Goal: Information Seeking & Learning: Learn about a topic

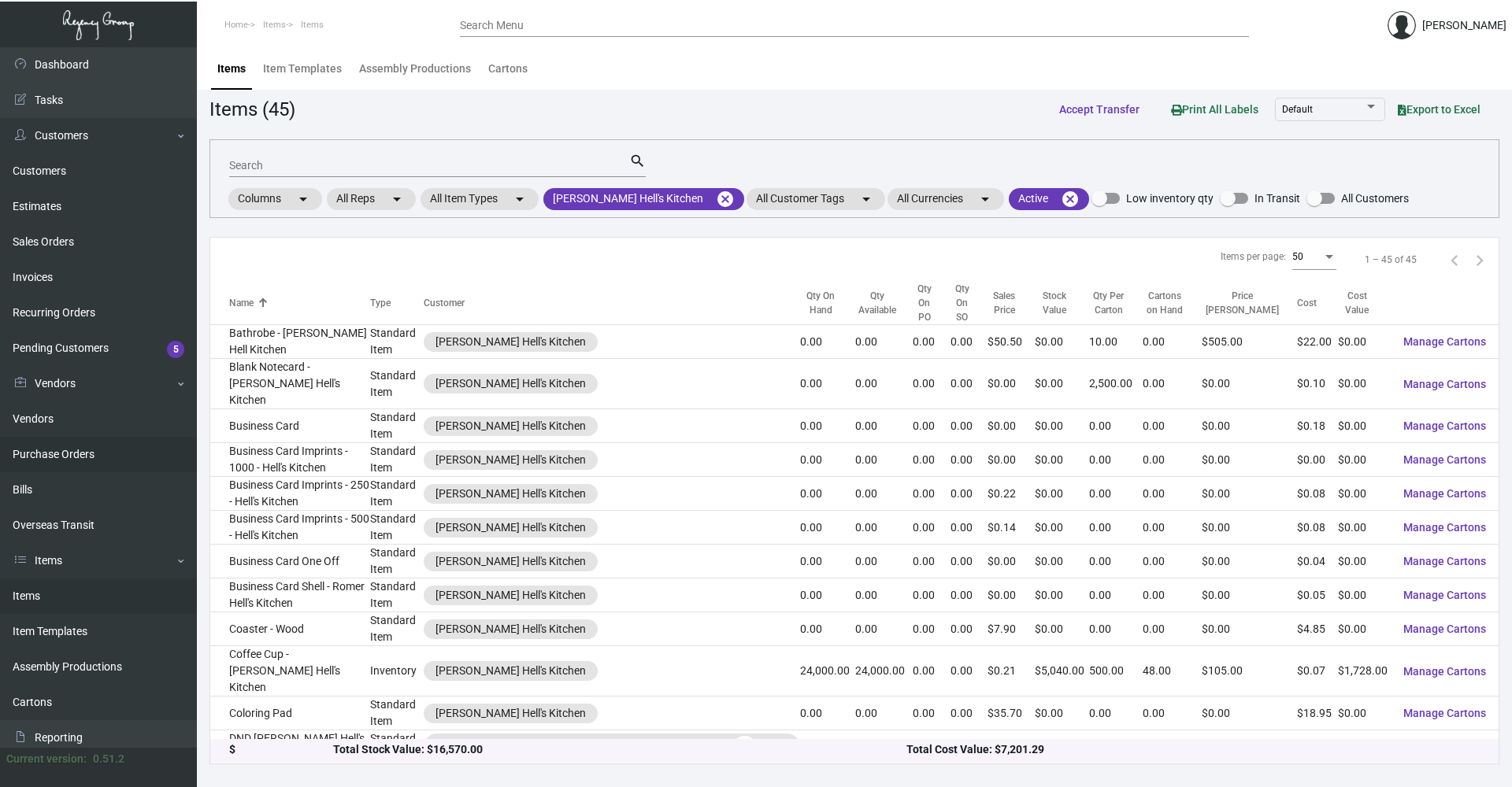
scroll to position [394, 0]
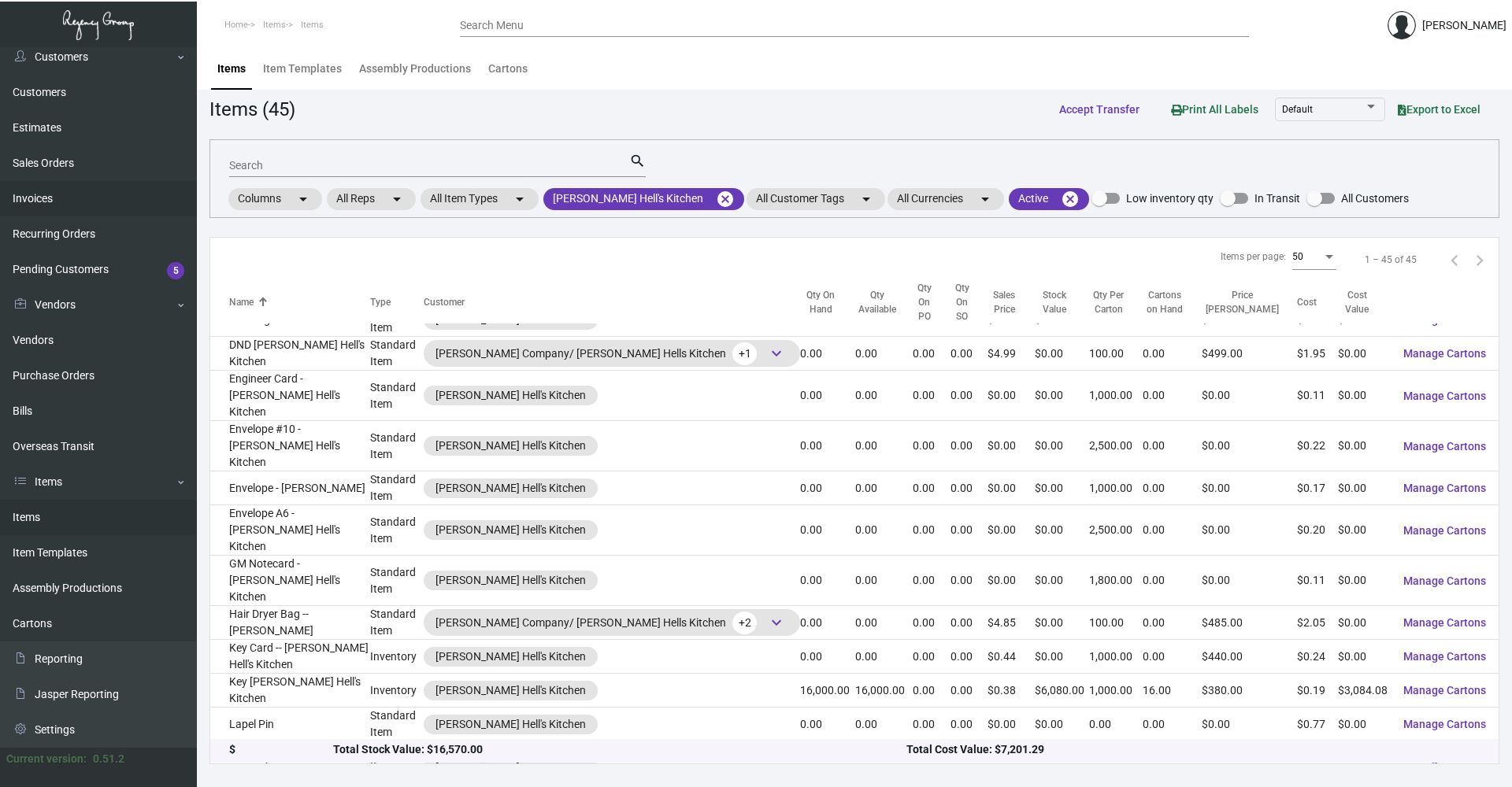
click at [81, 192] on link "Invoices" at bounding box center [98, 199] width 197 height 36
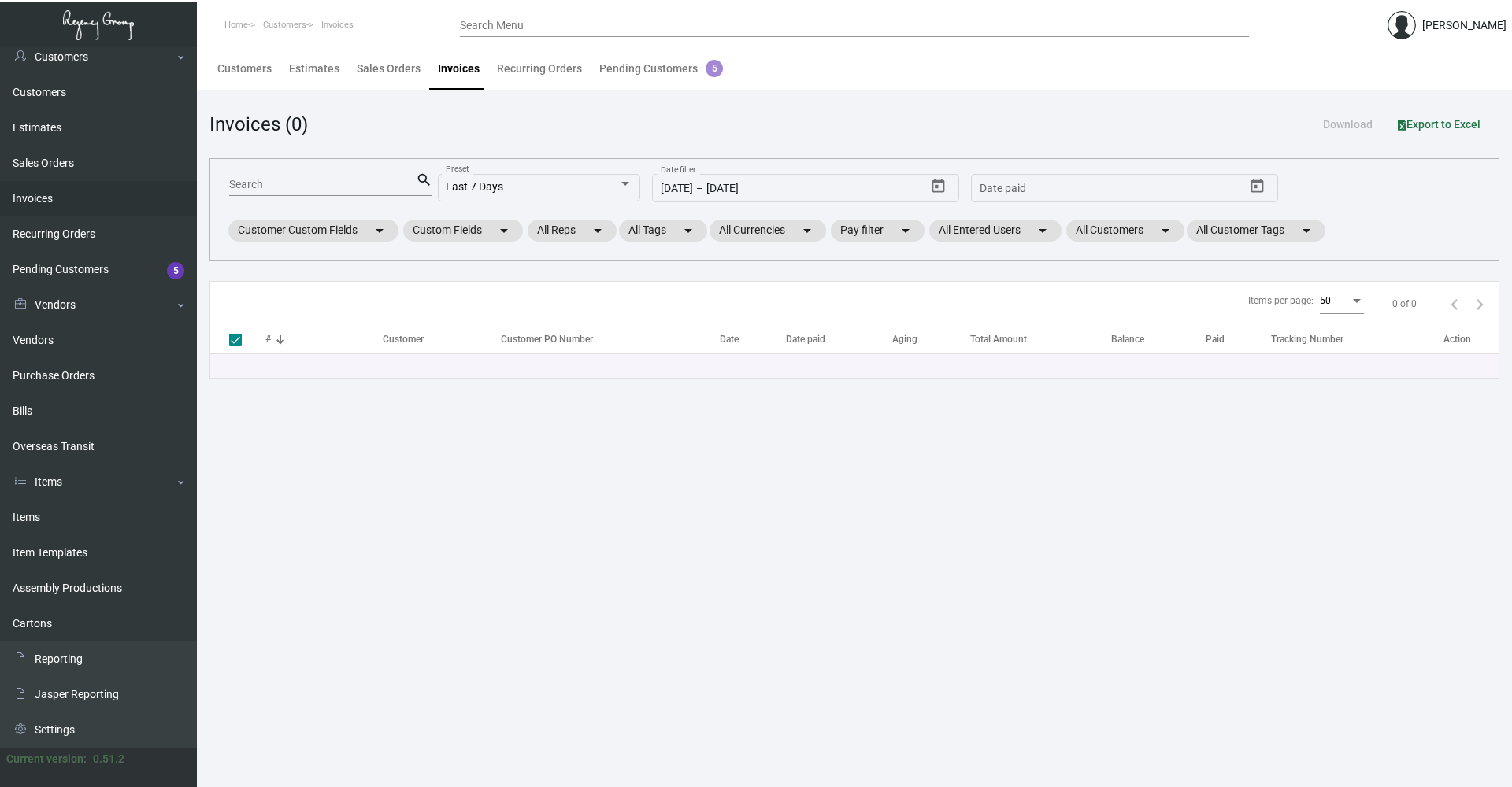
click at [341, 192] on div "Search" at bounding box center [322, 184] width 187 height 24
click at [313, 181] on input "Search" at bounding box center [322, 185] width 187 height 13
click at [615, 184] on div "Last 7 Days" at bounding box center [531, 187] width 173 height 13
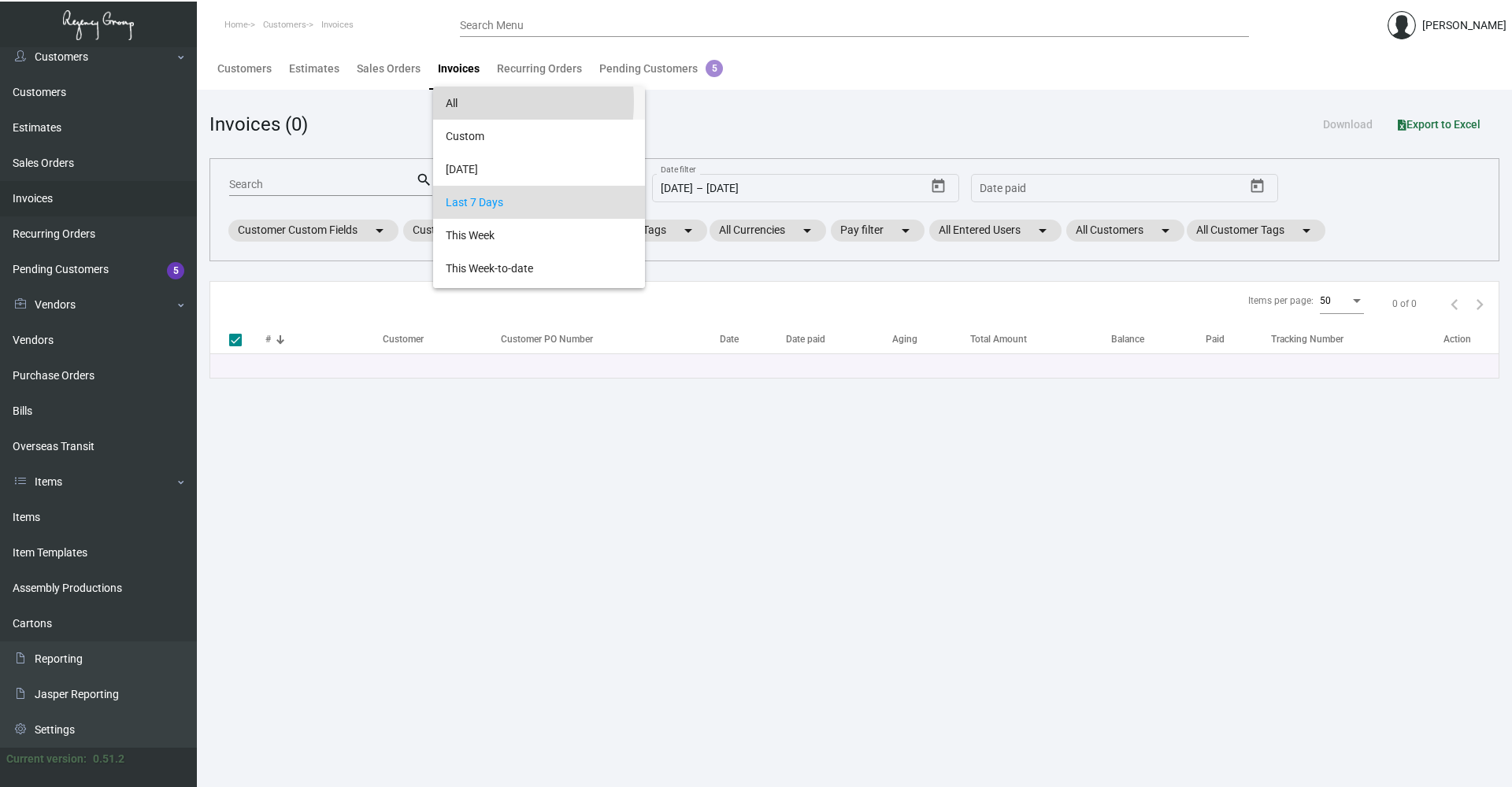
click at [461, 102] on span "All" at bounding box center [538, 103] width 187 height 33
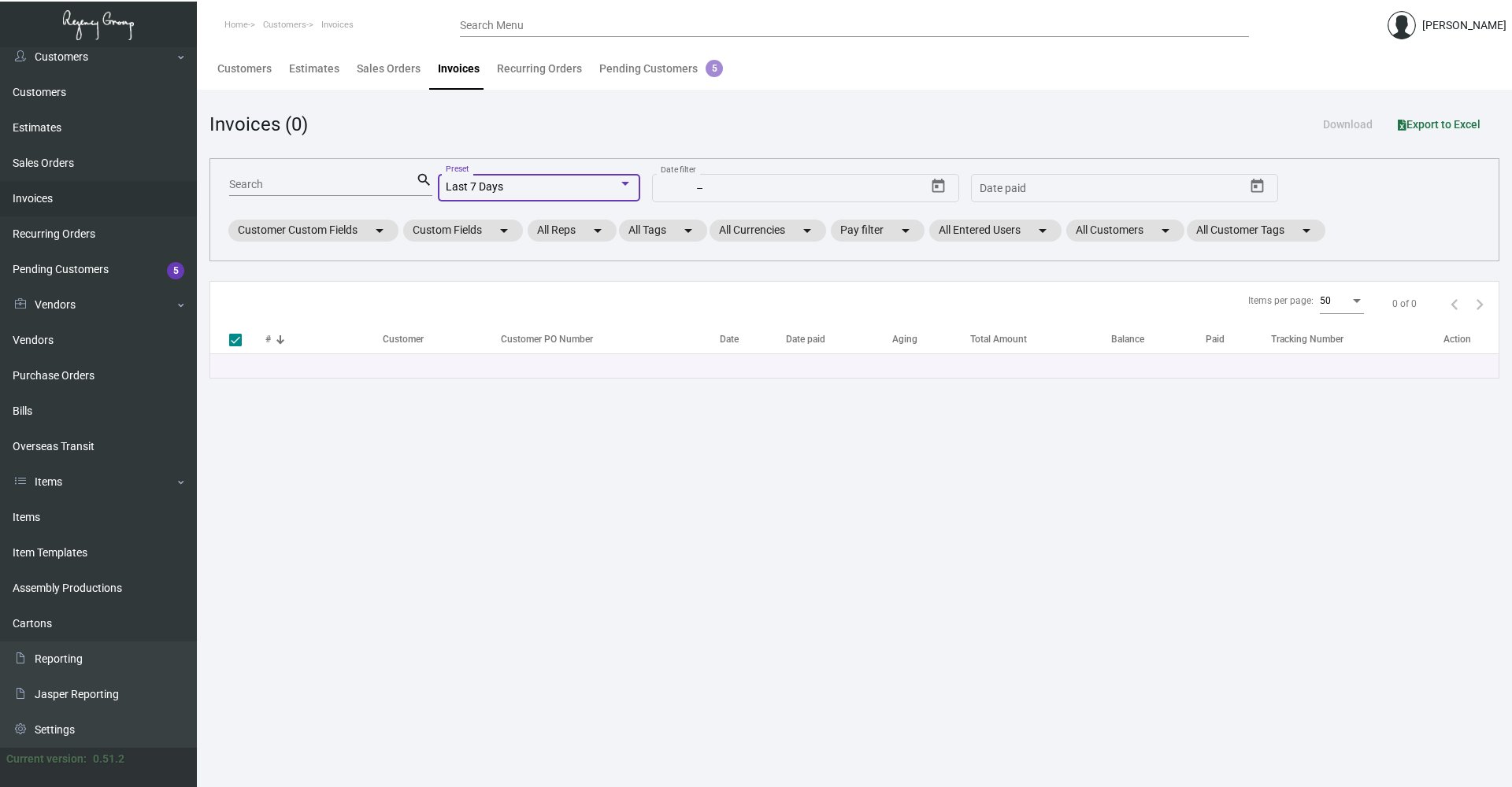
checkbox input "false"
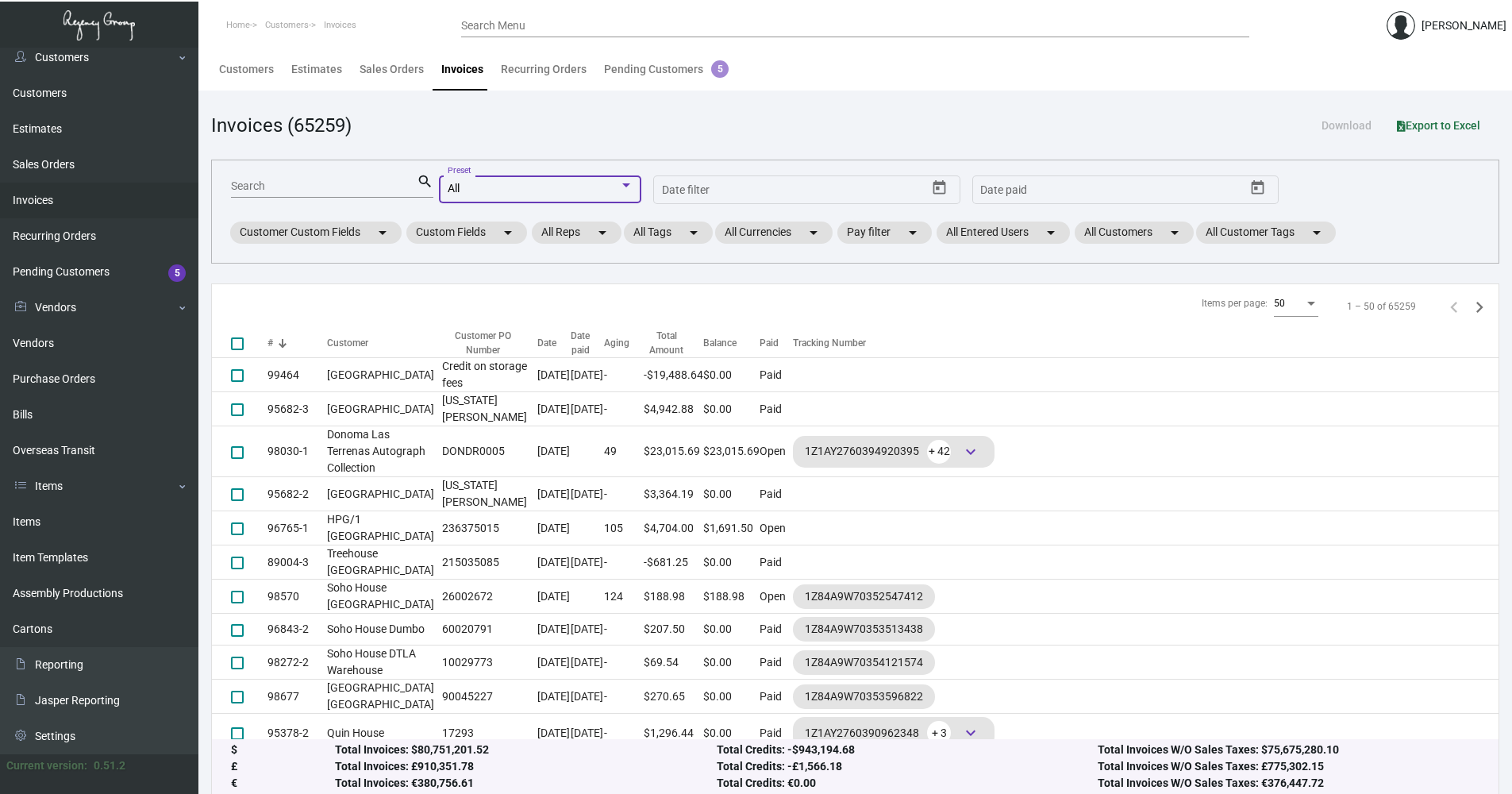
click at [292, 188] on input "Search" at bounding box center [324, 186] width 186 height 13
click at [291, 186] on input "Search" at bounding box center [324, 186] width 186 height 13
paste input "95001"
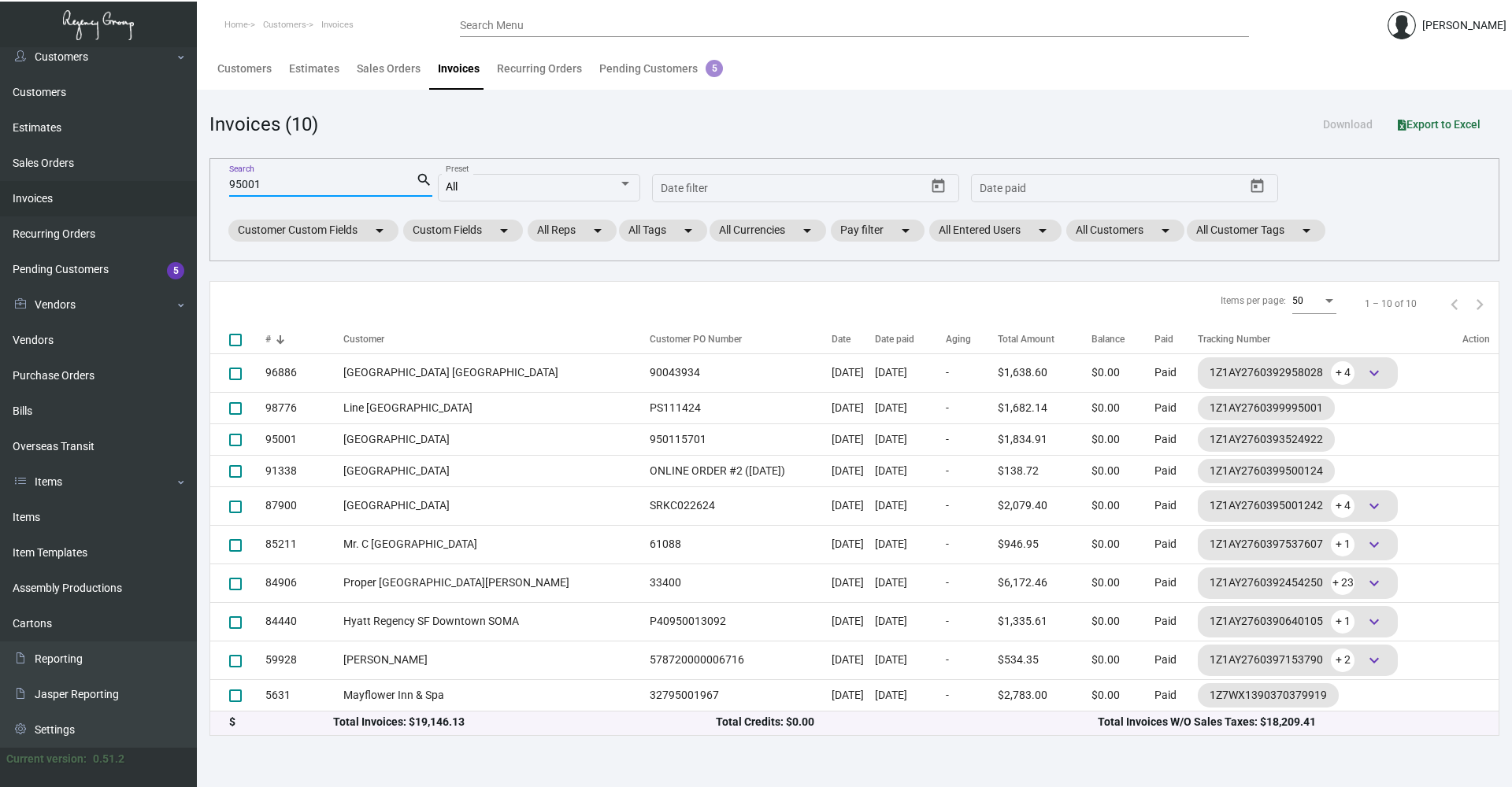
type input "95001"
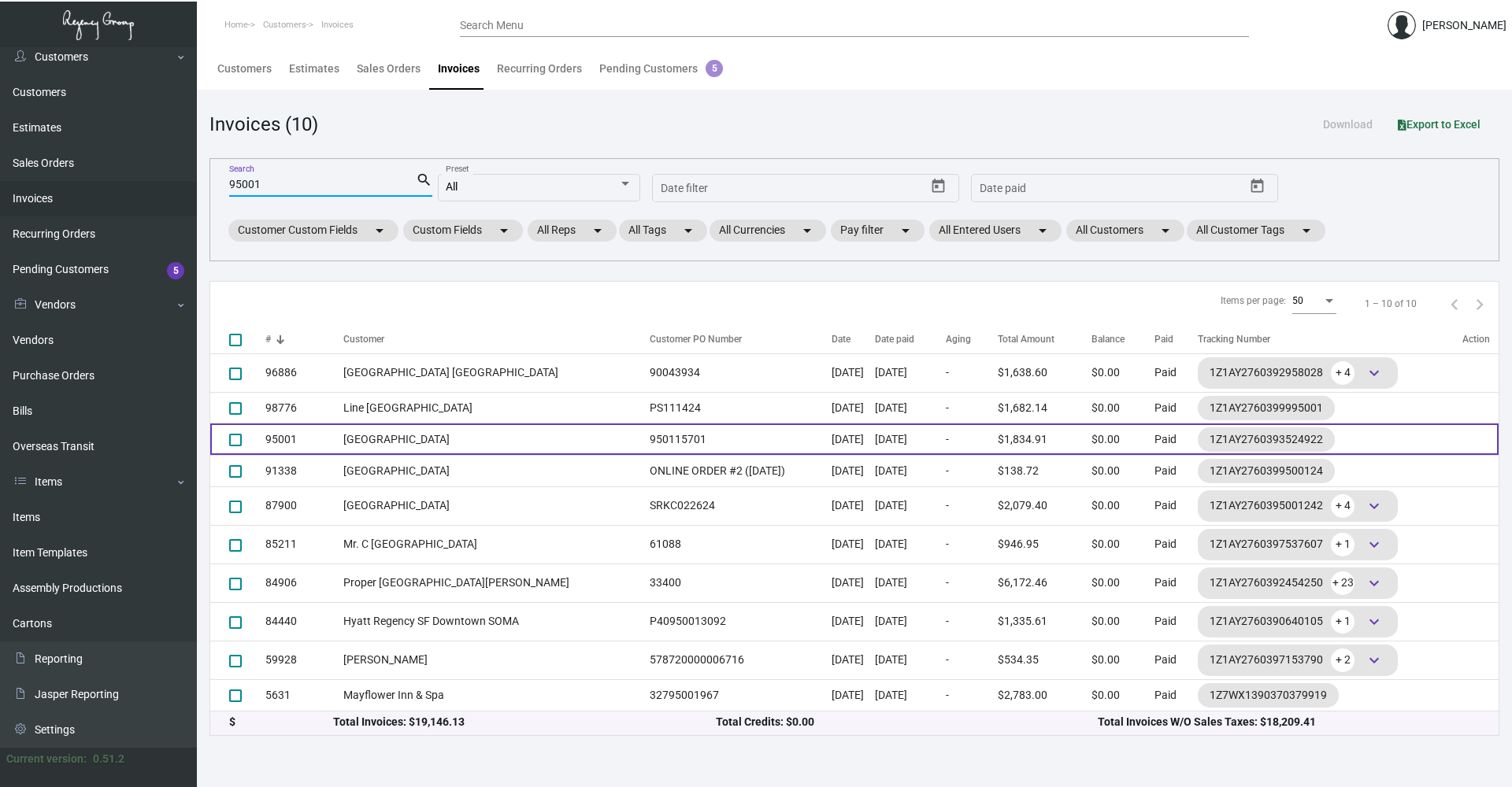
click at [442, 447] on td "[GEOGRAPHIC_DATA]" at bounding box center [493, 439] width 299 height 31
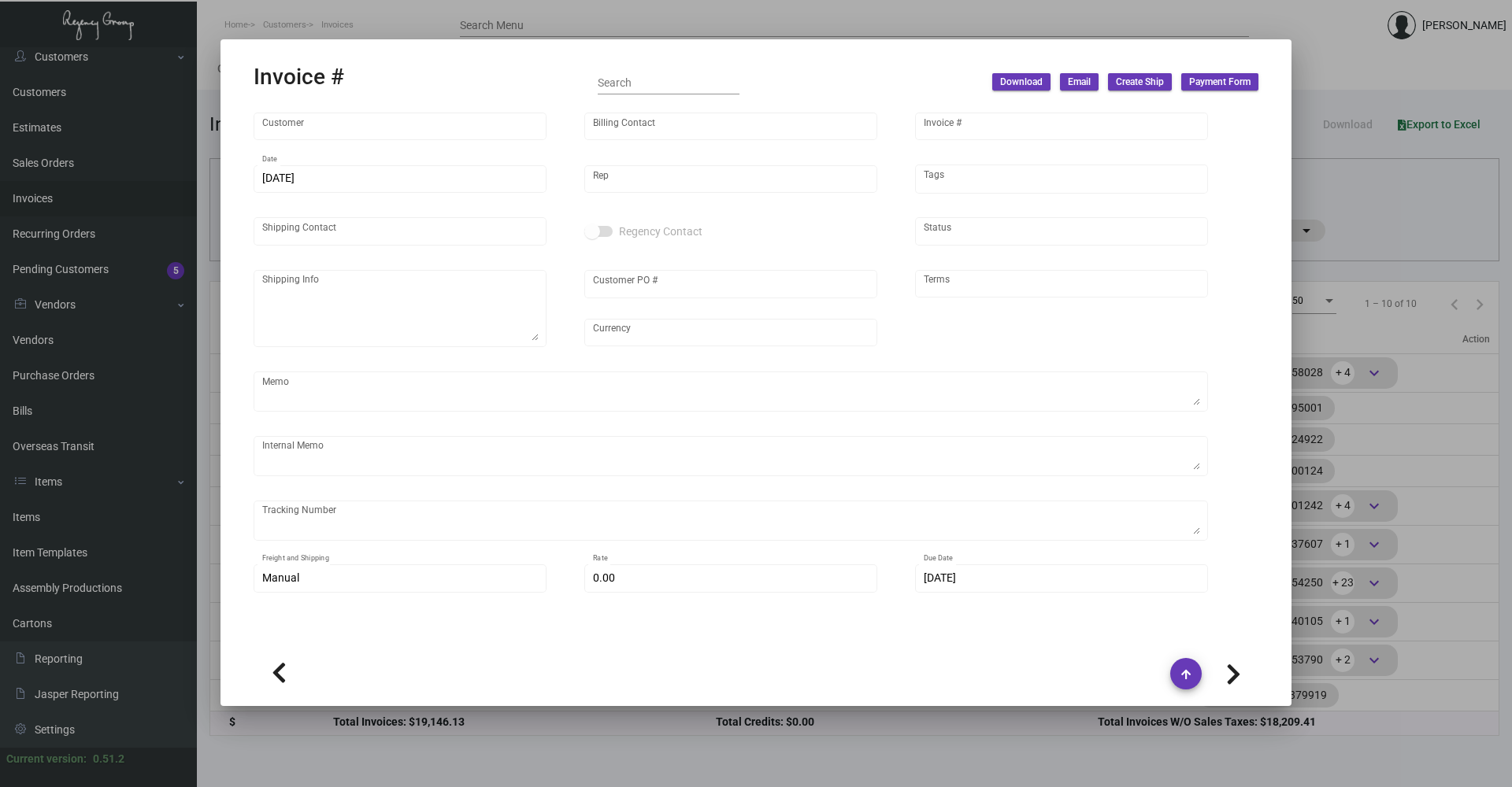
type input "[GEOGRAPHIC_DATA]"
type input "[PERSON_NAME]"
type input "95001"
type input "[DATE]"
type input "[PERSON_NAME]"
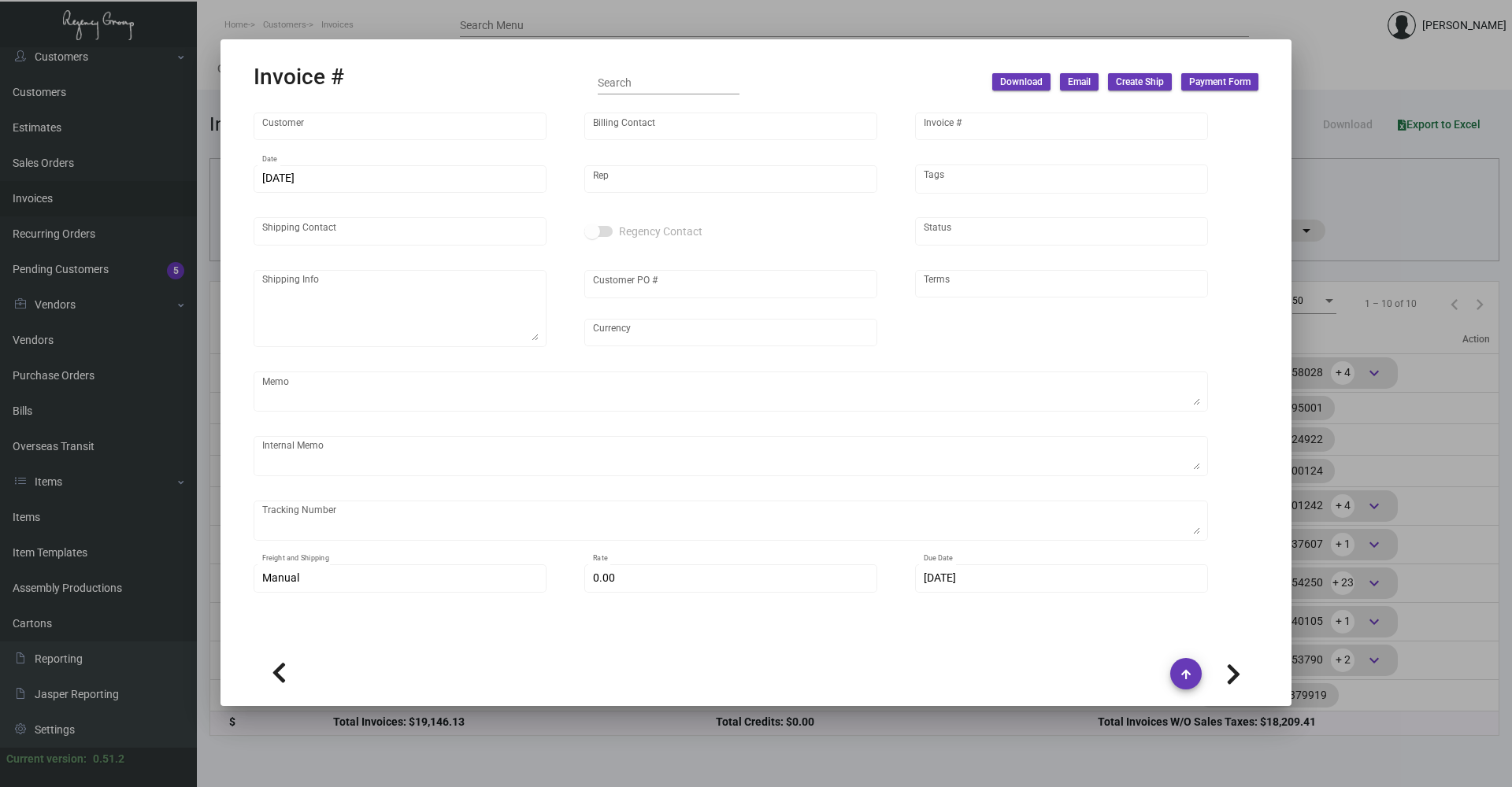
type input "[PERSON_NAME]"
type textarea "One Hotel [GEOGRAPHIC_DATA] - [PERSON_NAME] [STREET_ADDRESS][PERSON_NAME]"
type input "950115701"
type input "United States Dollar $"
type input "Net 30"
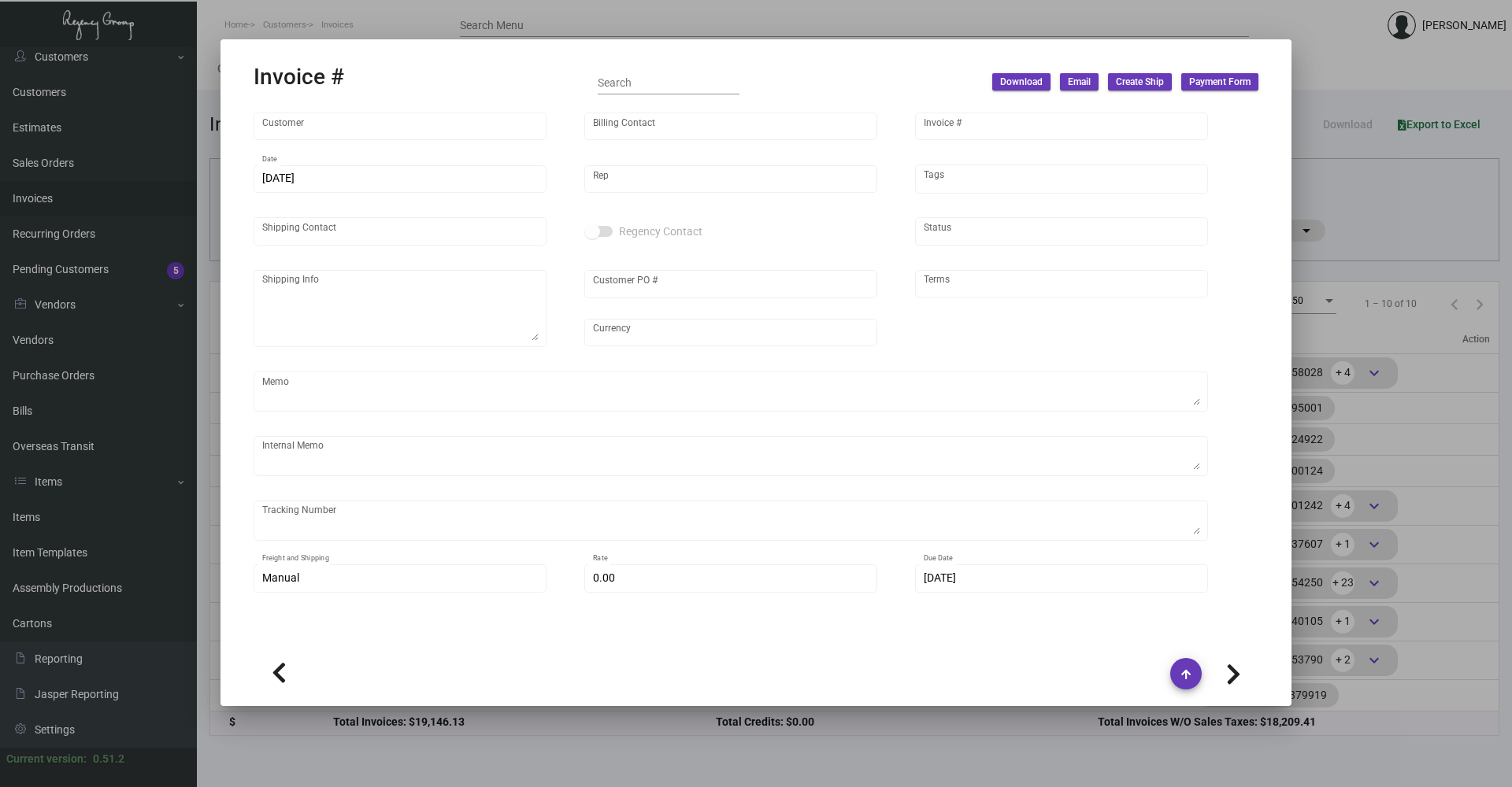
type textarea "[DATE] Shipped from Vendor by UPS Ground Cost $57.08"
type input "$ 84.91"
type input "[DATE]"
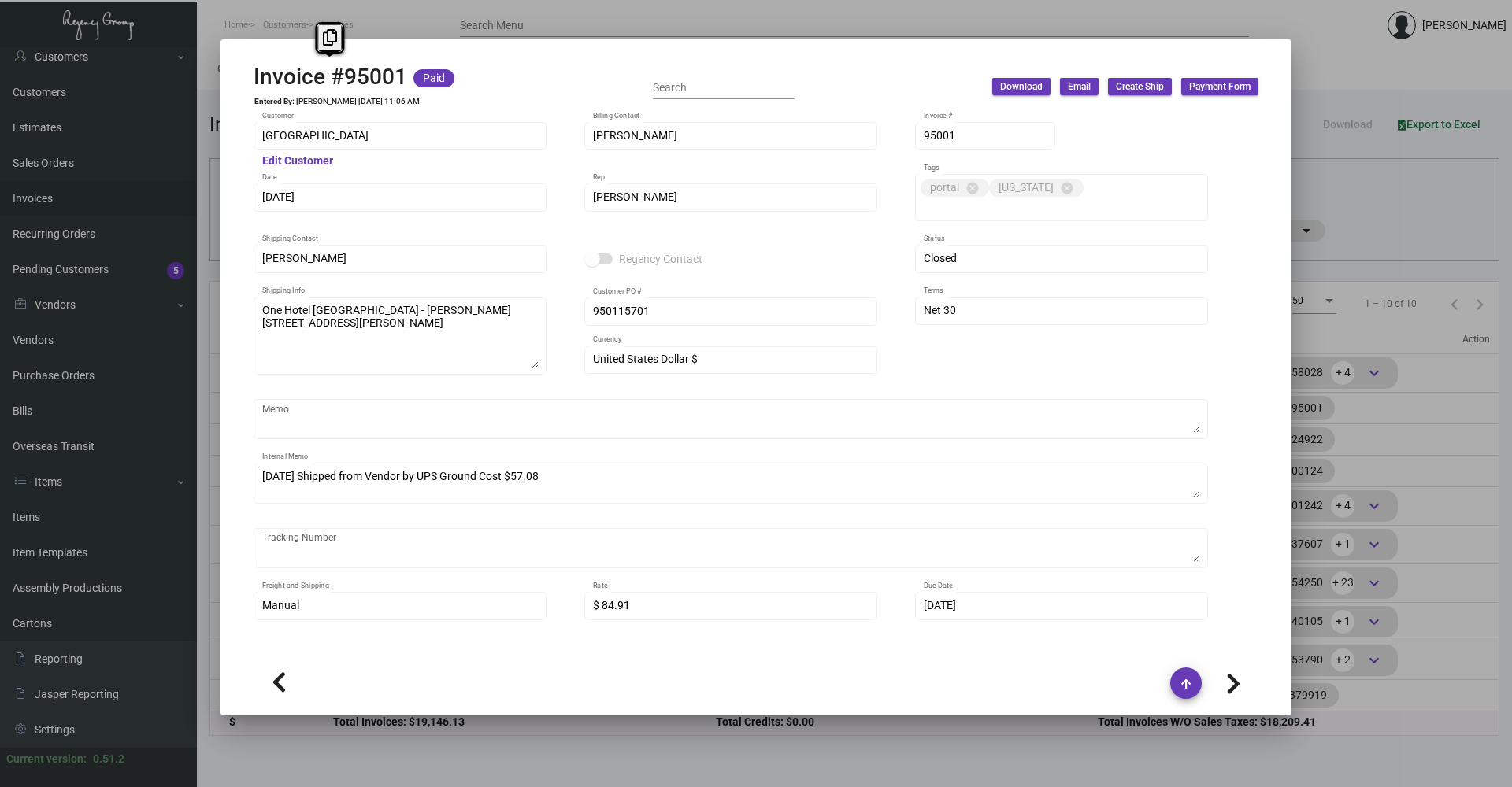
drag, startPoint x: 404, startPoint y: 78, endPoint x: 193, endPoint y: 94, distance: 211.6
click at [193, 94] on div "Invoice #95001 Paid Entered By: [PERSON_NAME] [DATE] 11:06 AM Search Download E…" at bounding box center [756, 393] width 1512 height 787
copy div "Invoice #95001"
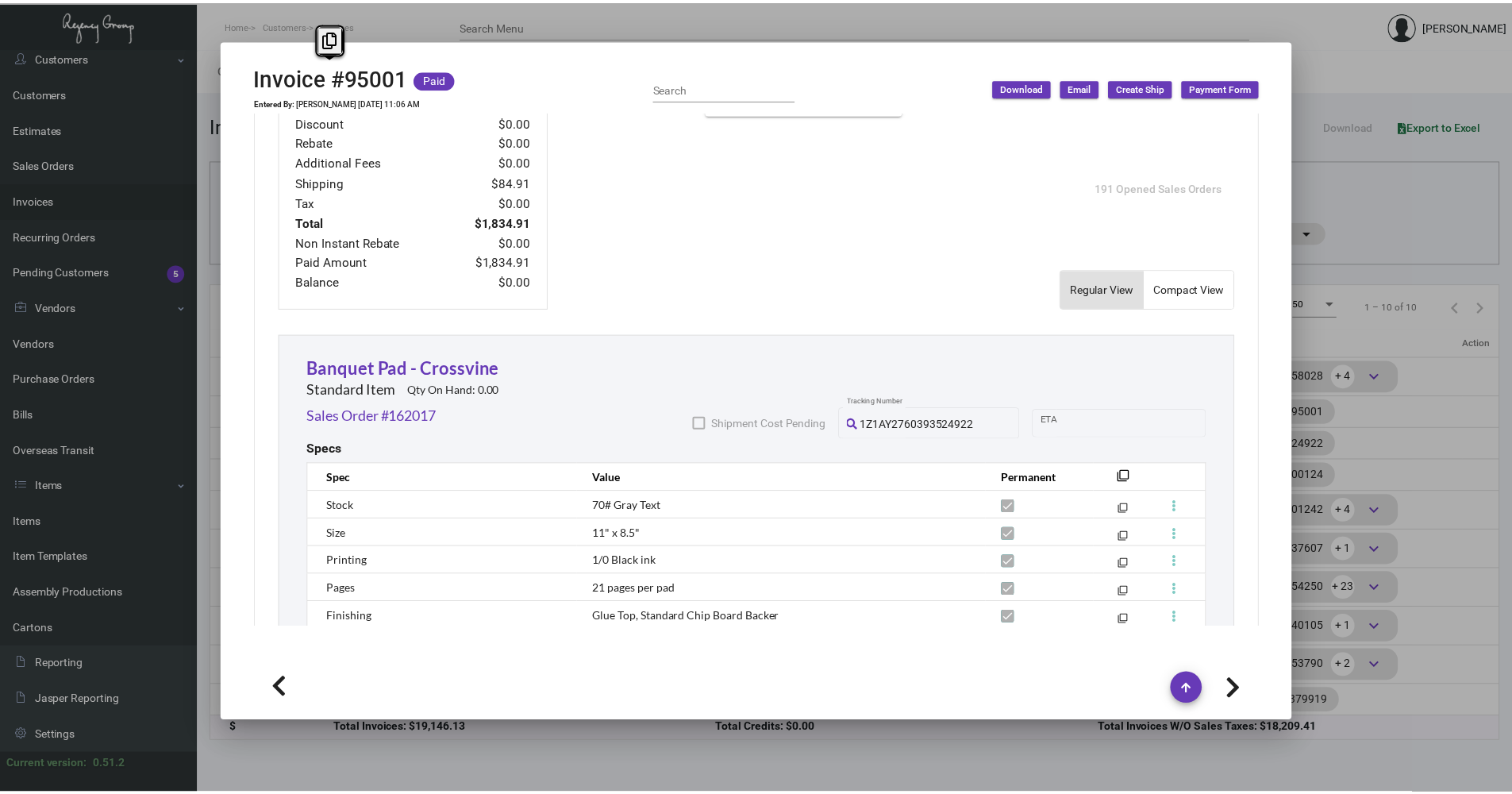
scroll to position [874, 0]
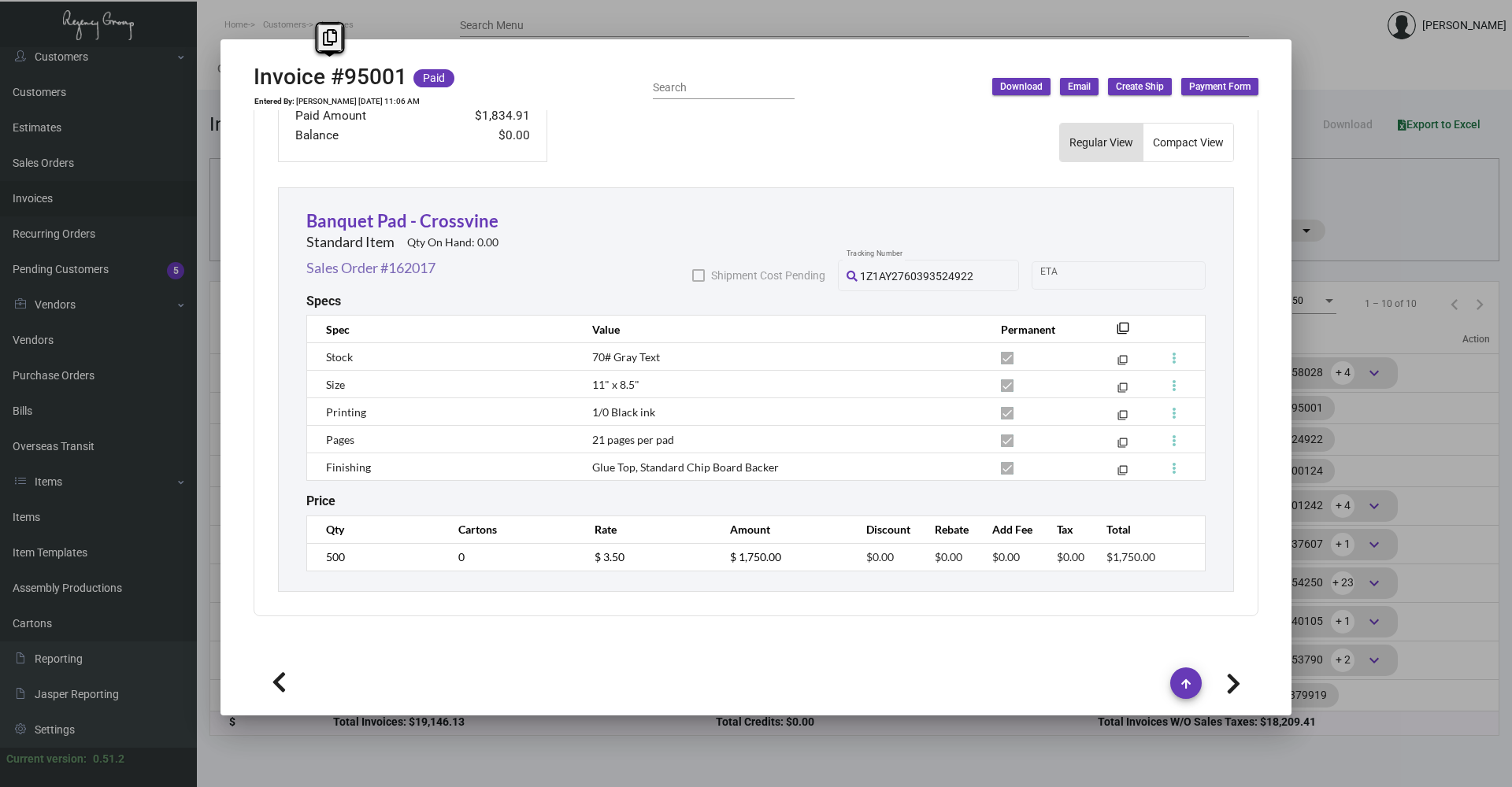
click at [376, 272] on link "Sales Order #162017" at bounding box center [371, 268] width 129 height 21
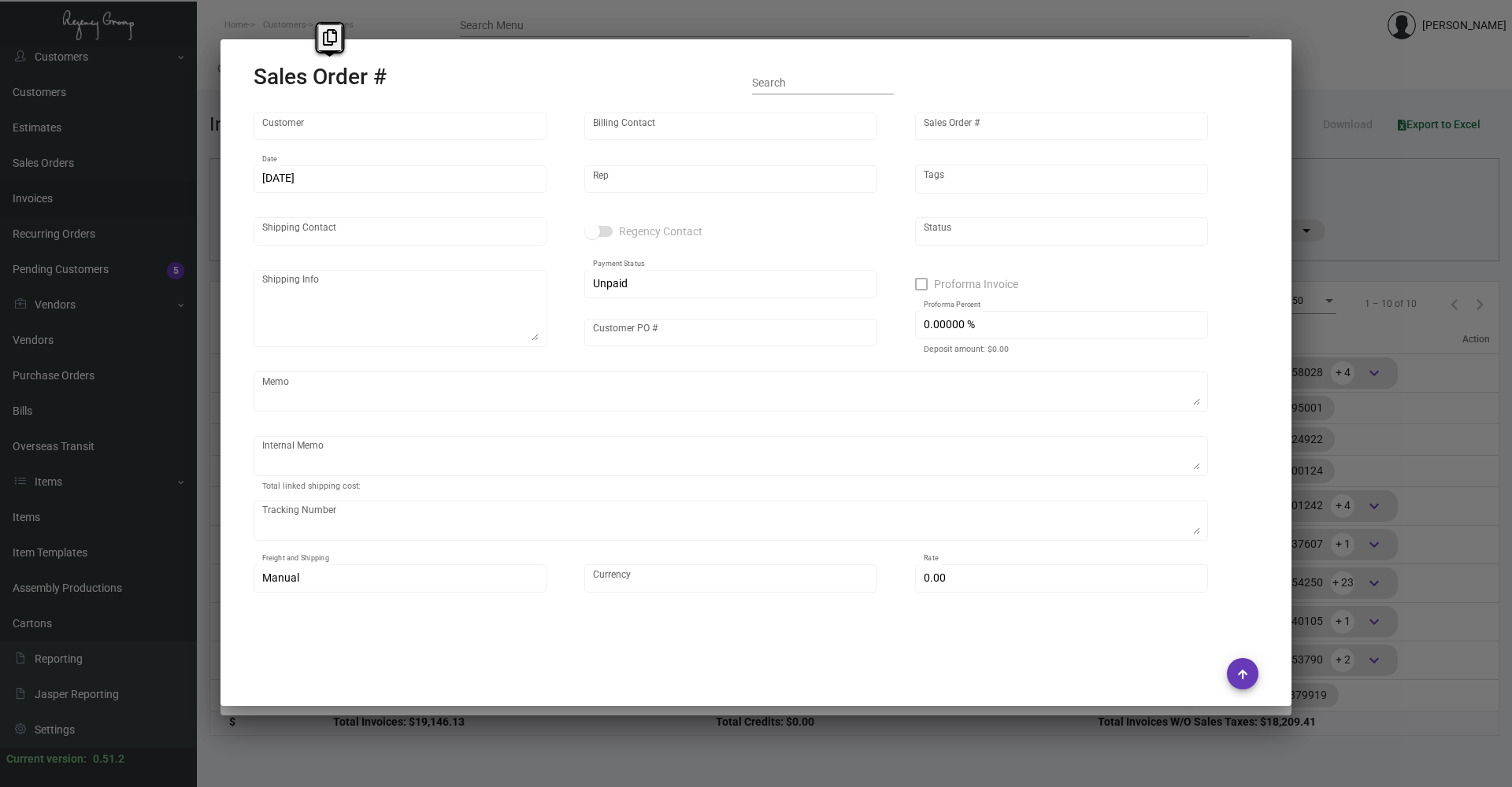
type input "[GEOGRAPHIC_DATA]"
type input "[PERSON_NAME]"
type input "162017"
type input "[DATE]"
type input "[PERSON_NAME]"
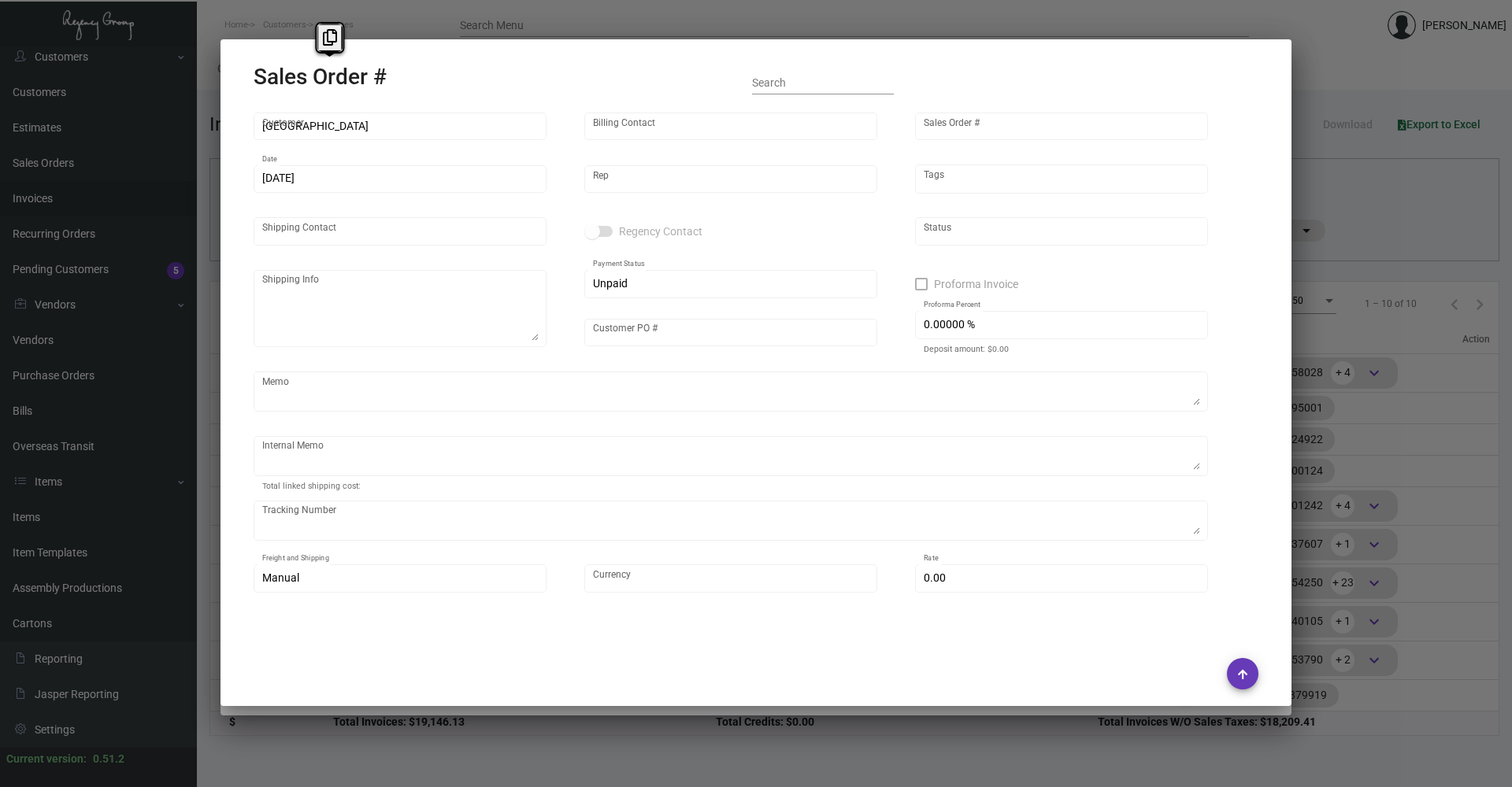
type input "[PERSON_NAME]"
type textarea "One Hotel [GEOGRAPHIC_DATA] - [PERSON_NAME] [STREET_ADDRESS][PERSON_NAME]"
type input "950115701"
type textarea "[DATE] Shipped from Vendor by UPS Ground Cost $57.08"
type input "United States Dollar $"
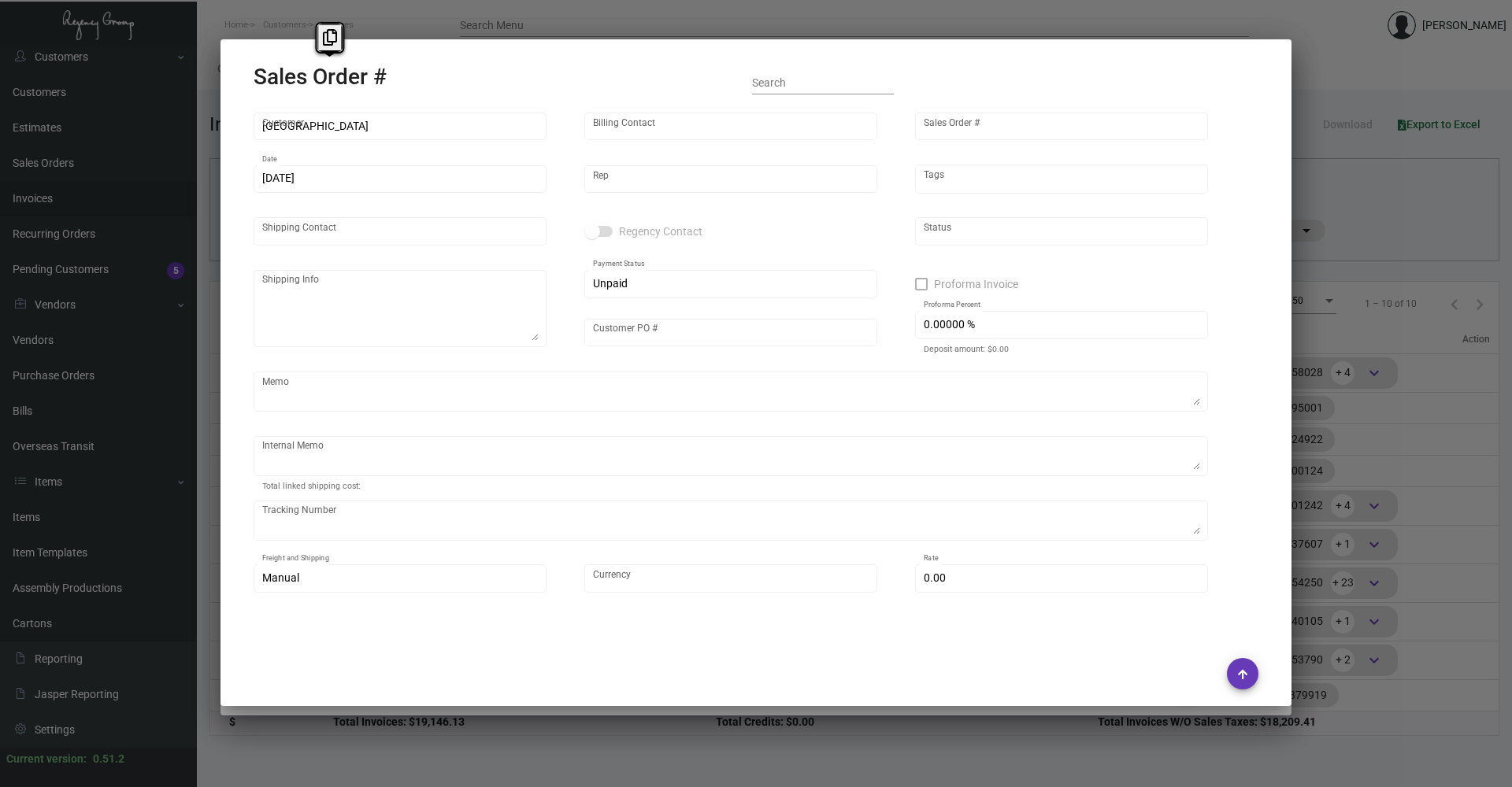
type input "$ 84.91"
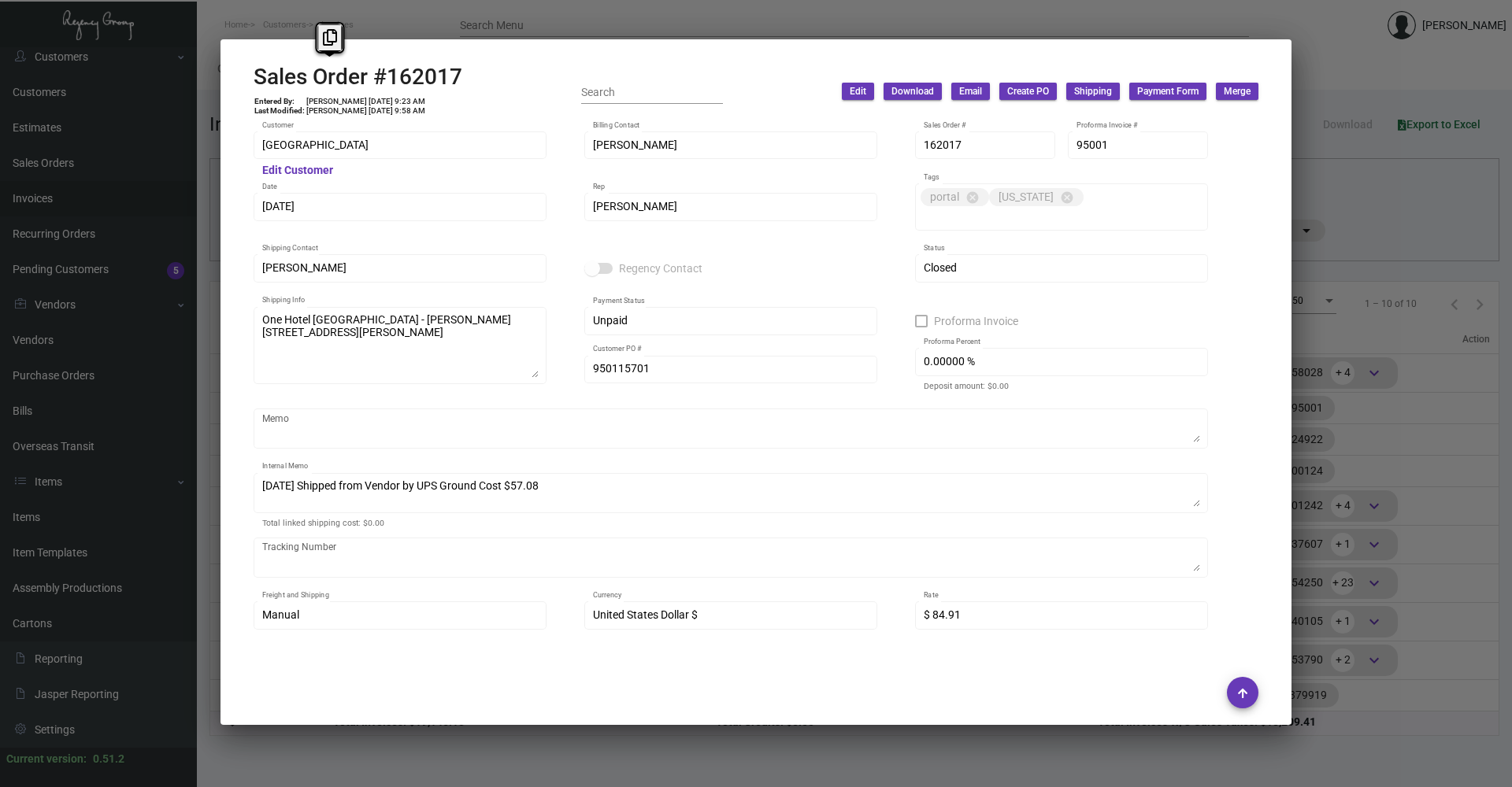
drag, startPoint x: 494, startPoint y: 130, endPoint x: 488, endPoint y: 116, distance: 15.2
click at [488, 116] on ng-component "Sales Order #162017 Entered By: [PERSON_NAME][GEOGRAPHIC_DATA] [DATE] 9:23 AM L…" at bounding box center [756, 391] width 1005 height 656
drag, startPoint x: 488, startPoint y: 116, endPoint x: 460, endPoint y: 75, distance: 49.6
click at [449, 76] on h2 "Sales Order #162017" at bounding box center [358, 76] width 208 height 27
copy h2 "Sales Order #162017"
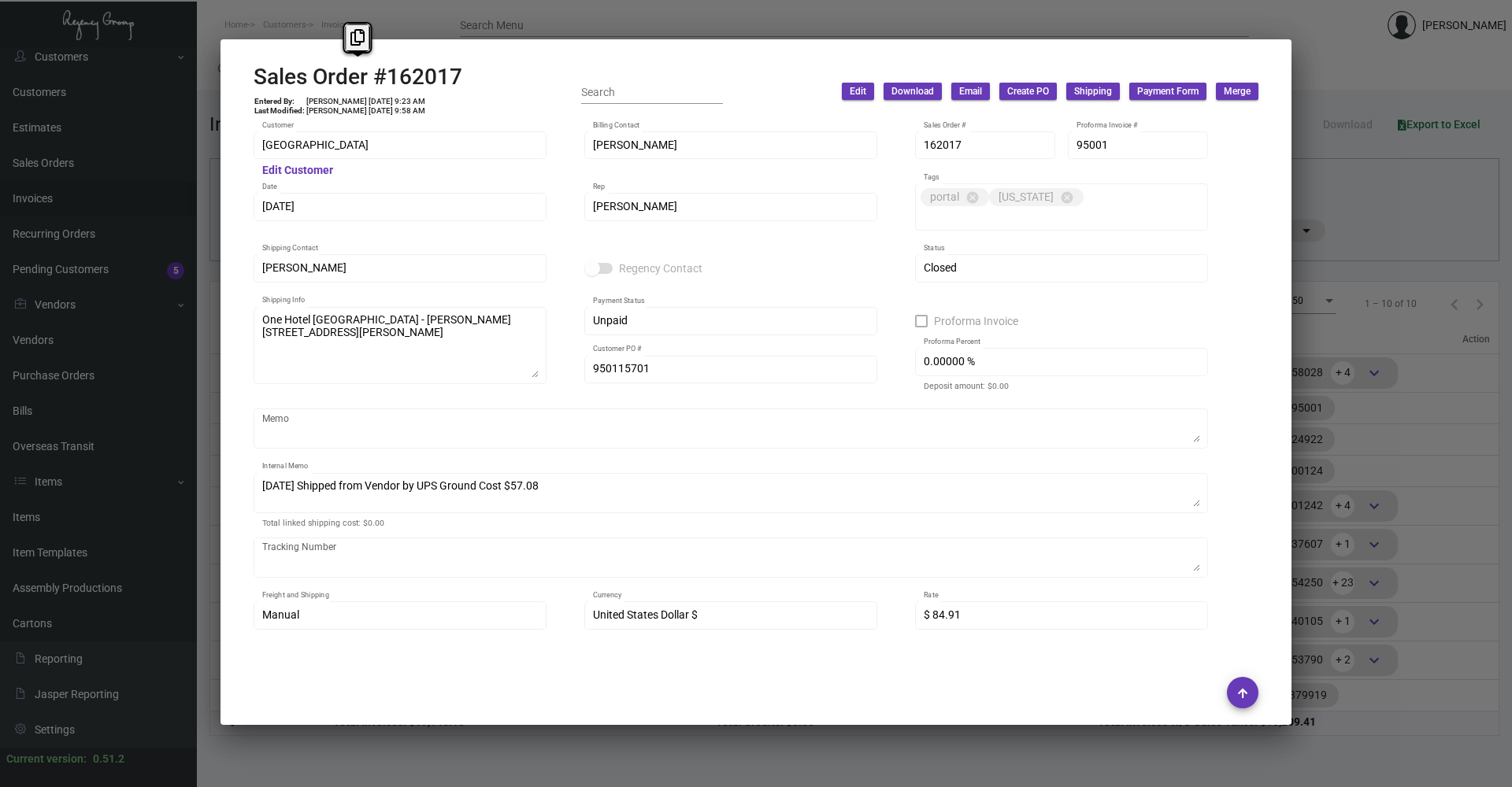
drag, startPoint x: 462, startPoint y: 75, endPoint x: 230, endPoint y: 76, distance: 232.0
click at [230, 76] on mat-dialog-container "Sales Order #162017 Entered By: [PERSON_NAME][GEOGRAPHIC_DATA] [DATE] 9:23 AM L…" at bounding box center [756, 382] width 1071 height 685
click at [422, 761] on div at bounding box center [756, 393] width 1512 height 787
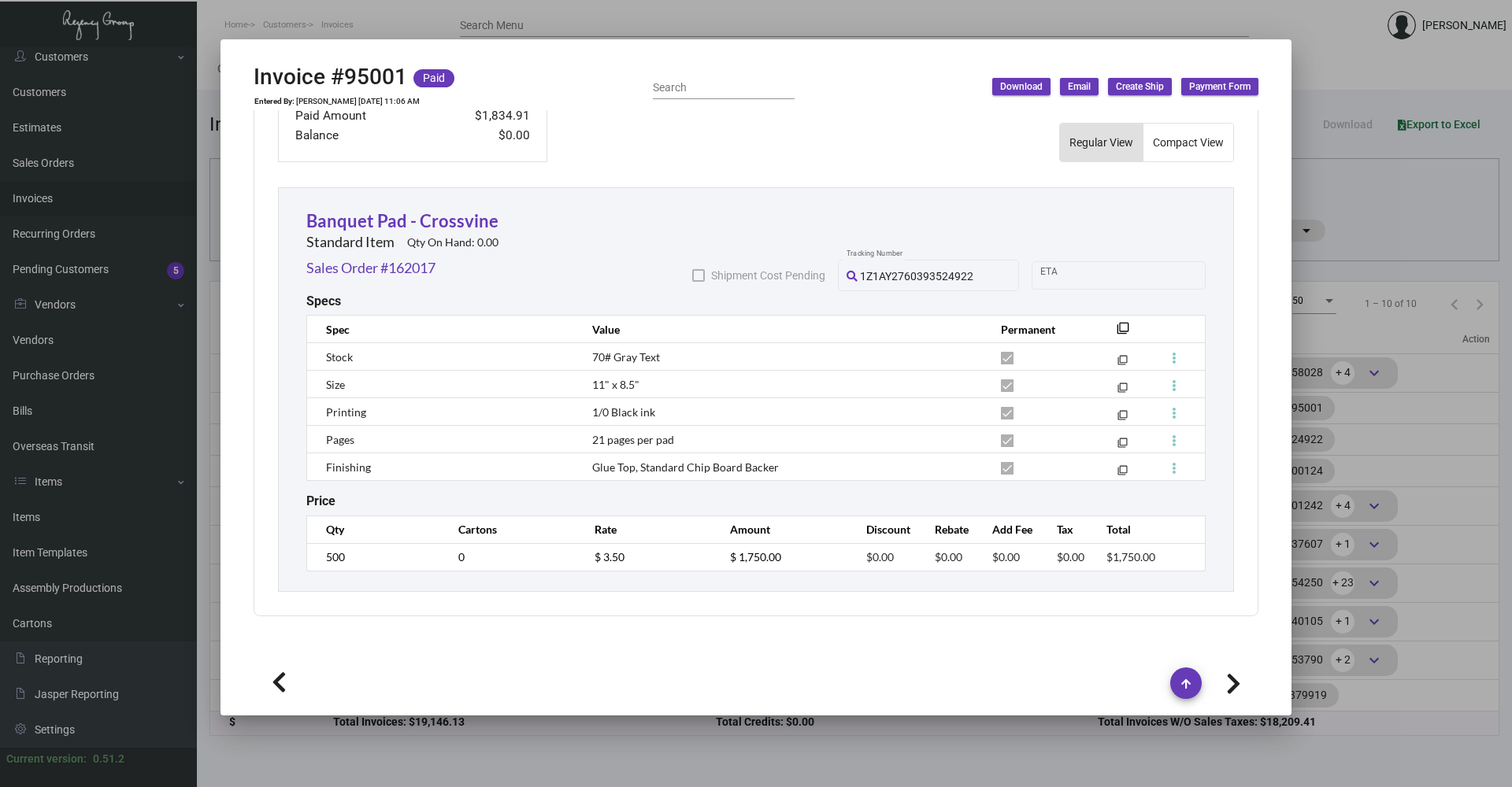
click at [404, 757] on div at bounding box center [756, 393] width 1512 height 787
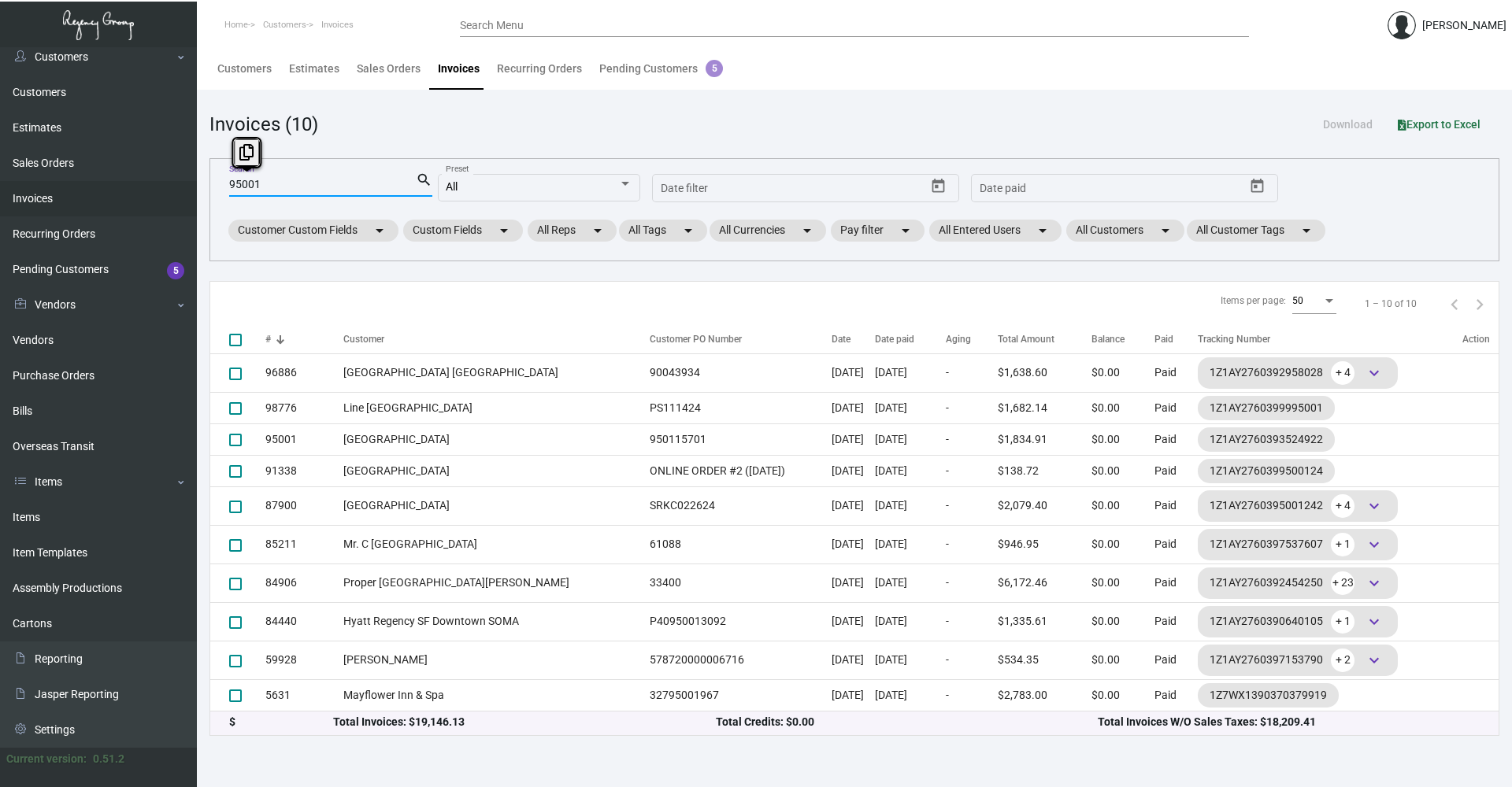
drag, startPoint x: 279, startPoint y: 187, endPoint x: 180, endPoint y: 188, distance: 99.0
click at [180, 188] on div "Dashboard Dashboard Tasks Customers Customers Estimates Sales Orders Invoices R…" at bounding box center [756, 416] width 1512 height 740
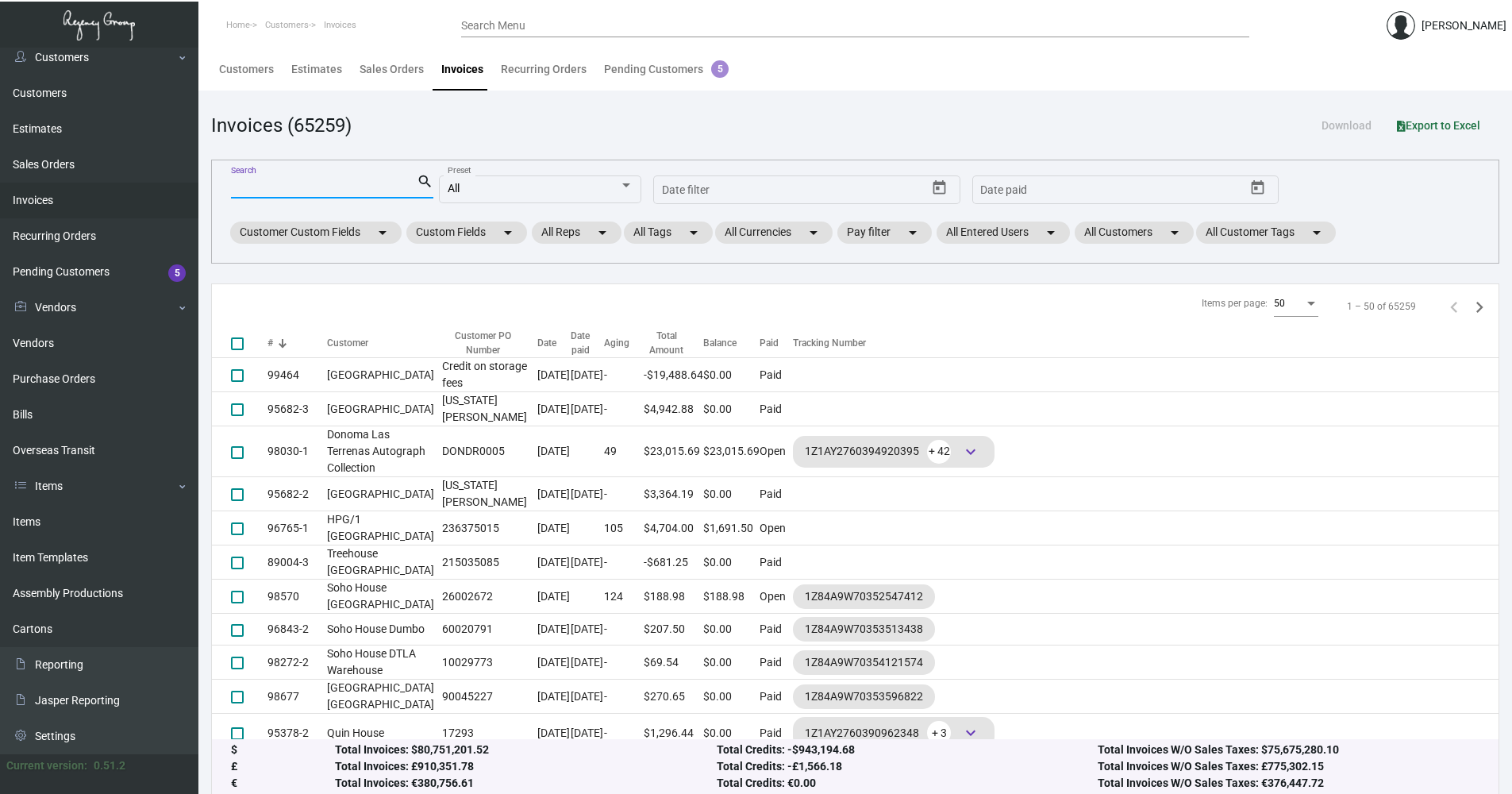
click at [259, 183] on input "Search" at bounding box center [324, 186] width 186 height 13
paste input "4234"
type input "4234"
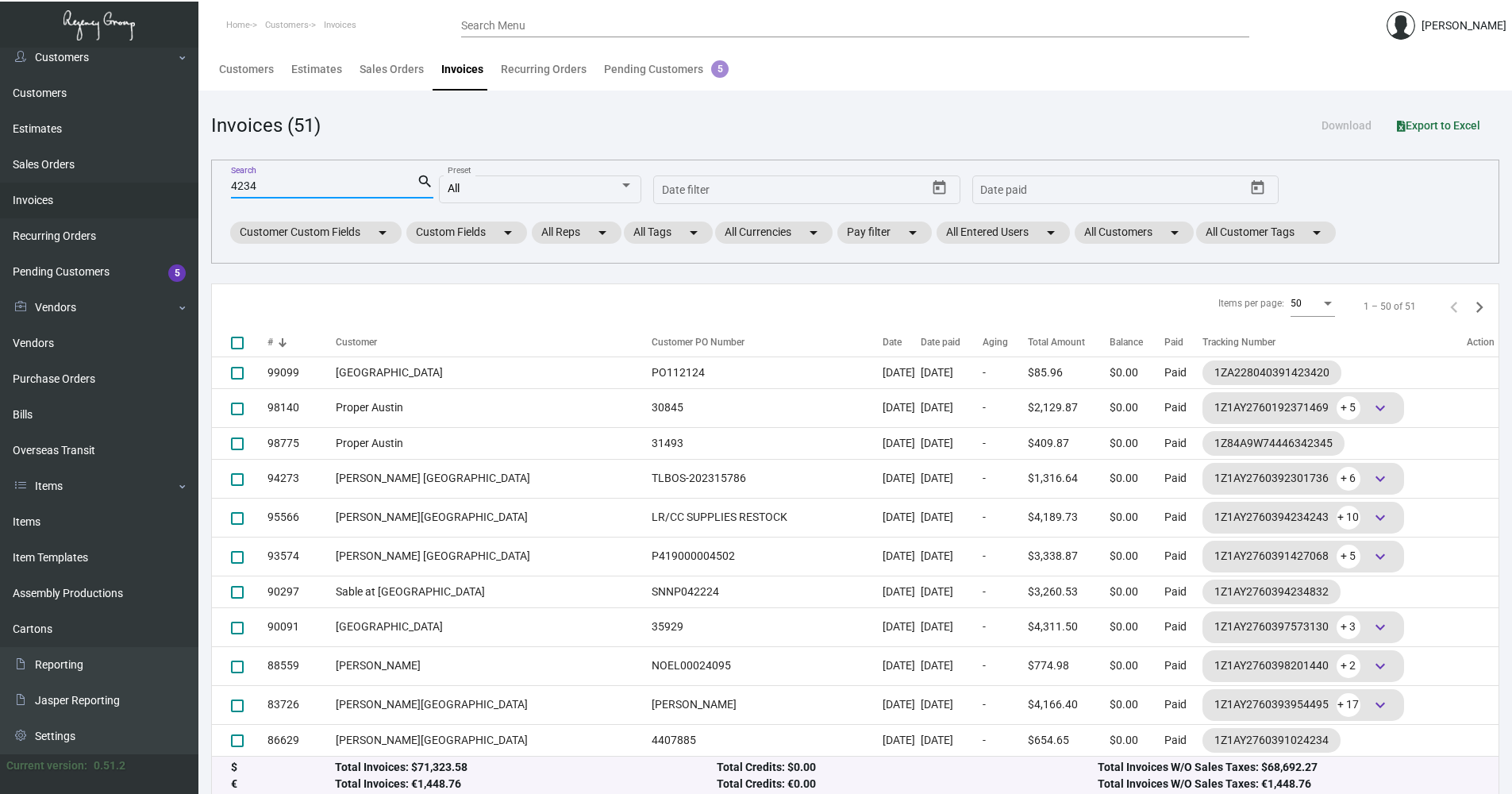
click at [319, 189] on input "4234" at bounding box center [324, 186] width 186 height 13
click at [262, 193] on div "4234 Search" at bounding box center [324, 186] width 186 height 25
click at [262, 192] on input "4234" at bounding box center [324, 186] width 186 height 13
click at [424, 177] on mat-icon "search" at bounding box center [424, 182] width 17 height 19
click at [424, 178] on mat-icon "search" at bounding box center [424, 182] width 17 height 19
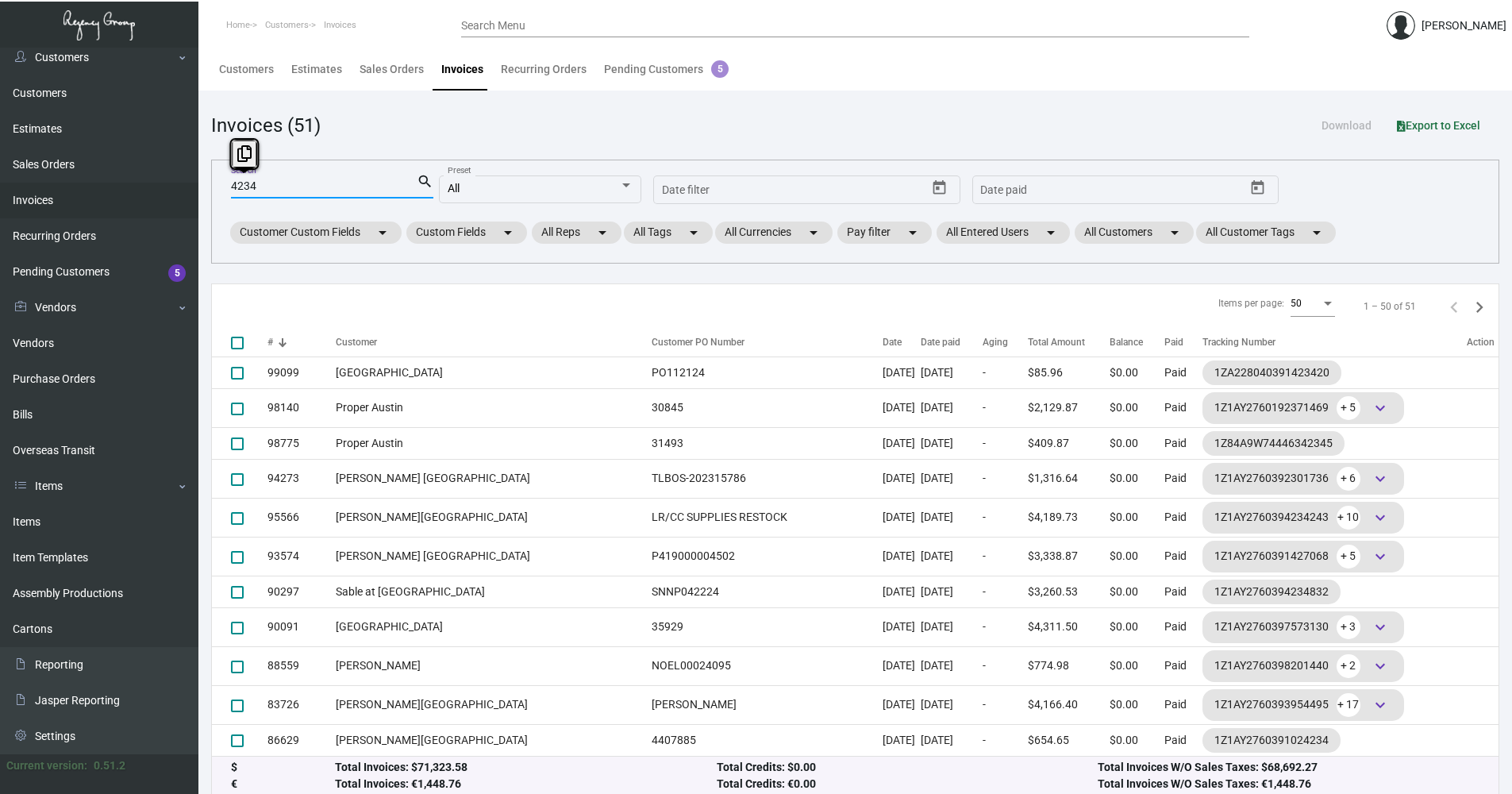
drag, startPoint x: 424, startPoint y: 178, endPoint x: 398, endPoint y: 179, distance: 26.0
click at [424, 178] on mat-icon "search" at bounding box center [424, 182] width 17 height 19
click at [294, 179] on div "4234 Search" at bounding box center [324, 186] width 186 height 25
click at [260, 187] on input "4234" at bounding box center [324, 186] width 186 height 13
drag, startPoint x: 272, startPoint y: 184, endPoint x: 170, endPoint y: 201, distance: 103.4
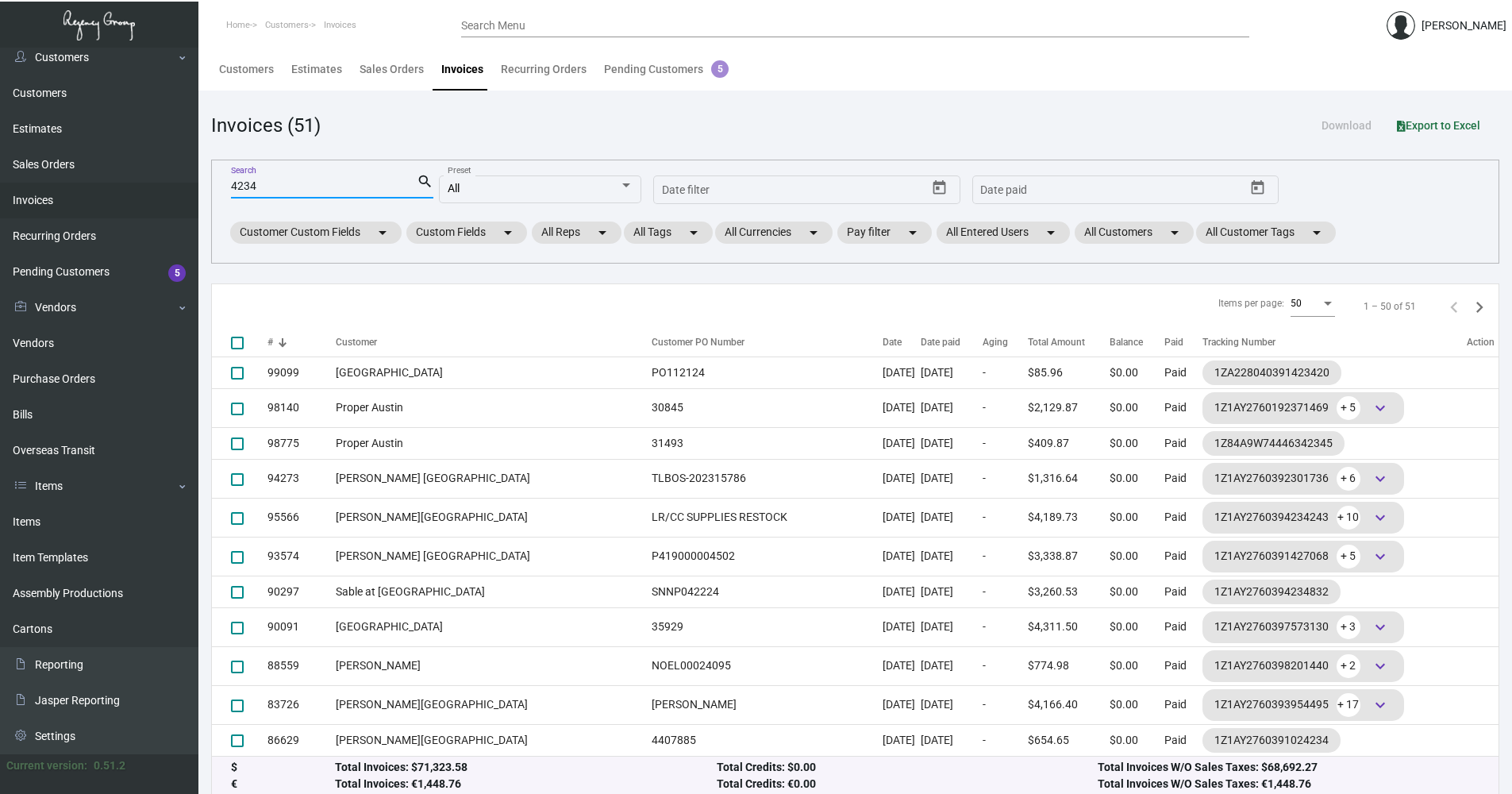
click at [170, 201] on div "Dashboard Dashboard Tasks Customers Customers Estimates Sales Orders Invoices R…" at bounding box center [756, 425] width 1512 height 756
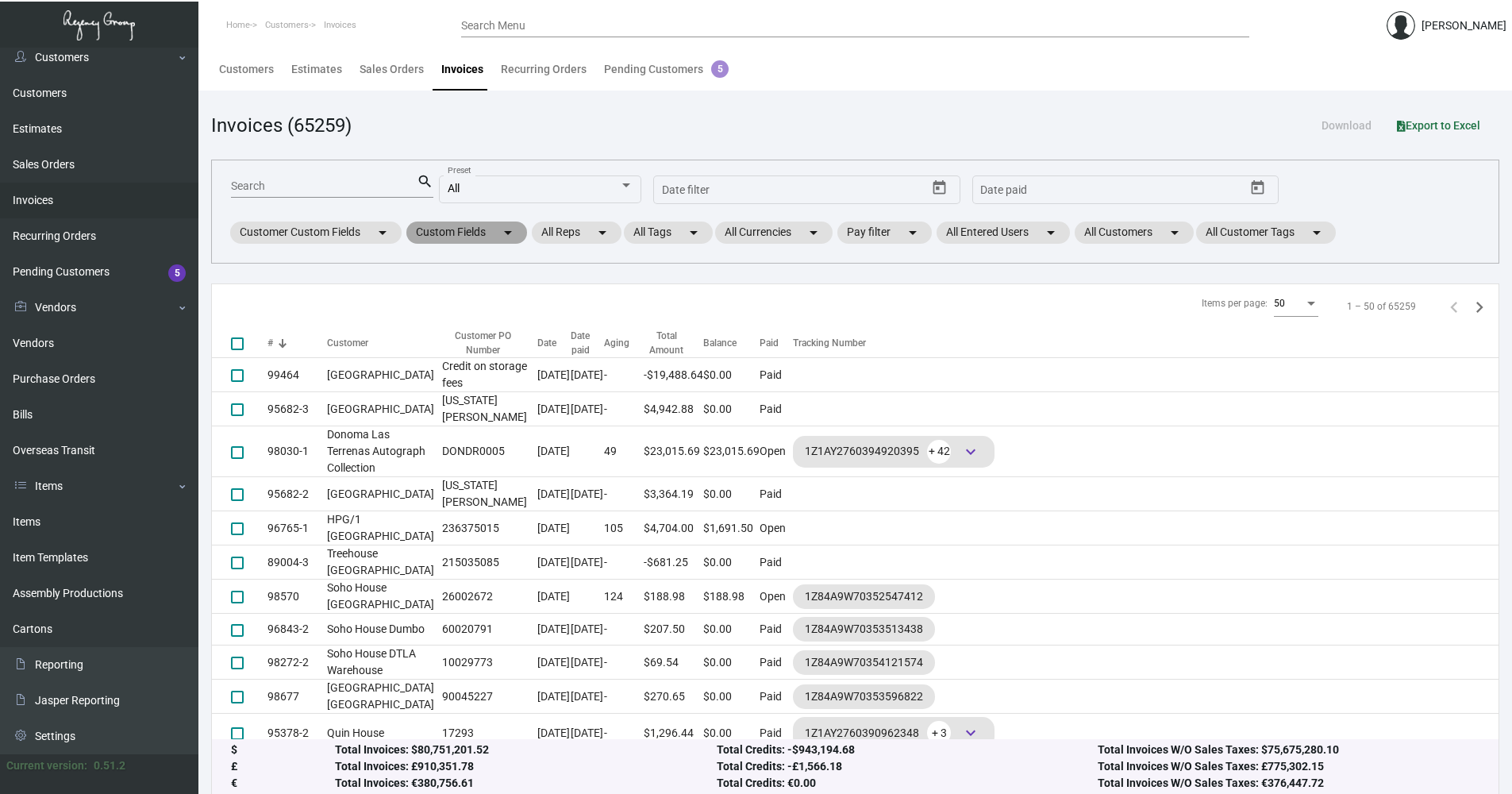
click at [496, 232] on mat-chip "Custom Fields arrow_drop_down" at bounding box center [466, 232] width 121 height 22
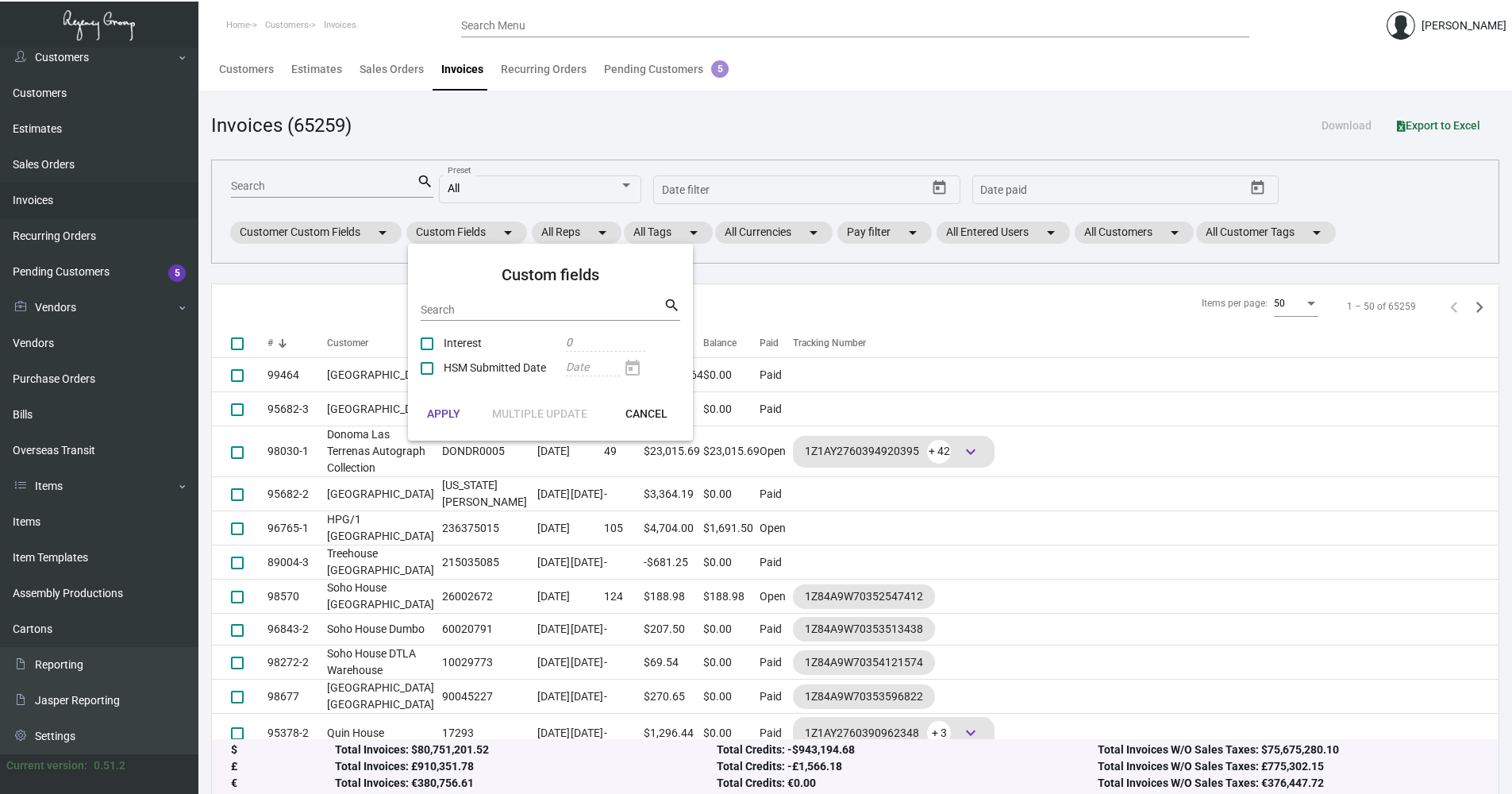
click at [360, 228] on div at bounding box center [756, 397] width 1512 height 794
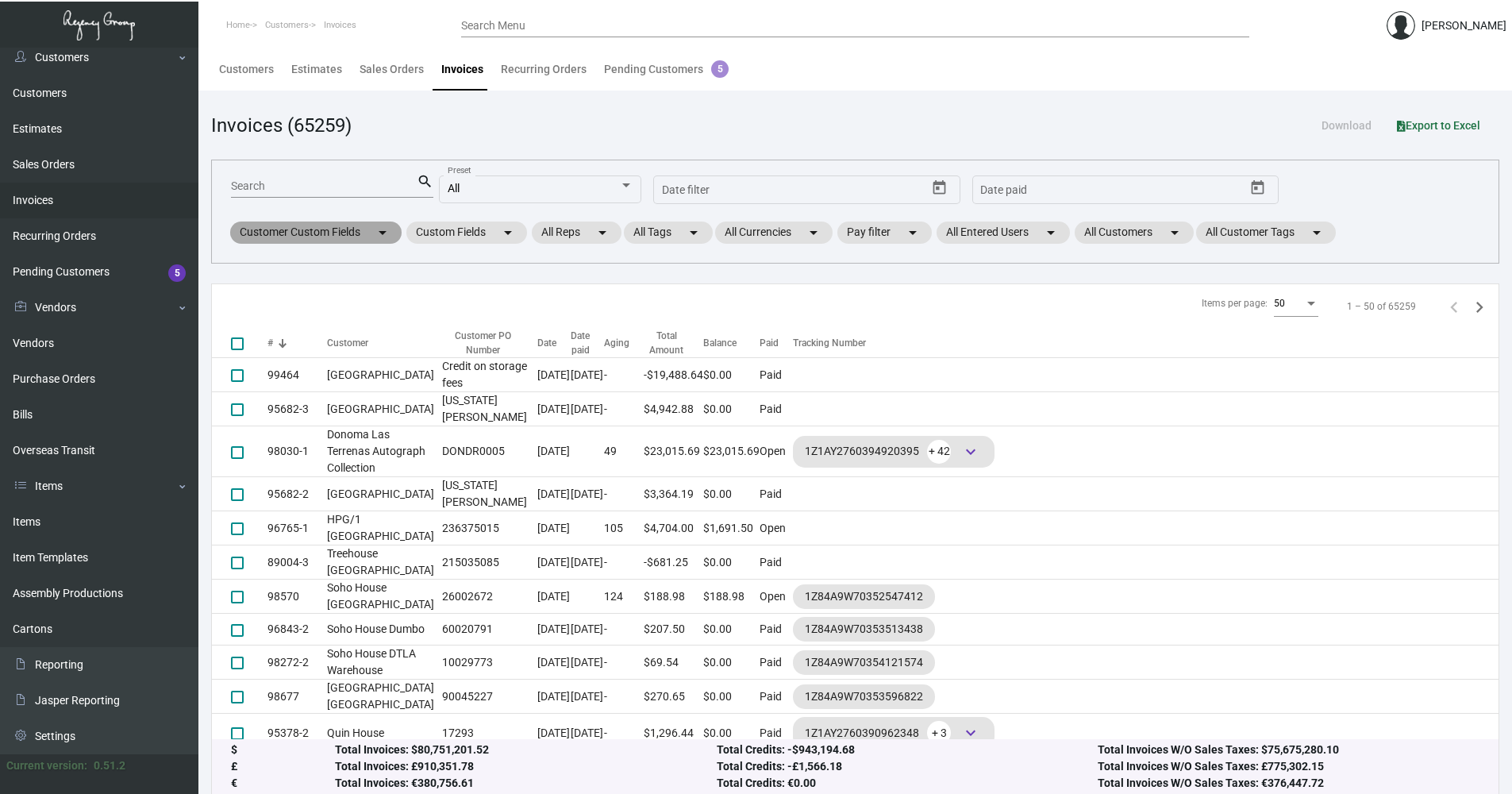
click at [392, 236] on mat-icon "arrow_drop_down" at bounding box center [382, 233] width 19 height 19
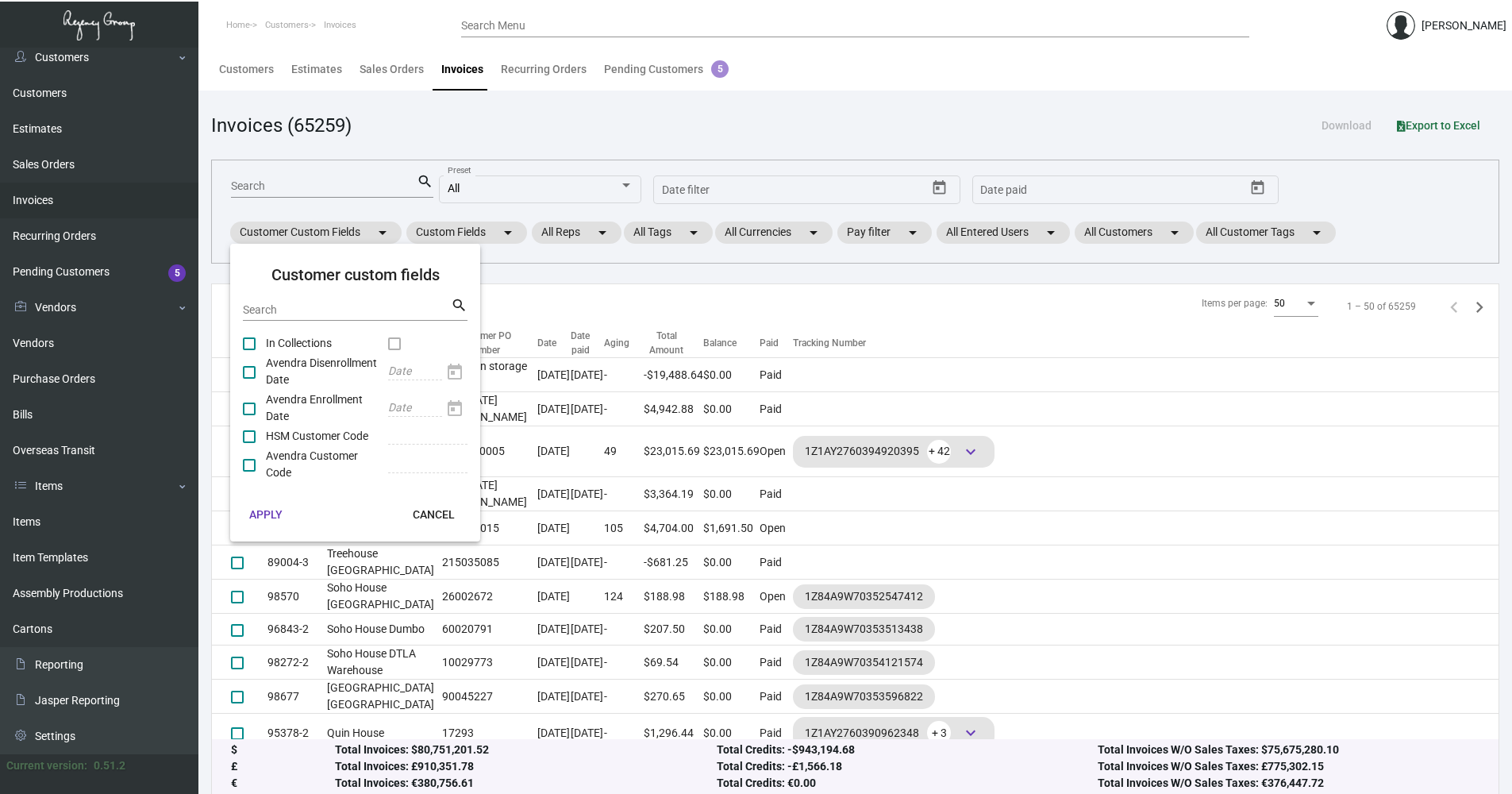
click at [280, 176] on div at bounding box center [756, 397] width 1512 height 794
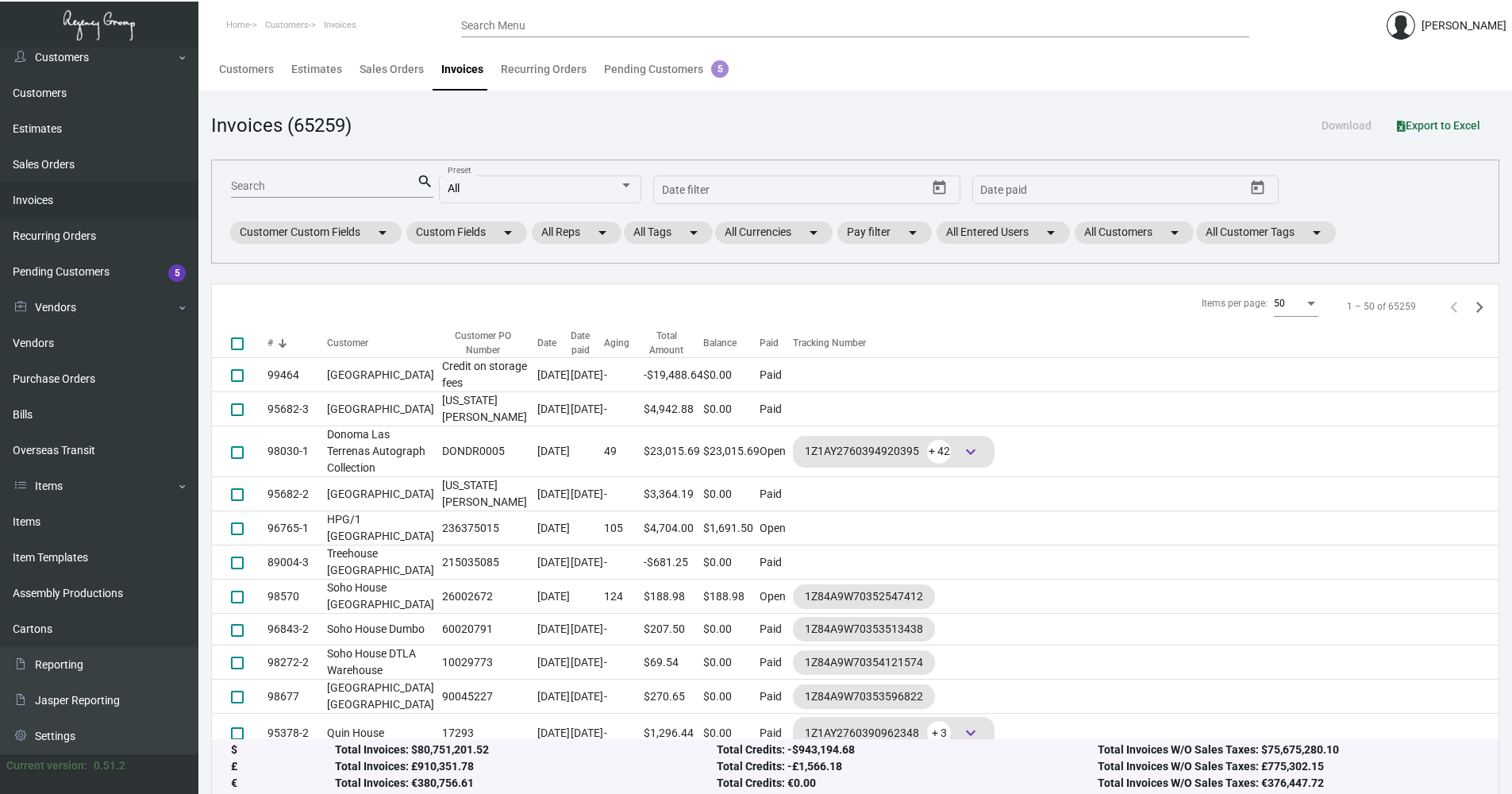
click at [273, 198] on div "Search search All Preset Start date – Date filter Start date – Date paid Custom…" at bounding box center [855, 211] width 1288 height 104
click at [257, 186] on input "Search" at bounding box center [324, 186] width 186 height 13
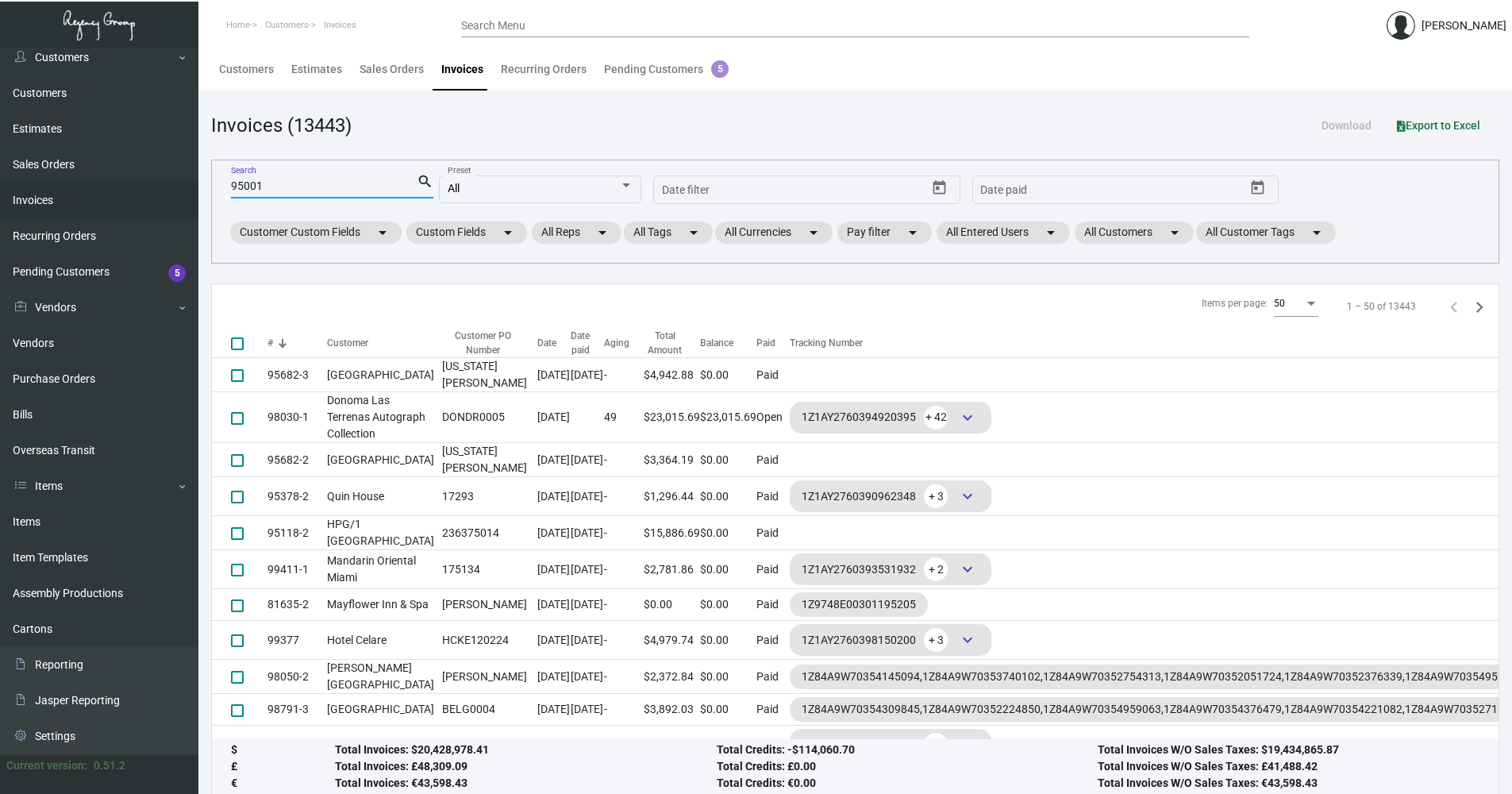
type input "95001"
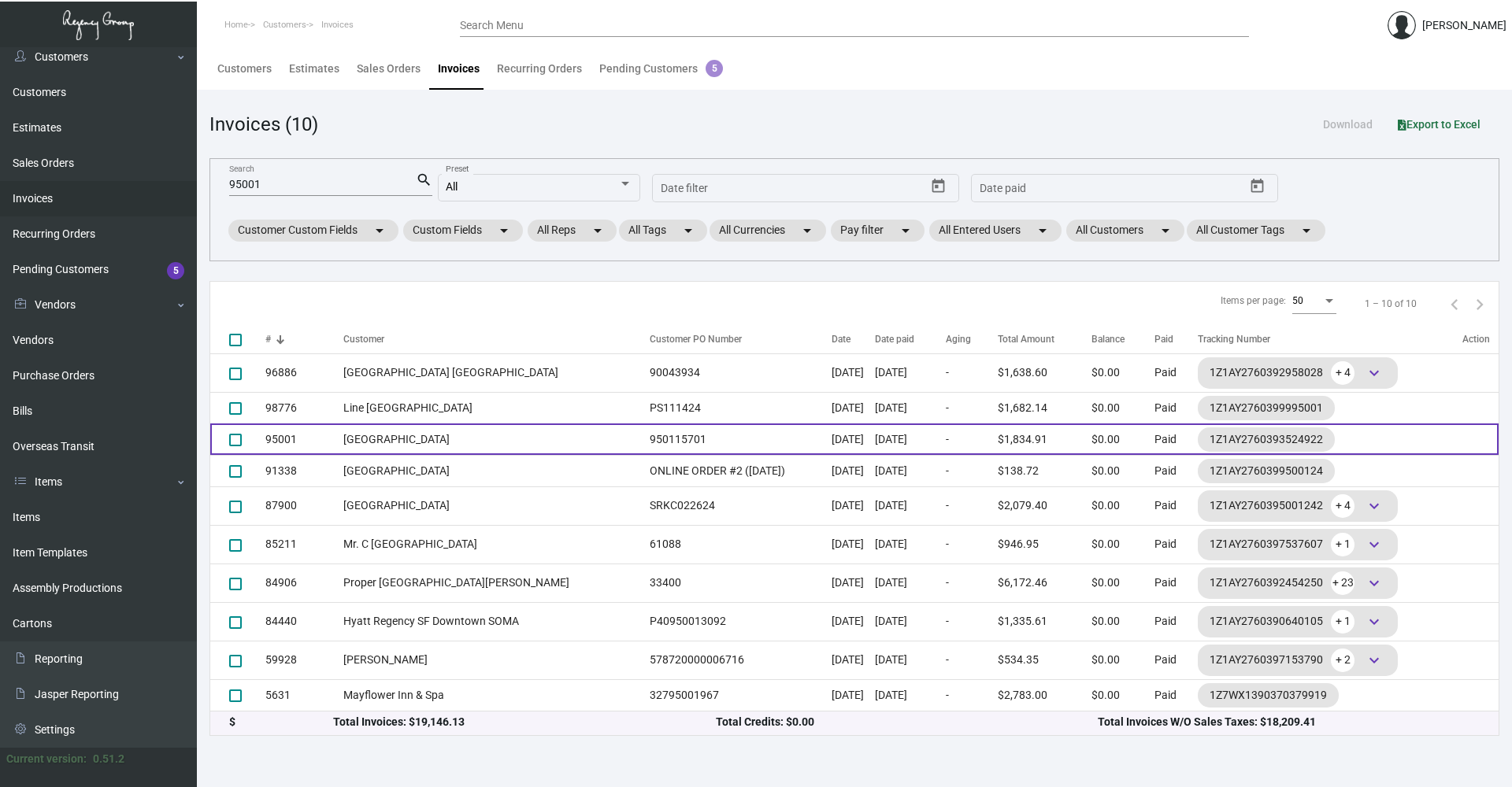
click at [415, 451] on td "[GEOGRAPHIC_DATA]" at bounding box center [493, 439] width 299 height 31
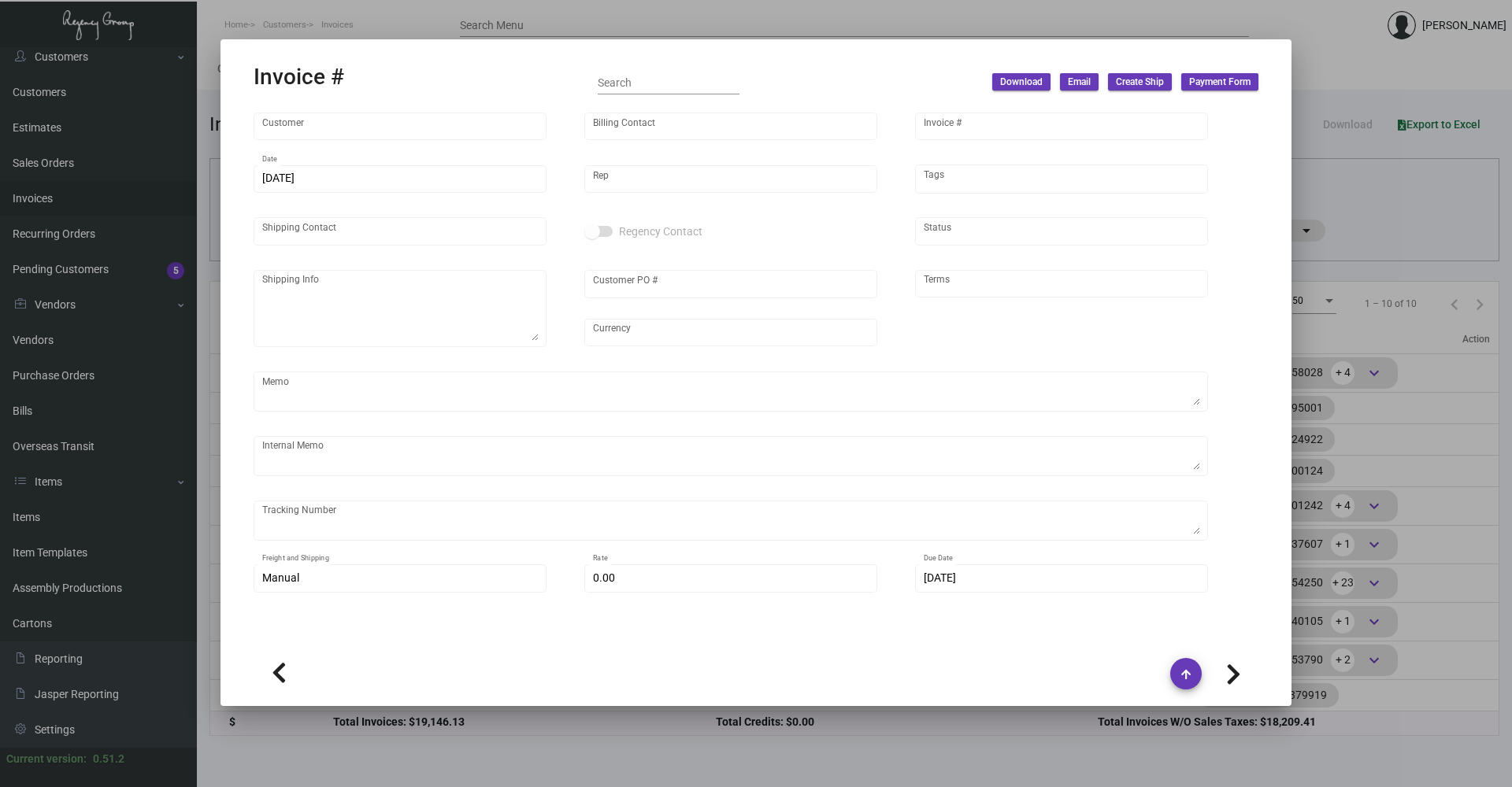
type input "[GEOGRAPHIC_DATA]"
type input "[PERSON_NAME]"
type input "95001"
type input "[DATE]"
type input "[PERSON_NAME]"
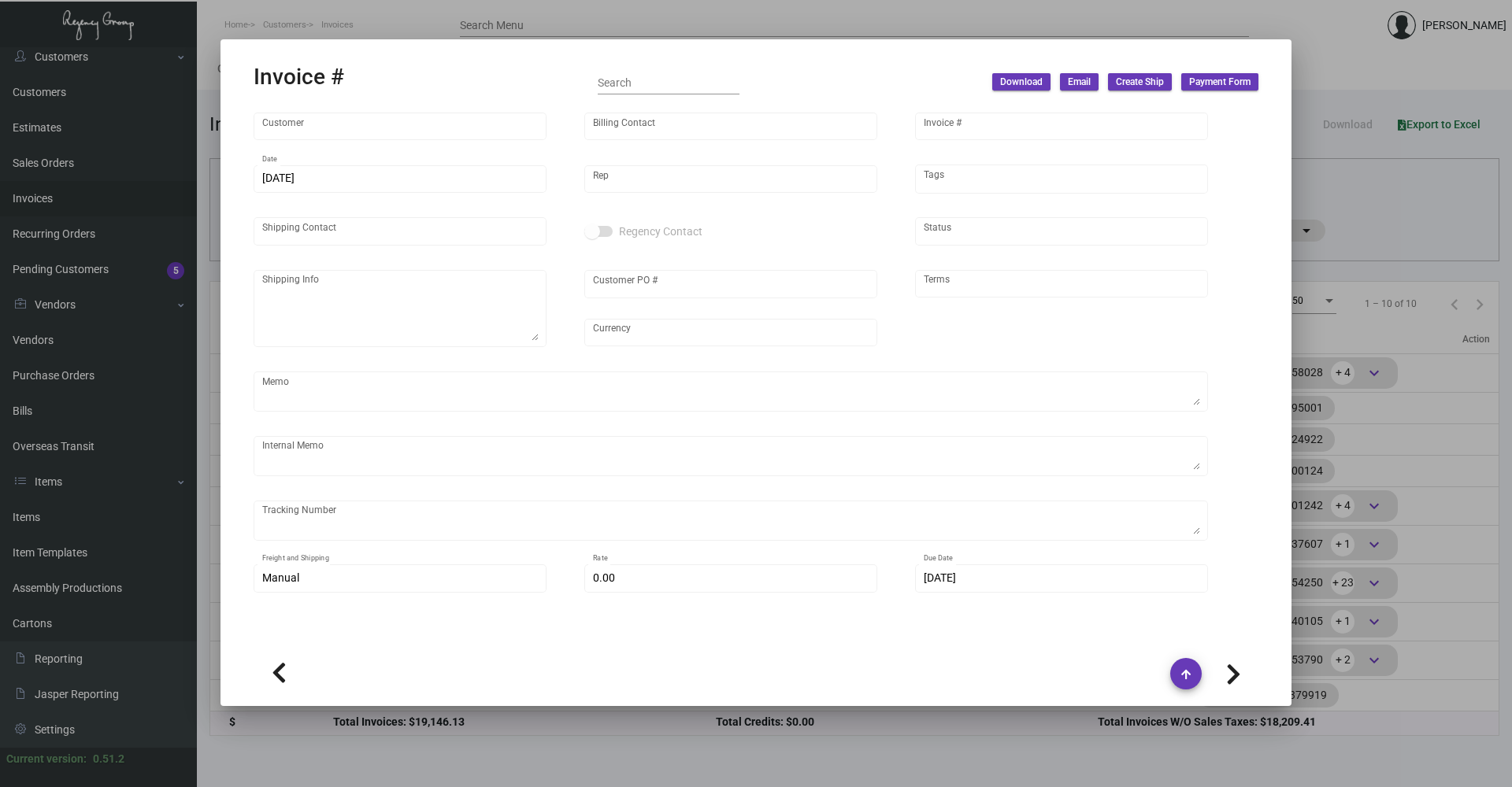
type input "[PERSON_NAME]"
type textarea "One Hotel [GEOGRAPHIC_DATA] - [PERSON_NAME] [STREET_ADDRESS][PERSON_NAME]"
type input "950115701"
type input "United States Dollar $"
type input "Net 30"
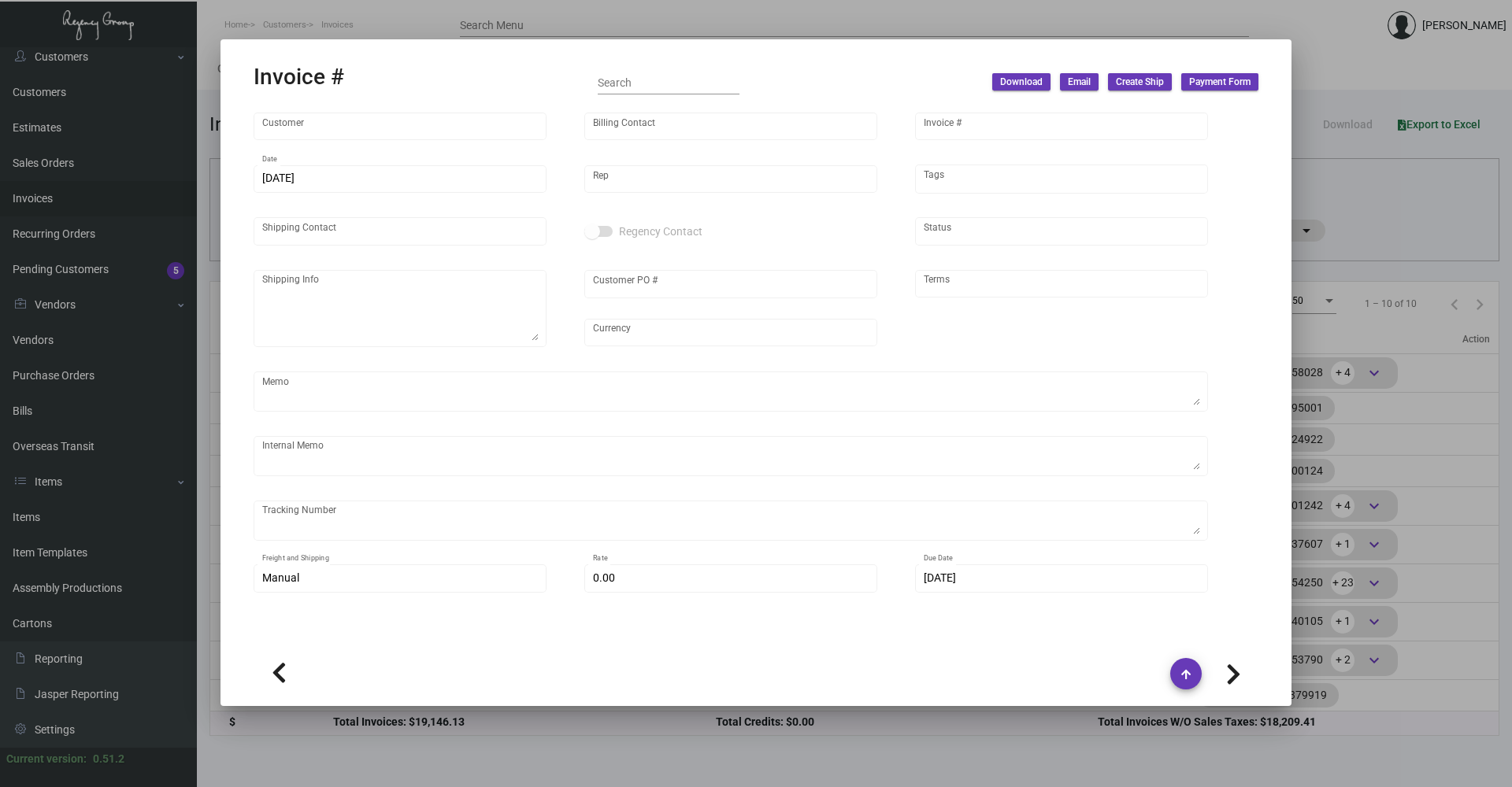
type textarea "[DATE] Shipped from Vendor by UPS Ground Cost $57.08"
type input "$ 84.91"
type input "[DATE]"
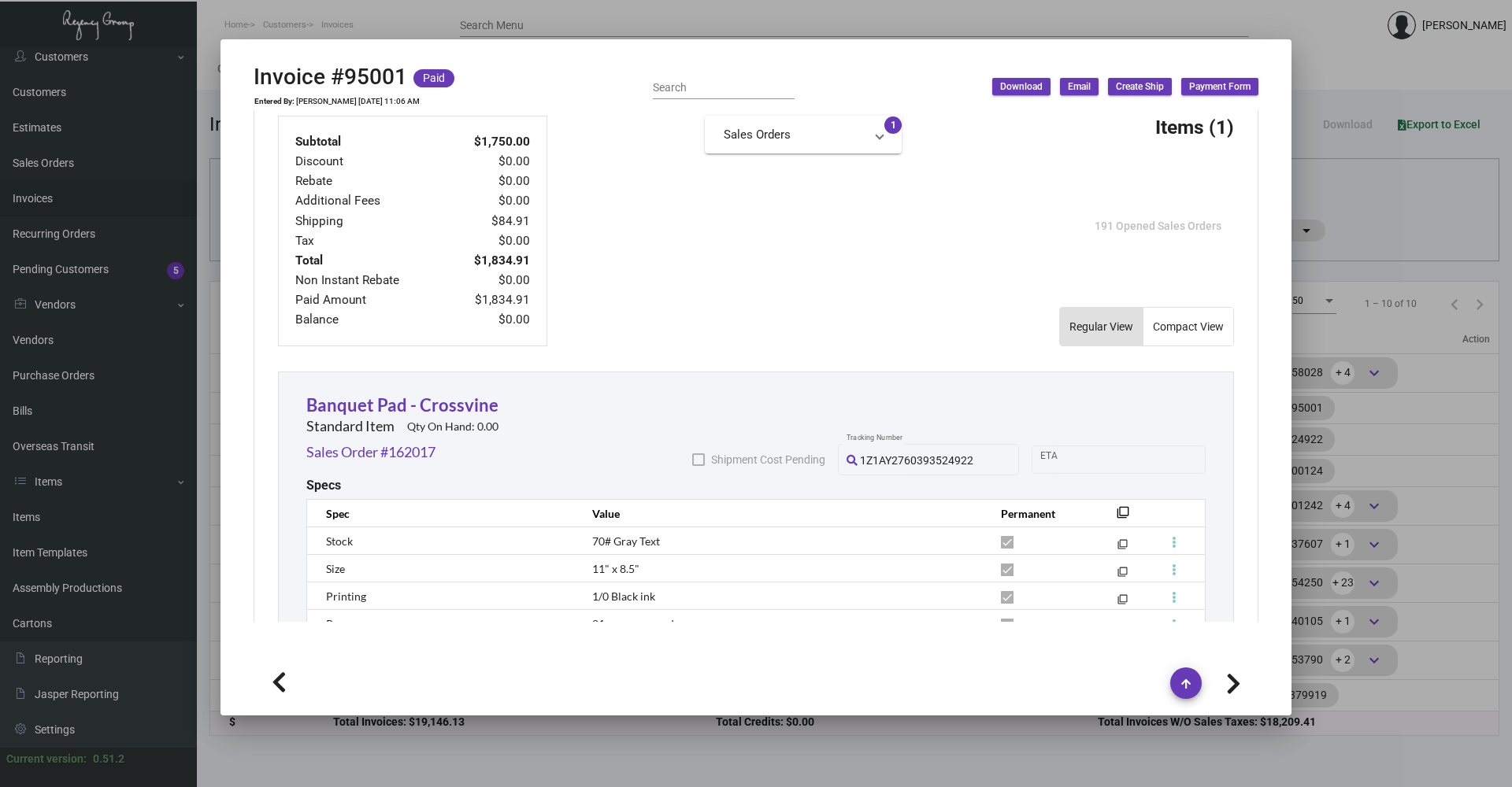
scroll to position [708, 0]
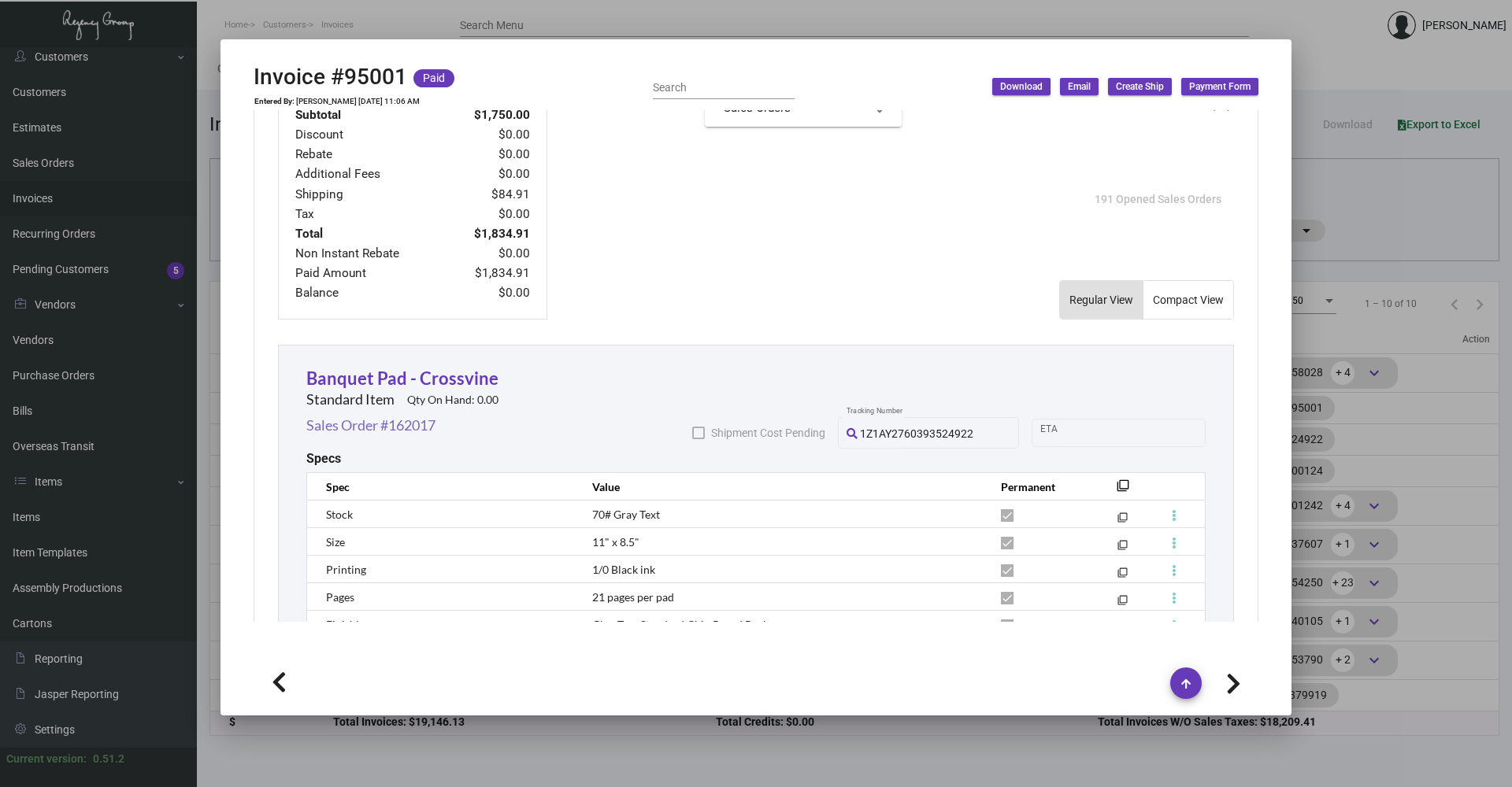
click at [363, 420] on link "Sales Order #162017" at bounding box center [371, 425] width 129 height 21
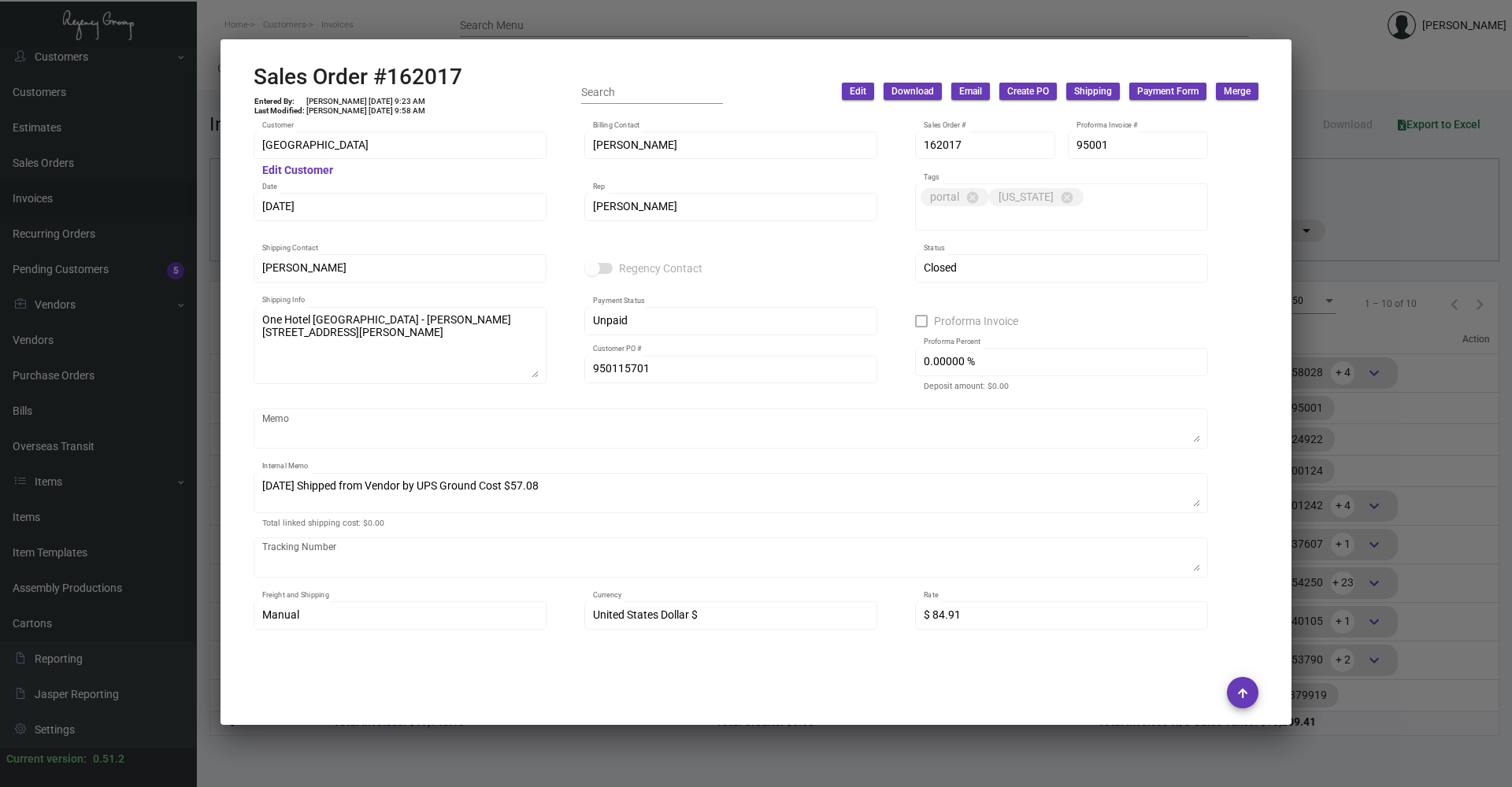
drag, startPoint x: 339, startPoint y: 766, endPoint x: 46, endPoint y: 666, distance: 309.6
click at [330, 762] on div at bounding box center [756, 393] width 1512 height 787
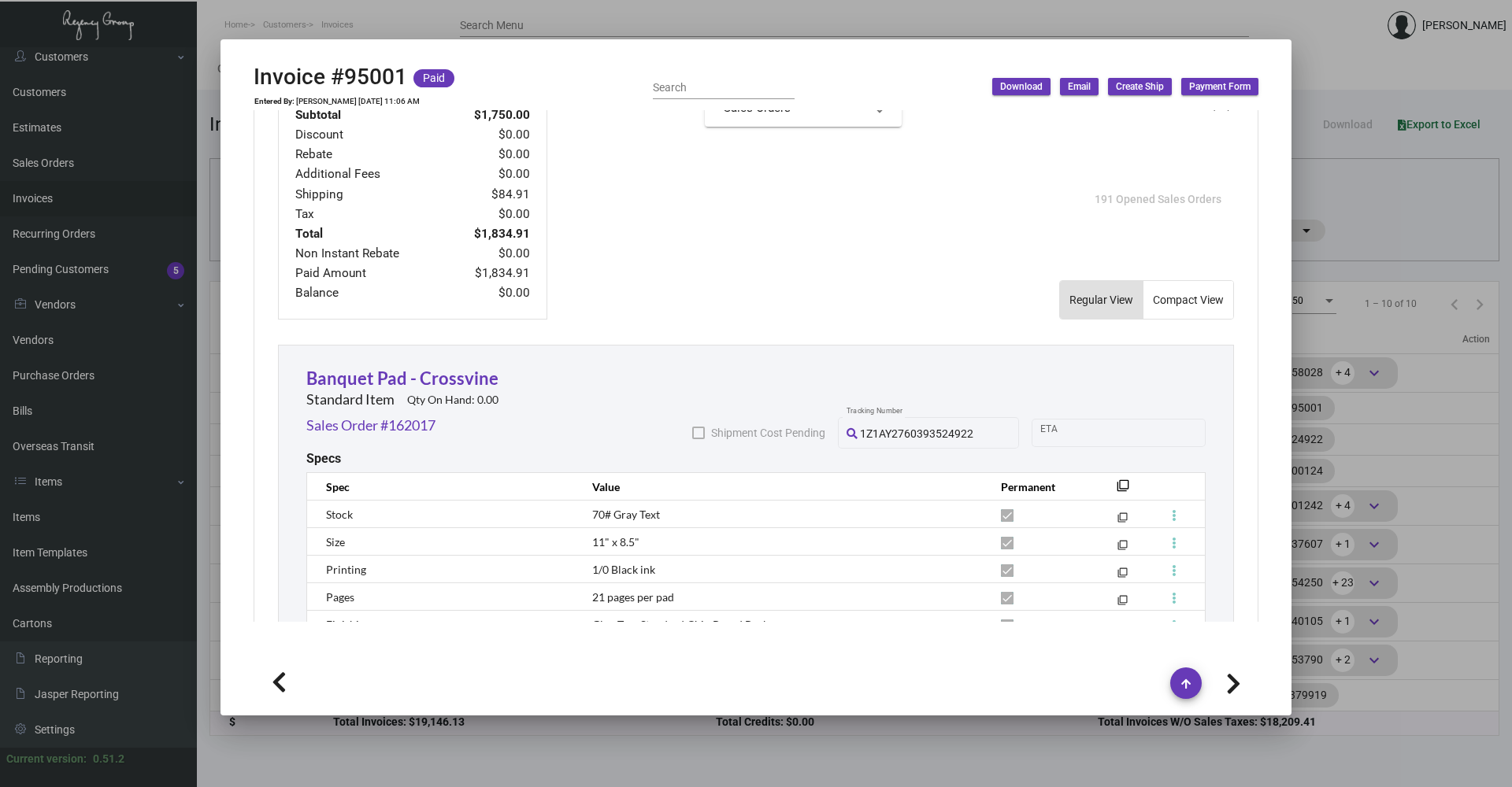
click at [387, 764] on div at bounding box center [756, 393] width 1512 height 787
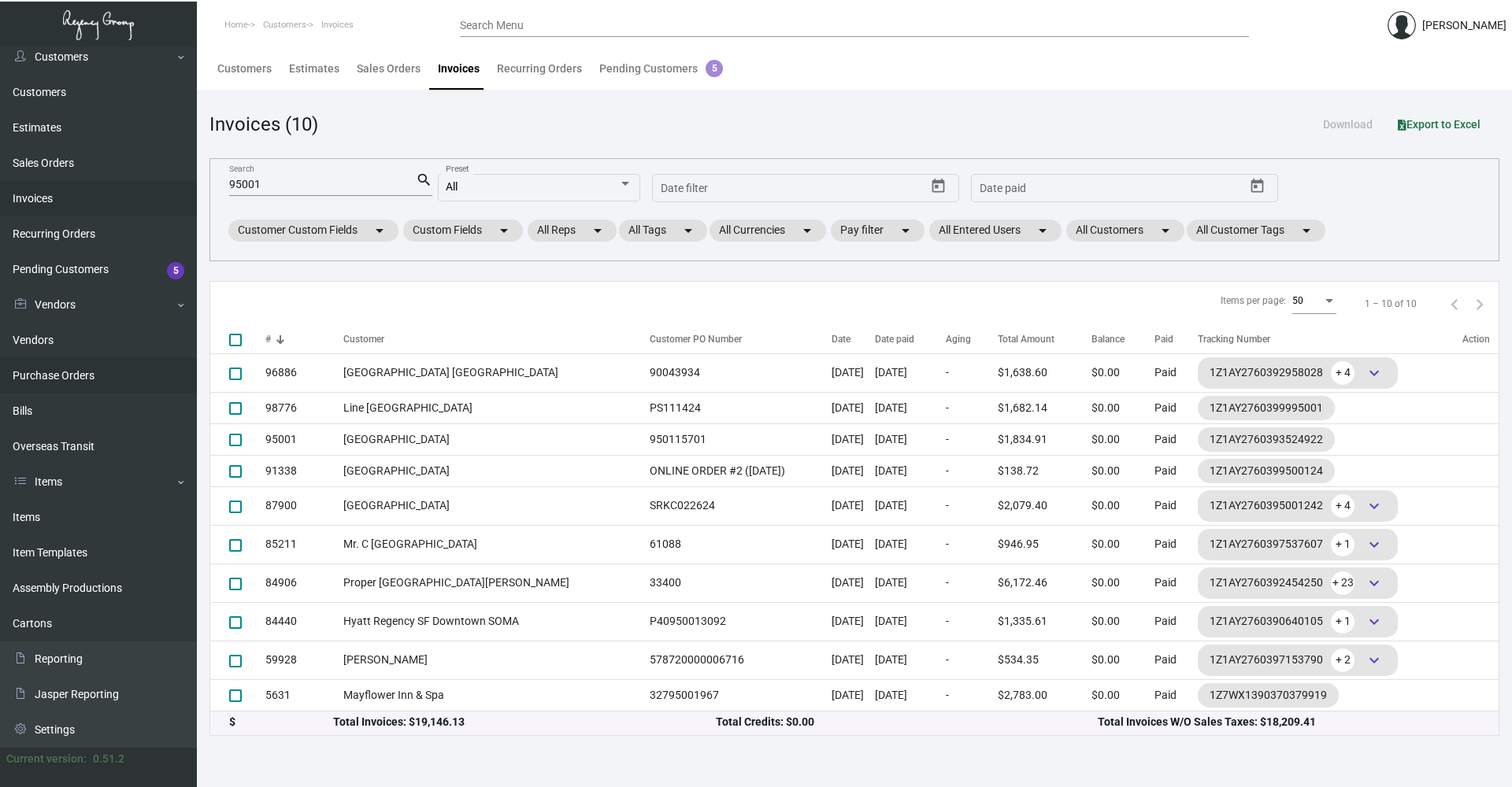
drag, startPoint x: 108, startPoint y: 371, endPoint x: 115, endPoint y: 367, distance: 8.1
click at [108, 371] on link "Purchase Orders" at bounding box center [98, 376] width 197 height 36
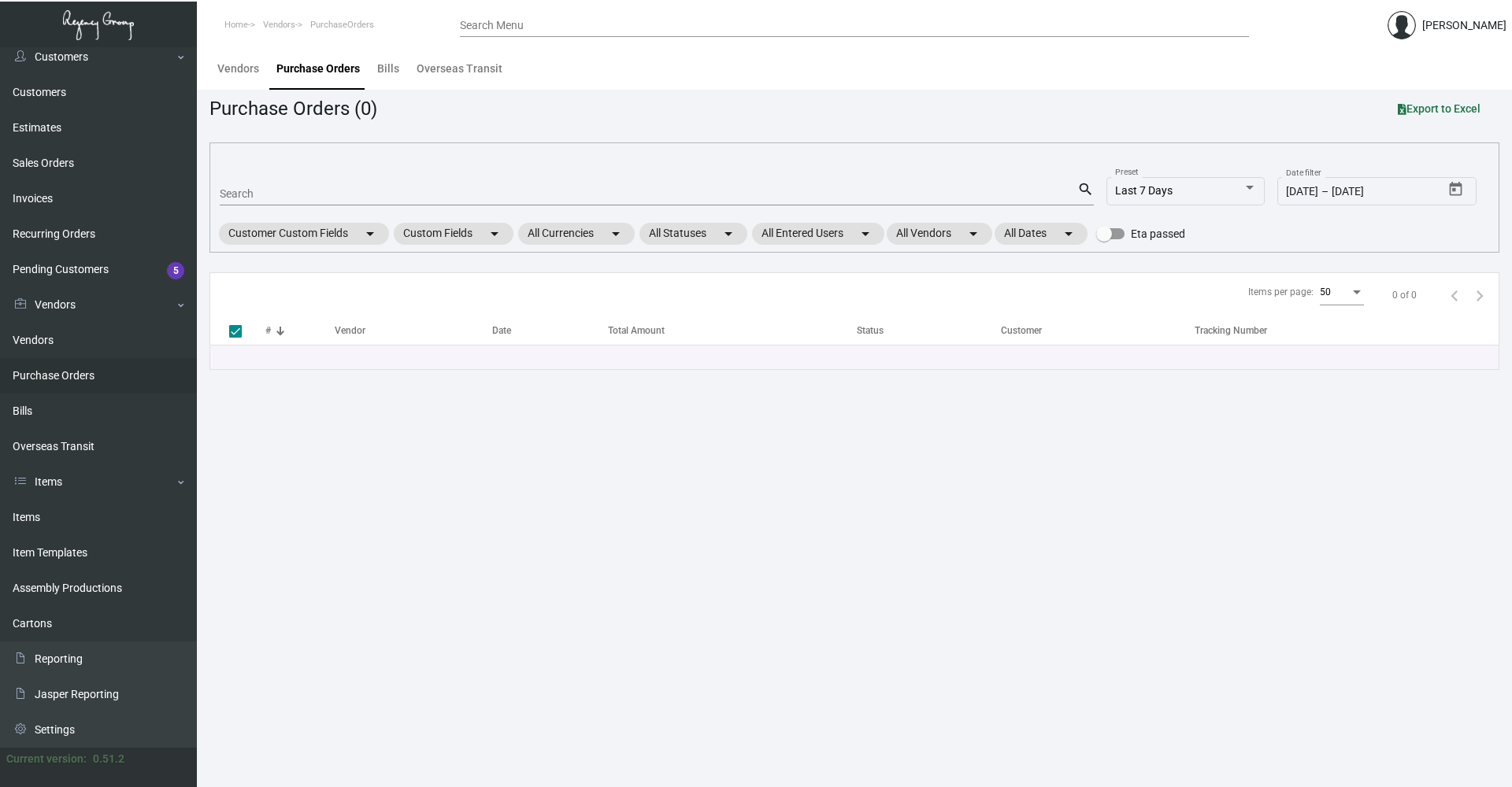
click at [314, 184] on div "Search" at bounding box center [648, 193] width 858 height 24
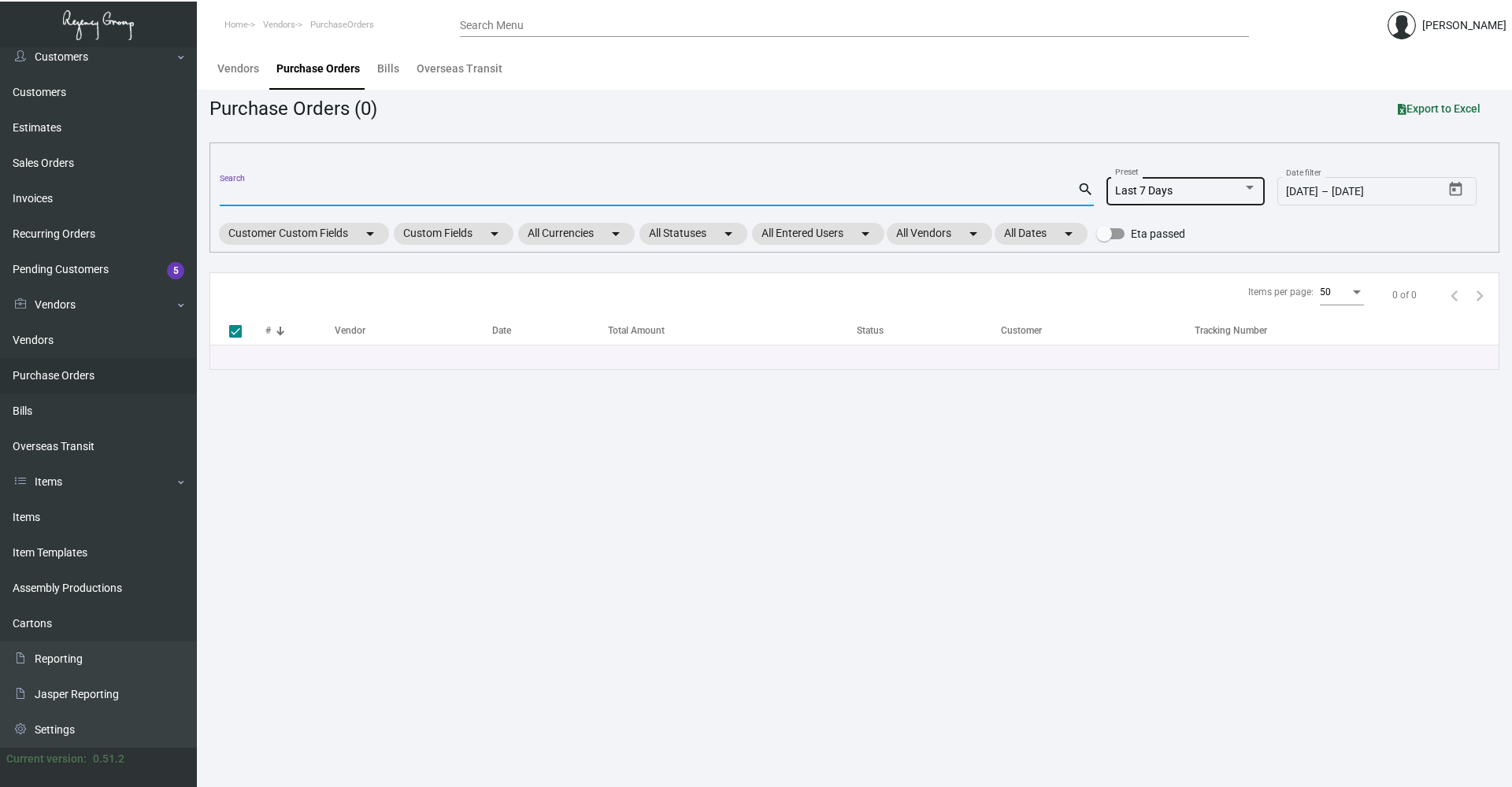
click at [1206, 200] on div "Last 7 Days Preset" at bounding box center [1186, 189] width 141 height 30
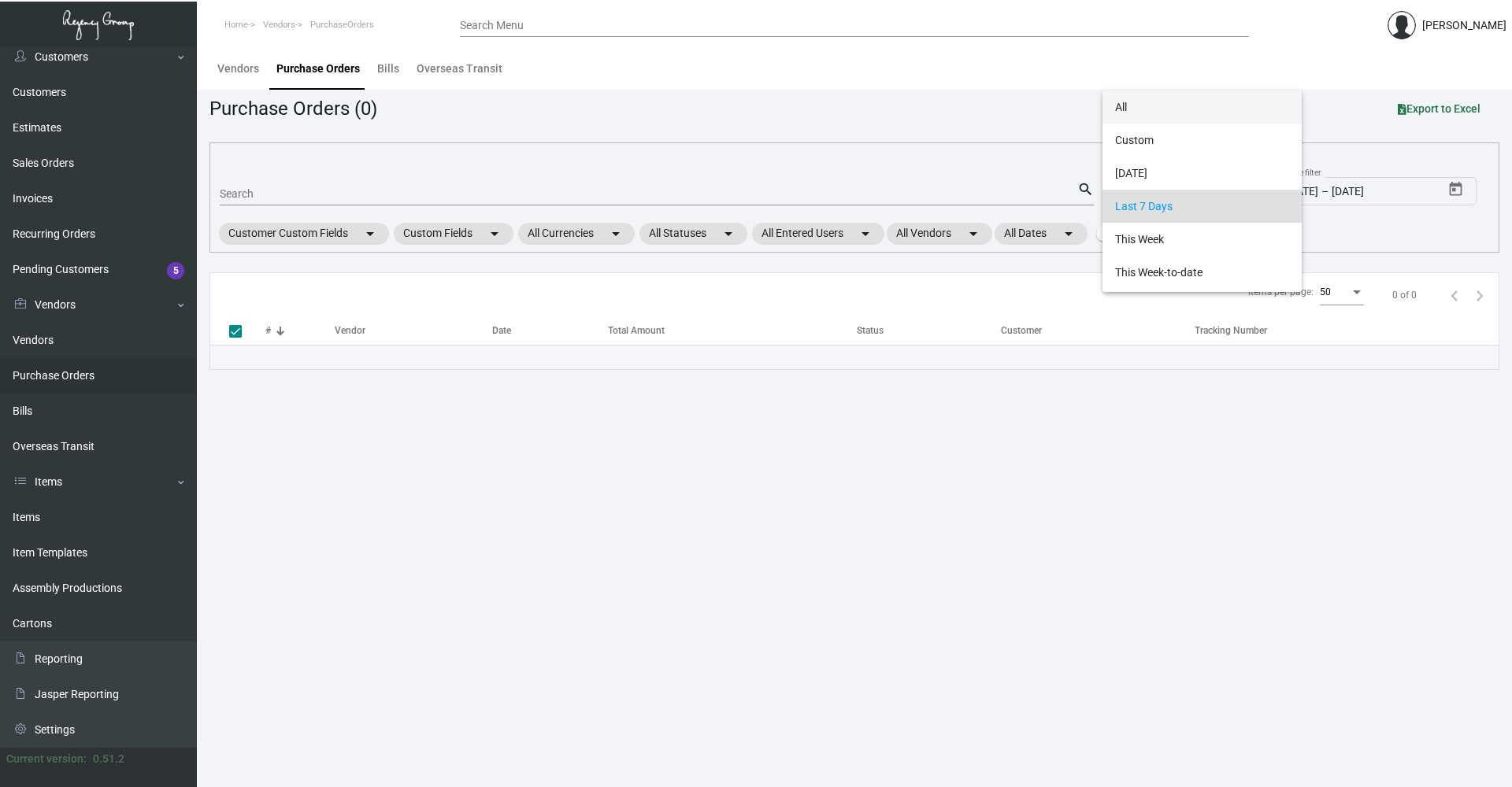
click at [1139, 115] on span "All" at bounding box center [1202, 107] width 174 height 33
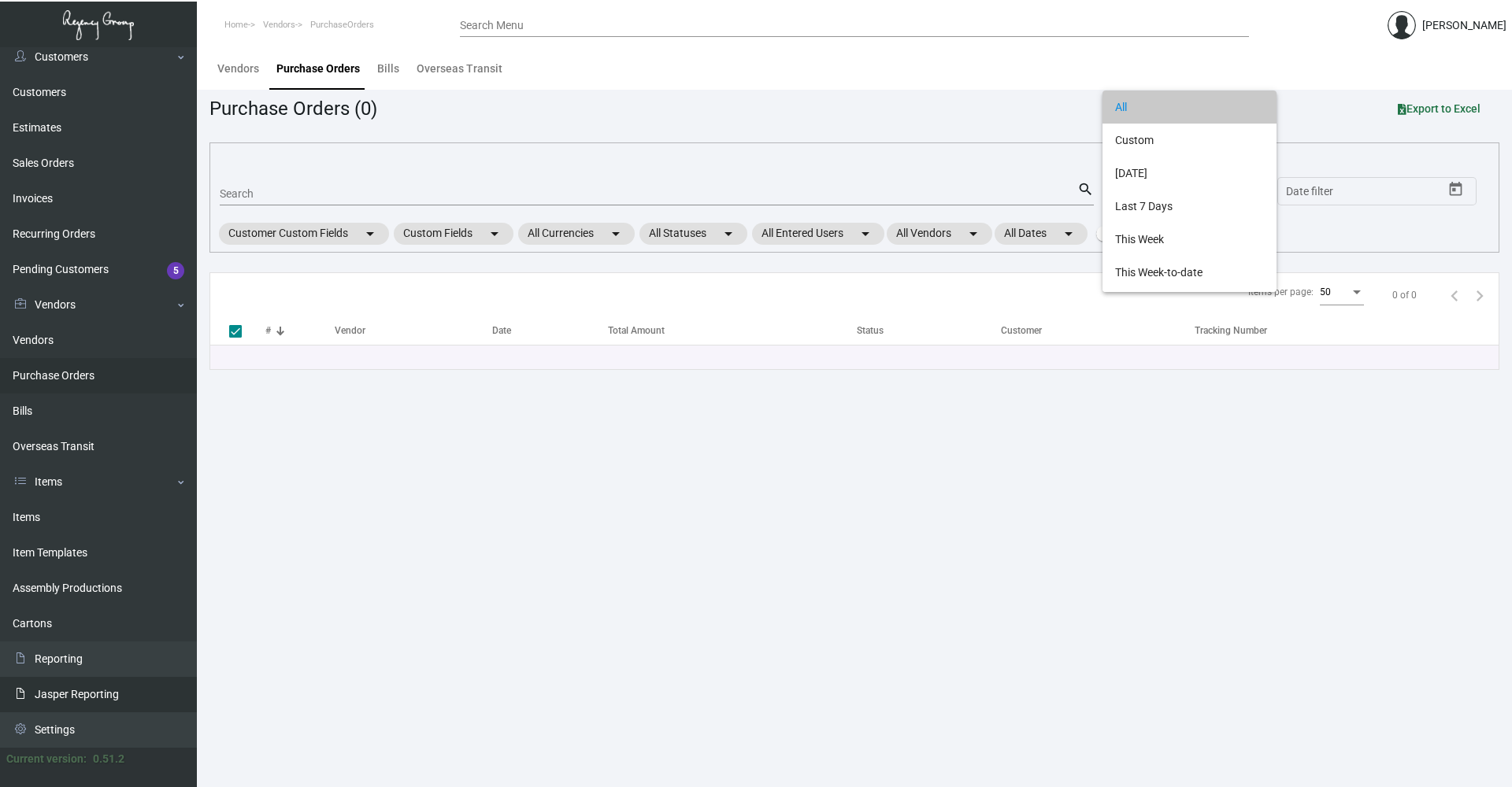
checkbox input "false"
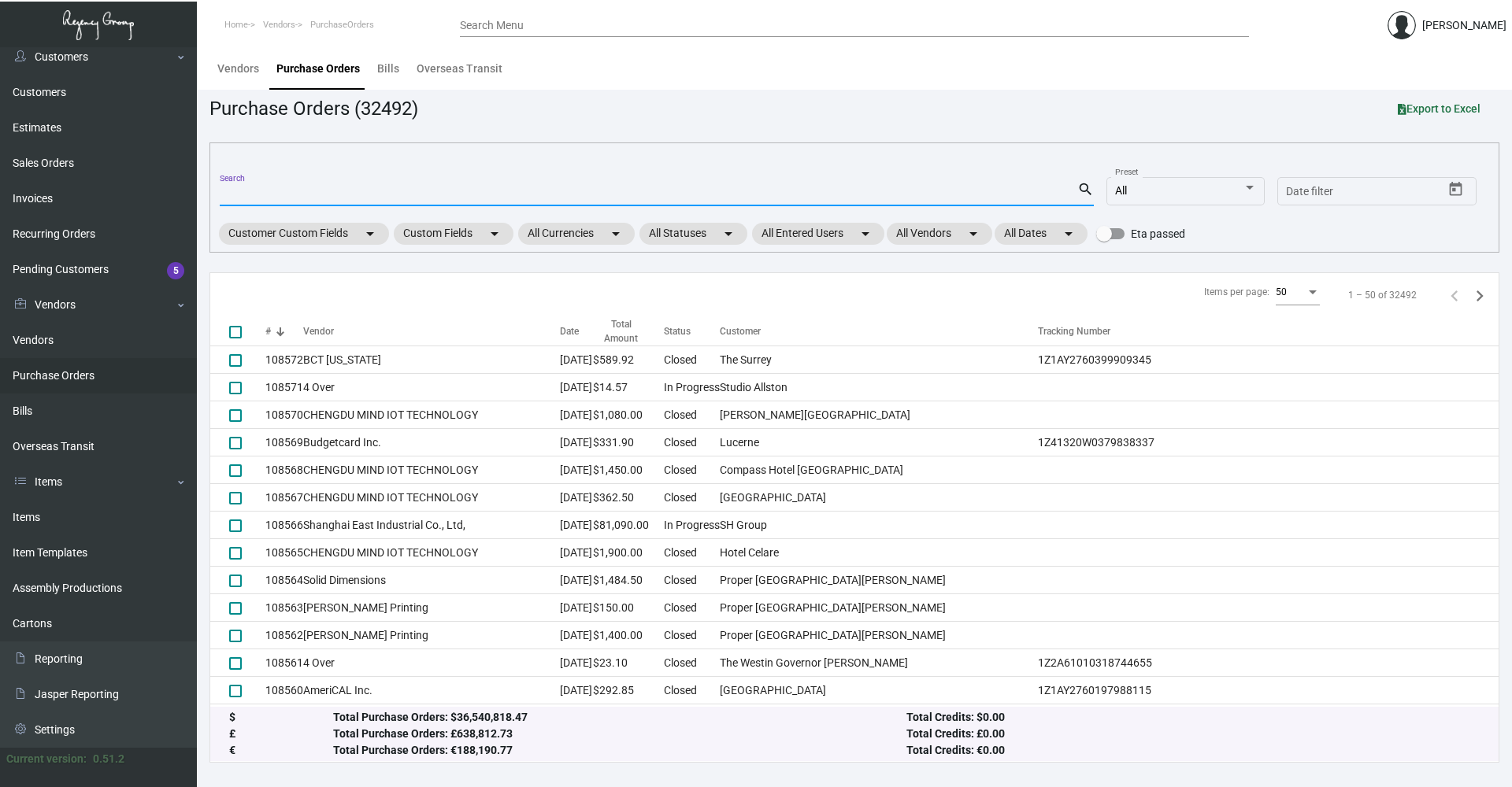
click at [277, 190] on input "Search" at bounding box center [648, 194] width 858 height 13
paste input "950115701"
type input "950115701"
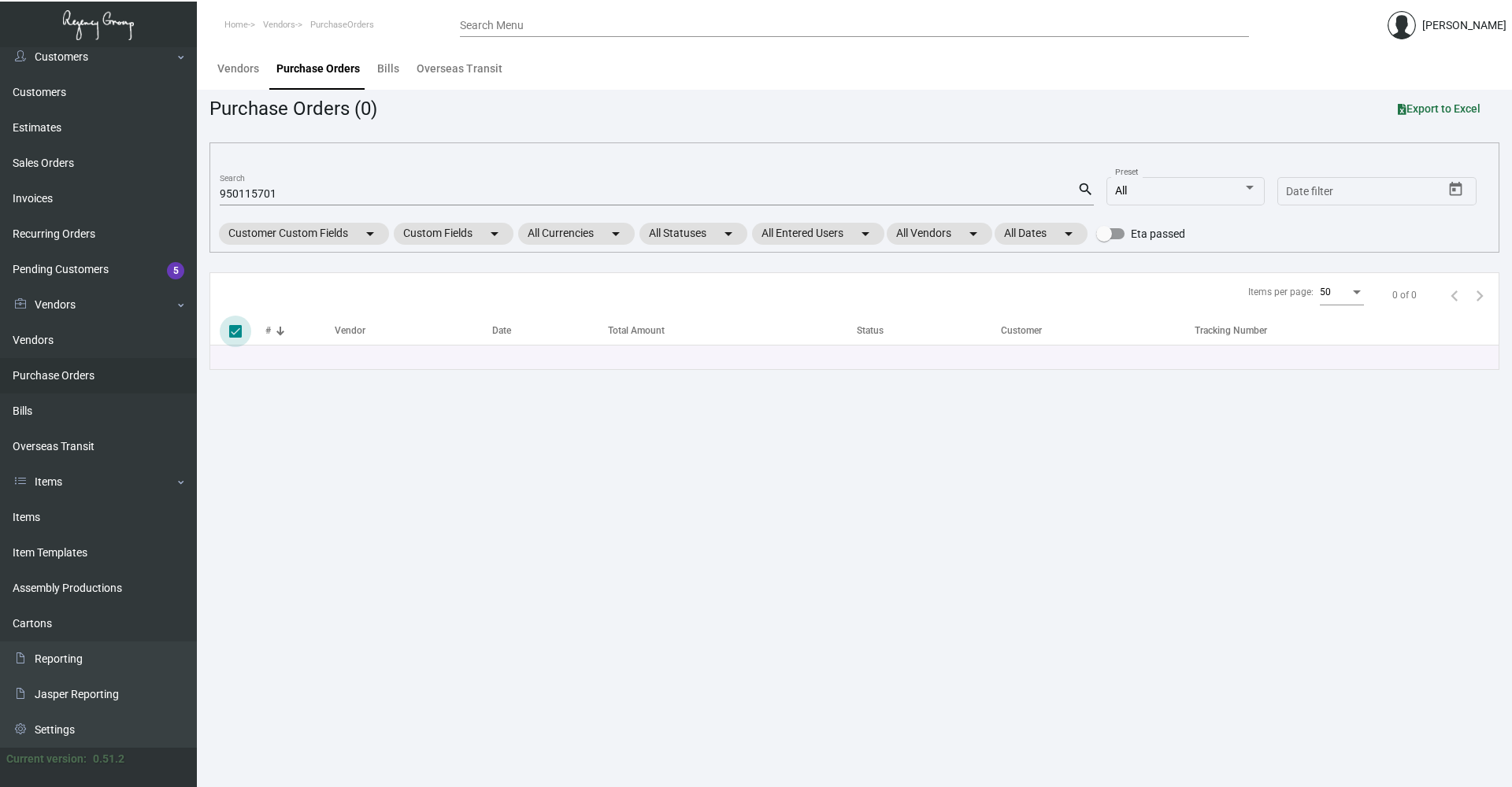
click at [236, 337] on span at bounding box center [235, 331] width 13 height 13
click at [235, 338] on input "select all" at bounding box center [234, 338] width 1 height 1
checkbox input "false"
click at [92, 376] on link "Purchase Orders" at bounding box center [98, 376] width 197 height 36
click at [102, 193] on link "Invoices" at bounding box center [98, 199] width 197 height 36
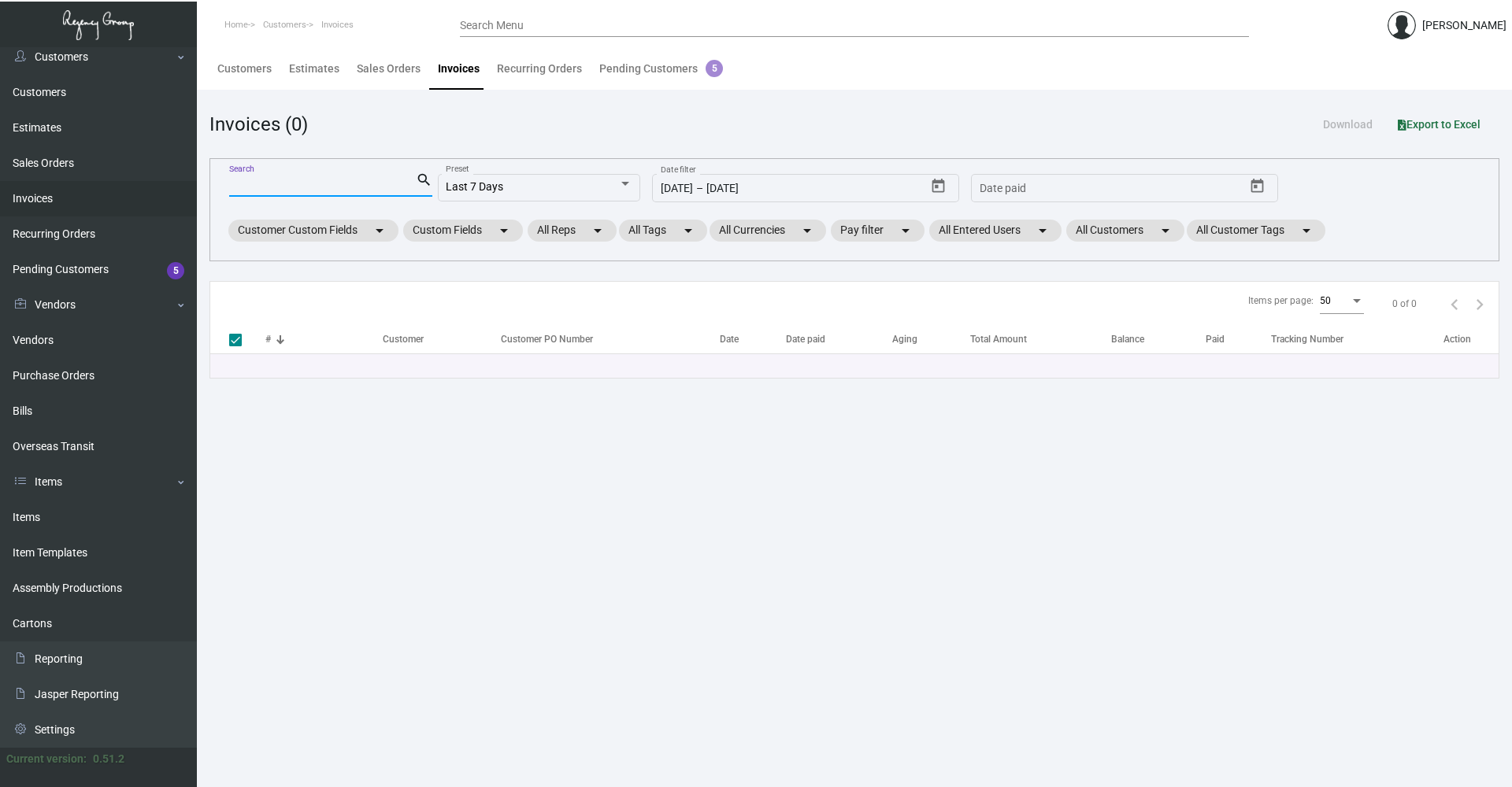
click at [294, 188] on input "Search" at bounding box center [322, 185] width 187 height 13
click at [254, 180] on input "Search" at bounding box center [322, 185] width 187 height 13
paste input "95001"
type input "95001"
checkbox input "false"
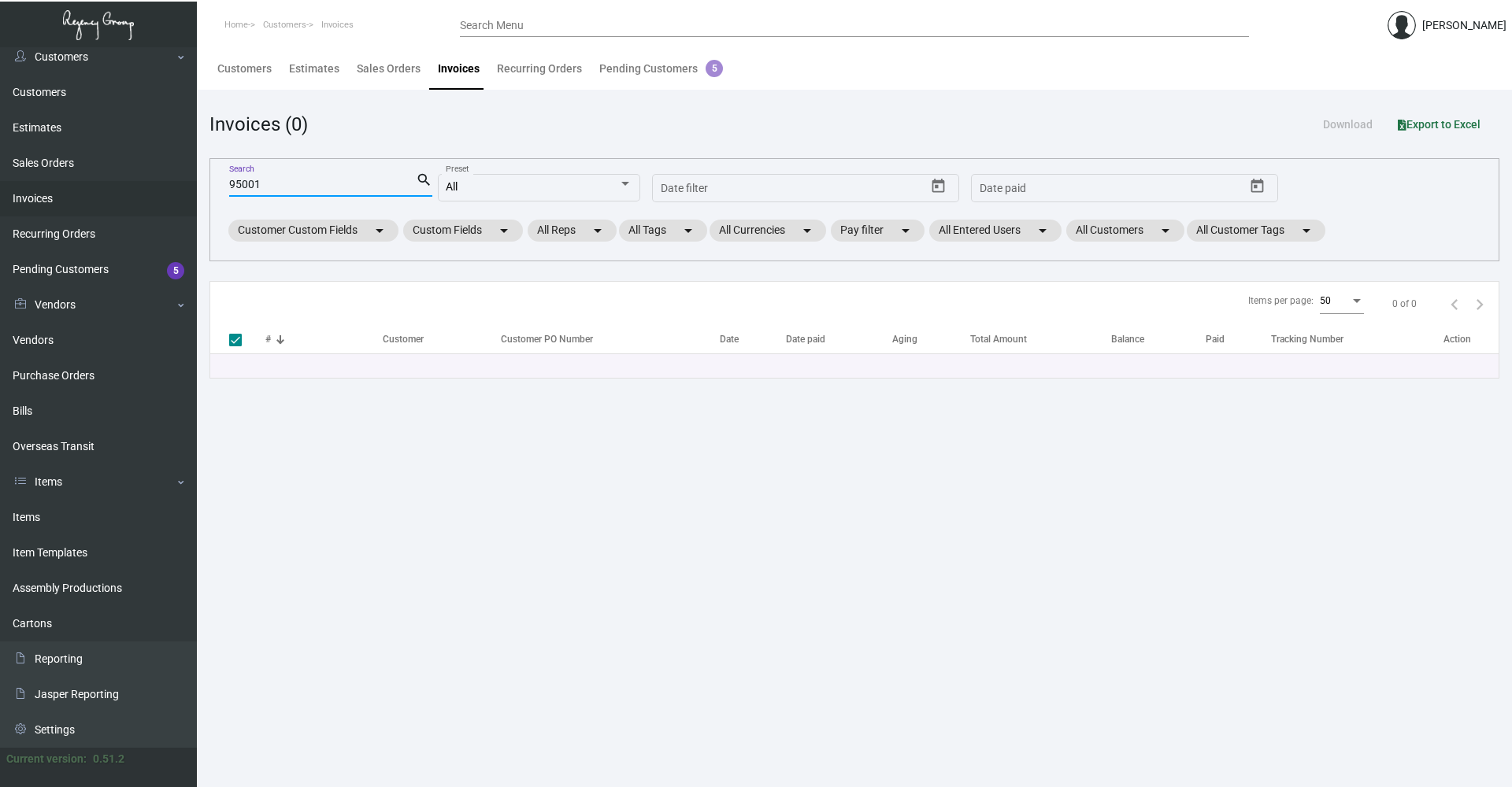
type input "95001"
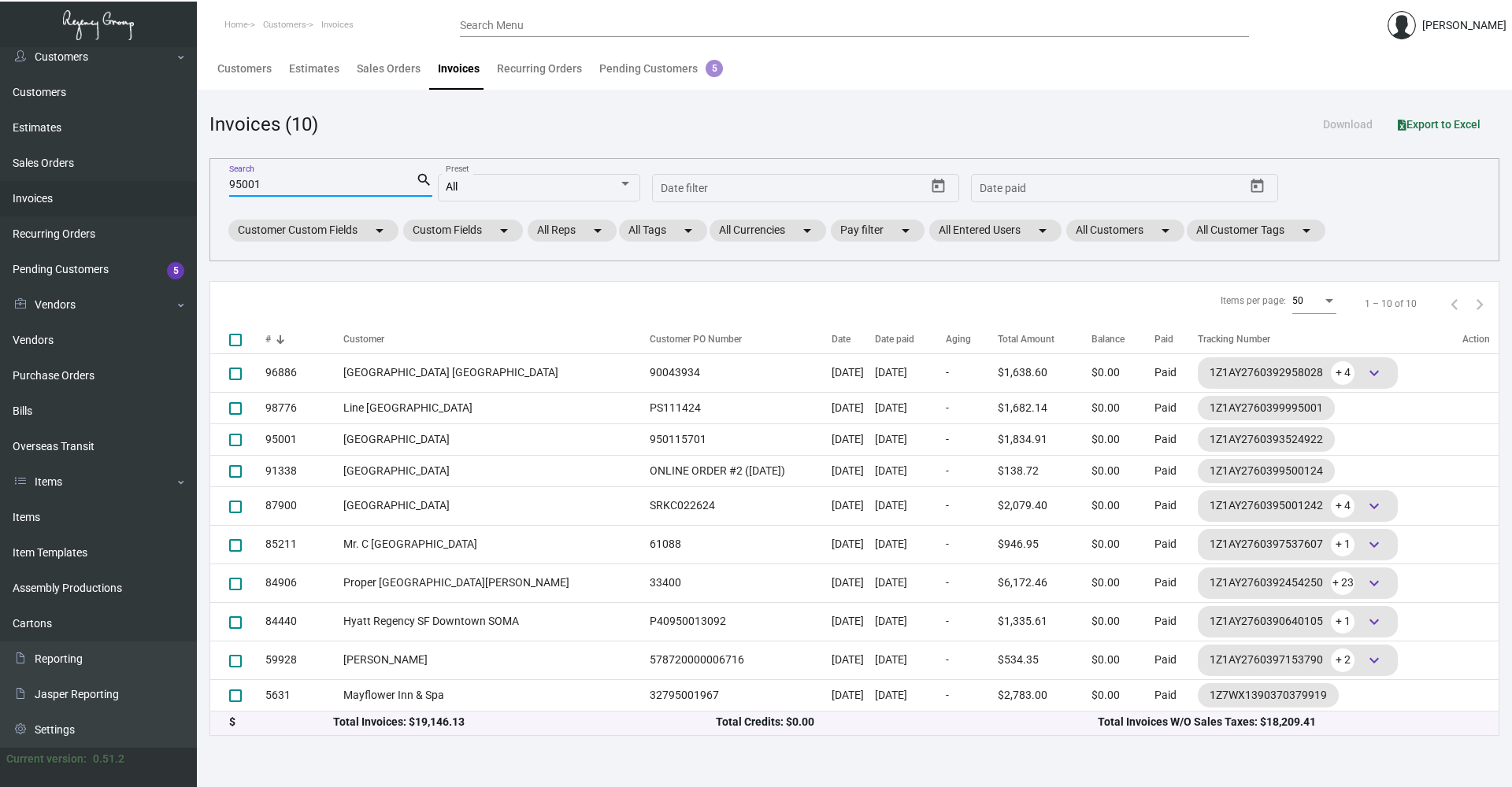
click at [323, 189] on input "95001" at bounding box center [322, 185] width 187 height 13
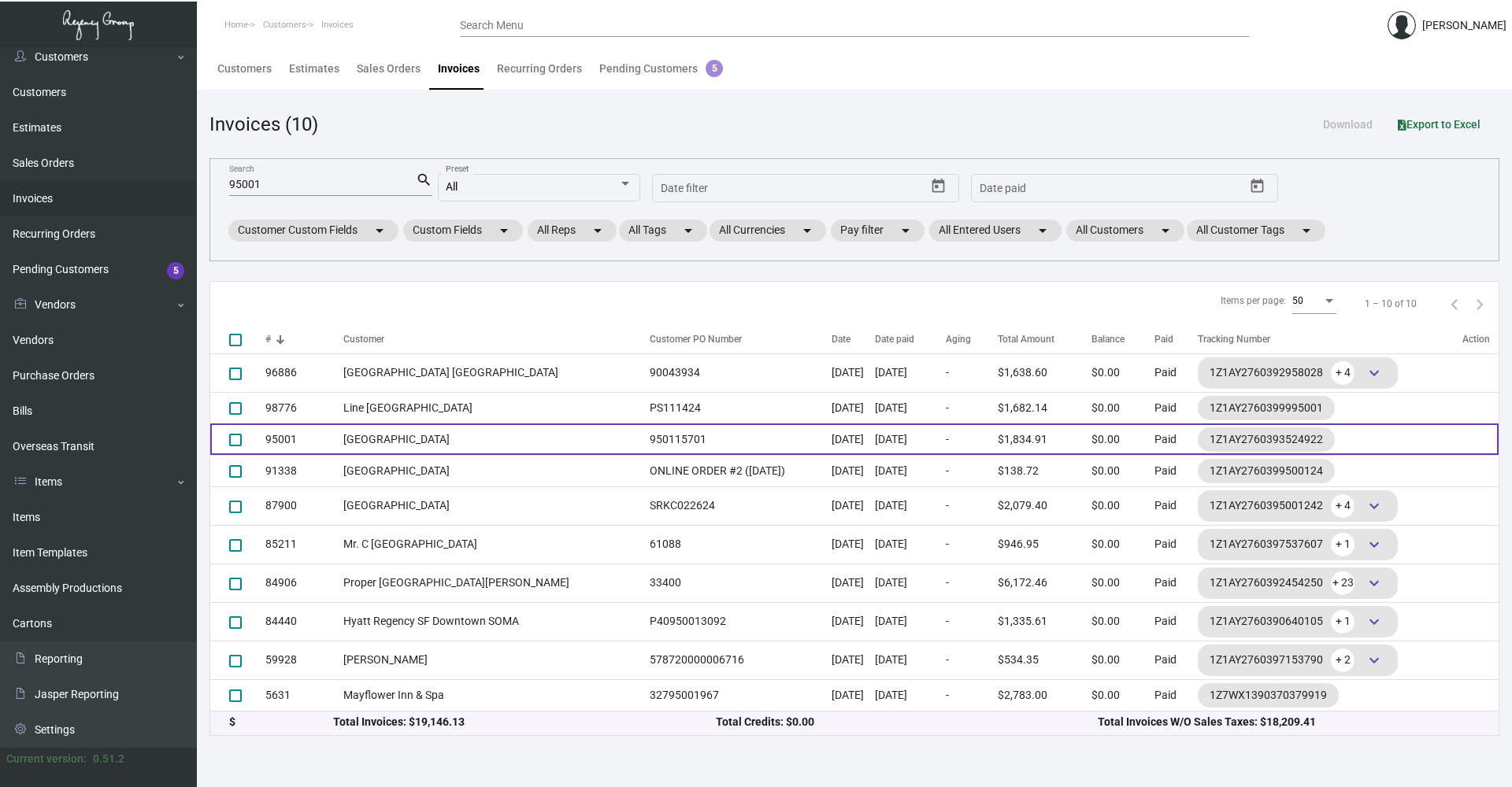
click at [337, 442] on td "95001" at bounding box center [305, 439] width 78 height 31
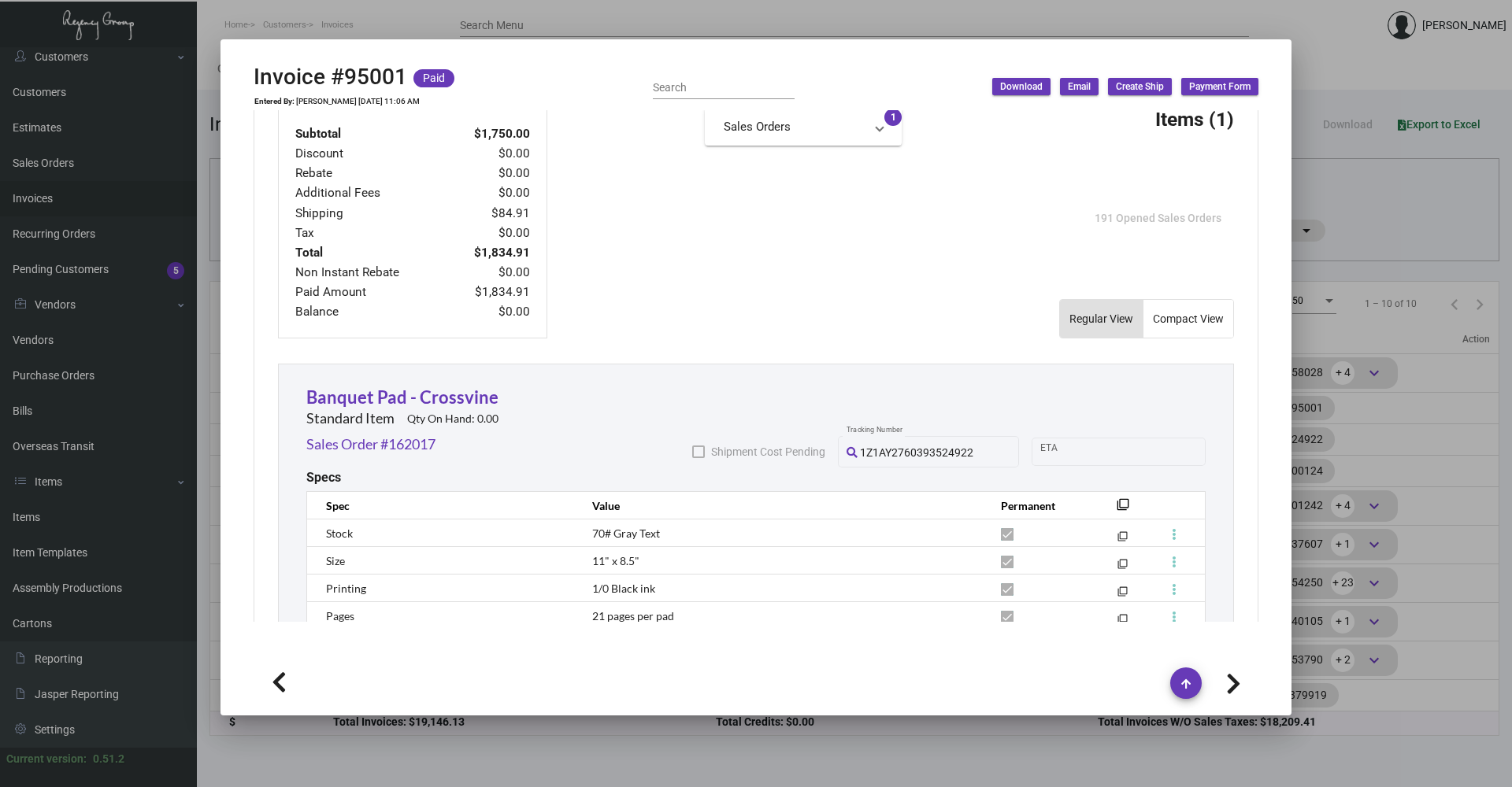
scroll to position [866, 0]
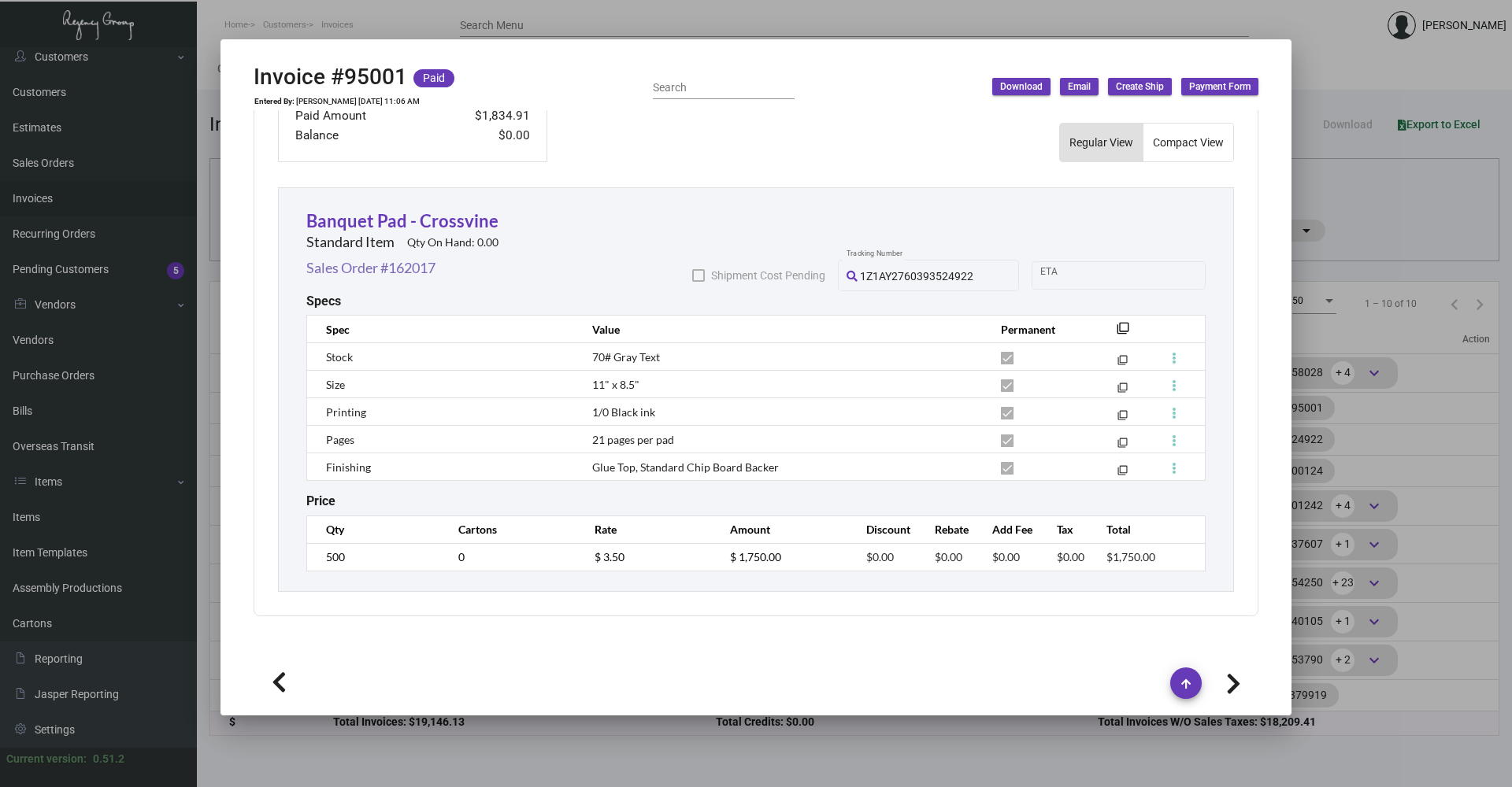
click at [384, 272] on link "Sales Order #162017" at bounding box center [371, 268] width 129 height 21
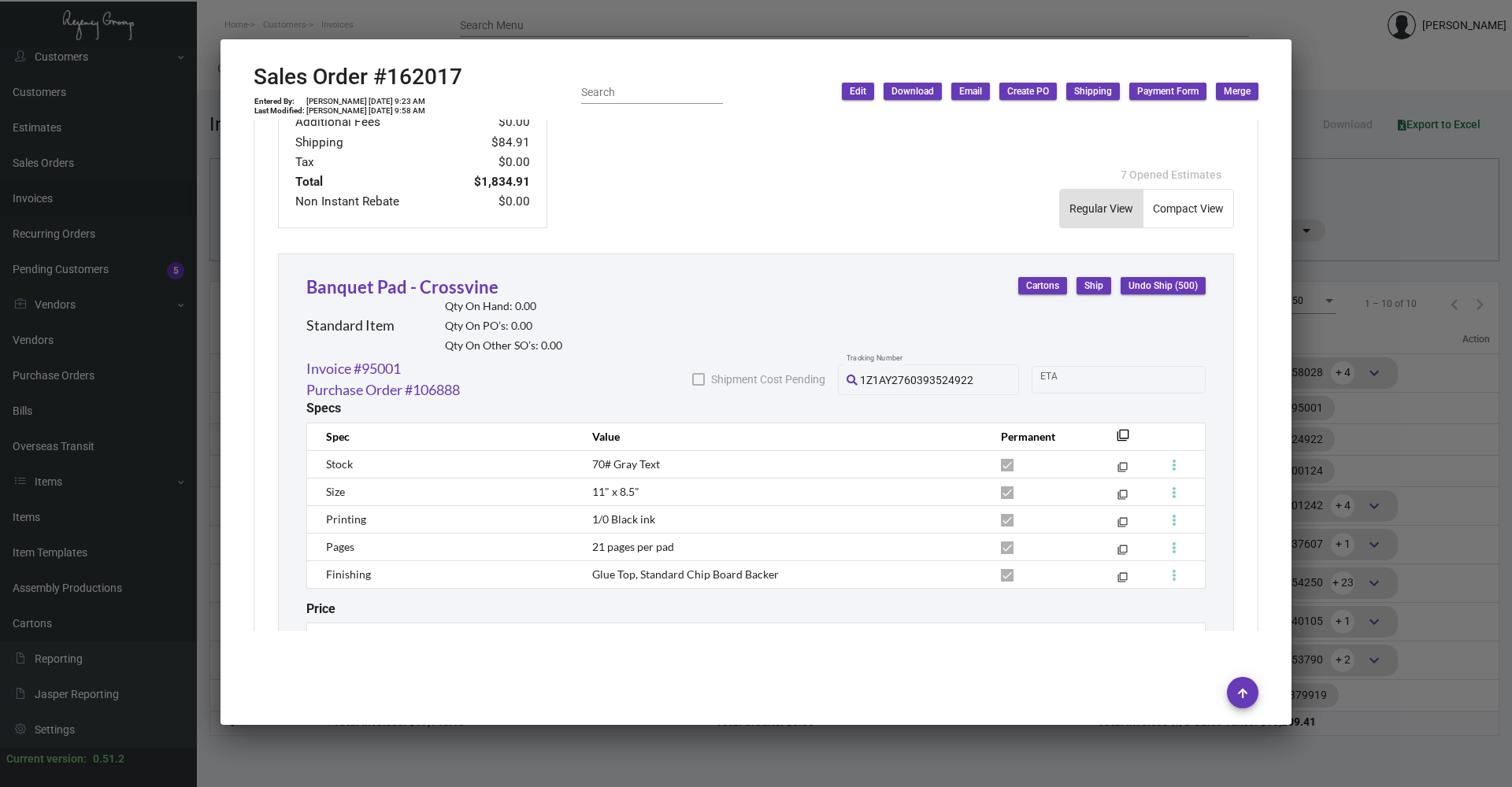
scroll to position [844, 0]
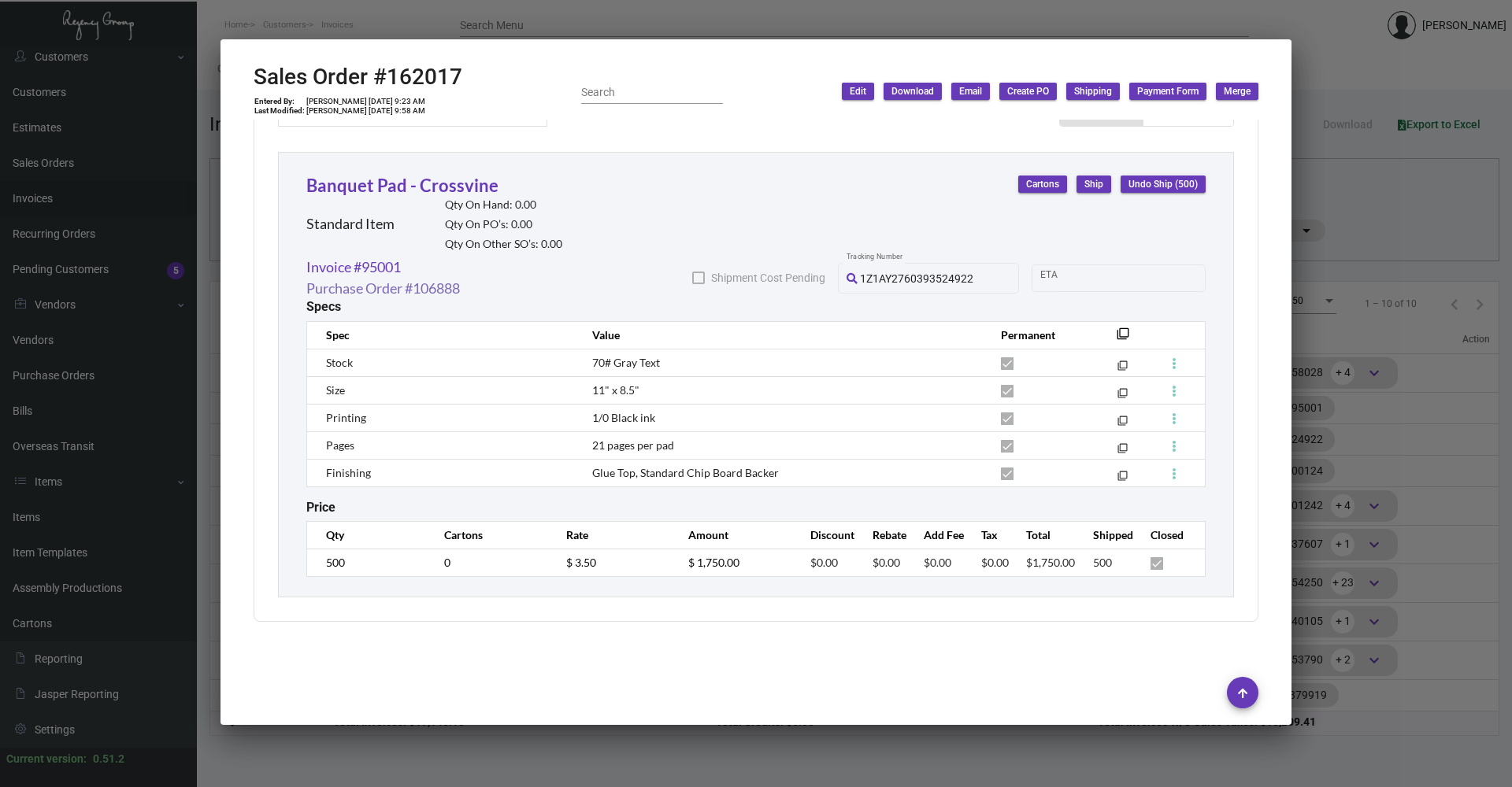
click at [433, 292] on link "Purchase Order #106888" at bounding box center [383, 288] width 154 height 21
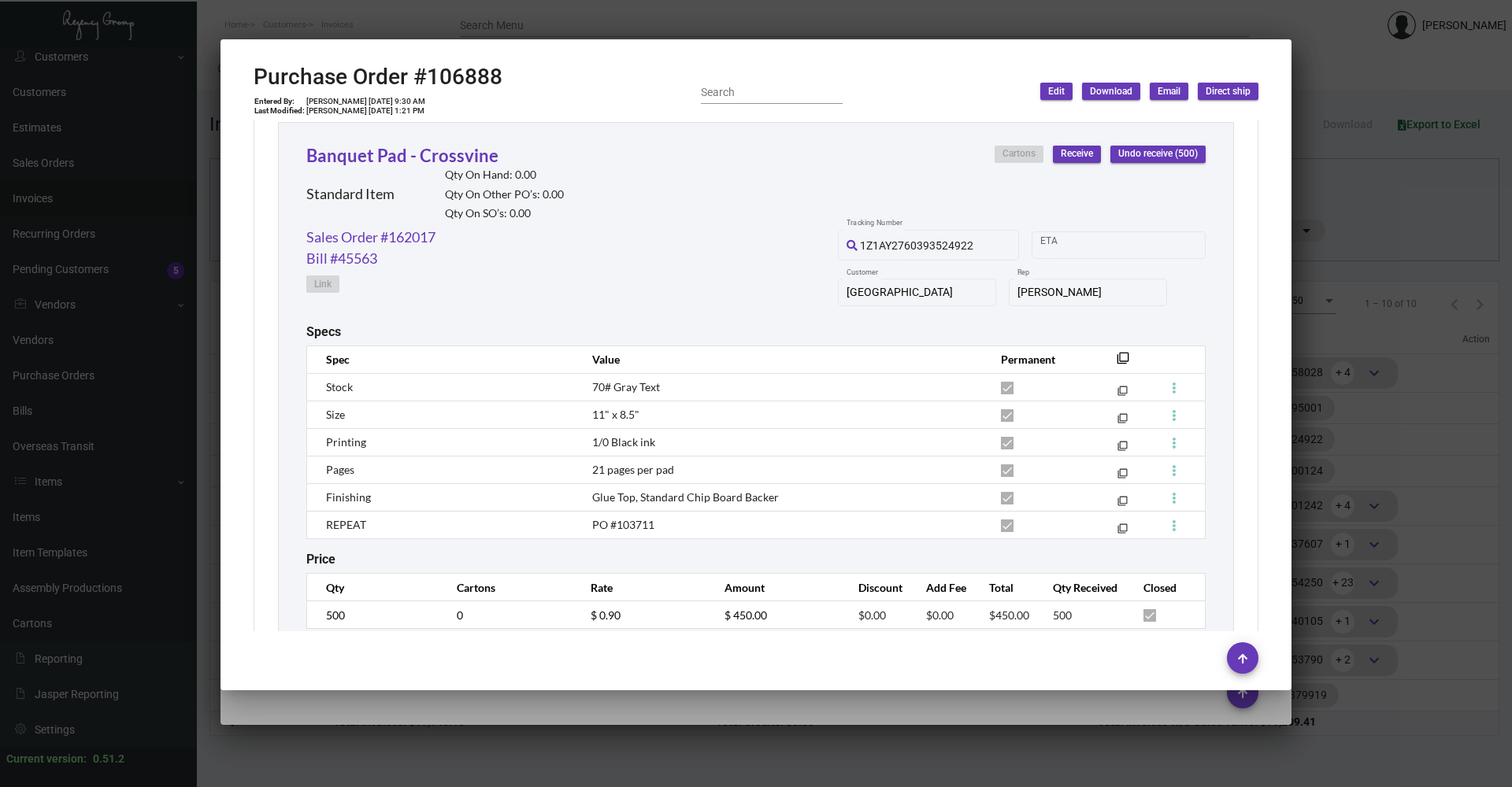
scroll to position [706, 0]
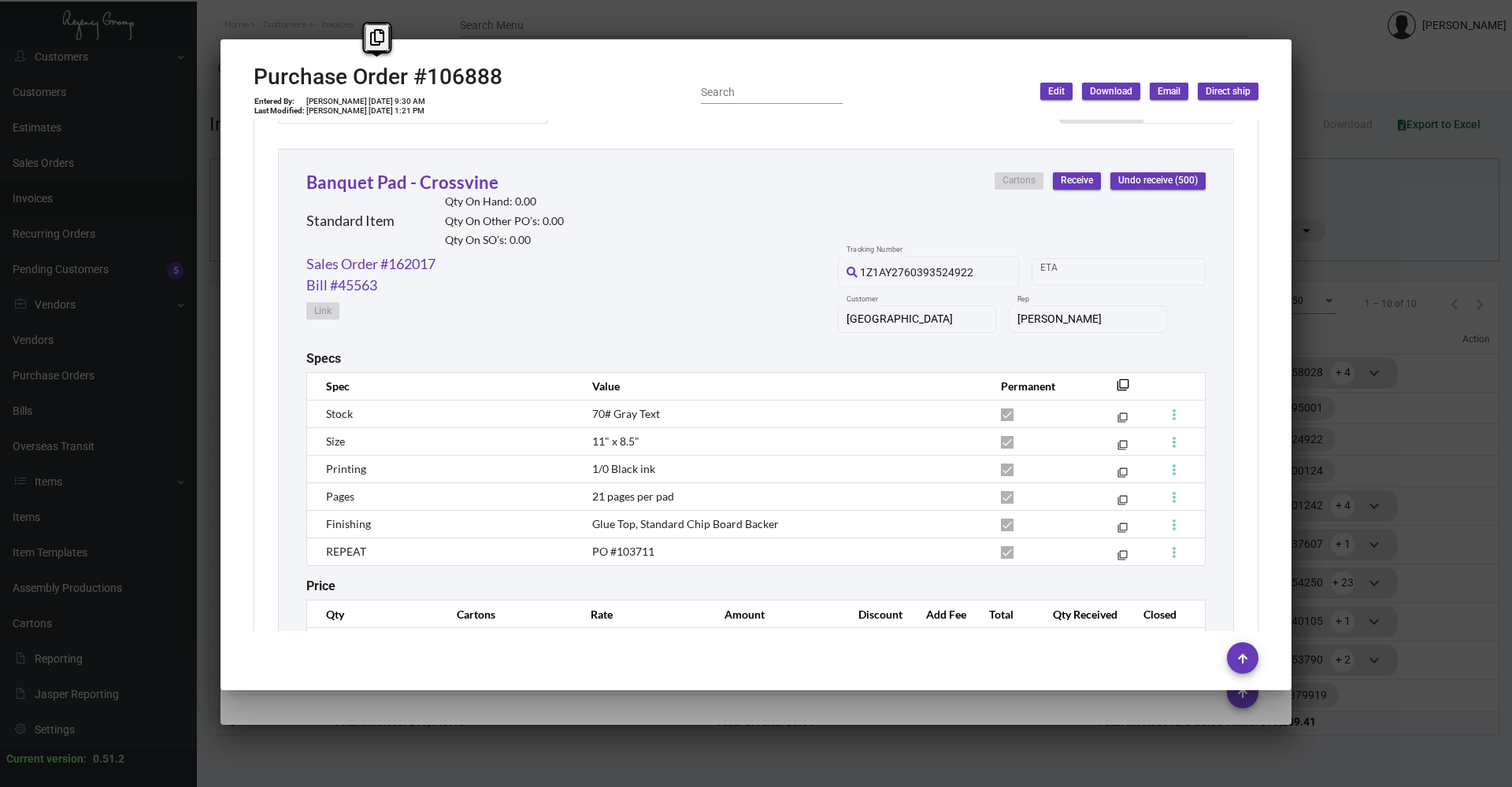
copy h2 "Purchase Order #106888"
drag, startPoint x: 512, startPoint y: 75, endPoint x: 253, endPoint y: 74, distance: 259.0
click at [253, 74] on div "Purchase Order #106888 Entered By: [PERSON_NAME] [DATE] 9:30 AM Last Modified: …" at bounding box center [756, 91] width 1005 height 56
copy span "PO #103711"
drag, startPoint x: 658, startPoint y: 548, endPoint x: 585, endPoint y: 554, distance: 73.2
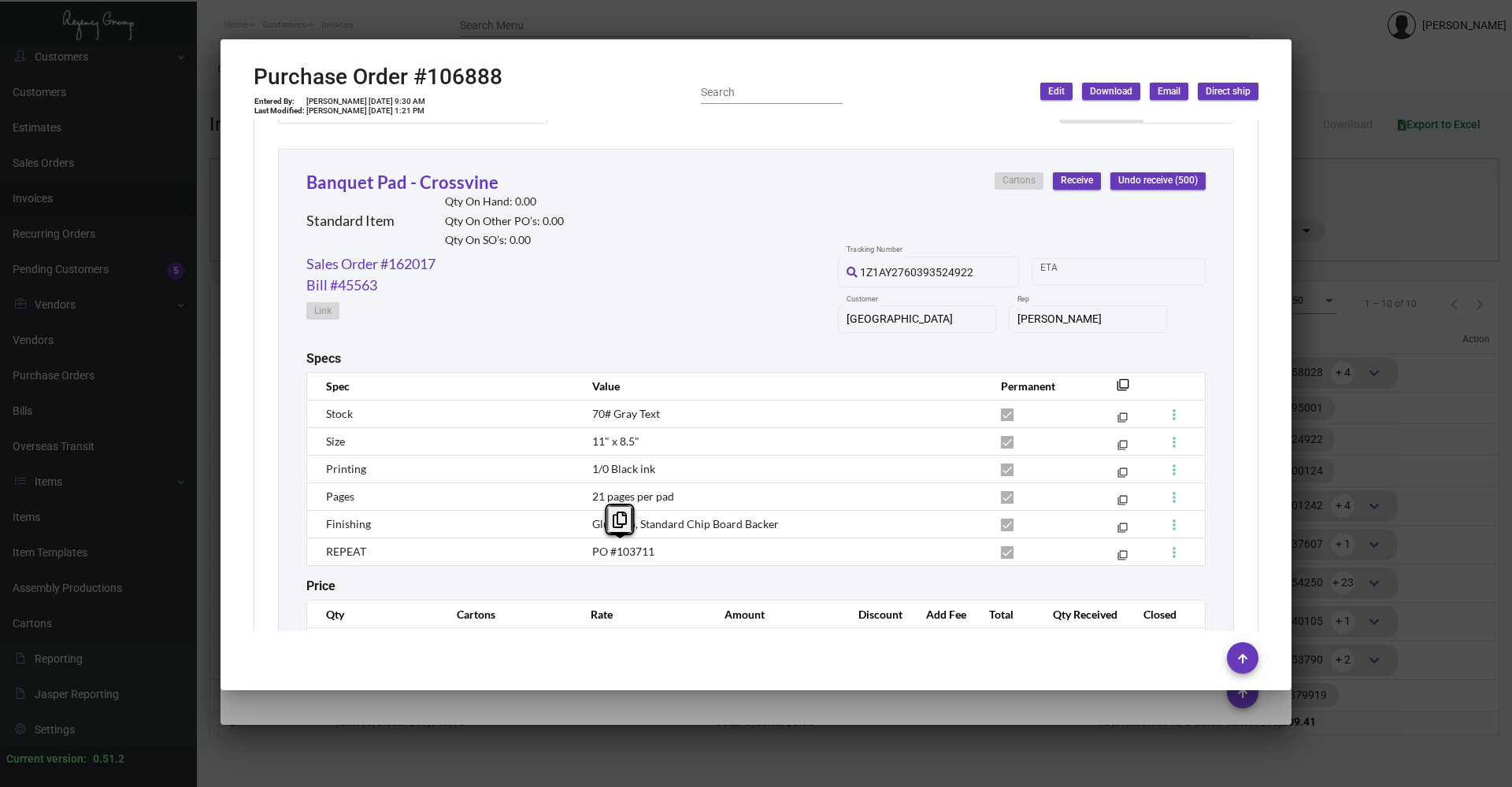
click at [587, 553] on td "PO #103711" at bounding box center [780, 552] width 409 height 28
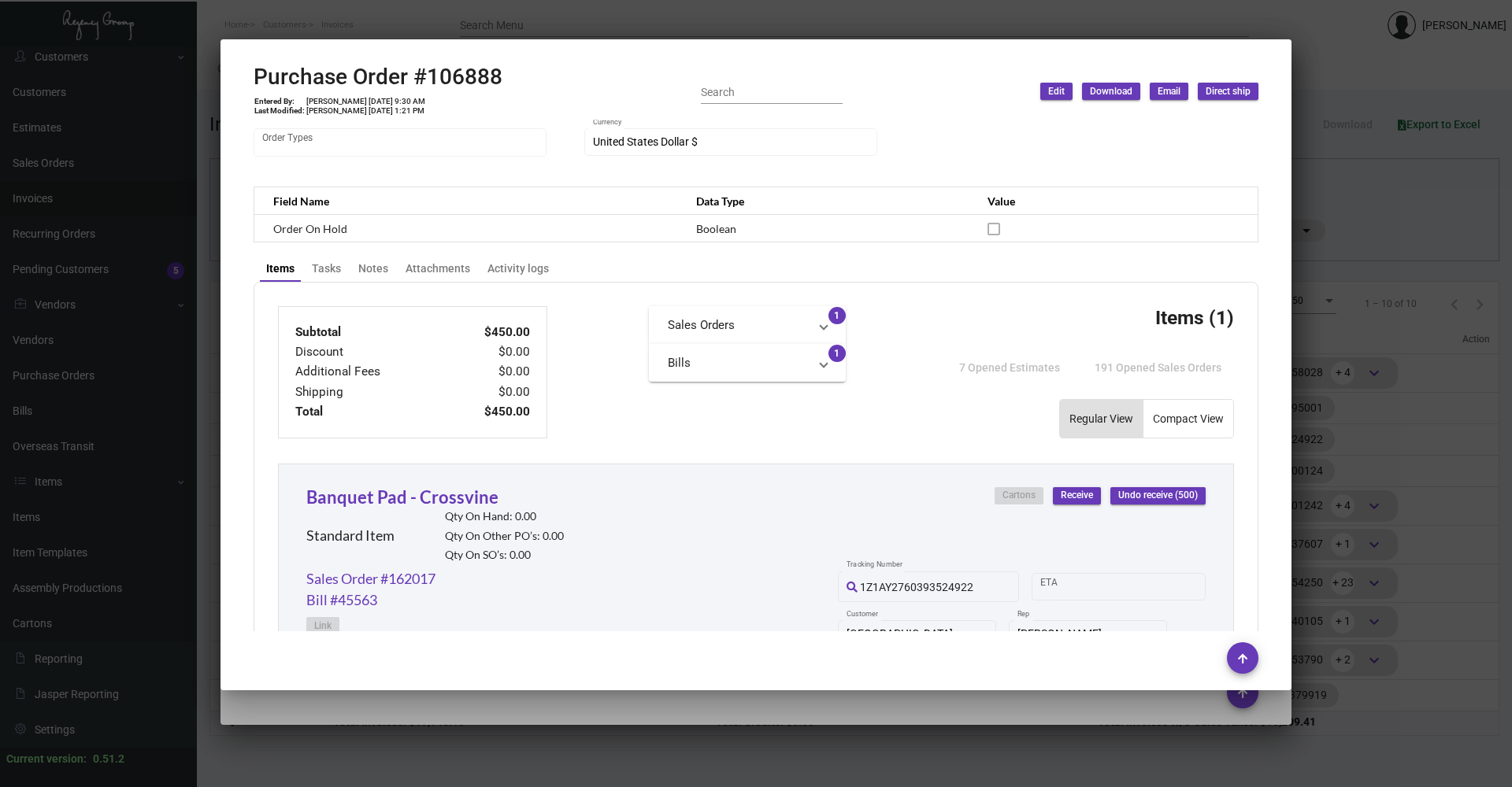
click at [710, 470] on div "Banquet Pad - Crossvine Standard Item Qty On Hand: 0.00 Qty On Other PO’s: 0.00…" at bounding box center [755, 727] width 956 height 528
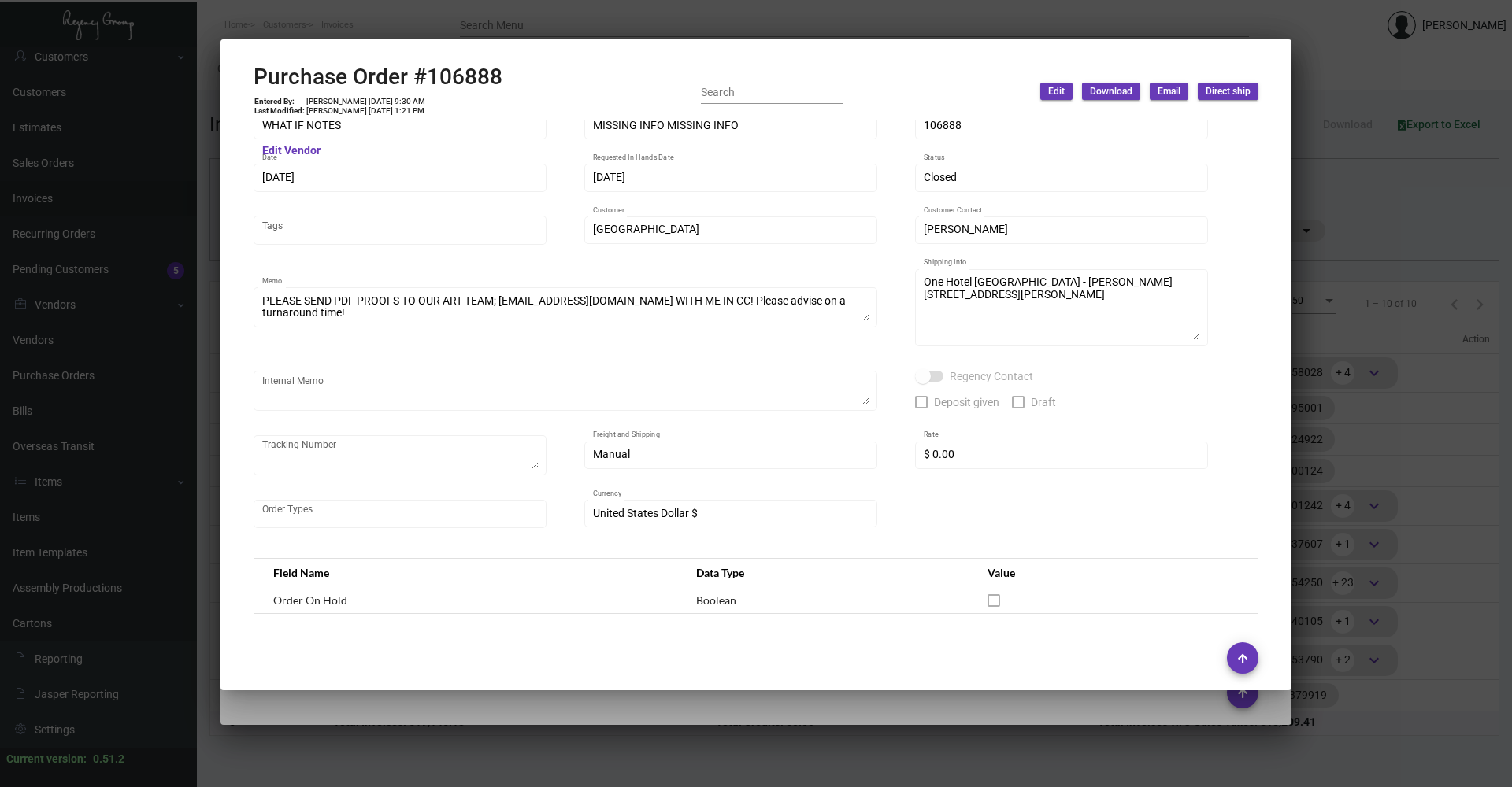
scroll to position [0, 0]
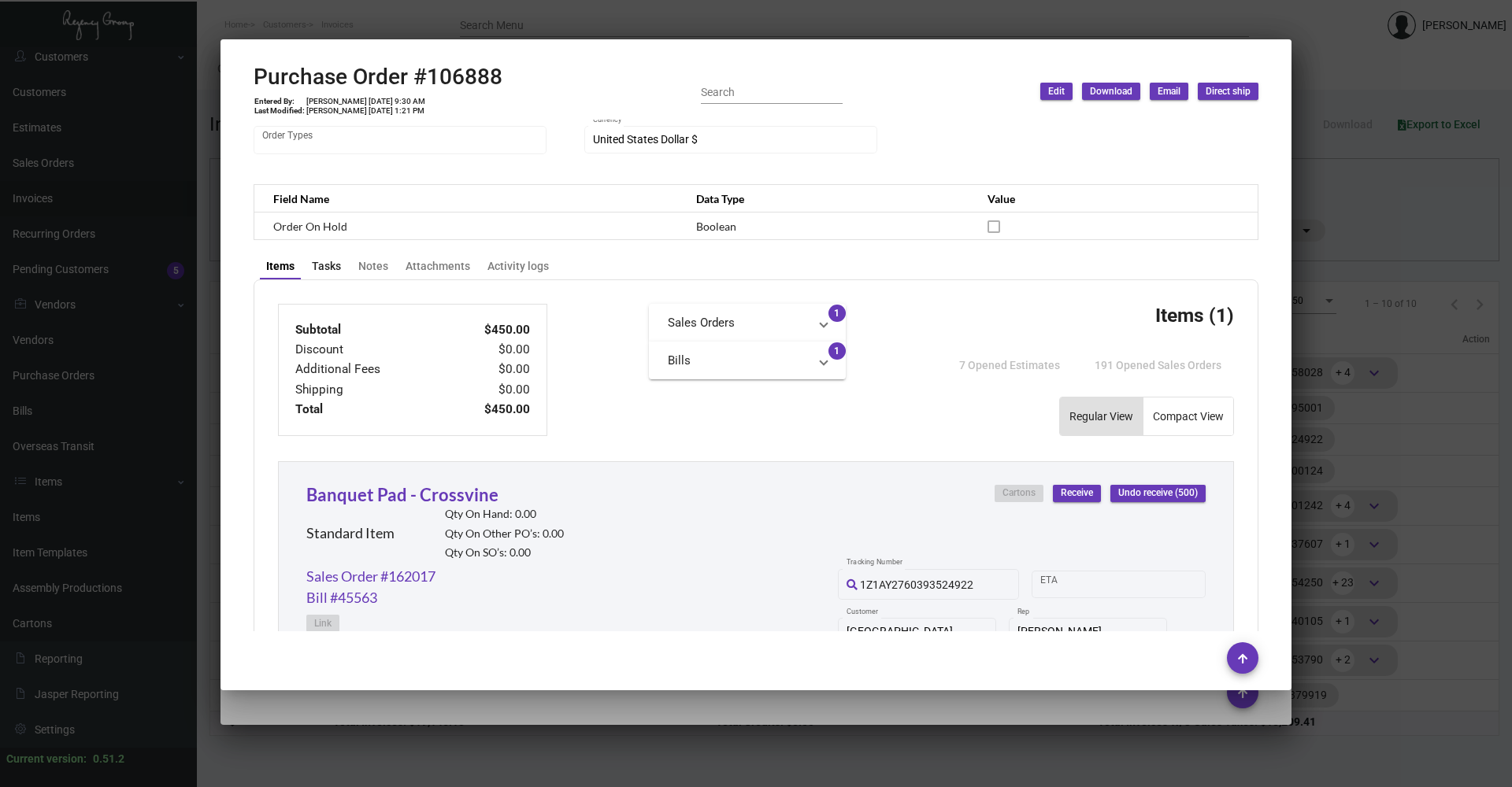
click at [312, 264] on div "Tasks" at bounding box center [326, 266] width 30 height 16
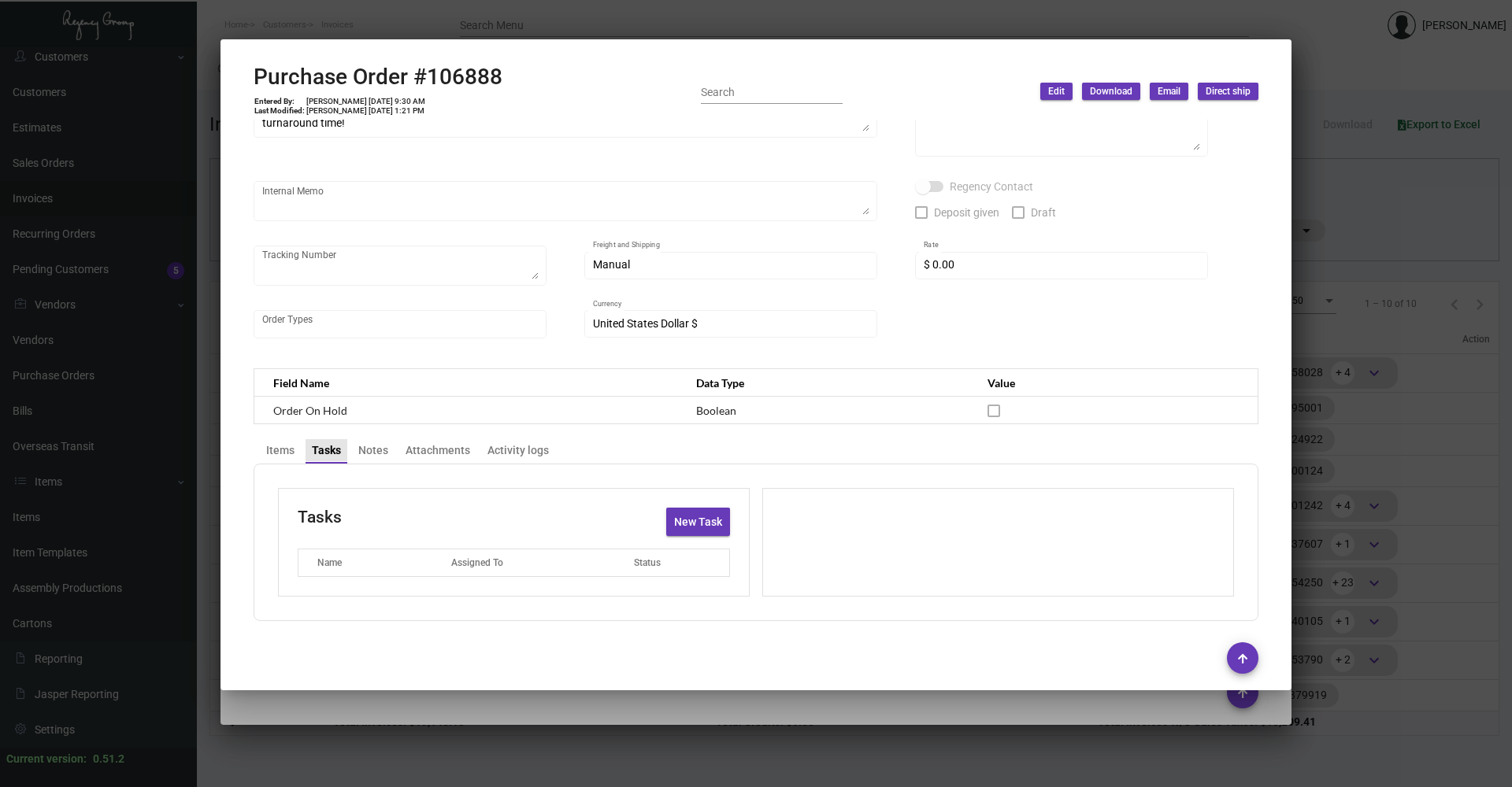
scroll to position [209, 0]
click at [374, 443] on div "Notes" at bounding box center [373, 450] width 30 height 16
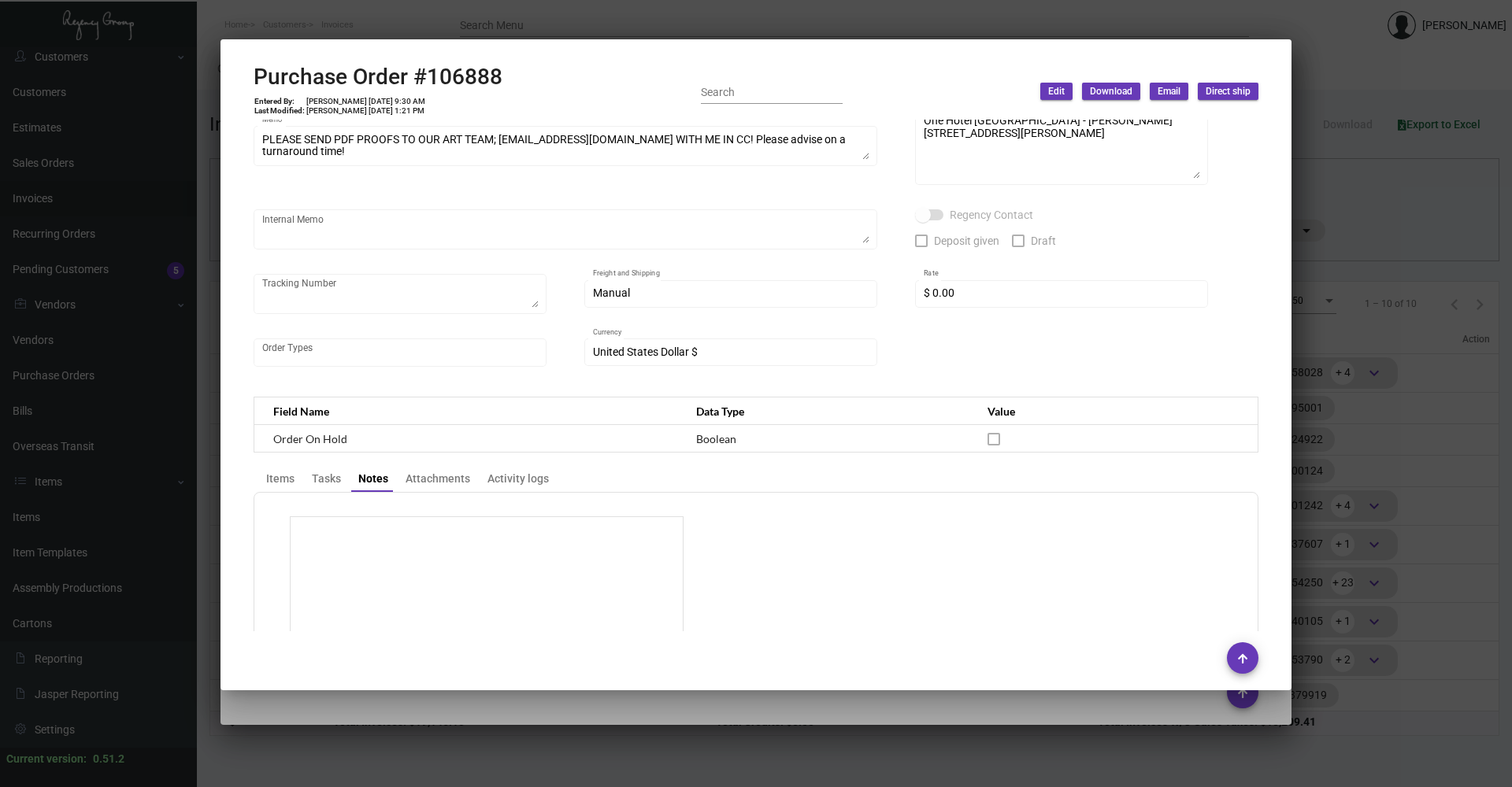
scroll to position [179, 0]
click at [443, 479] on div "Attachments" at bounding box center [437, 481] width 64 height 16
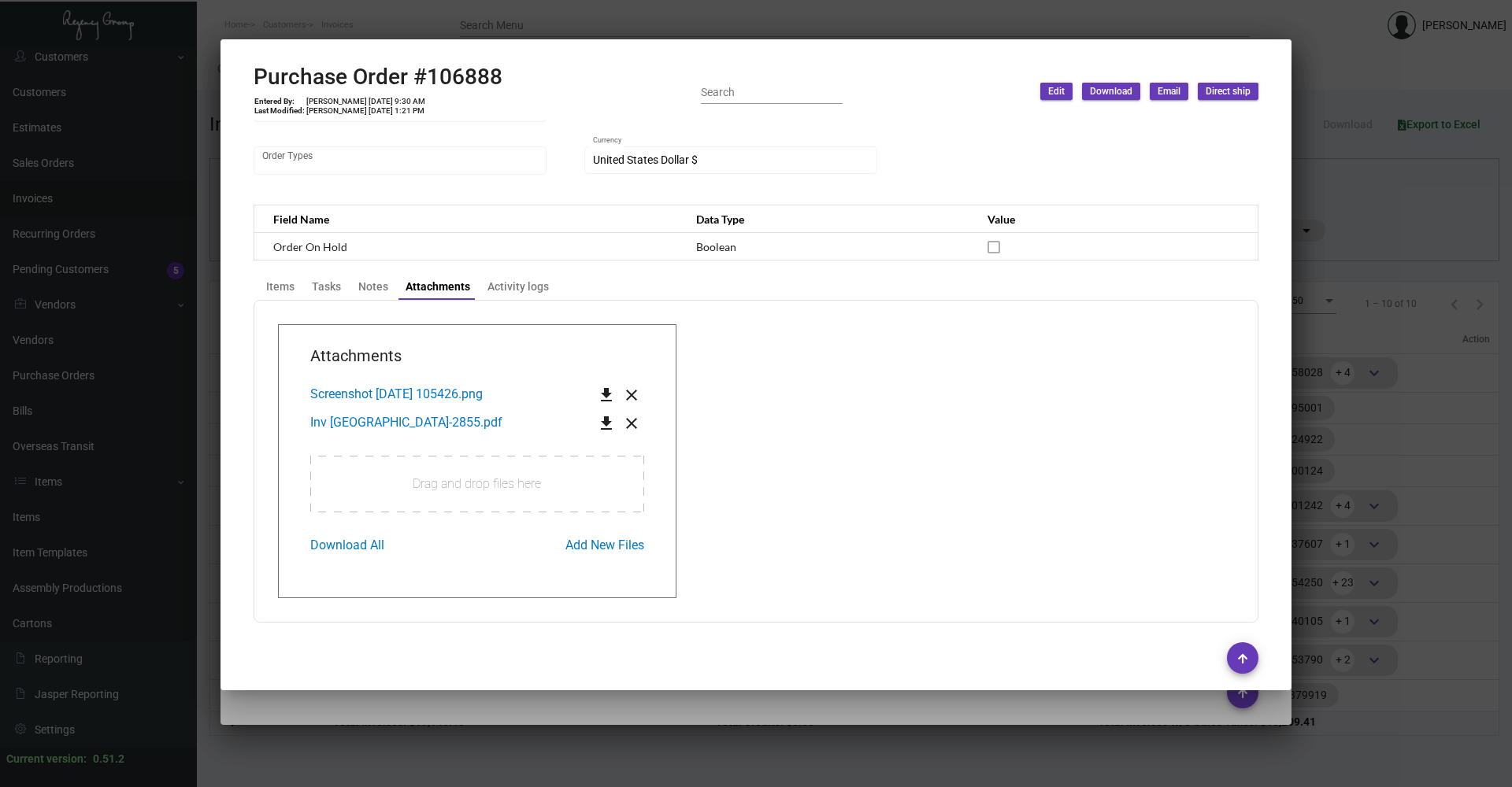
scroll to position [374, 0]
click at [404, 391] on span "Screenshot [DATE] 105426.png" at bounding box center [396, 393] width 173 height 15
click at [417, 420] on span "Inv [GEOGRAPHIC_DATA]-2855.pdf" at bounding box center [405, 421] width 192 height 15
drag, startPoint x: 908, startPoint y: 437, endPoint x: 871, endPoint y: 403, distance: 50.2
click at [888, 416] on app-transaction-attachment "Attachments Screenshot [DATE] 105426.png get_app close Inv 4990 Crossvine WI-28…" at bounding box center [755, 461] width 956 height 274
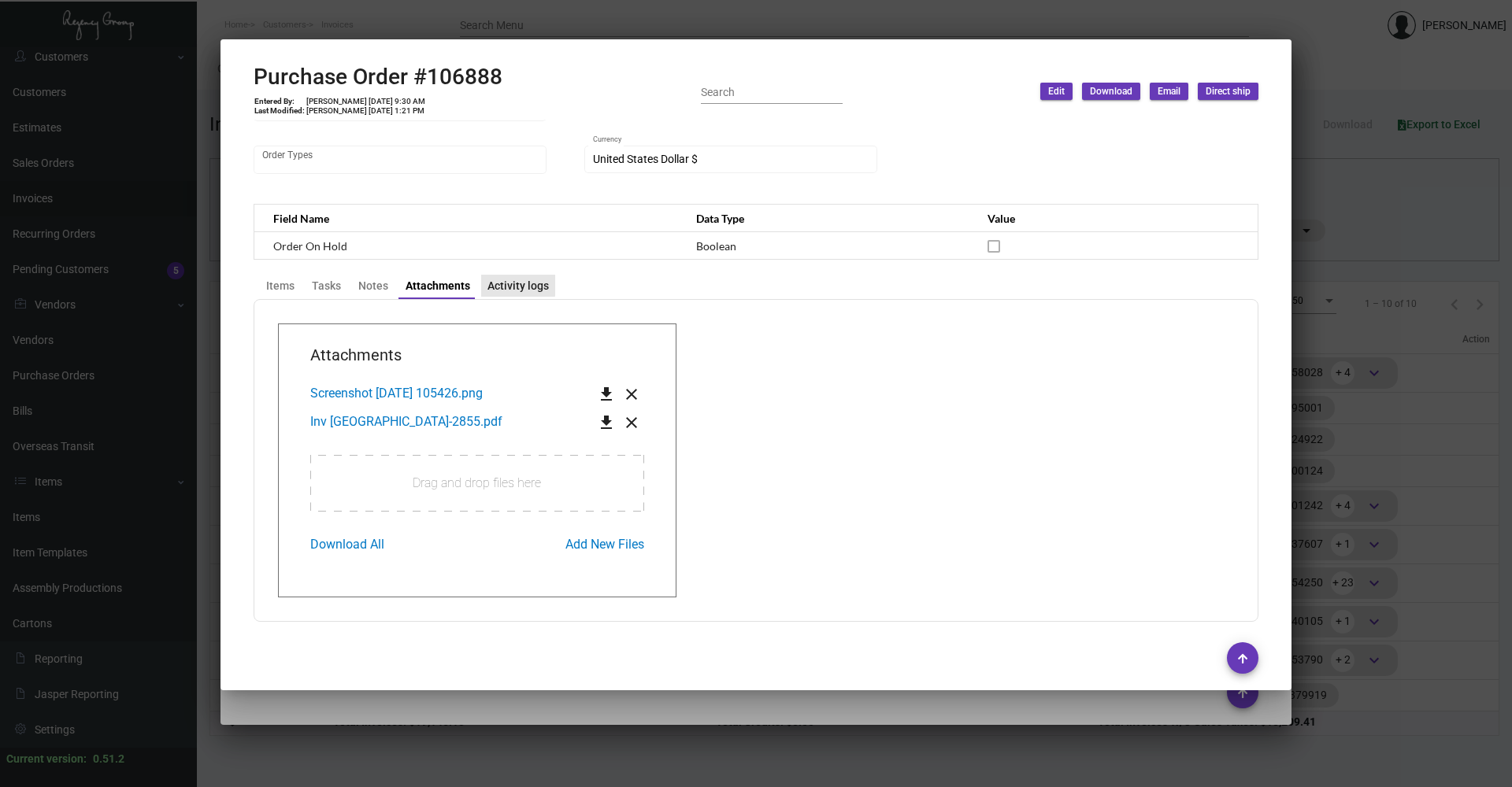
click at [516, 283] on div "Activity logs" at bounding box center [518, 285] width 62 height 16
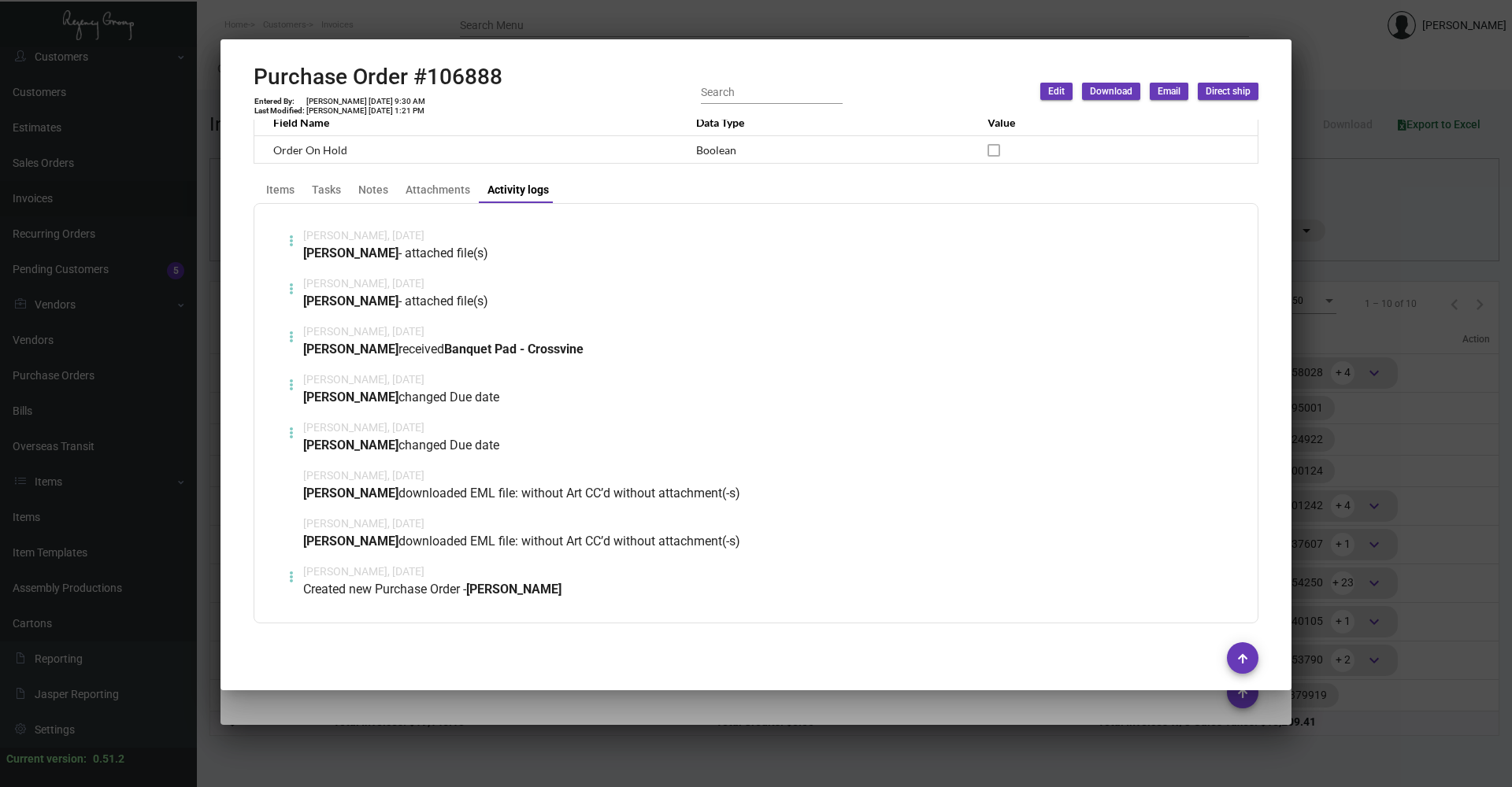
scroll to position [471, 0]
click at [581, 750] on div at bounding box center [756, 393] width 1512 height 787
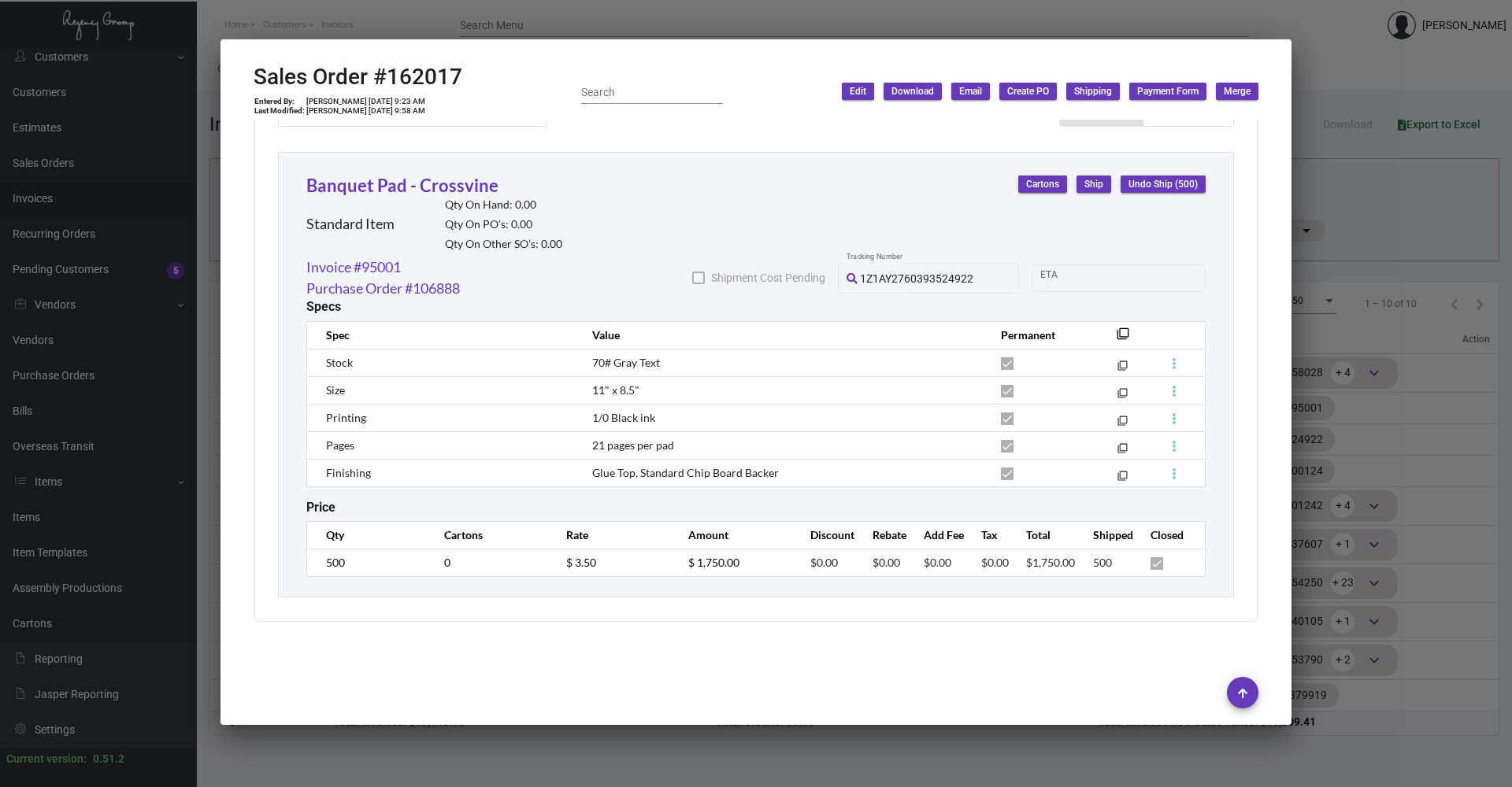
drag, startPoint x: 569, startPoint y: 746, endPoint x: 563, endPoint y: 648, distance: 98.2
click at [563, 648] on div "Invoice #95001 Paid Entered By: [PERSON_NAME] [DATE] 11:06 AM Search Download E…" at bounding box center [756, 393] width 1512 height 787
drag, startPoint x: 563, startPoint y: 648, endPoint x: 500, endPoint y: 621, distance: 68.5
click at [499, 654] on div at bounding box center [756, 659] width 1005 height 54
click at [429, 287] on link "Purchase Order #106888" at bounding box center [383, 288] width 154 height 21
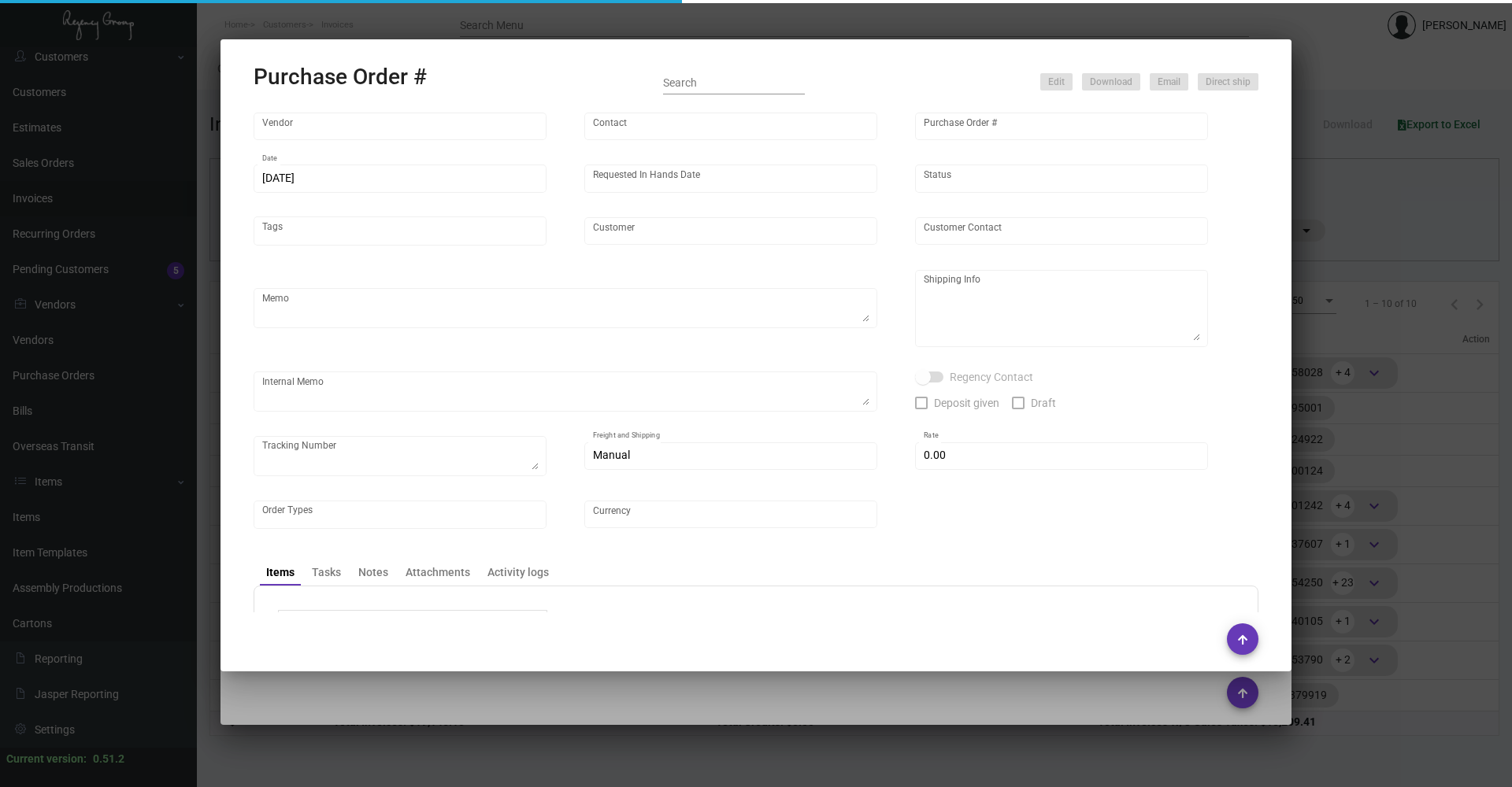
type input "WHAT IF NOTES"
type input "MISSING INFO MISSING INFO"
type input "106888"
type input "[DATE]"
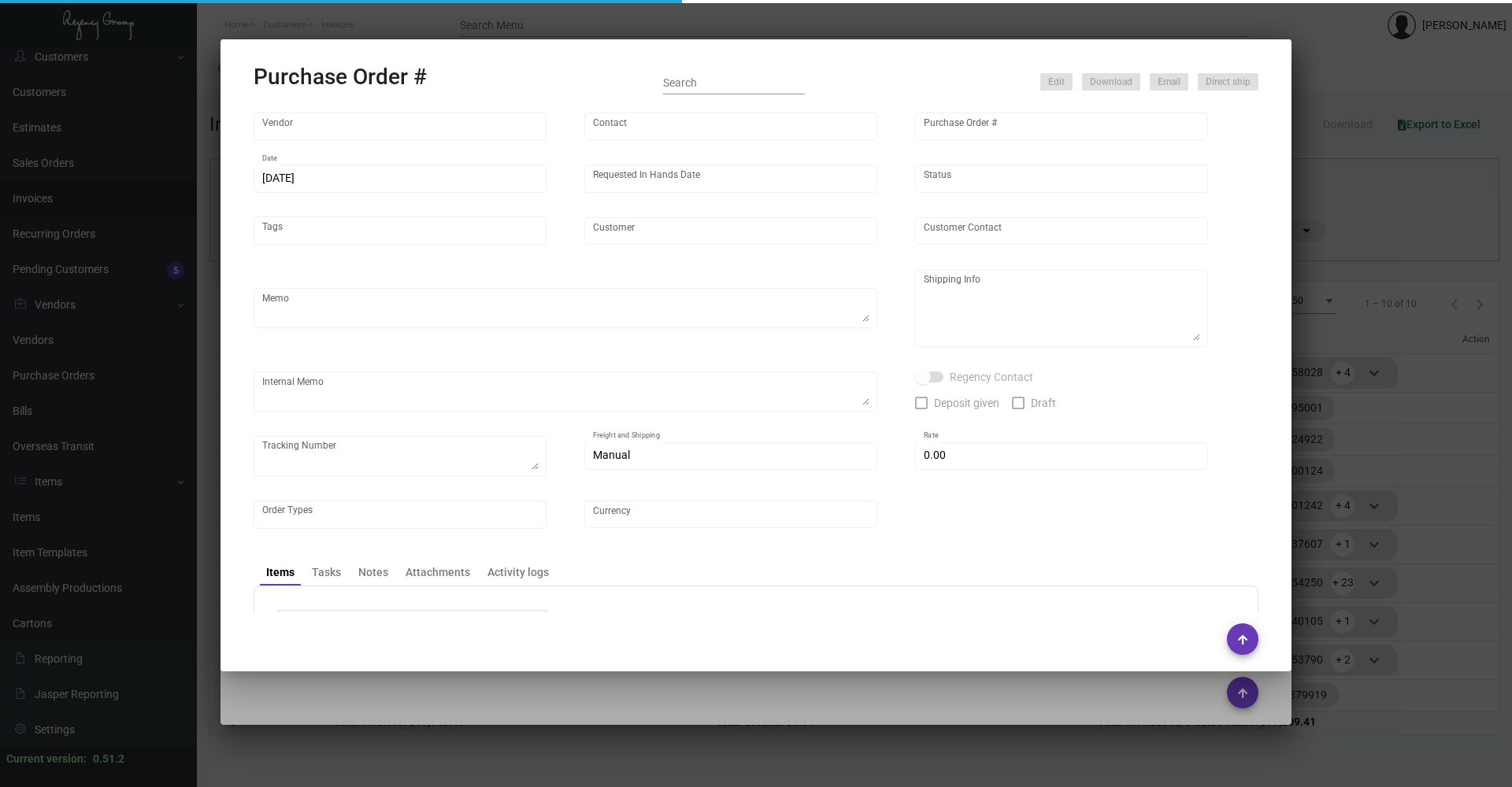
type input "[GEOGRAPHIC_DATA]"
type input "[PERSON_NAME]"
type textarea "PLEASE SEND PDF PROOFS TO OUR ART TEAM; [EMAIL_ADDRESS][DOMAIN_NAME] WITH ME IN…"
type textarea "One Hotel [GEOGRAPHIC_DATA] - [PERSON_NAME] [STREET_ADDRESS][PERSON_NAME]"
type input "$ 0.00"
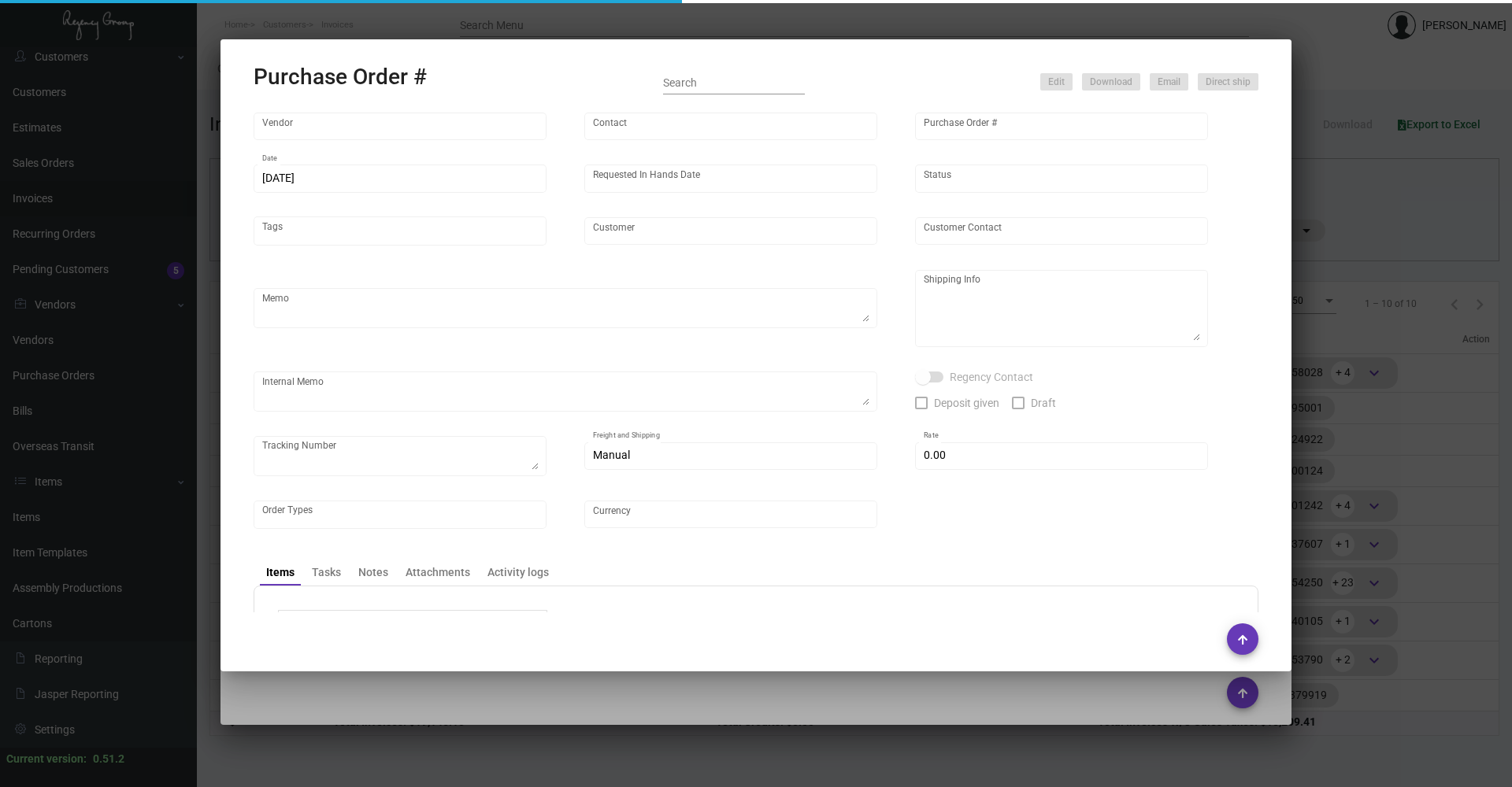
type input "United States Dollar $"
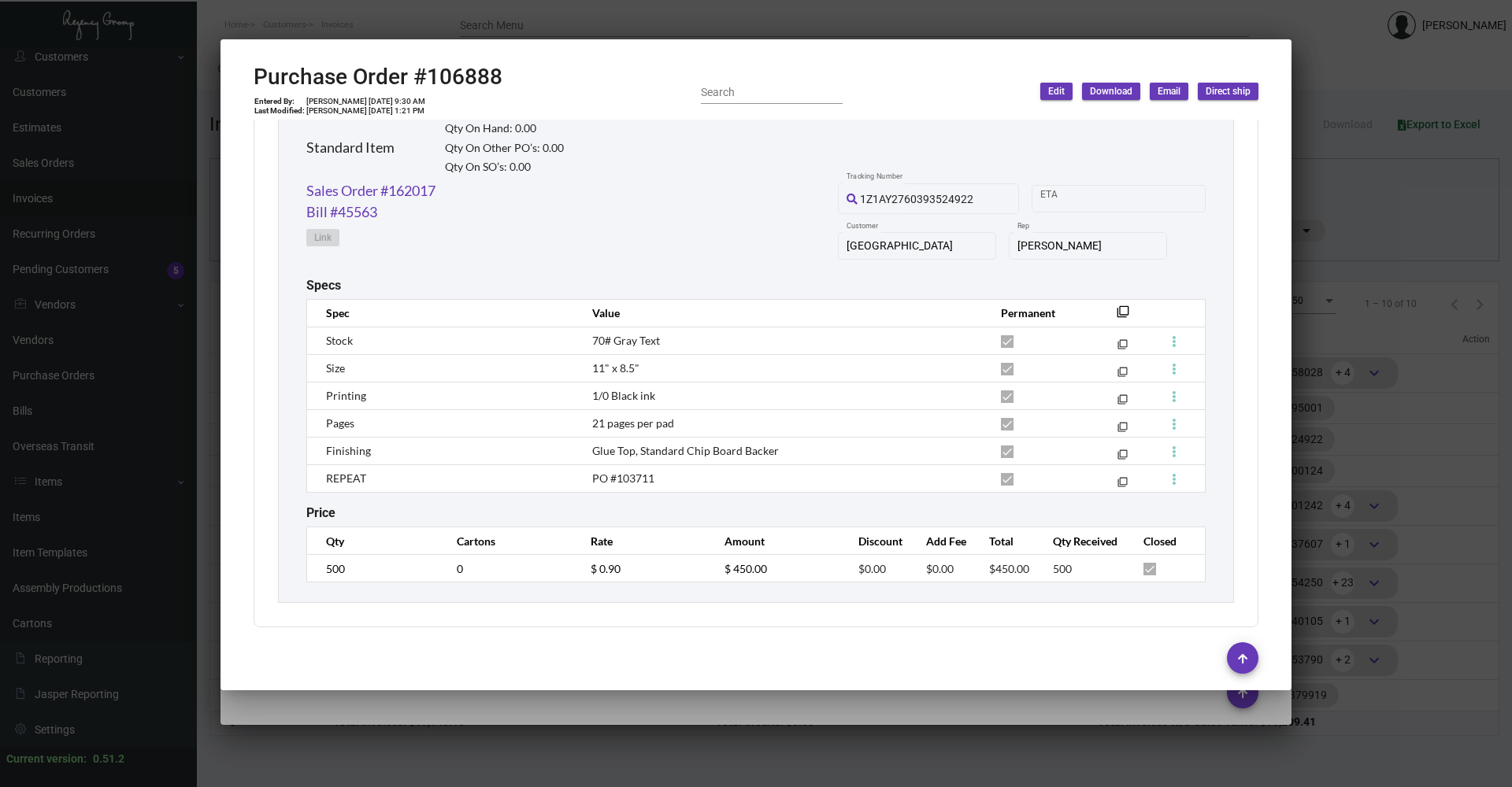
scroll to position [784, 0]
copy span "103711"
drag, startPoint x: 665, startPoint y: 469, endPoint x: 612, endPoint y: 480, distance: 54.1
click at [612, 480] on td "PO #103711" at bounding box center [780, 473] width 409 height 28
click at [518, 732] on div at bounding box center [756, 393] width 1512 height 787
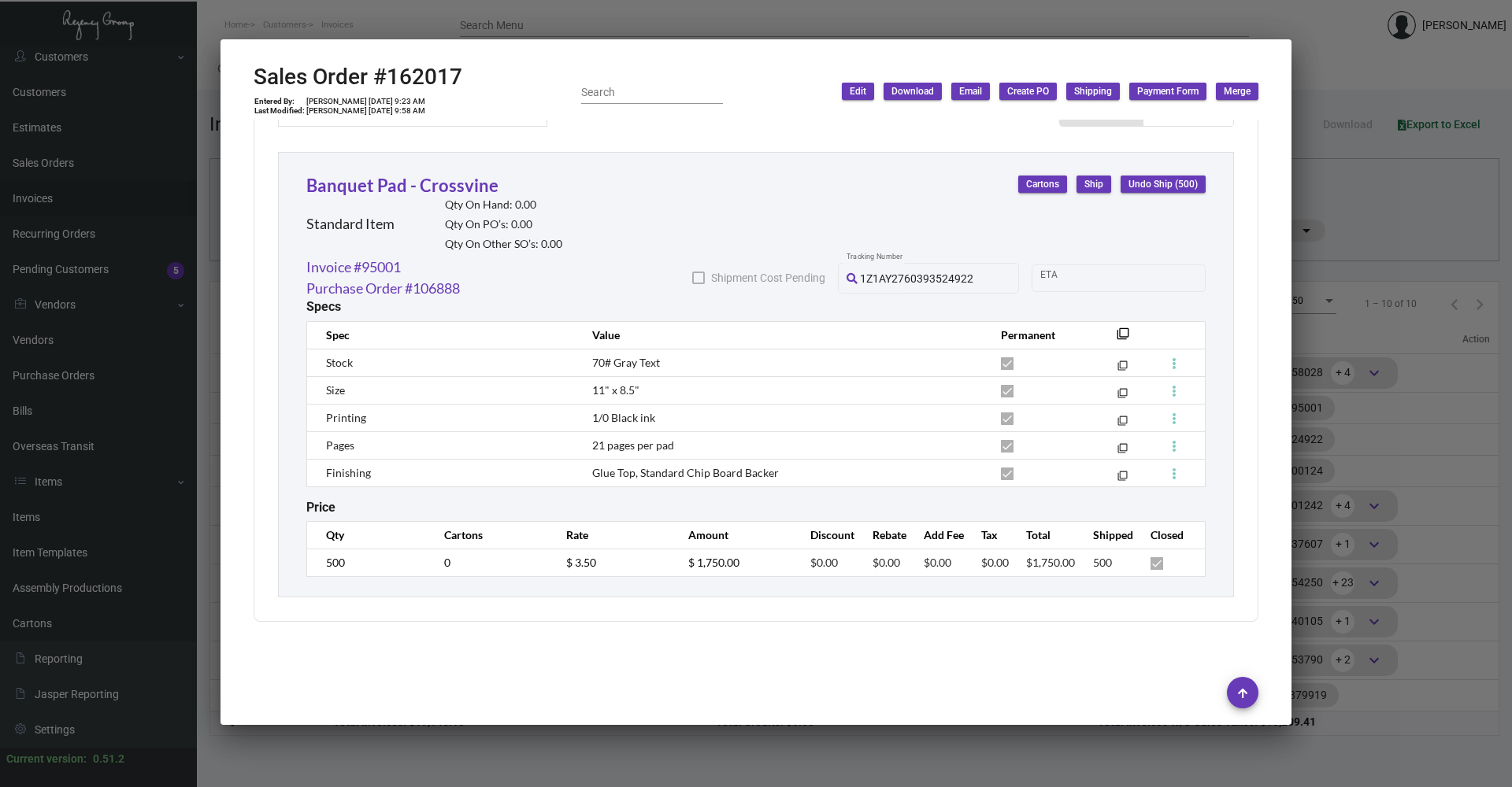
click at [509, 736] on div at bounding box center [756, 393] width 1512 height 787
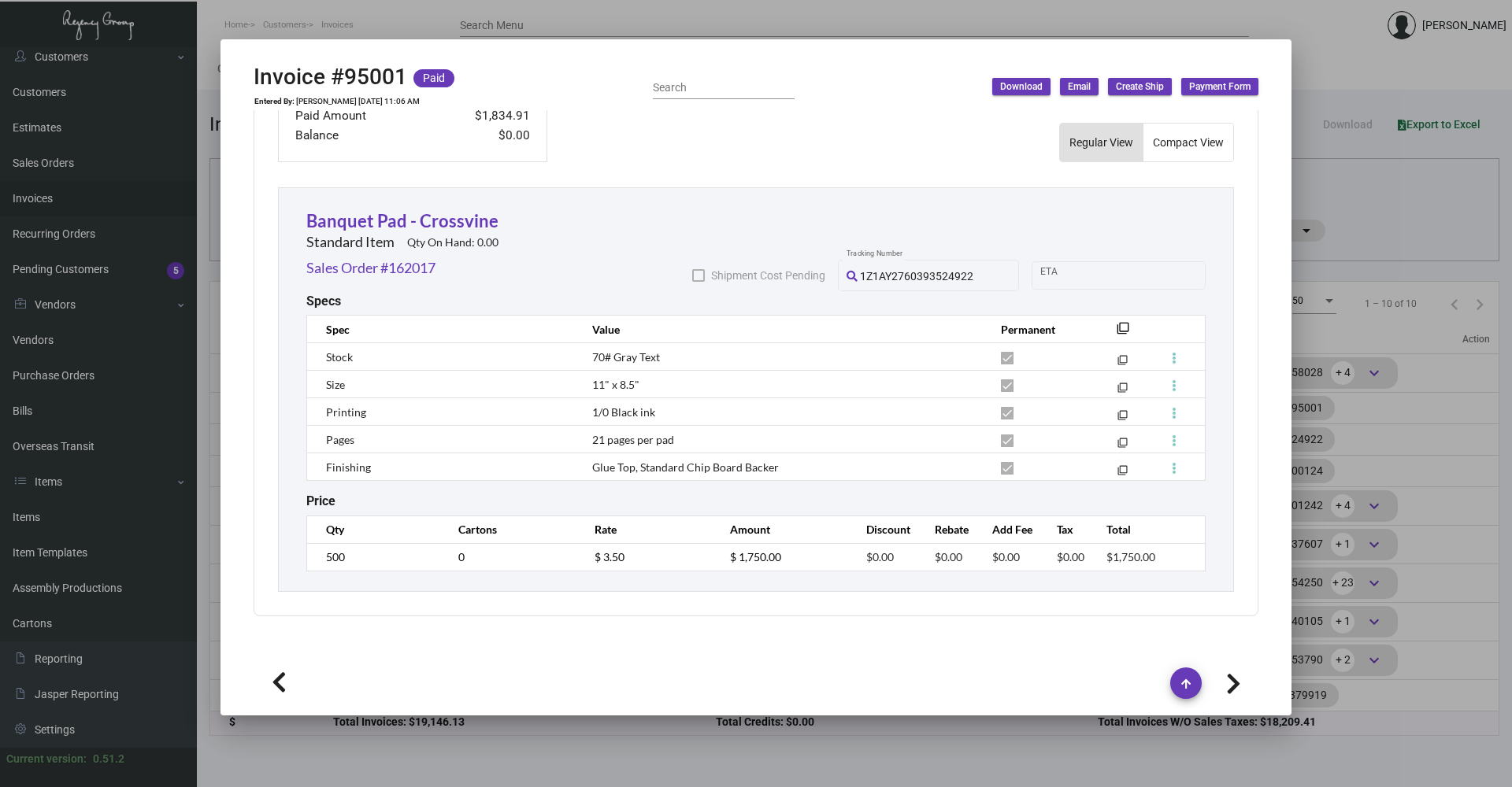
click at [360, 705] on div at bounding box center [756, 684] width 1005 height 54
click at [386, 696] on div at bounding box center [756, 683] width 1005 height 31
drag, startPoint x: 455, startPoint y: 669, endPoint x: 267, endPoint y: 655, distance: 188.5
click at [454, 669] on div at bounding box center [756, 683] width 1005 height 31
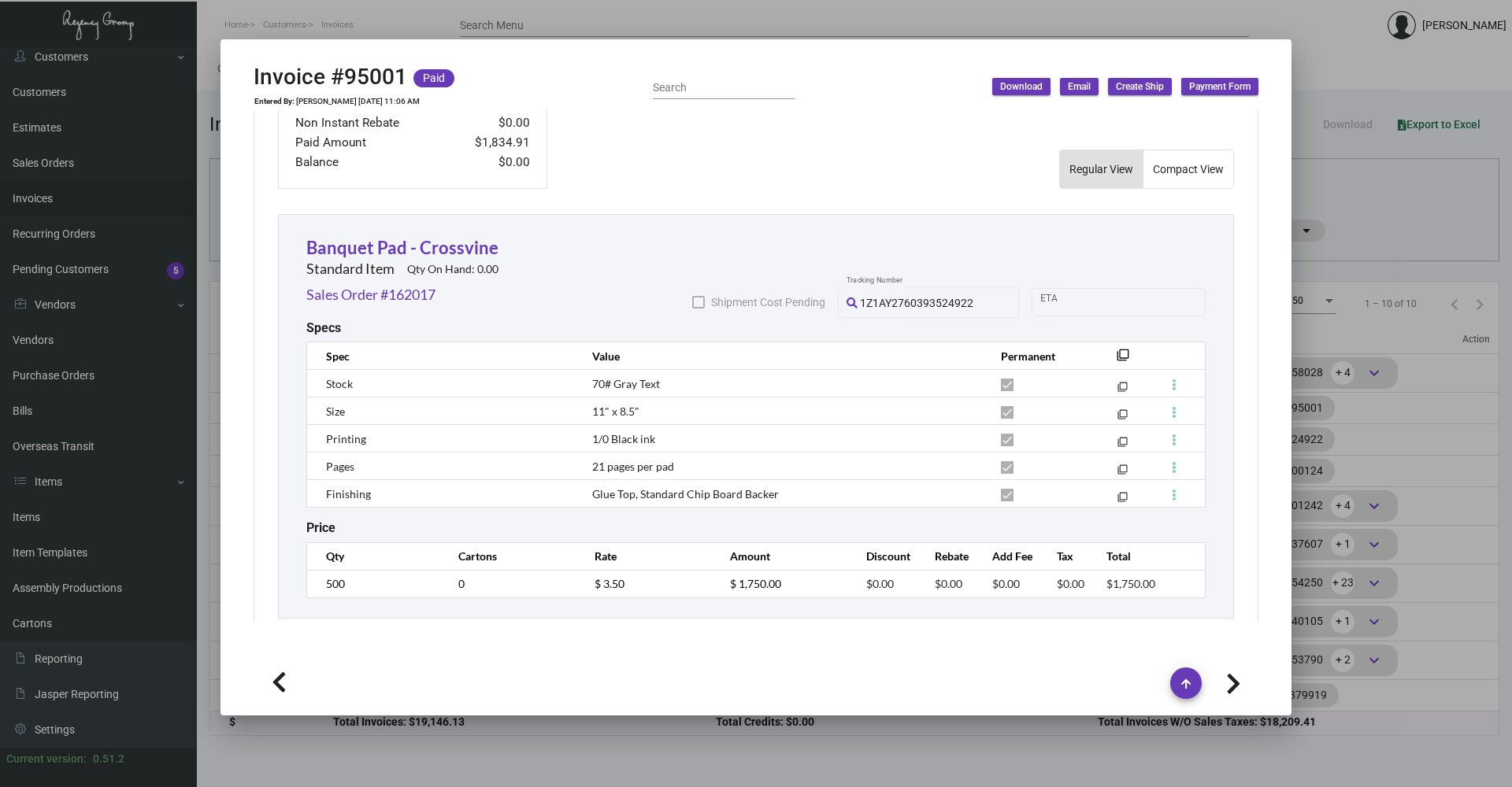
scroll to position [791, 0]
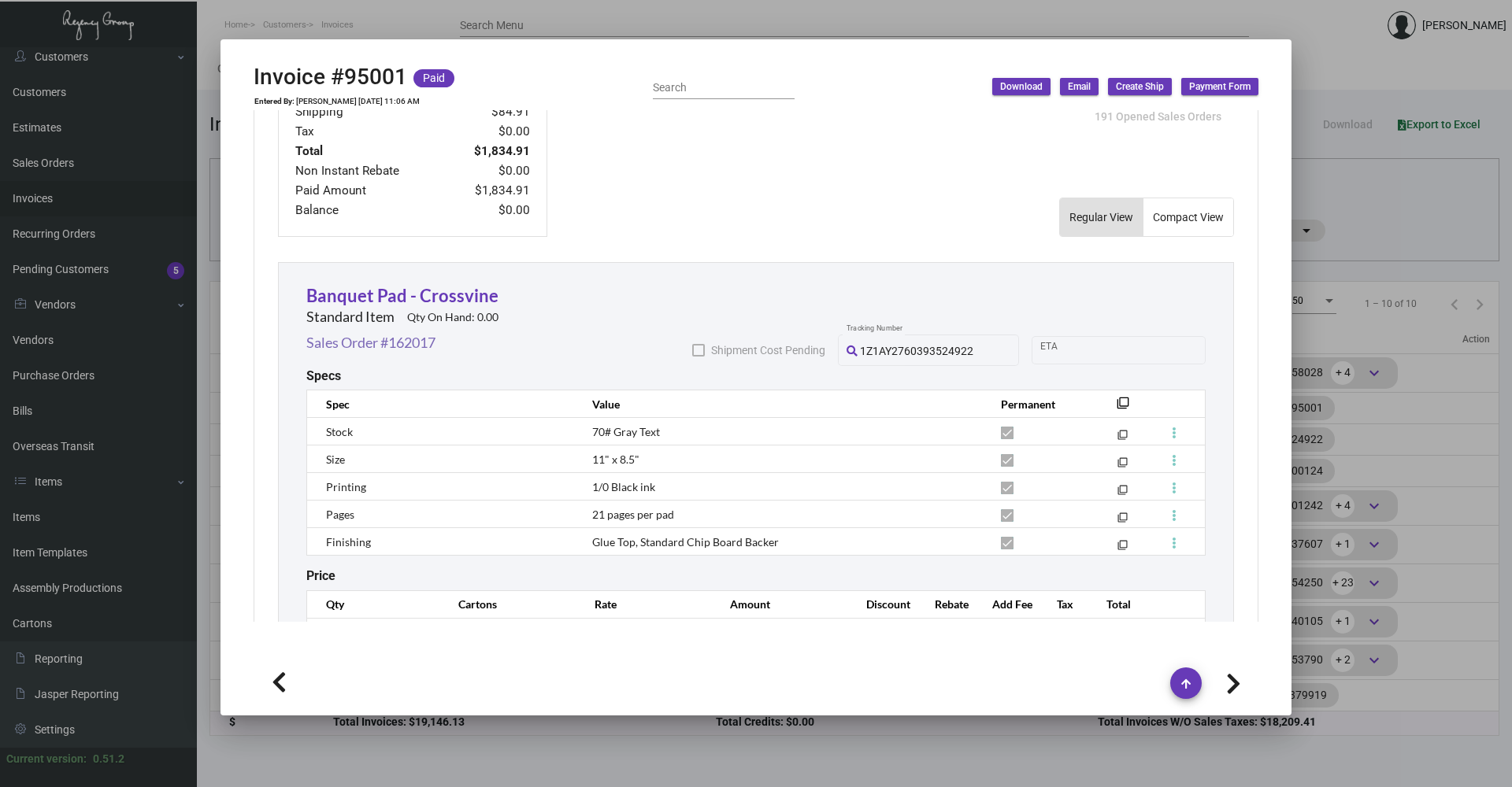
click at [383, 347] on link "Sales Order #162017" at bounding box center [371, 343] width 129 height 21
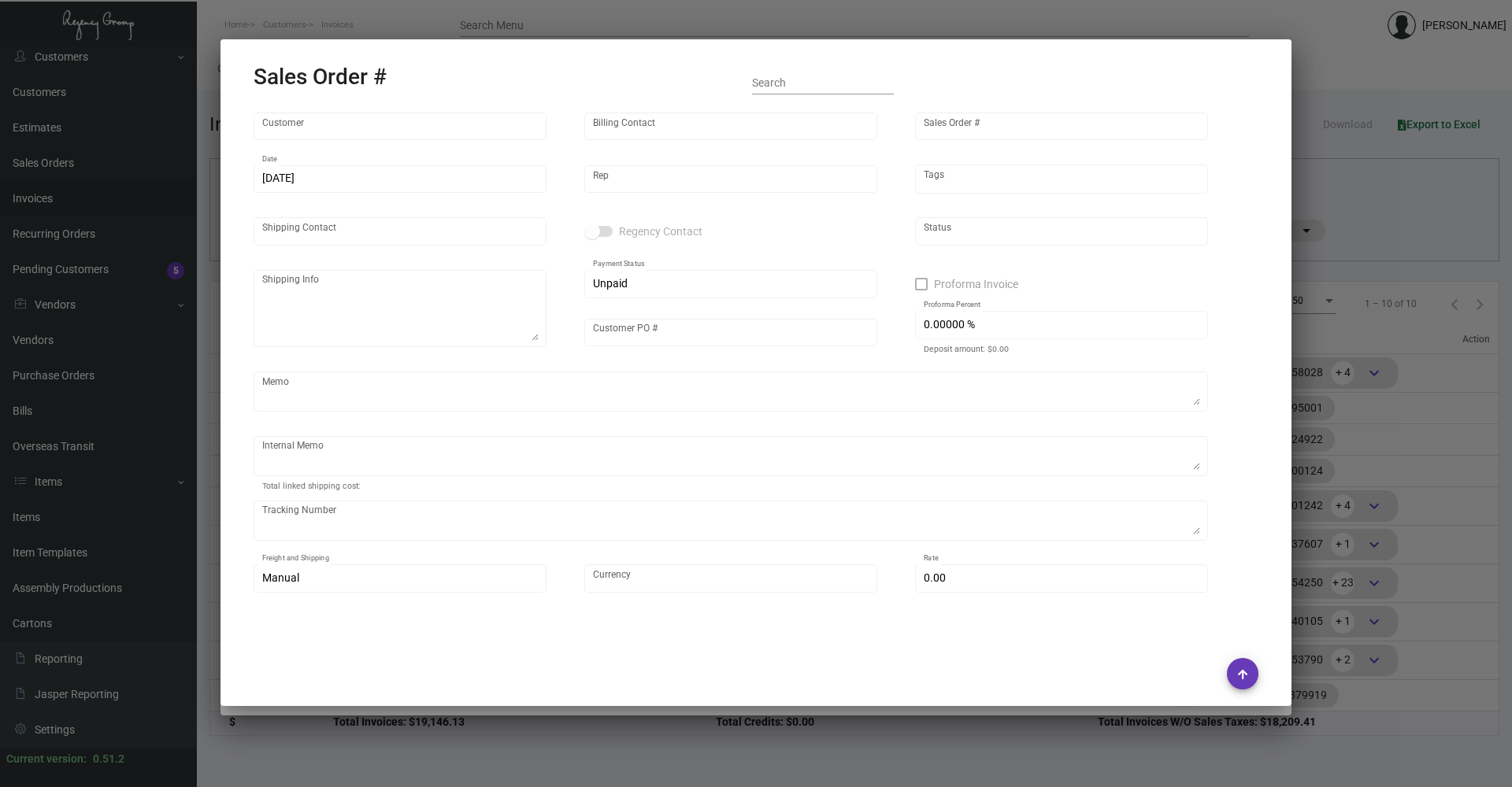
type input "[GEOGRAPHIC_DATA]"
type input "[PERSON_NAME]"
type input "162017"
type input "[DATE]"
type input "[PERSON_NAME]"
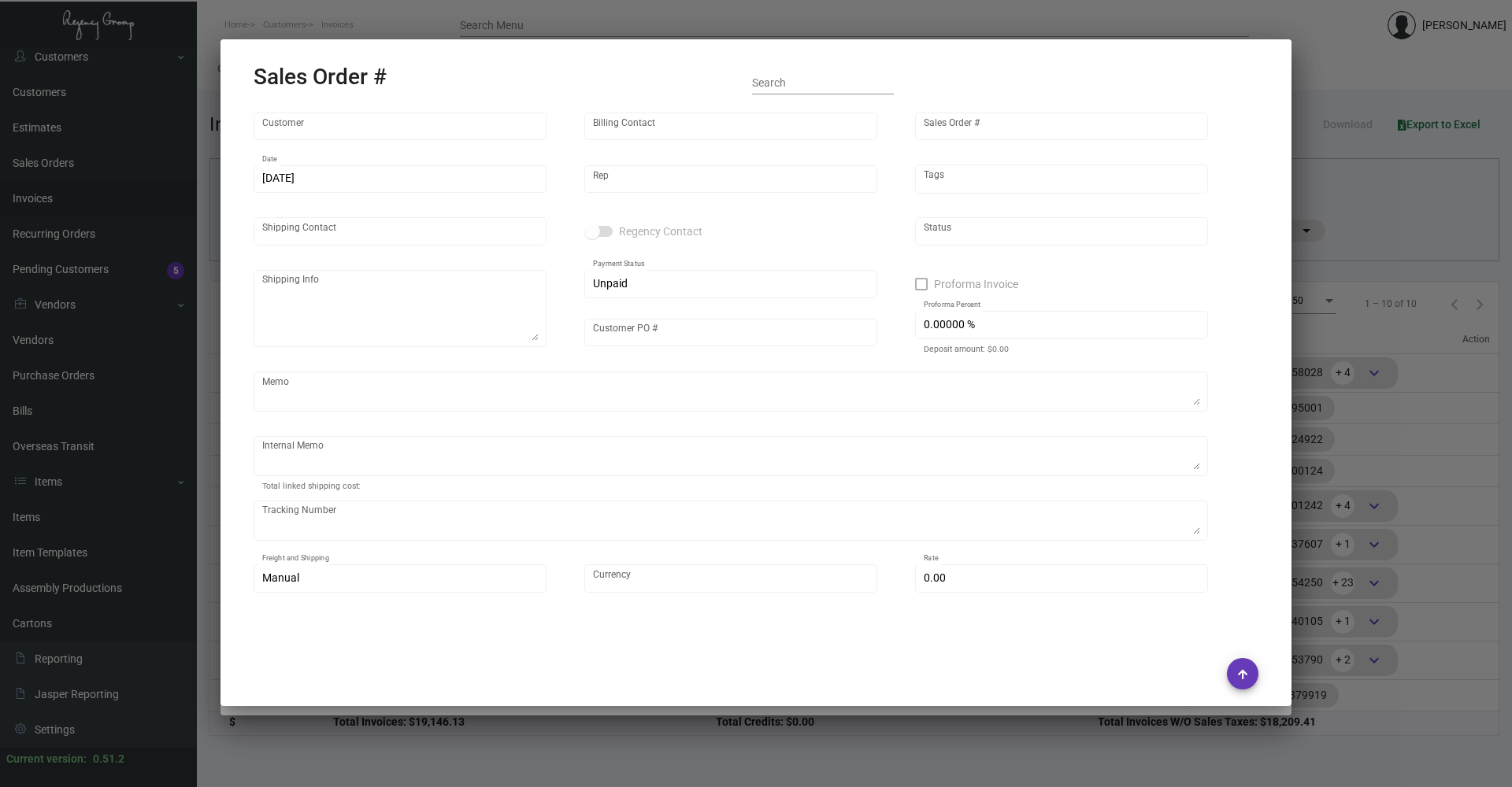
type input "[PERSON_NAME]"
type textarea "One Hotel [GEOGRAPHIC_DATA] - [PERSON_NAME] [STREET_ADDRESS][PERSON_NAME]"
type input "950115701"
type textarea "[DATE] Shipped from Vendor by UPS Ground Cost $57.08"
type input "United States Dollar $"
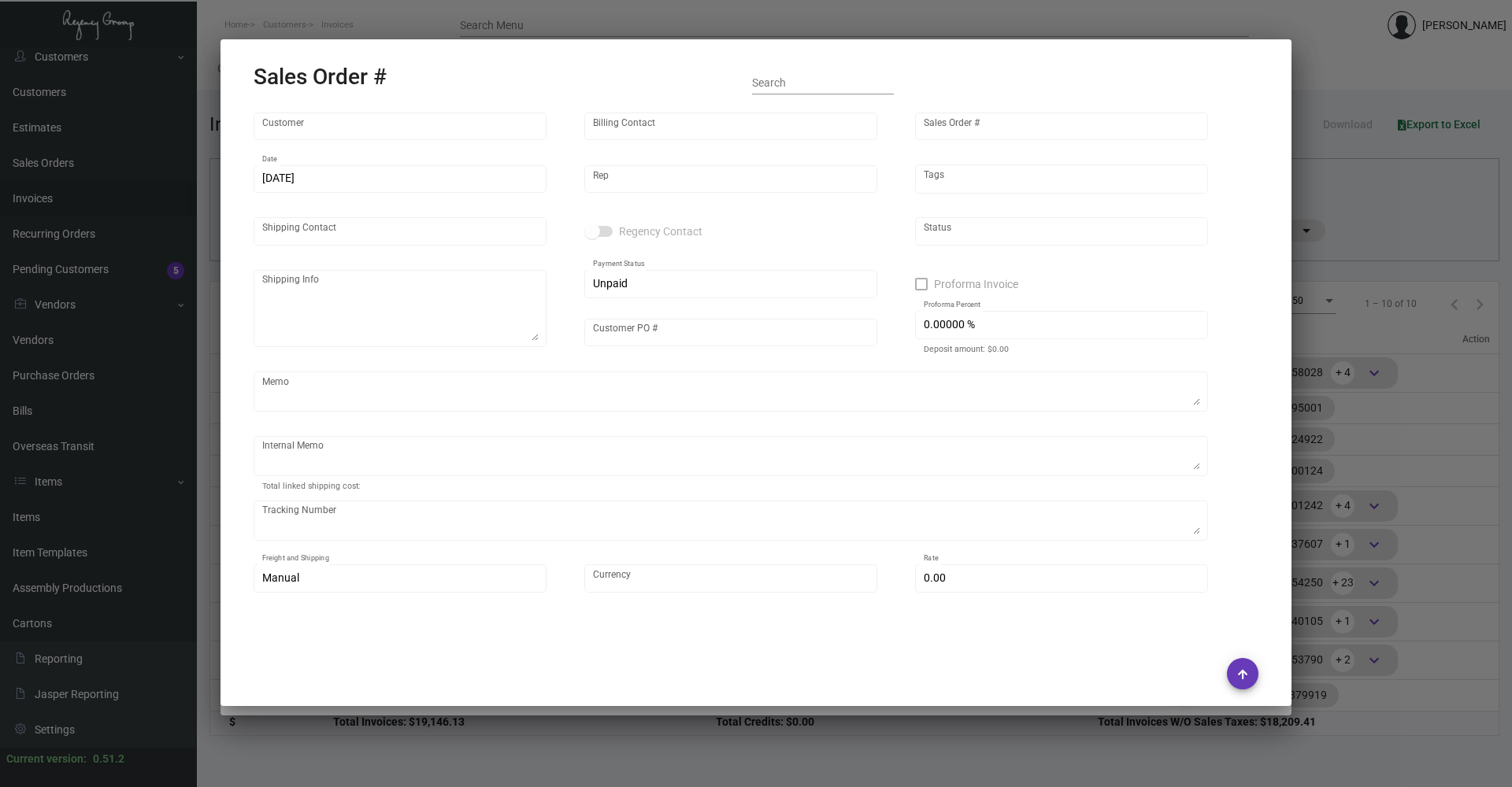
type input "$ 84.91"
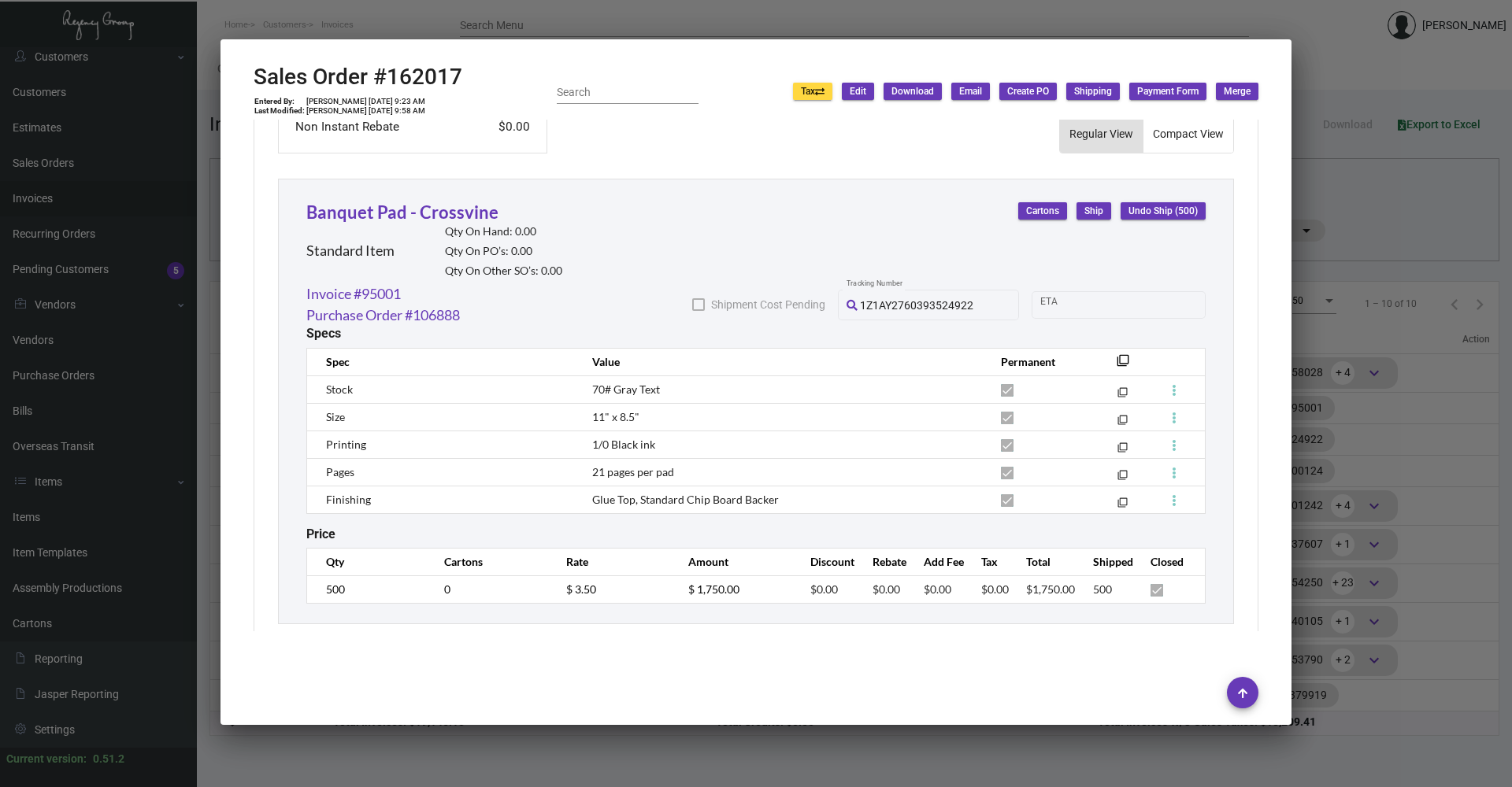
scroll to position [844, 0]
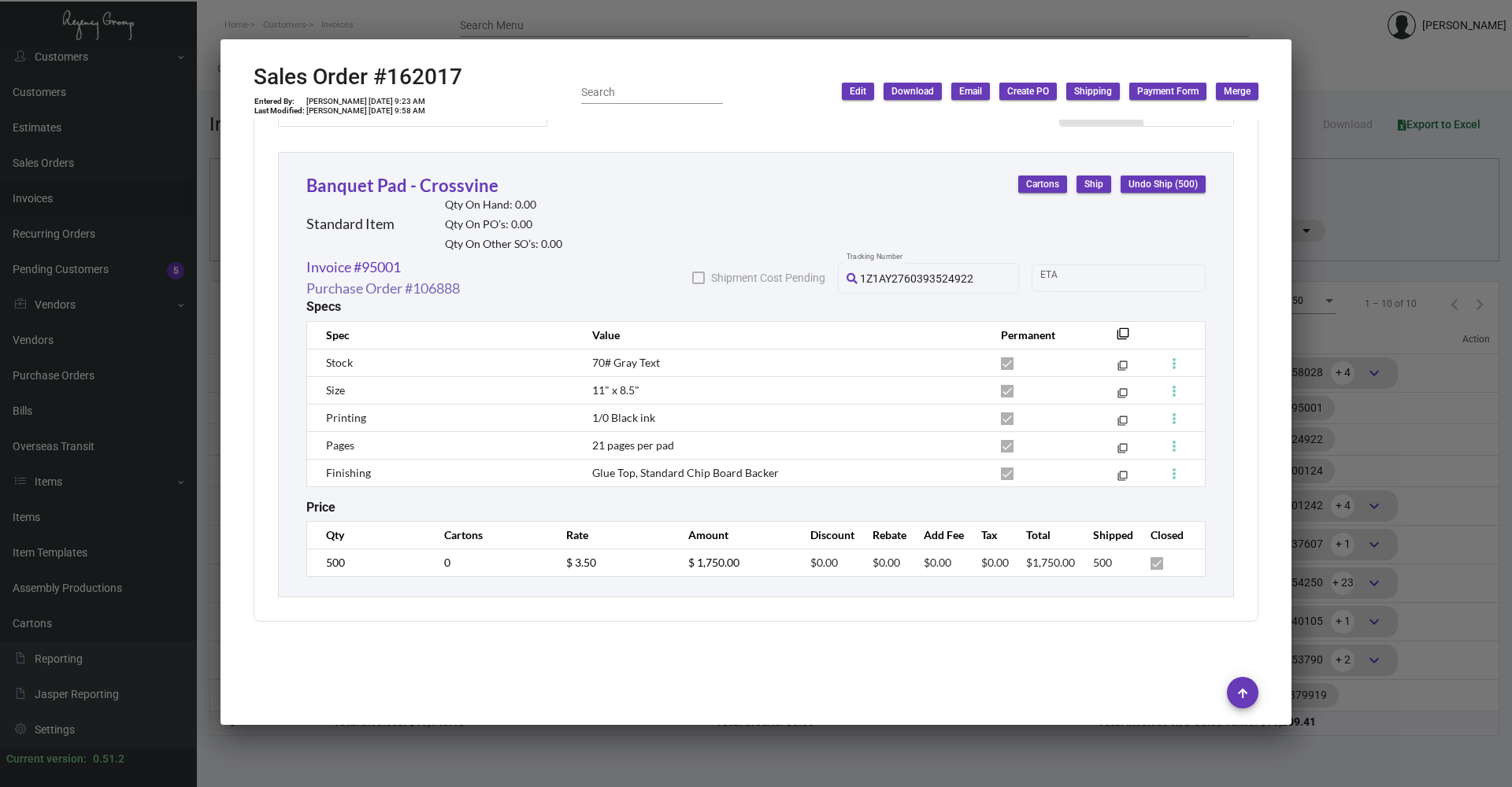
click at [386, 291] on link "Purchase Order #106888" at bounding box center [383, 288] width 154 height 21
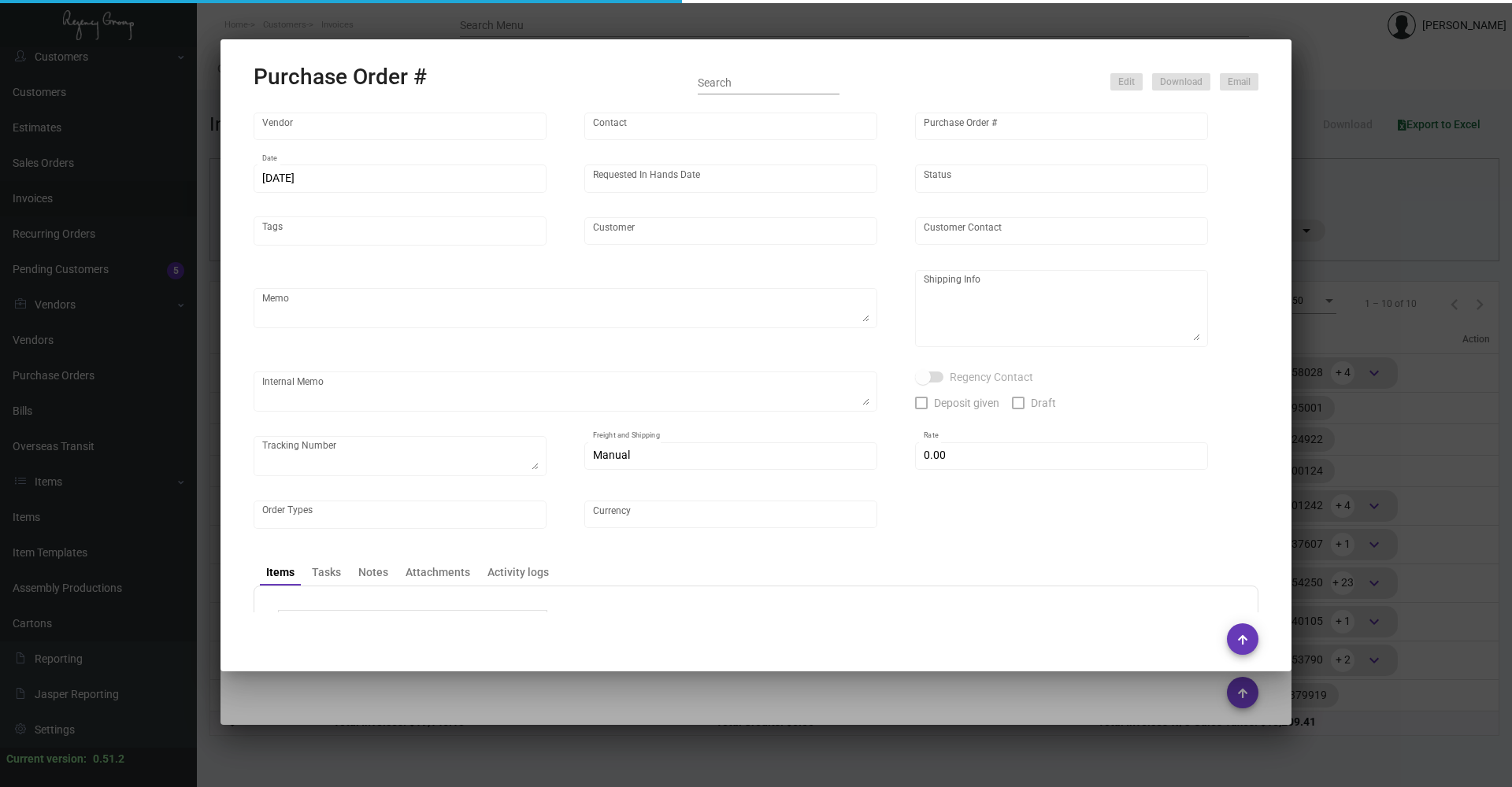
type input "WHAT IF NOTES"
type input "MISSING INFO MISSING INFO"
type input "106888"
type input "[DATE]"
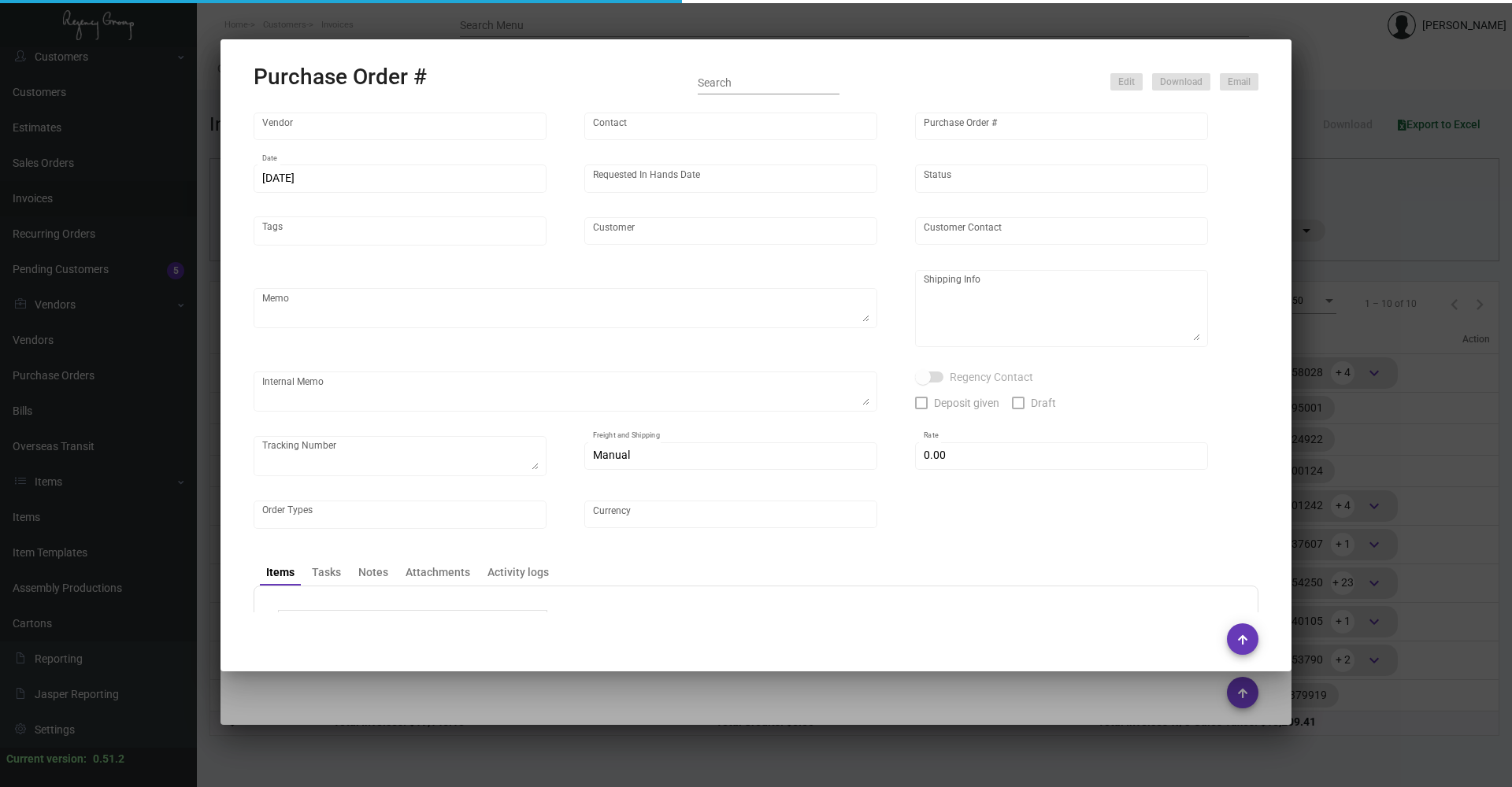
type input "[GEOGRAPHIC_DATA]"
type input "[PERSON_NAME]"
type textarea "PLEASE SEND PDF PROOFS TO OUR ART TEAM; [EMAIL_ADDRESS][DOMAIN_NAME] WITH ME IN…"
type textarea "One Hotel [GEOGRAPHIC_DATA] - [PERSON_NAME] [STREET_ADDRESS][PERSON_NAME]"
type input "$ 0.00"
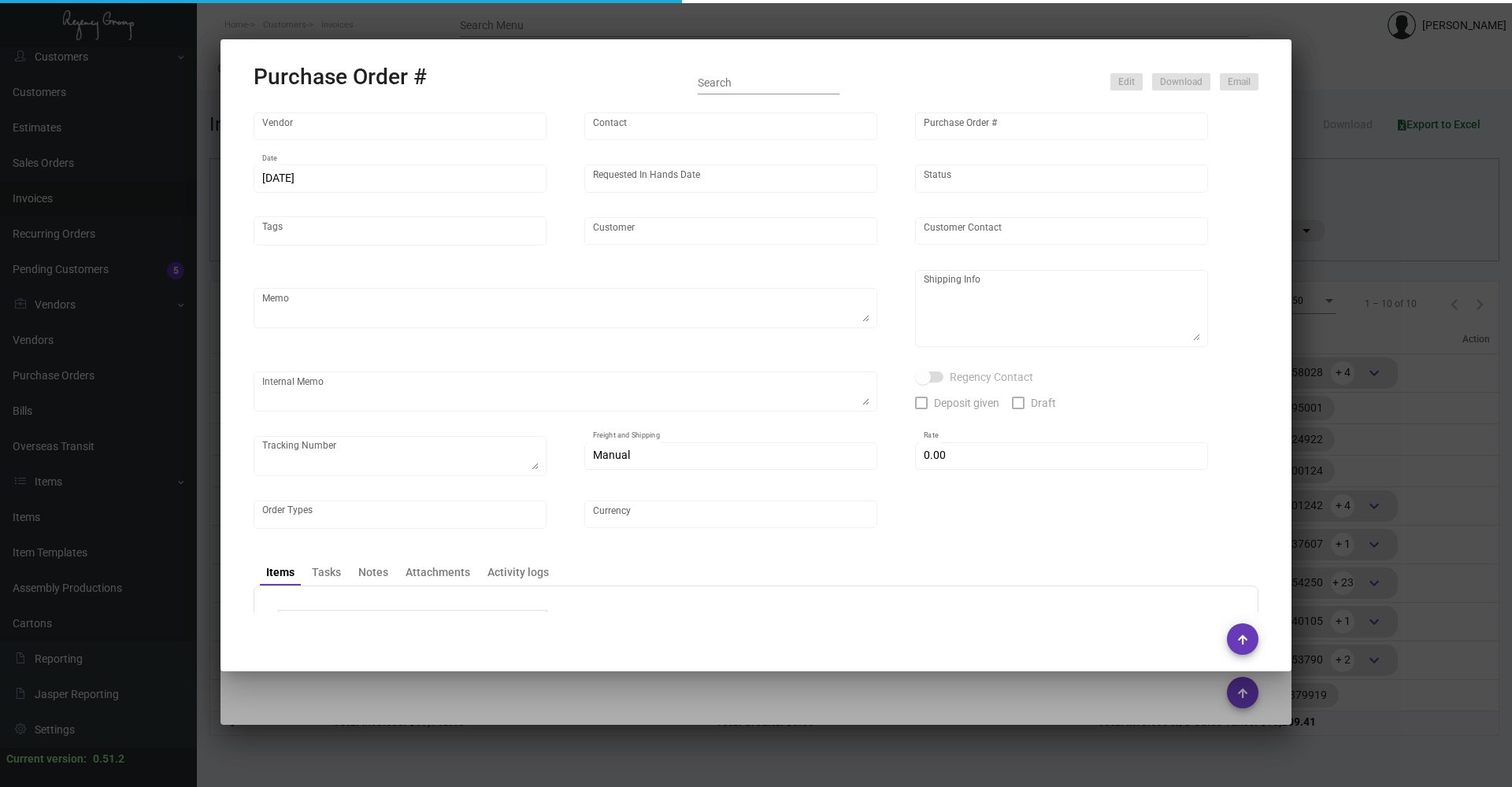
type input "United States Dollar $"
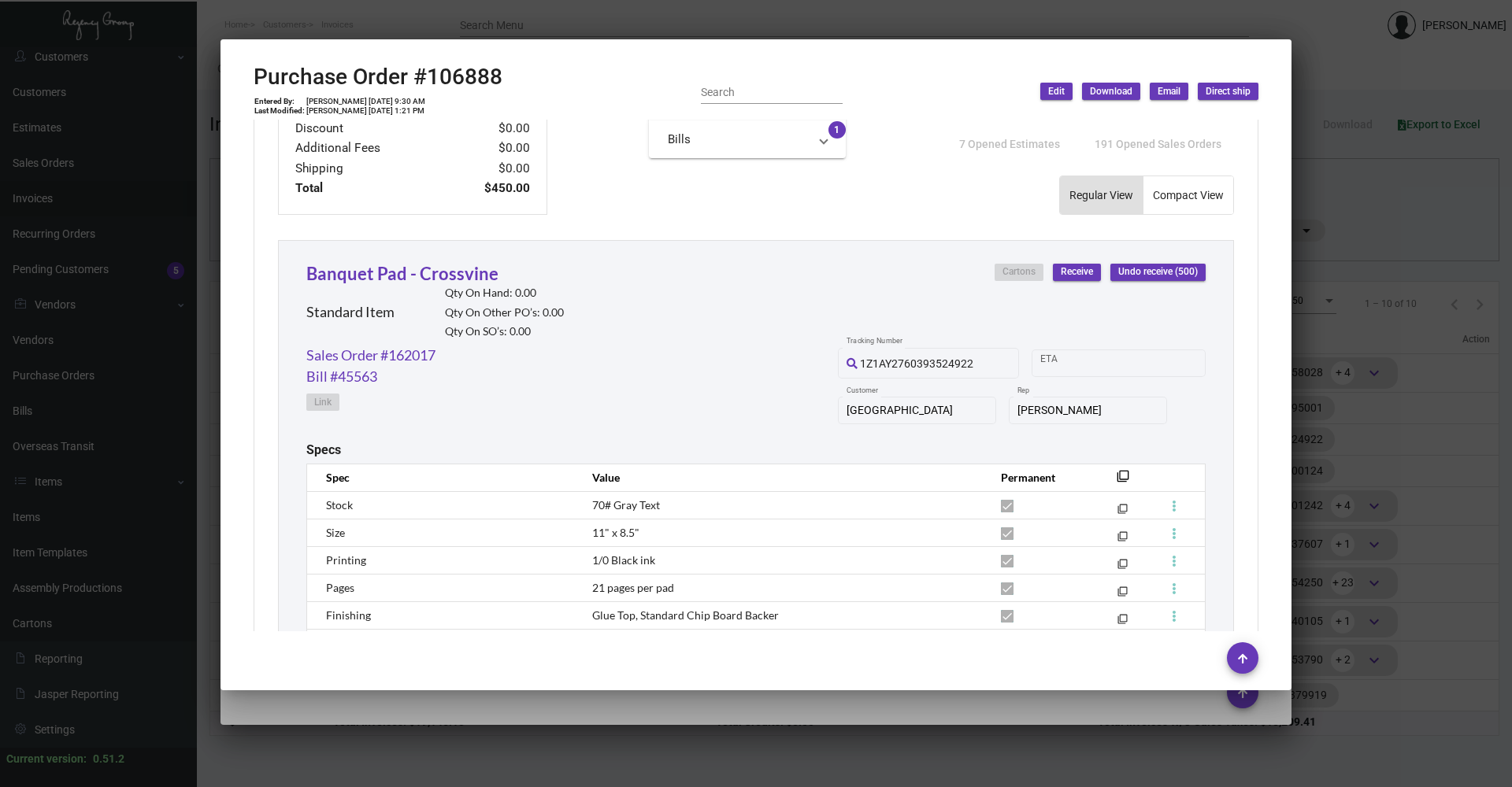
scroll to position [784, 0]
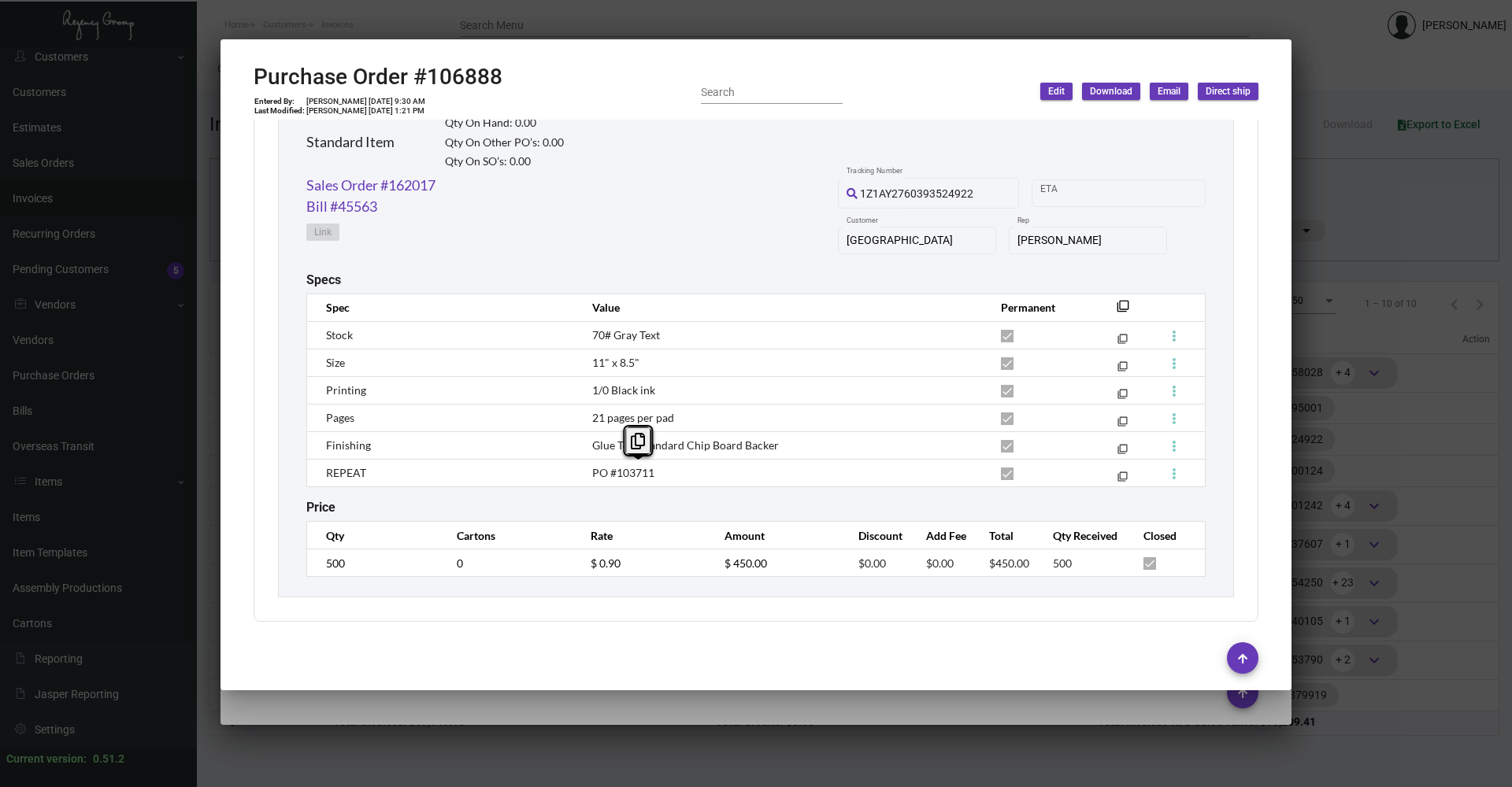
drag, startPoint x: 648, startPoint y: 469, endPoint x: 631, endPoint y: 471, distance: 17.1
click at [631, 471] on span "PO #103711" at bounding box center [623, 472] width 62 height 13
drag, startPoint x: 631, startPoint y: 471, endPoint x: 663, endPoint y: 475, distance: 32.2
click at [663, 475] on td "PO #103711" at bounding box center [780, 473] width 409 height 28
copy span "PO #103711"
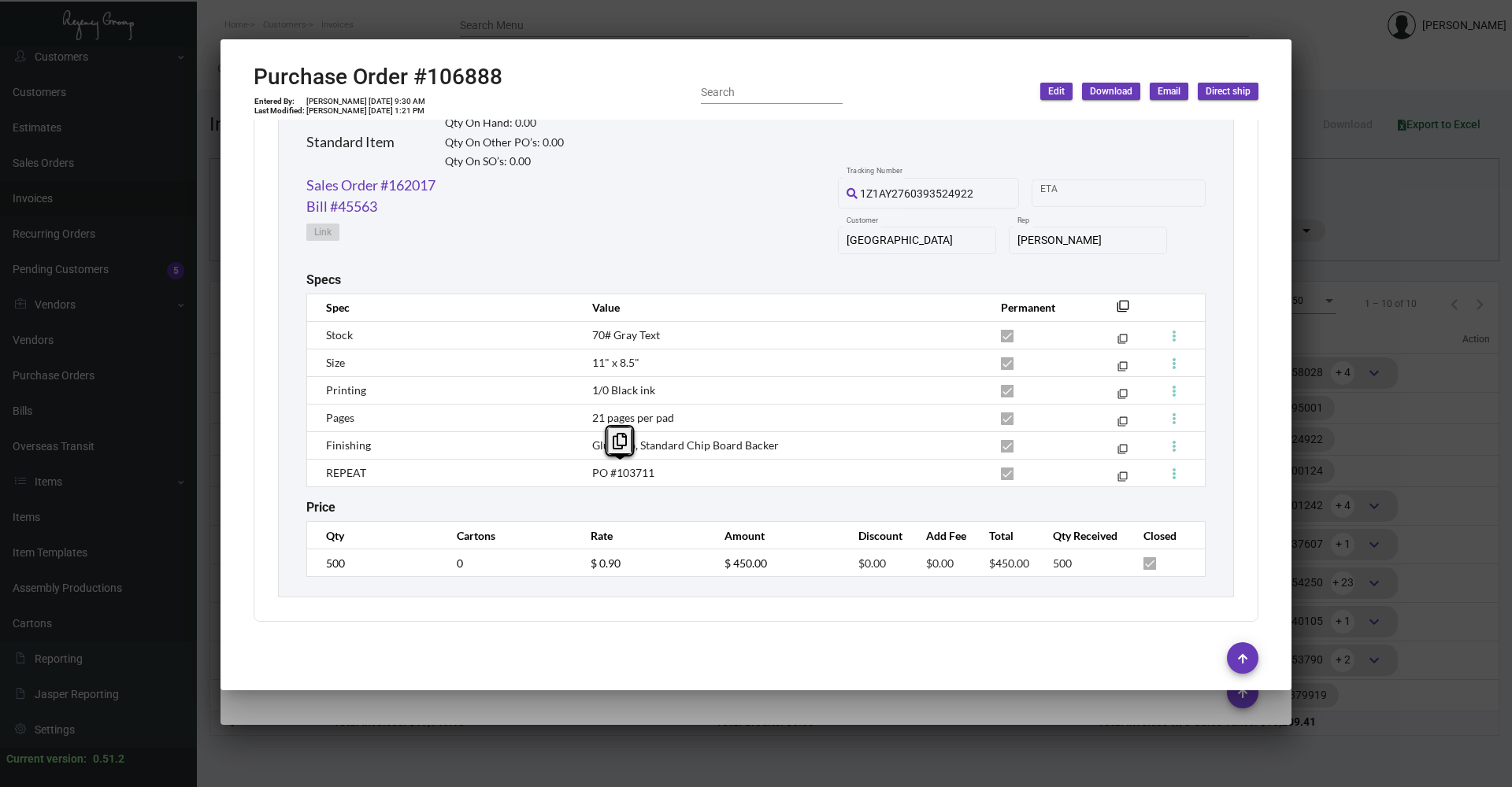
drag, startPoint x: 662, startPoint y: 475, endPoint x: 583, endPoint y: 478, distance: 79.1
click at [583, 478] on td "PO #103711" at bounding box center [780, 473] width 409 height 28
click at [422, 717] on div at bounding box center [756, 393] width 1512 height 787
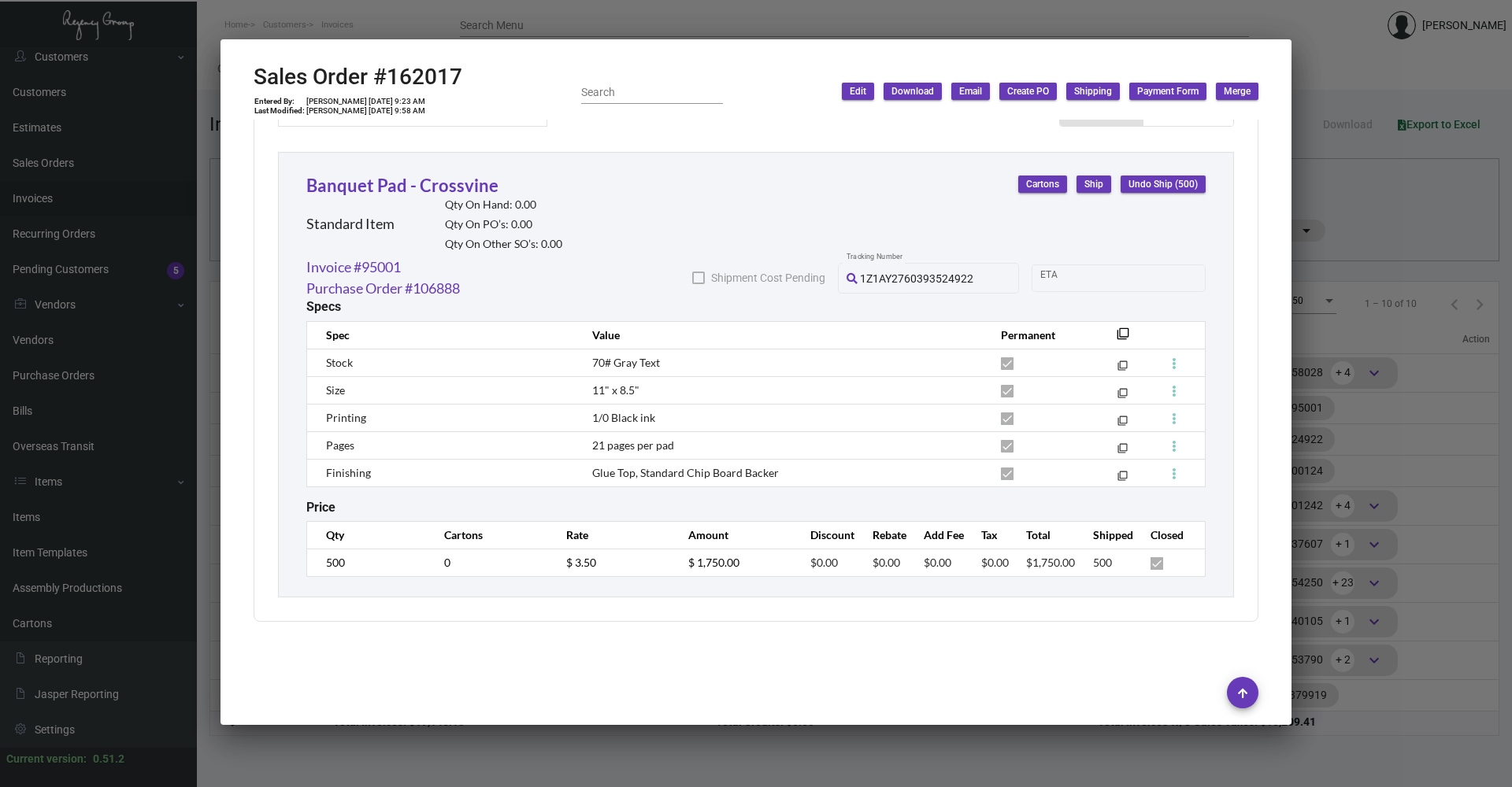
click at [357, 757] on div at bounding box center [756, 393] width 1512 height 787
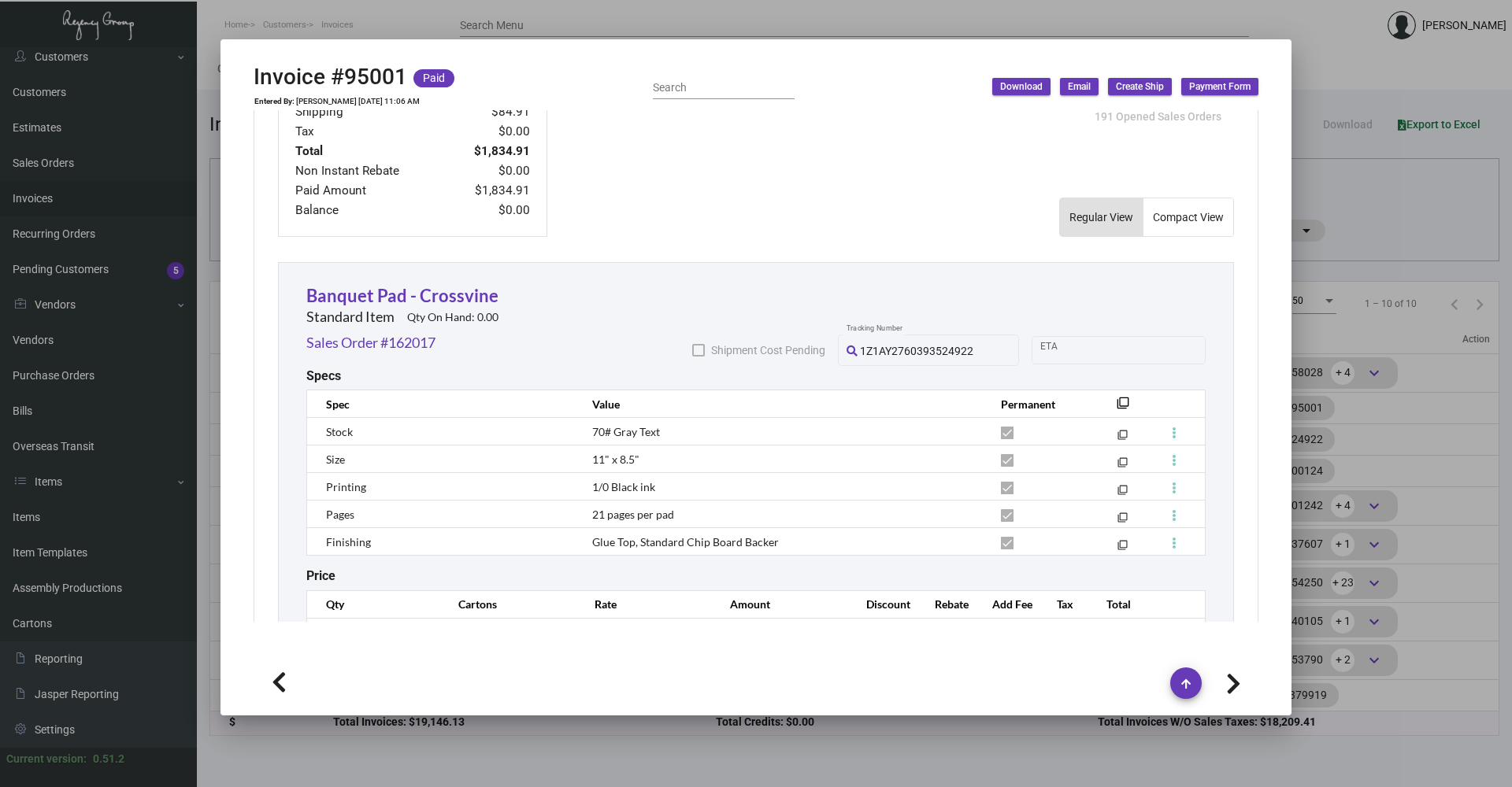
click at [338, 734] on div at bounding box center [756, 393] width 1512 height 787
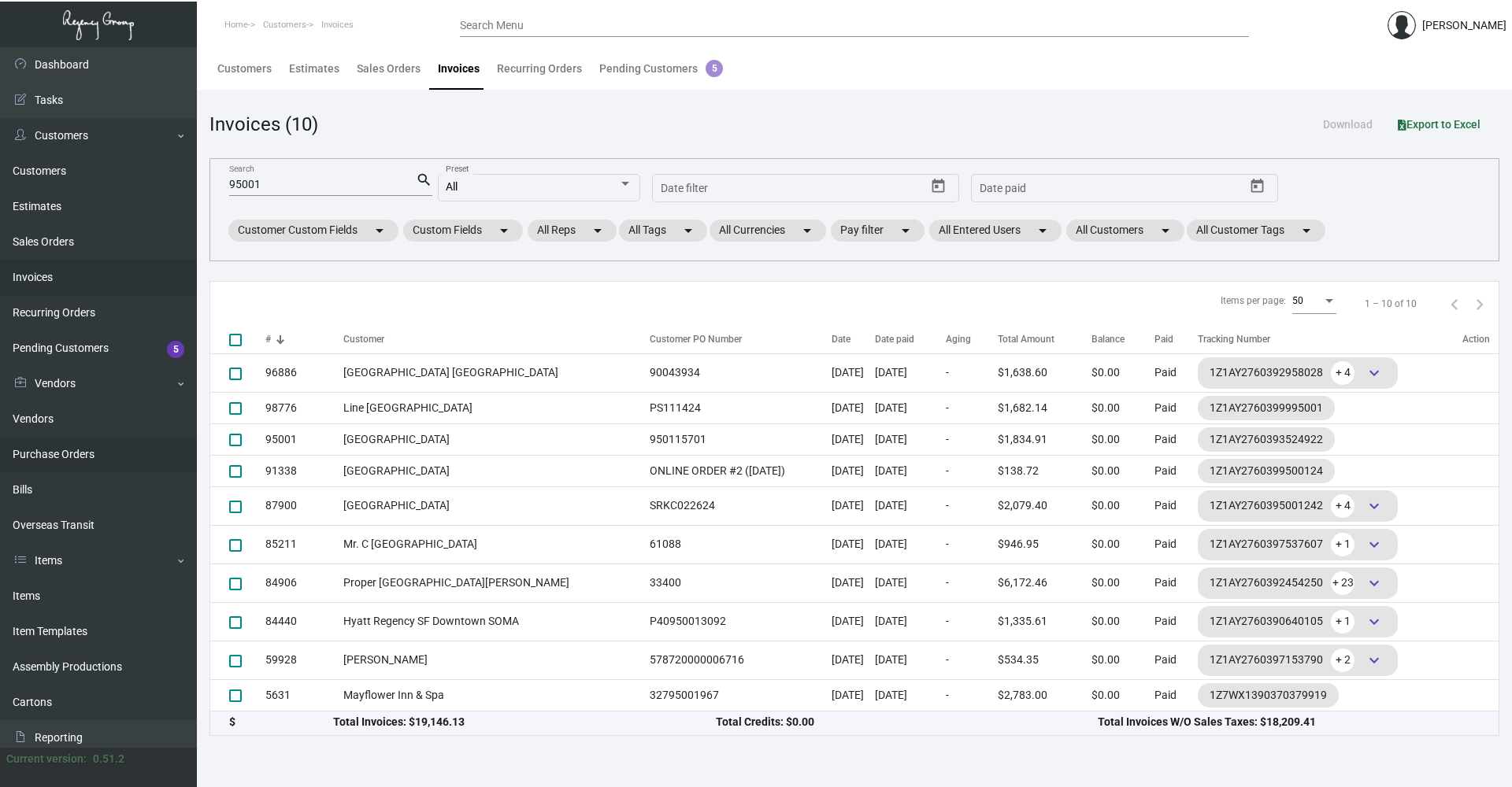
click at [100, 454] on link "Purchase Orders" at bounding box center [98, 455] width 197 height 36
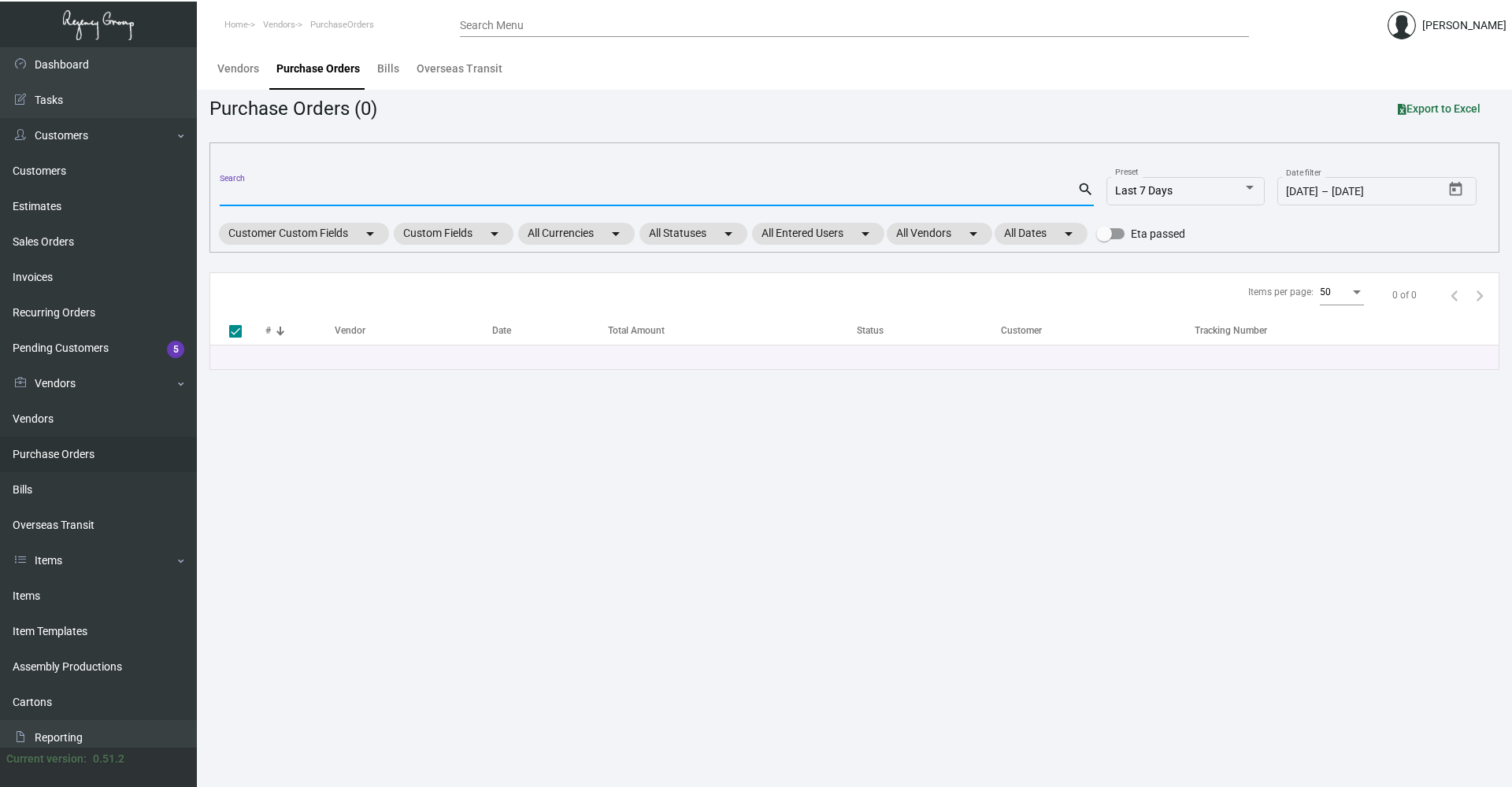
click at [255, 191] on input "Search" at bounding box center [648, 194] width 858 height 13
paste input "PO #103711"
type input "PO #103711"
drag, startPoint x: 245, startPoint y: 193, endPoint x: 166, endPoint y: 206, distance: 80.1
click at [166, 206] on div "Dashboard Dashboard Tasks Customers Customers Estimates Sales Orders Invoices R…" at bounding box center [756, 416] width 1512 height 740
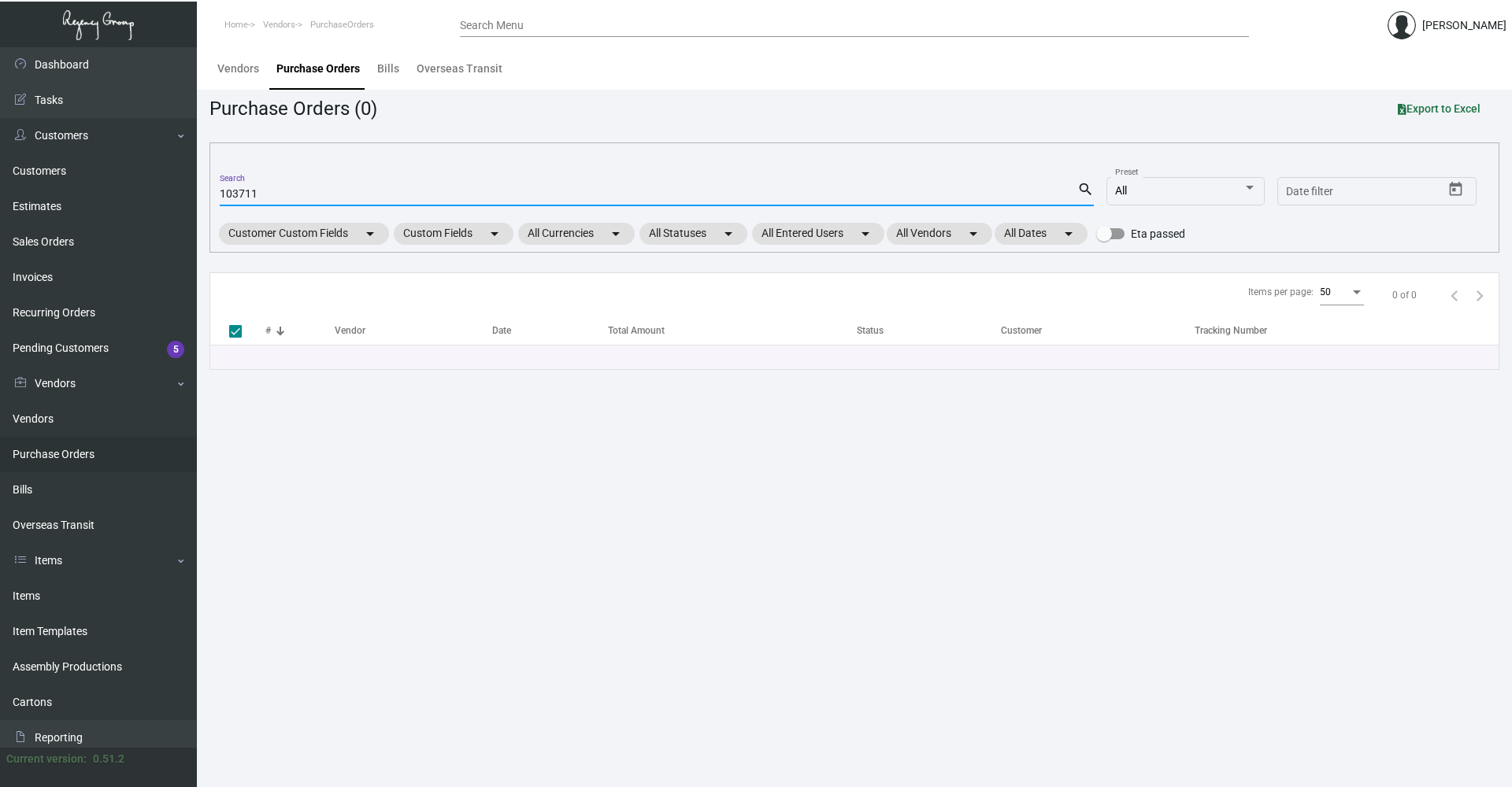
type input "103711"
checkbox input "false"
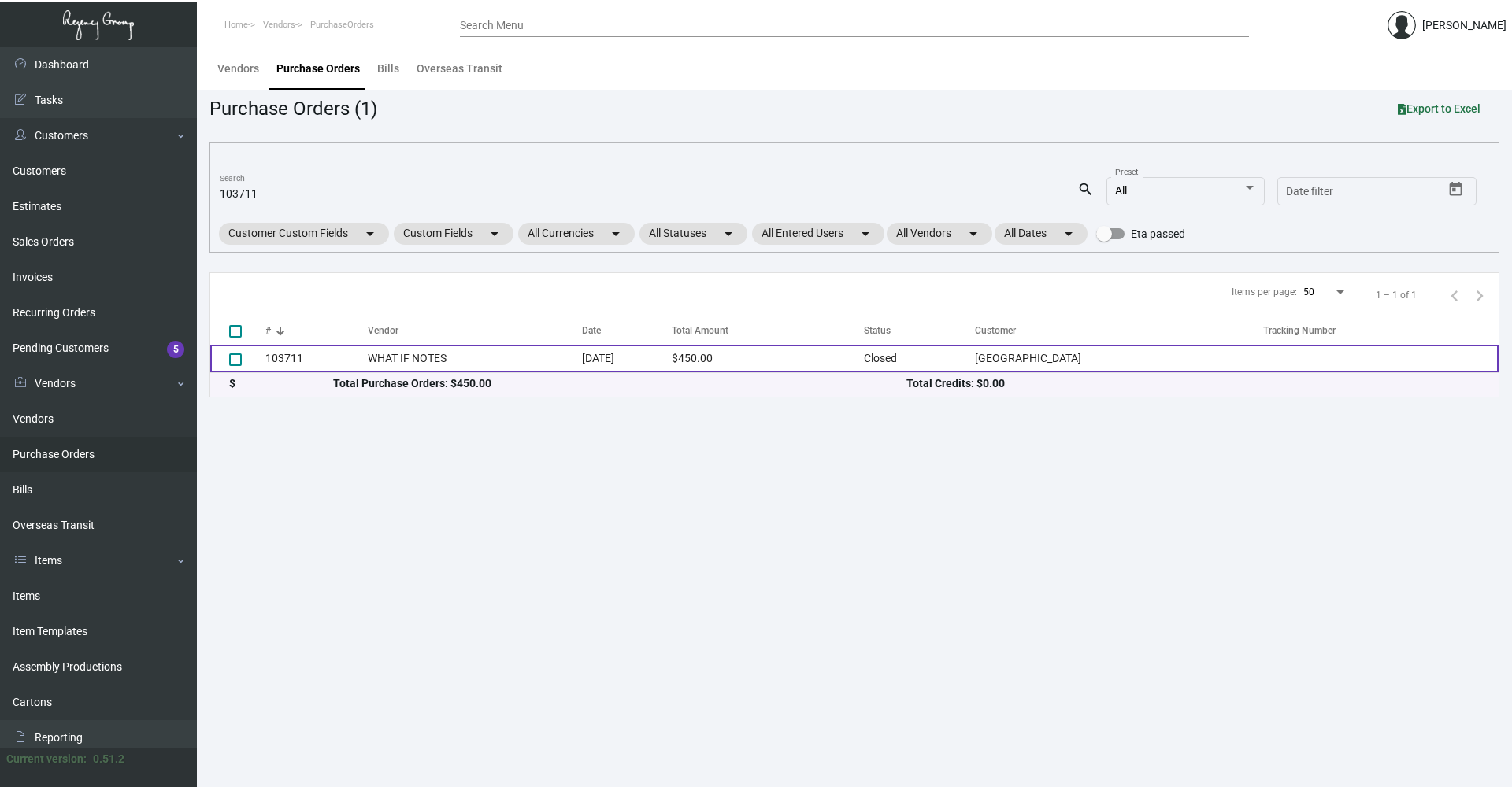
click at [452, 362] on td "WHAT IF NOTES" at bounding box center [475, 358] width 214 height 28
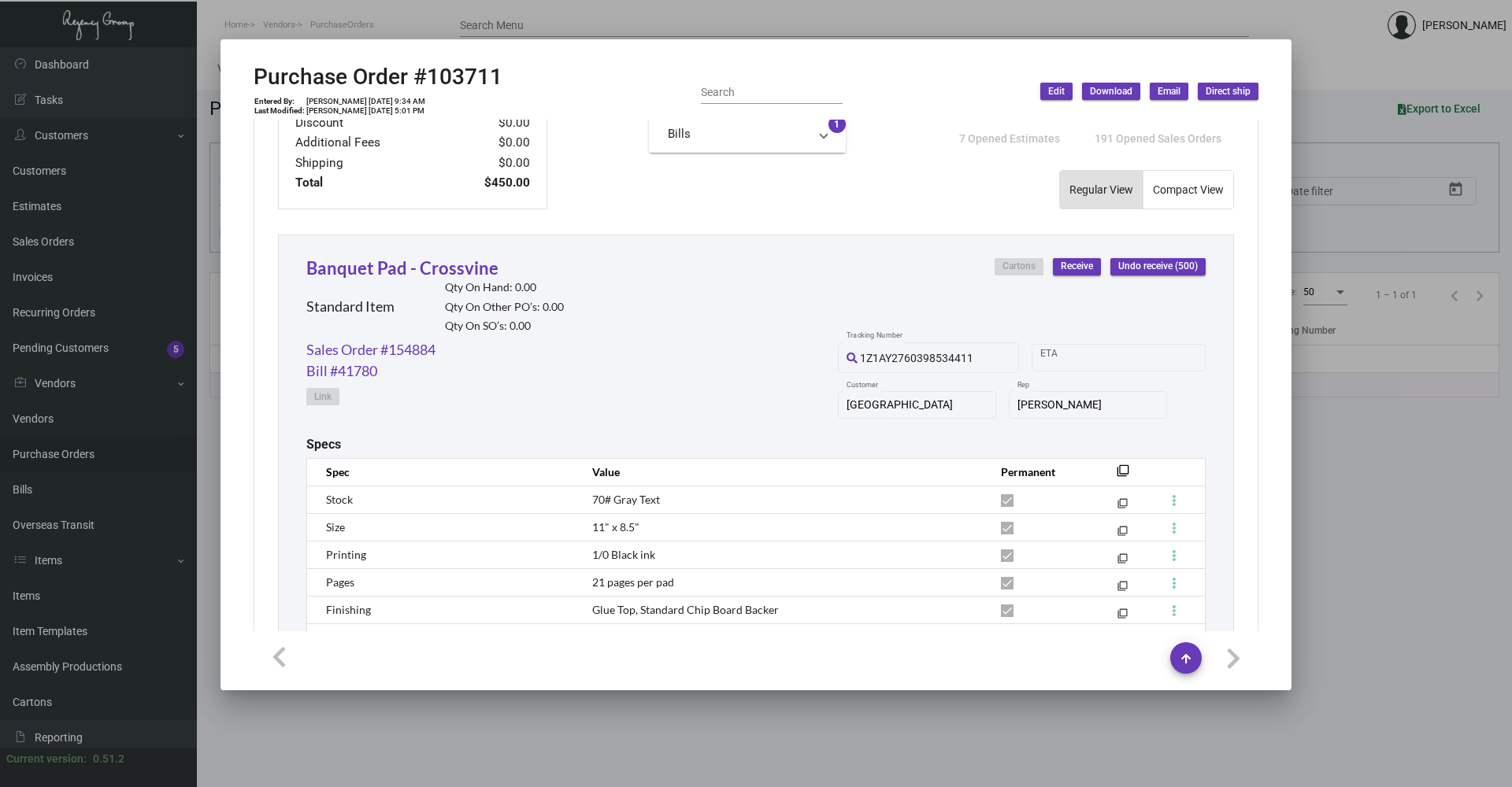
scroll to position [419, 0]
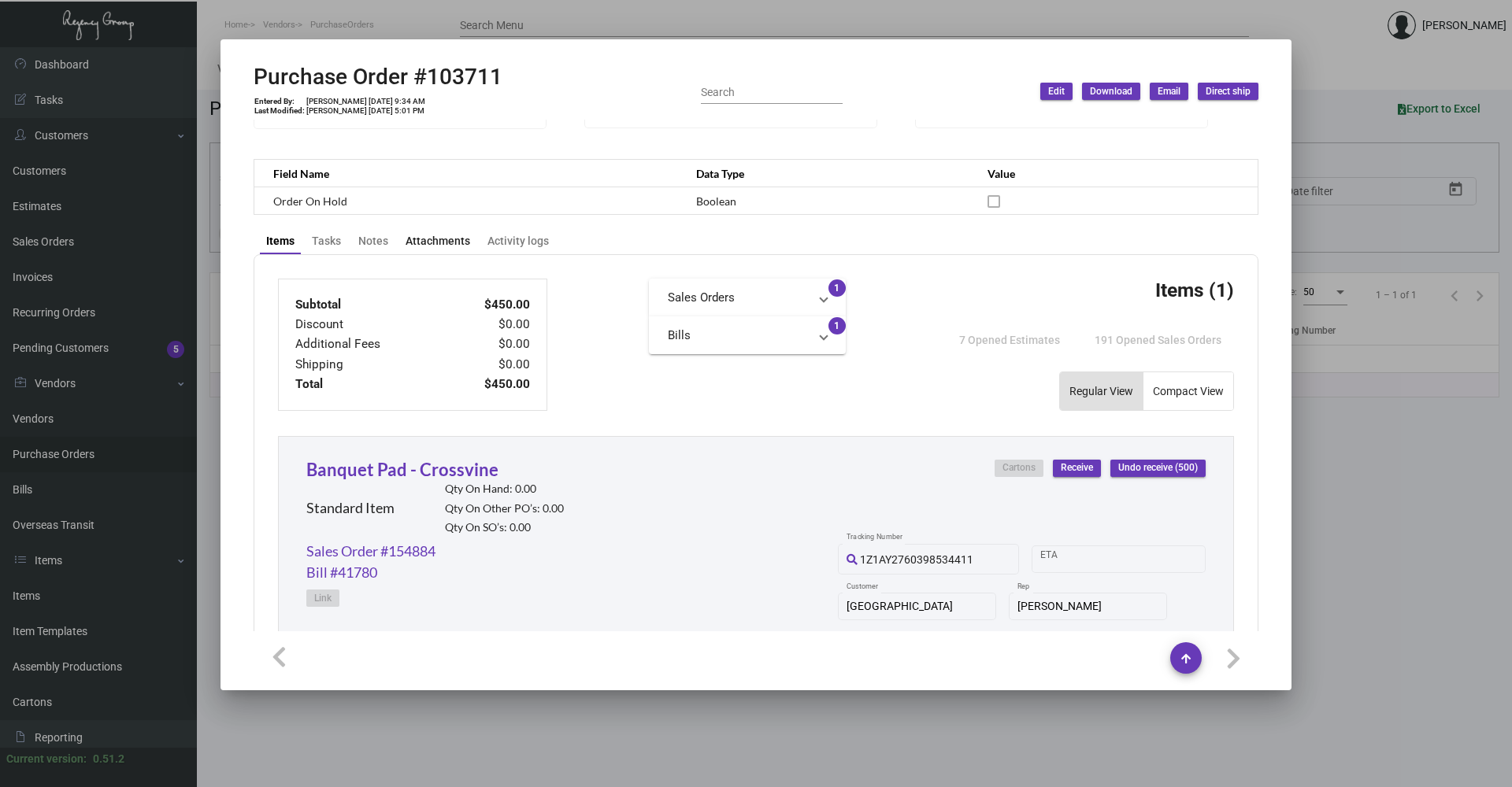
click at [436, 232] on div "Attachments" at bounding box center [437, 240] width 77 height 22
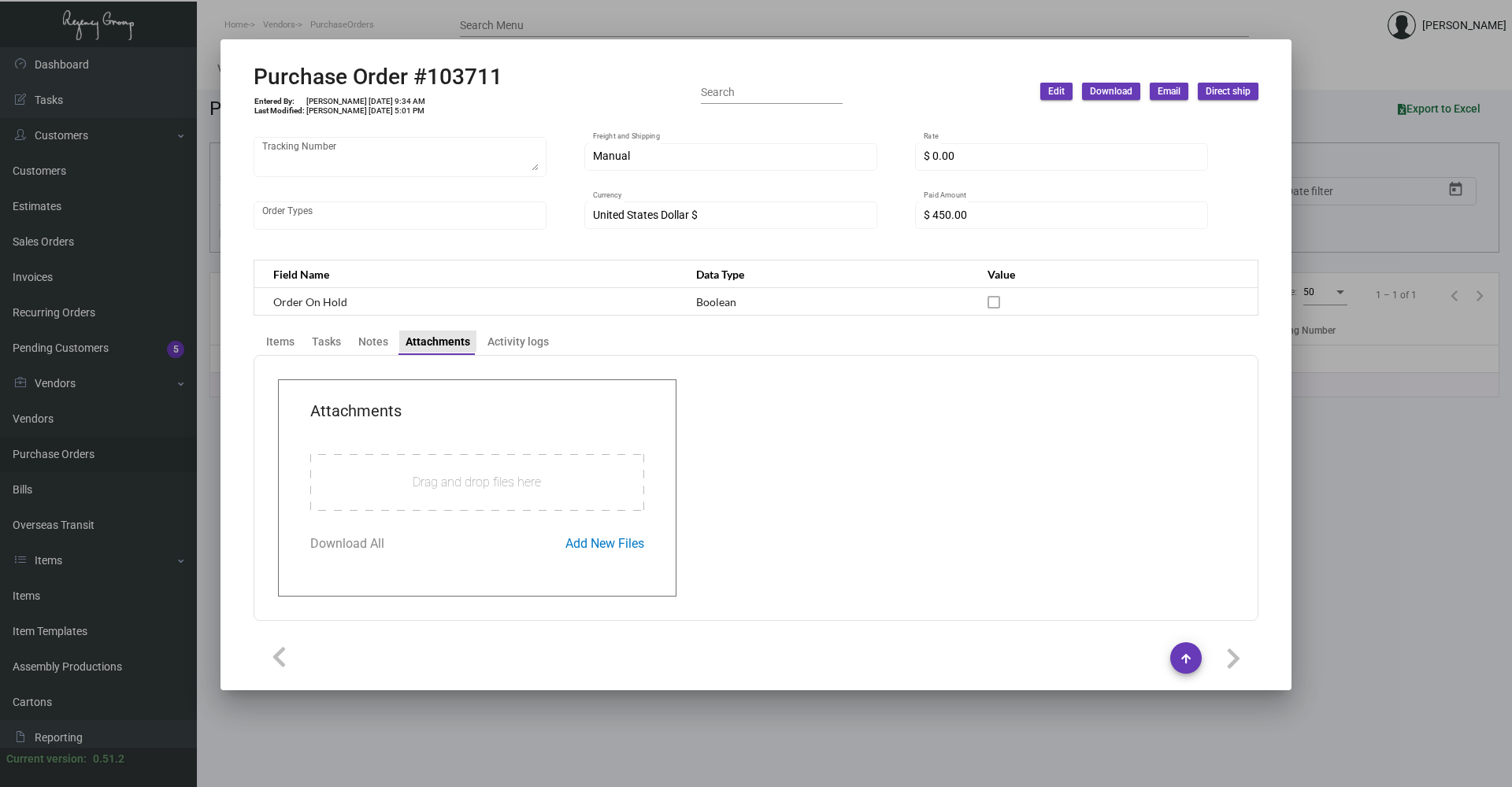
scroll to position [375, 0]
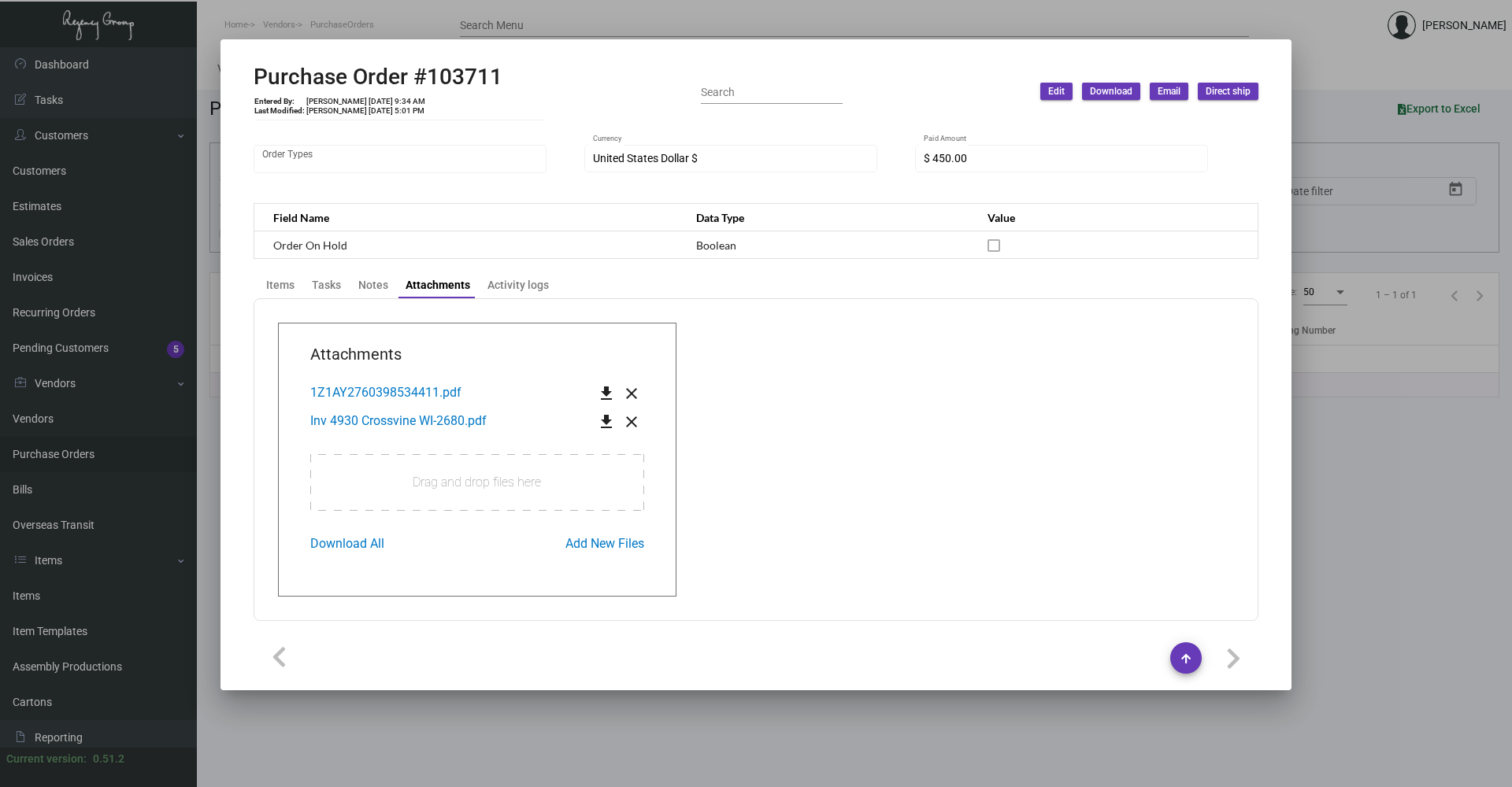
click at [445, 423] on span "Inv 4930 Crossvine WI-2680.pdf" at bounding box center [398, 420] width 176 height 15
click at [507, 280] on div "Activity logs" at bounding box center [518, 285] width 62 height 16
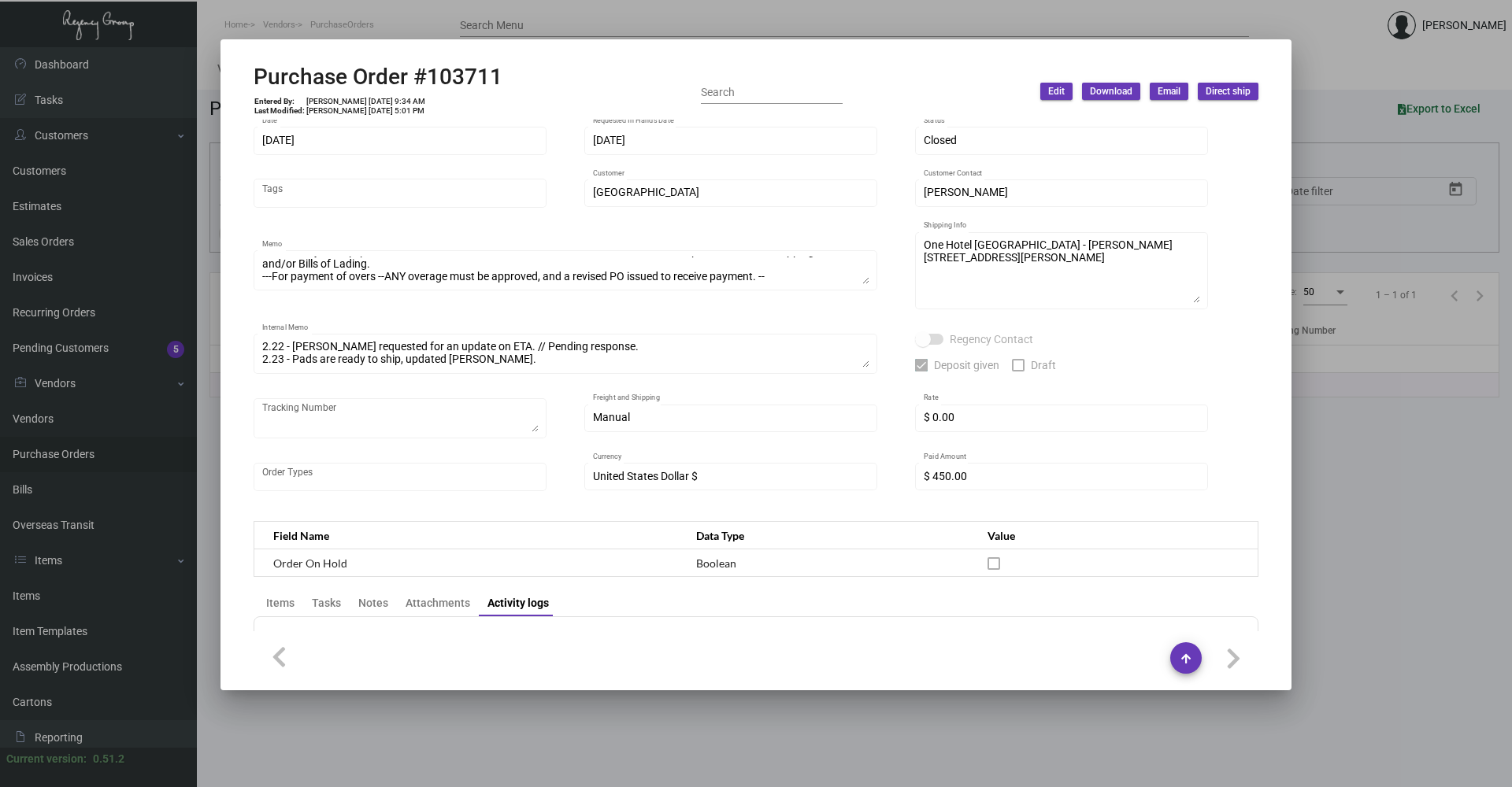
scroll to position [0, 0]
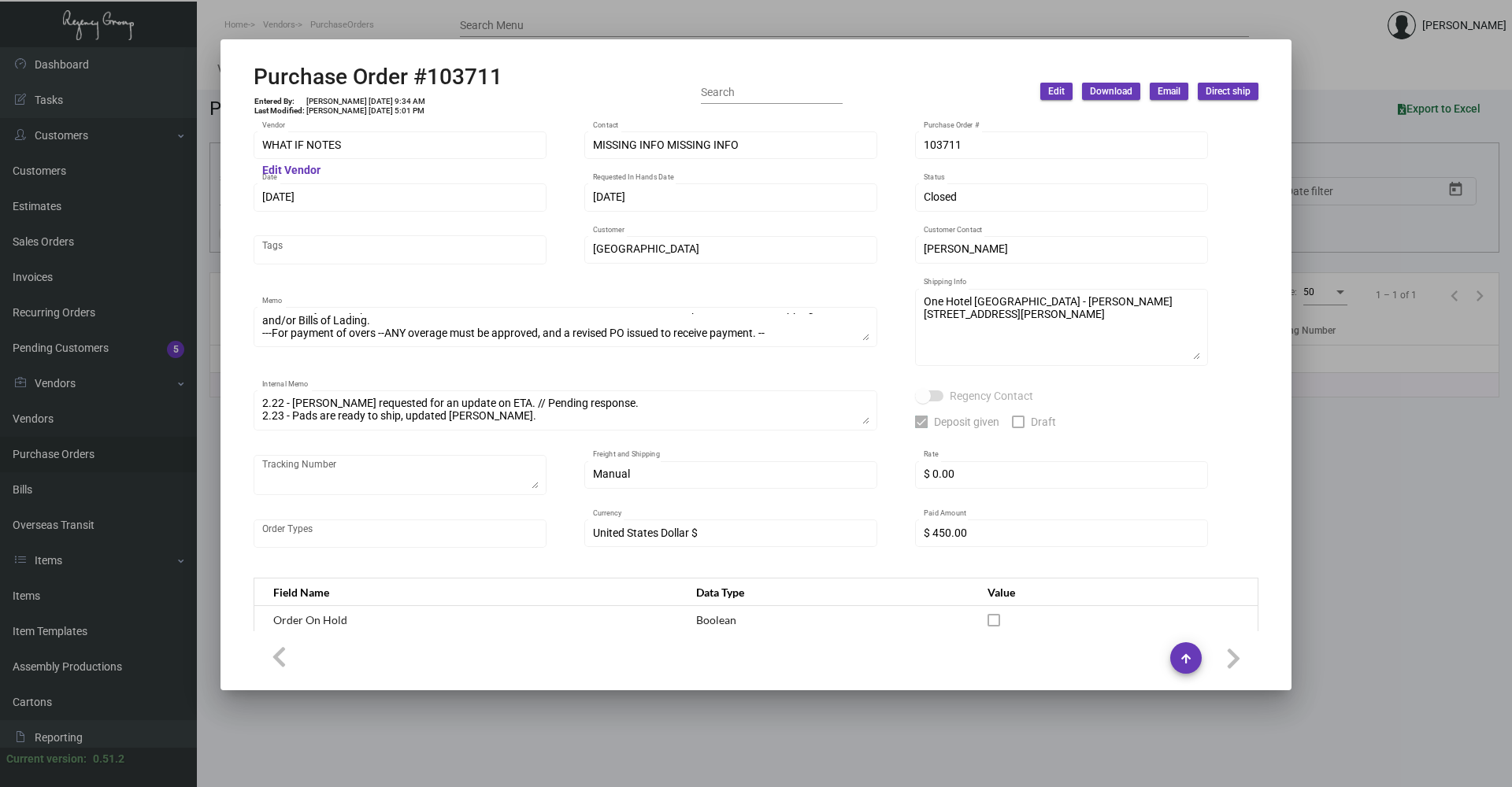
click at [601, 3] on div at bounding box center [756, 393] width 1512 height 787
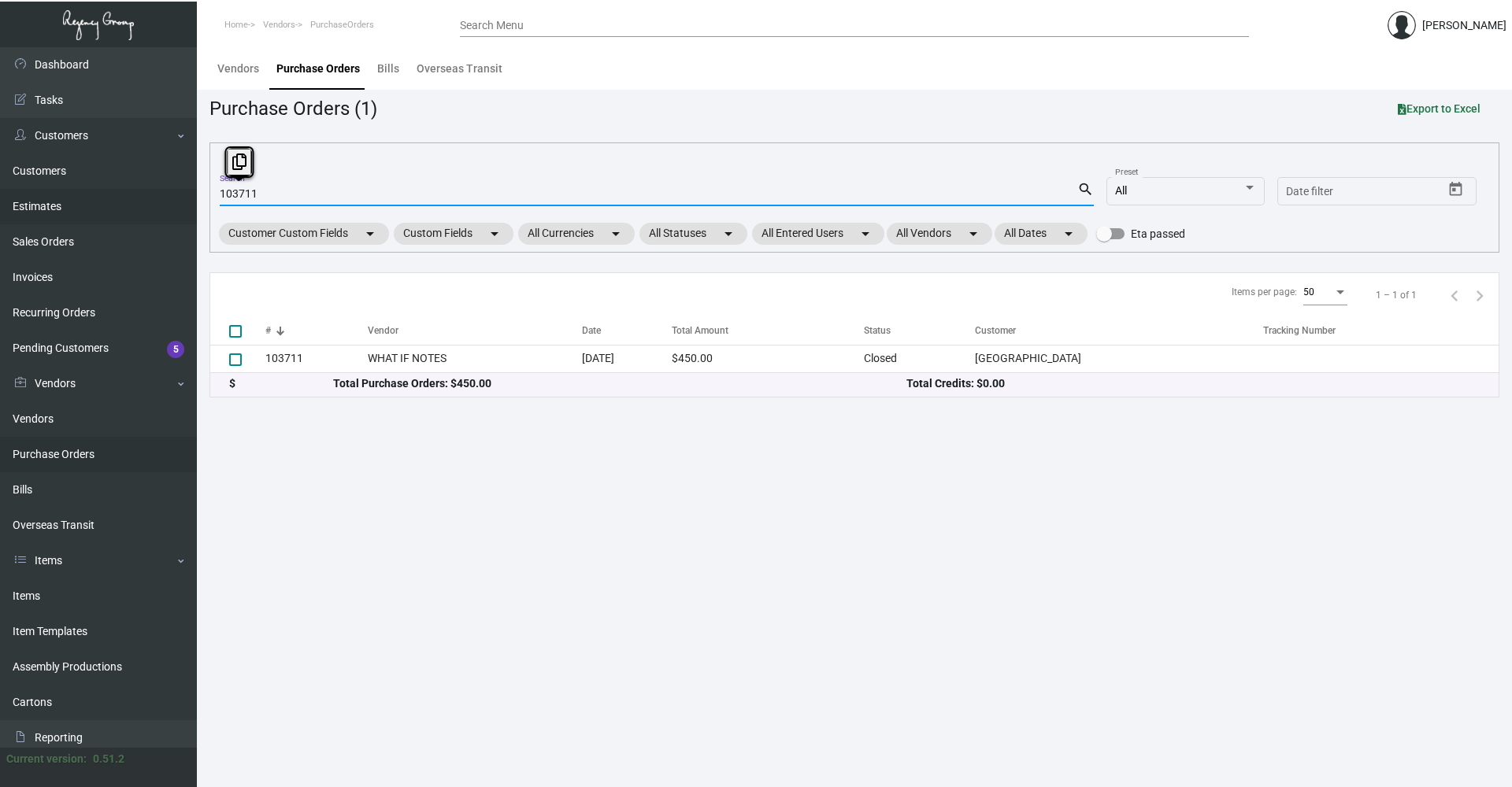
drag, startPoint x: 265, startPoint y: 200, endPoint x: 161, endPoint y: 199, distance: 104.0
click at [163, 199] on div "Dashboard Dashboard Tasks Customers Customers Estimates Sales Orders Invoices R…" at bounding box center [756, 416] width 1512 height 740
paste input "0115701"
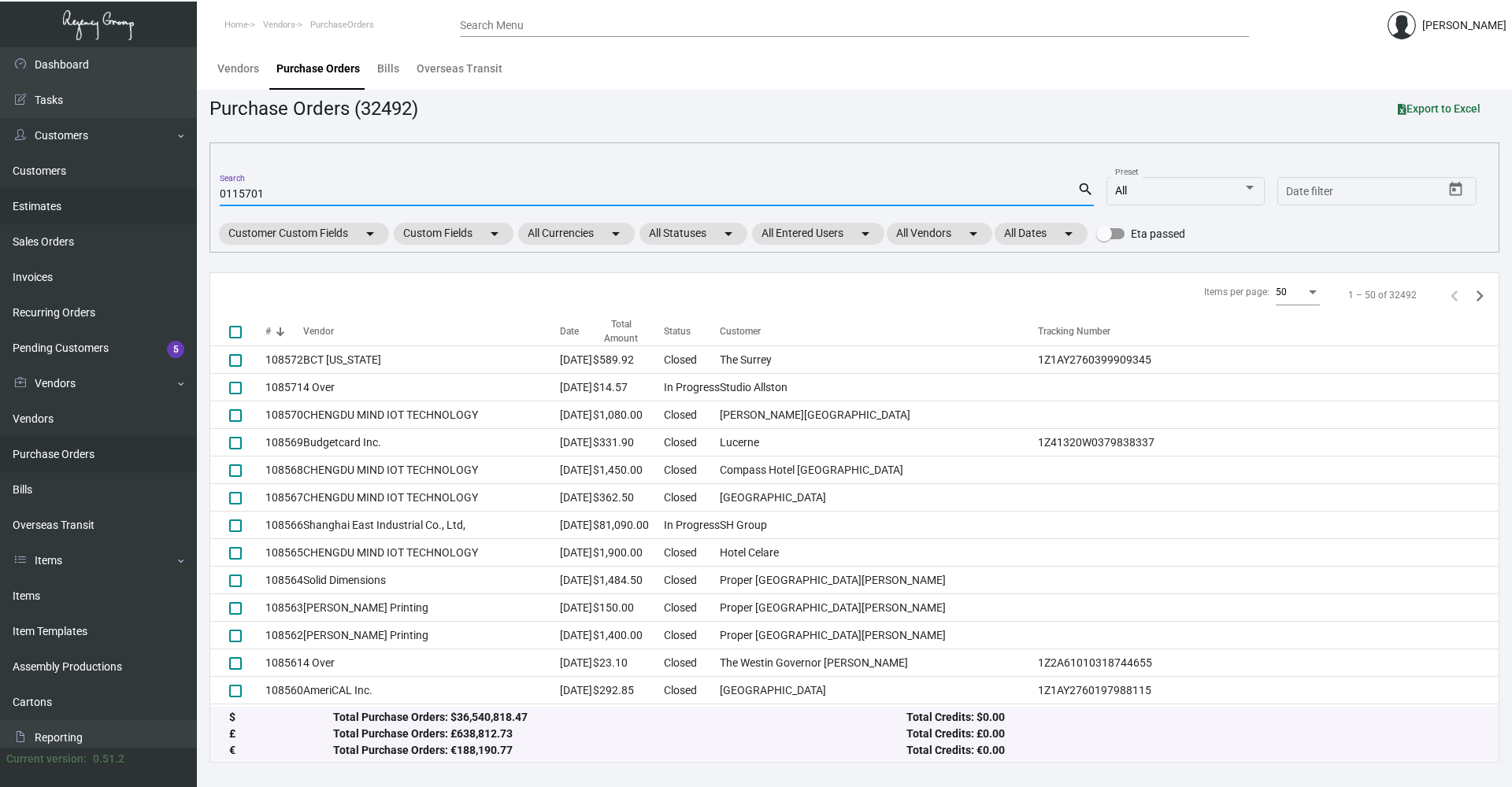
type input "0115701"
checkbox input "true"
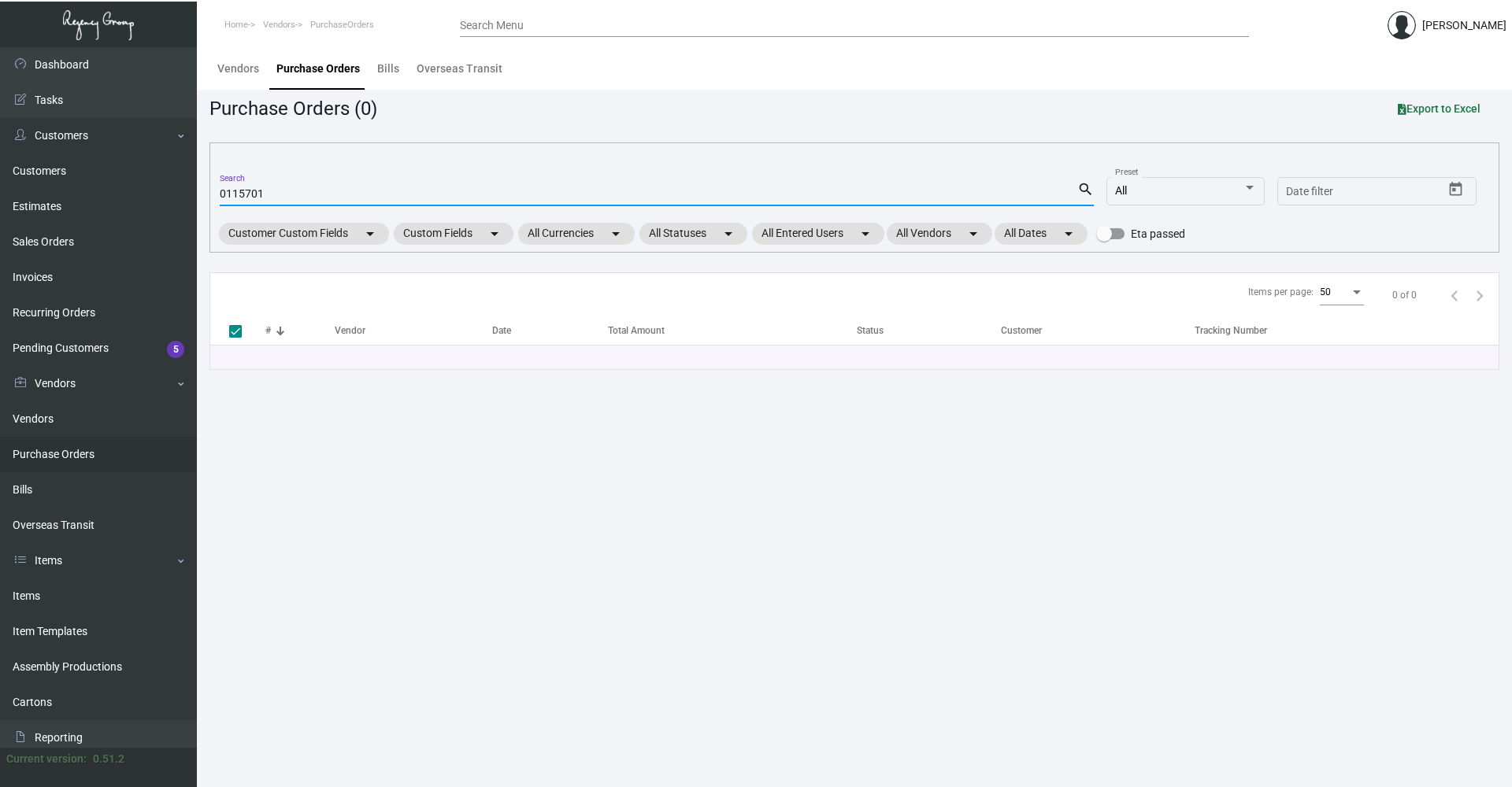
drag, startPoint x: 273, startPoint y: 196, endPoint x: 265, endPoint y: 198, distance: 8.2
click at [265, 198] on input "0115701" at bounding box center [648, 194] width 858 height 13
click at [225, 191] on input "0115701" at bounding box center [648, 194] width 858 height 13
click at [307, 188] on input "115701" at bounding box center [648, 194] width 858 height 13
type input "115701"
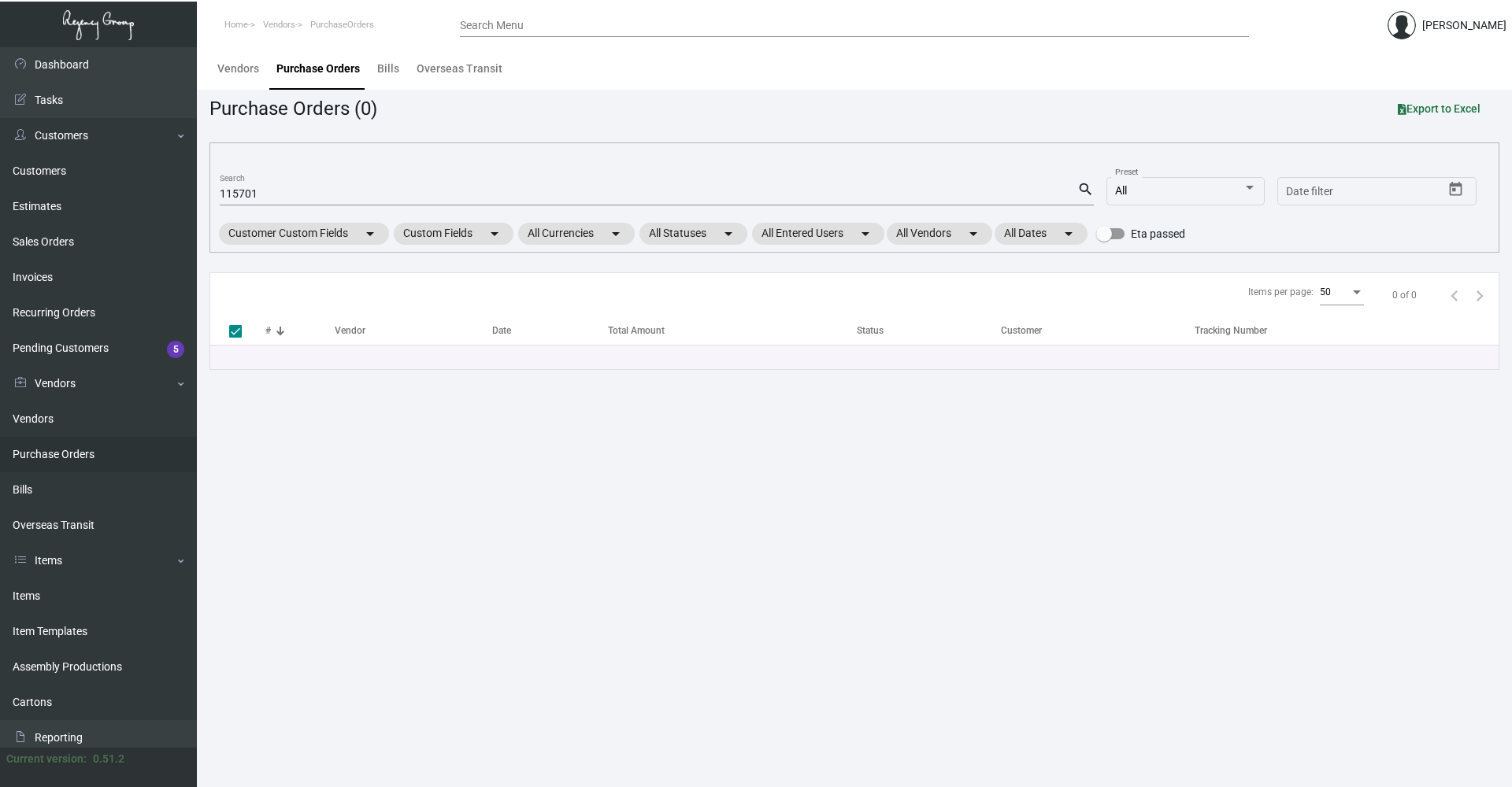
click at [1091, 196] on mat-icon "search" at bounding box center [1085, 190] width 16 height 19
click at [1088, 189] on mat-icon "search" at bounding box center [1085, 190] width 16 height 19
drag, startPoint x: 279, startPoint y: 193, endPoint x: 198, endPoint y: 204, distance: 81.7
click at [198, 204] on main "Vendors Purchase Orders Bills Overseas Transit Purchase Orders (0) Export to Ex…" at bounding box center [854, 416] width 1315 height 740
checkbox input "false"
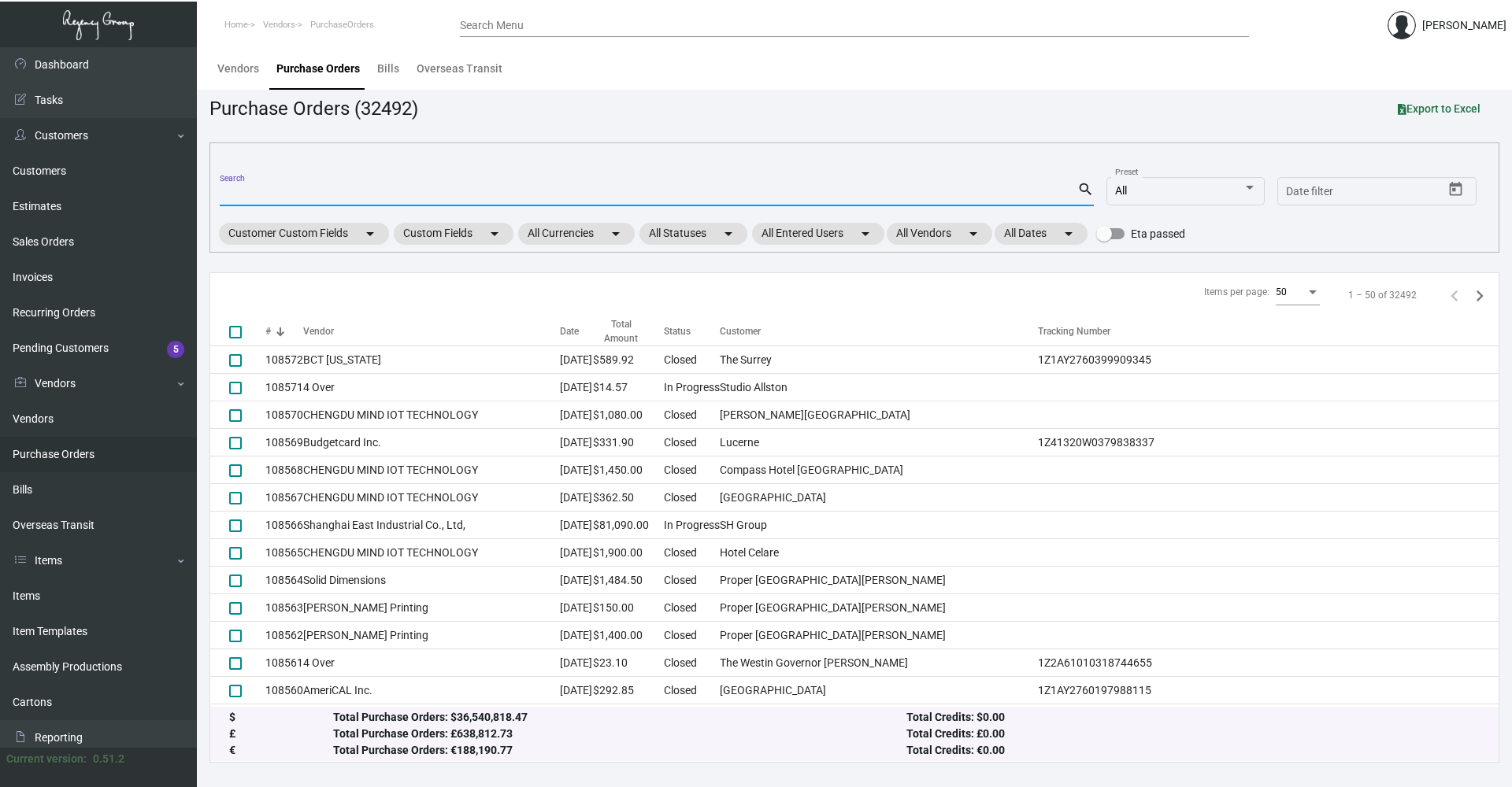
click at [301, 197] on input "Search" at bounding box center [648, 194] width 858 height 13
paste input "950115"
type input "950115"
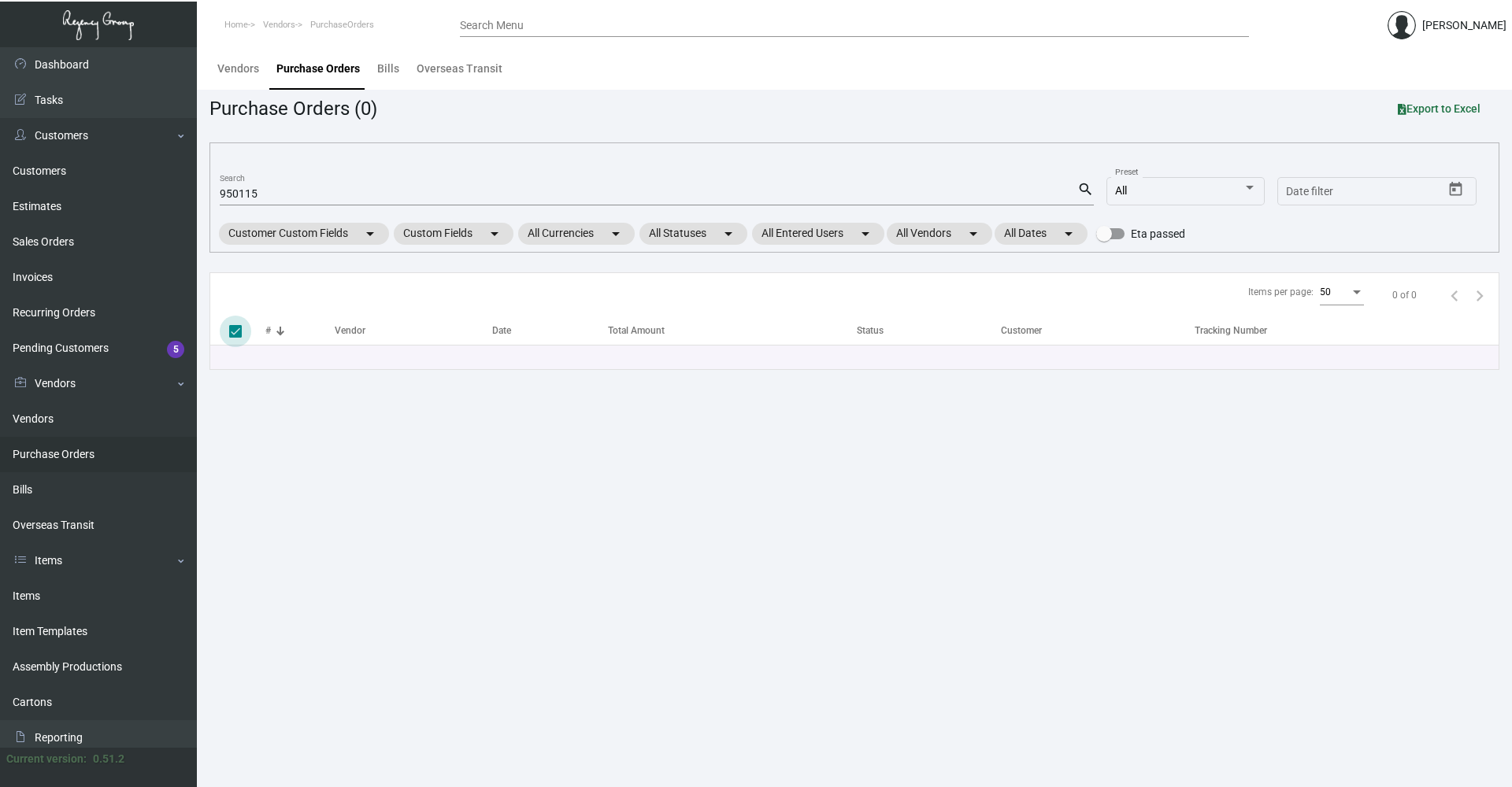
click at [239, 335] on span at bounding box center [235, 331] width 13 height 13
click at [235, 338] on input "select all" at bounding box center [234, 338] width 1 height 1
checkbox input "false"
drag, startPoint x: 286, startPoint y: 196, endPoint x: 119, endPoint y: 208, distance: 167.4
click at [119, 208] on div "Dashboard Dashboard Tasks Customers Customers Estimates Sales Orders Invoices R…" at bounding box center [756, 416] width 1512 height 740
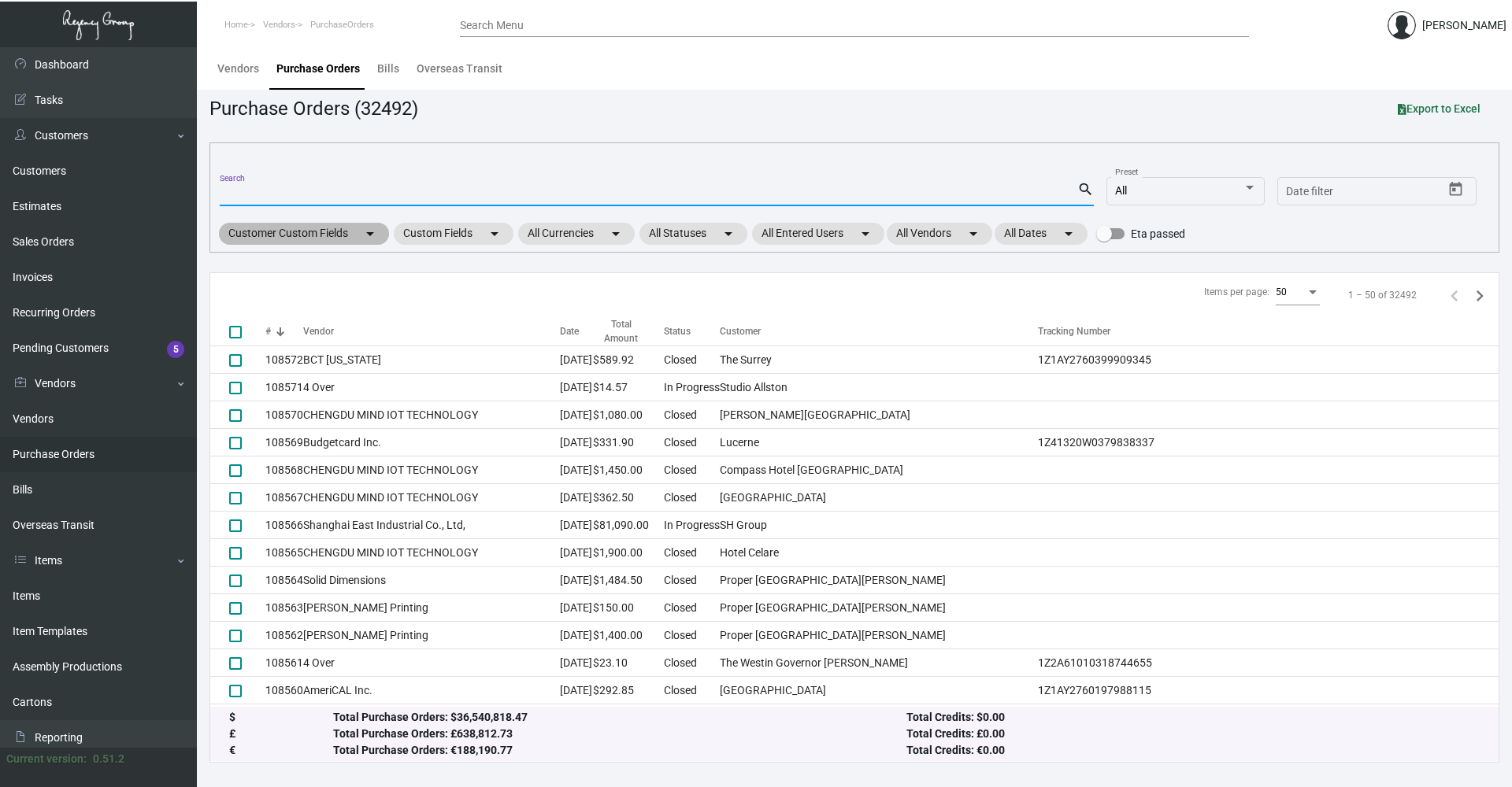
click at [269, 233] on mat-chip "Customer Custom Fields arrow_drop_down" at bounding box center [304, 233] width 170 height 22
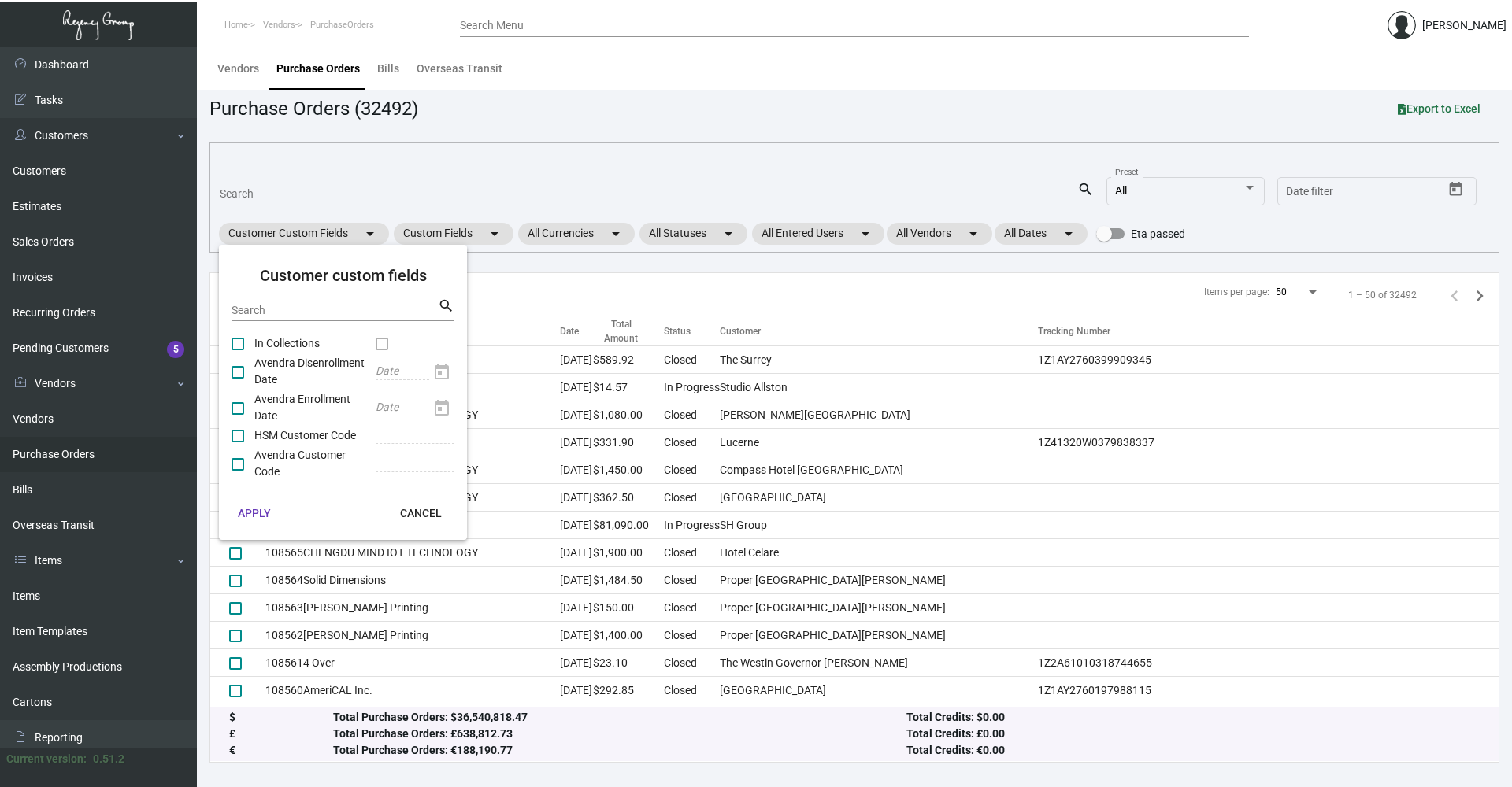
drag, startPoint x: 710, startPoint y: 270, endPoint x: 748, endPoint y: 259, distance: 39.6
click at [711, 270] on div at bounding box center [756, 393] width 1512 height 787
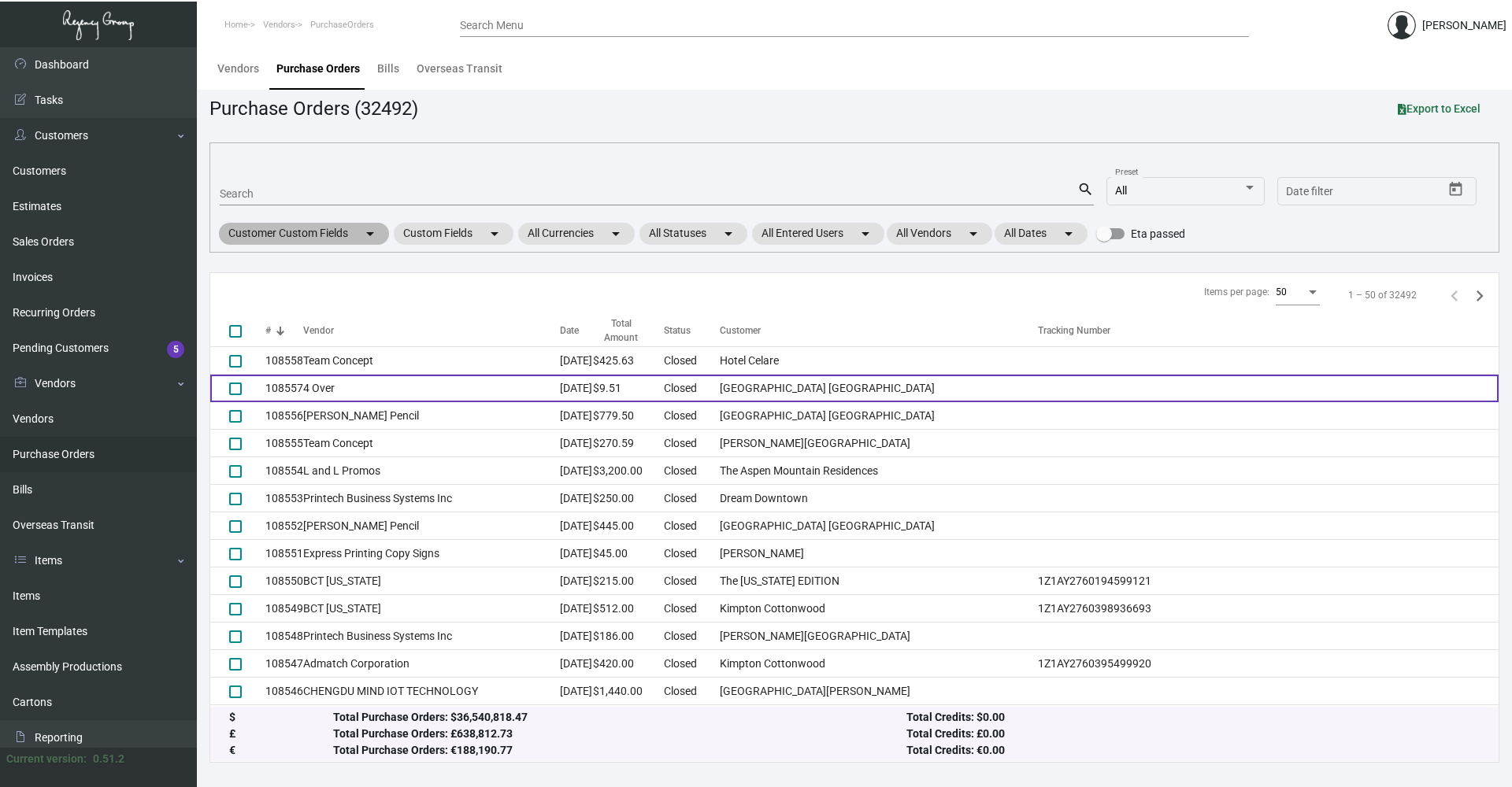
scroll to position [394, 0]
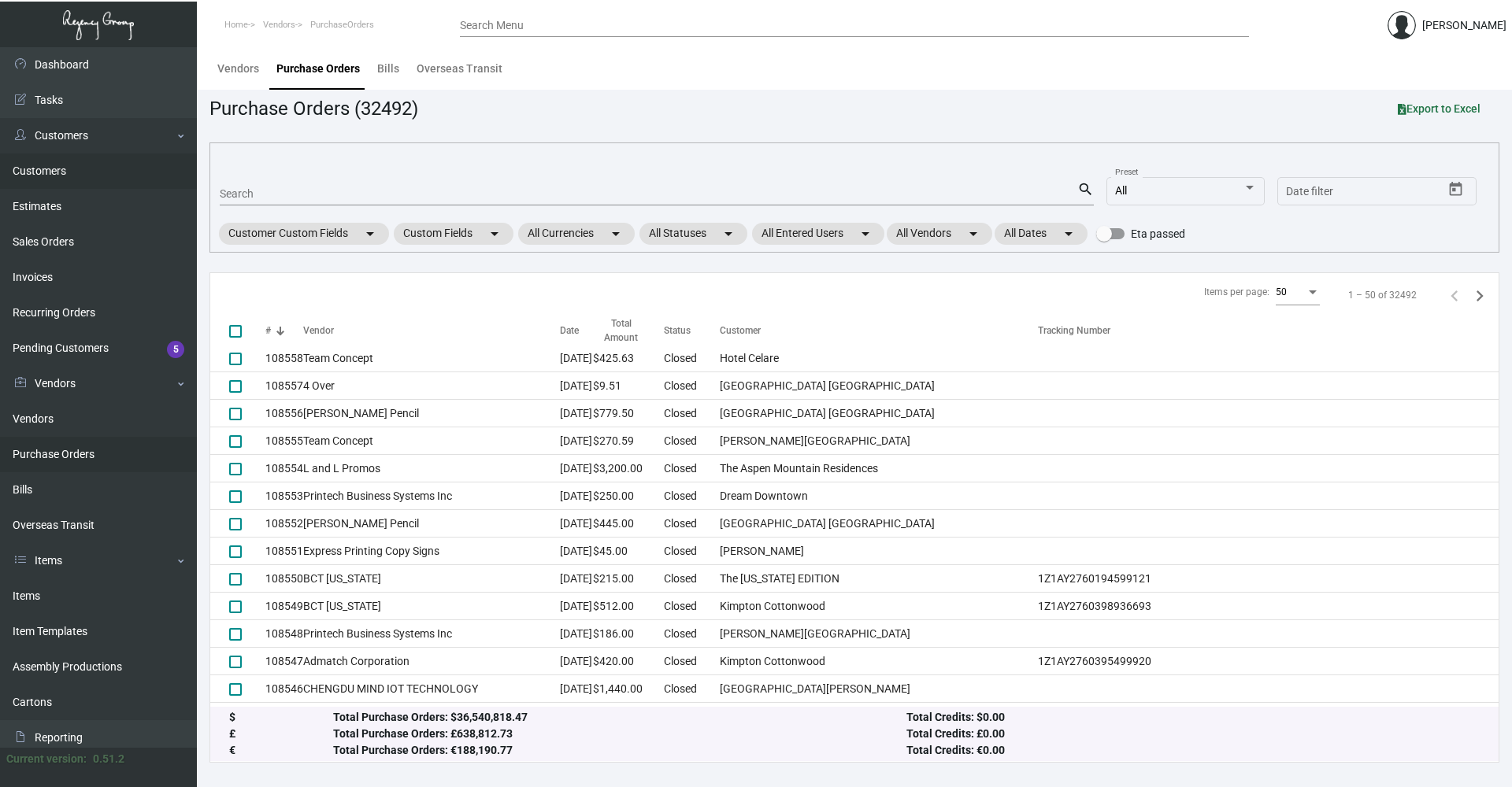
click at [47, 168] on link "Customers" at bounding box center [98, 171] width 197 height 36
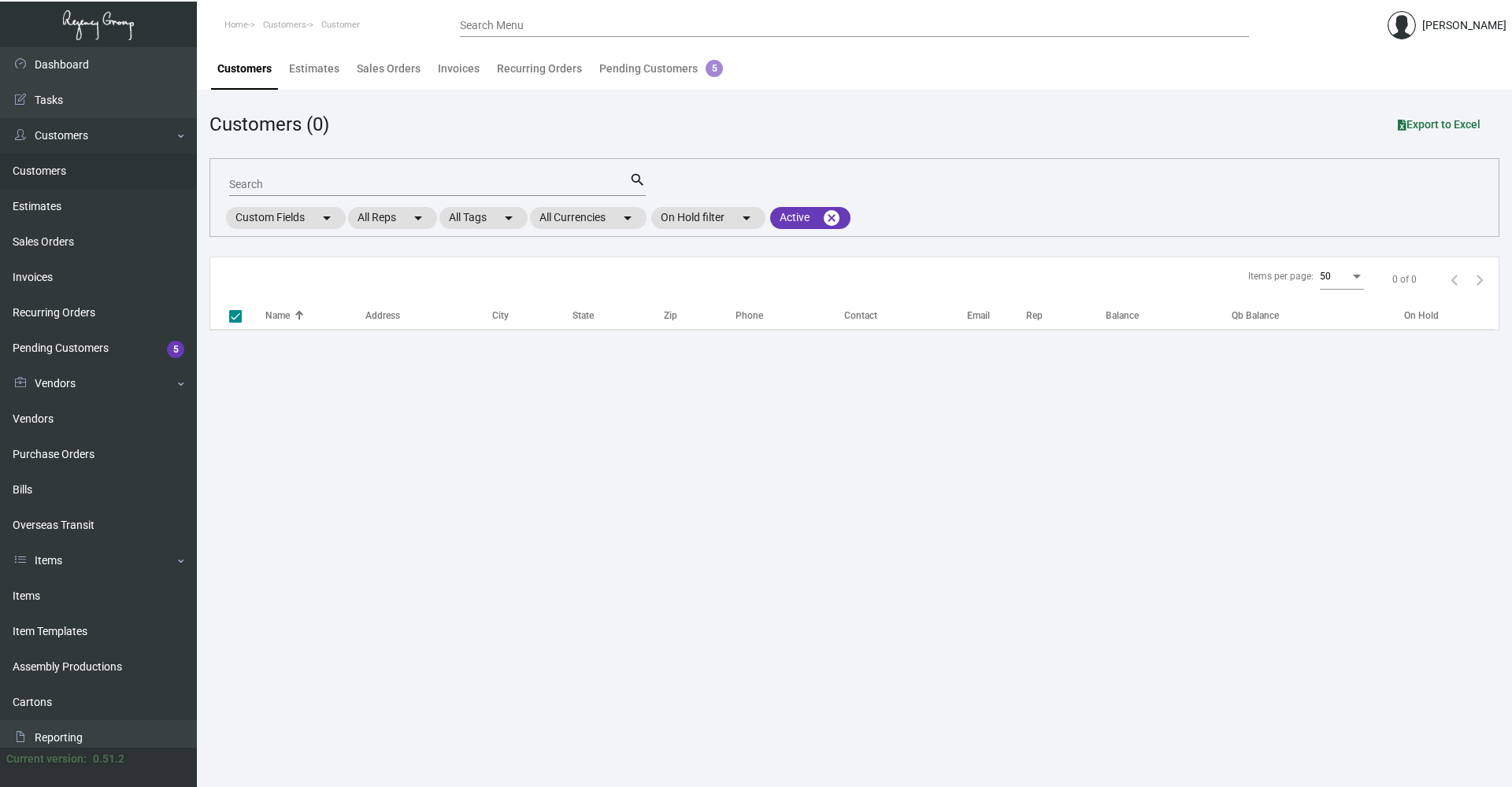
checkbox input "false"
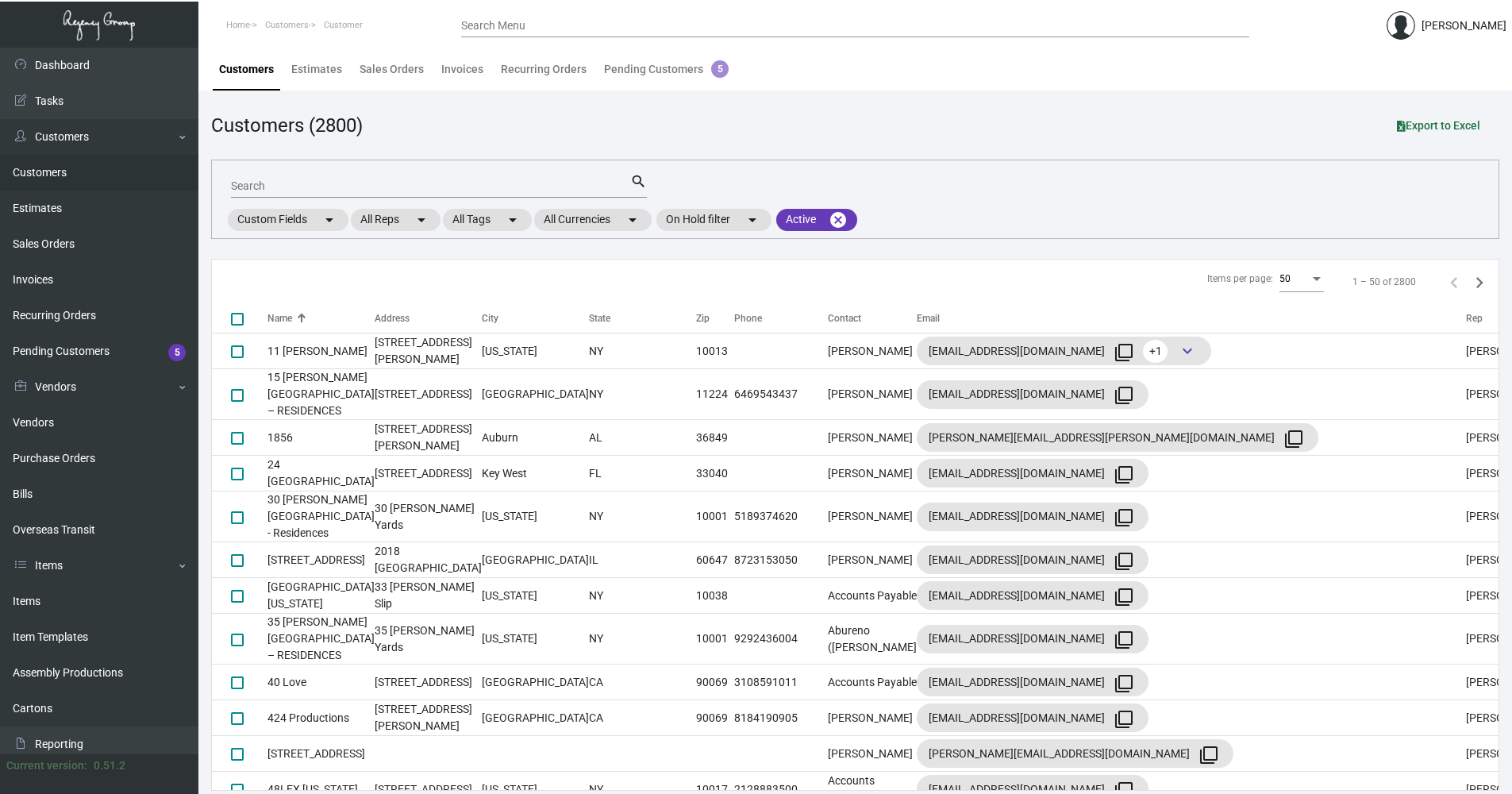
drag, startPoint x: 296, startPoint y: 176, endPoint x: 295, endPoint y: 184, distance: 8.1
click at [295, 178] on div "Search" at bounding box center [430, 186] width 399 height 25
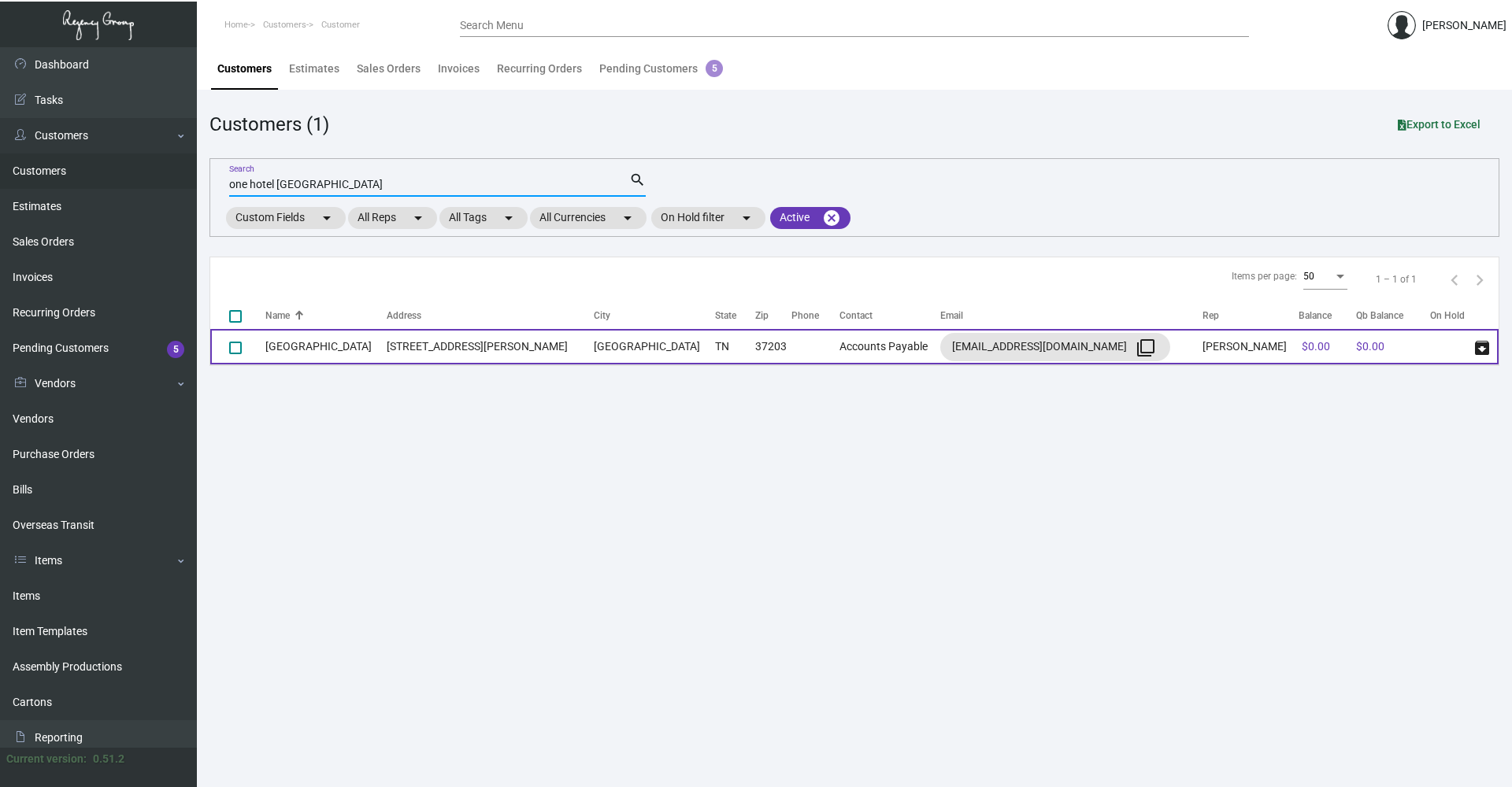
type input "one hotel [GEOGRAPHIC_DATA]"
click at [288, 342] on td "[GEOGRAPHIC_DATA]" at bounding box center [326, 346] width 122 height 36
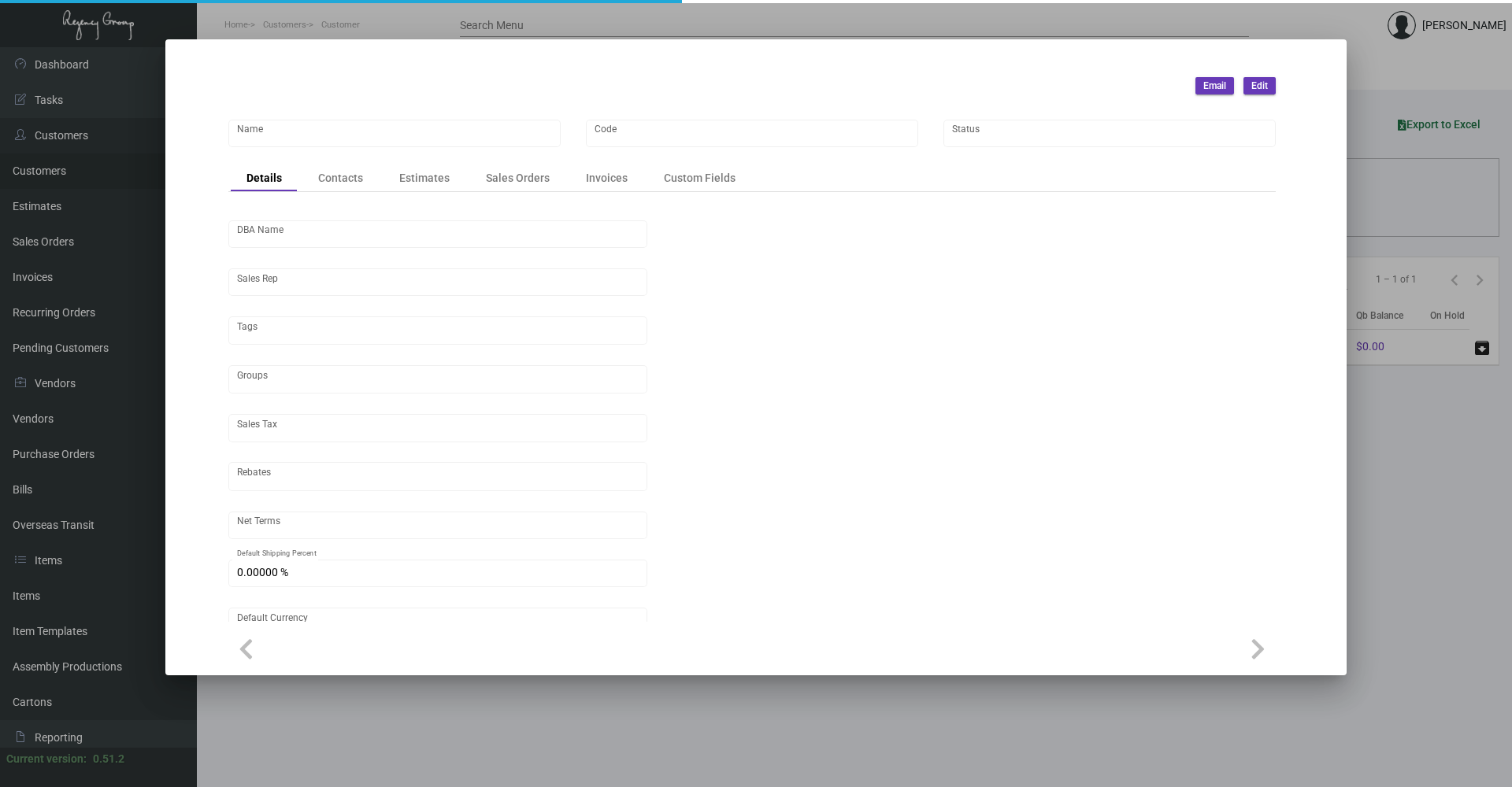
type input "[GEOGRAPHIC_DATA]"
type input "1H-NS"
type input "[PERSON_NAME]"
type input "Out of State"
type input "Net 30"
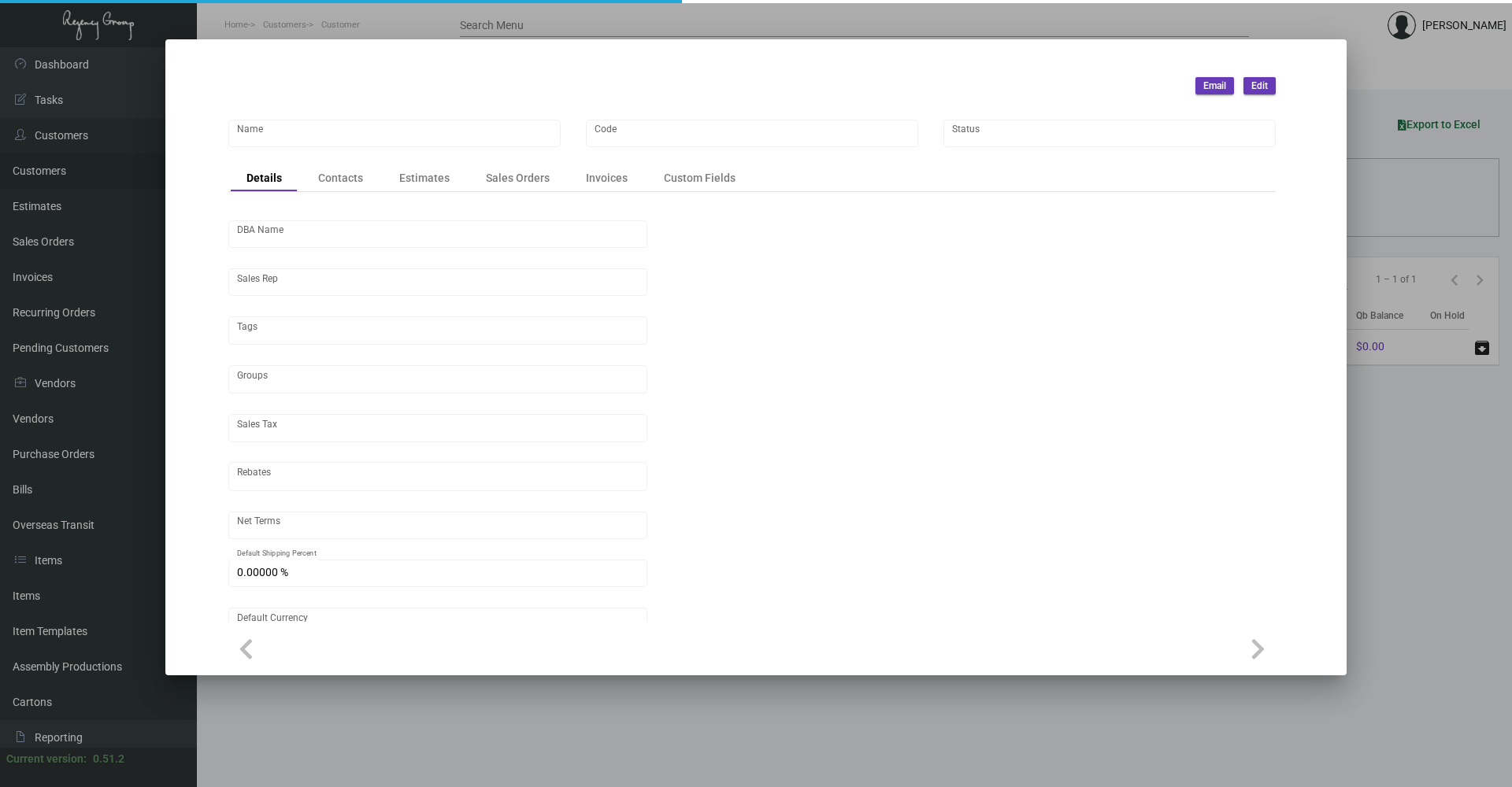
type input "United States Dollar $"
type input "$ 0.00"
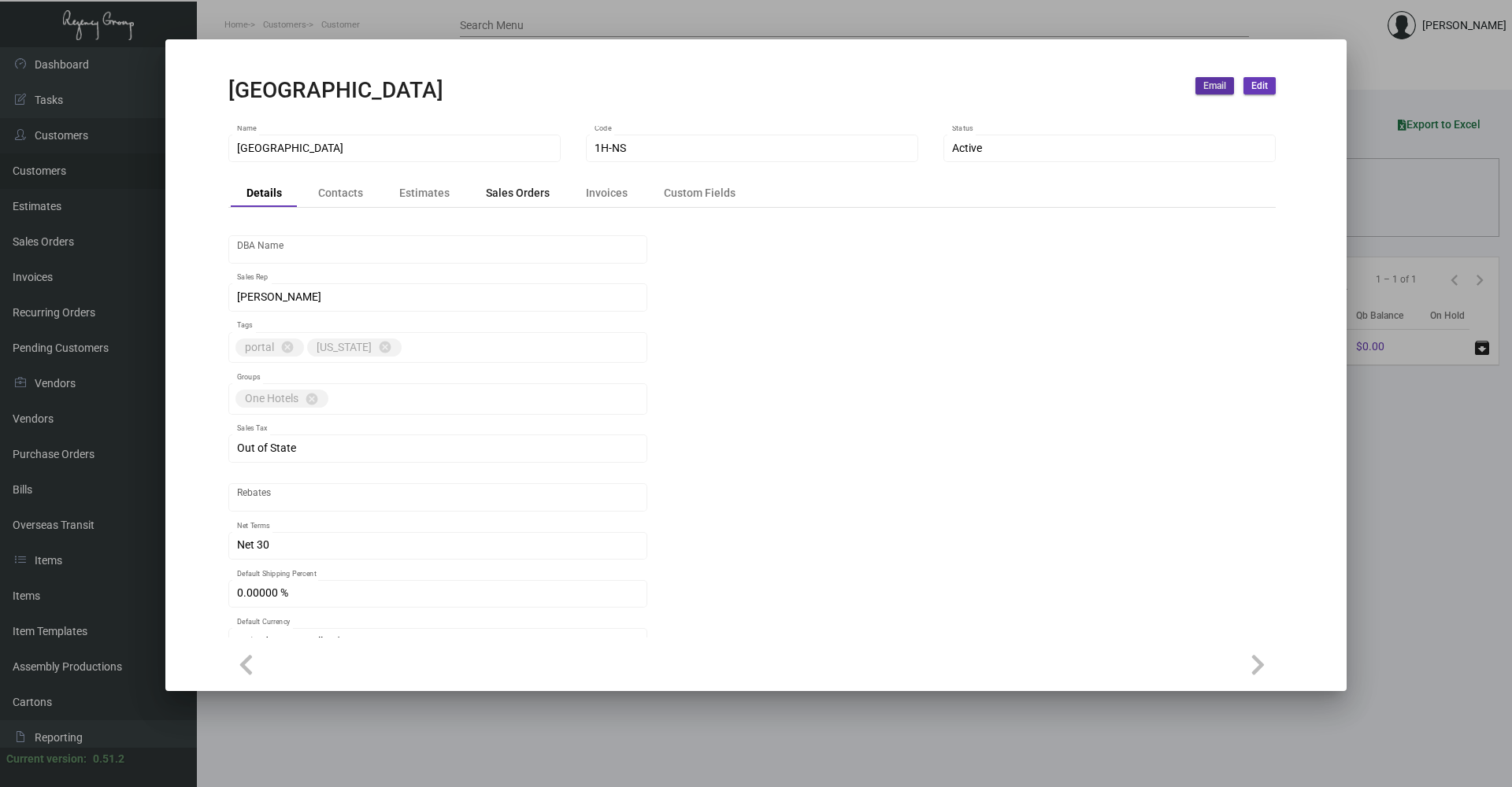
click at [493, 191] on div "Sales Orders" at bounding box center [517, 193] width 63 height 16
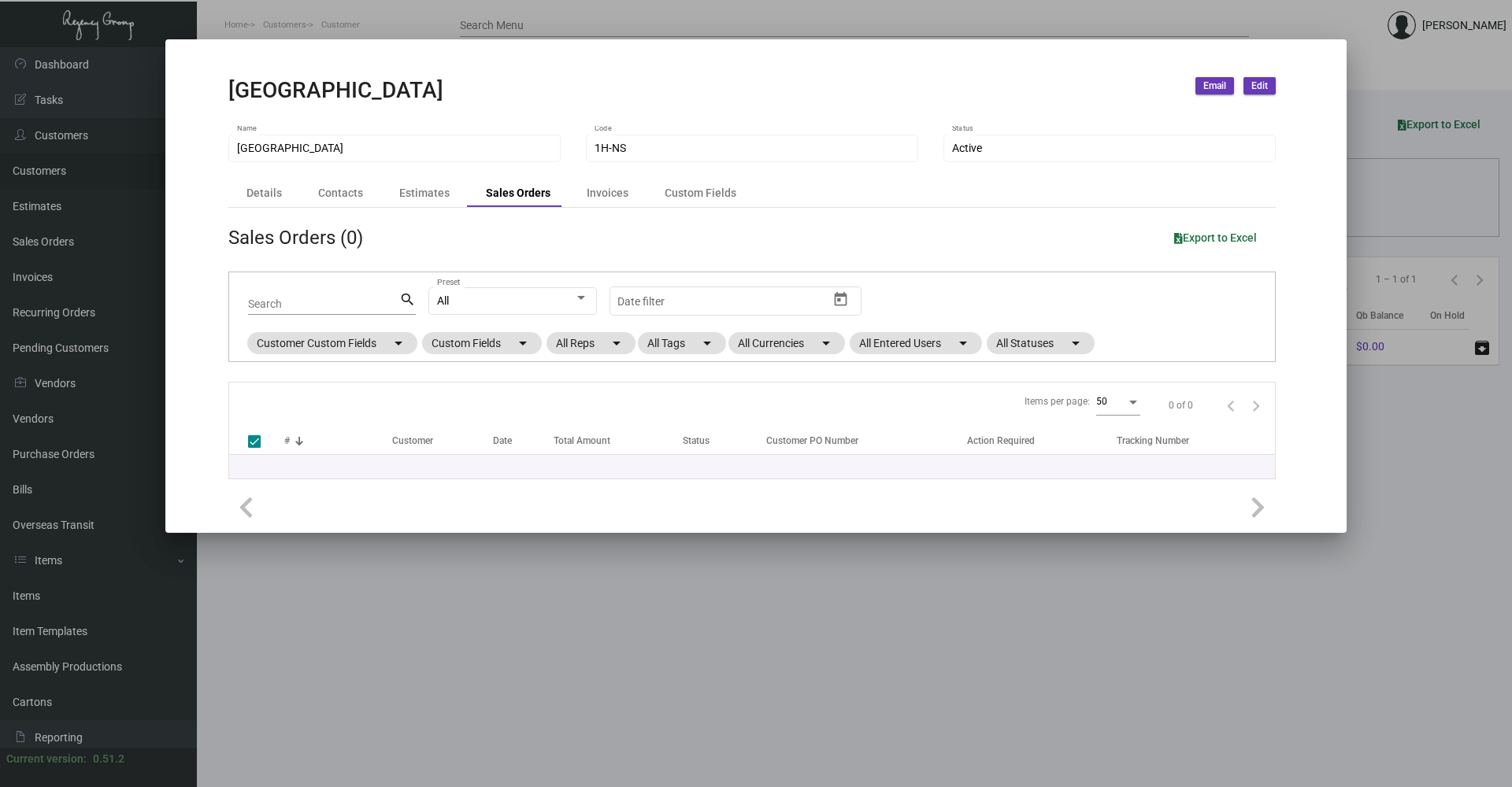
checkbox input "false"
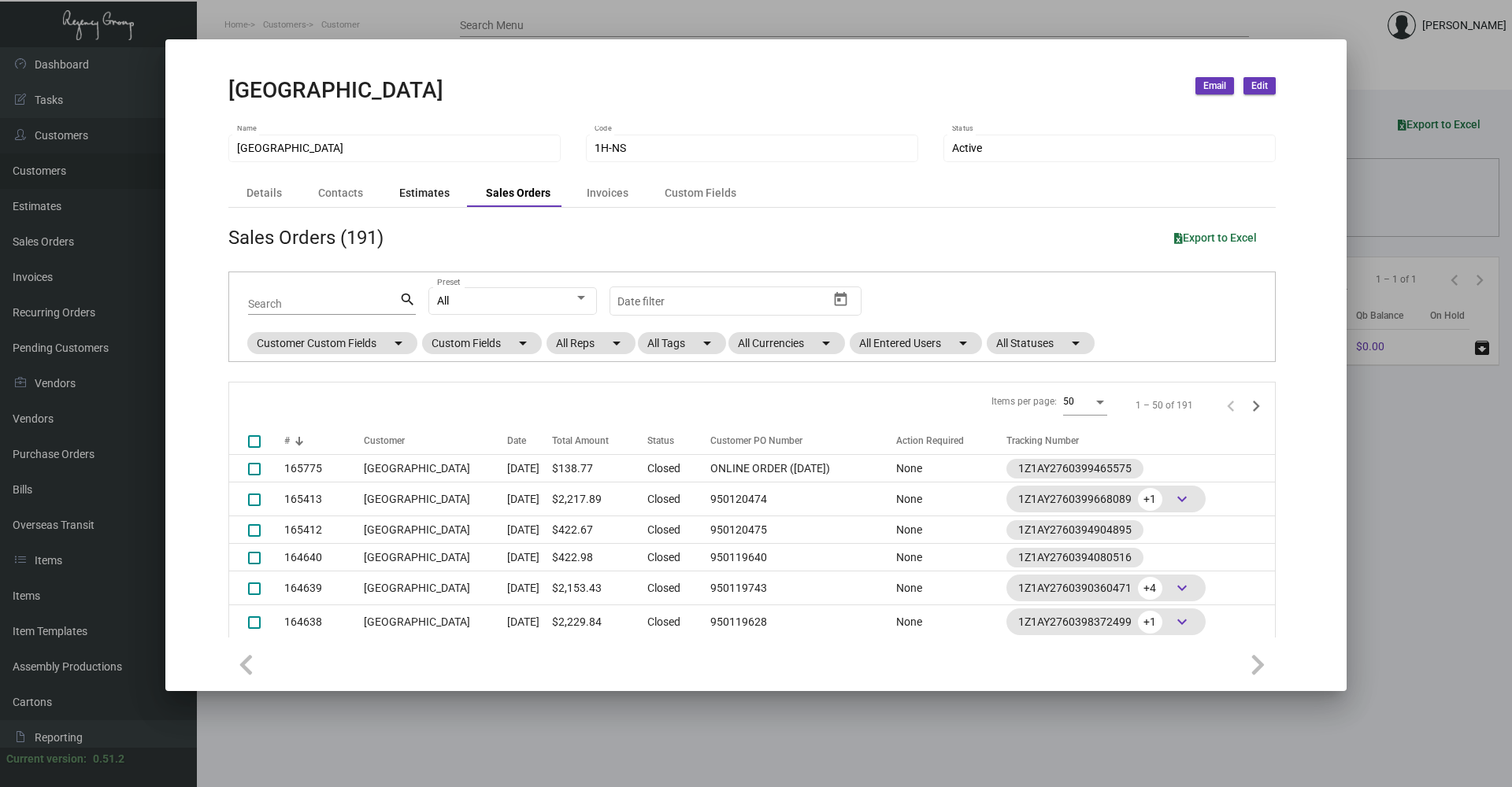
click at [415, 194] on div "Estimates" at bounding box center [424, 193] width 50 height 16
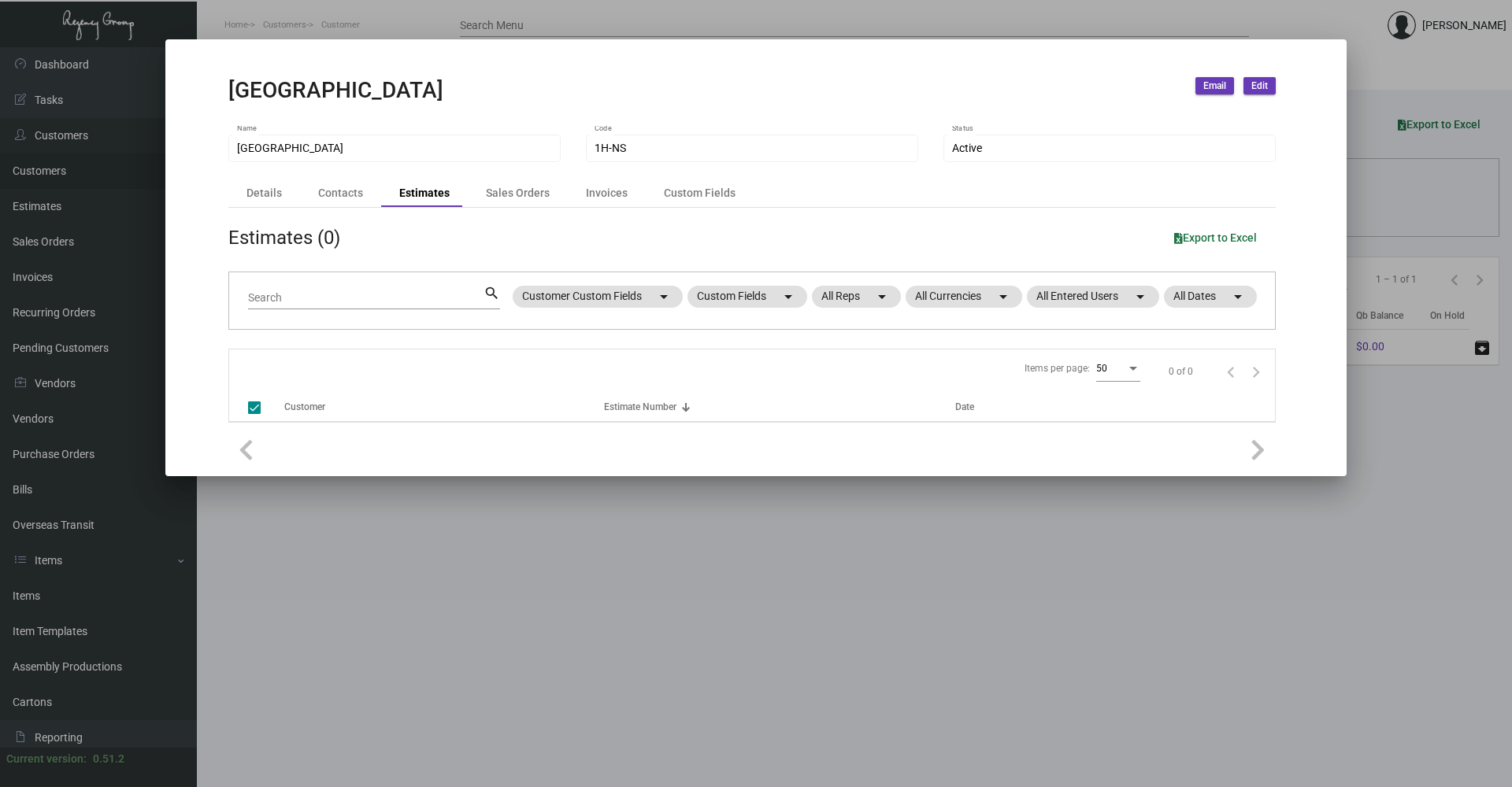
checkbox input "false"
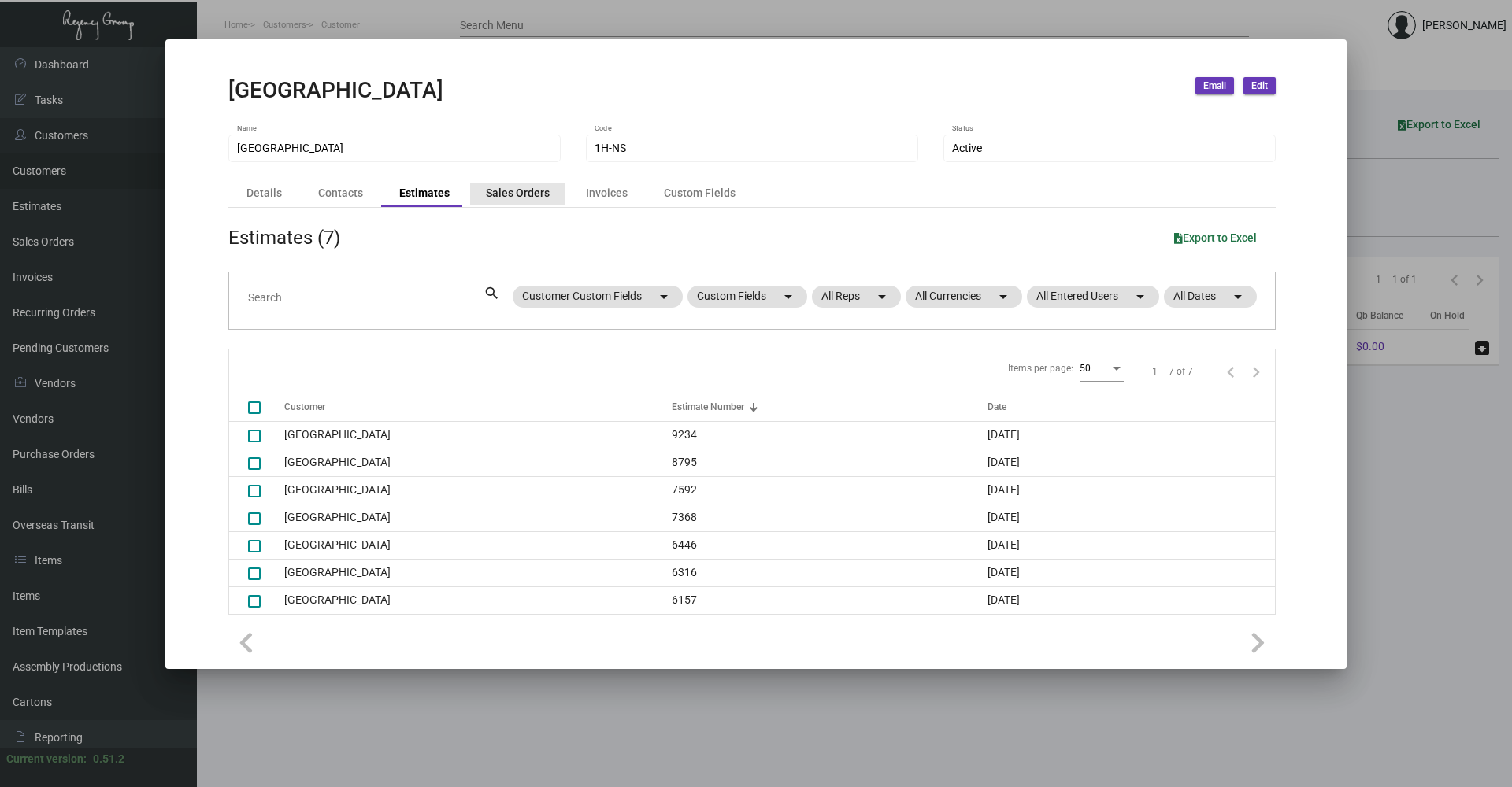
click at [516, 200] on div "Sales Orders" at bounding box center [517, 193] width 63 height 16
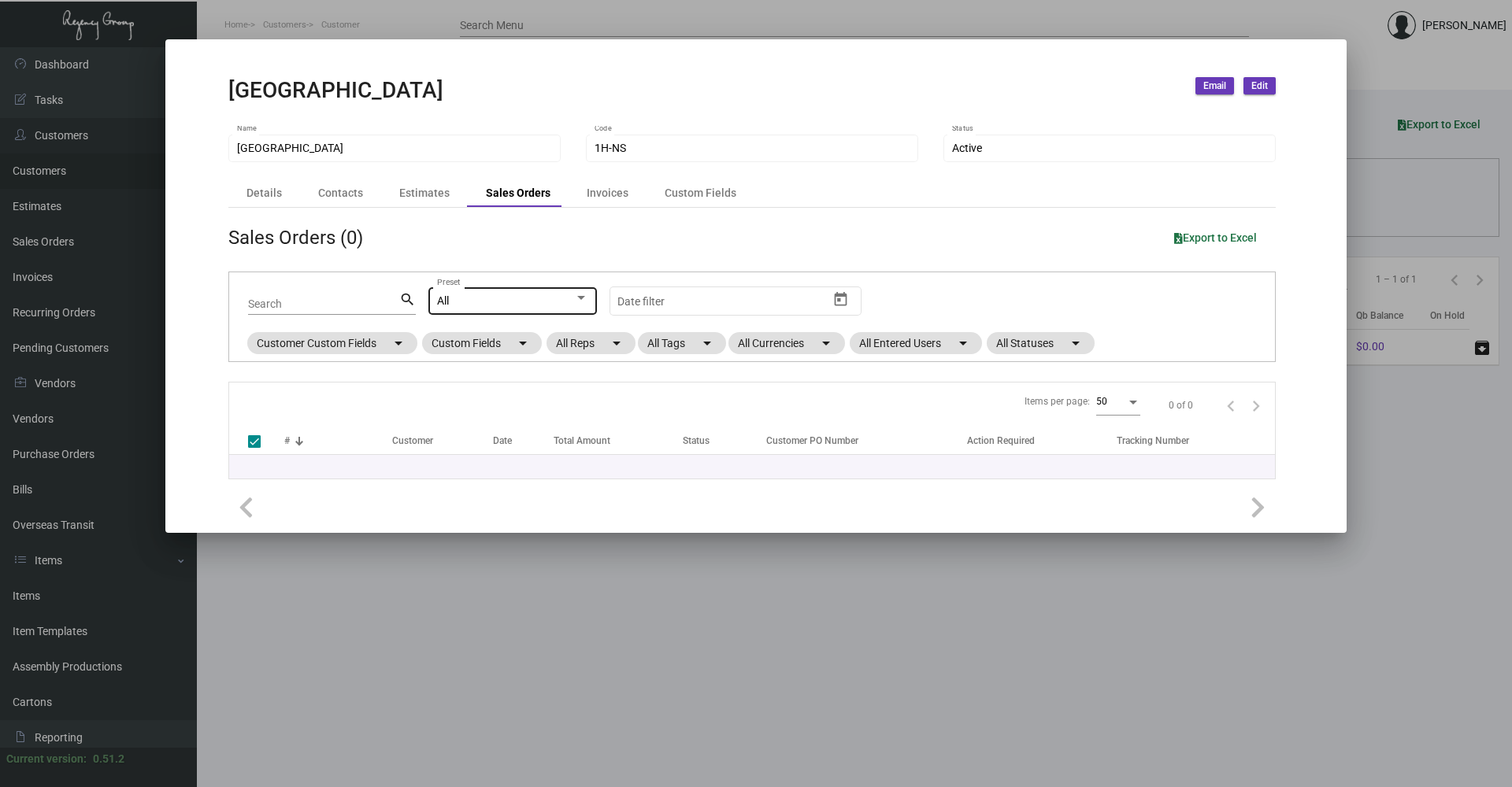
checkbox input "false"
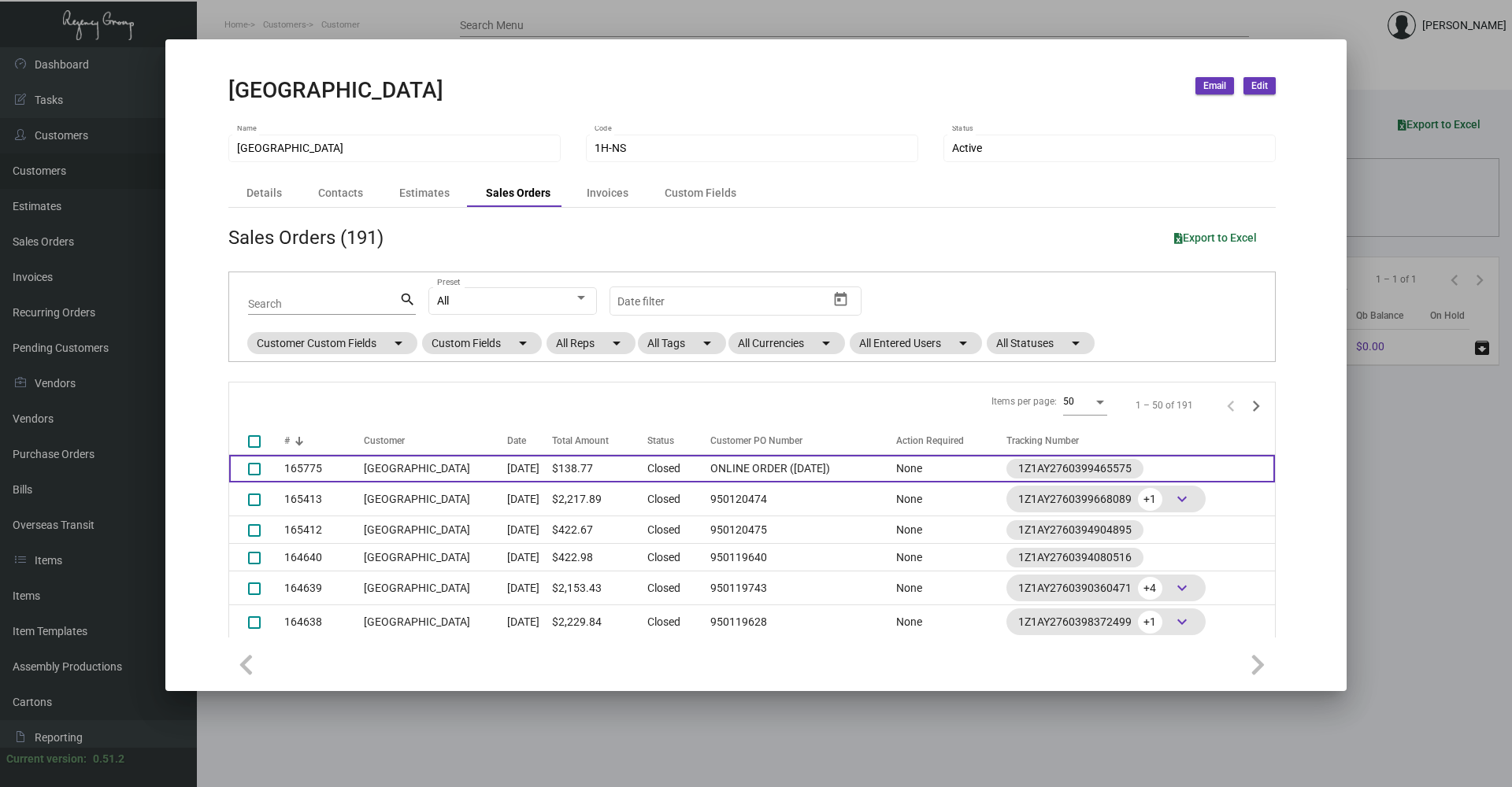
click at [418, 475] on td "[GEOGRAPHIC_DATA]" at bounding box center [435, 469] width 143 height 28
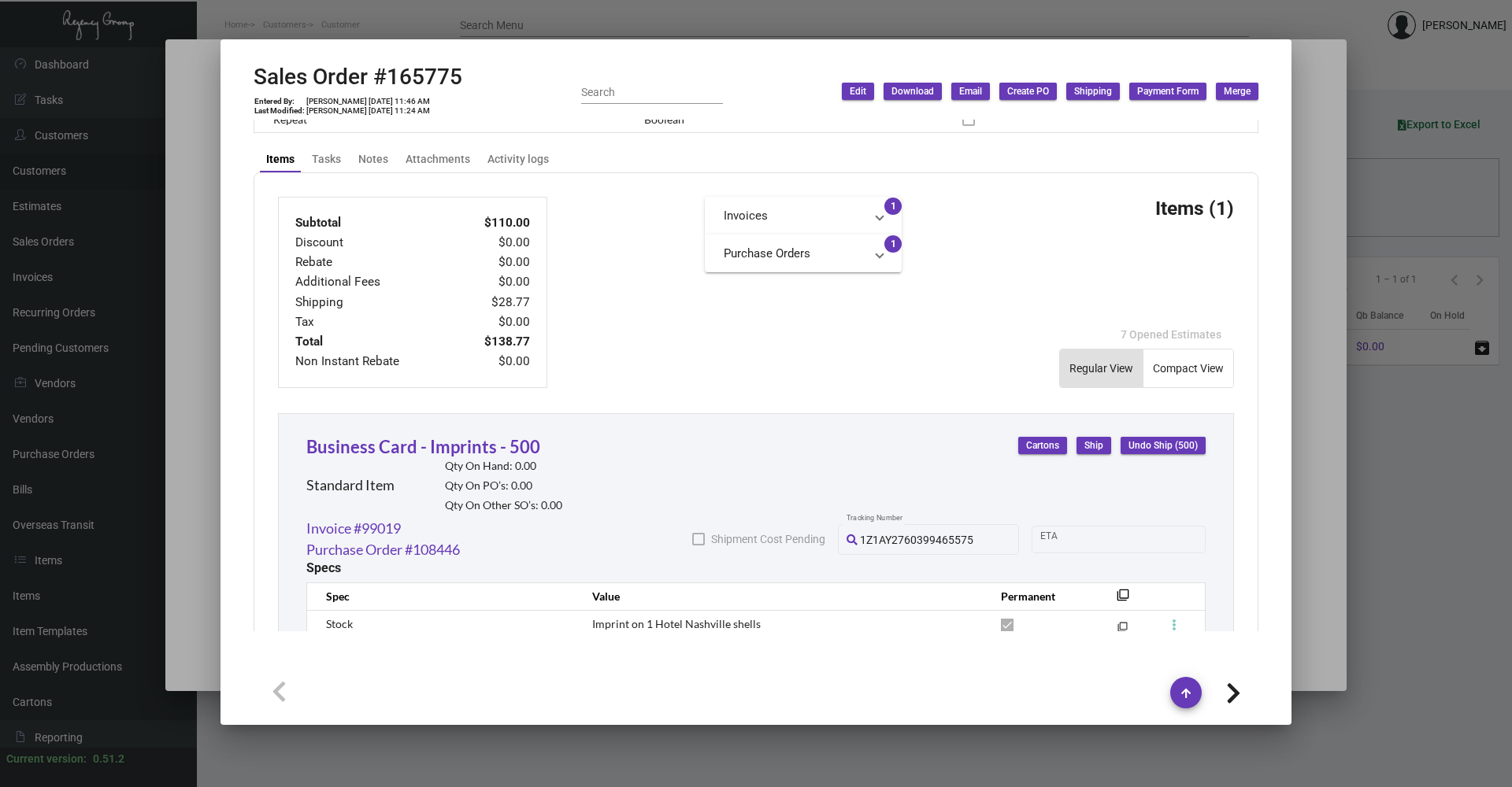
scroll to position [394, 0]
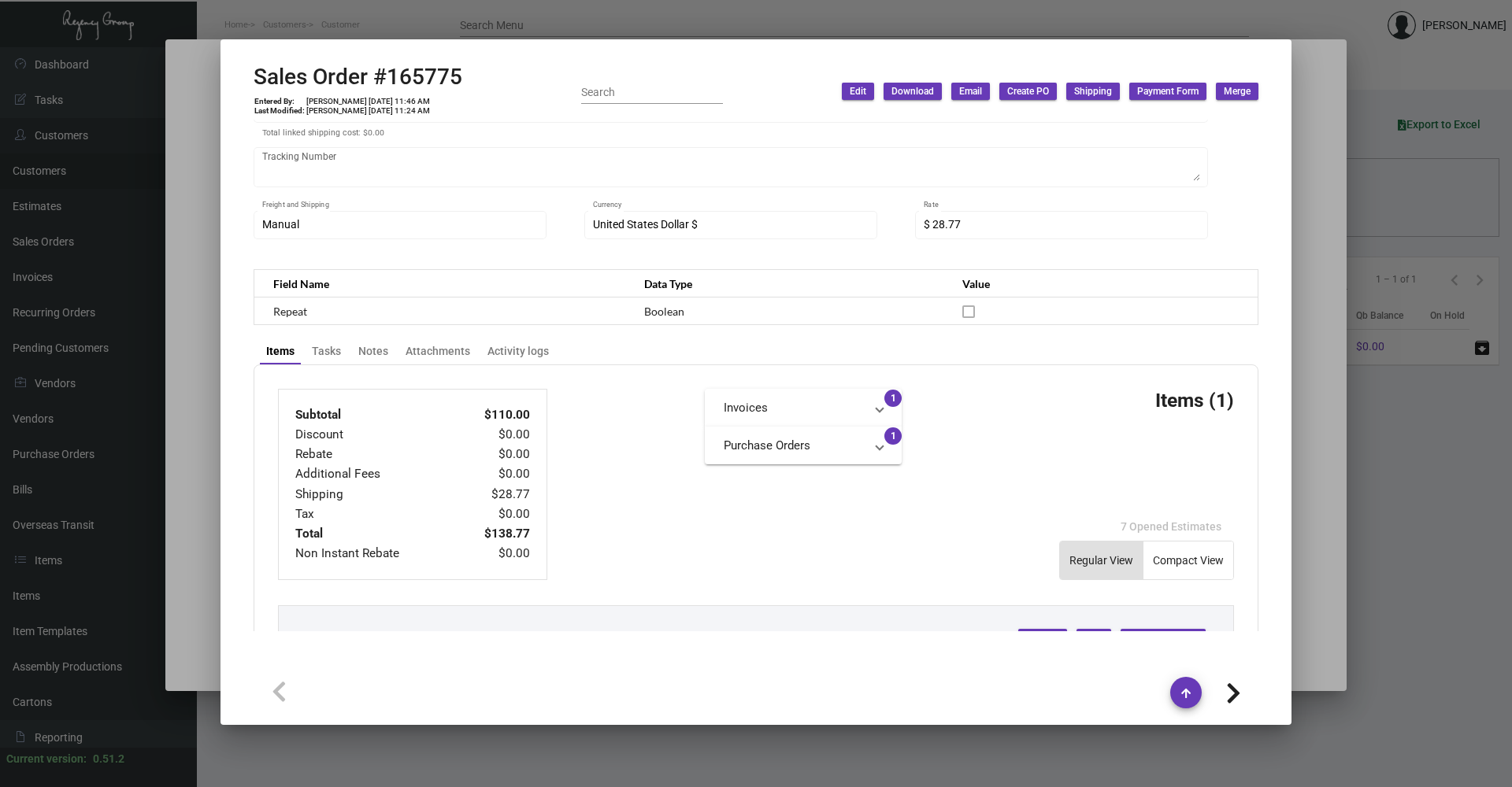
click at [371, 10] on div at bounding box center [756, 393] width 1512 height 787
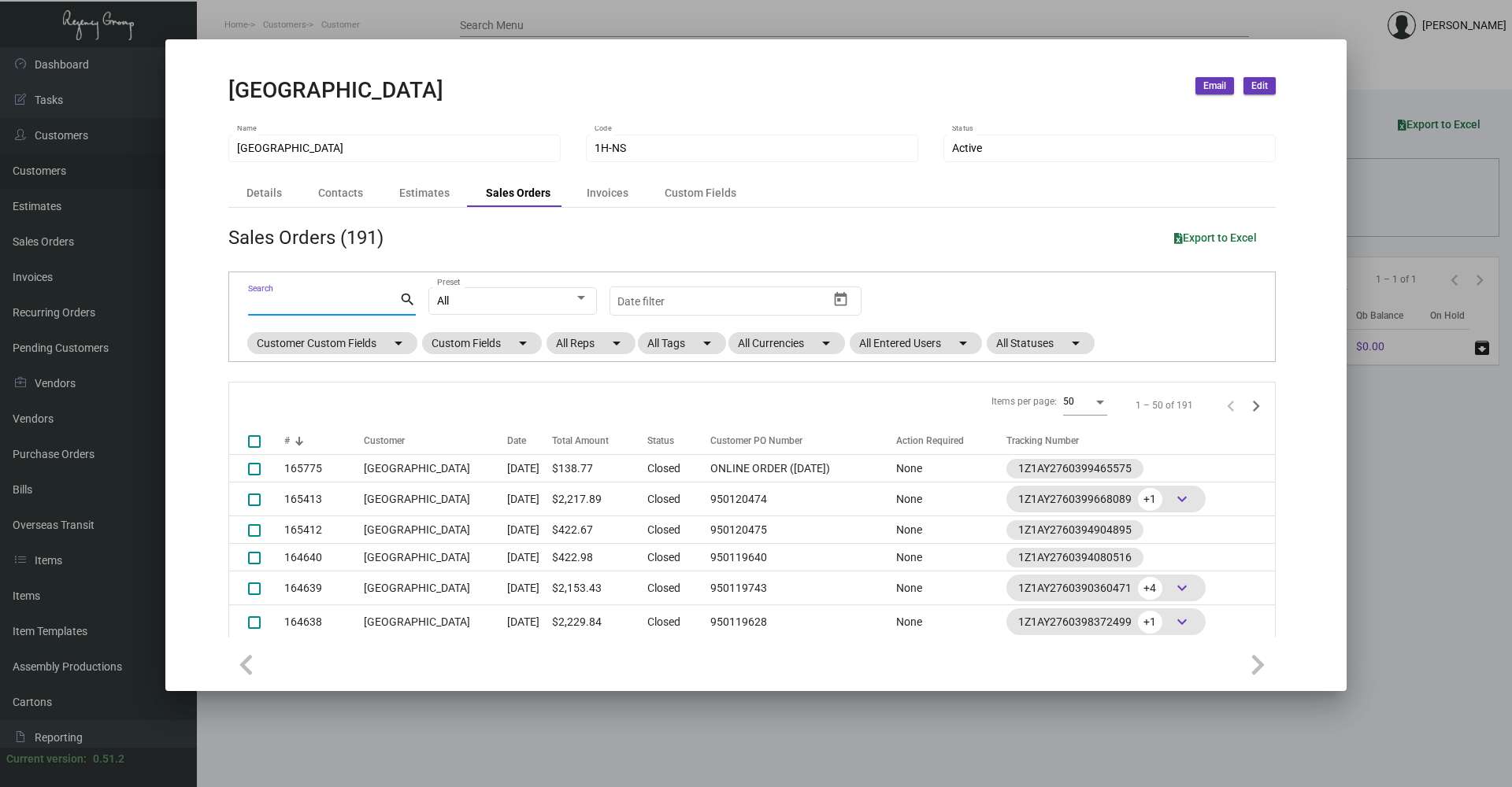
click at [327, 307] on input "Search" at bounding box center [324, 305] width 151 height 13
click at [511, 233] on div "Sales Orders (191) Export to Excel" at bounding box center [752, 238] width 1048 height 29
click at [1031, 343] on mat-chip "All Statuses arrow_drop_down" at bounding box center [1041, 343] width 108 height 22
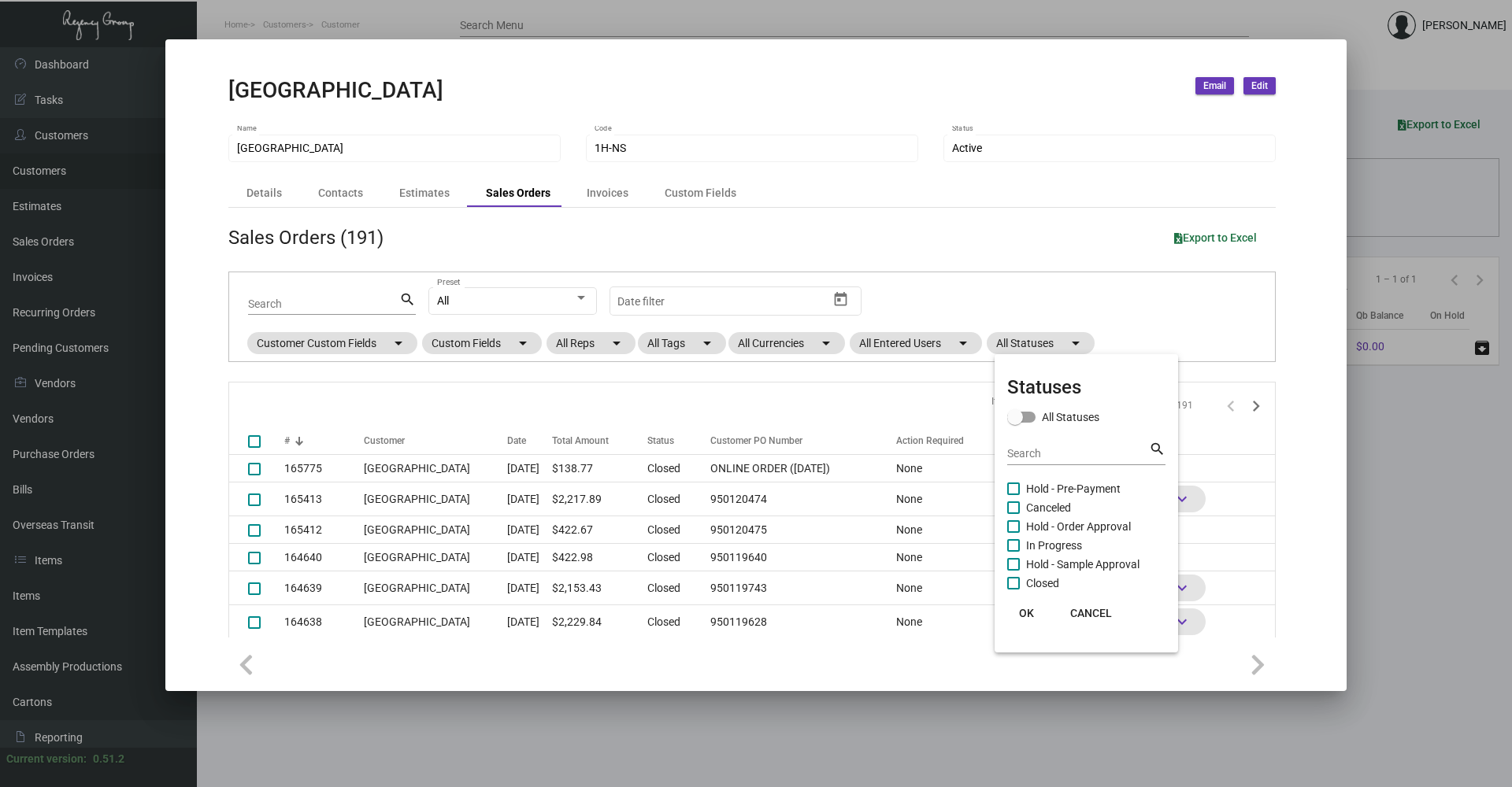
click at [1031, 342] on div at bounding box center [756, 393] width 1512 height 787
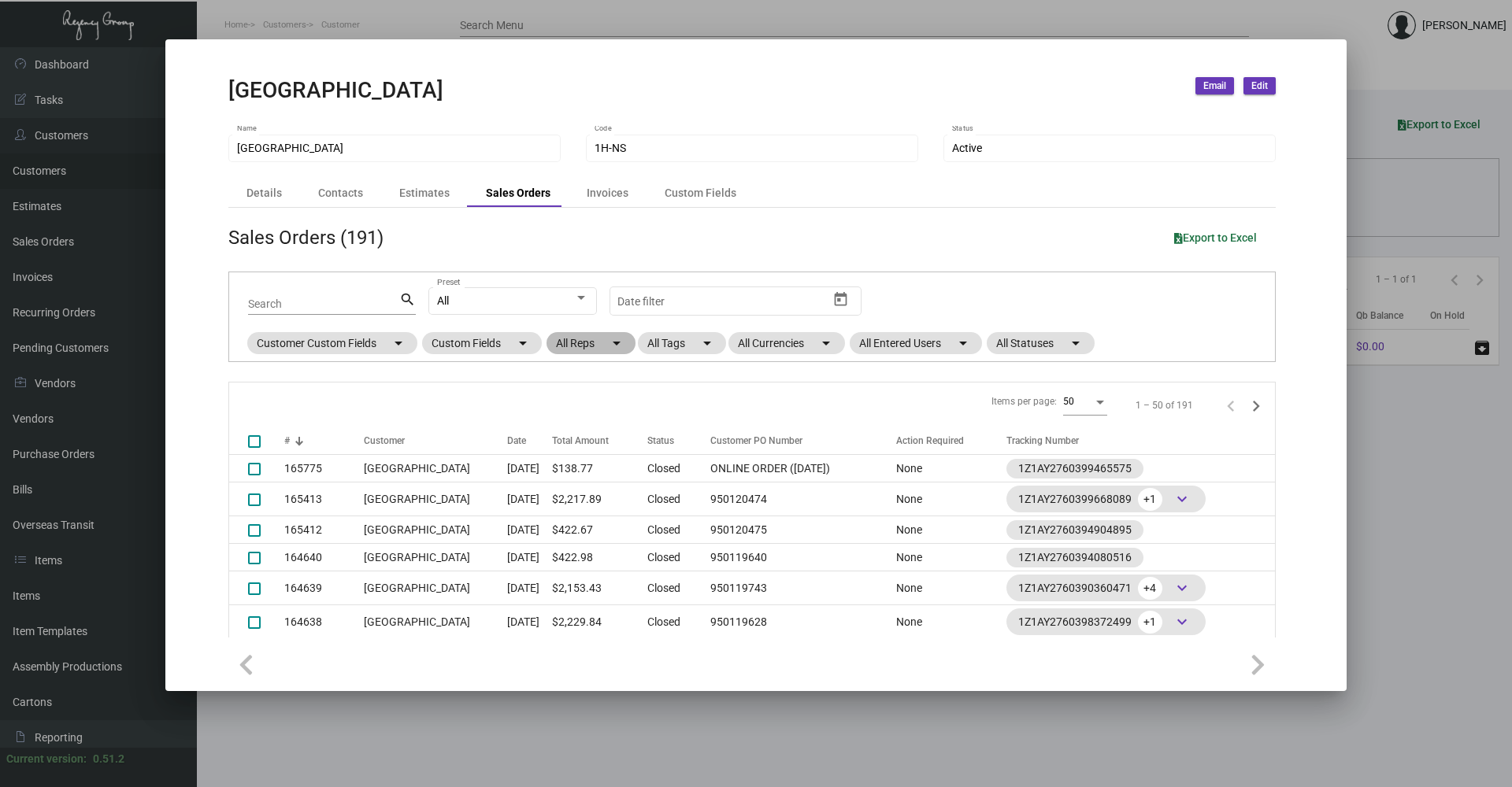
click at [856, 338] on div "Customer Custom Fields arrow_drop_down Custom Fields arrow_drop_down All Reps a…" at bounding box center [671, 343] width 852 height 27
click at [906, 338] on mat-chip "All Entered Users arrow_drop_down" at bounding box center [916, 343] width 132 height 22
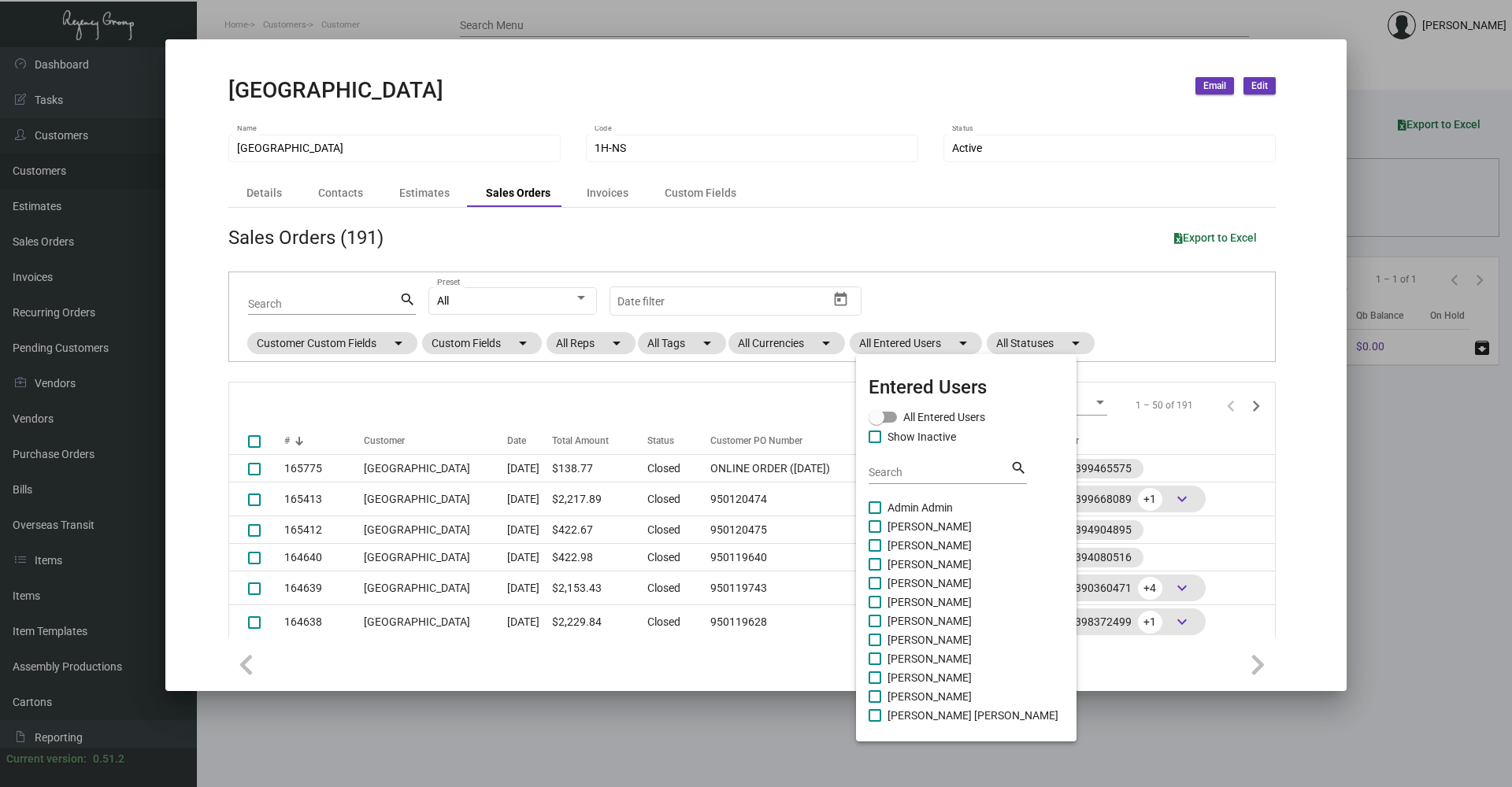
click at [778, 346] on div at bounding box center [756, 393] width 1512 height 787
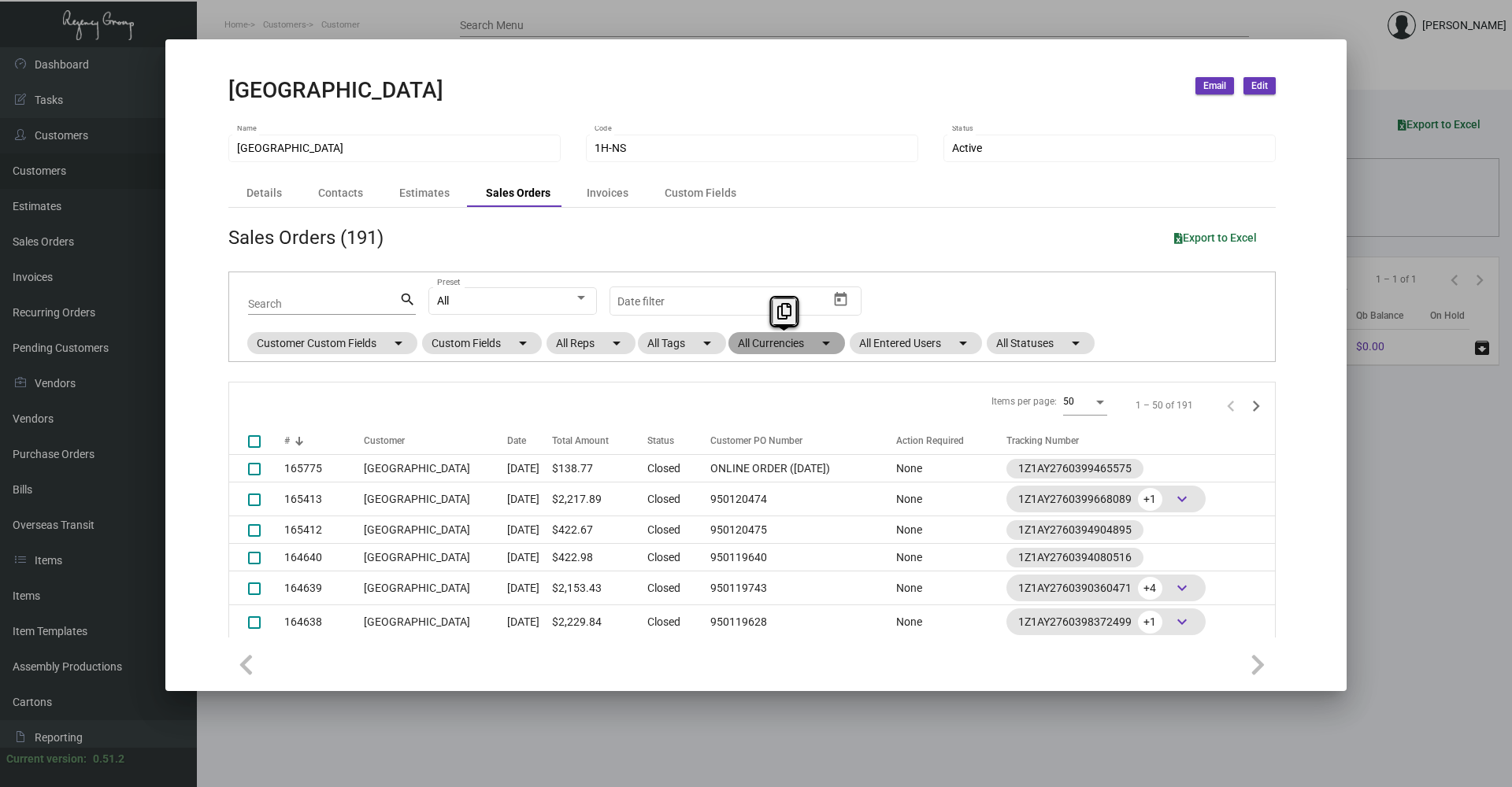
click at [777, 346] on mat-chip "All Currencies arrow_drop_down" at bounding box center [786, 343] width 116 height 22
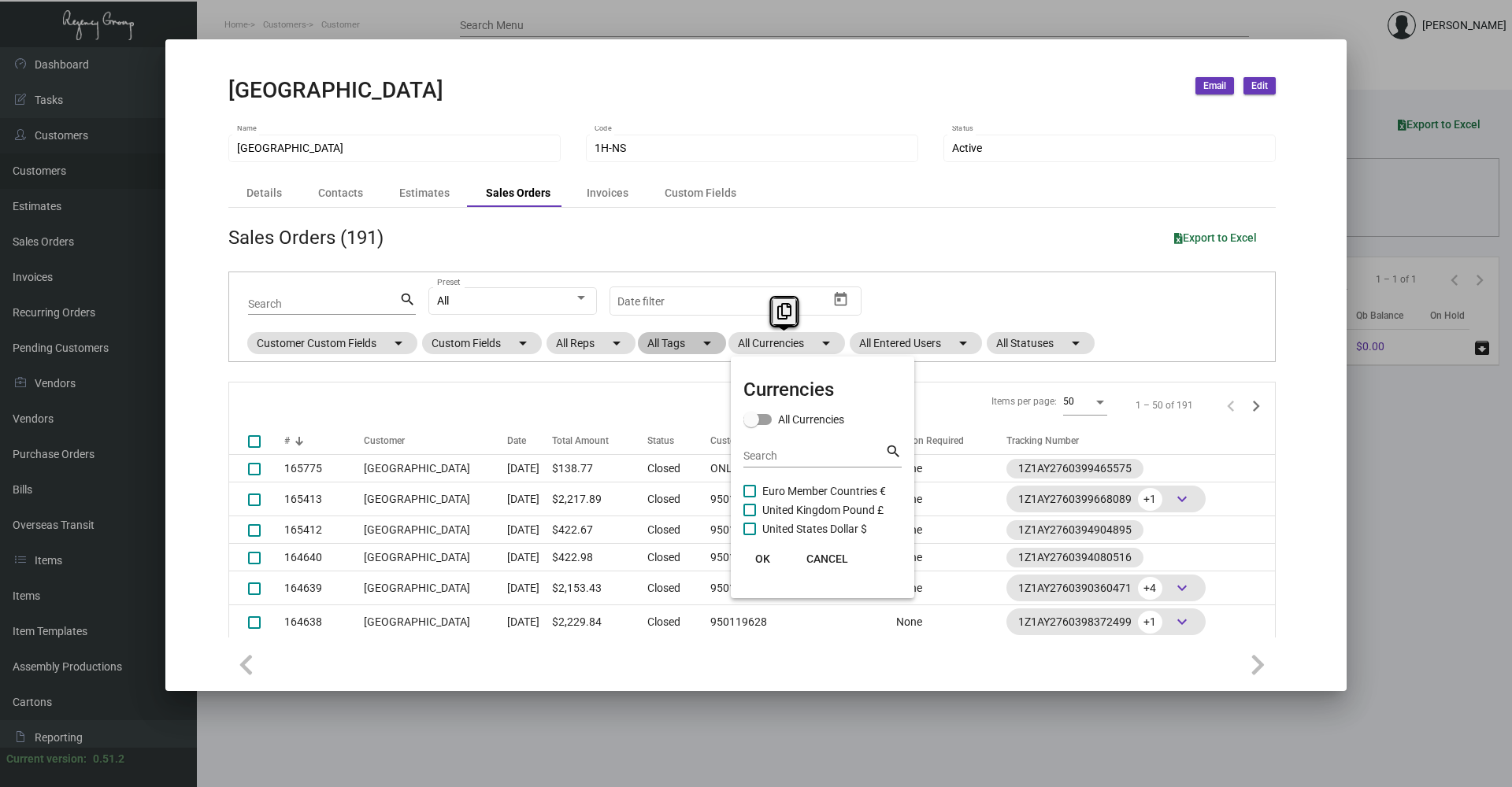
drag, startPoint x: 777, startPoint y: 346, endPoint x: 683, endPoint y: 344, distance: 94.0
click at [683, 344] on div at bounding box center [756, 393] width 1512 height 787
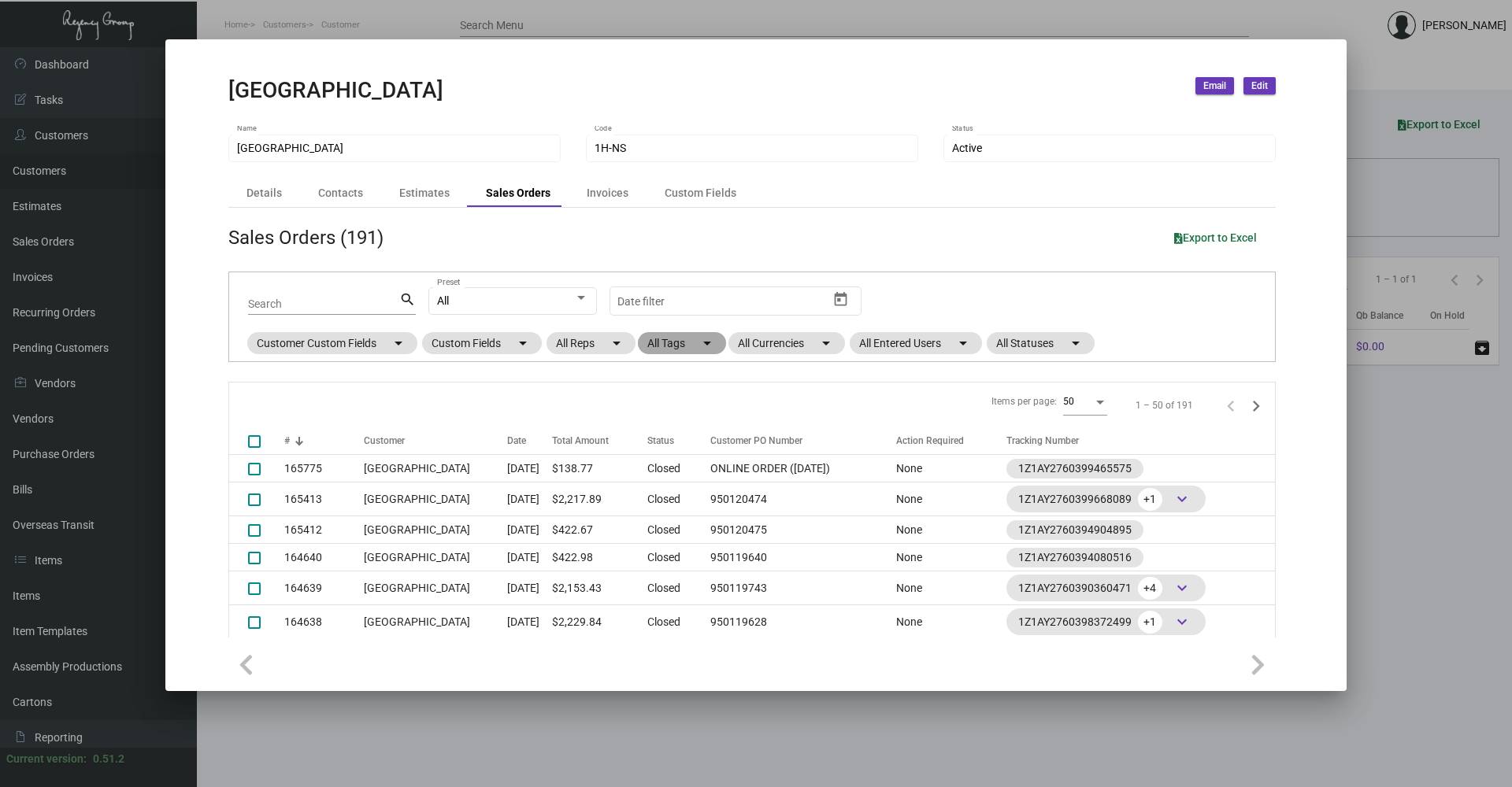
click at [682, 344] on mat-chip "All Tags arrow_drop_down" at bounding box center [682, 343] width 89 height 22
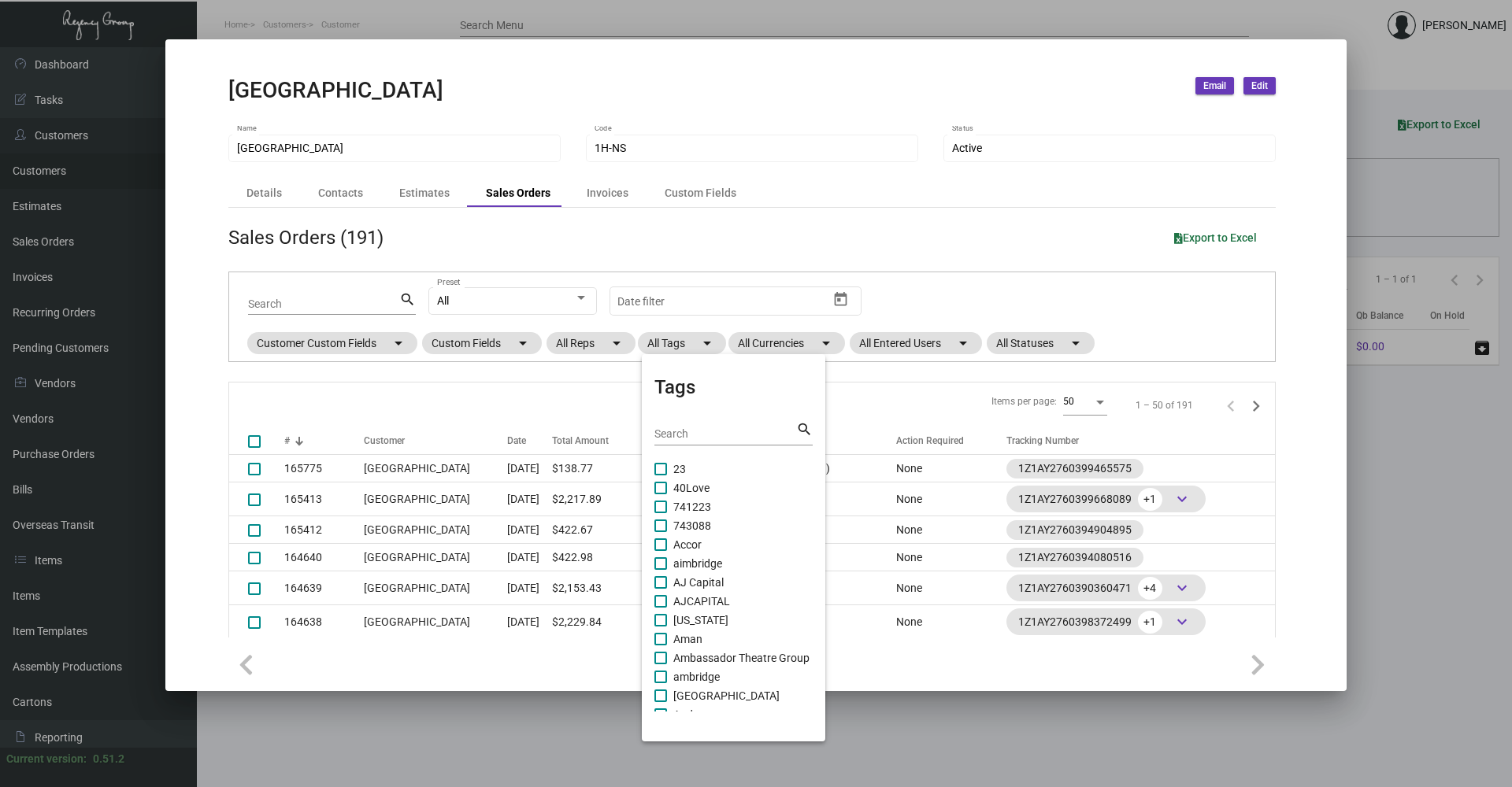
click at [654, 344] on div at bounding box center [756, 393] width 1512 height 787
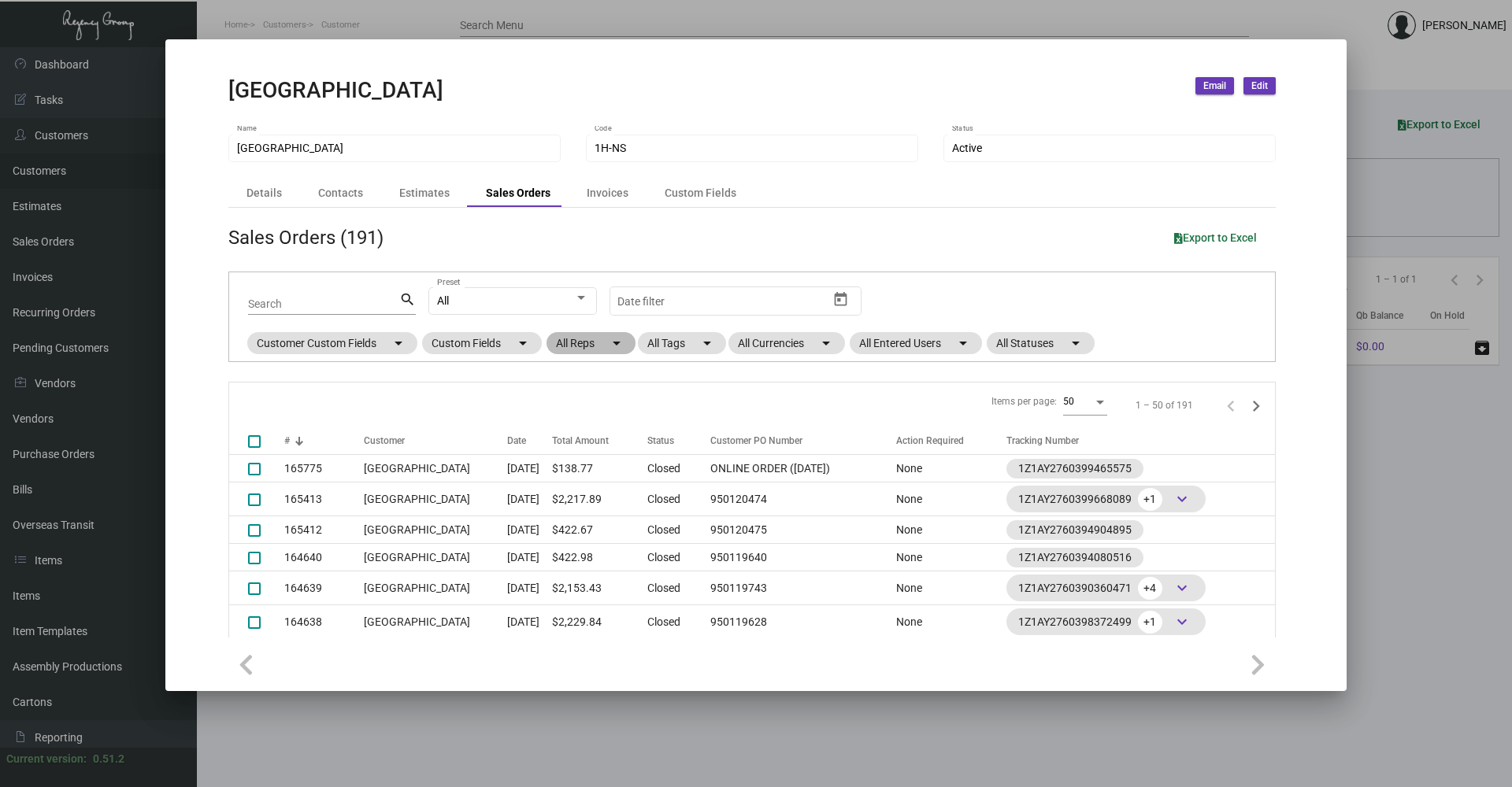
click at [558, 341] on mat-chip "All Reps arrow_drop_down" at bounding box center [591, 343] width 89 height 22
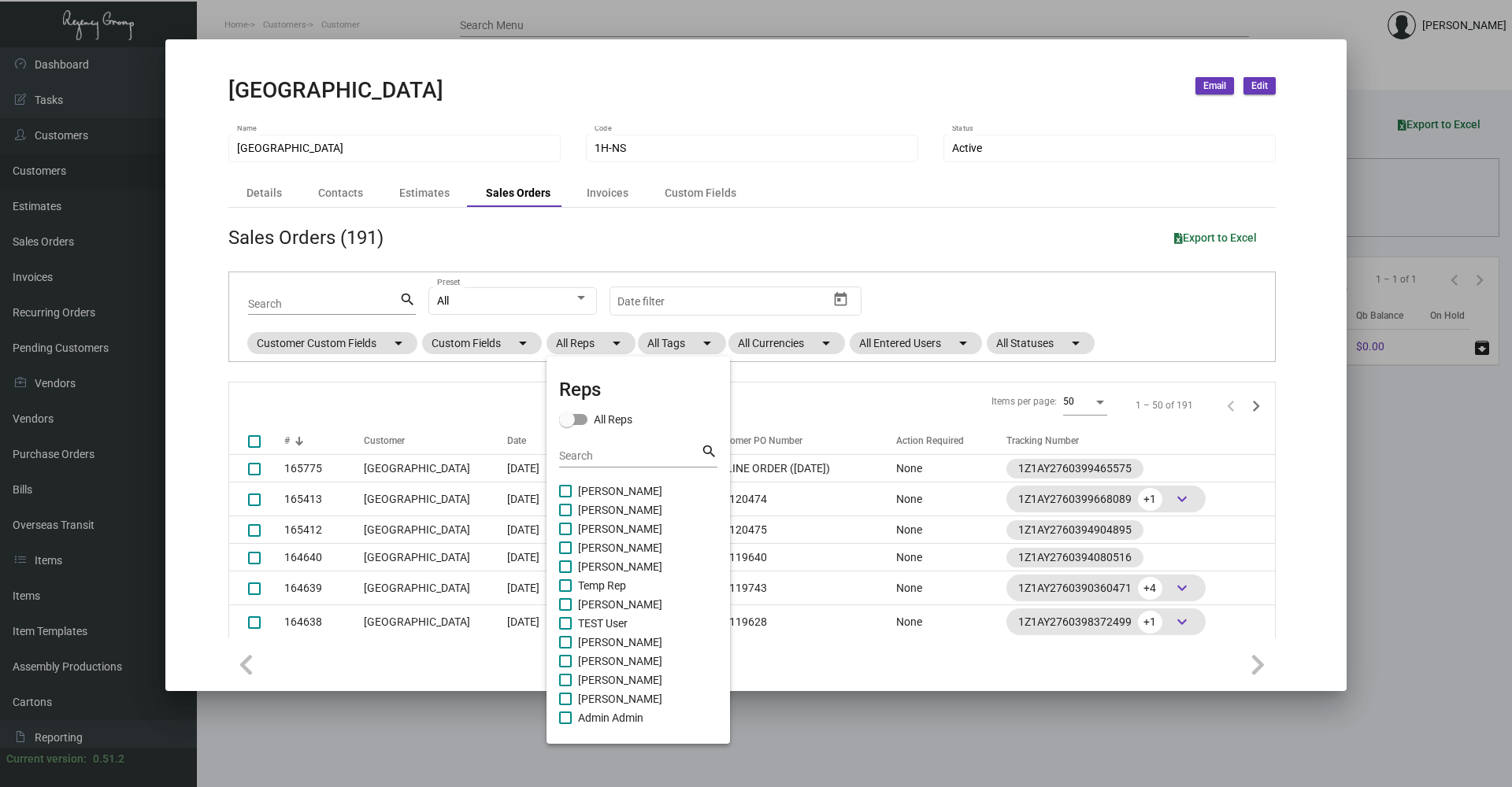
click at [488, 342] on div at bounding box center [756, 393] width 1512 height 787
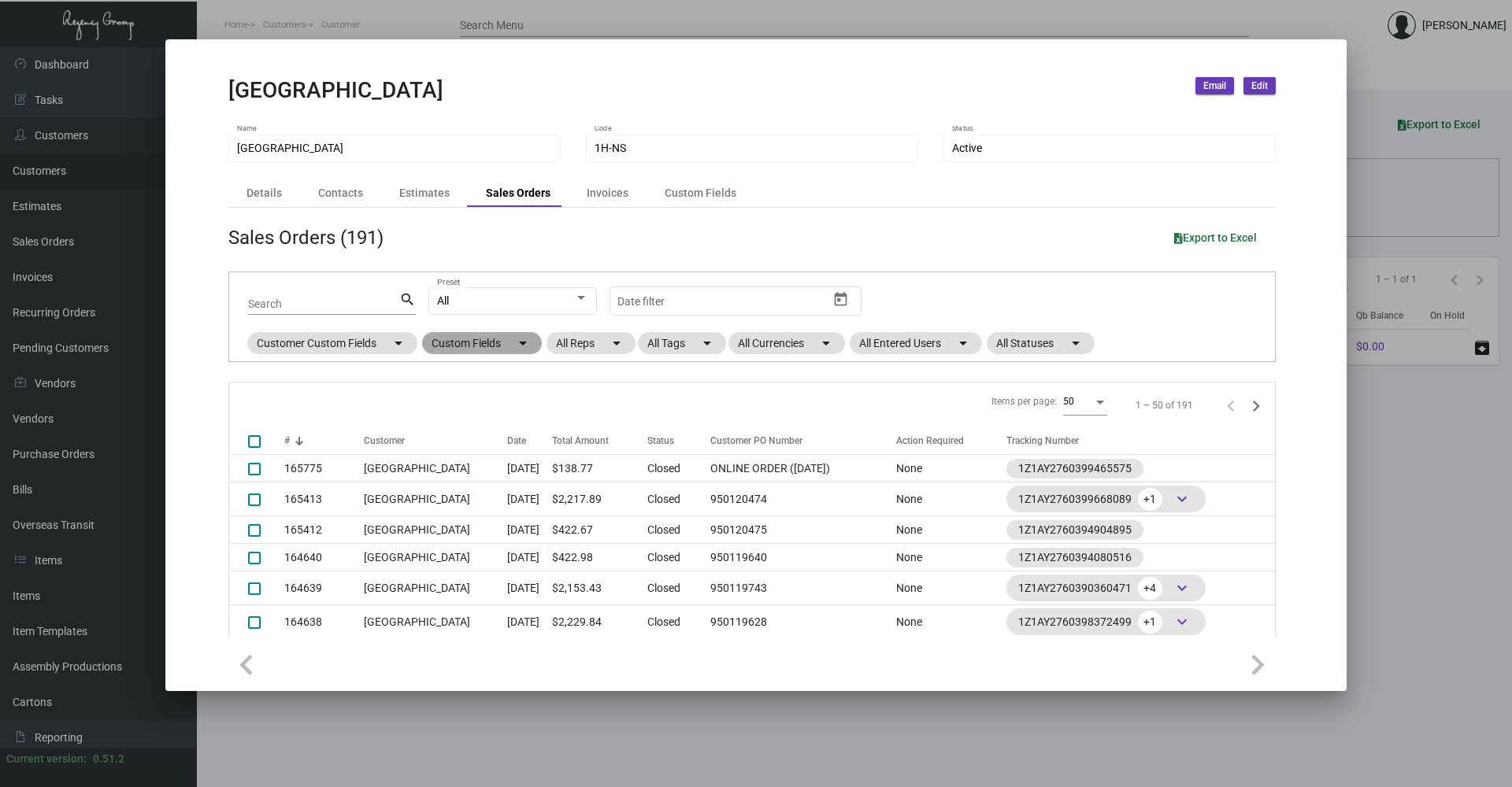
click at [470, 342] on mat-chip "Custom Fields arrow_drop_down" at bounding box center [482, 343] width 120 height 22
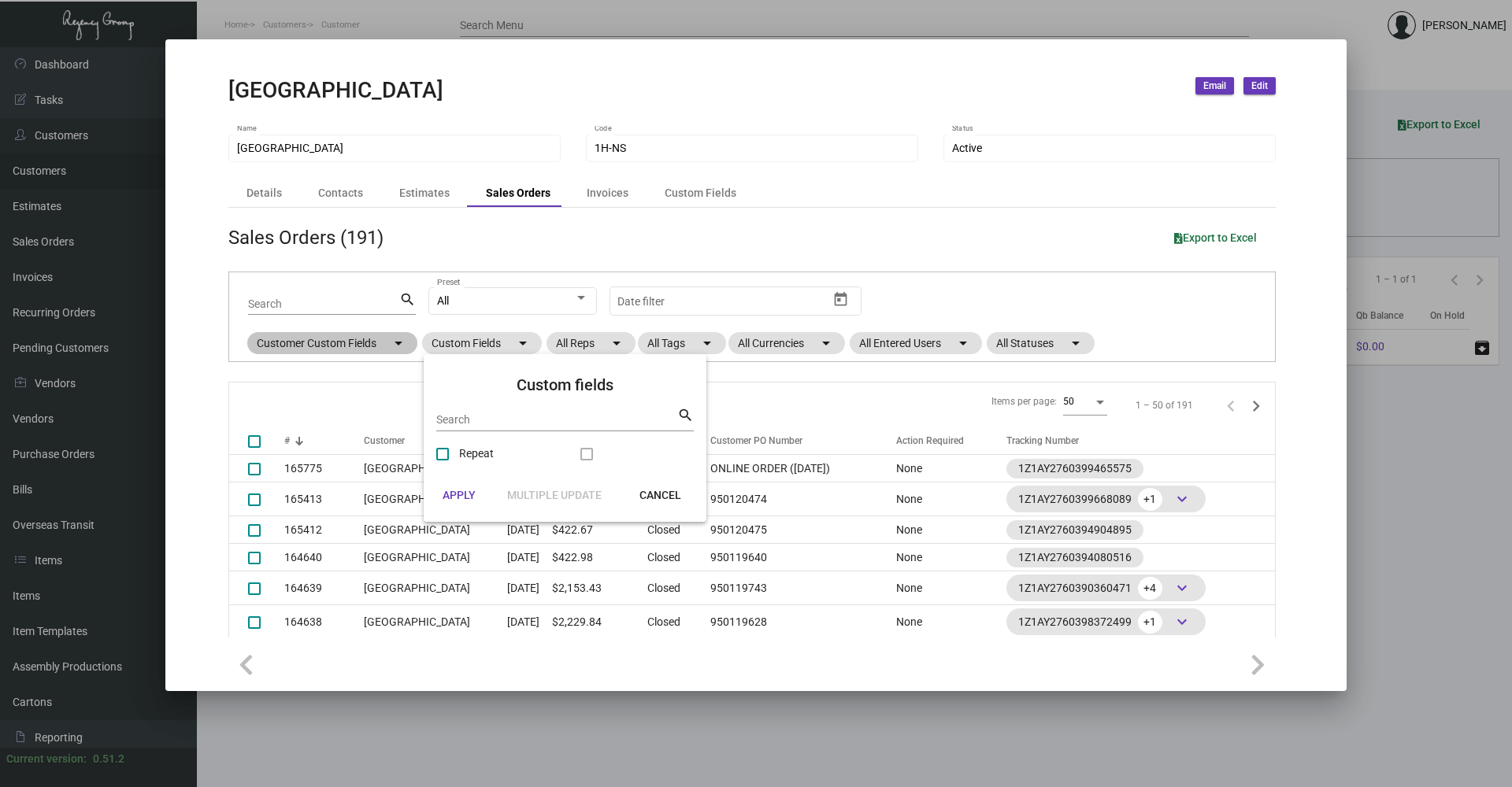
click at [326, 340] on div at bounding box center [756, 393] width 1512 height 787
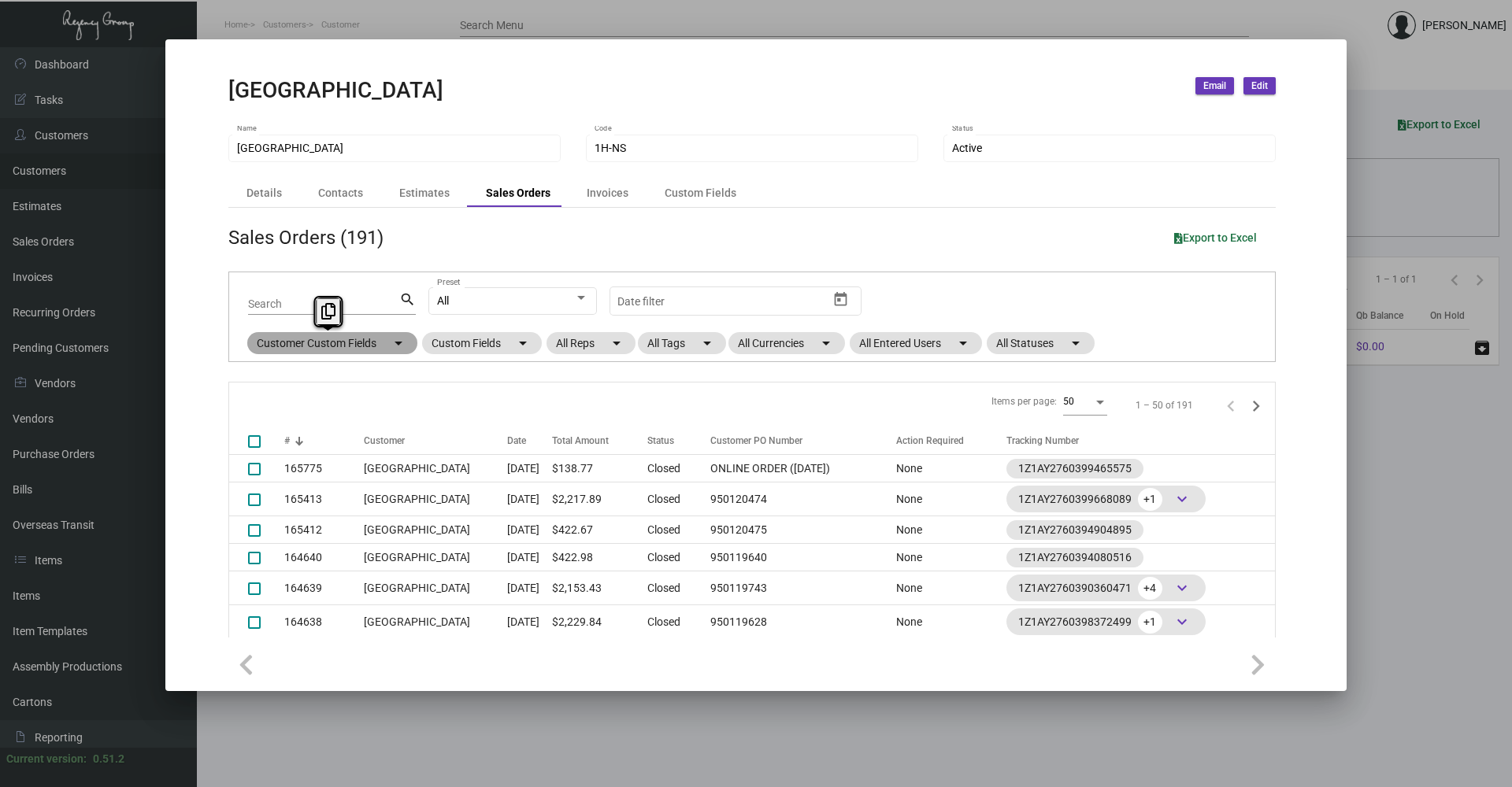
click at [327, 339] on mat-chip "Customer Custom Fields arrow_drop_down" at bounding box center [332, 343] width 170 height 22
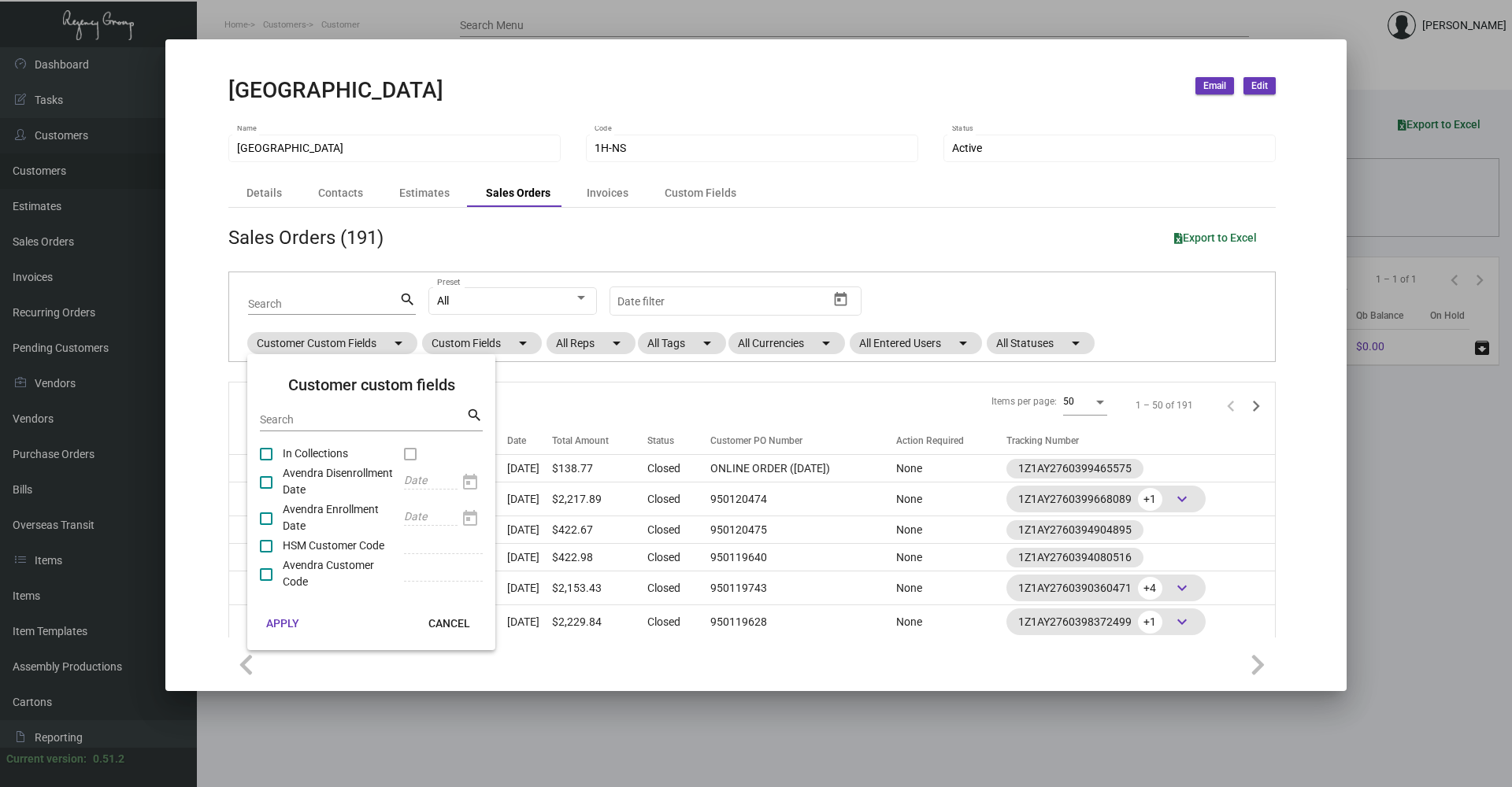
click at [622, 395] on div at bounding box center [756, 393] width 1512 height 787
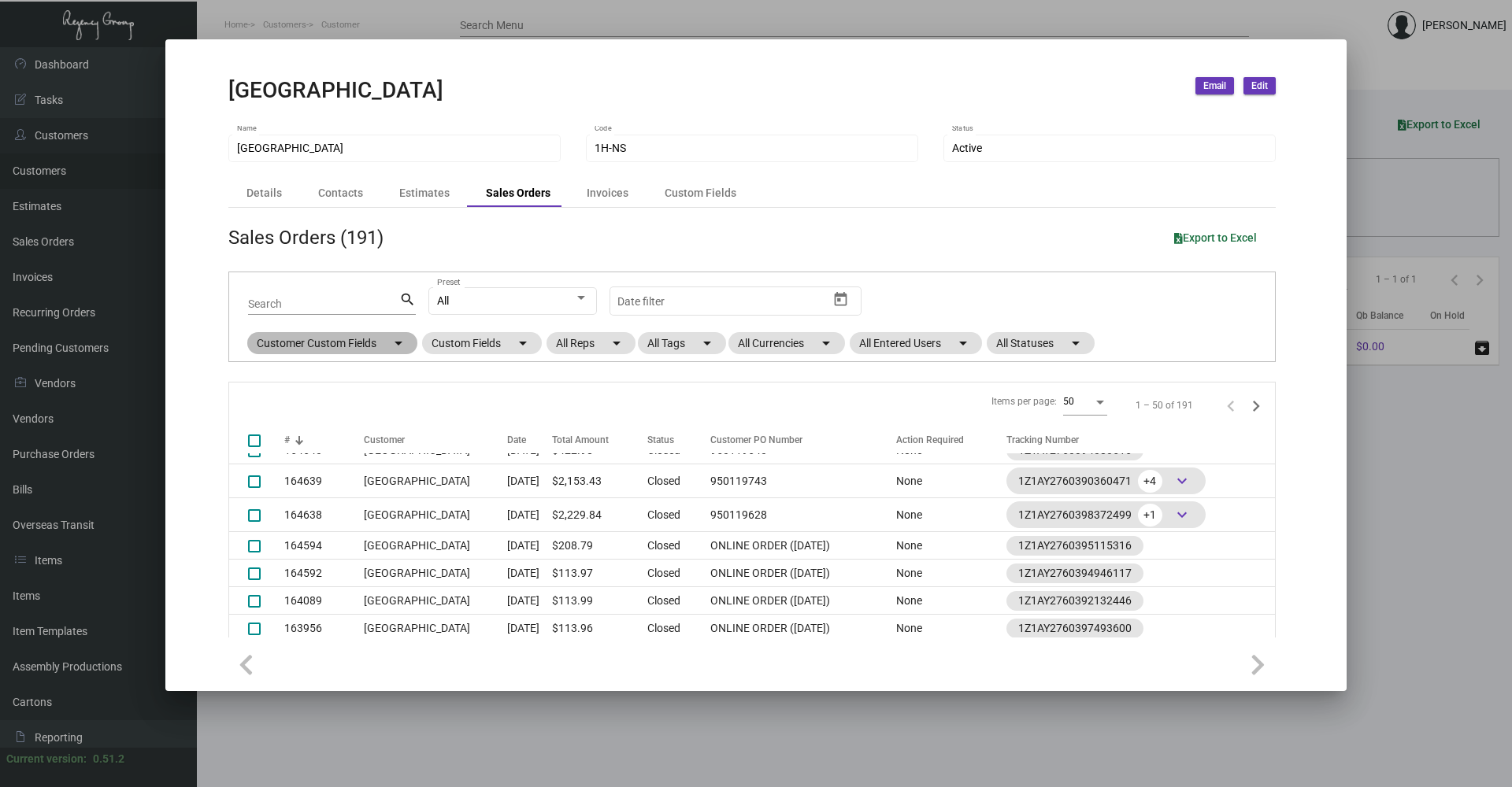
scroll to position [0, 0]
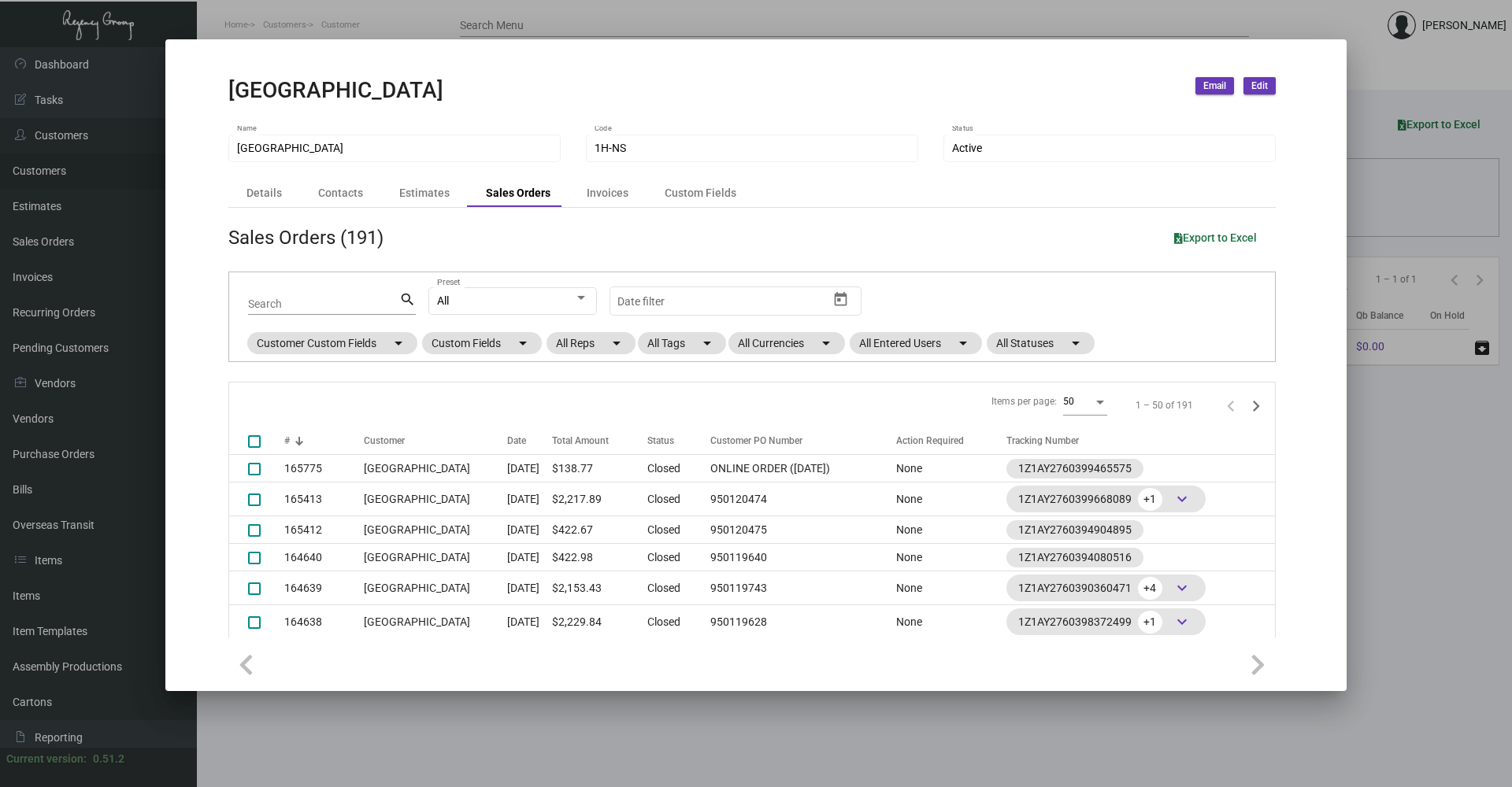
click at [391, 5] on div at bounding box center [756, 393] width 1512 height 787
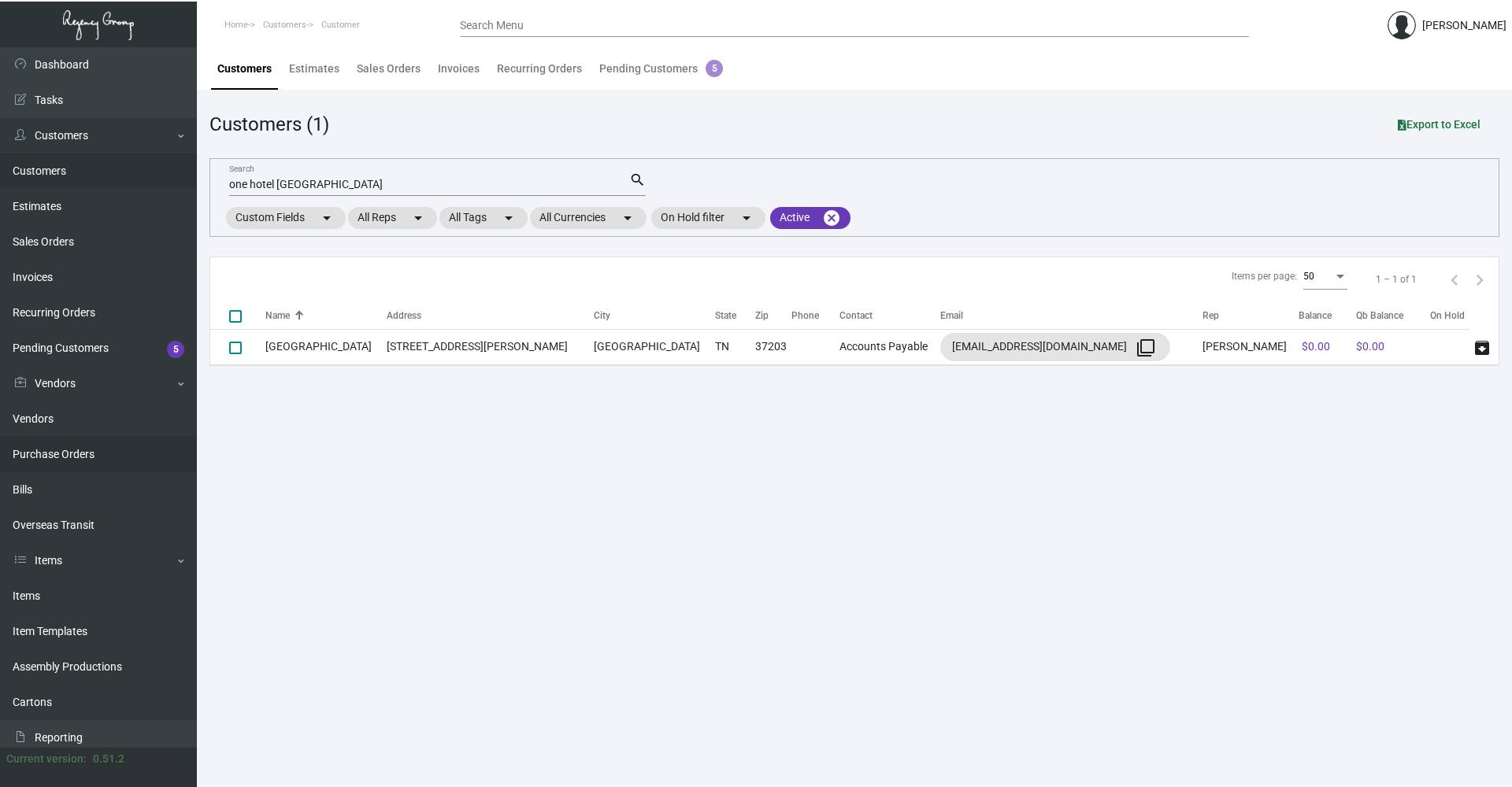
click at [77, 456] on link "Purchase Orders" at bounding box center [98, 455] width 197 height 36
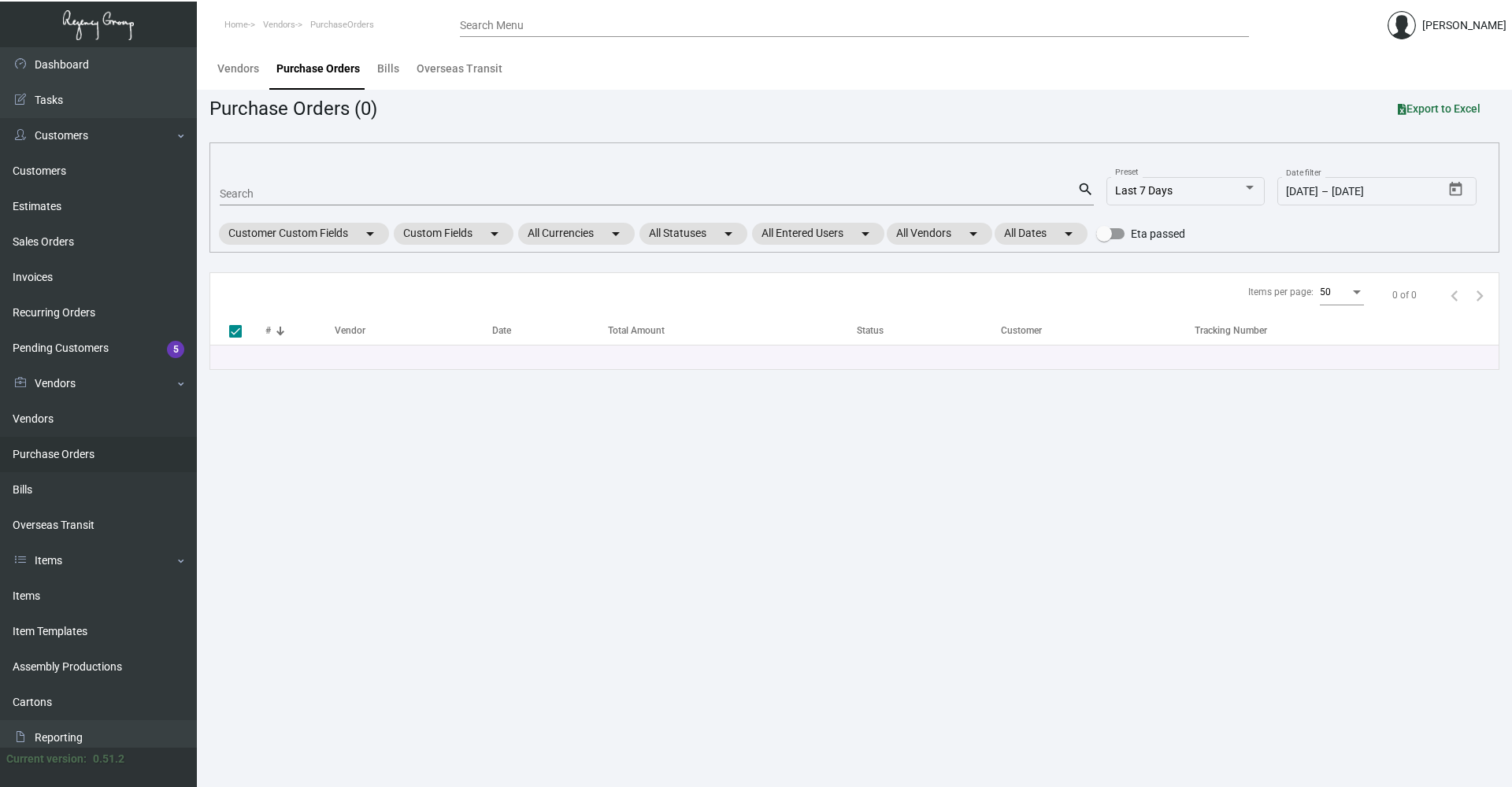
click at [236, 337] on span at bounding box center [235, 331] width 13 height 13
click at [235, 338] on input "select all" at bounding box center [234, 338] width 1 height 1
checkbox input "false"
click at [423, 188] on input "Search" at bounding box center [648, 194] width 858 height 13
type input "one hotel nashvill"
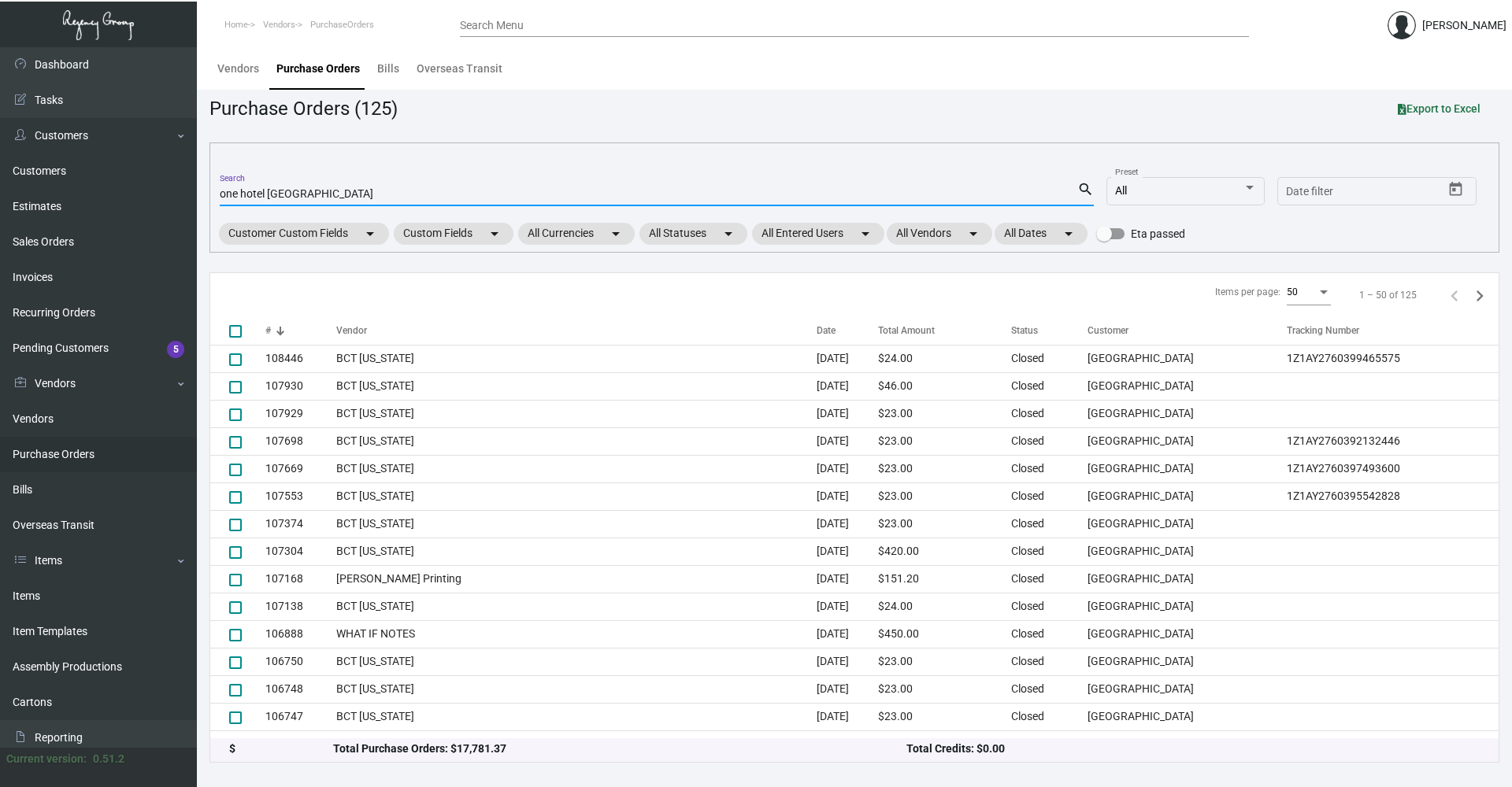
type input "one hotel [GEOGRAPHIC_DATA]"
click at [1082, 185] on mat-icon "search" at bounding box center [1085, 190] width 16 height 19
click at [115, 218] on link "Estimates" at bounding box center [98, 207] width 197 height 36
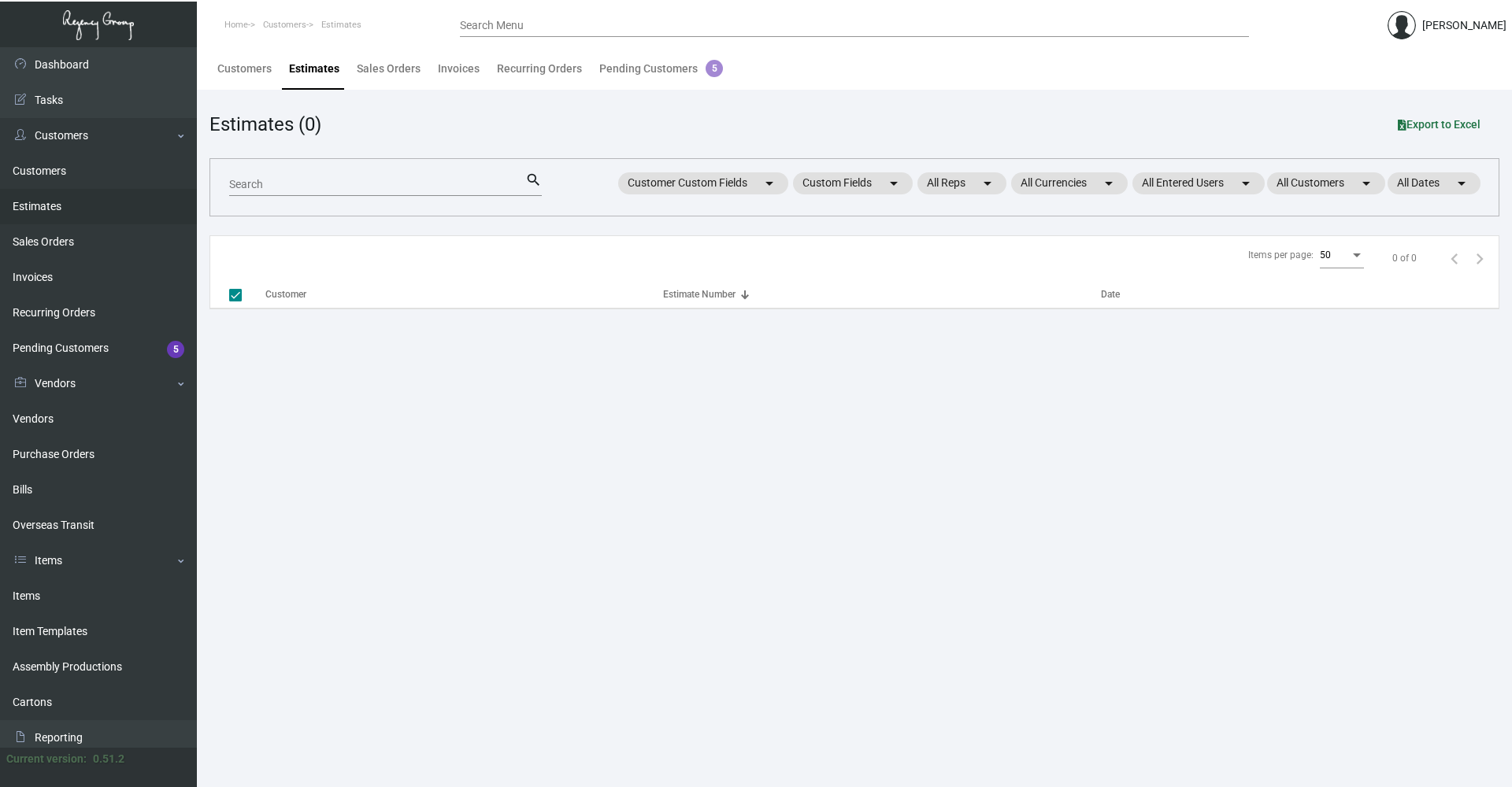
checkbox input "false"
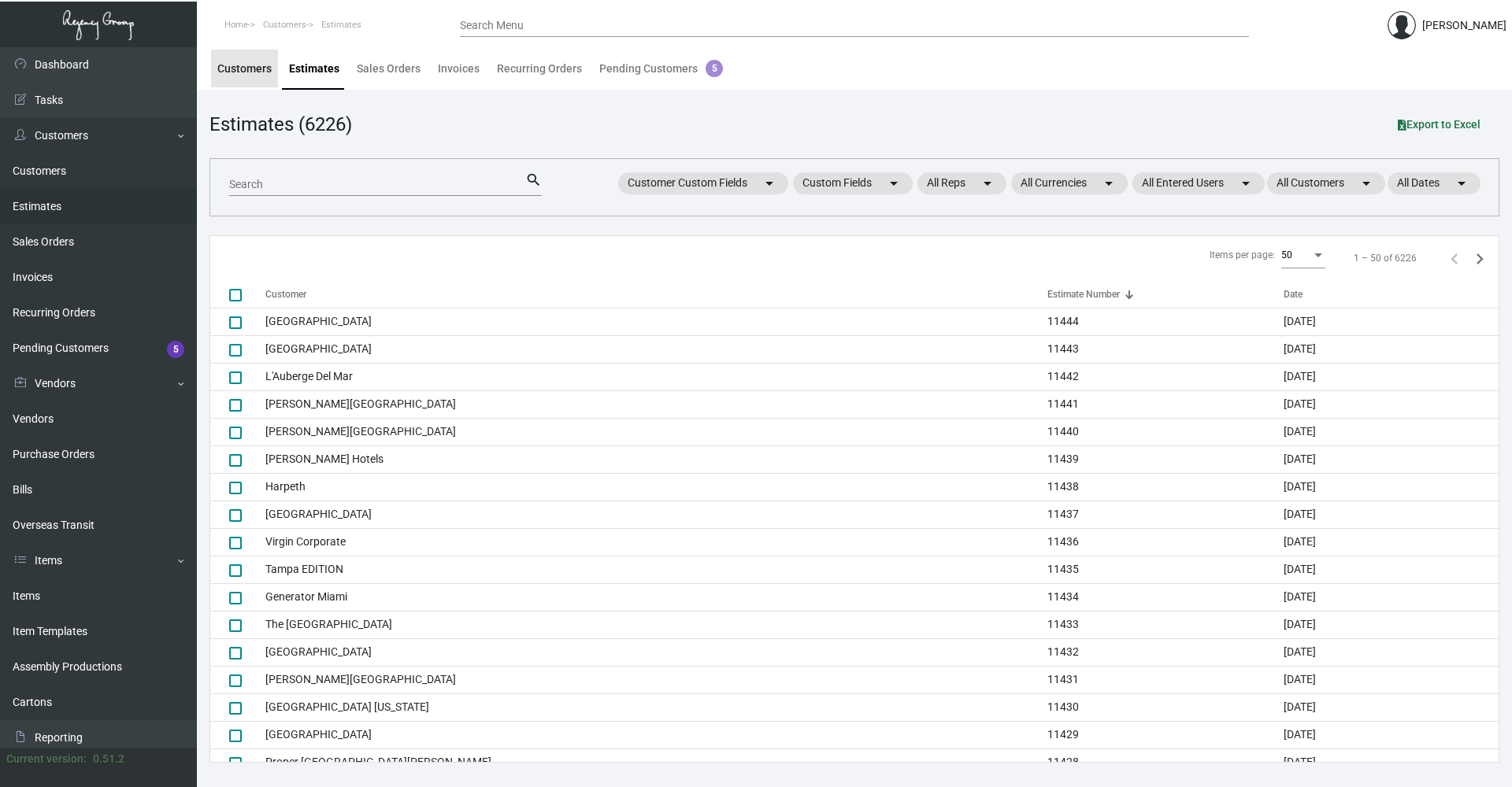
click at [239, 69] on div "Customers" at bounding box center [244, 69] width 55 height 16
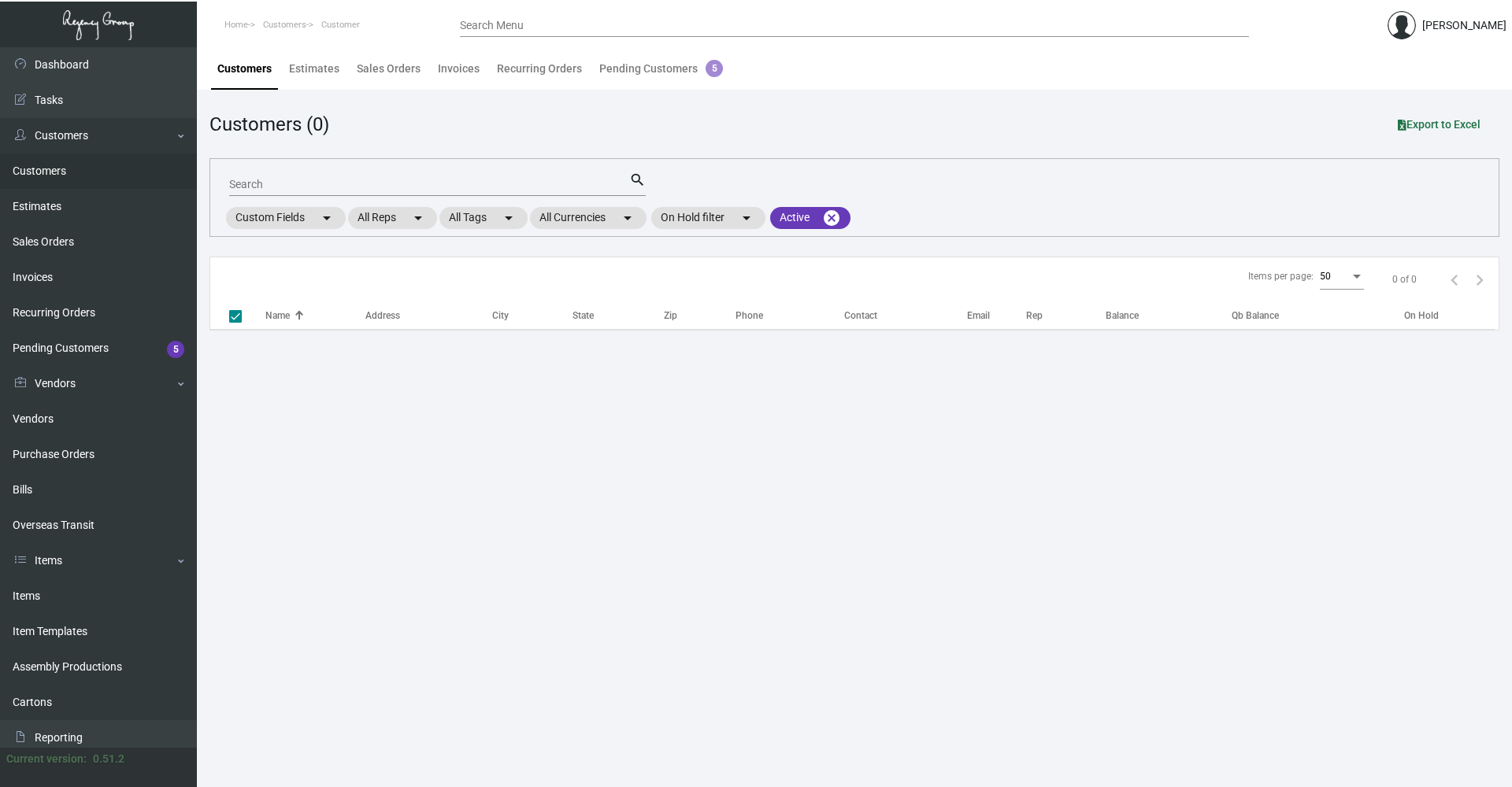
checkbox input "false"
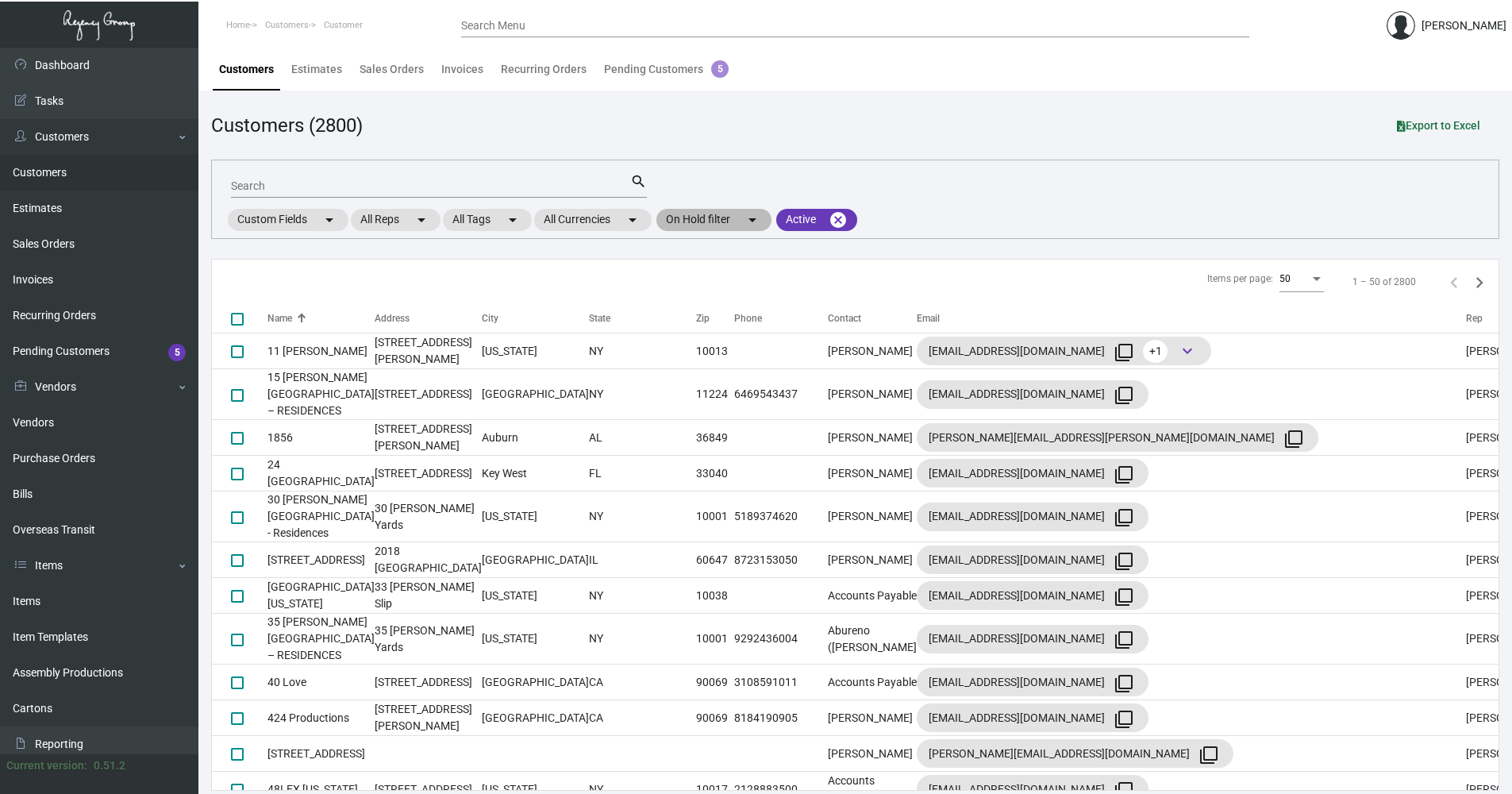
click at [762, 218] on mat-icon "arrow_drop_down" at bounding box center [752, 220] width 19 height 19
click at [766, 218] on div at bounding box center [756, 397] width 1512 height 794
click at [293, 219] on mat-chip "Custom Fields arrow_drop_down" at bounding box center [288, 220] width 121 height 22
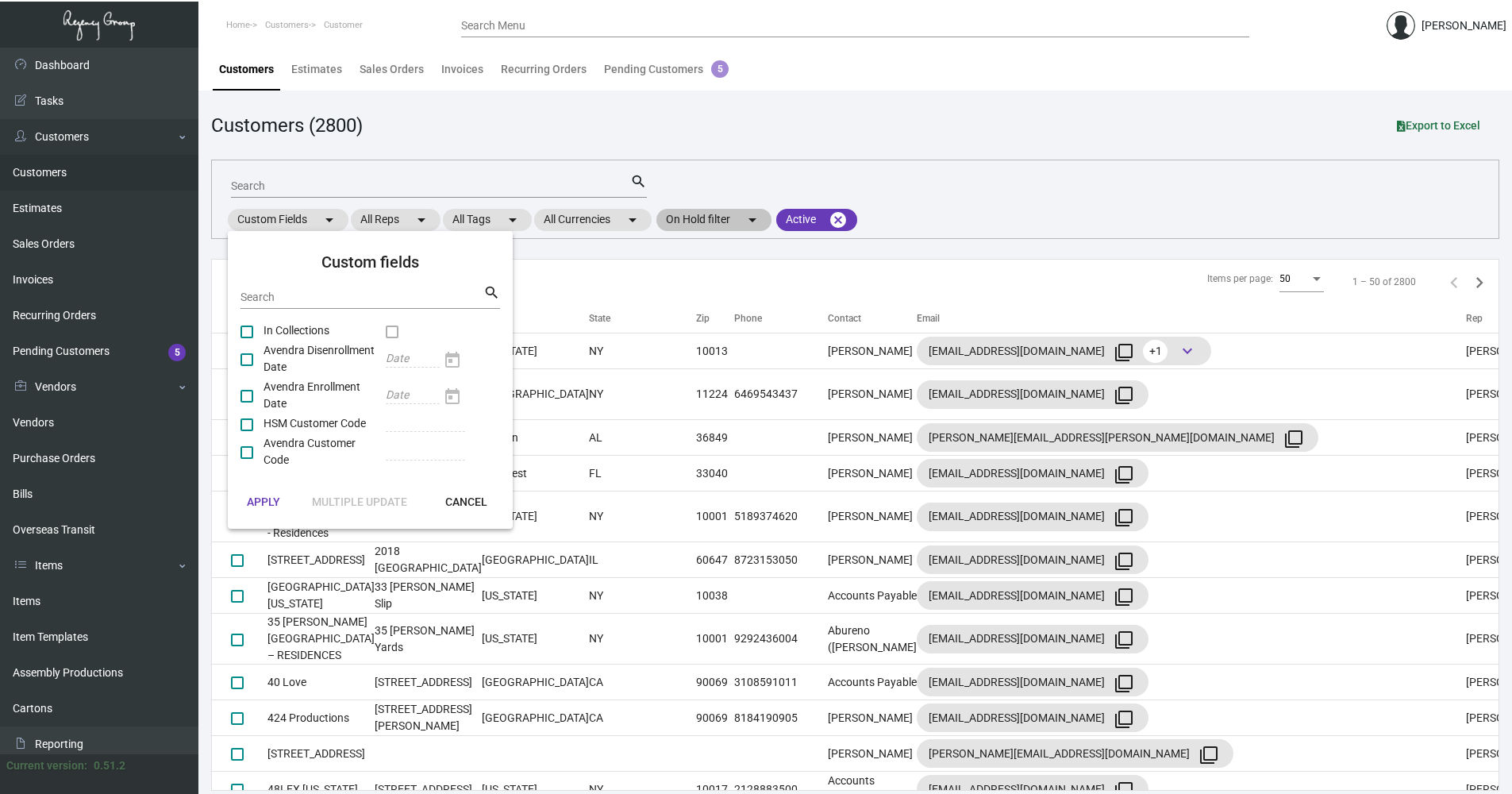
click at [697, 219] on div at bounding box center [756, 397] width 1512 height 794
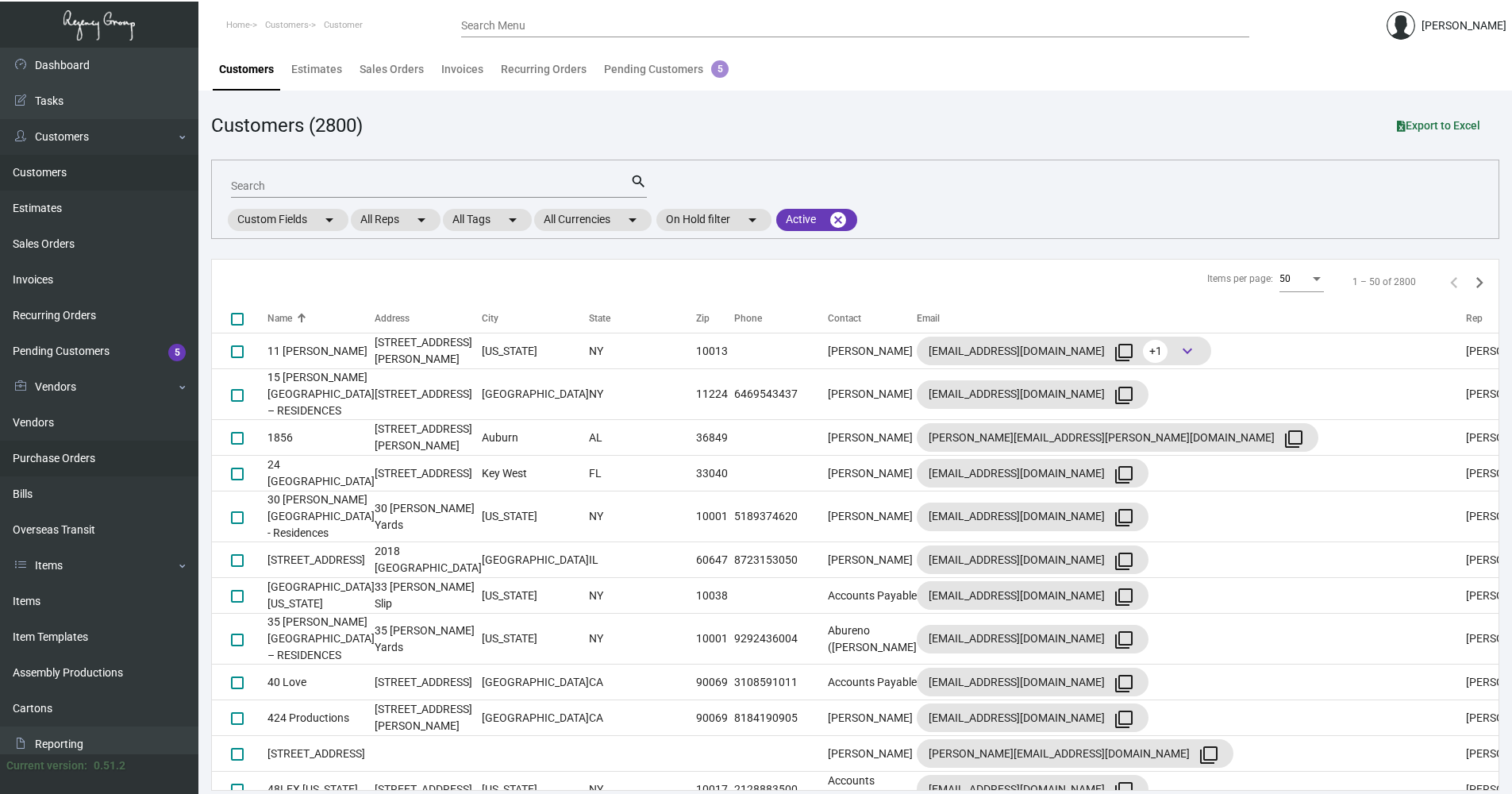
click at [116, 467] on link "Purchase Orders" at bounding box center [99, 459] width 199 height 36
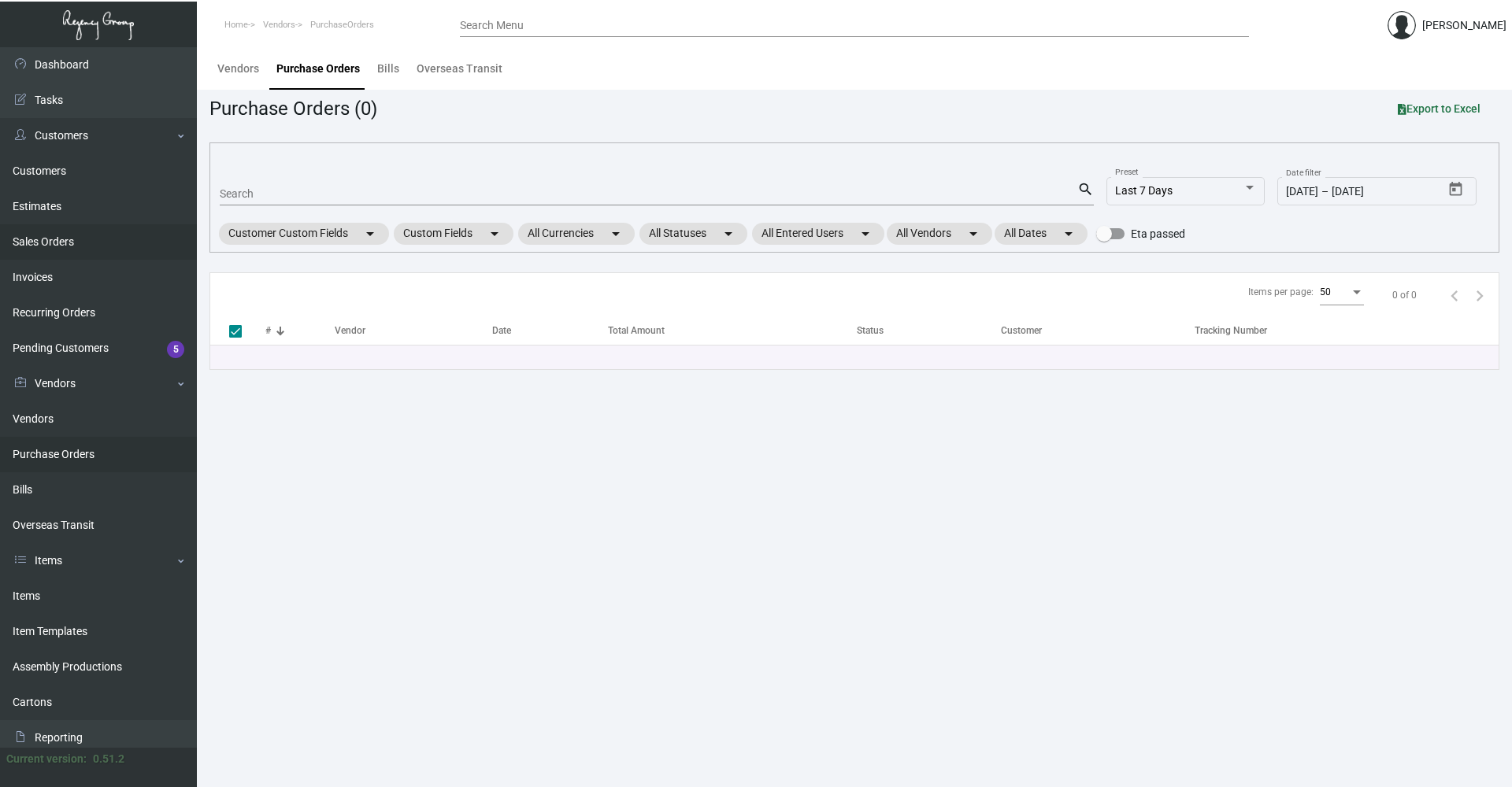
click at [126, 246] on link "Sales Orders" at bounding box center [98, 242] width 197 height 36
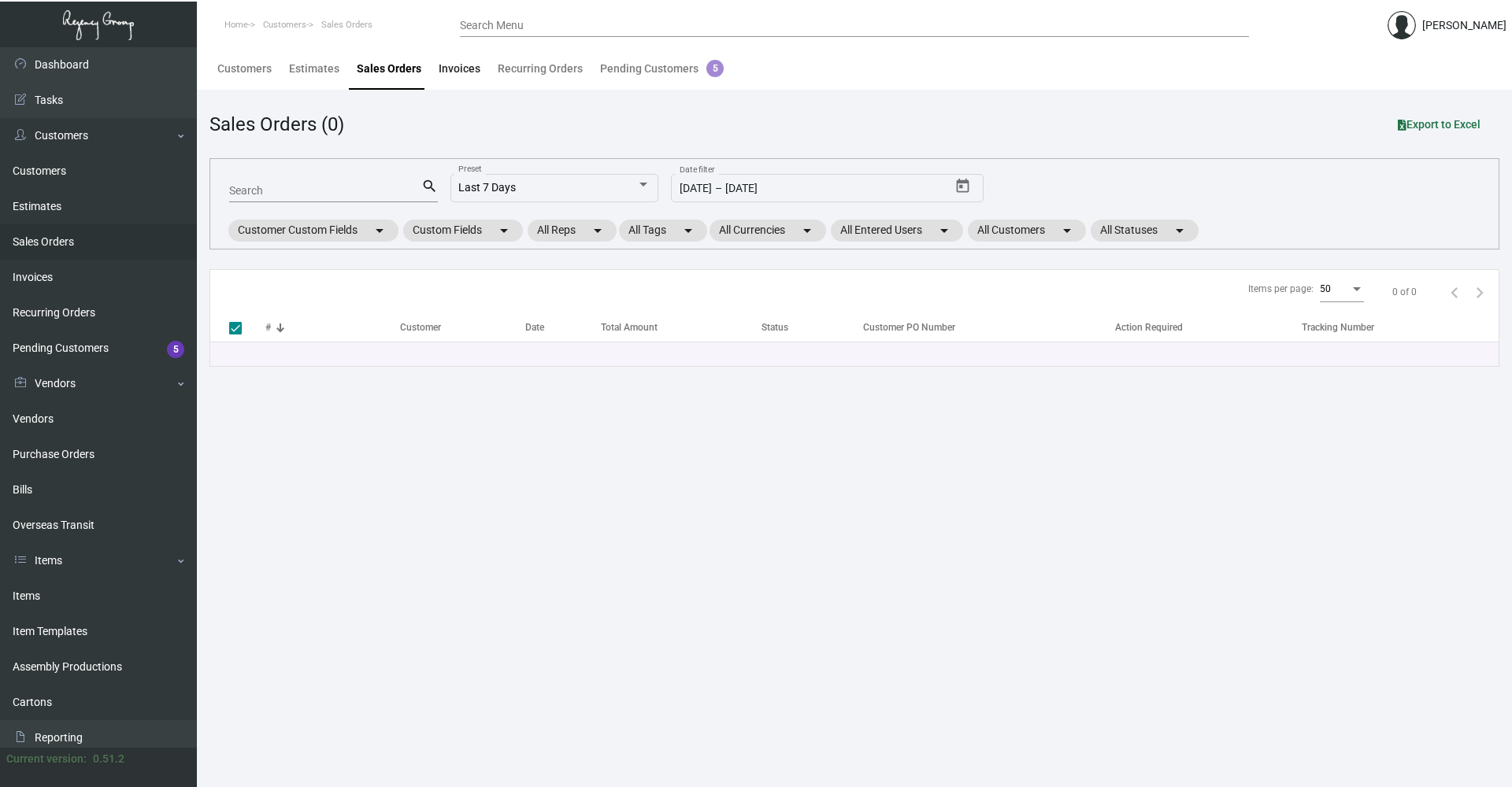
click at [444, 68] on div "Invoices" at bounding box center [459, 69] width 42 height 16
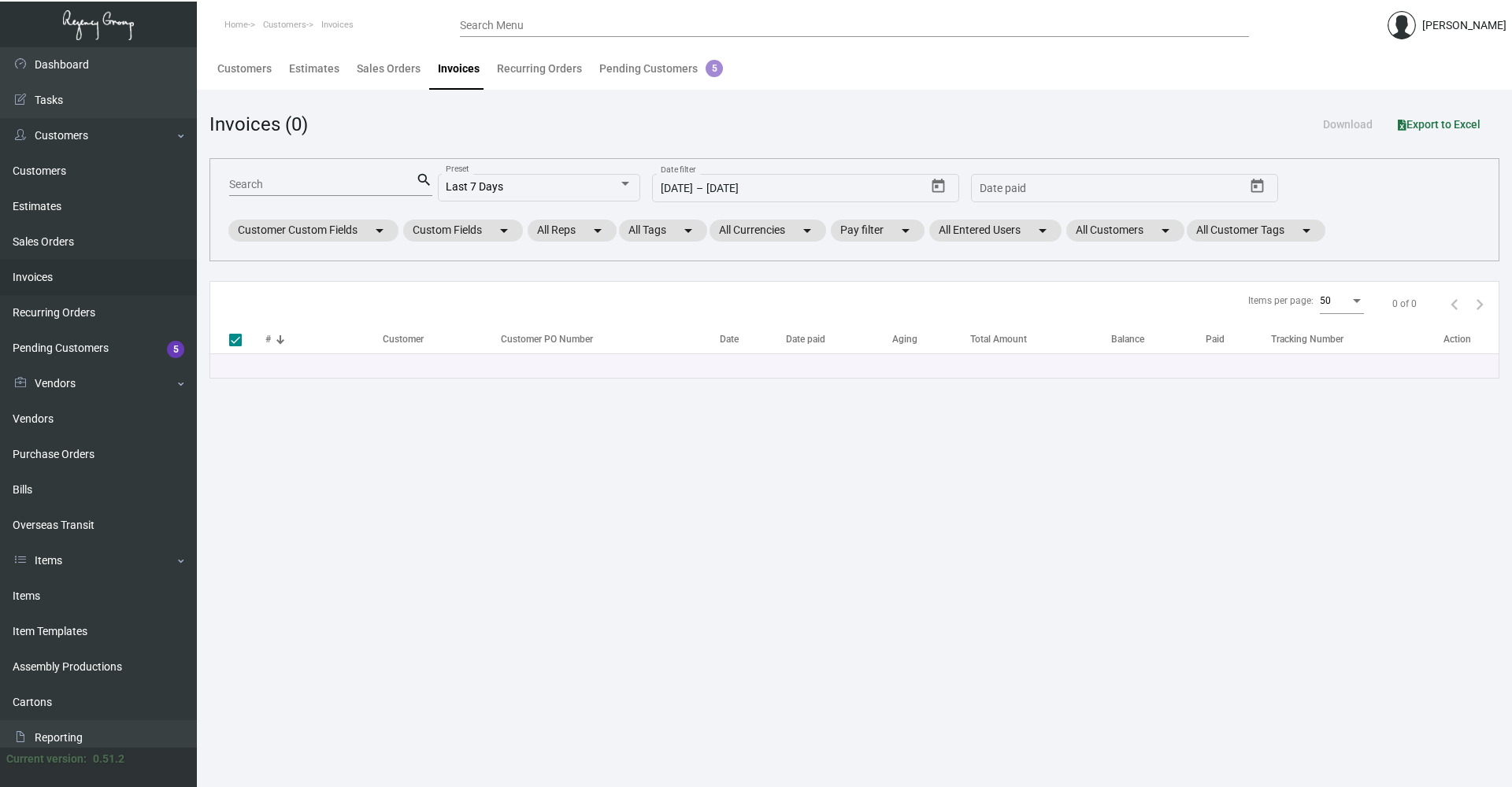
click at [263, 182] on input "Search" at bounding box center [322, 185] width 187 height 13
paste input "95001"
type input "95001"
checkbox input "false"
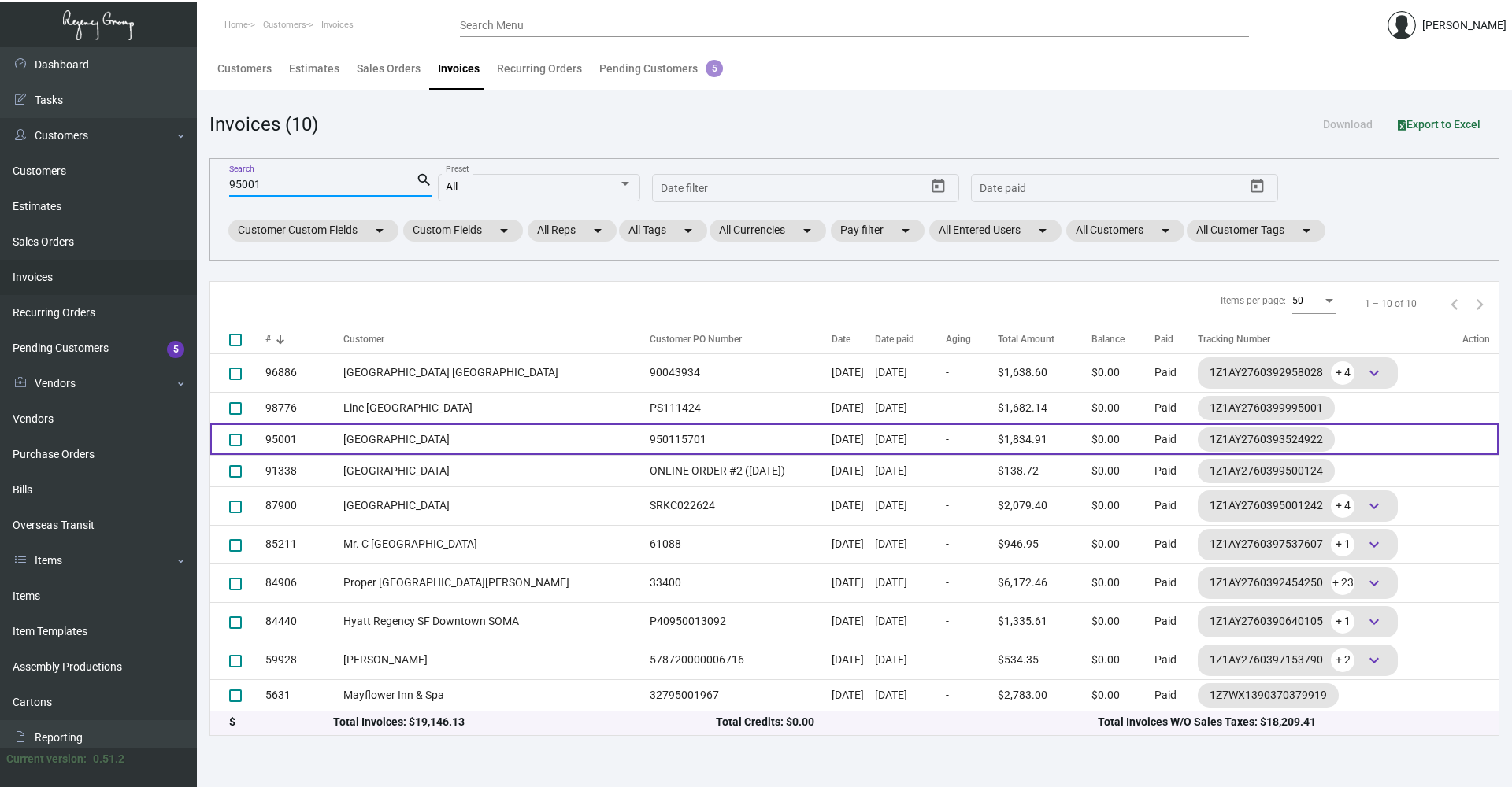
click at [479, 439] on td "[GEOGRAPHIC_DATA]" at bounding box center [493, 439] width 299 height 31
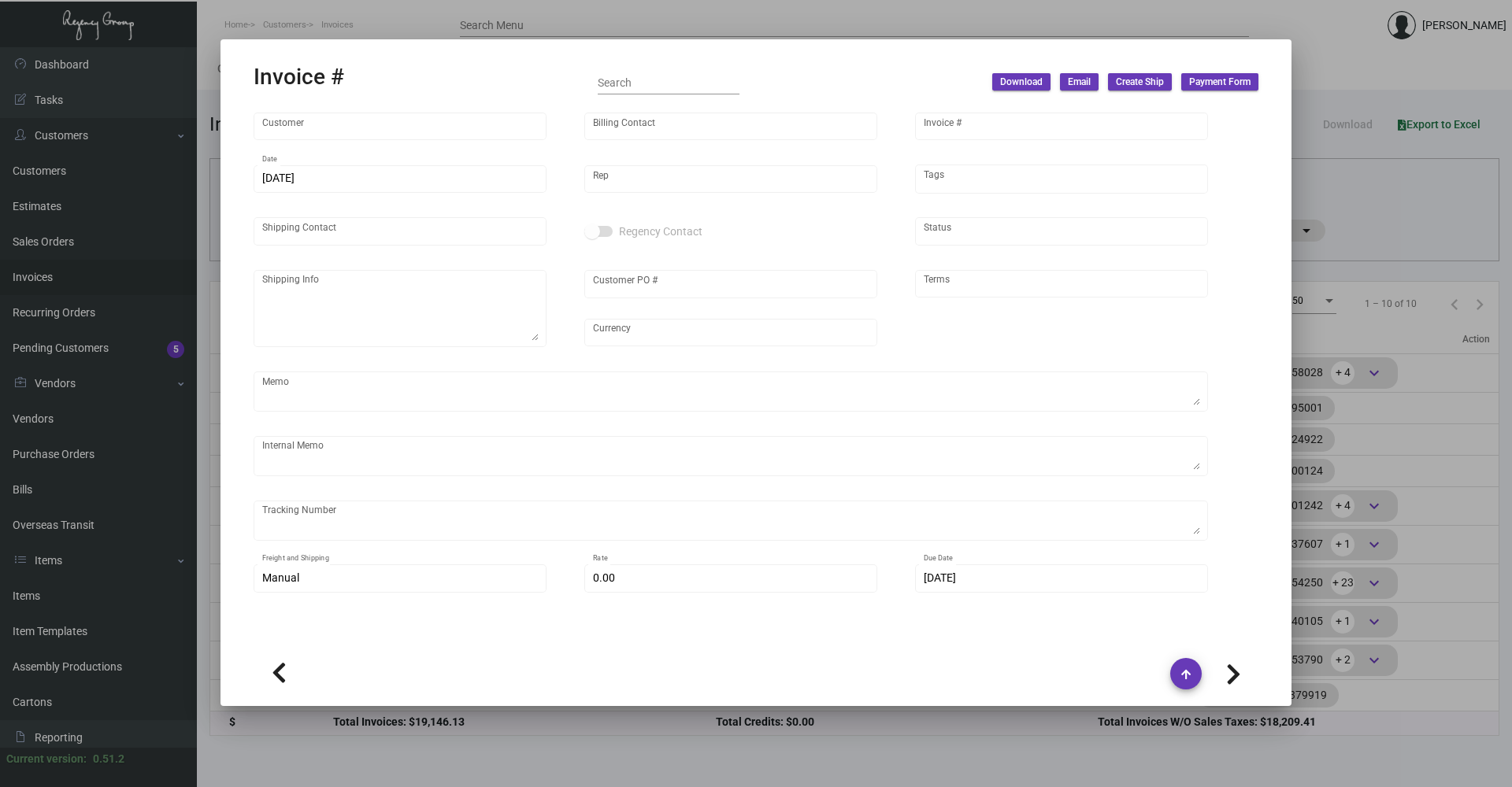
type input "[GEOGRAPHIC_DATA]"
type input "[PERSON_NAME]"
type input "95001"
type input "[DATE]"
type input "[PERSON_NAME]"
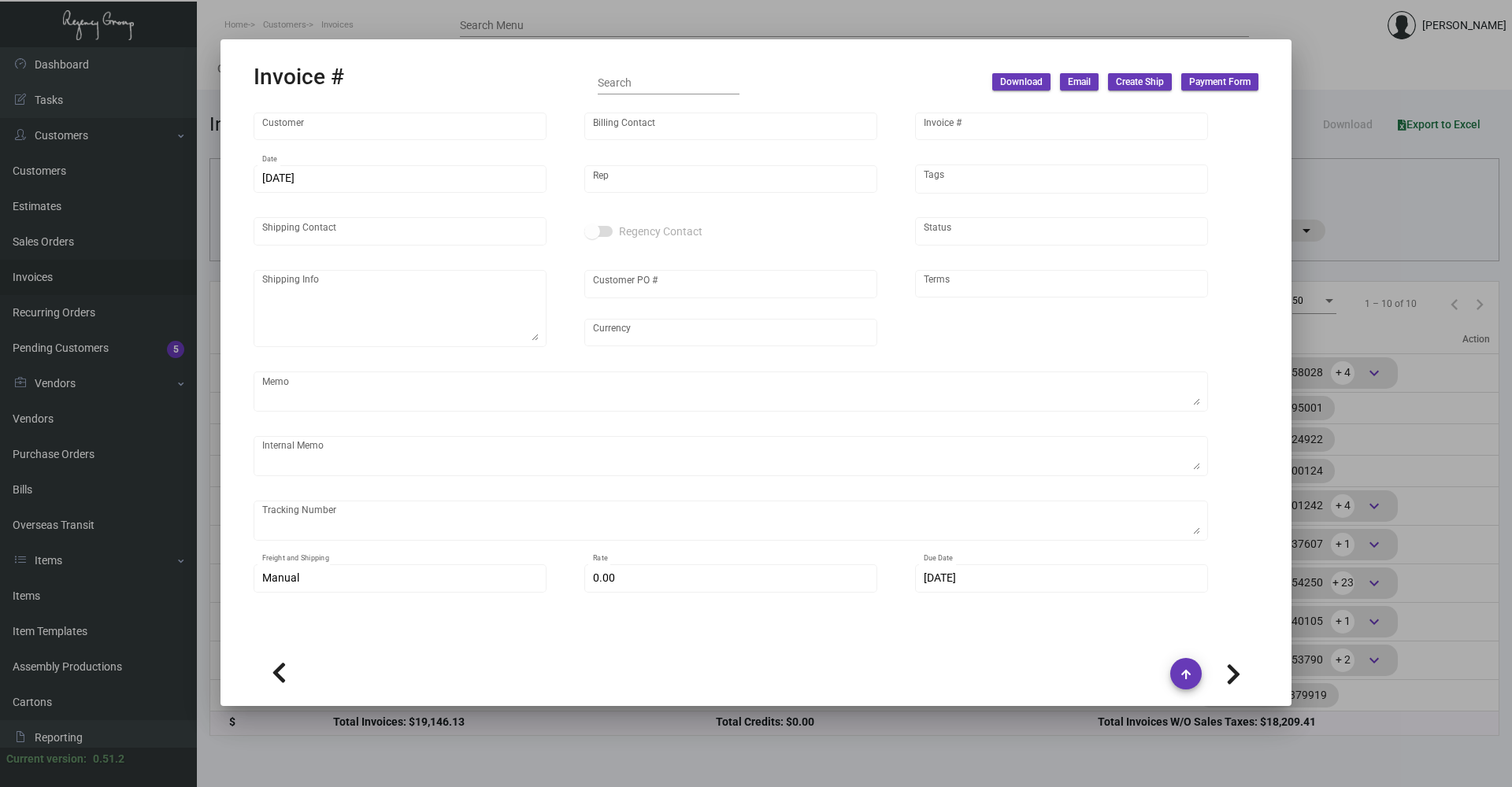
type input "[PERSON_NAME]"
type textarea "One Hotel [GEOGRAPHIC_DATA] - [PERSON_NAME] [STREET_ADDRESS][PERSON_NAME]"
type input "950115701"
type input "United States Dollar $"
type input "Net 30"
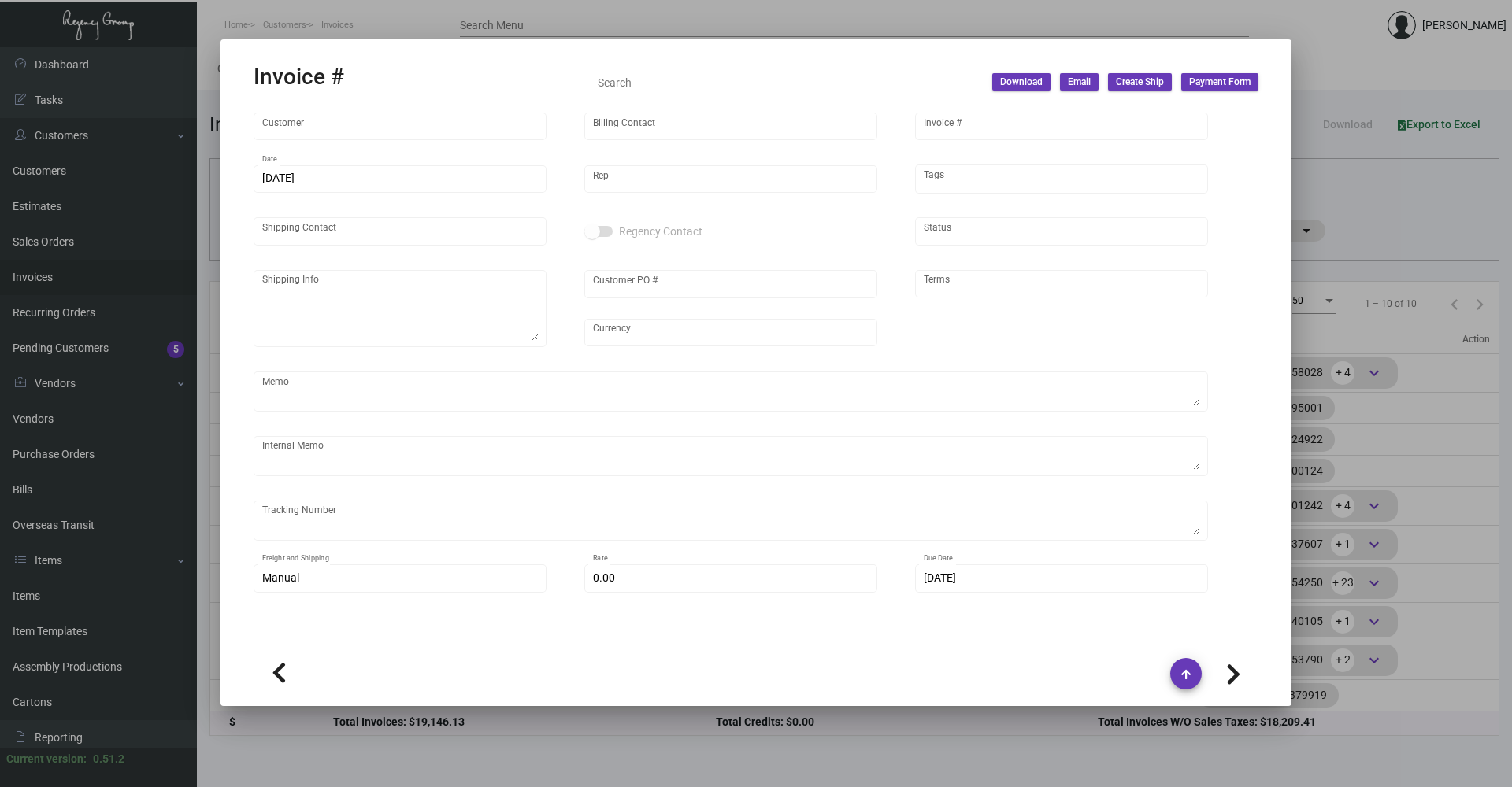
type textarea "[DATE] Shipped from Vendor by UPS Ground Cost $57.08"
type input "$ 84.91"
type input "[DATE]"
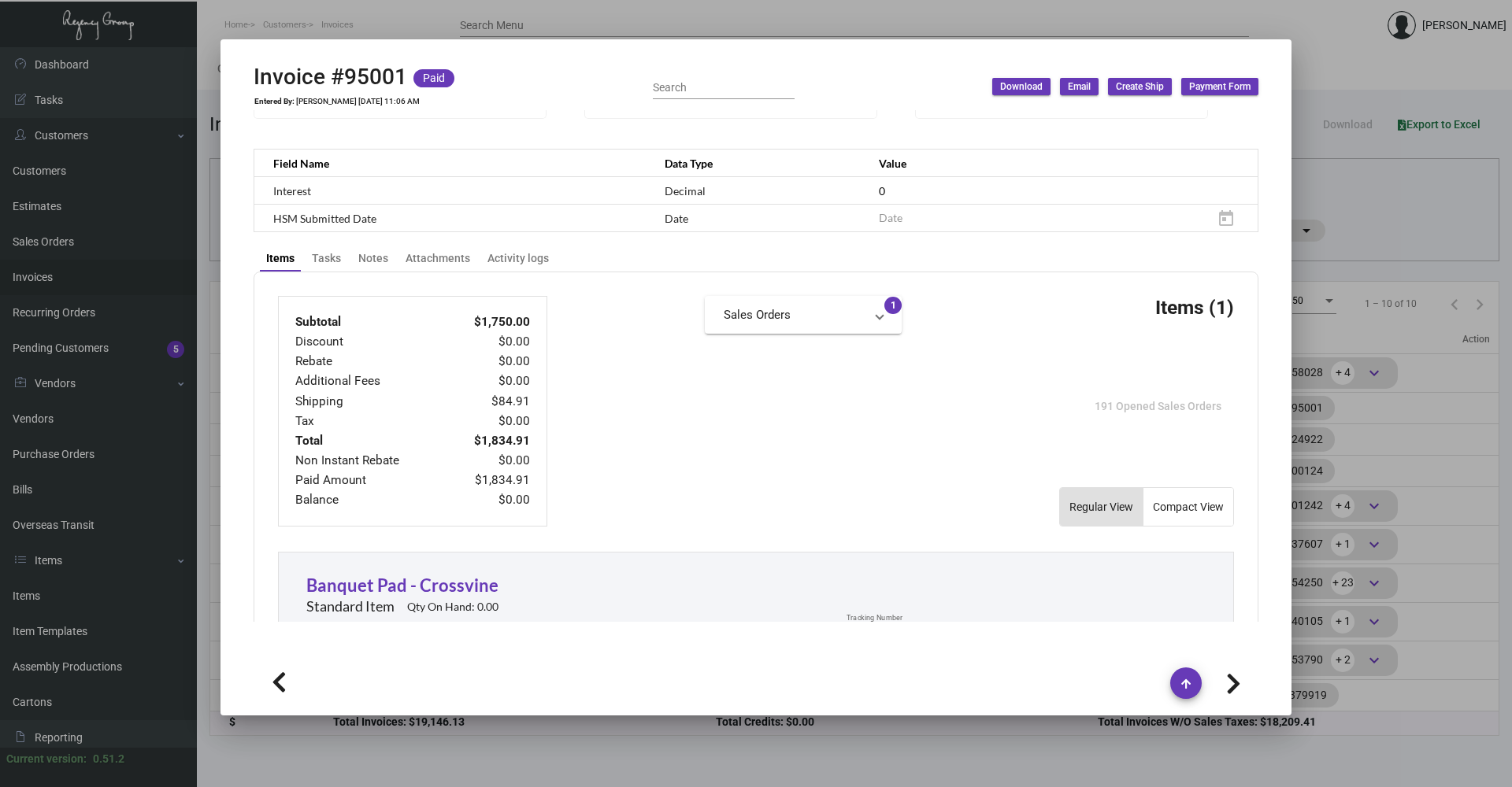
scroll to position [479, 0]
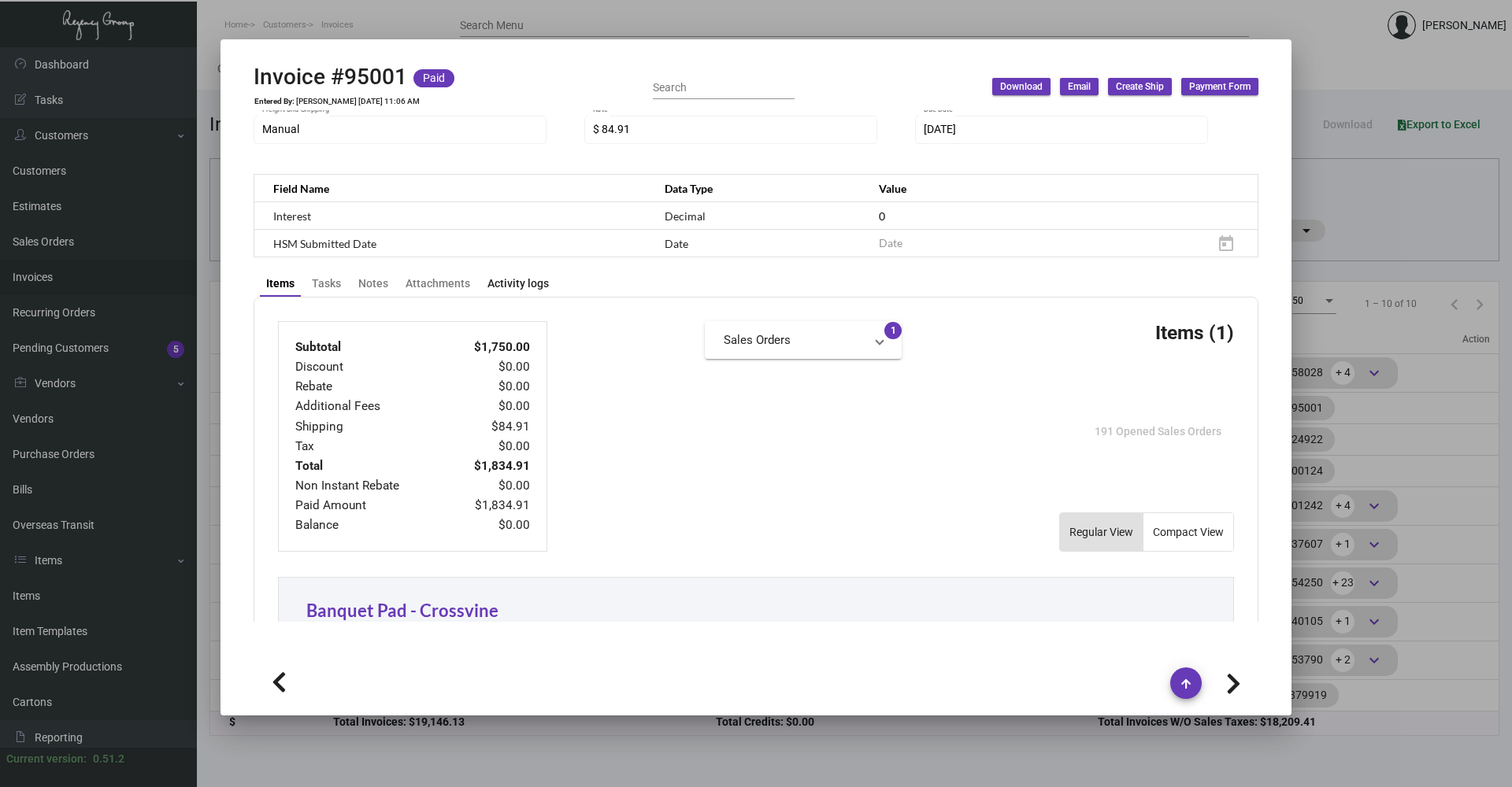
click at [520, 283] on div "Activity logs" at bounding box center [518, 284] width 62 height 16
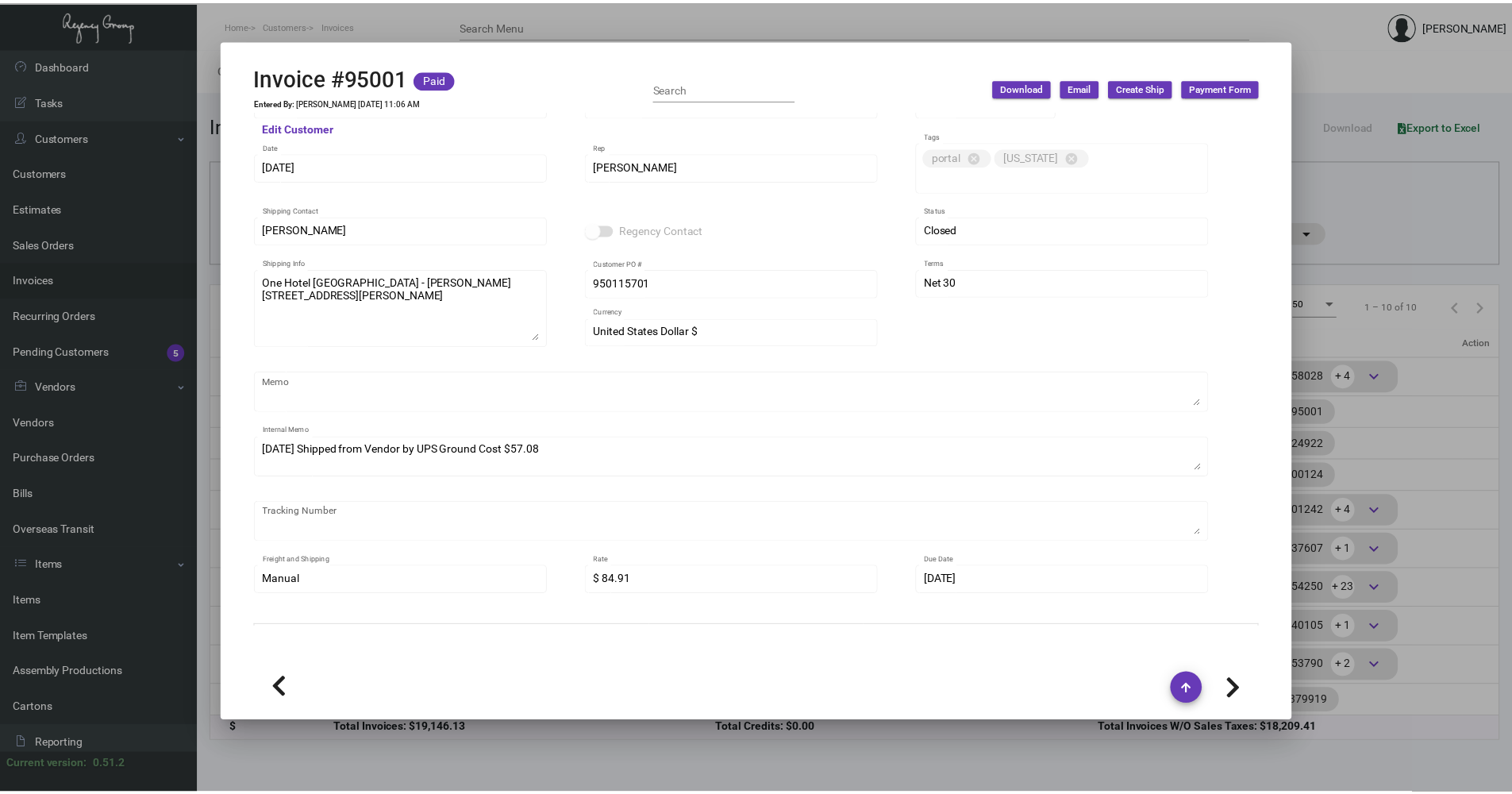
scroll to position [0, 0]
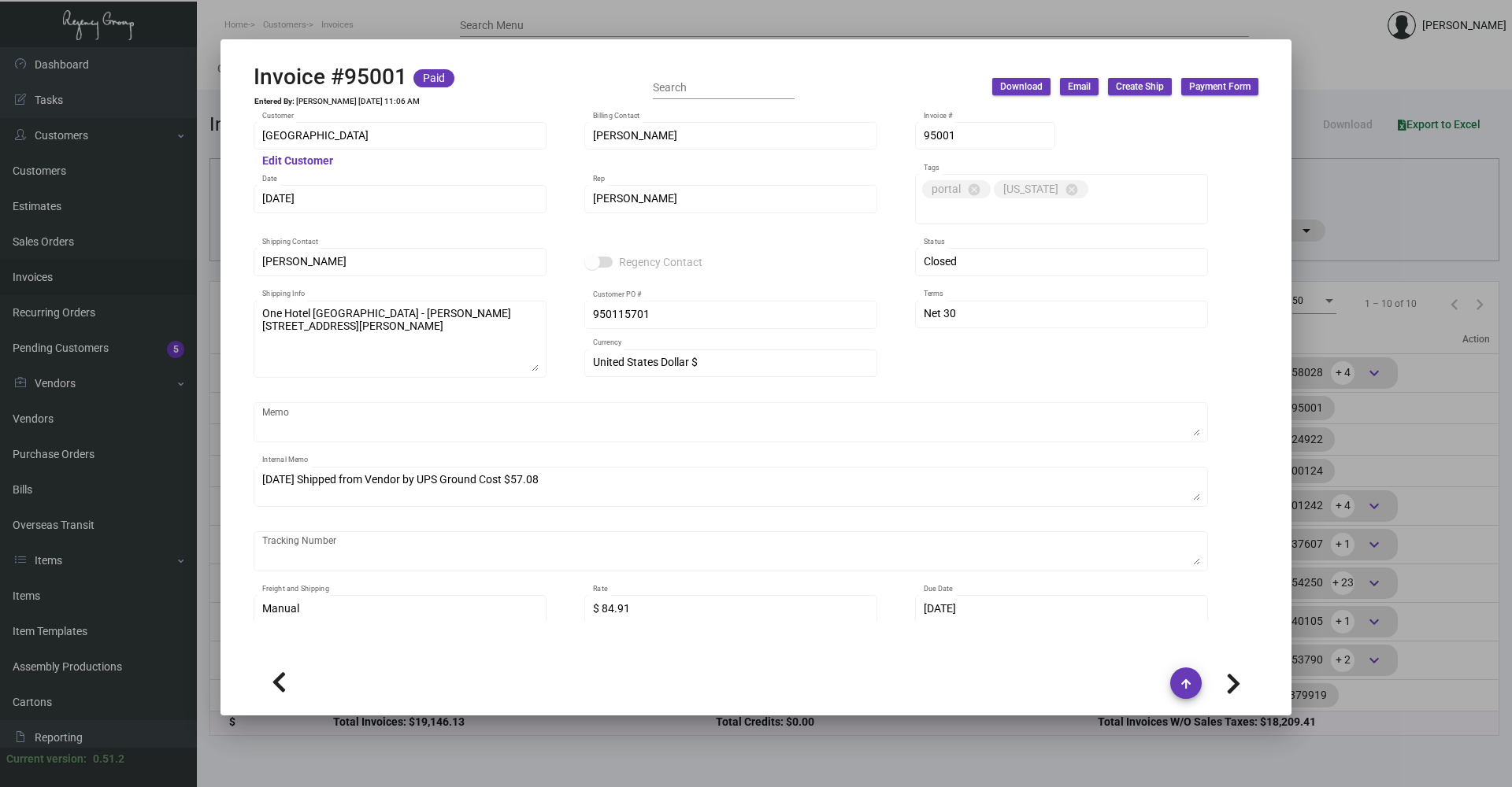
click at [540, 6] on div at bounding box center [756, 393] width 1512 height 787
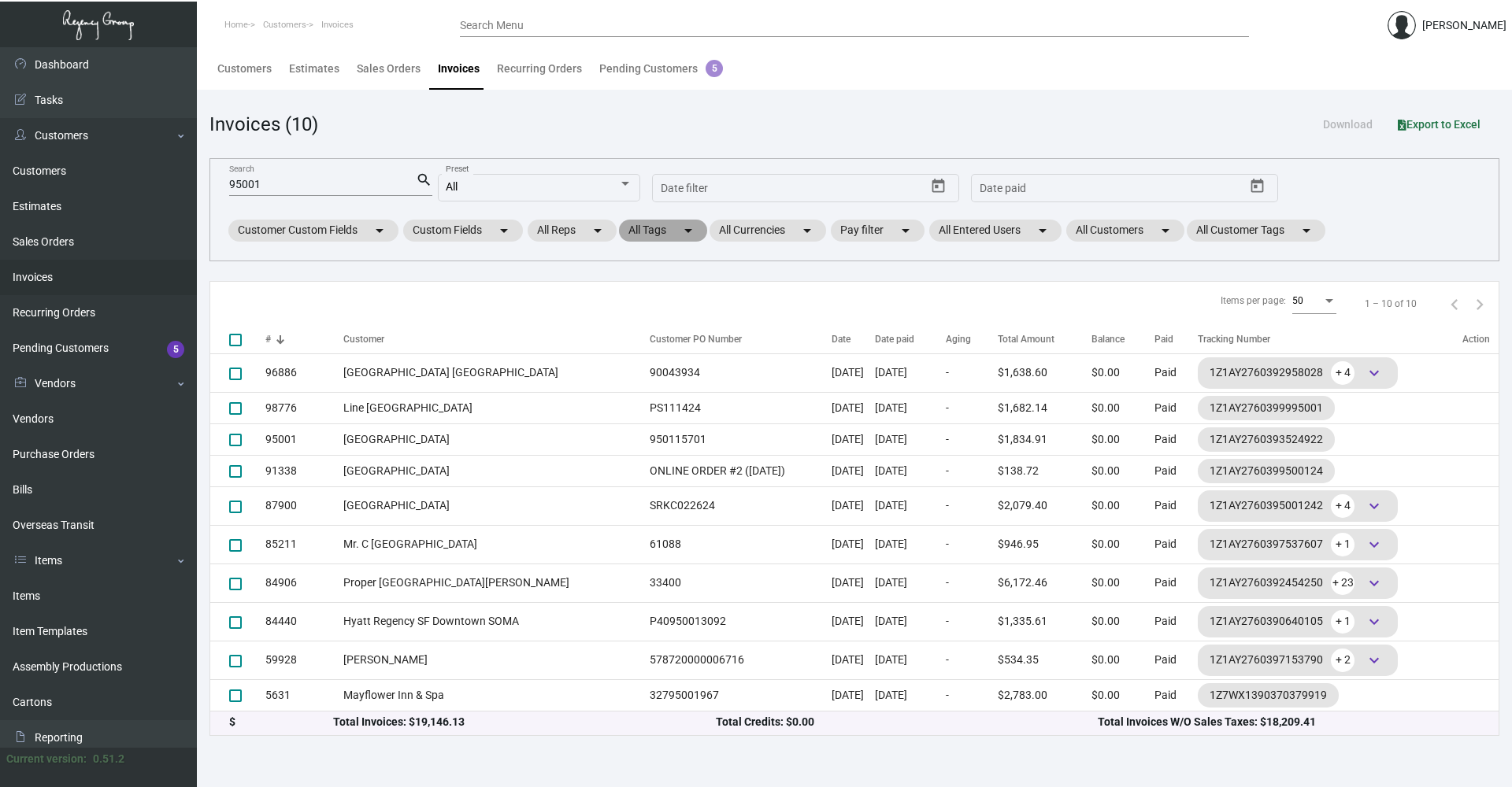
click at [662, 232] on mat-chip "All Tags arrow_drop_down" at bounding box center [663, 230] width 89 height 22
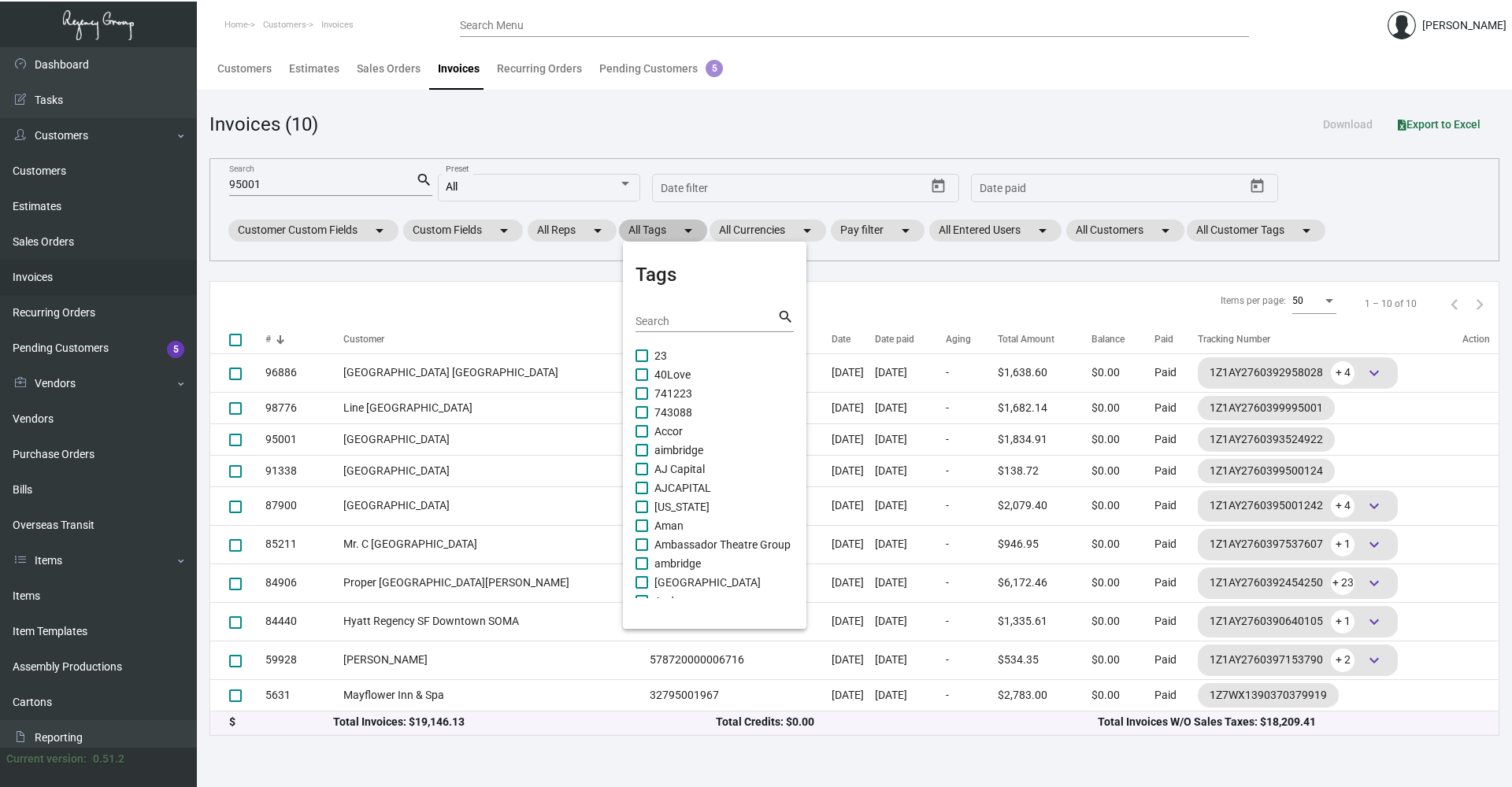
click at [662, 232] on div at bounding box center [756, 393] width 1512 height 787
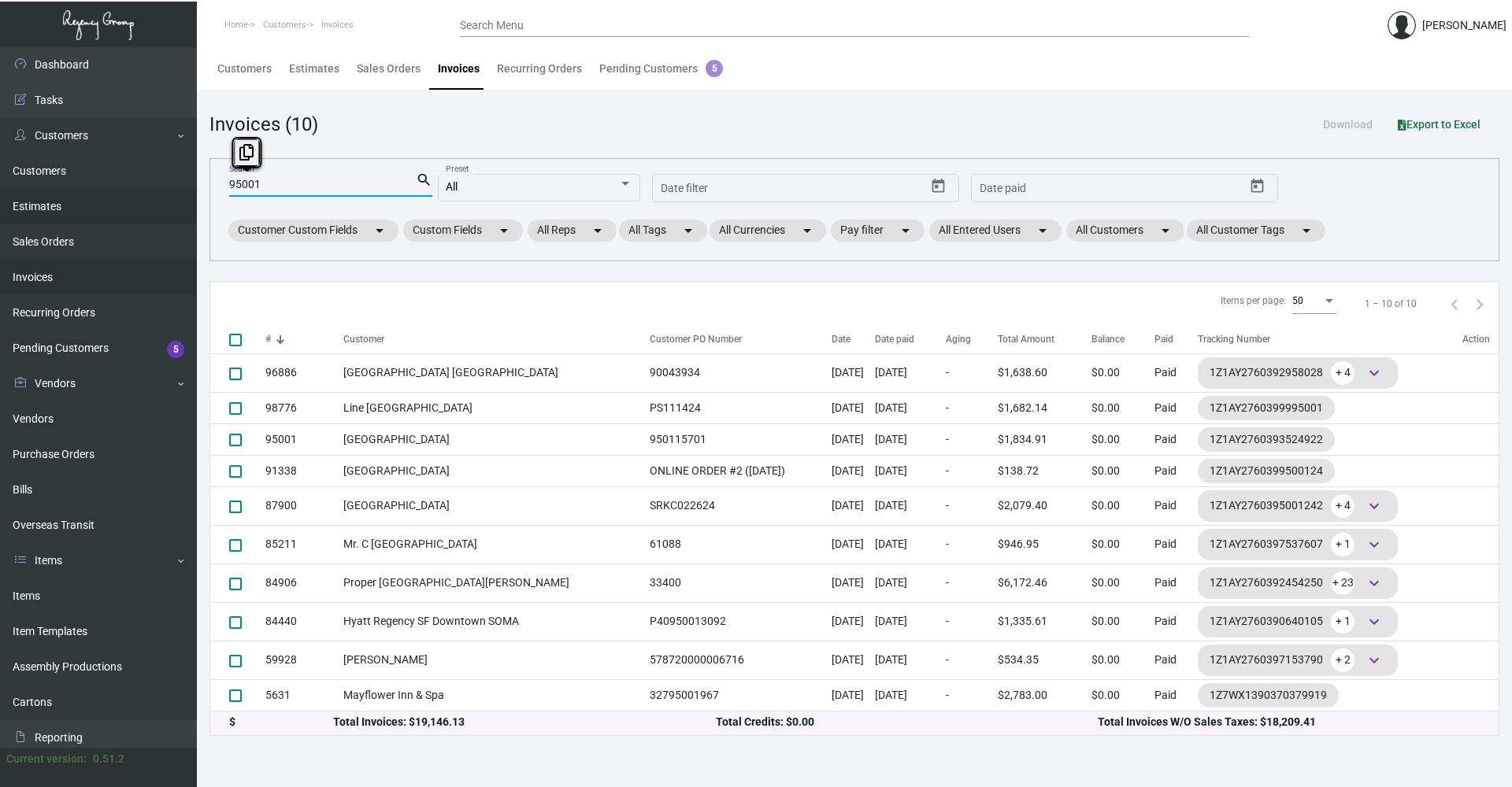
drag, startPoint x: 282, startPoint y: 188, endPoint x: 145, endPoint y: 191, distance: 137.0
click at [145, 191] on div "Dashboard Dashboard Tasks Customers Customers Estimates Sales Orders Invoices R…" at bounding box center [756, 416] width 1512 height 740
click at [546, 62] on div "Recurring Orders" at bounding box center [539, 69] width 85 height 16
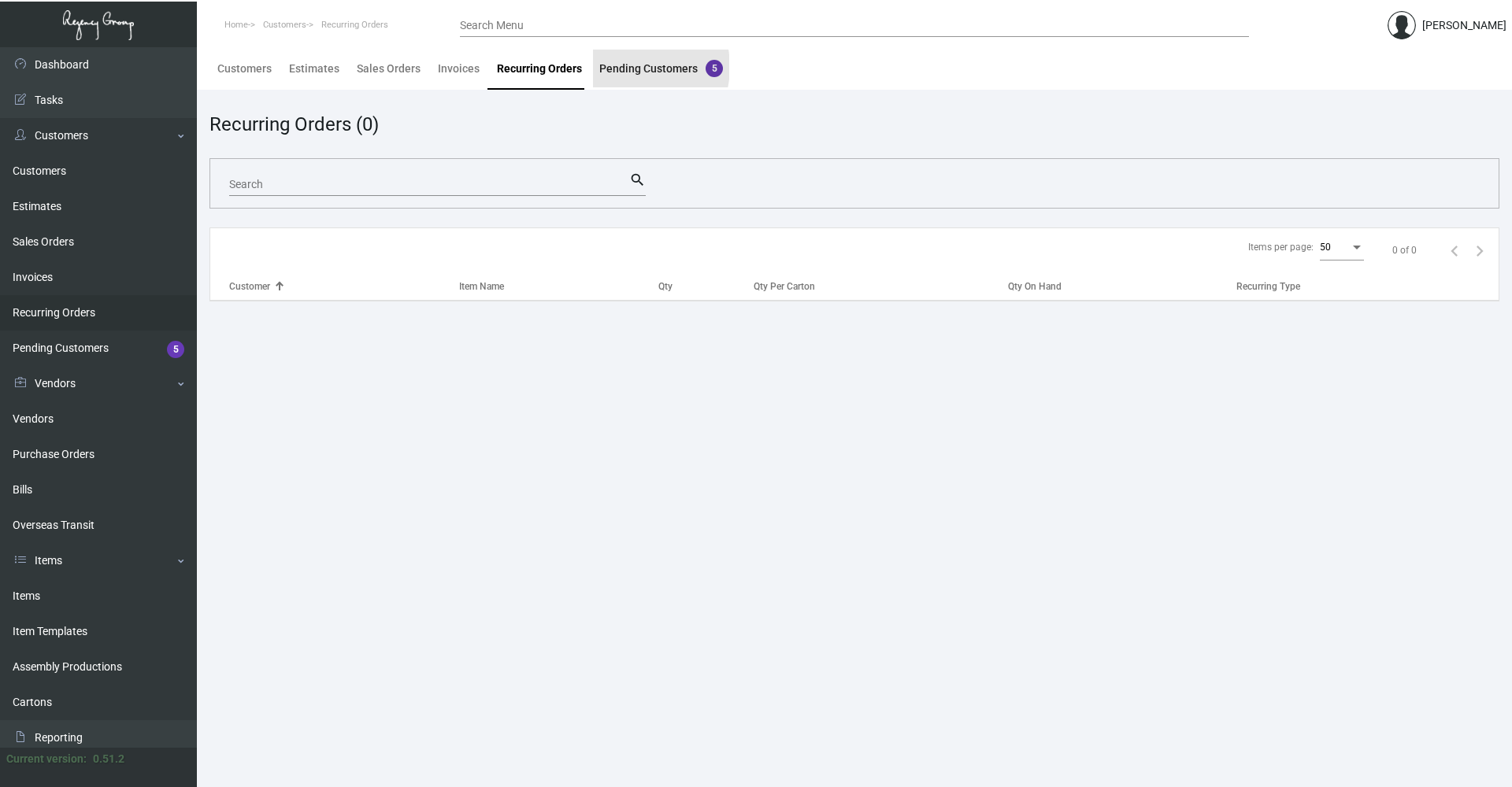
click at [627, 67] on div "Pending Customers 5" at bounding box center [661, 69] width 123 height 16
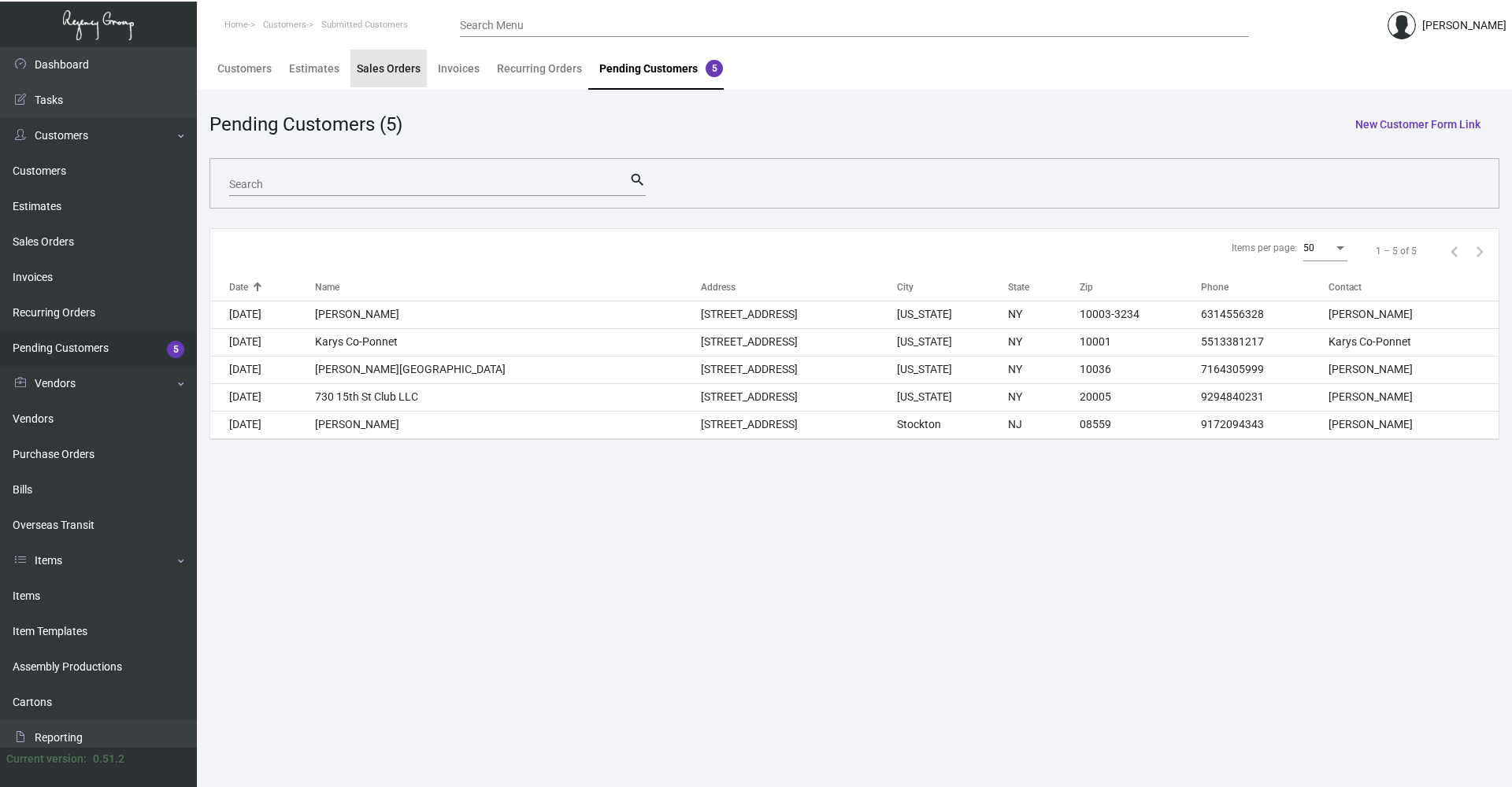
click at [372, 65] on div "Sales Orders" at bounding box center [388, 69] width 63 height 16
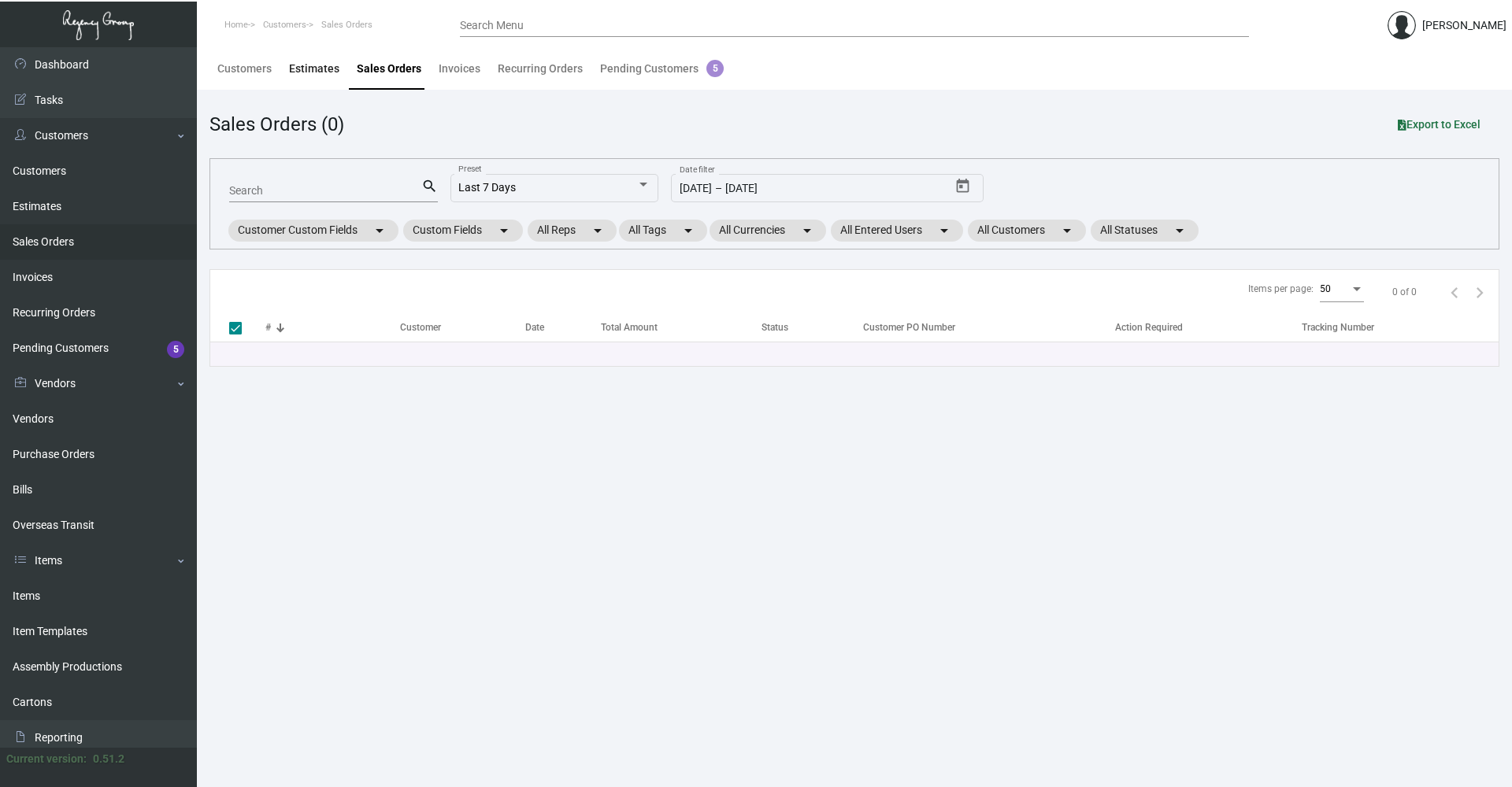
click at [332, 72] on div "Estimates" at bounding box center [314, 69] width 50 height 16
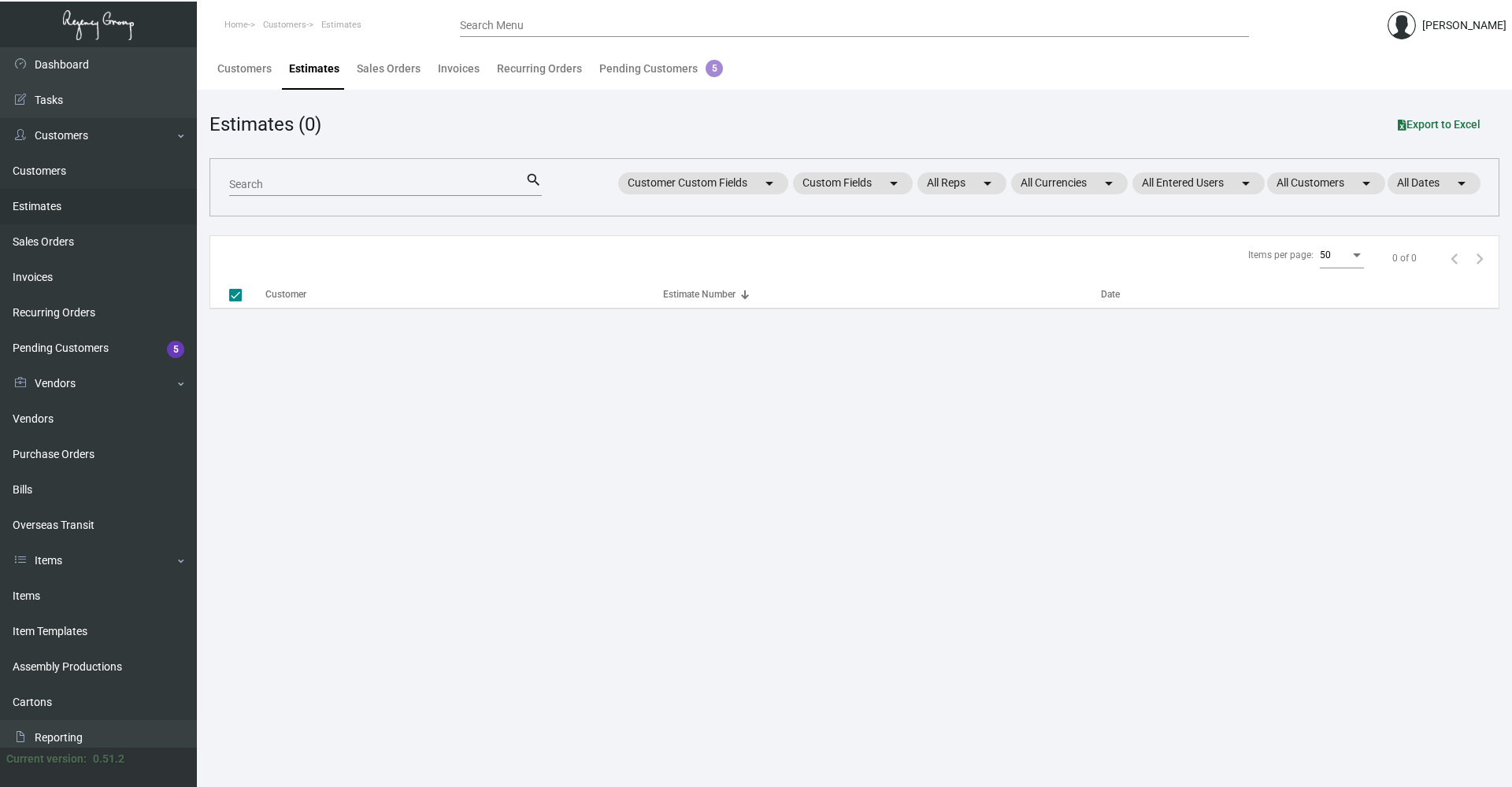
checkbox input "false"
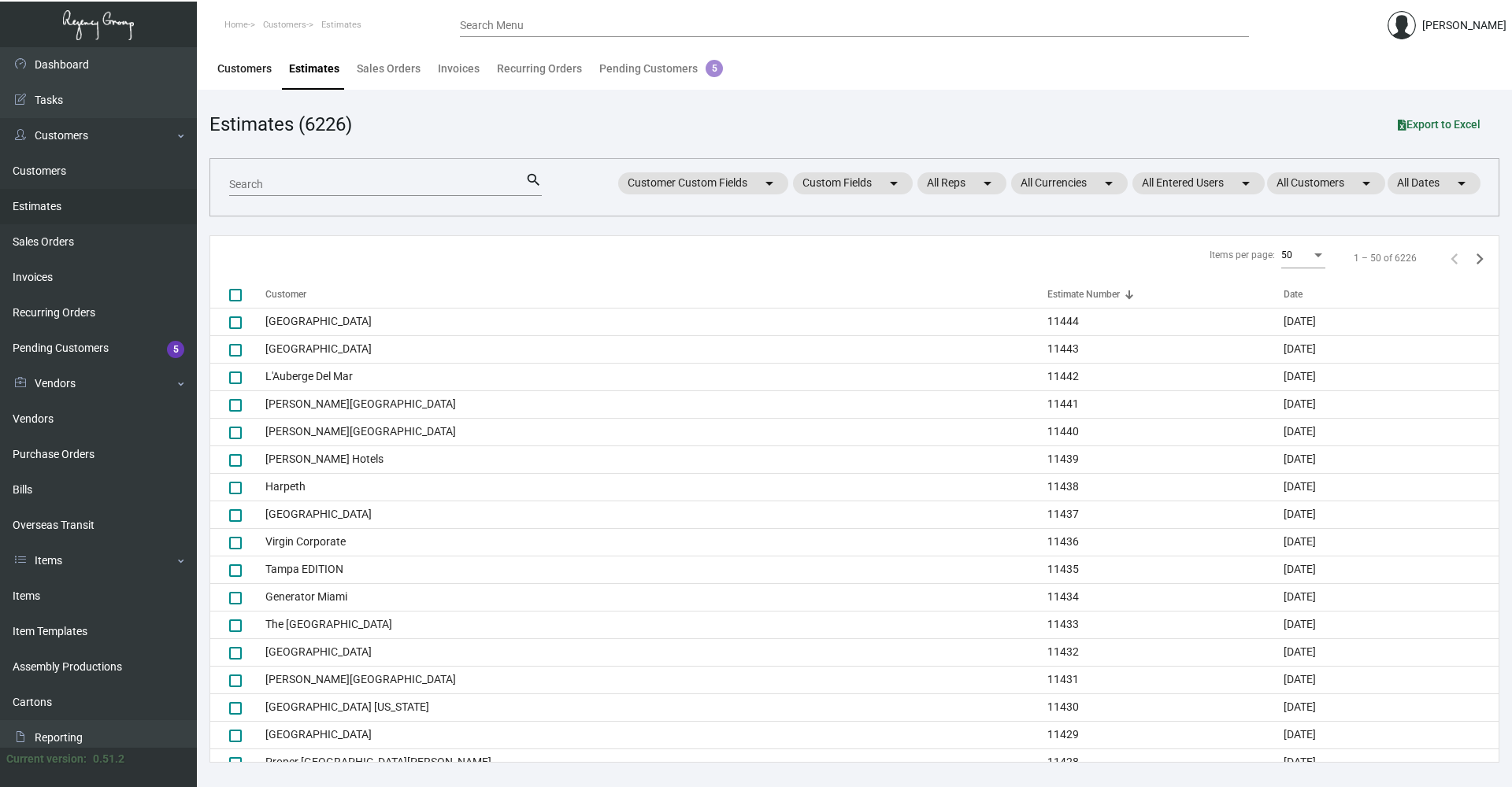
click at [233, 67] on div "Customers" at bounding box center [244, 69] width 55 height 16
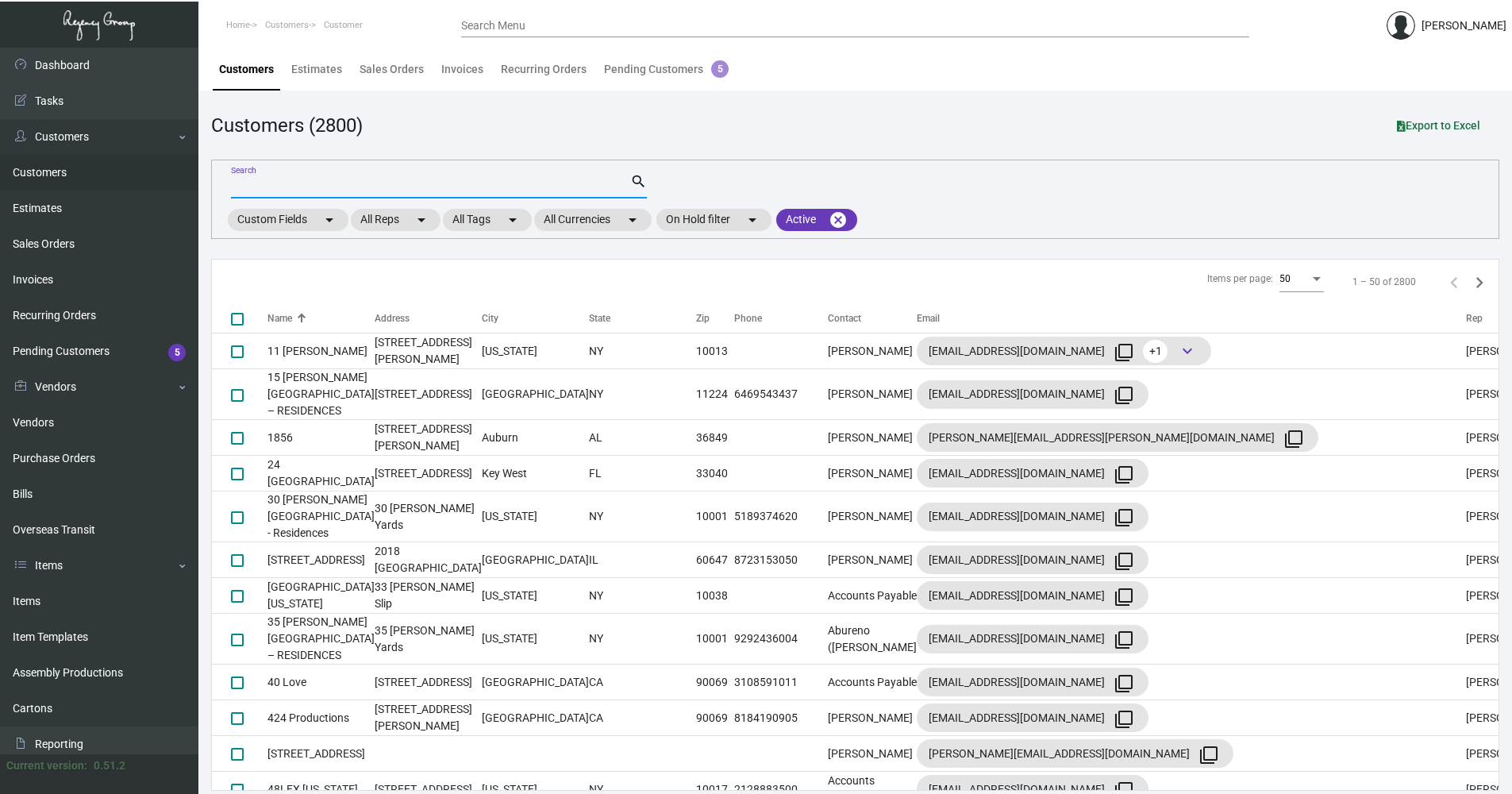
click at [260, 186] on input "Search" at bounding box center [430, 186] width 399 height 13
paste input "95001"
type input "95001"
checkbox input "true"
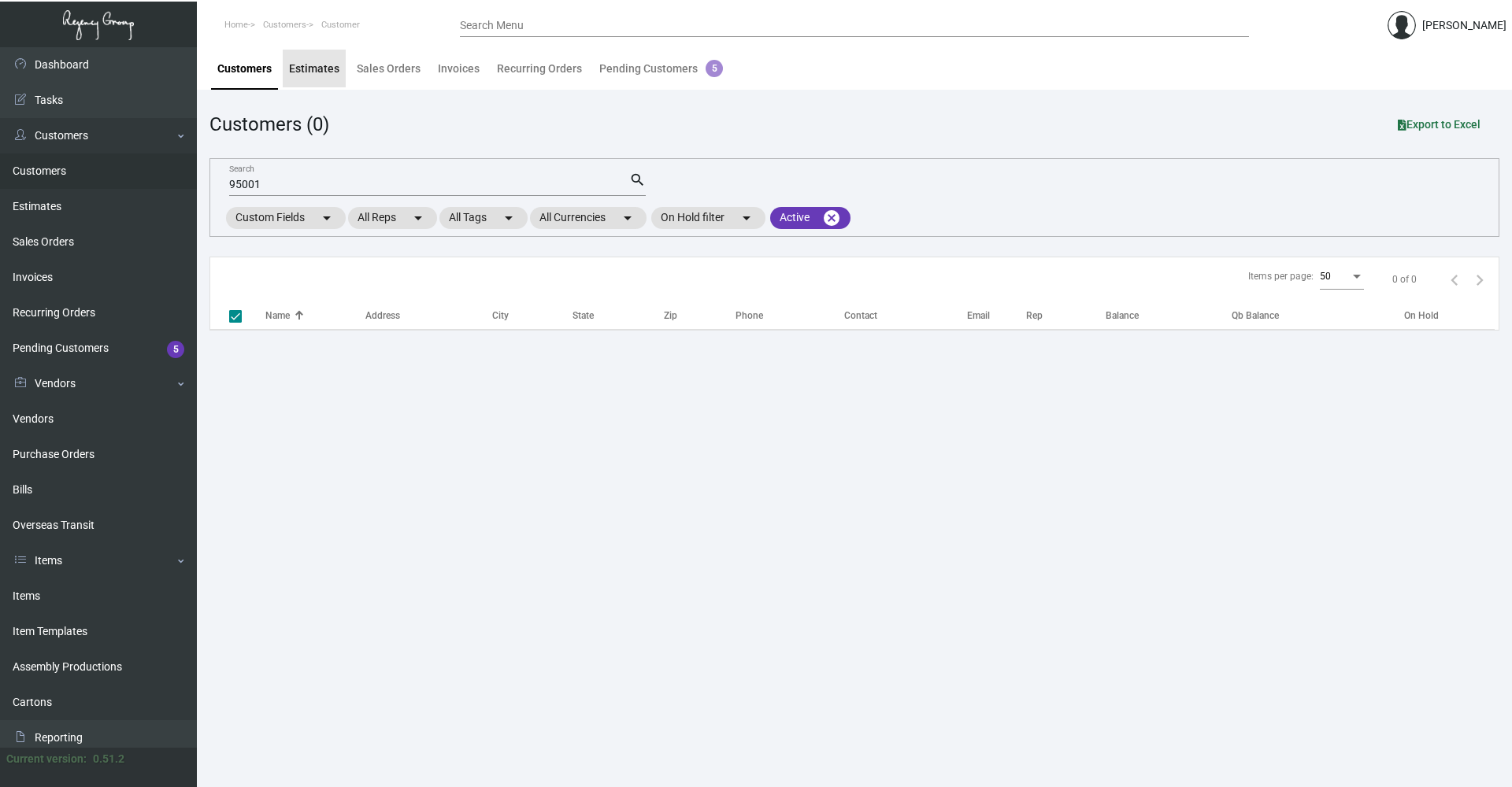
click at [323, 63] on div "Estimates" at bounding box center [314, 69] width 50 height 16
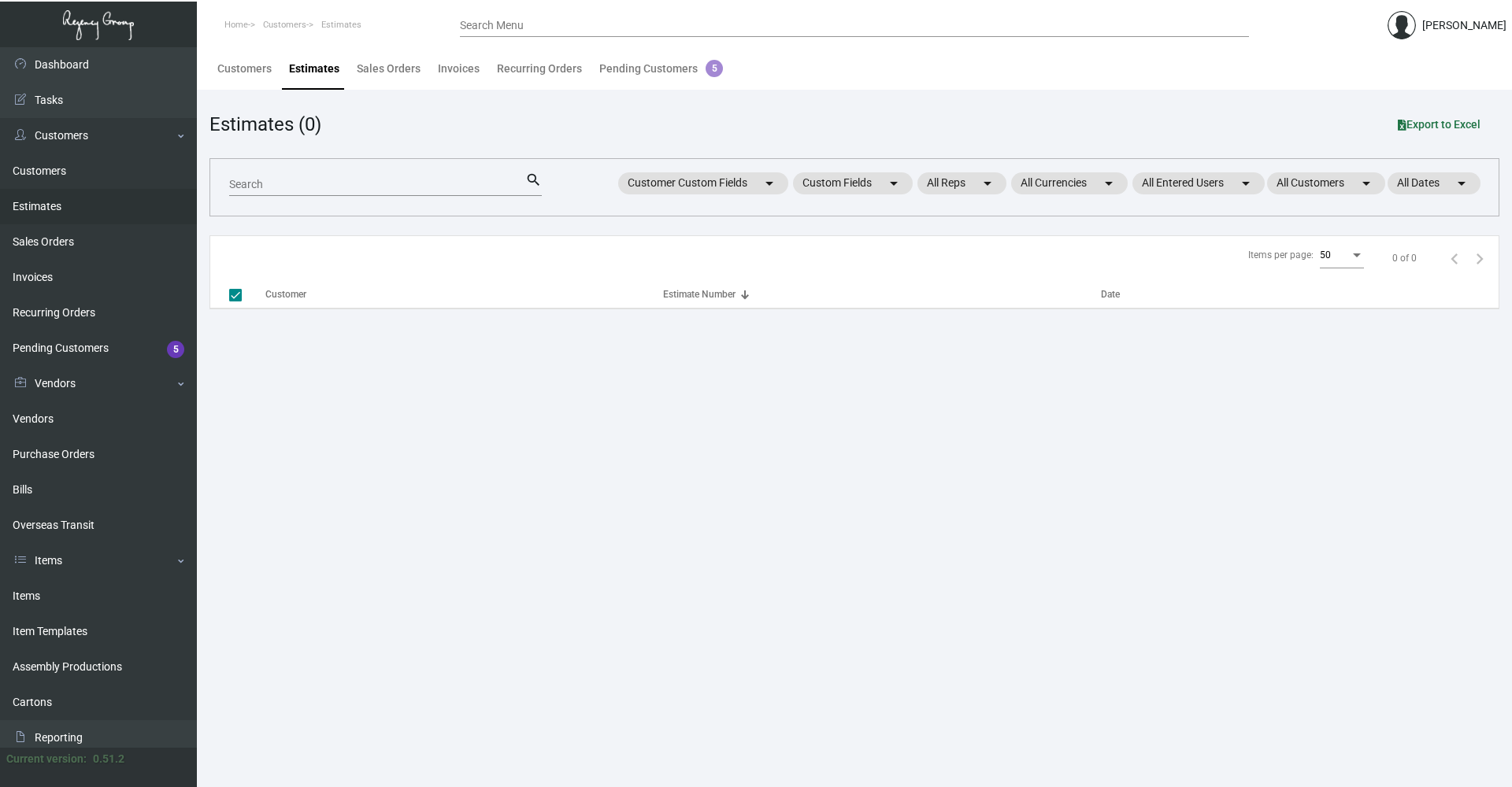
checkbox input "false"
click at [409, 73] on div "Sales Orders" at bounding box center [388, 69] width 63 height 16
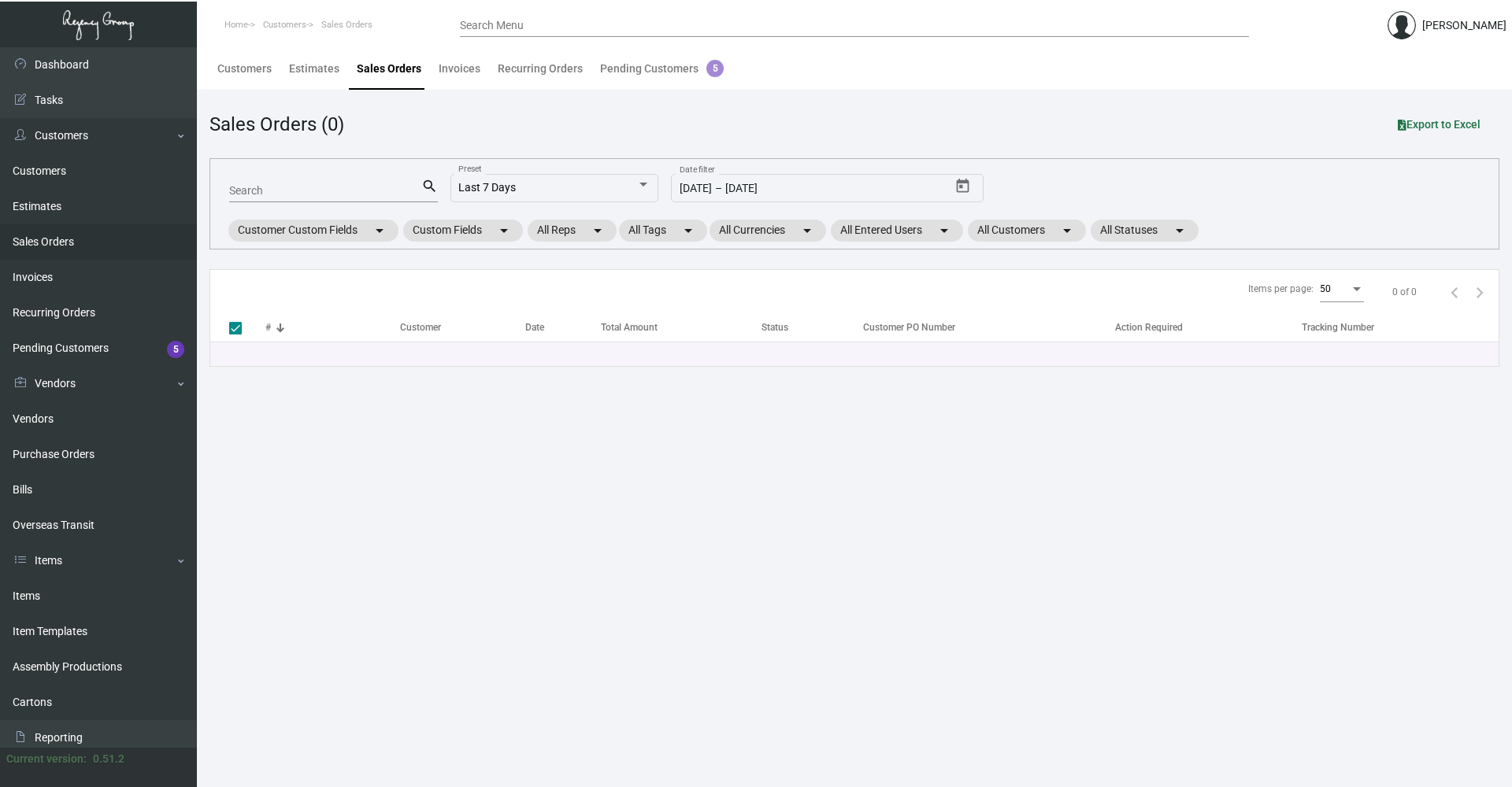
click at [304, 191] on input "Search" at bounding box center [325, 191] width 192 height 13
paste input "95001"
type input "95001"
checkbox input "false"
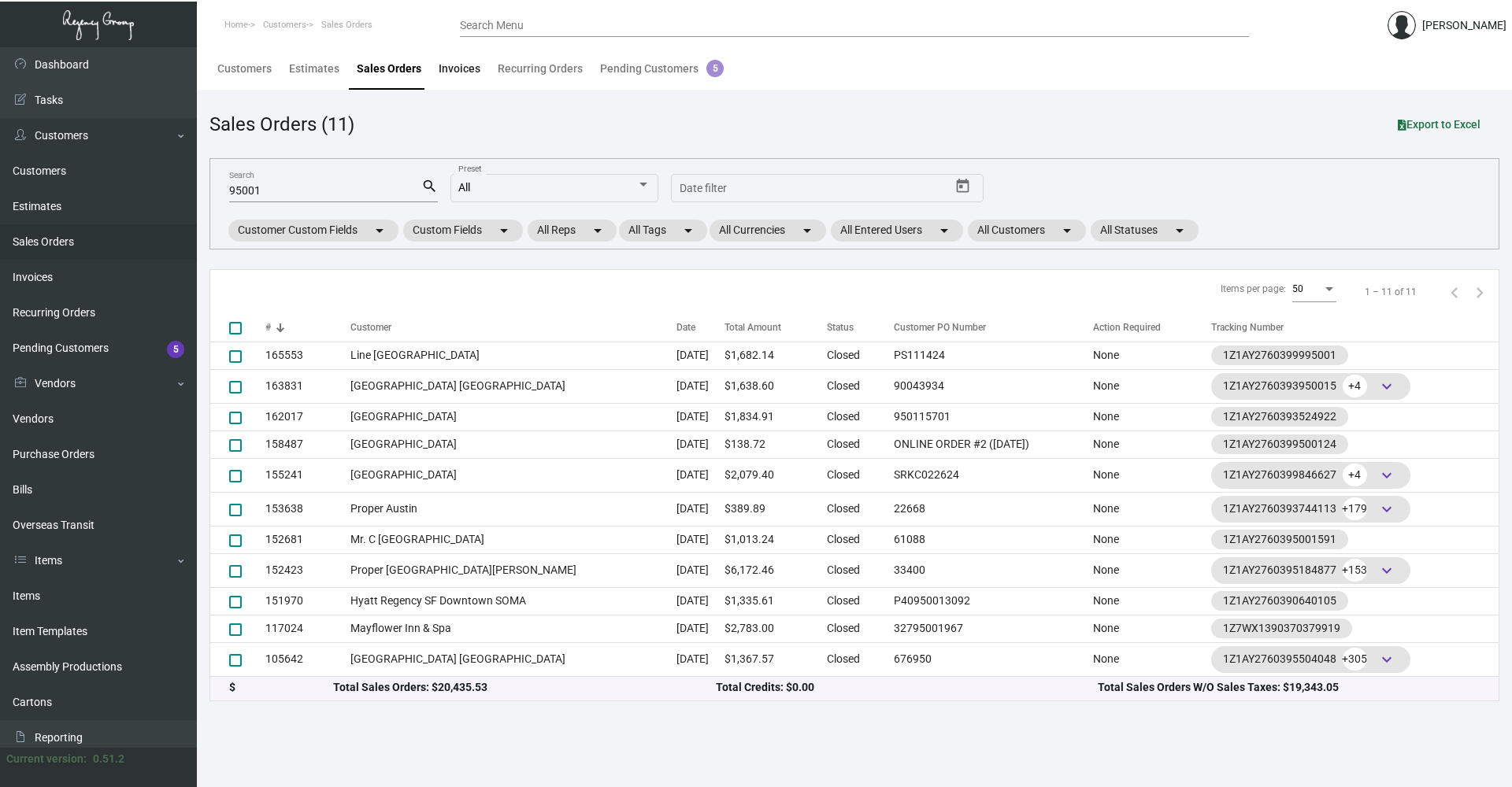
click at [465, 73] on div "Invoices" at bounding box center [459, 69] width 42 height 16
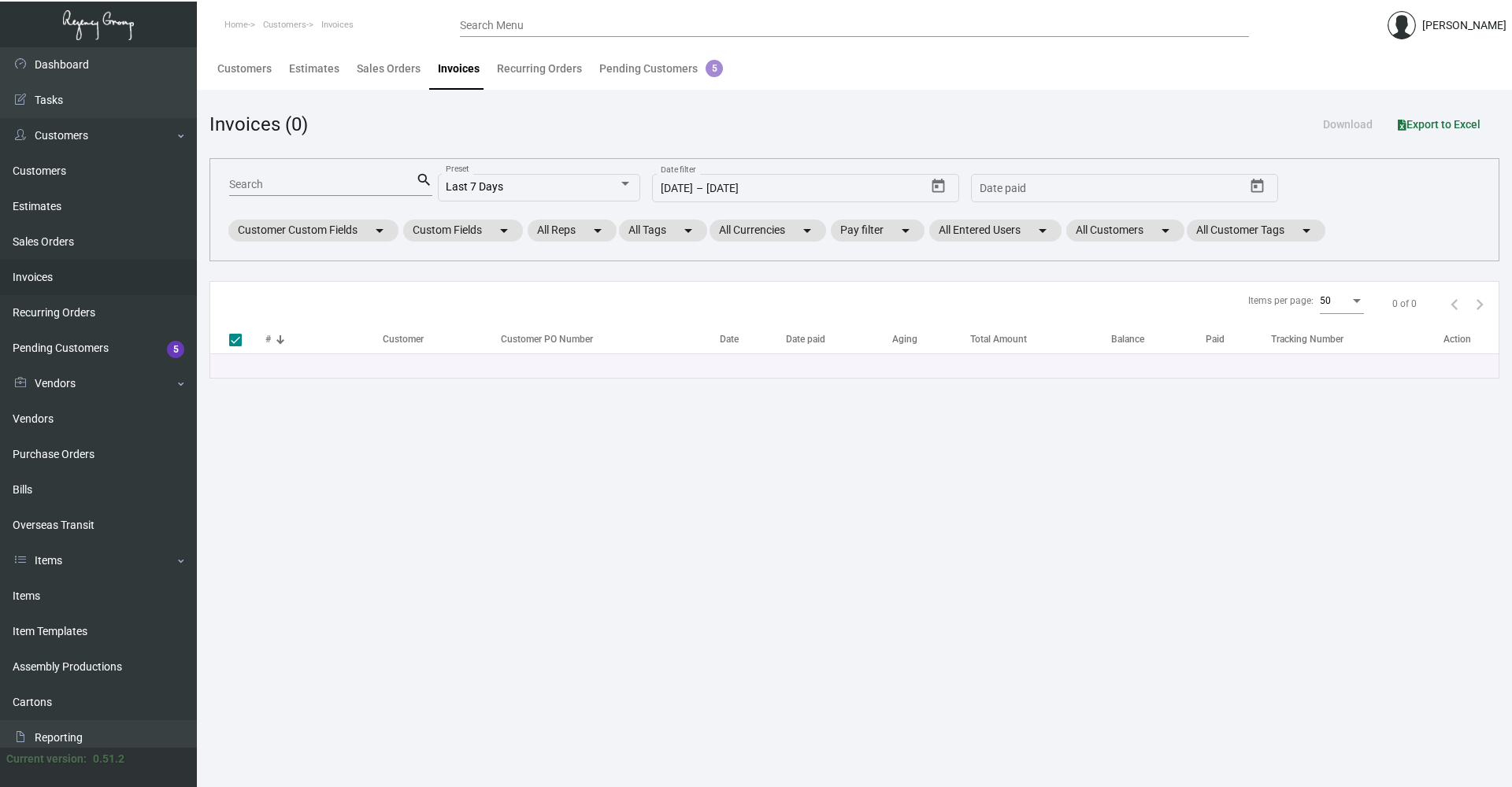
click at [308, 185] on input "Search" at bounding box center [322, 185] width 187 height 13
paste input "95001"
type input "95001"
checkbox input "false"
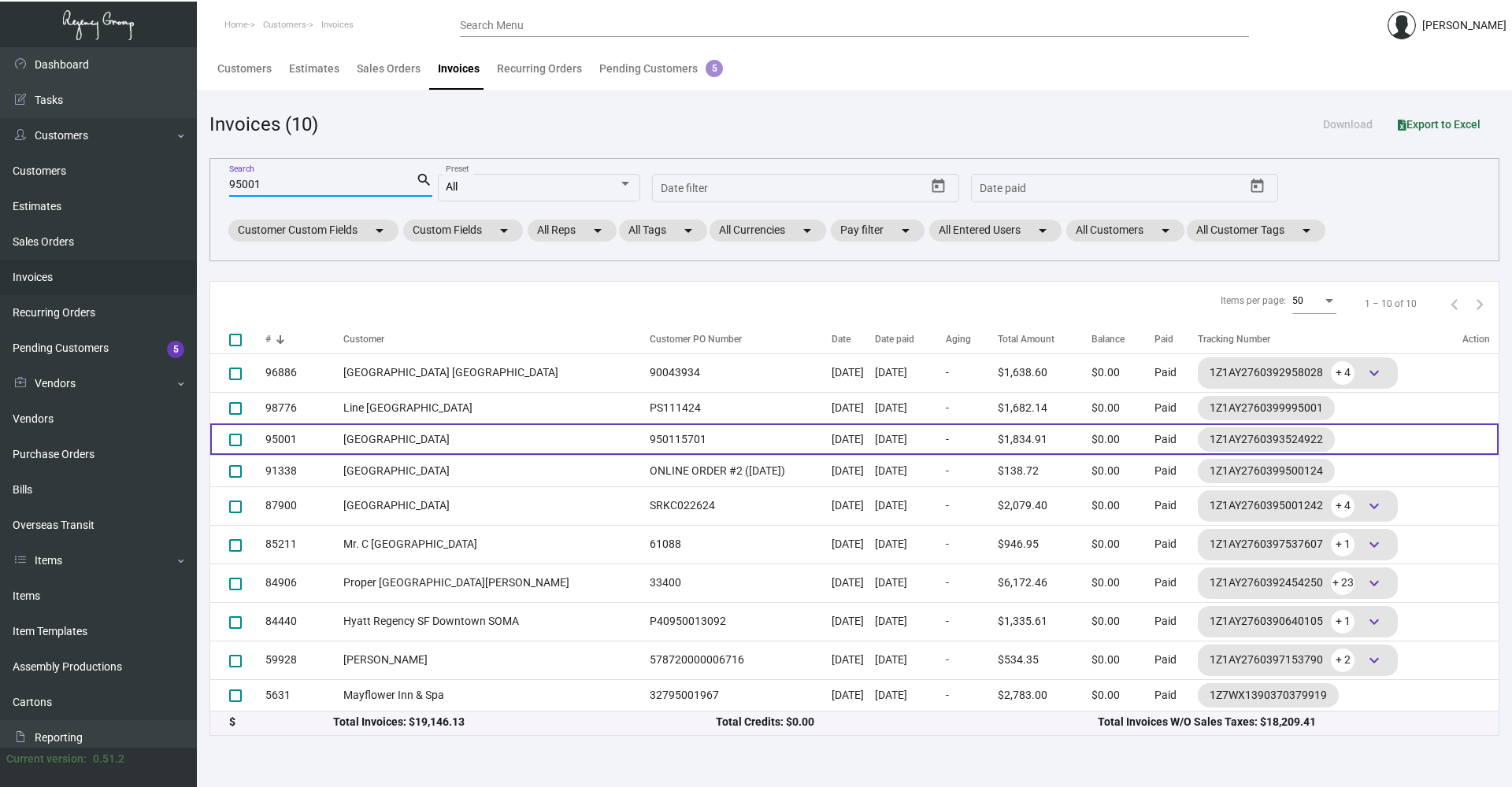
click at [364, 434] on td "[GEOGRAPHIC_DATA]" at bounding box center [493, 439] width 299 height 31
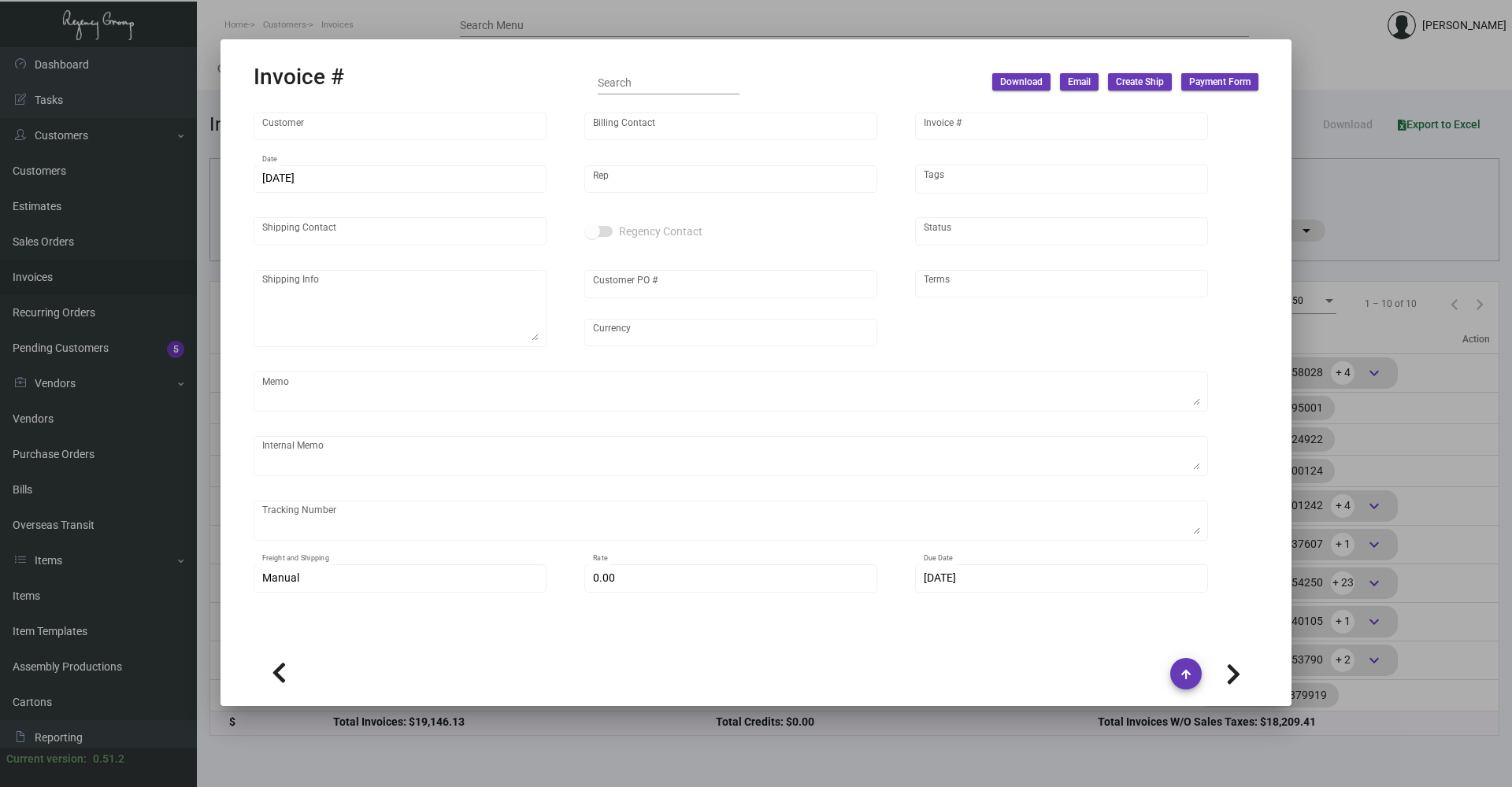
type input "[GEOGRAPHIC_DATA]"
type input "[PERSON_NAME]"
type input "95001"
type input "[DATE]"
type input "[PERSON_NAME]"
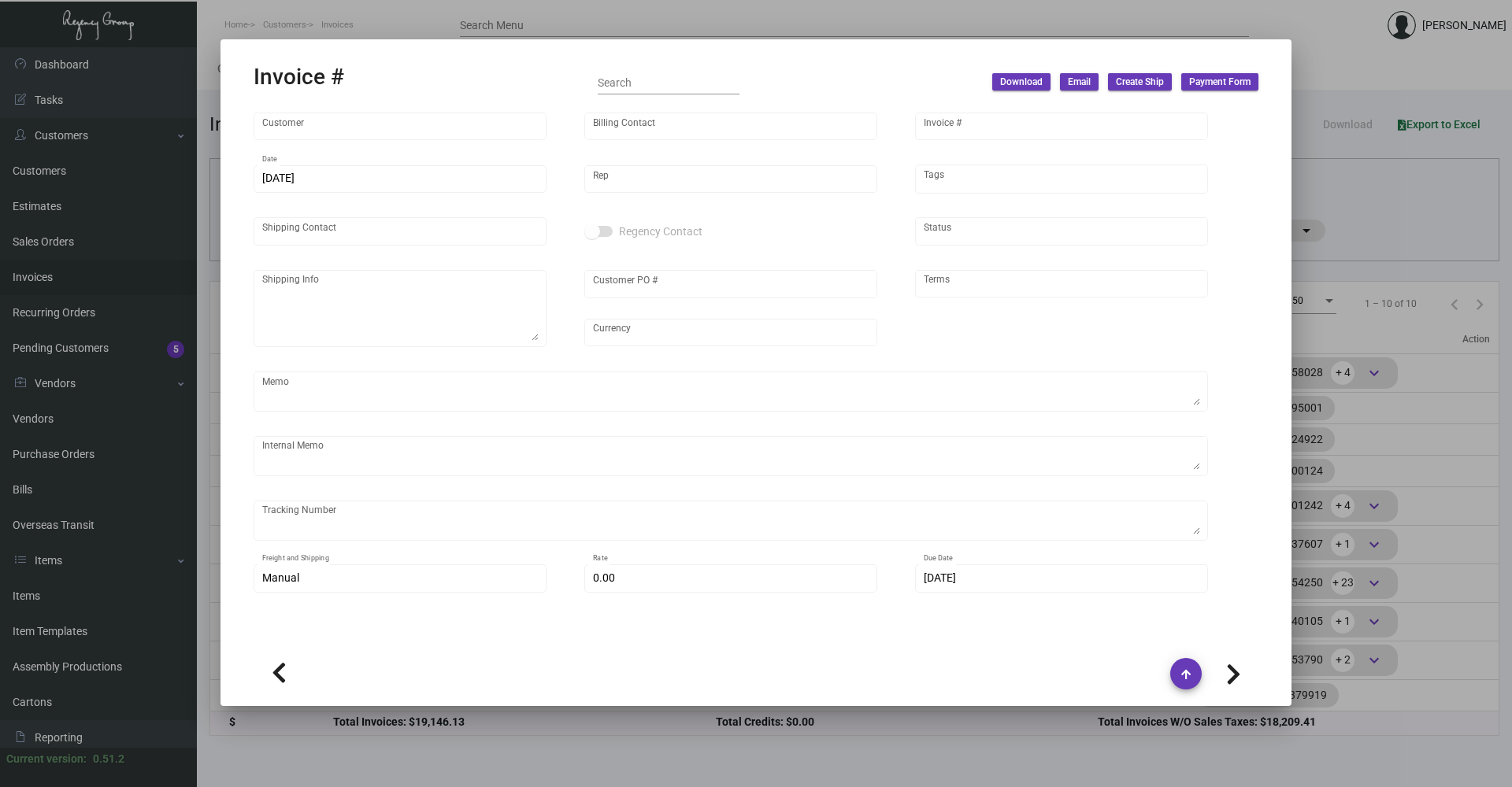
type input "[PERSON_NAME]"
type textarea "One Hotel [GEOGRAPHIC_DATA] - [PERSON_NAME] [STREET_ADDRESS][PERSON_NAME]"
type input "950115701"
type input "United States Dollar $"
type input "Net 30"
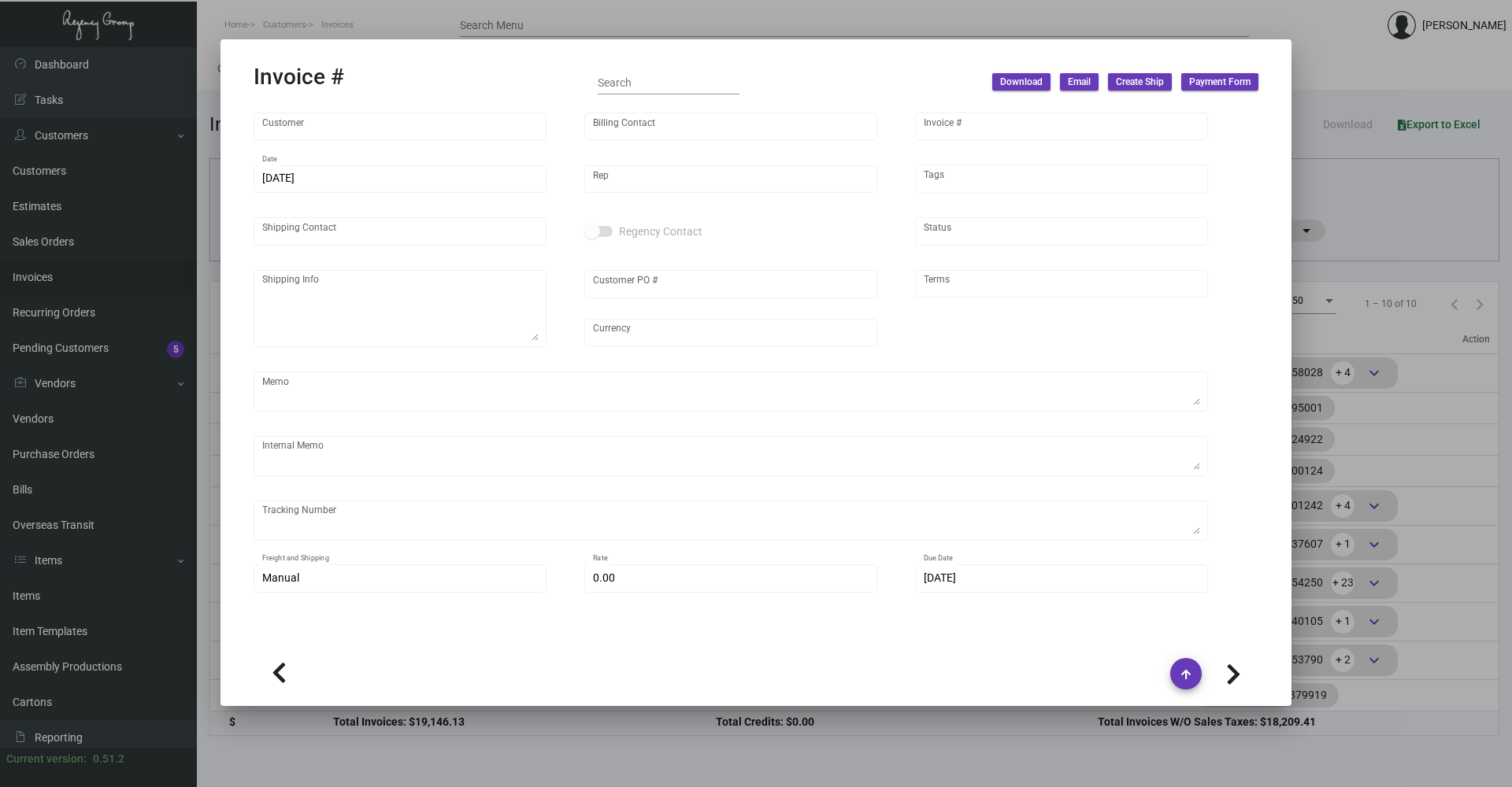
type textarea "[DATE] Shipped from Vendor by UPS Ground Cost $57.08"
type input "$ 84.91"
type input "[DATE]"
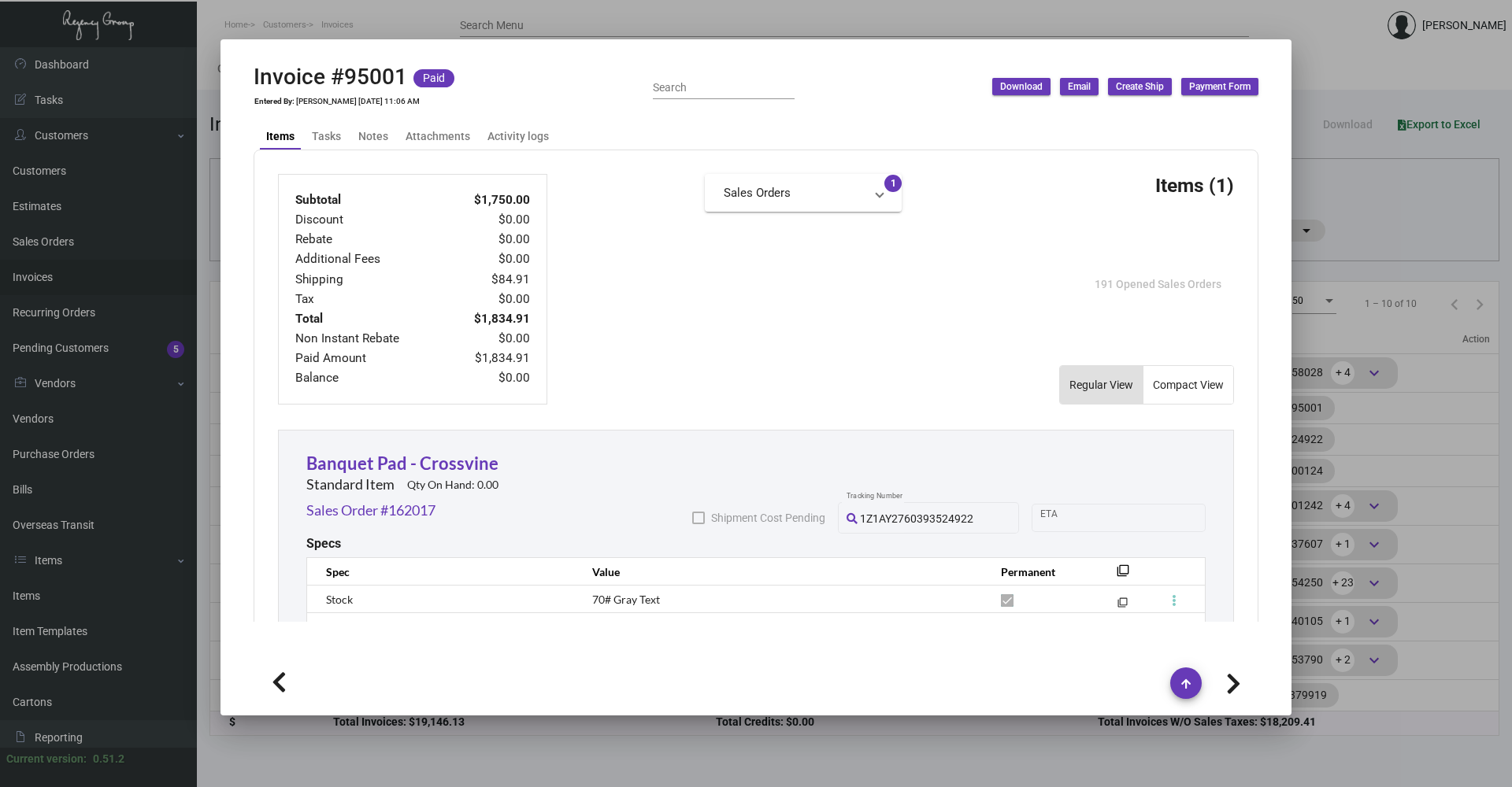
scroll to position [708, 0]
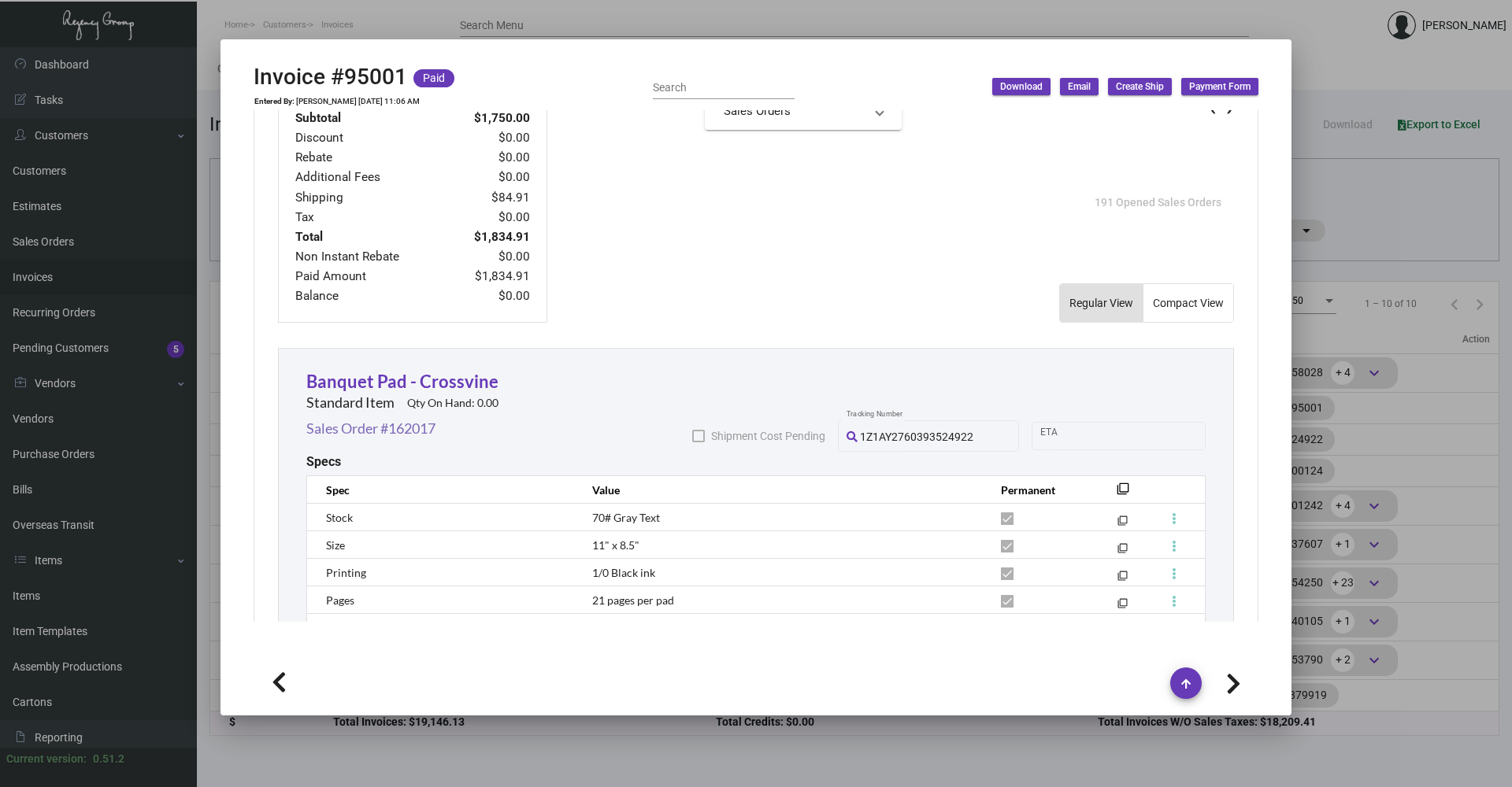
click at [390, 427] on link "Sales Order #162017" at bounding box center [371, 429] width 129 height 21
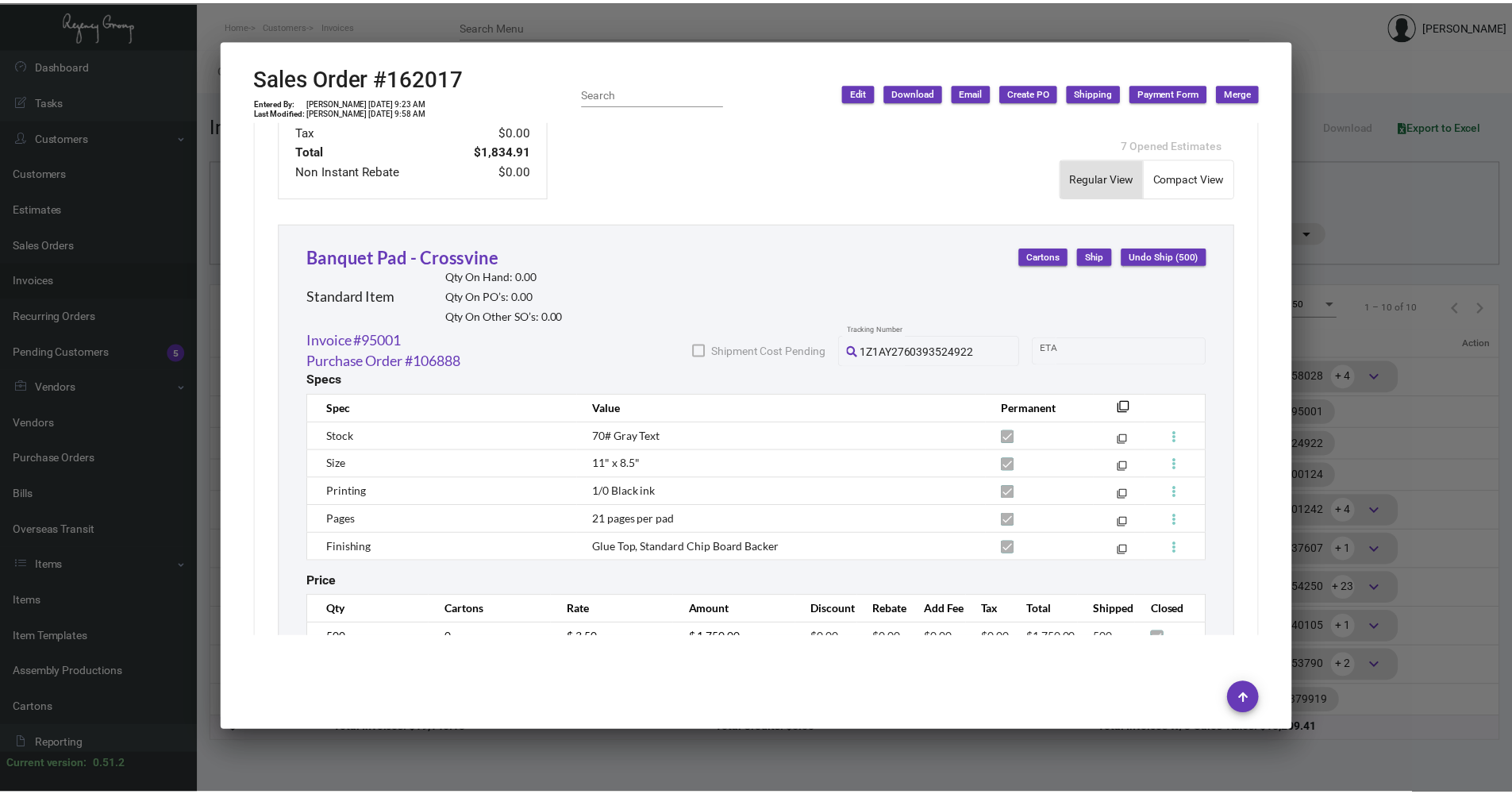
scroll to position [854, 0]
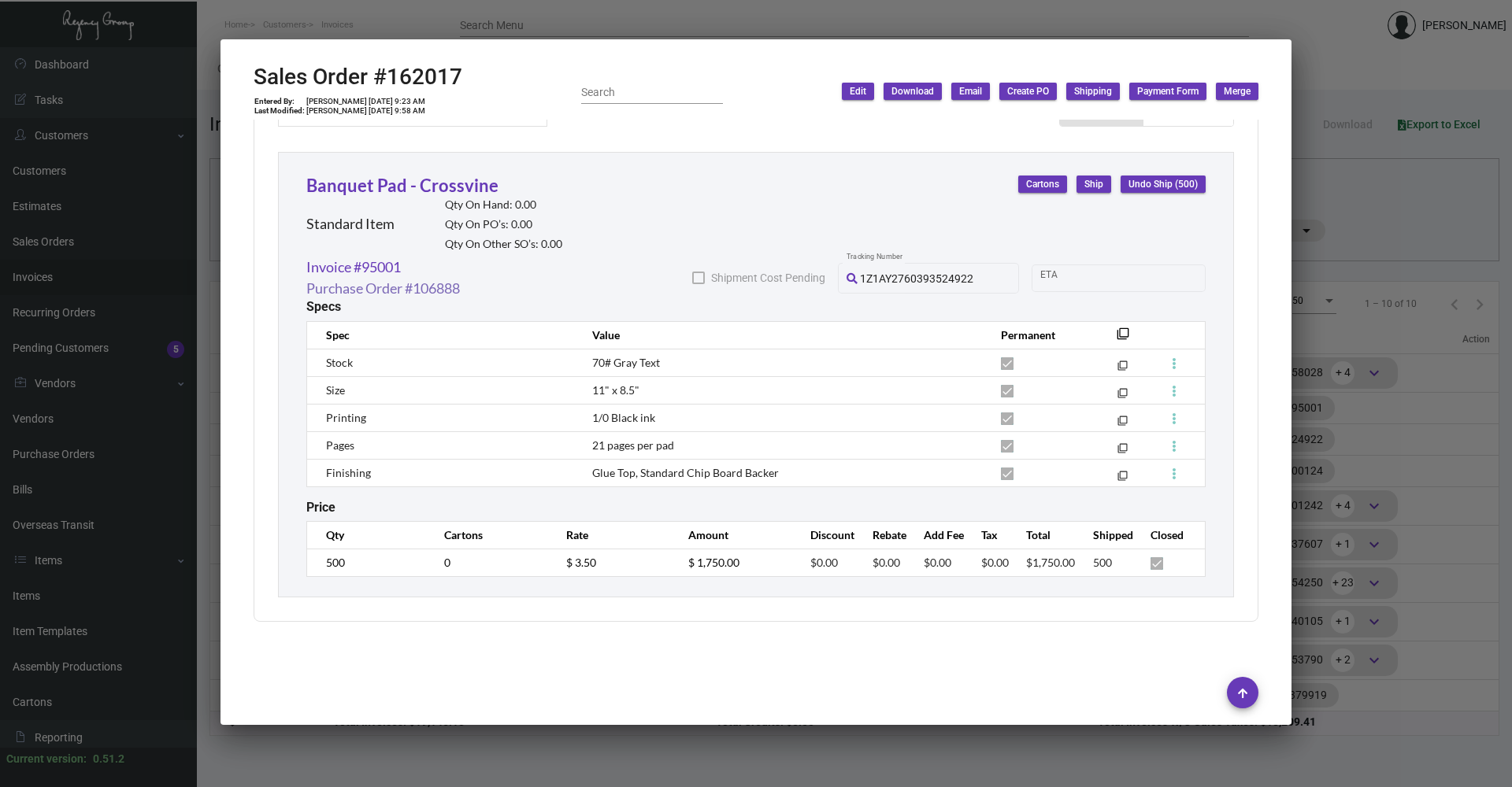
click at [408, 292] on link "Purchase Order #106888" at bounding box center [383, 288] width 154 height 21
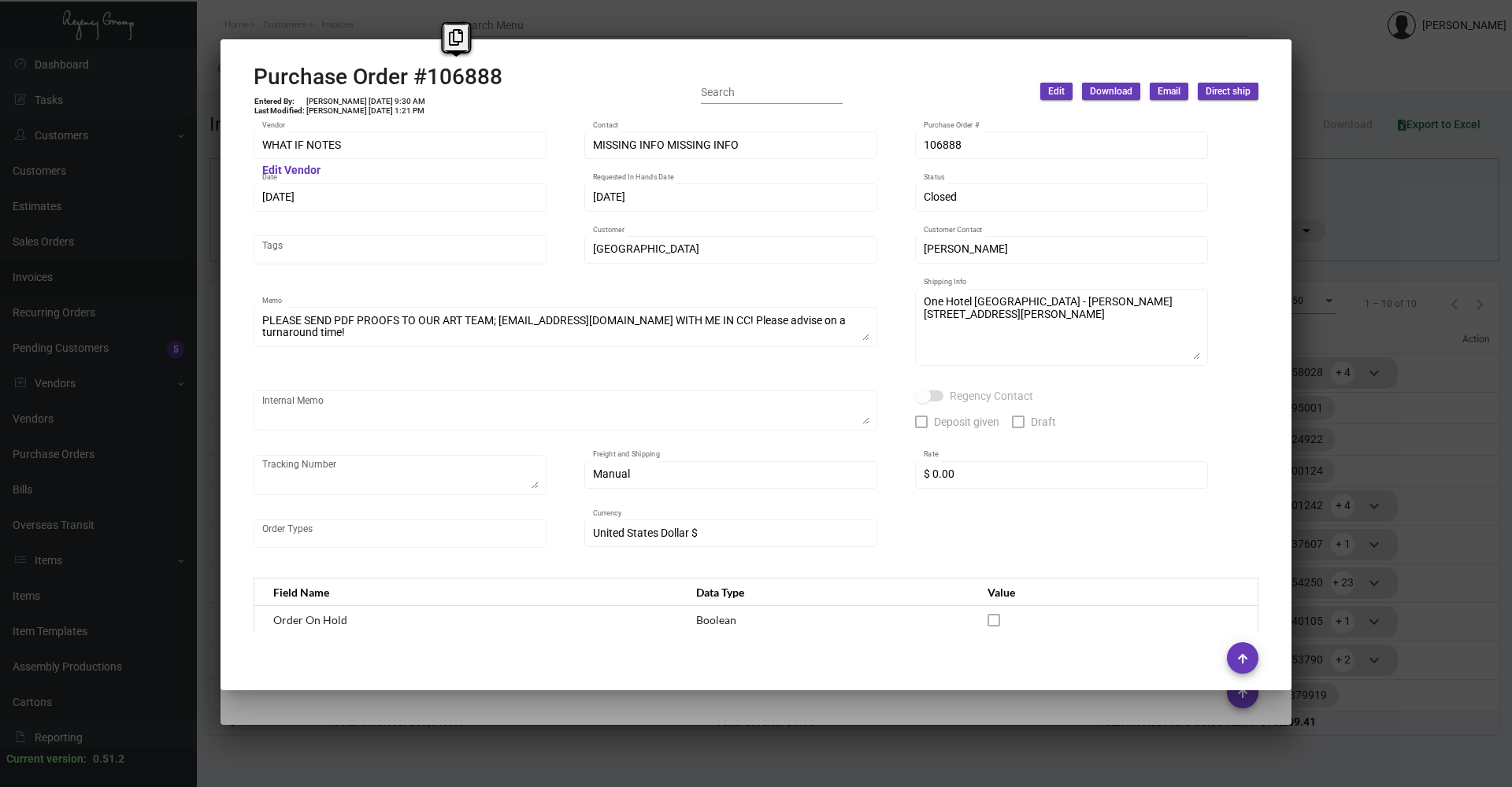
drag, startPoint x: 415, startPoint y: 75, endPoint x: 507, endPoint y: 89, distance: 93.1
click at [507, 89] on div "Purchase Order #106888 Entered By: [PERSON_NAME] [DATE] 9:30 AM Last Modified: …" at bounding box center [756, 91] width 1005 height 56
copy h2 "#106888"
click at [362, 771] on div at bounding box center [756, 393] width 1512 height 787
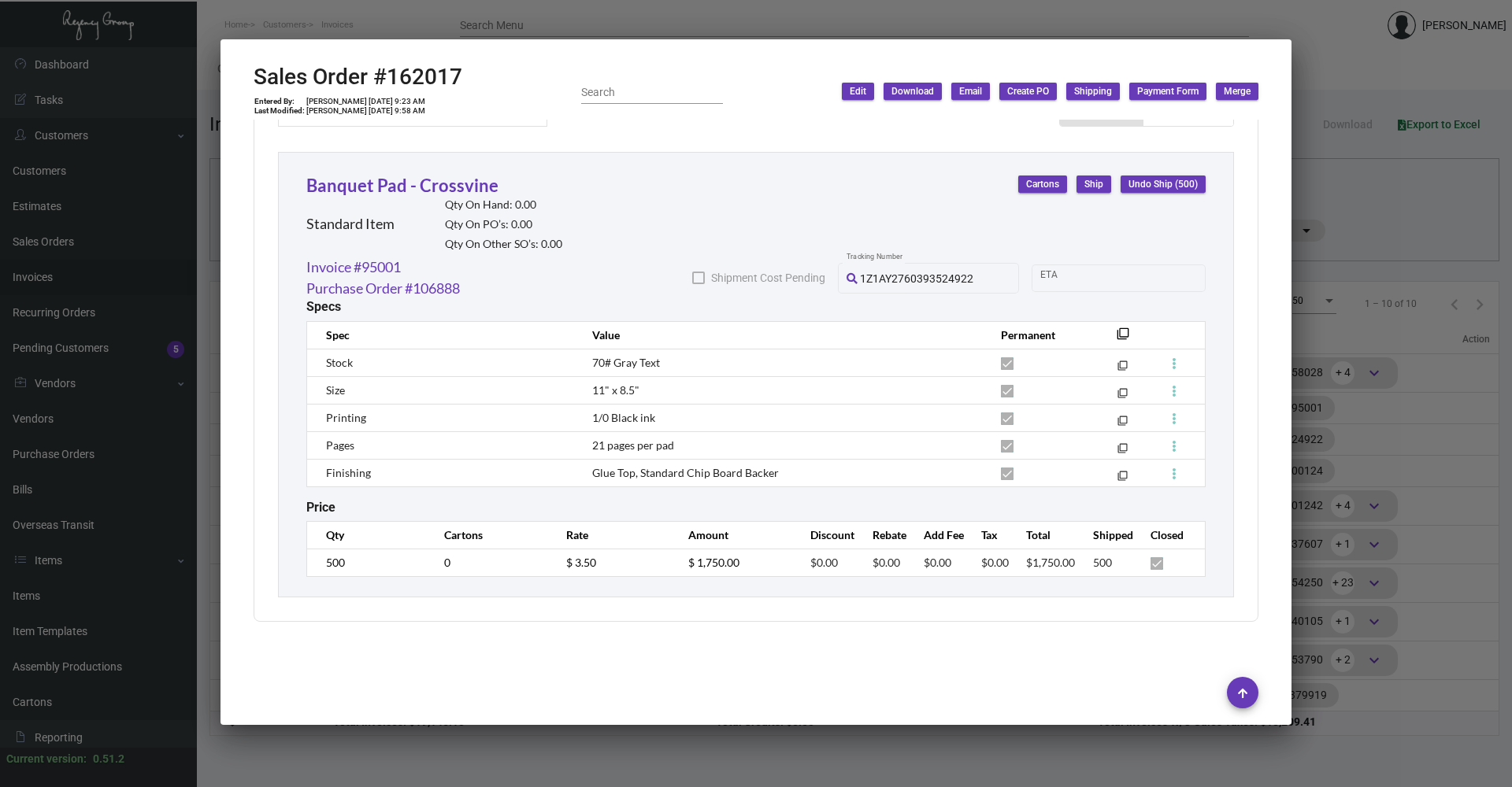
click at [419, 761] on div at bounding box center [756, 393] width 1512 height 787
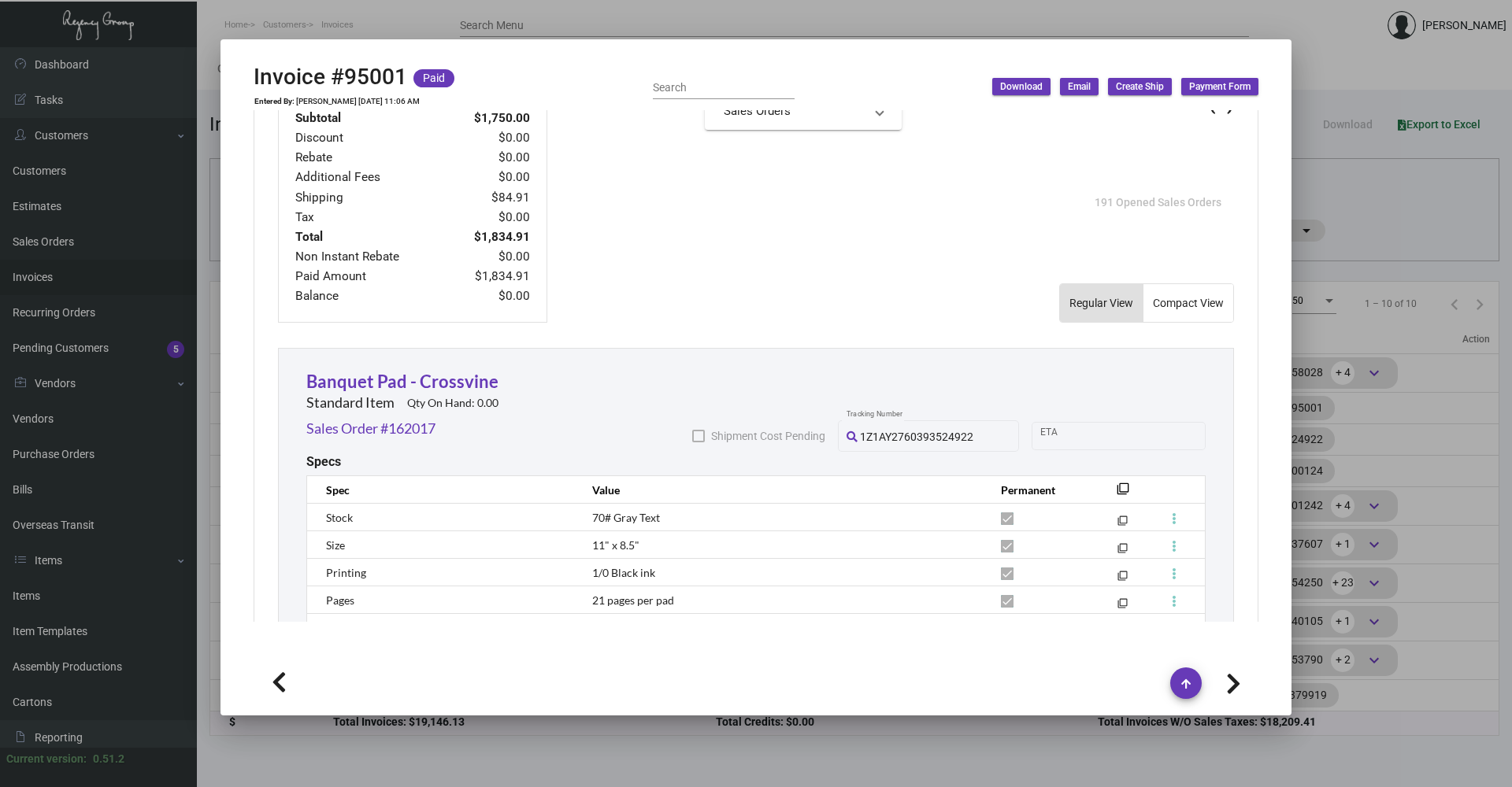
click at [418, 758] on div at bounding box center [756, 393] width 1512 height 787
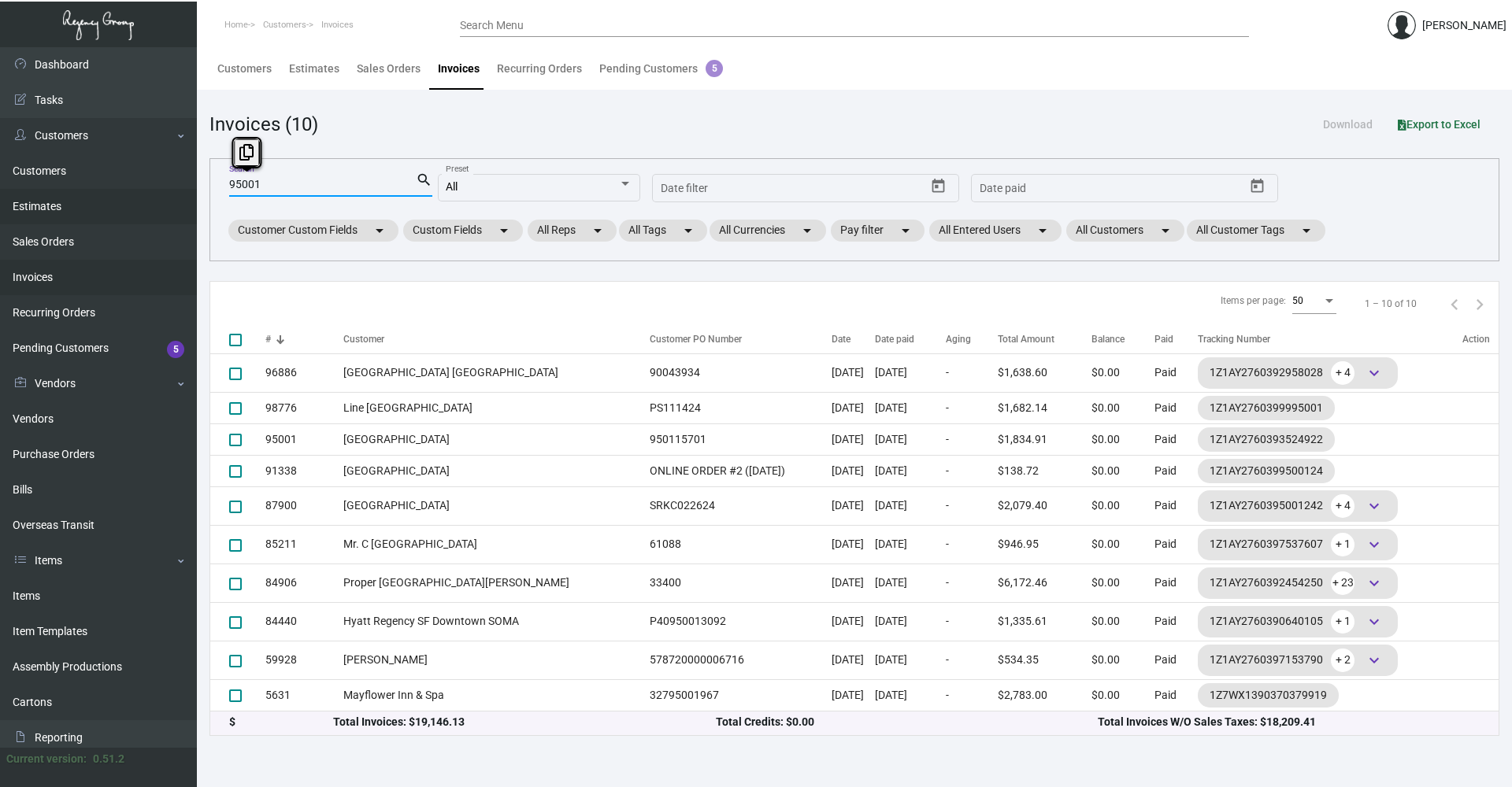
drag, startPoint x: 270, startPoint y: 183, endPoint x: 112, endPoint y: 201, distance: 159.0
click at [121, 191] on div "Dashboard Dashboard Tasks Customers Customers Estimates Sales Orders Invoices R…" at bounding box center [756, 416] width 1512 height 740
click at [62, 174] on link "Customers" at bounding box center [98, 171] width 197 height 36
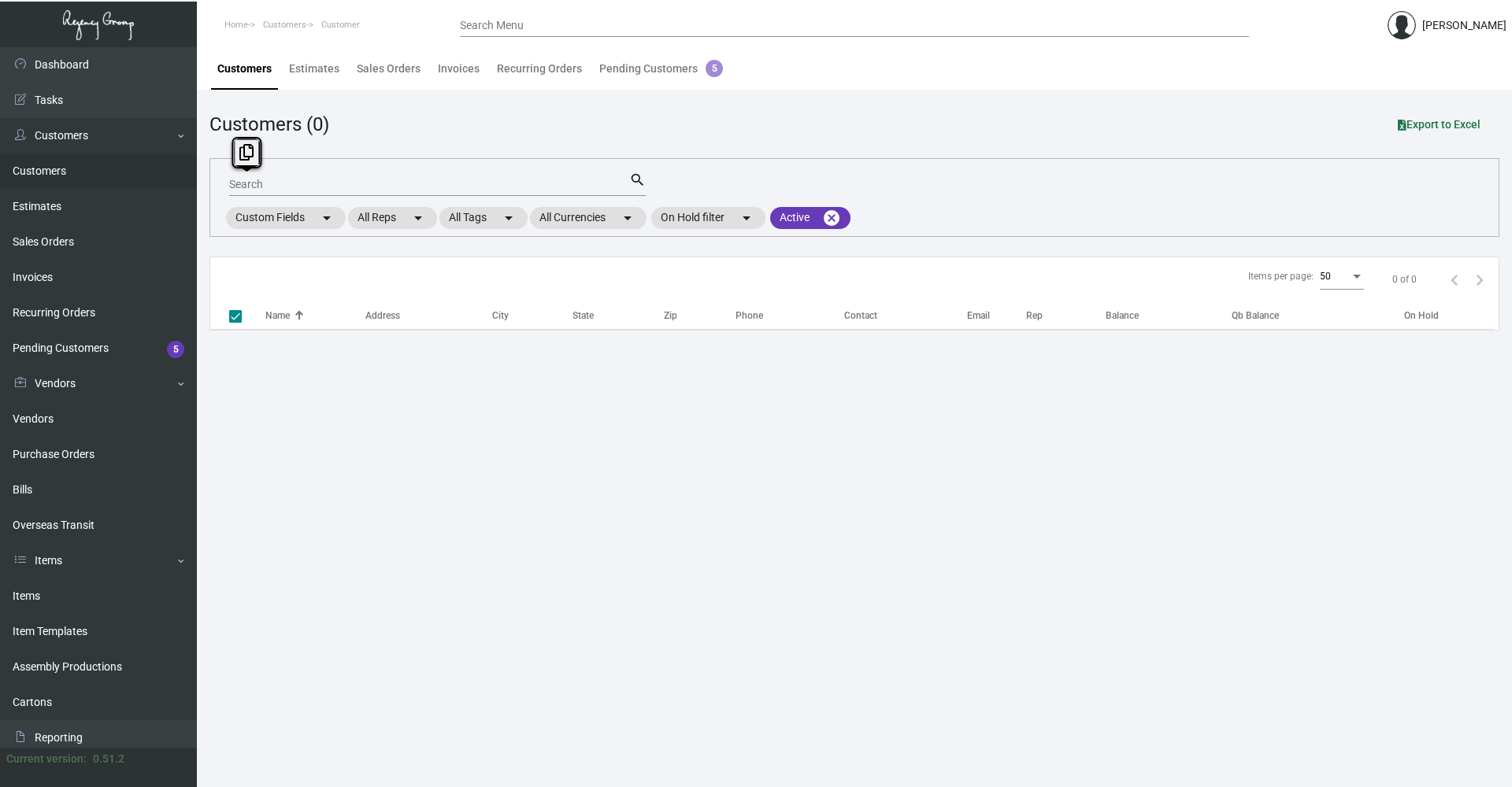
checkbox input "false"
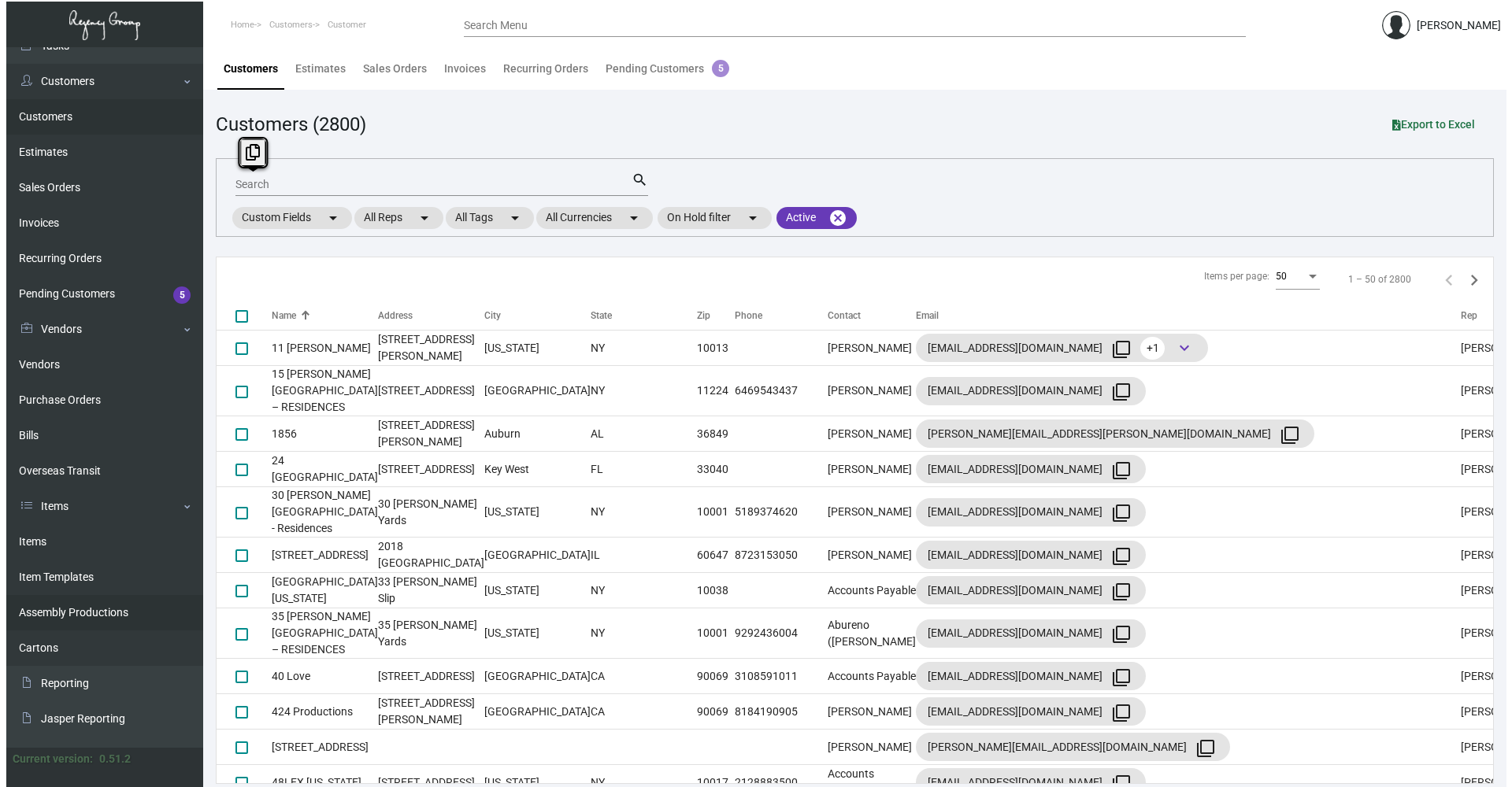
scroll to position [79, 0]
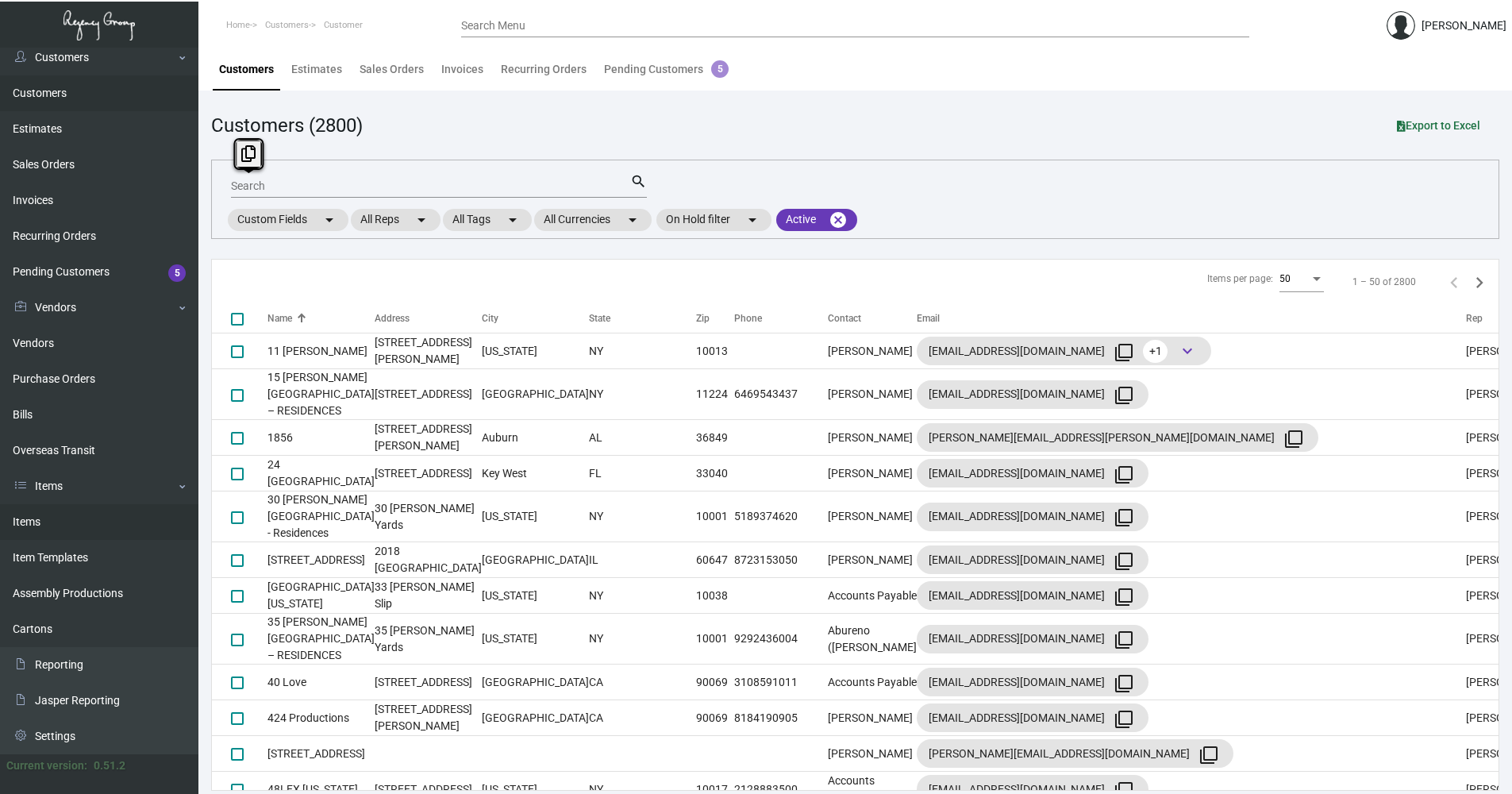
click at [90, 519] on link "Items" at bounding box center [99, 522] width 199 height 36
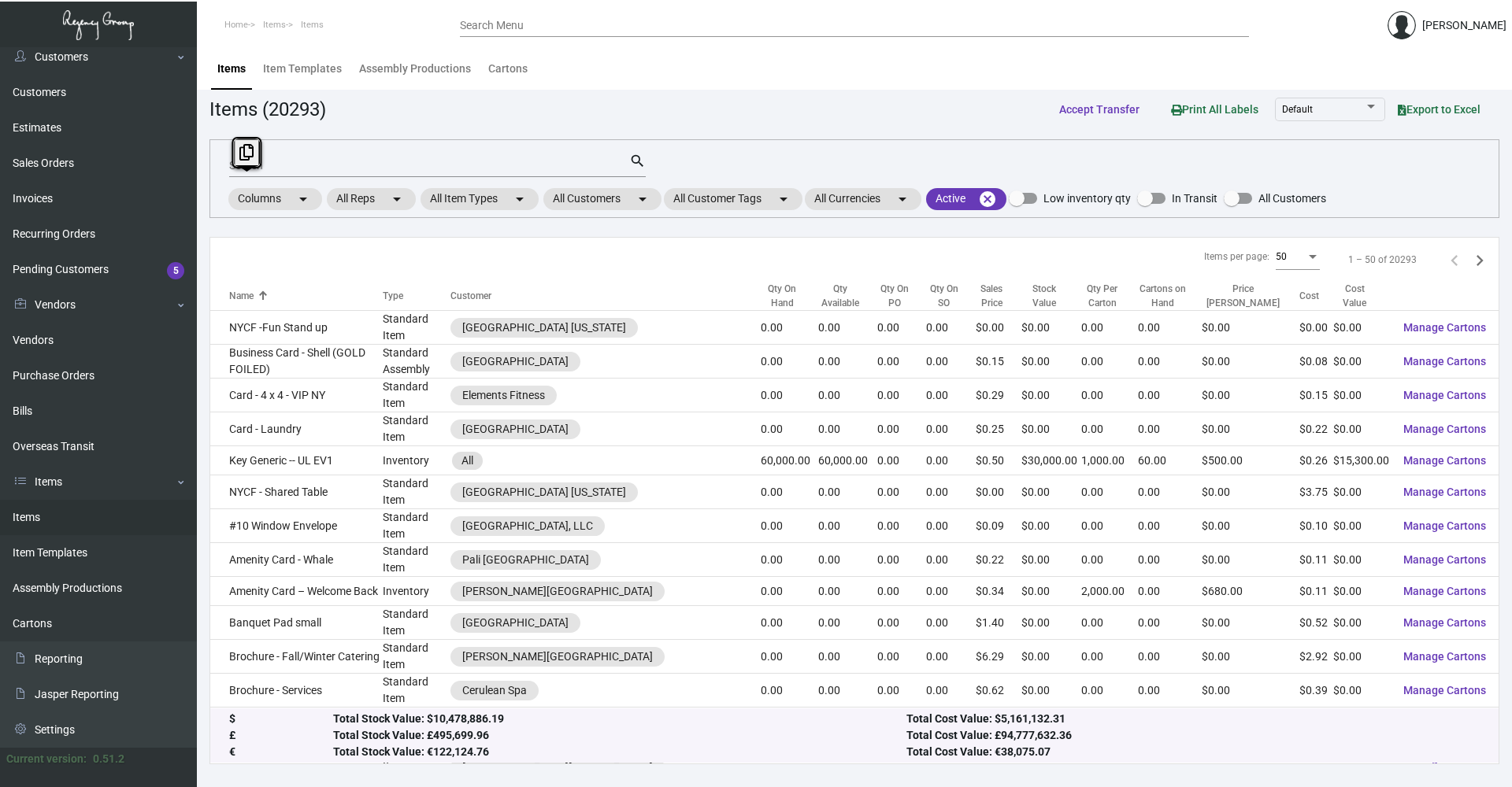
click at [301, 160] on input "Search" at bounding box center [429, 166] width 400 height 13
click at [635, 208] on mat-chip "All Customers arrow_drop_down" at bounding box center [602, 199] width 118 height 22
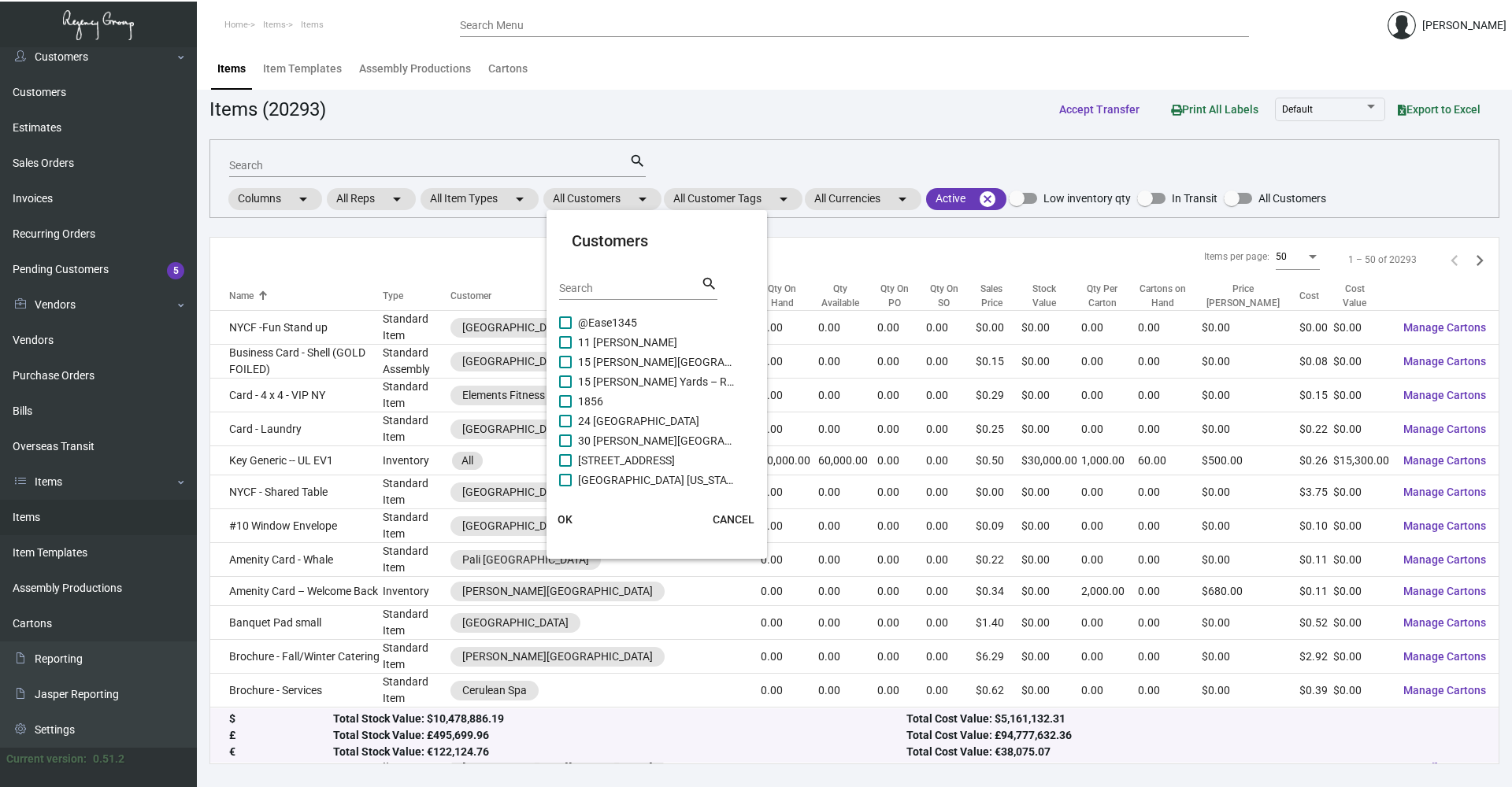
click at [632, 284] on input "Search" at bounding box center [629, 289] width 141 height 13
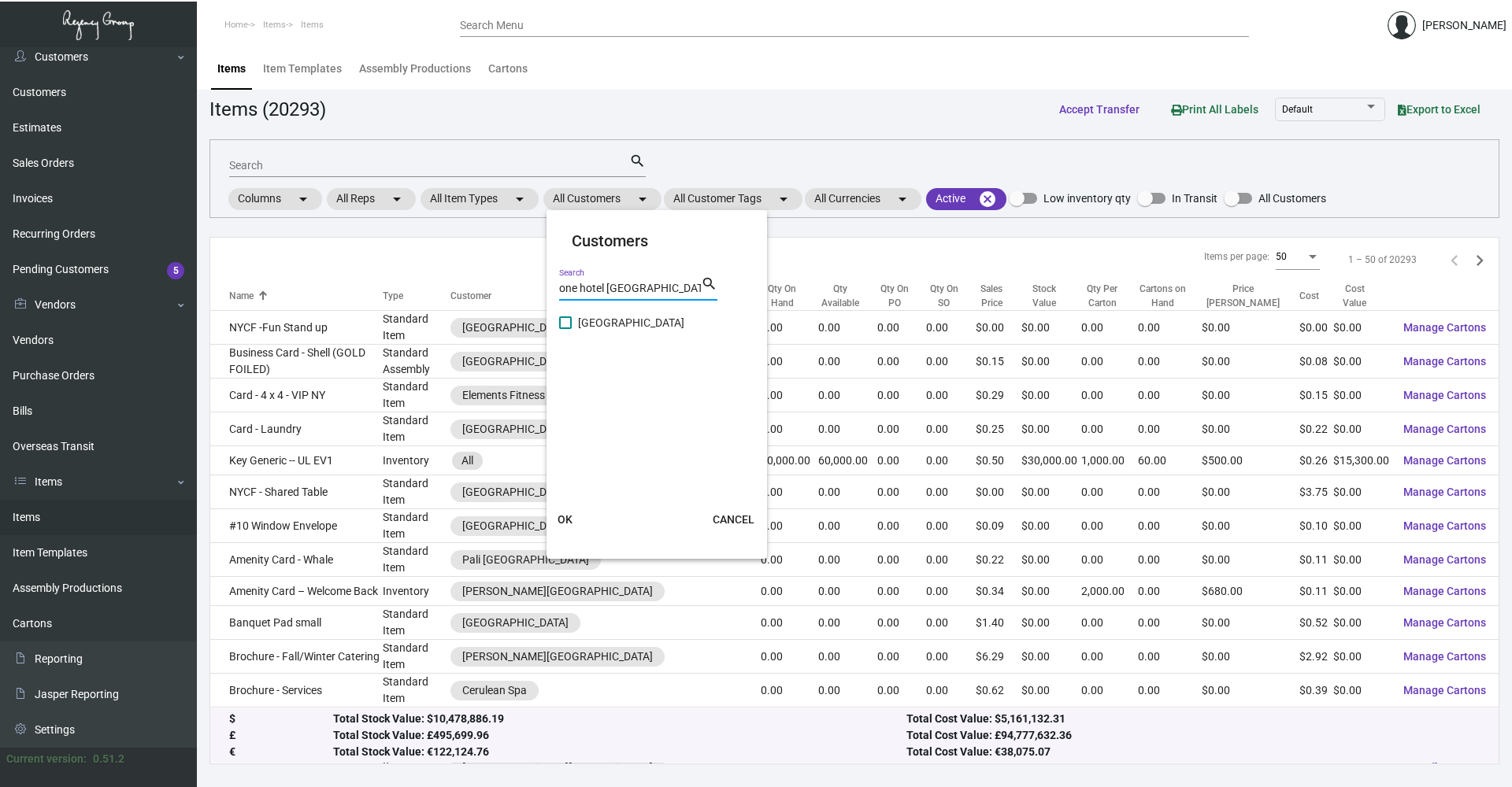
type input "one hotel [GEOGRAPHIC_DATA]"
click at [567, 327] on span at bounding box center [565, 323] width 13 height 13
click at [565, 329] on input "[GEOGRAPHIC_DATA]" at bounding box center [564, 329] width 1 height 1
checkbox input "true"
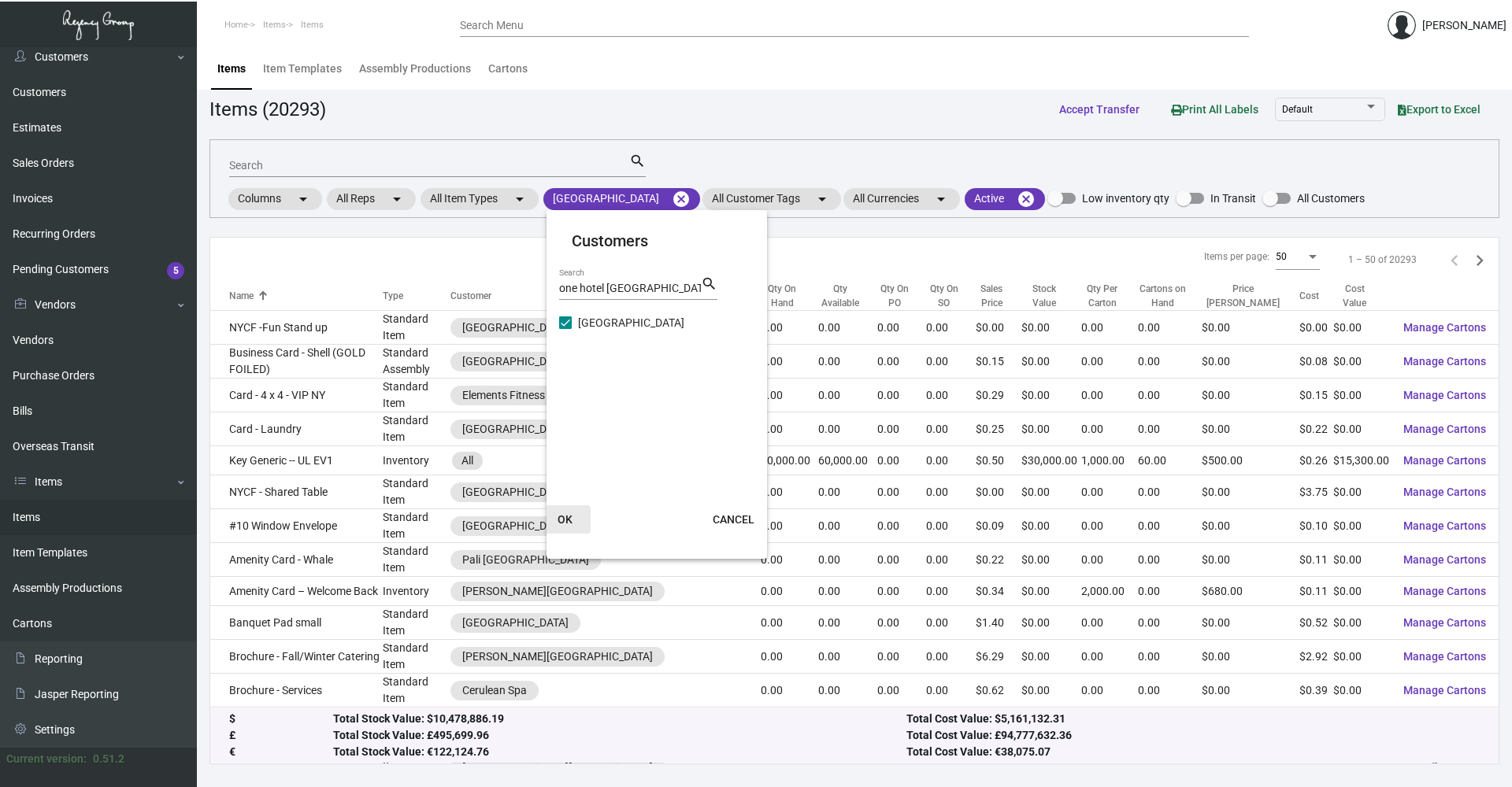
click at [569, 519] on span "OK" at bounding box center [564, 520] width 15 height 13
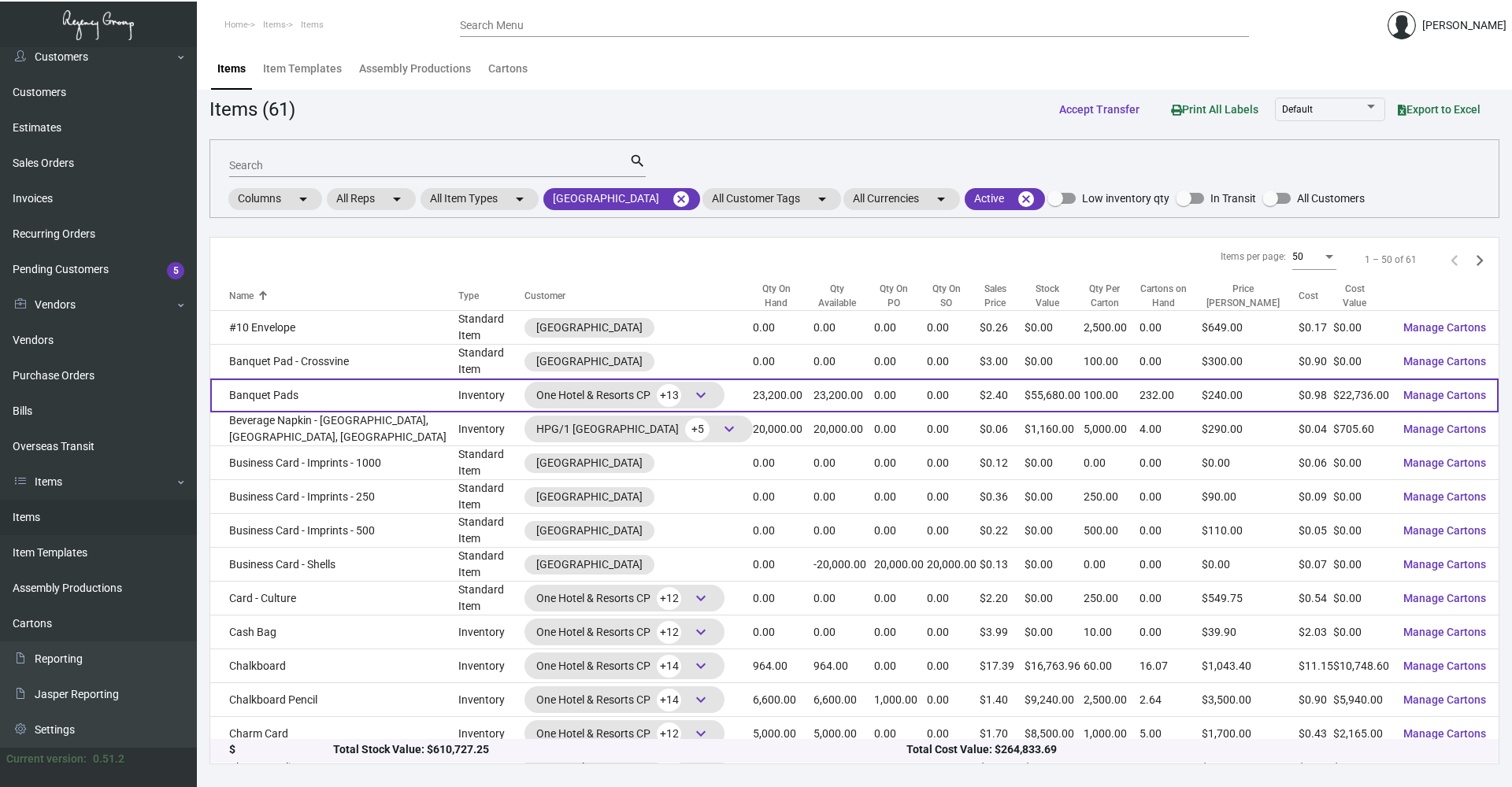
click at [394, 380] on td "Banquet Pads" at bounding box center [334, 395] width 248 height 34
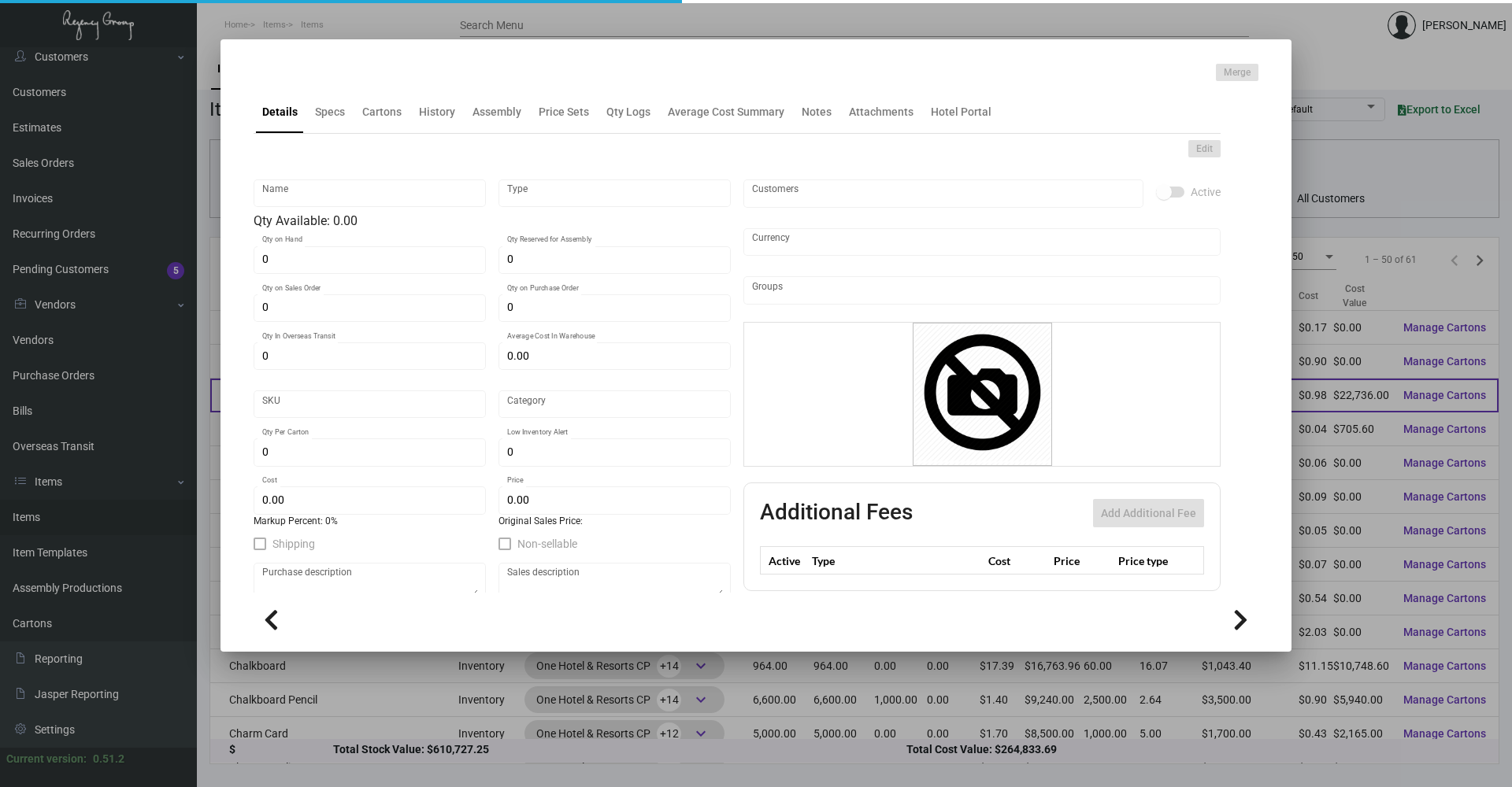
type input "Banquet Pads"
type input "Inventory"
type input "23,200"
type input "$ 1.94643"
type input "22"
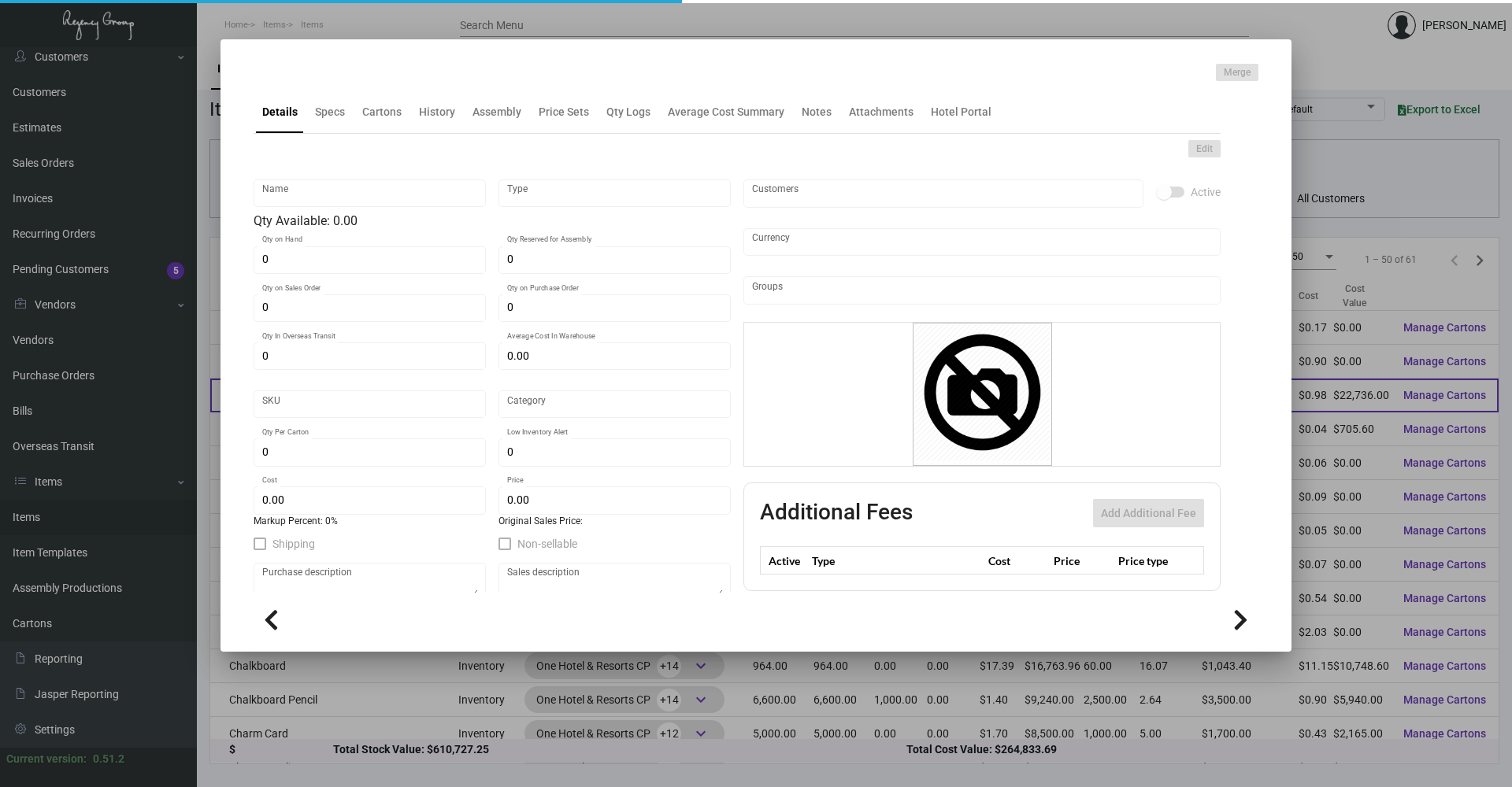
type input "Standard"
type input "100"
type input "400"
type input "$ 0.98"
type input "$ 2.40"
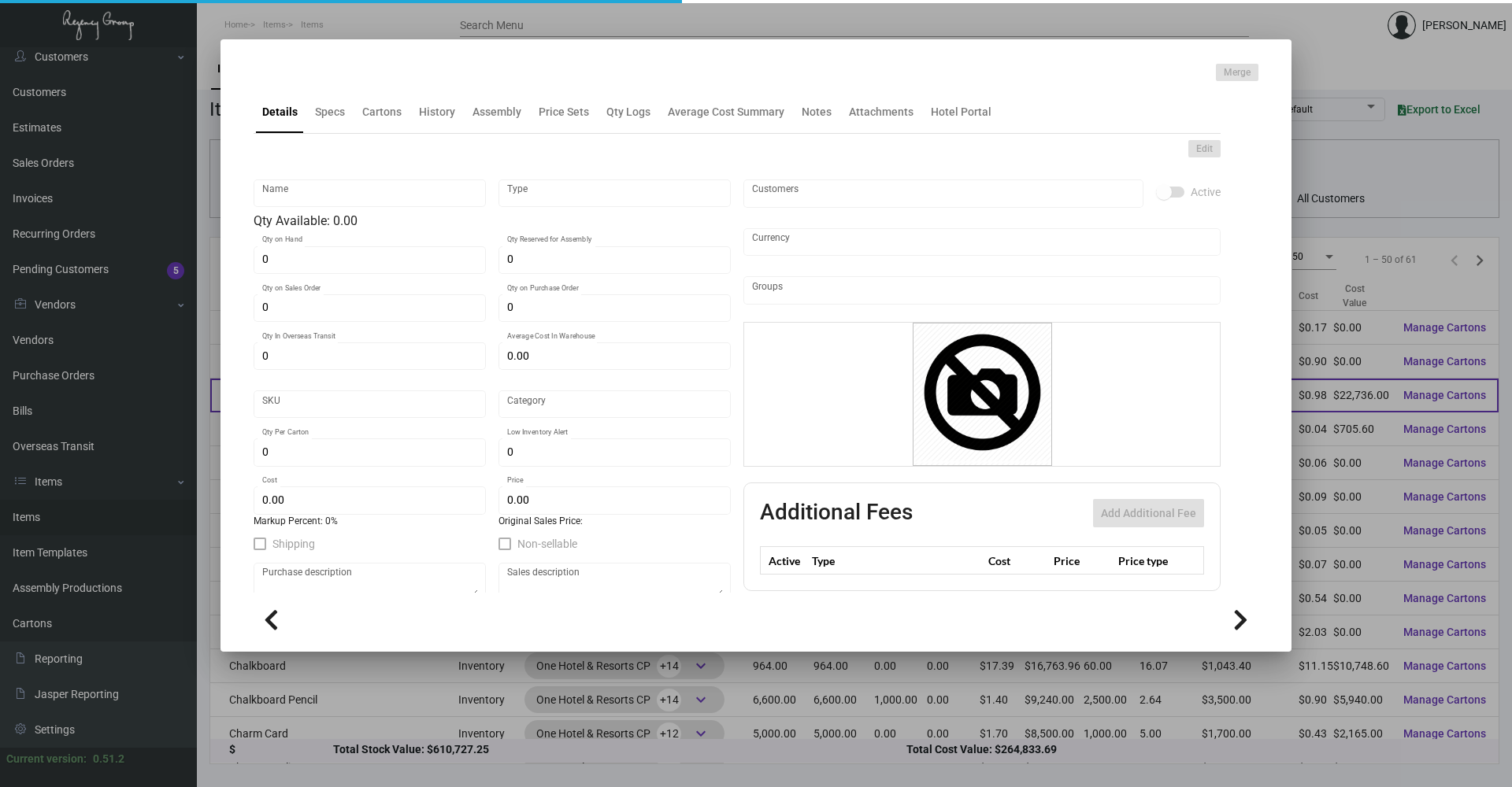
type textarea "Banquet Pads: Size 11x8.5, grey color text stock printing 1 color black ink 1 s…"
checkbox input "true"
type input "United States Dollar $"
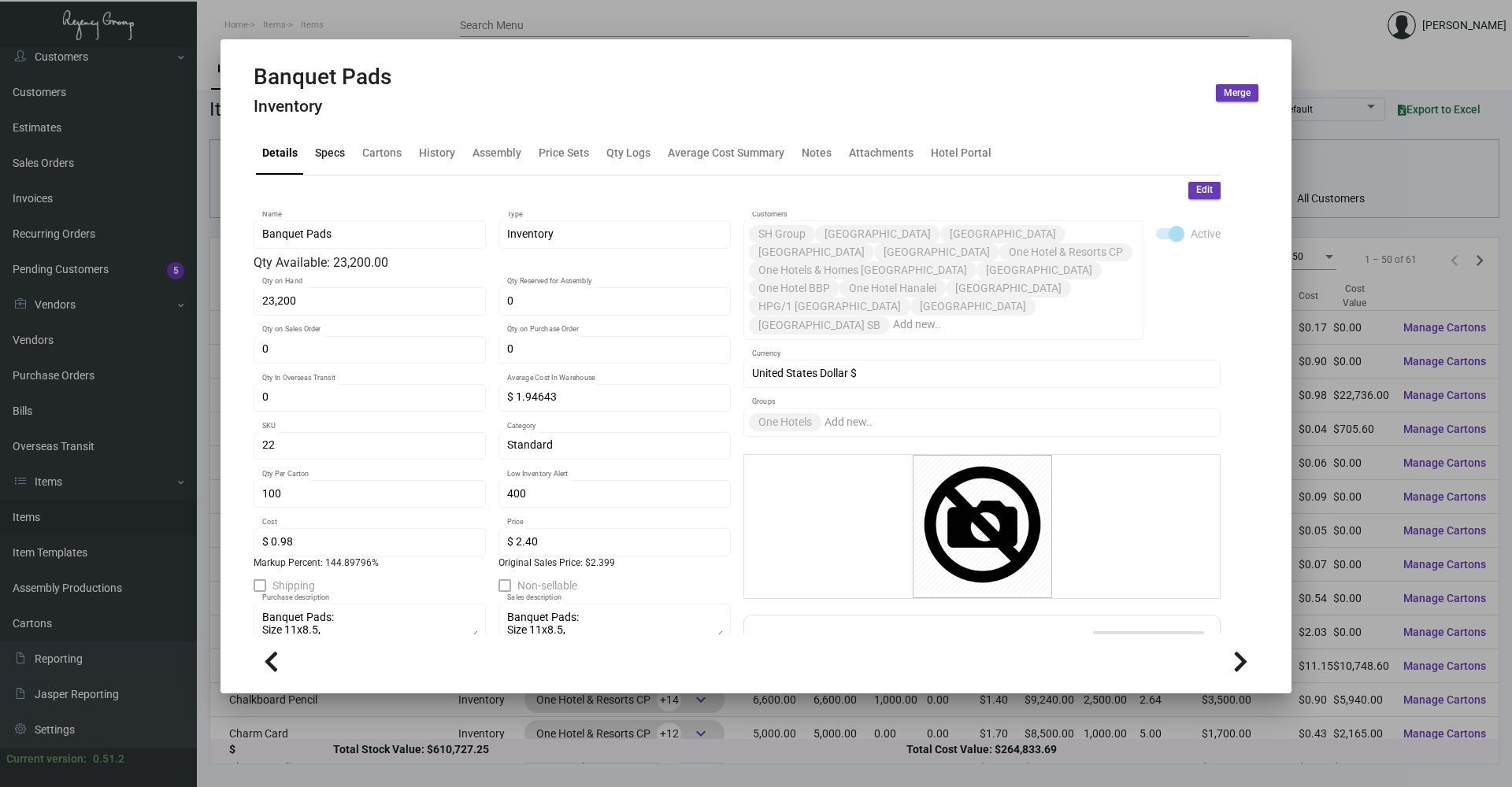
click at [341, 153] on div "Specs" at bounding box center [330, 153] width 30 height 16
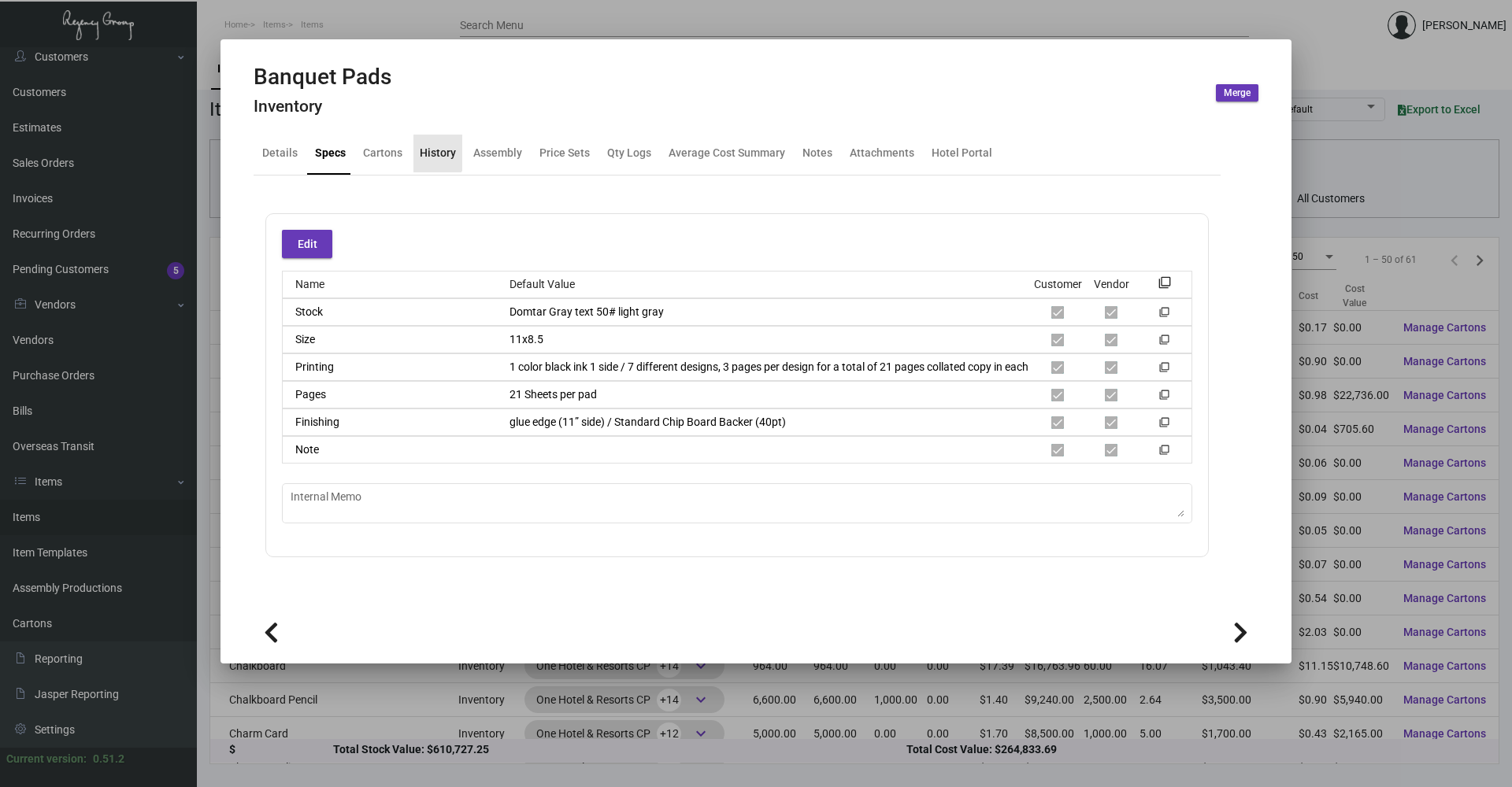
click at [424, 148] on div "History" at bounding box center [438, 153] width 36 height 16
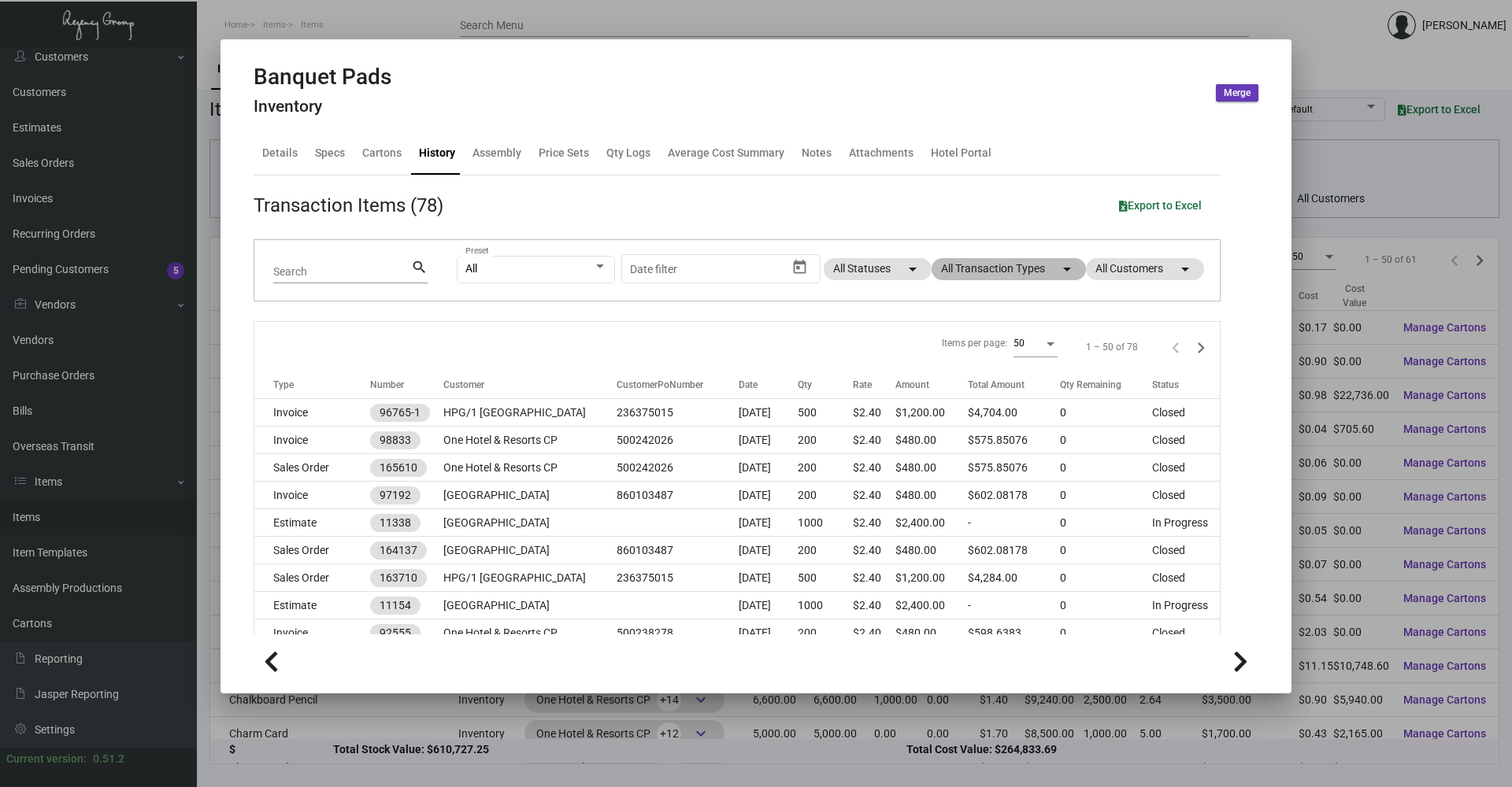
click at [1029, 269] on mat-chip "All Transaction Types arrow_drop_down" at bounding box center [1009, 269] width 154 height 22
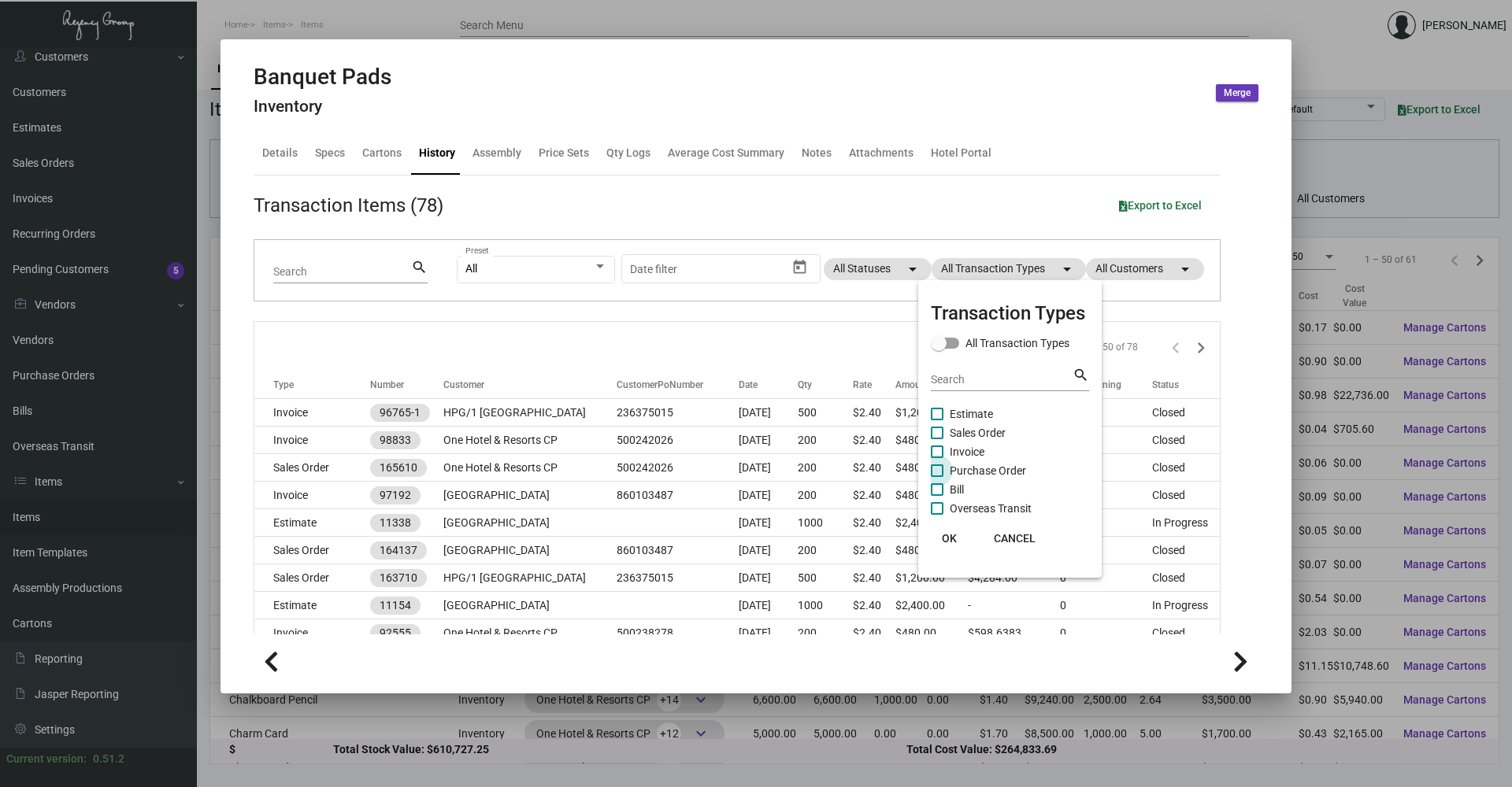
click at [938, 471] on span at bounding box center [937, 470] width 13 height 13
click at [937, 477] on input "Purchase Order" at bounding box center [937, 477] width 1 height 1
checkbox input "true"
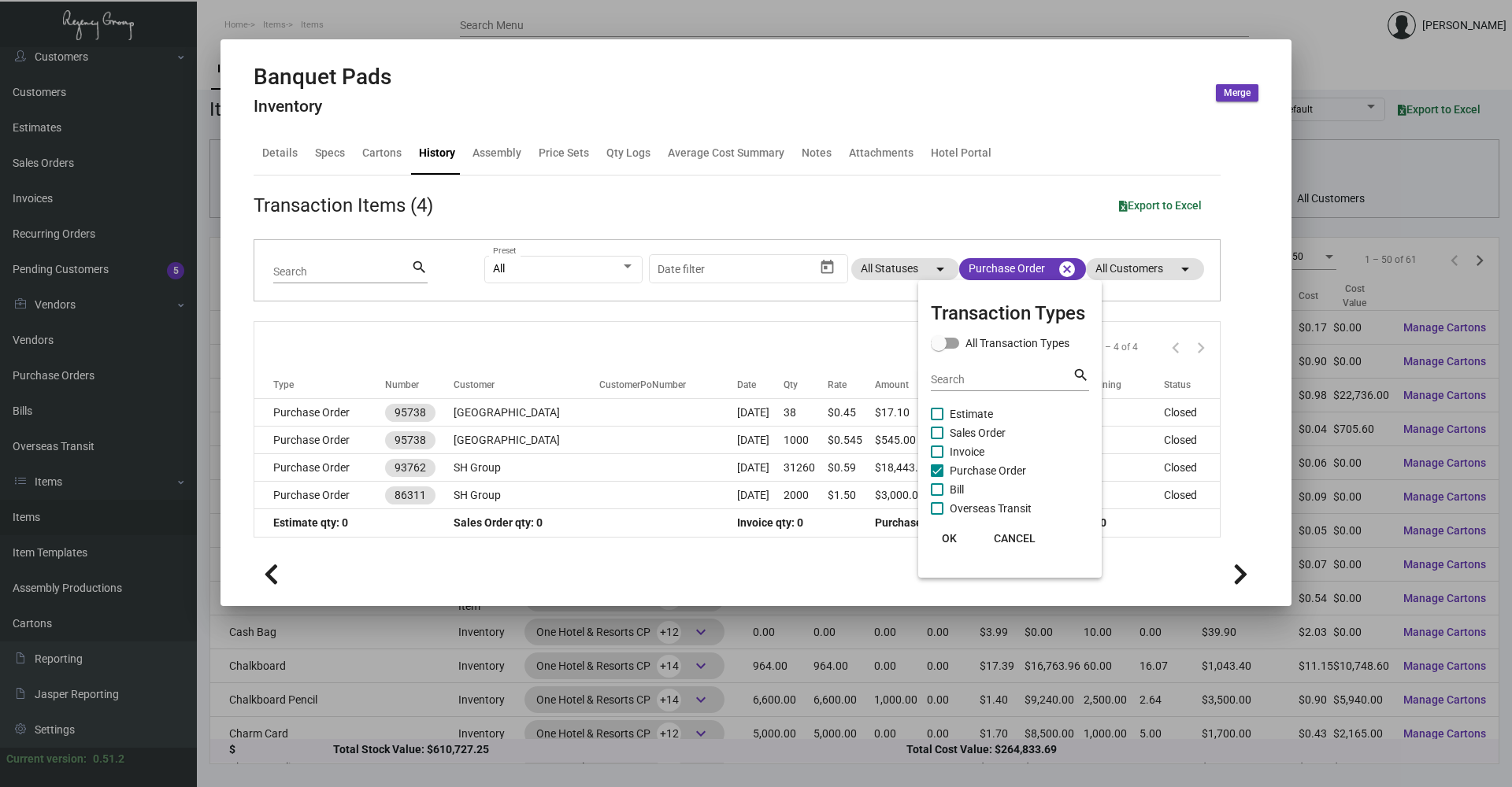
click at [949, 538] on span "OK" at bounding box center [949, 538] width 15 height 13
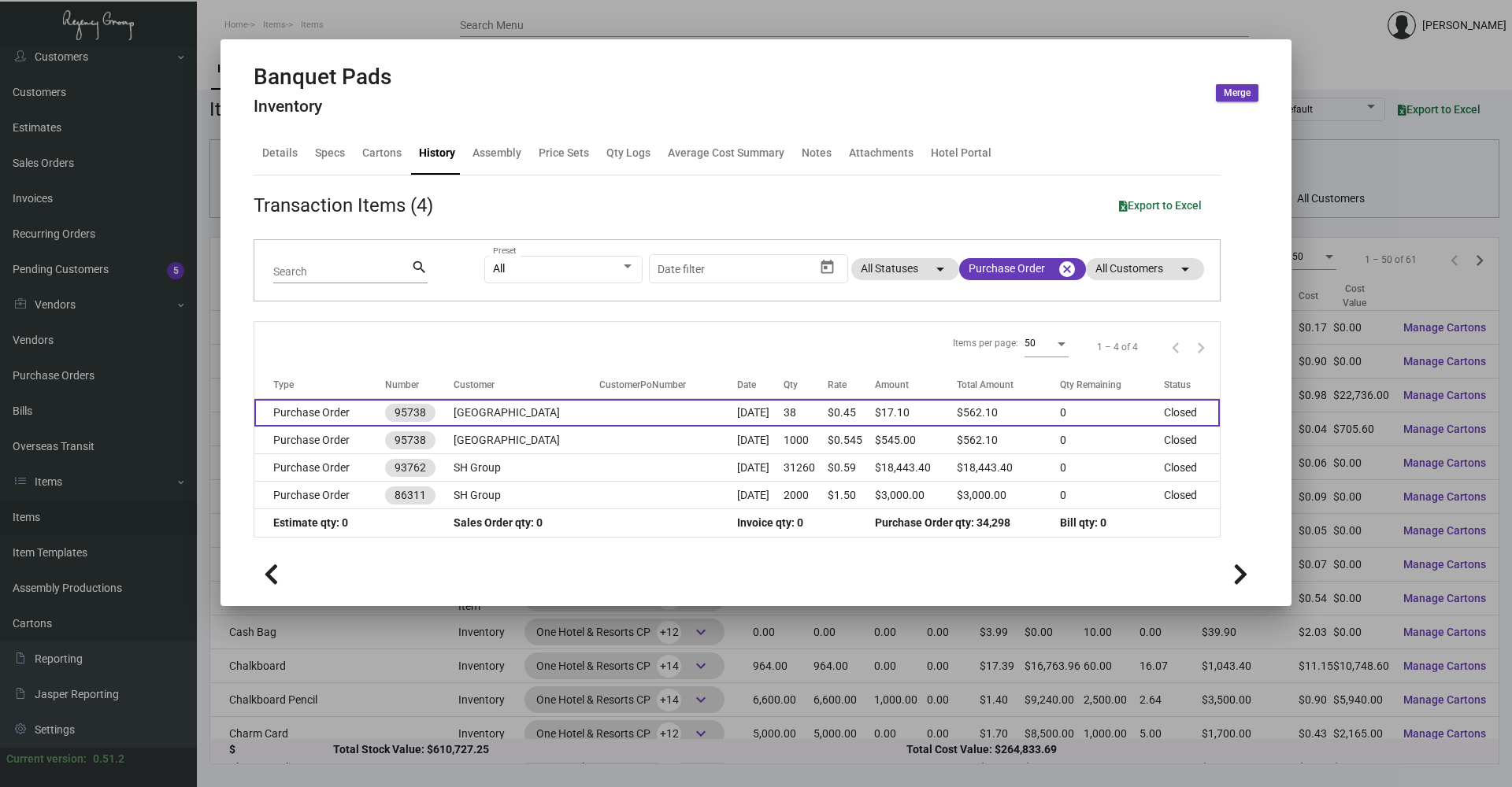
click at [321, 416] on td "Purchase Order" at bounding box center [319, 413] width 131 height 28
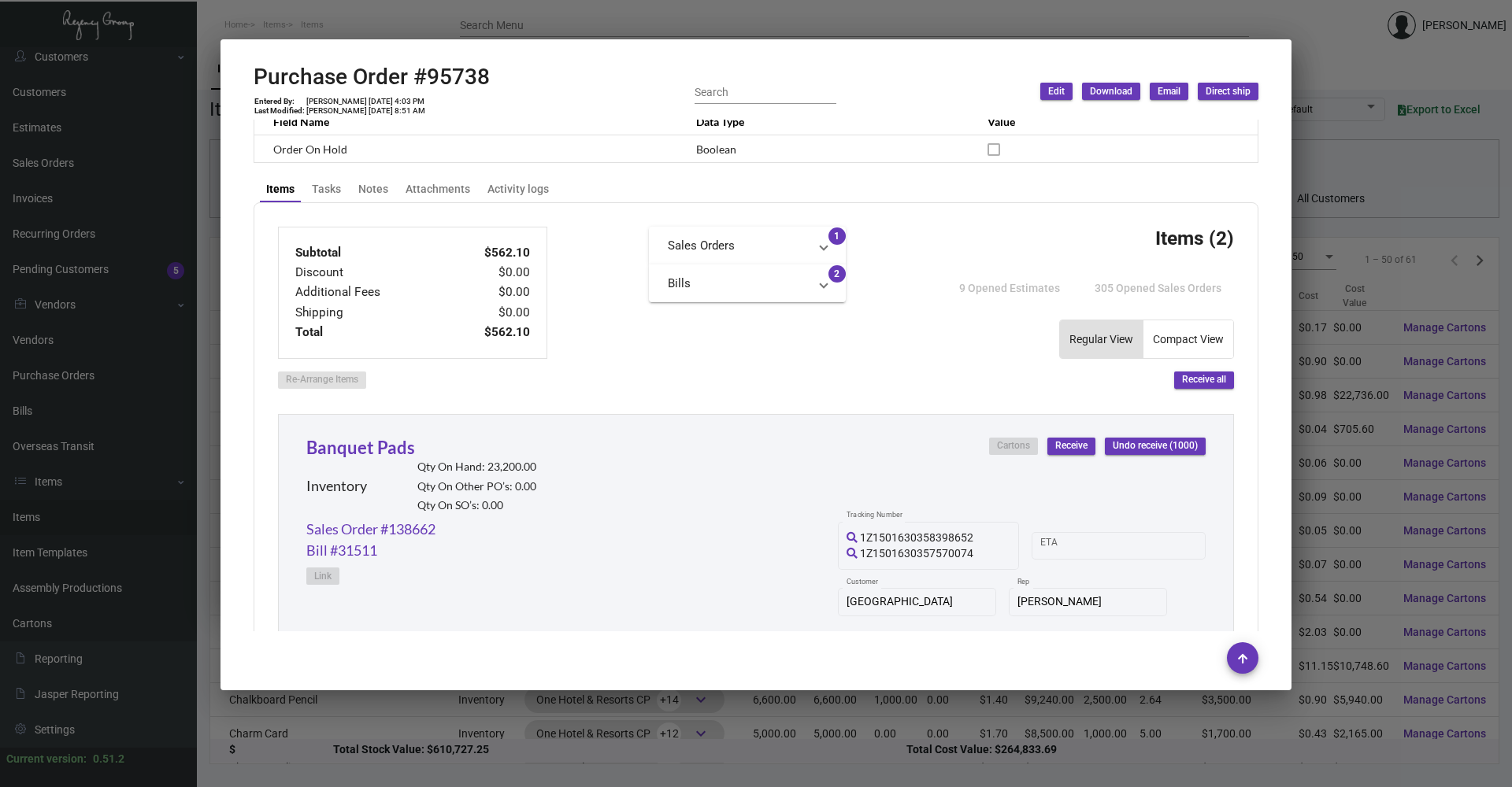
scroll to position [234, 0]
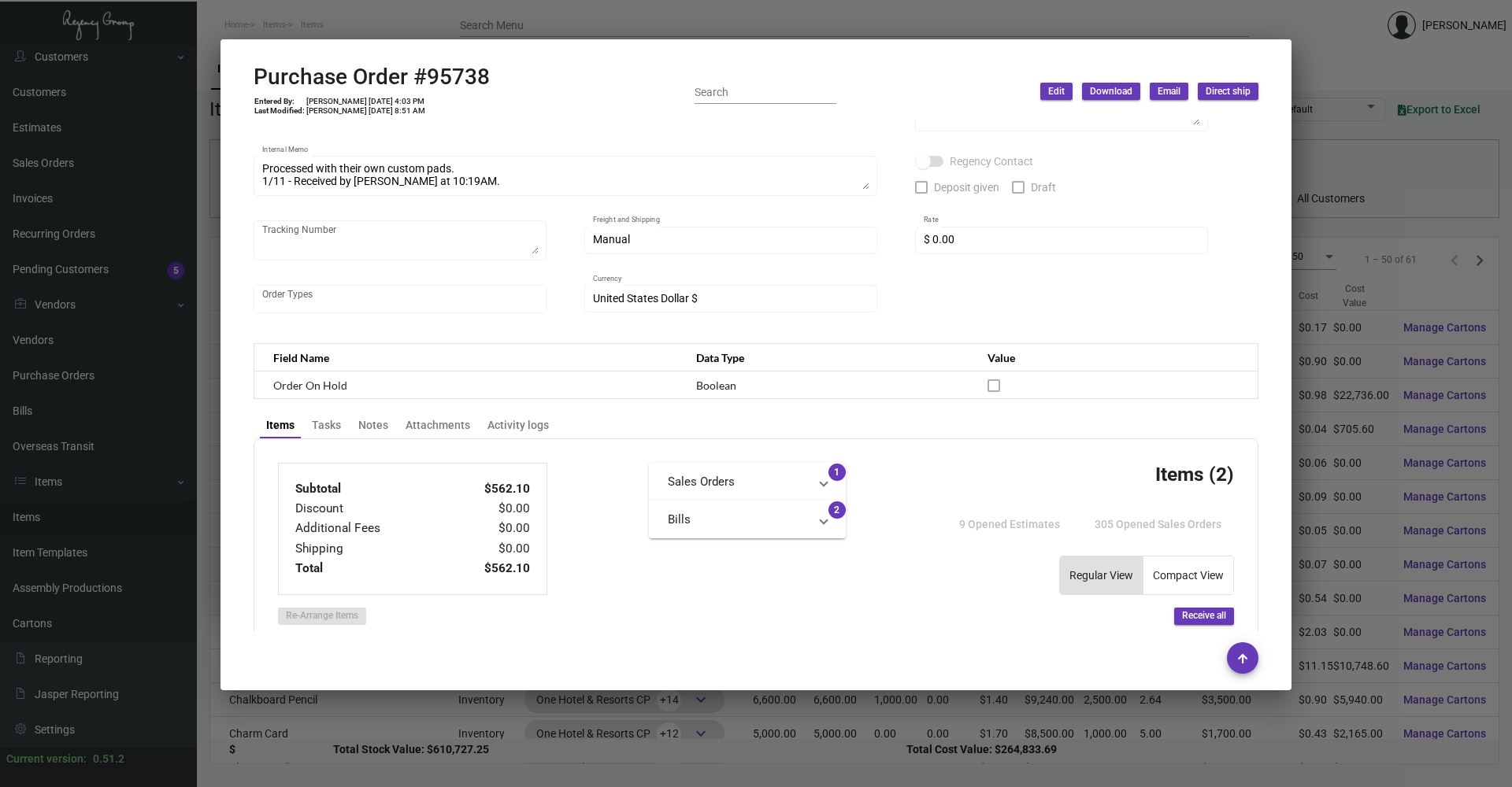
click at [332, 21] on div at bounding box center [756, 393] width 1512 height 787
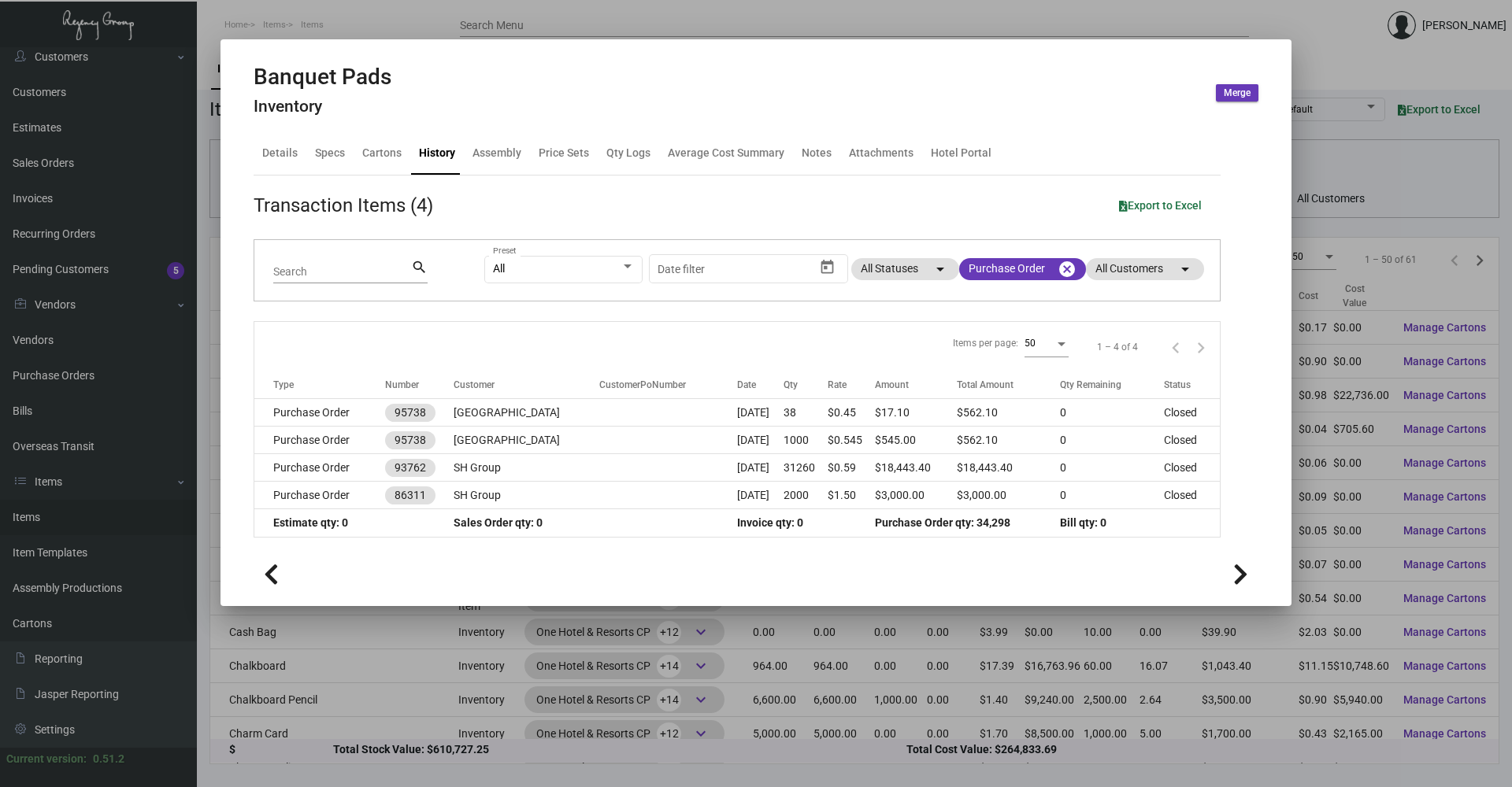
click at [363, 25] on div at bounding box center [756, 393] width 1512 height 787
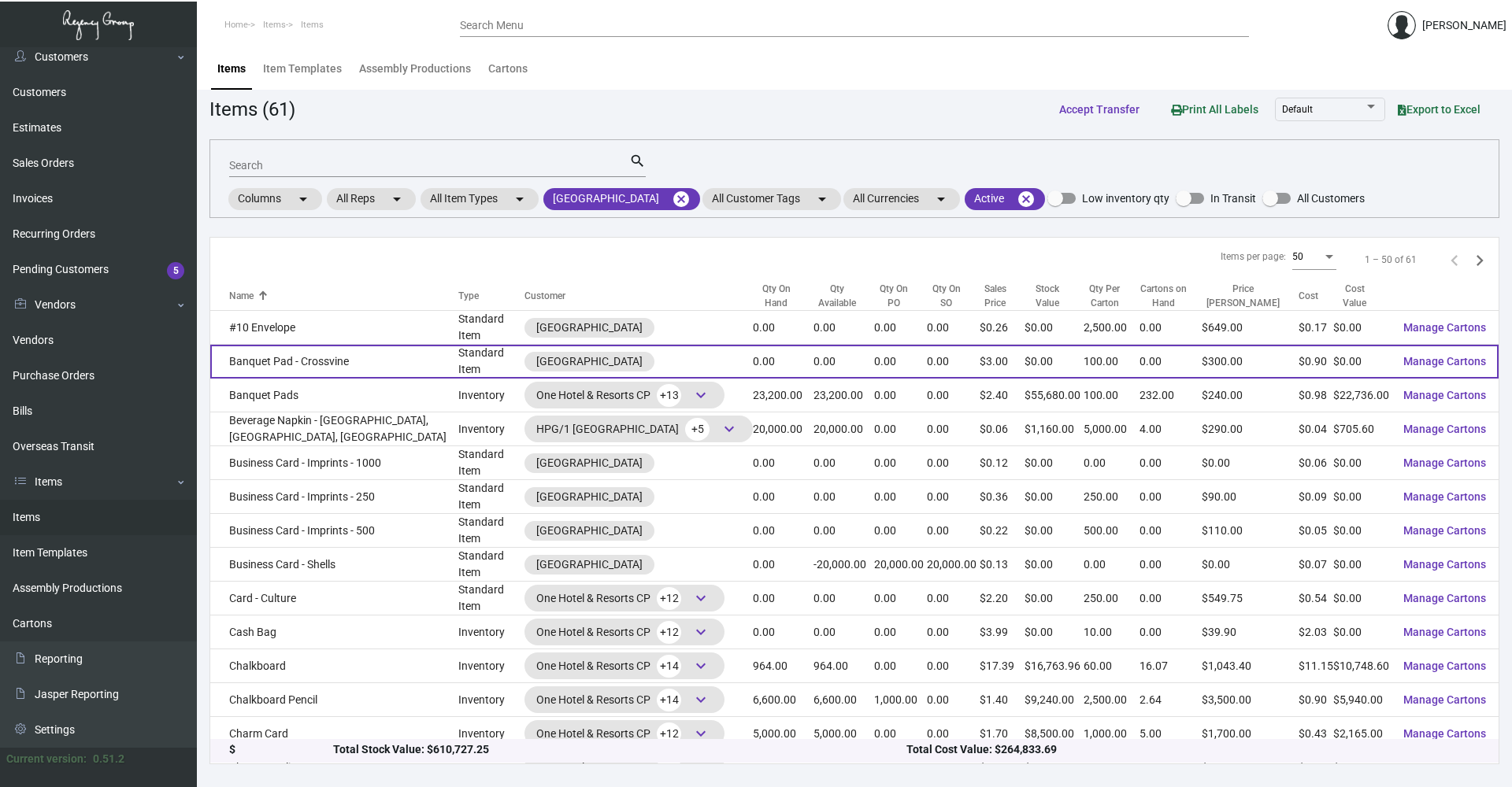
click at [323, 352] on td "Banquet Pad - Crossvine" at bounding box center [334, 361] width 248 height 34
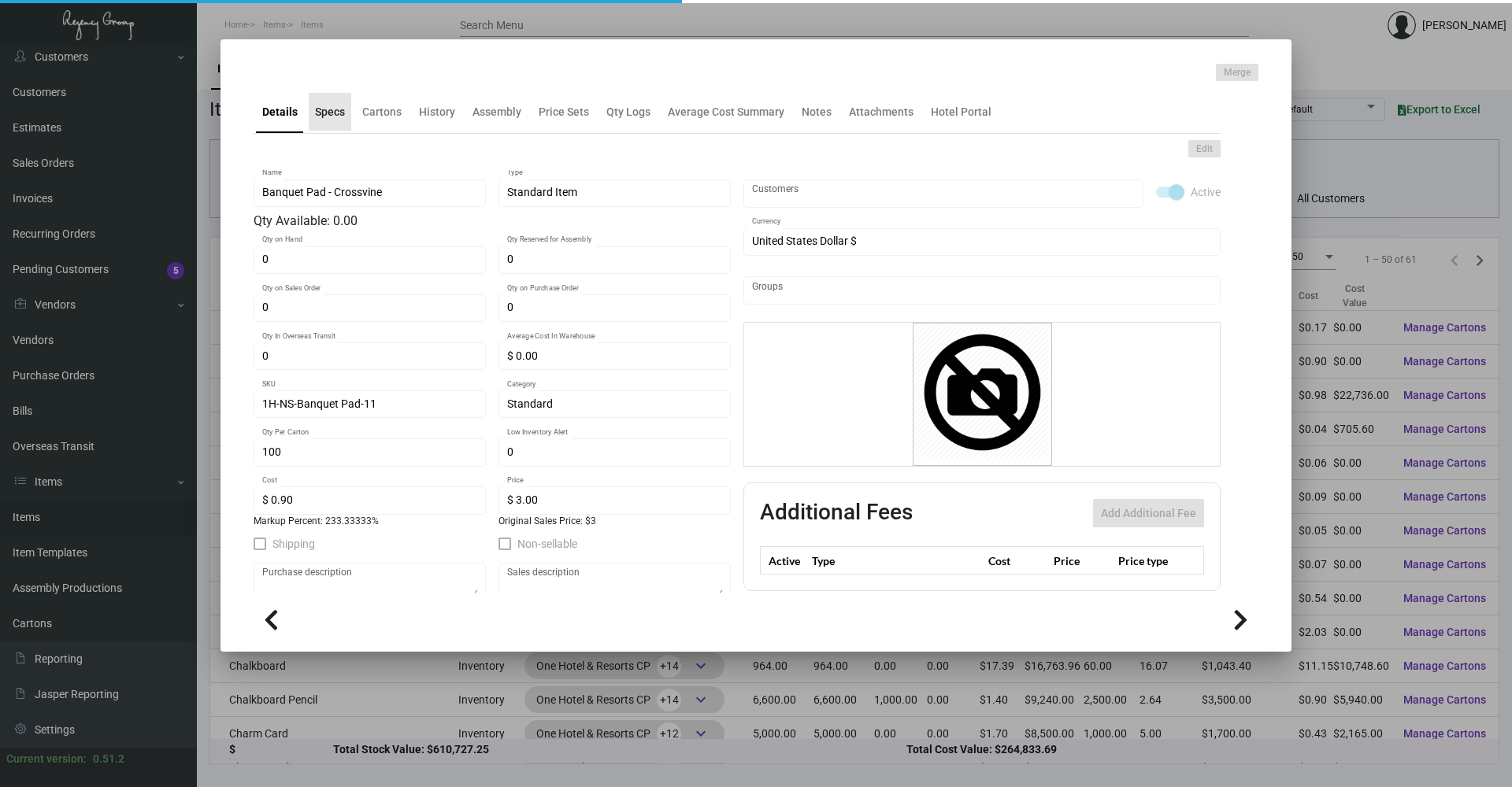
click at [326, 115] on div "Specs" at bounding box center [330, 112] width 30 height 16
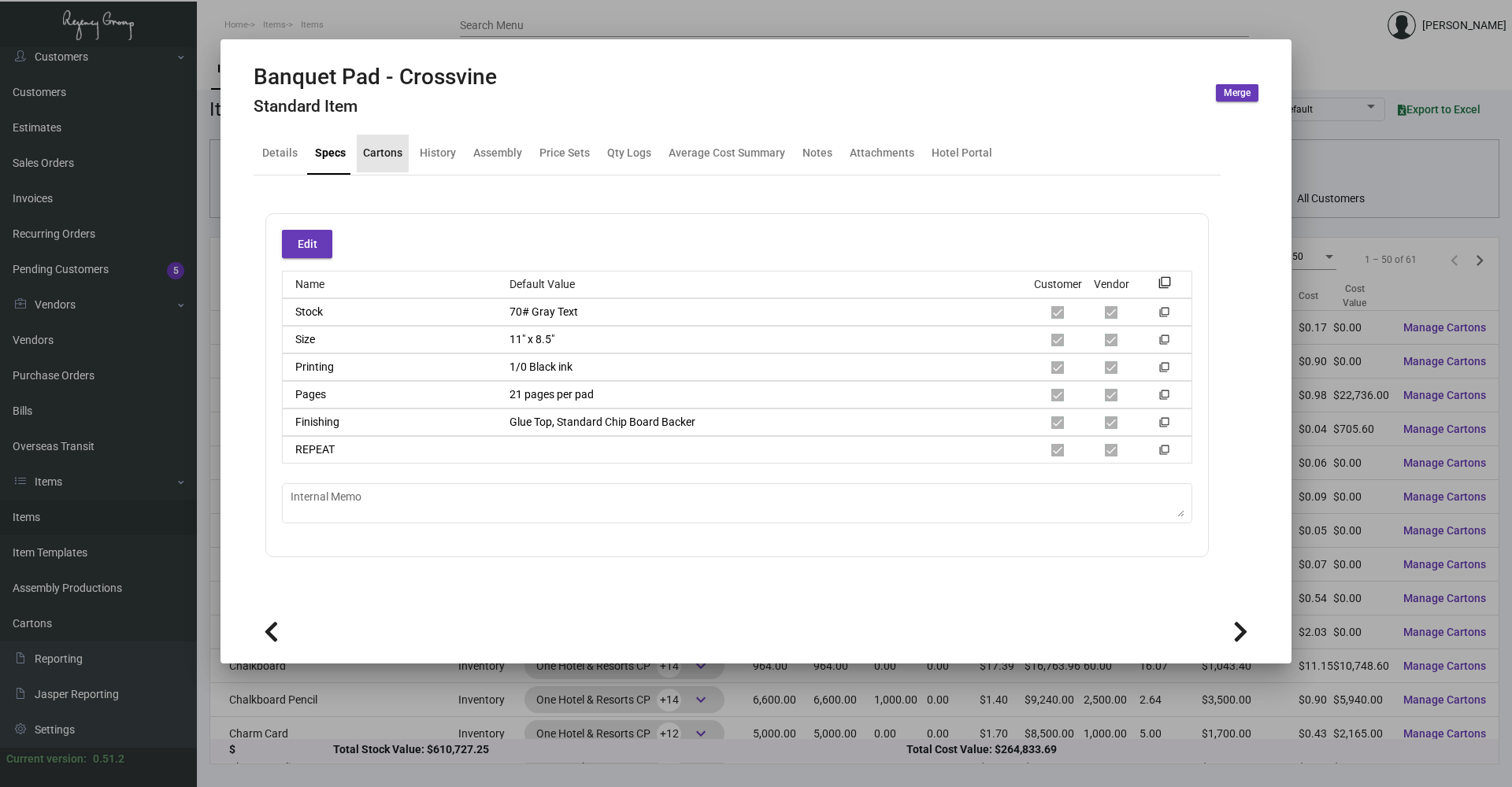
click at [365, 148] on div "Cartons" at bounding box center [382, 153] width 39 height 16
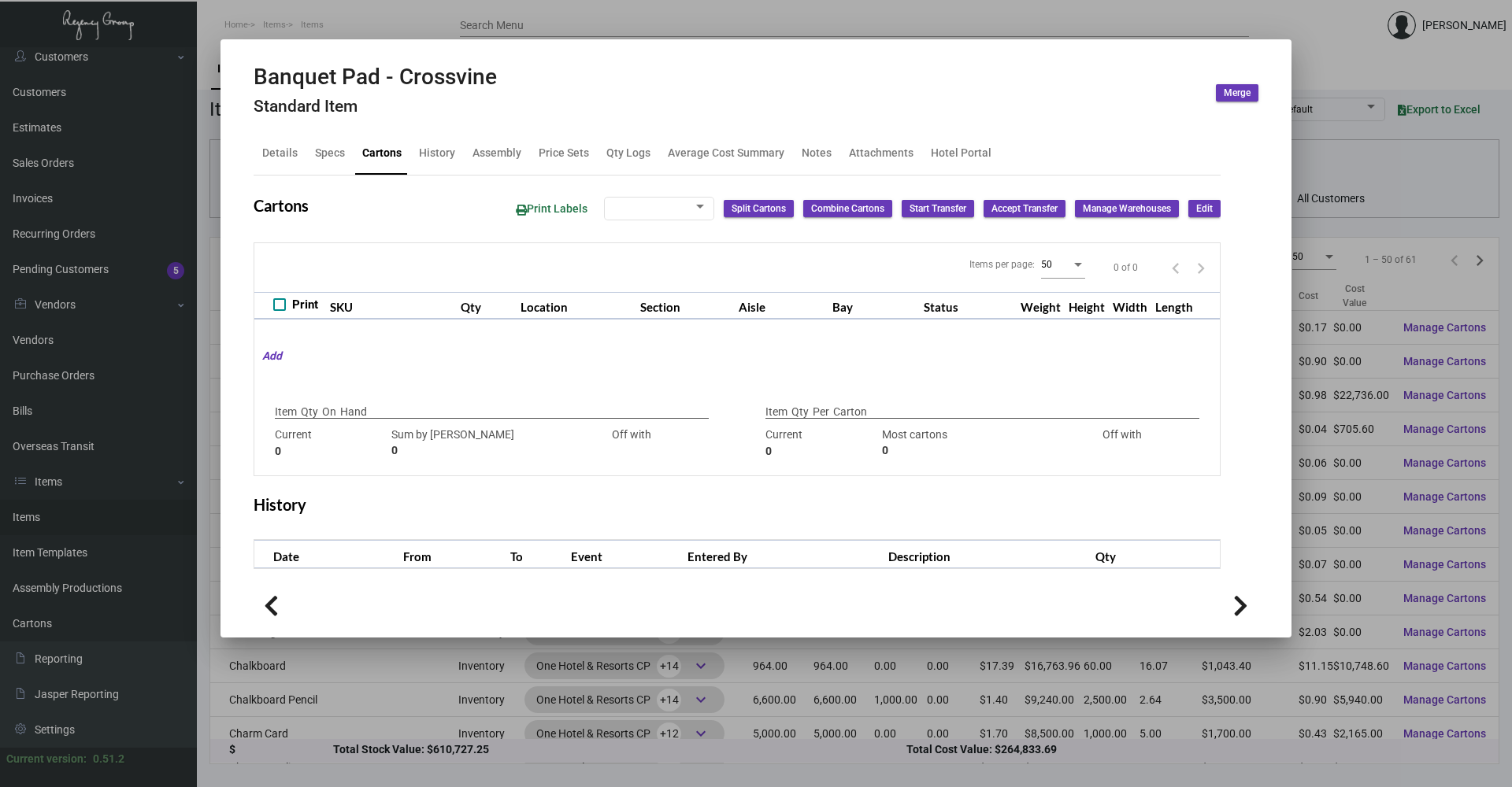
checkbox input "true"
type input "0"
type input "100"
type input "+100"
click at [445, 158] on div "History" at bounding box center [437, 153] width 36 height 16
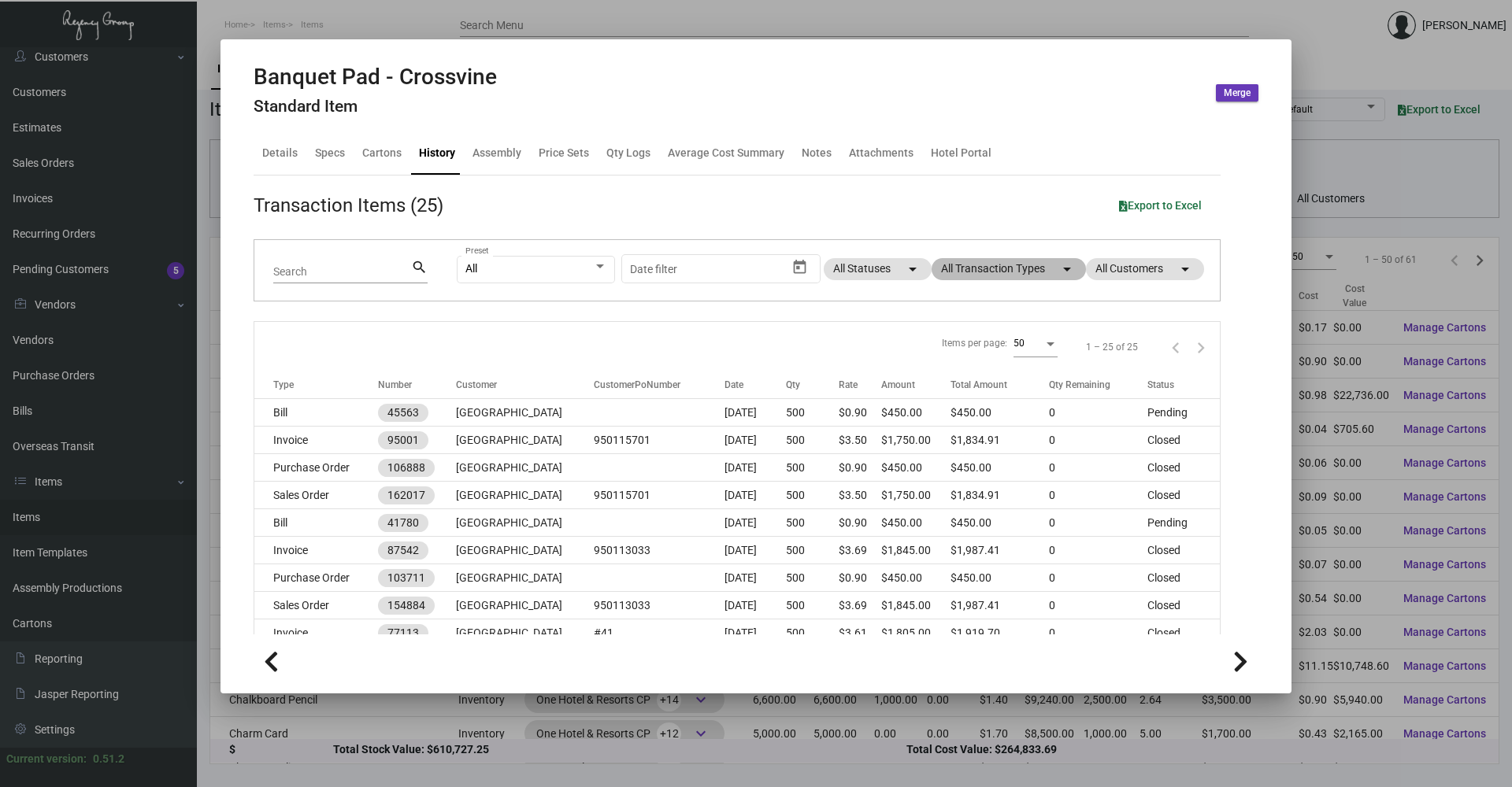
click at [1037, 274] on mat-chip "All Transaction Types arrow_drop_down" at bounding box center [1009, 269] width 154 height 22
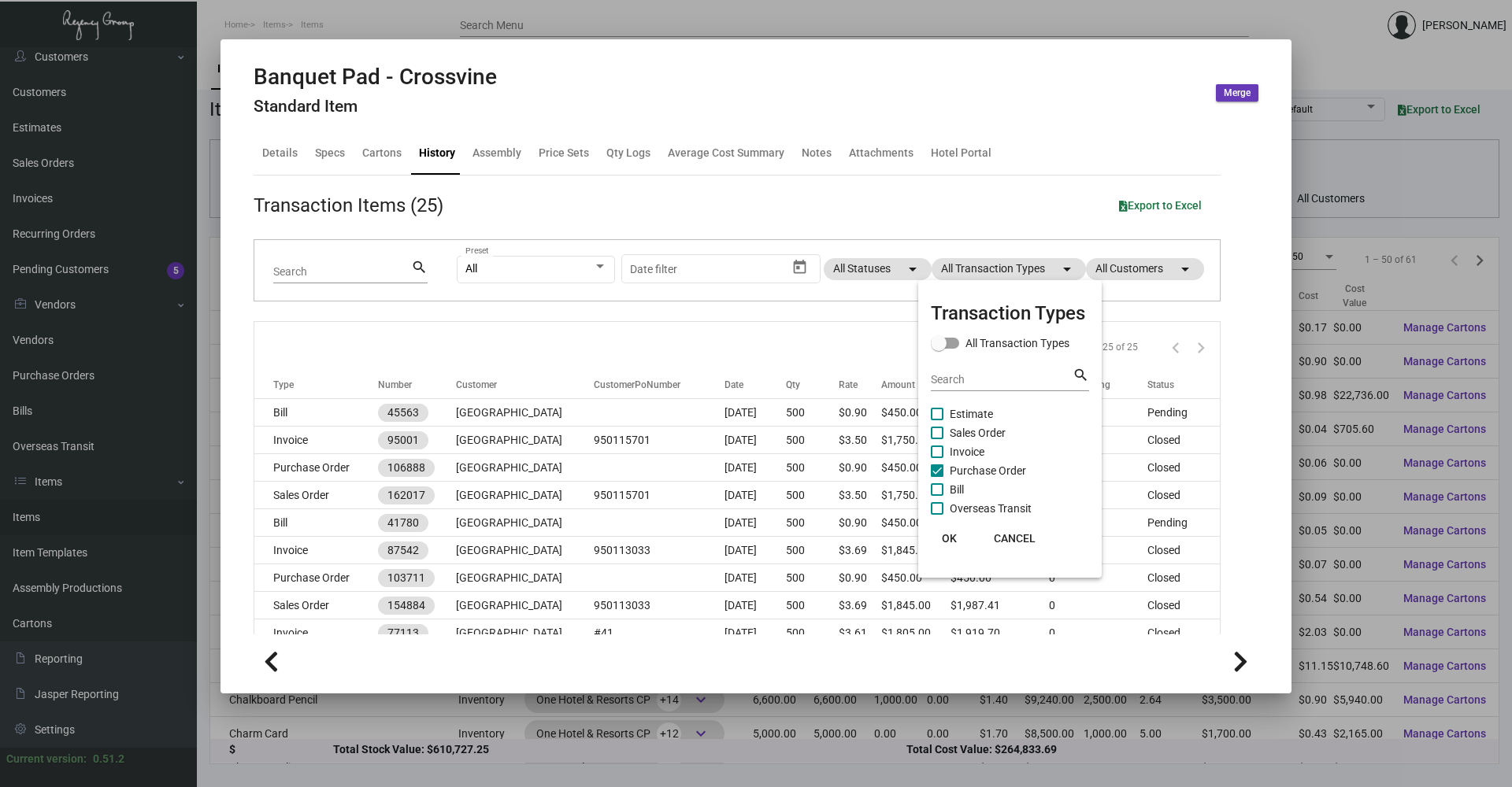
click at [943, 472] on span at bounding box center [937, 470] width 13 height 13
click at [937, 477] on input "Purchase Order" at bounding box center [937, 477] width 1 height 1
click at [943, 472] on span at bounding box center [937, 470] width 13 height 13
click at [937, 477] on input "Purchase Order" at bounding box center [937, 477] width 1 height 1
checkbox input "true"
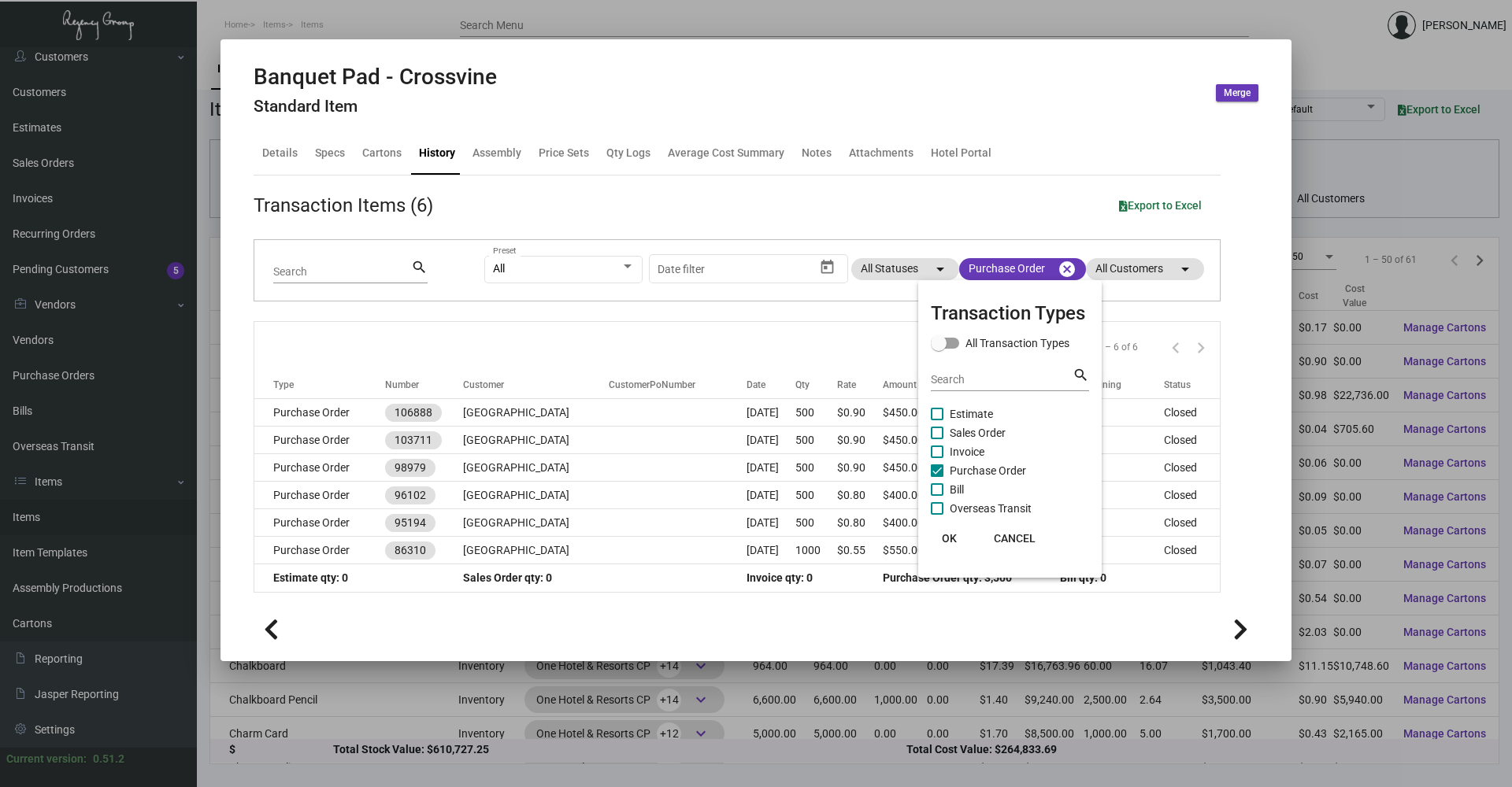
click at [950, 543] on span "OK" at bounding box center [949, 538] width 15 height 13
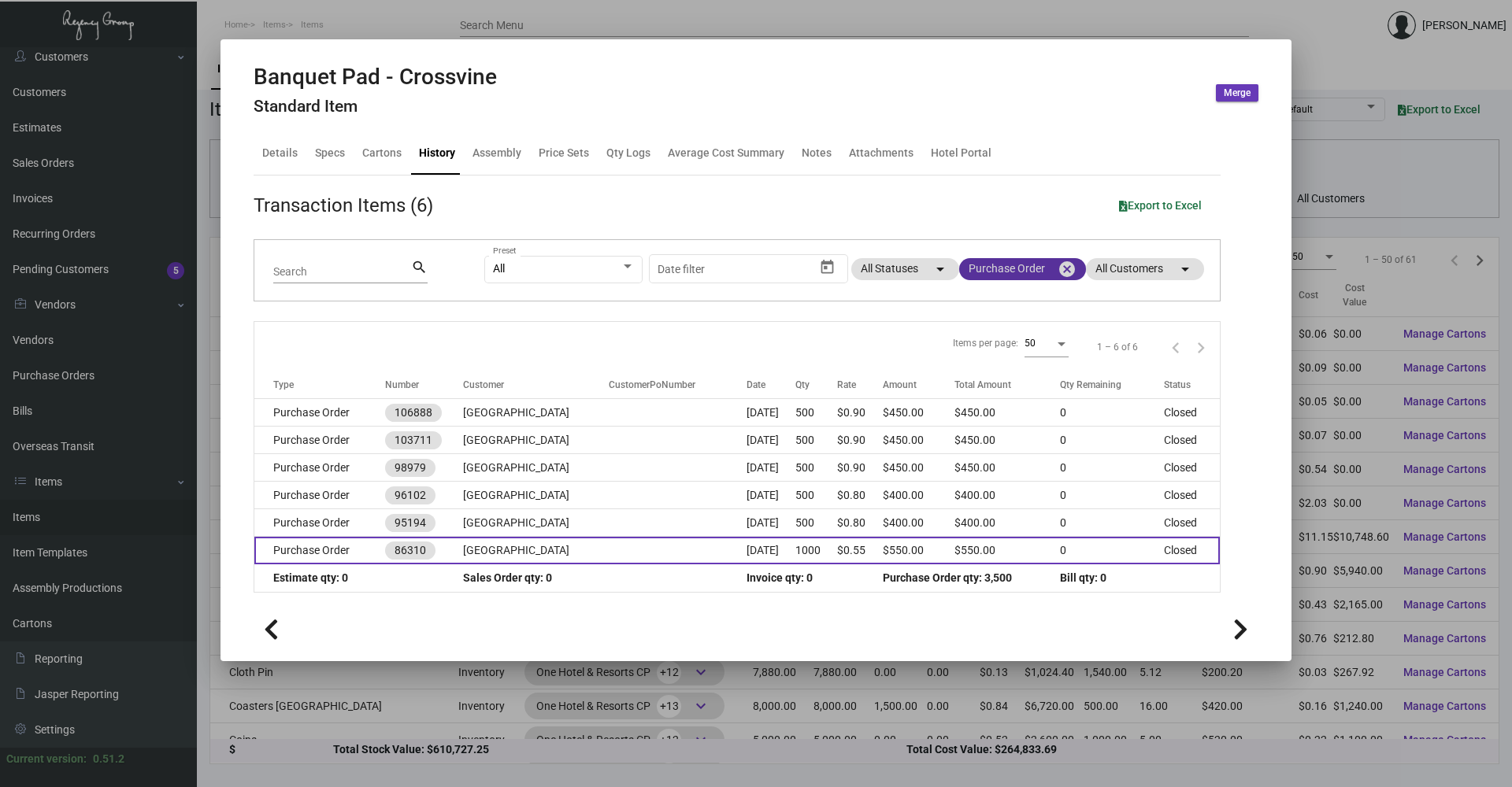
scroll to position [157, 0]
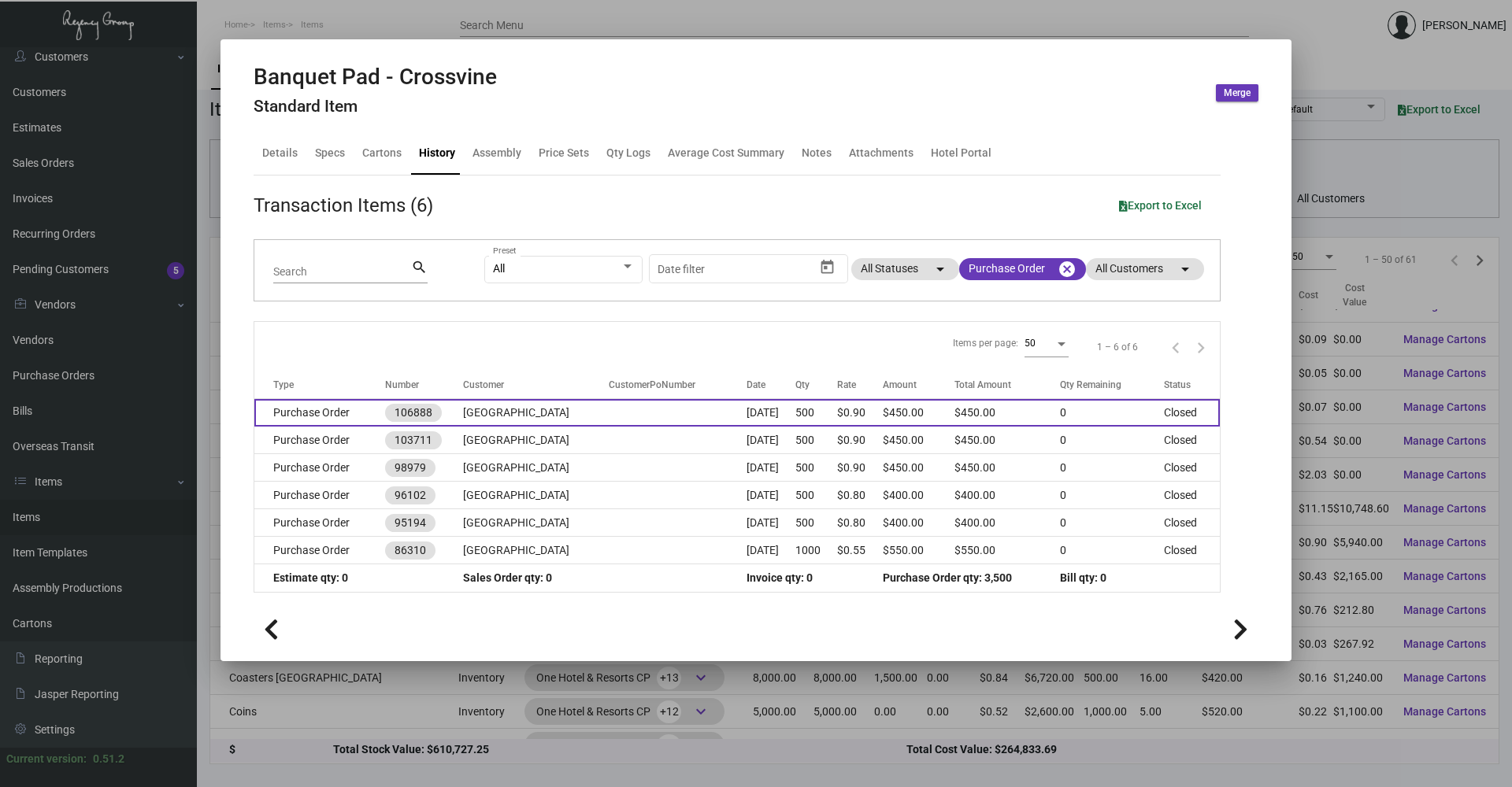
click at [638, 410] on td at bounding box center [678, 413] width 139 height 28
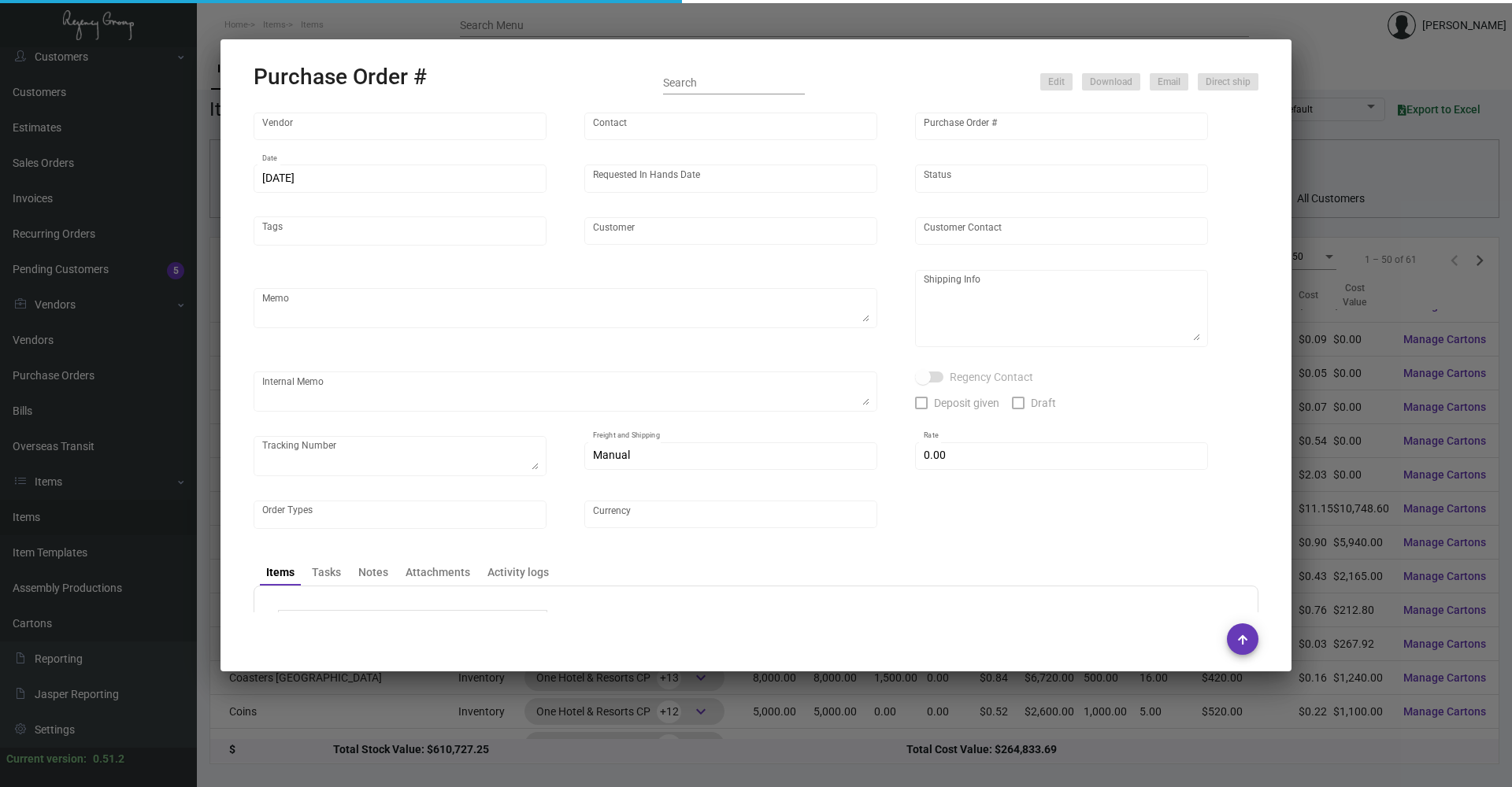
type input "WHAT IF NOTES"
type input "MISSING INFO MISSING INFO"
type input "106888"
type input "[DATE]"
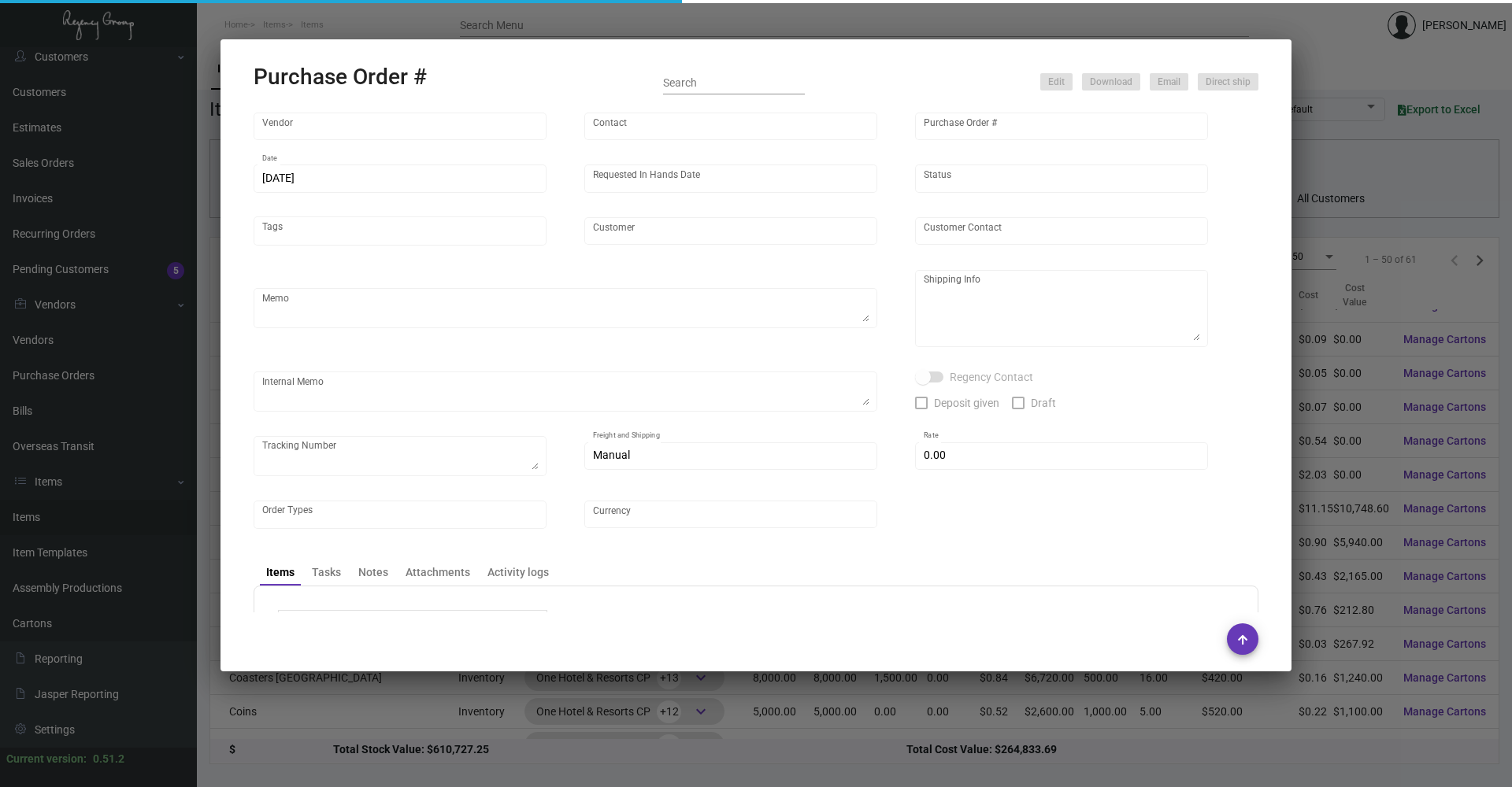
type input "[GEOGRAPHIC_DATA]"
type input "[PERSON_NAME]"
type textarea "PLEASE SEND PDF PROOFS TO OUR ART TEAM; [EMAIL_ADDRESS][DOMAIN_NAME] WITH ME IN…"
type textarea "One Hotel [GEOGRAPHIC_DATA] - [PERSON_NAME] [STREET_ADDRESS][PERSON_NAME]"
type input "$ 0.00"
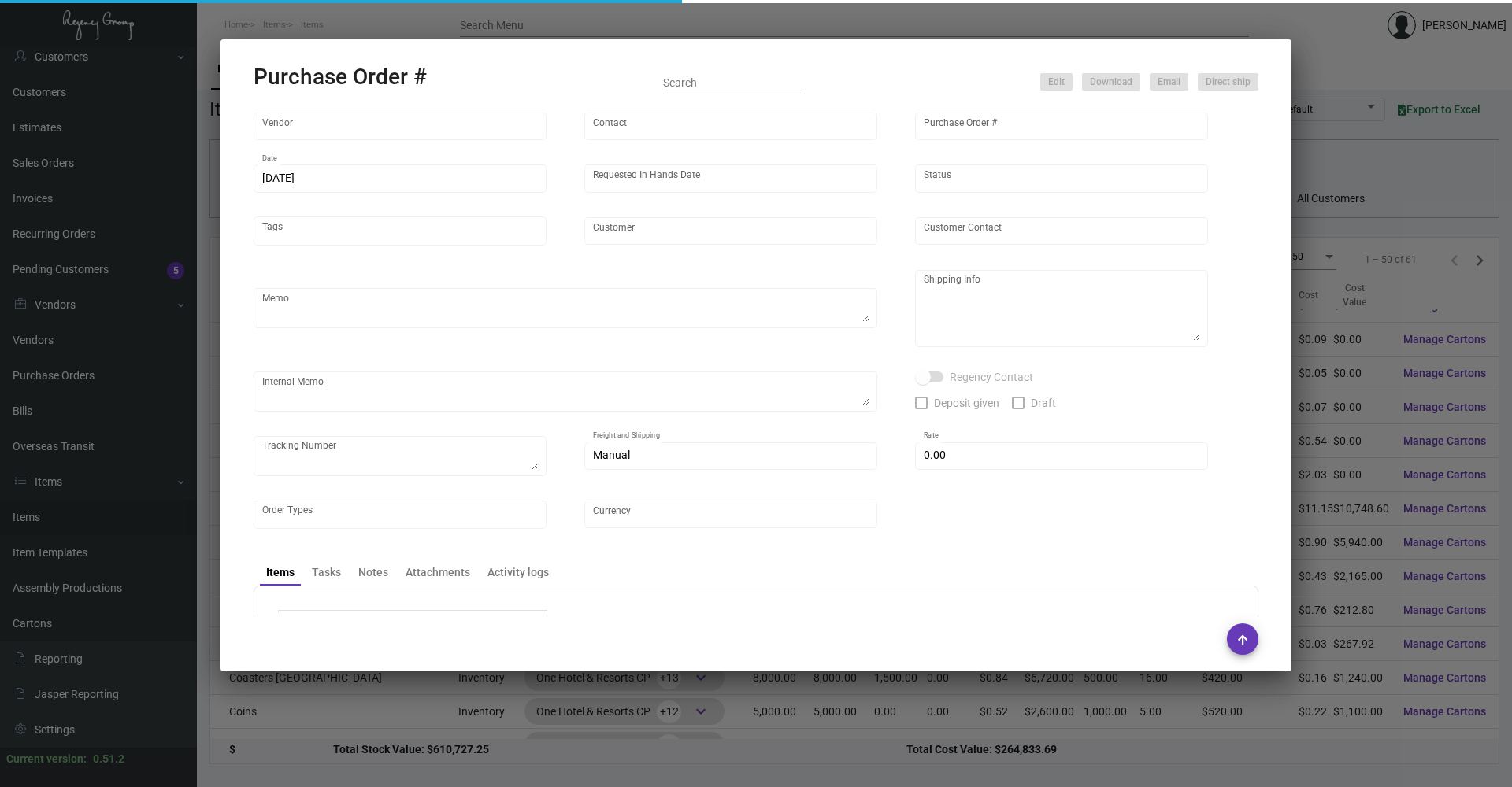
type input "United States Dollar $"
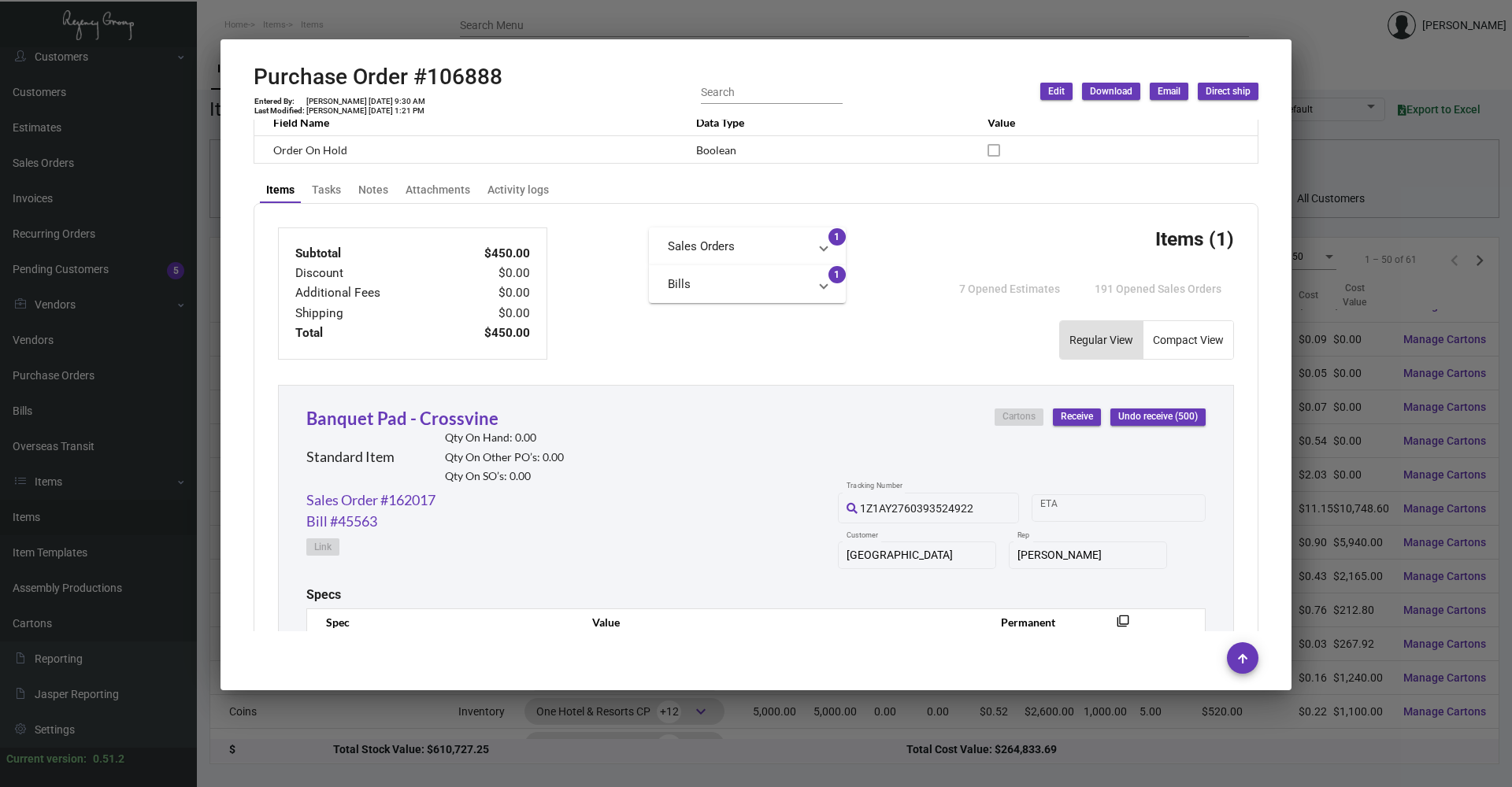
scroll to position [391, 0]
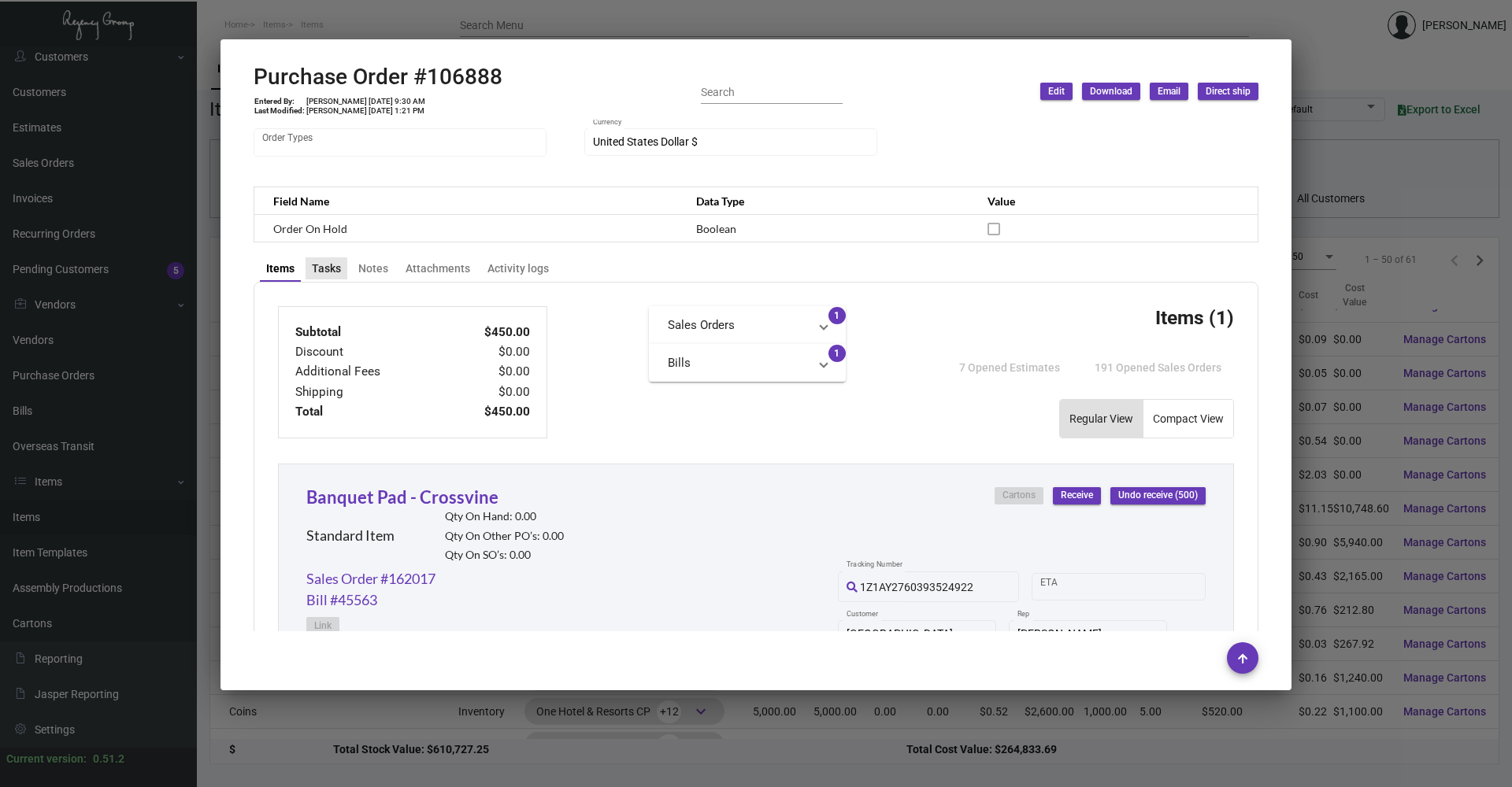
click at [315, 270] on div "Tasks" at bounding box center [326, 268] width 30 height 16
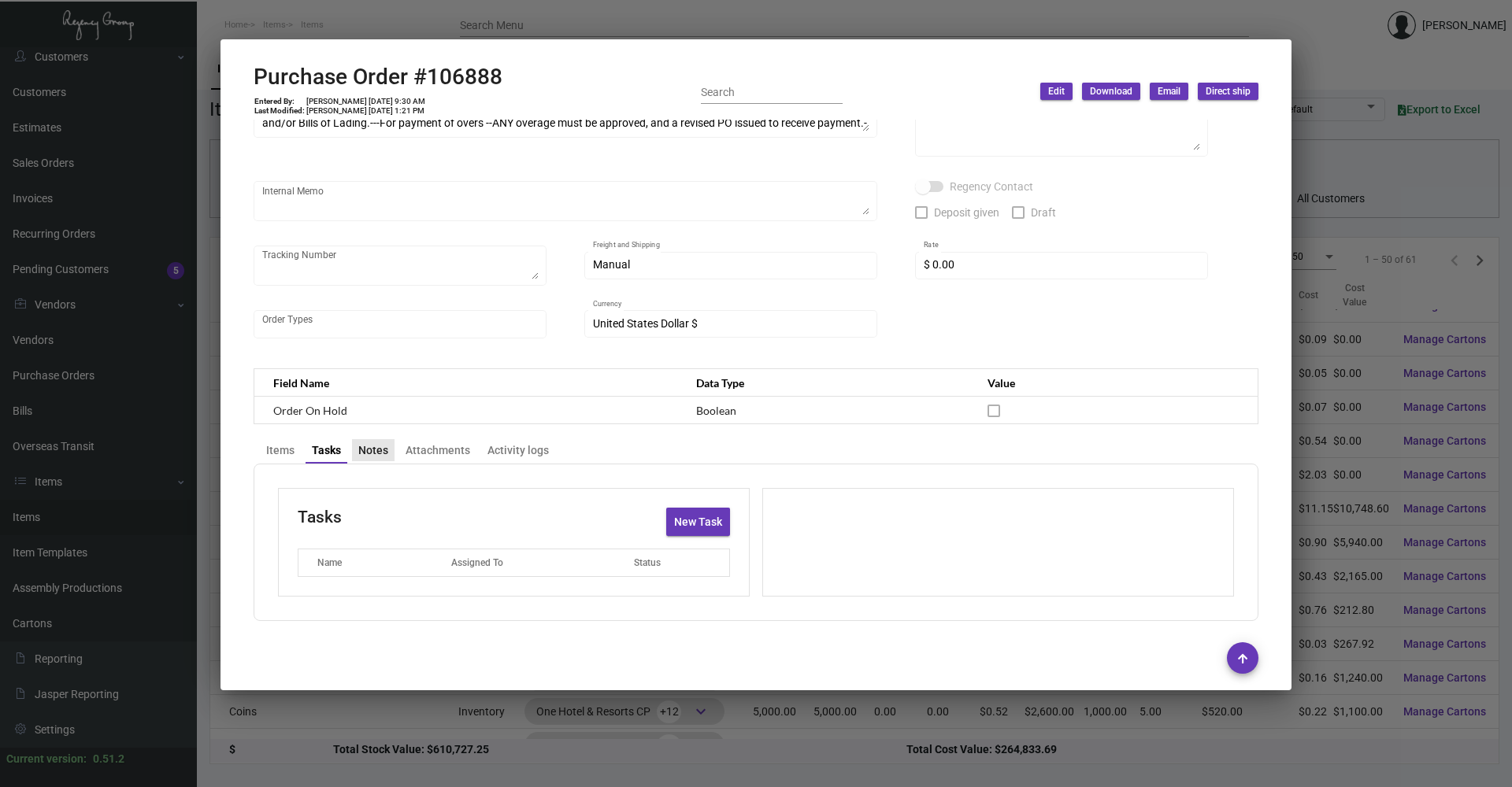
click at [383, 457] on div "Notes" at bounding box center [373, 450] width 30 height 16
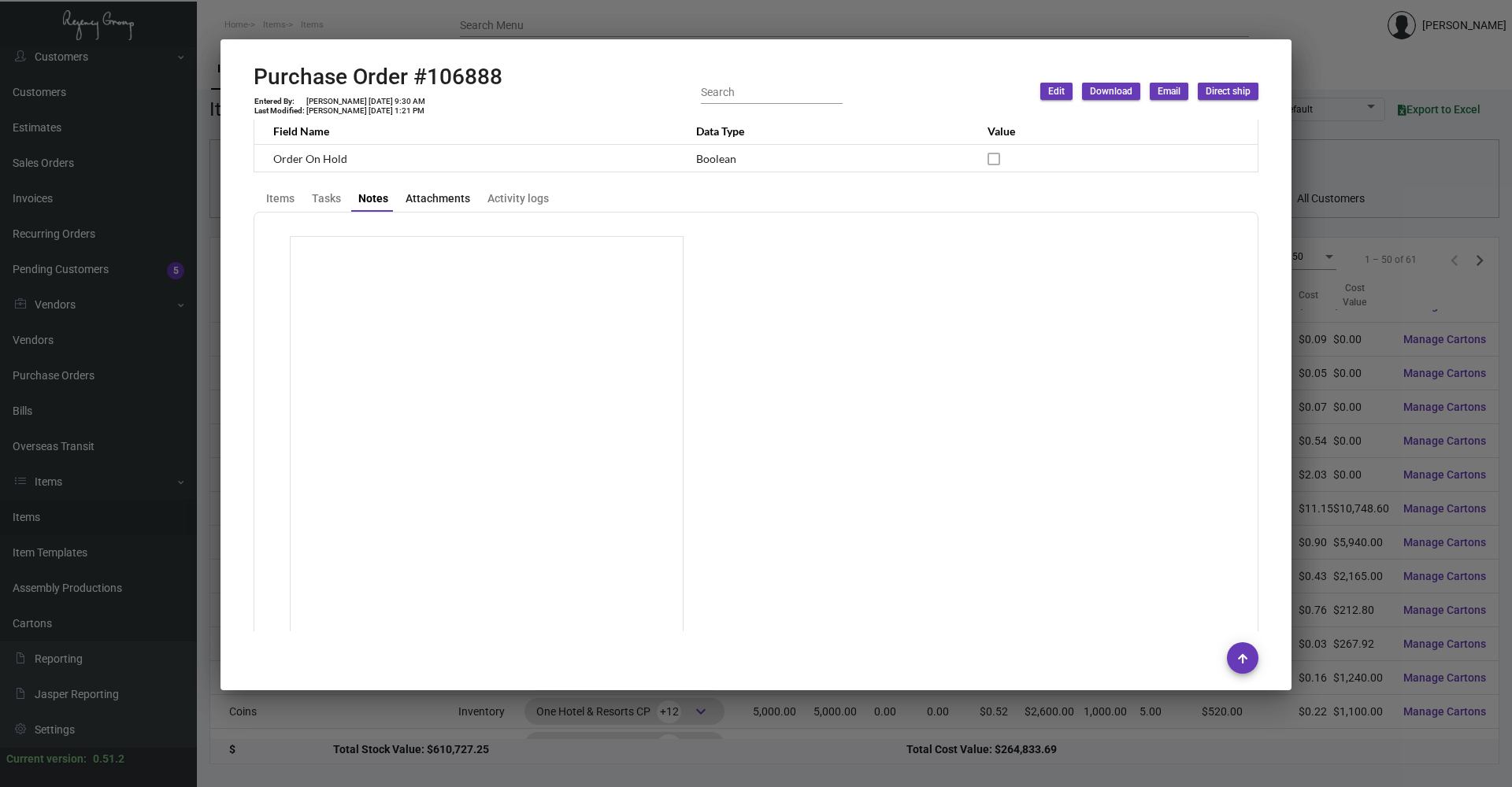
click at [437, 199] on div "Attachments" at bounding box center [437, 199] width 64 height 16
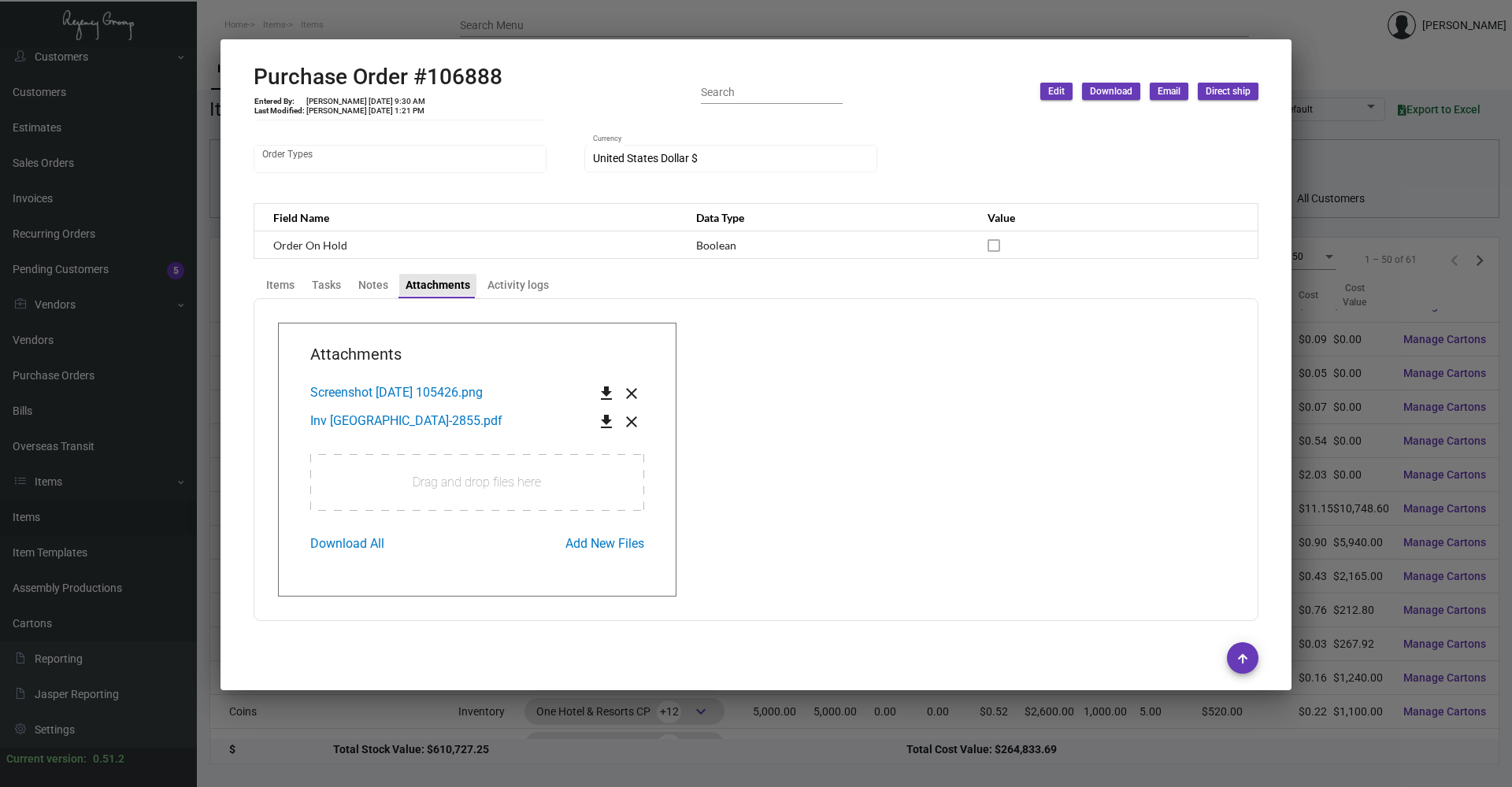
scroll to position [375, 0]
click at [505, 285] on div "Activity logs" at bounding box center [518, 285] width 62 height 16
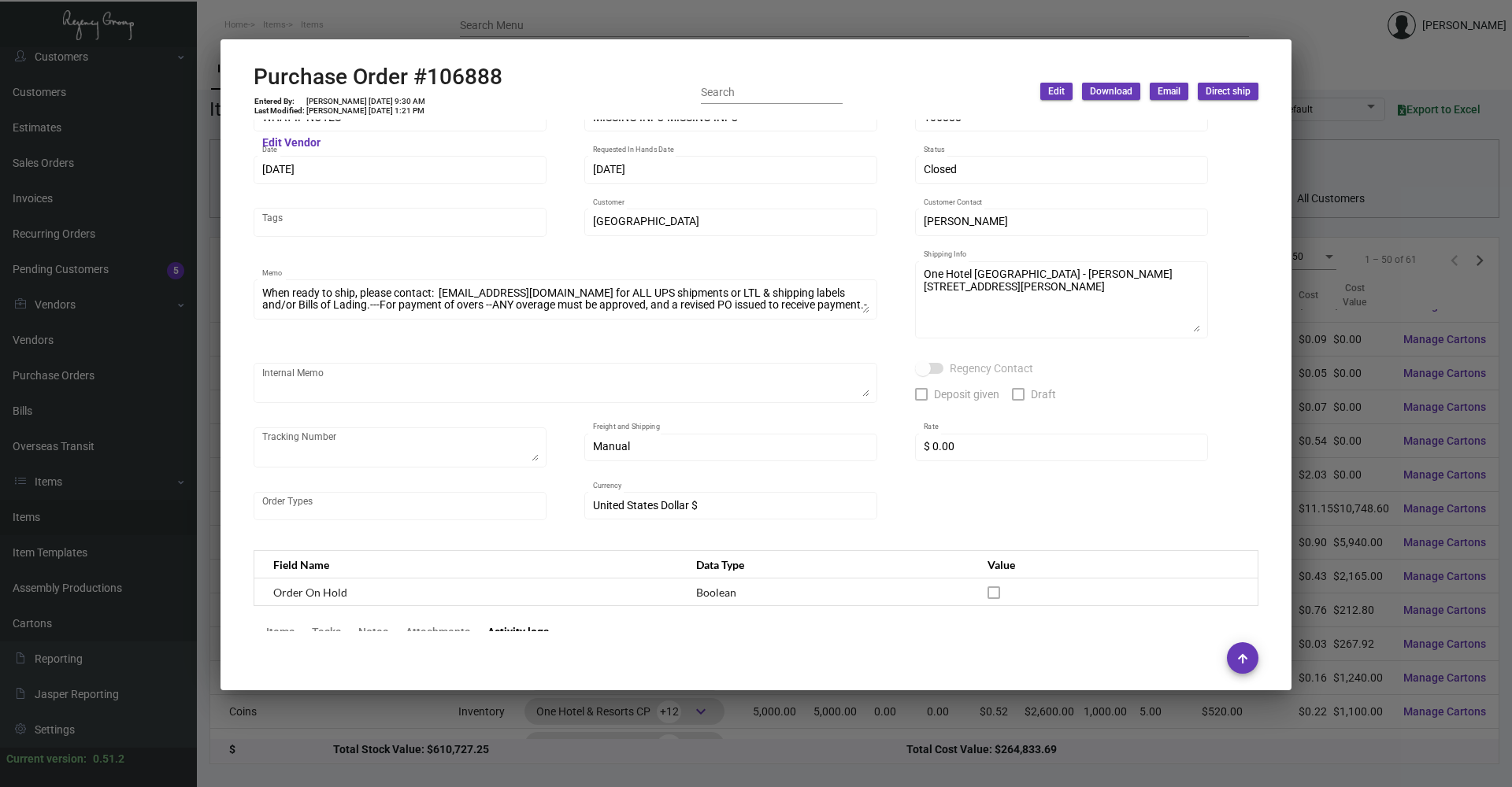
scroll to position [0, 0]
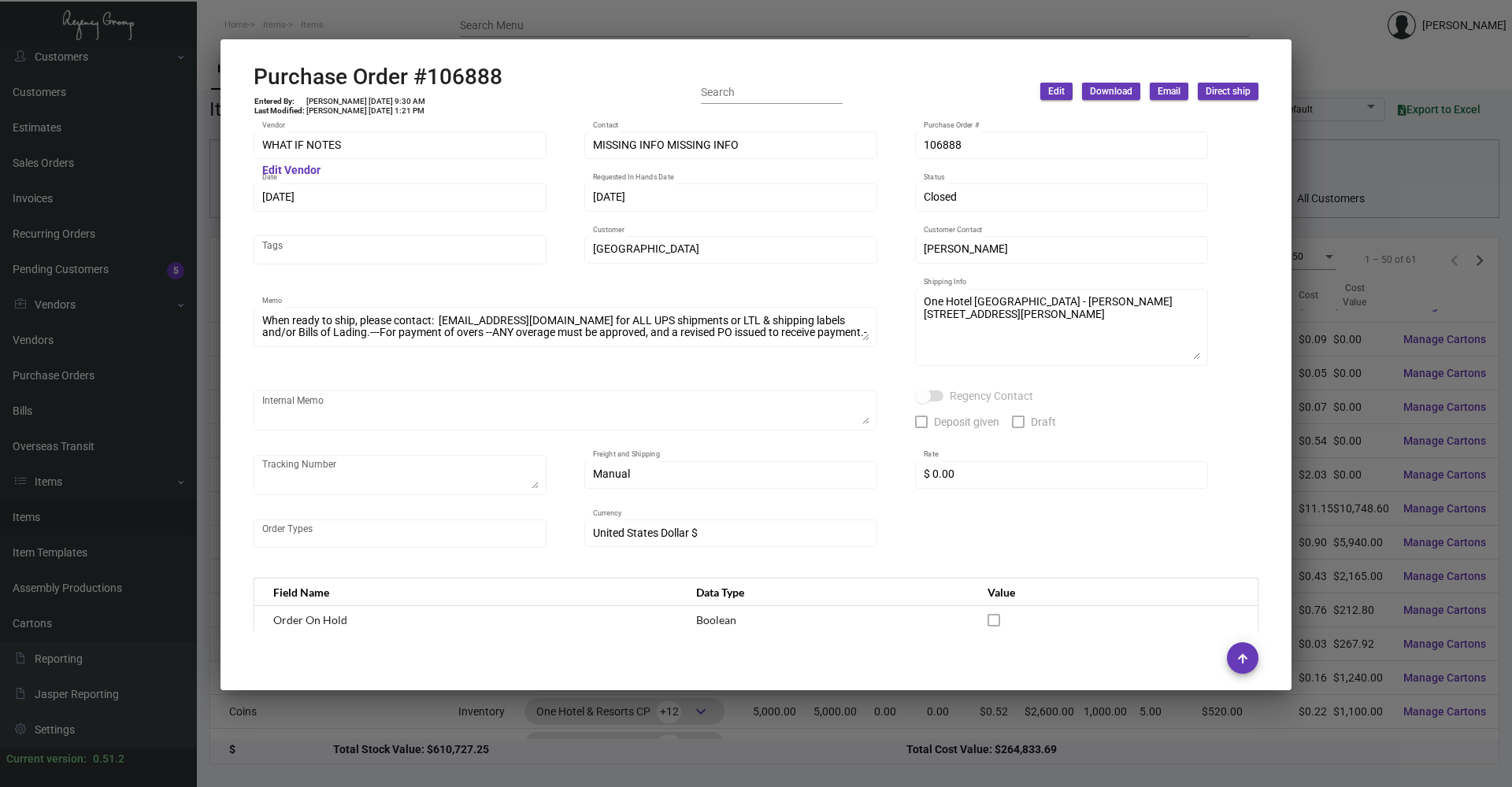
click at [514, 16] on div at bounding box center [756, 393] width 1512 height 787
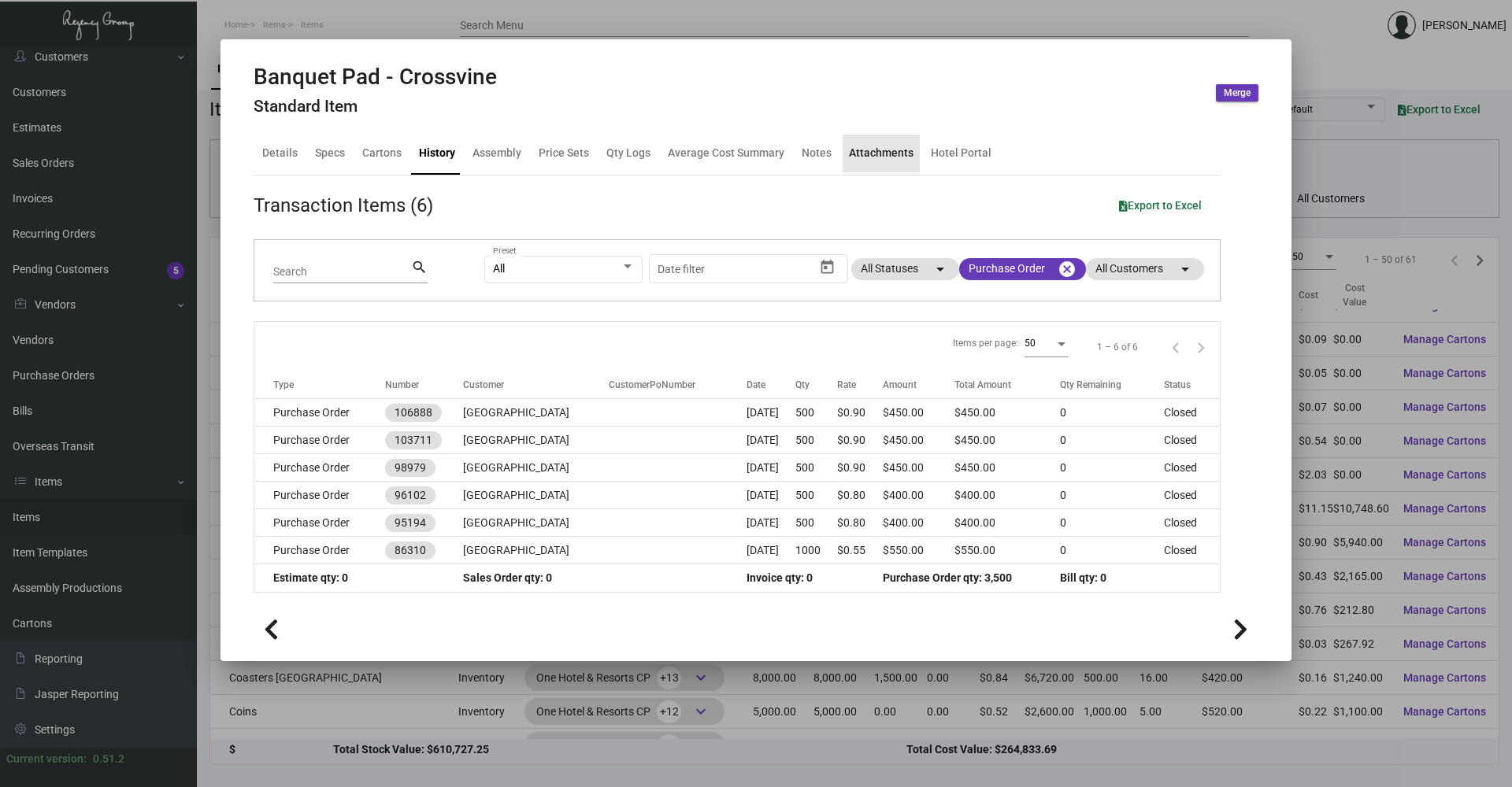
click at [878, 148] on div "Attachments" at bounding box center [881, 153] width 64 height 16
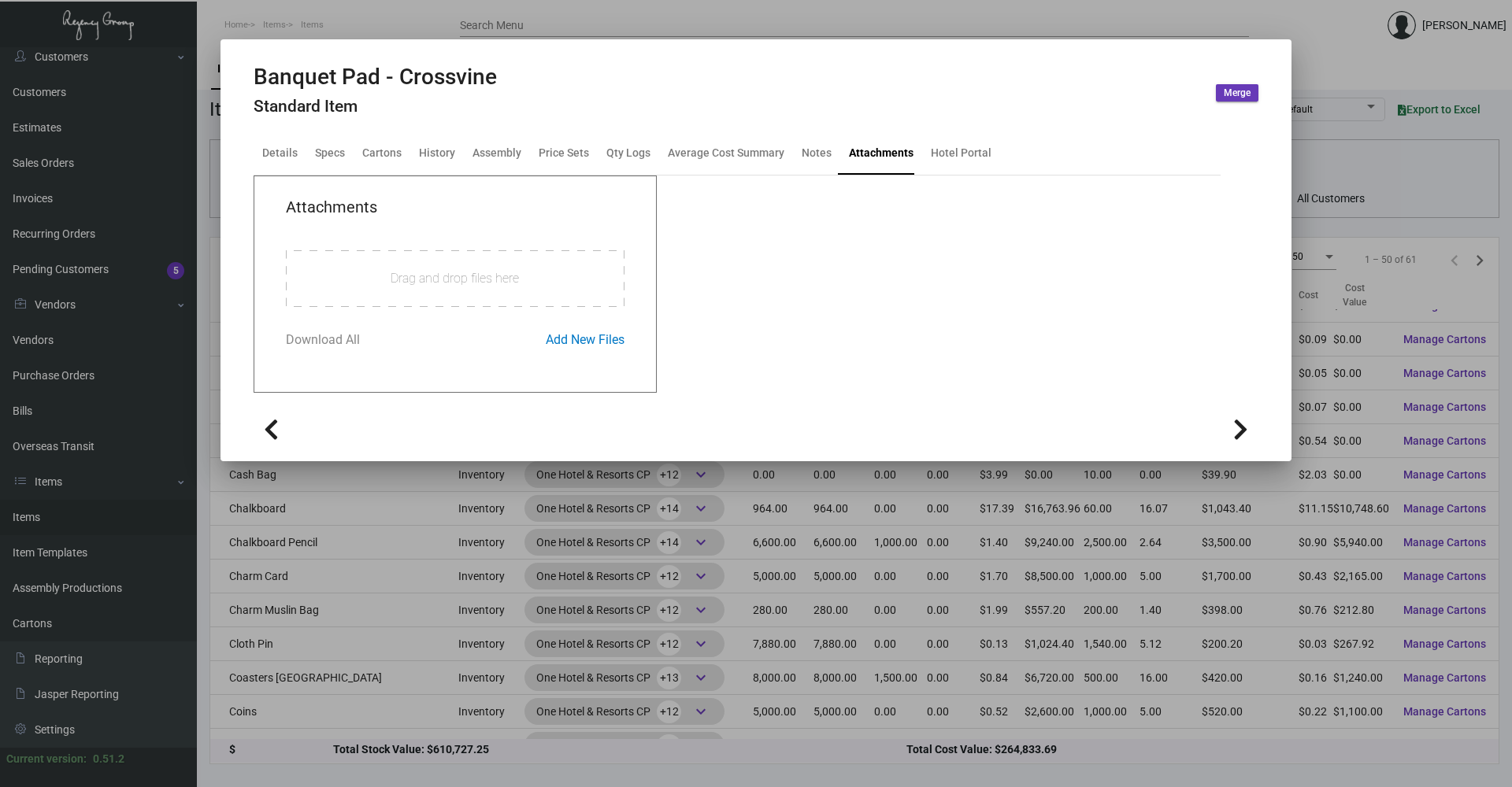
click at [348, 19] on div at bounding box center [756, 393] width 1512 height 787
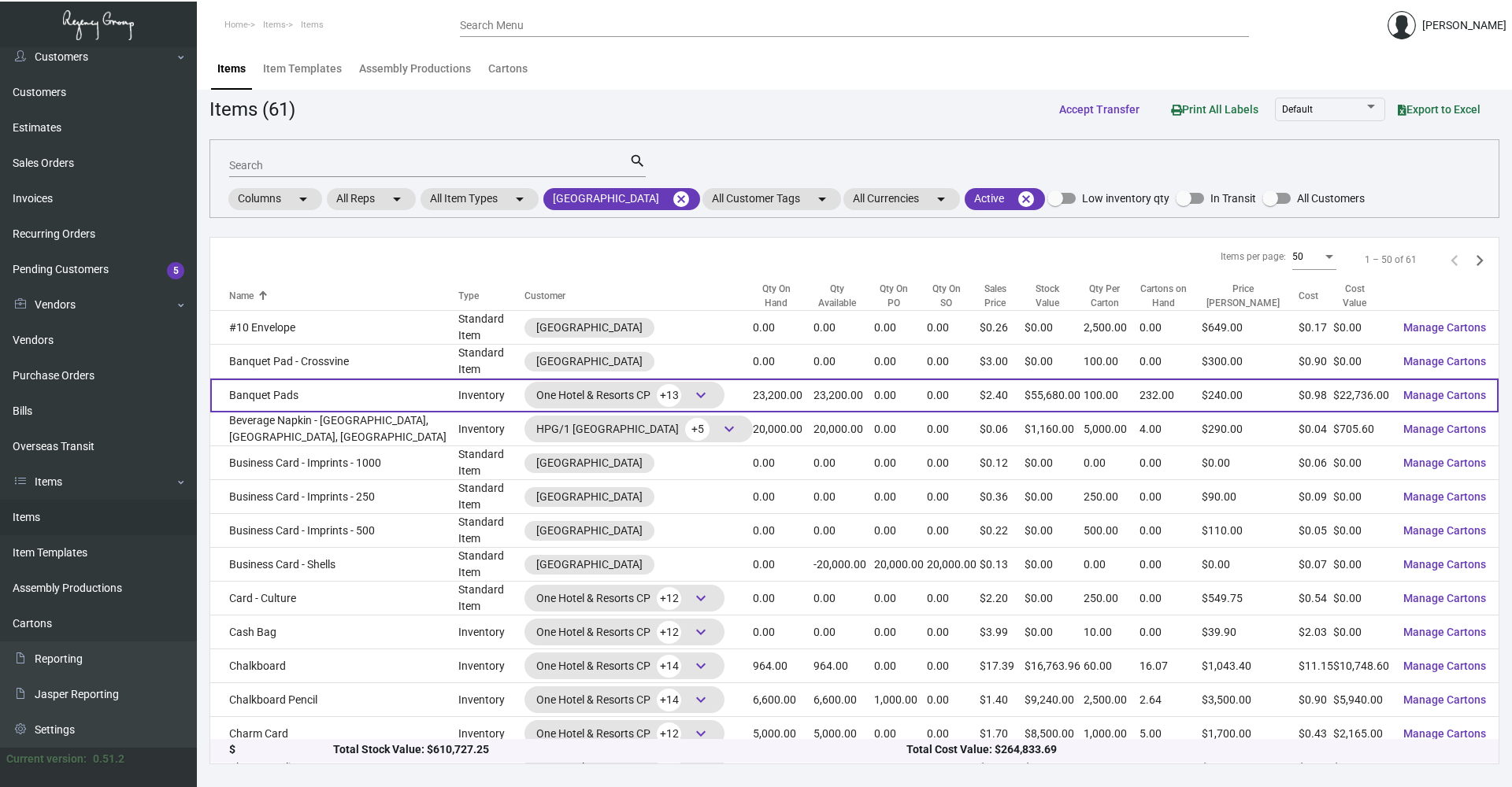
click at [360, 389] on td "Banquet Pads" at bounding box center [334, 395] width 248 height 34
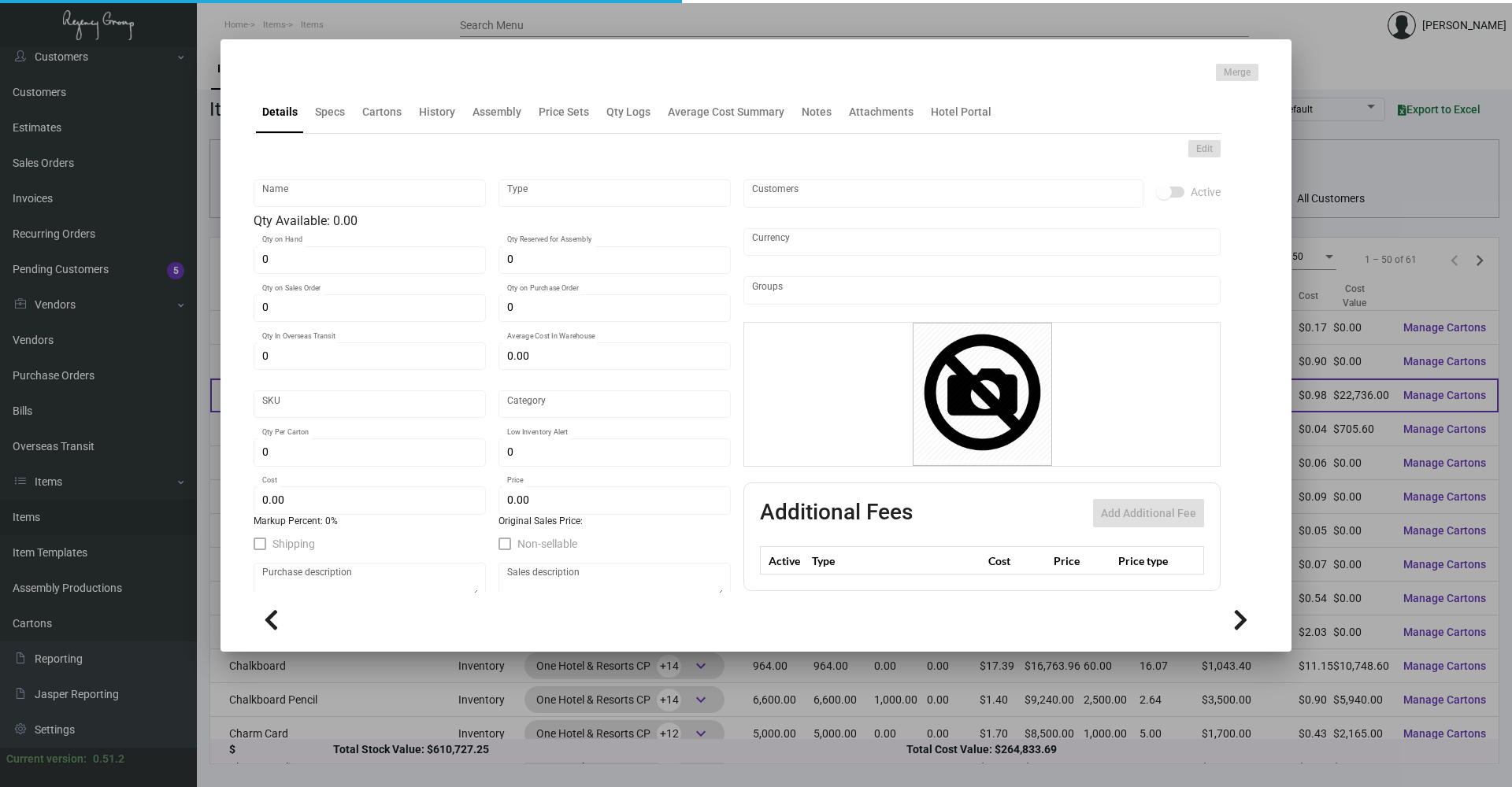
type input "Banquet Pads"
type input "Inventory"
type input "23,200"
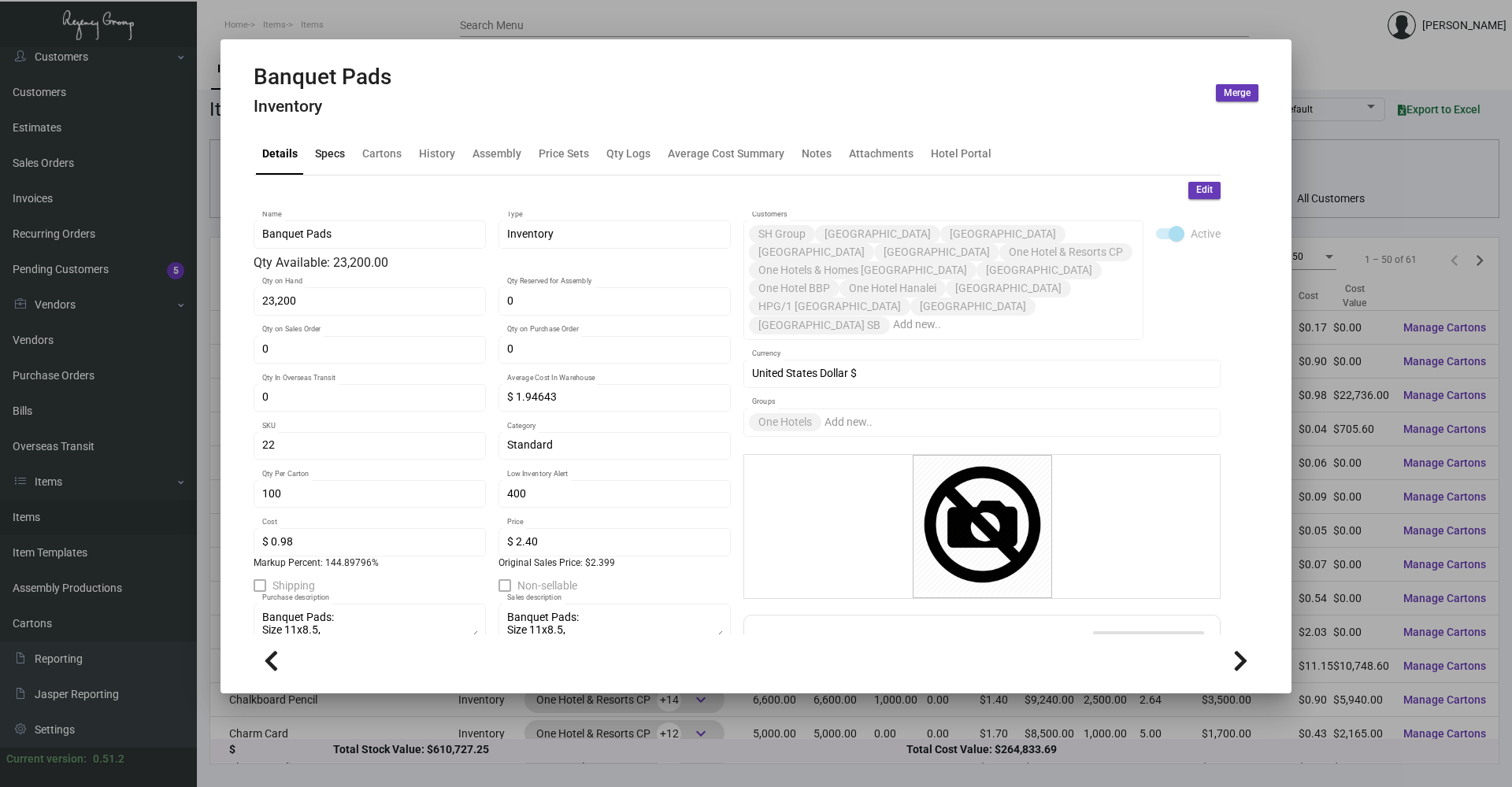
click at [335, 160] on div "Specs" at bounding box center [330, 153] width 30 height 16
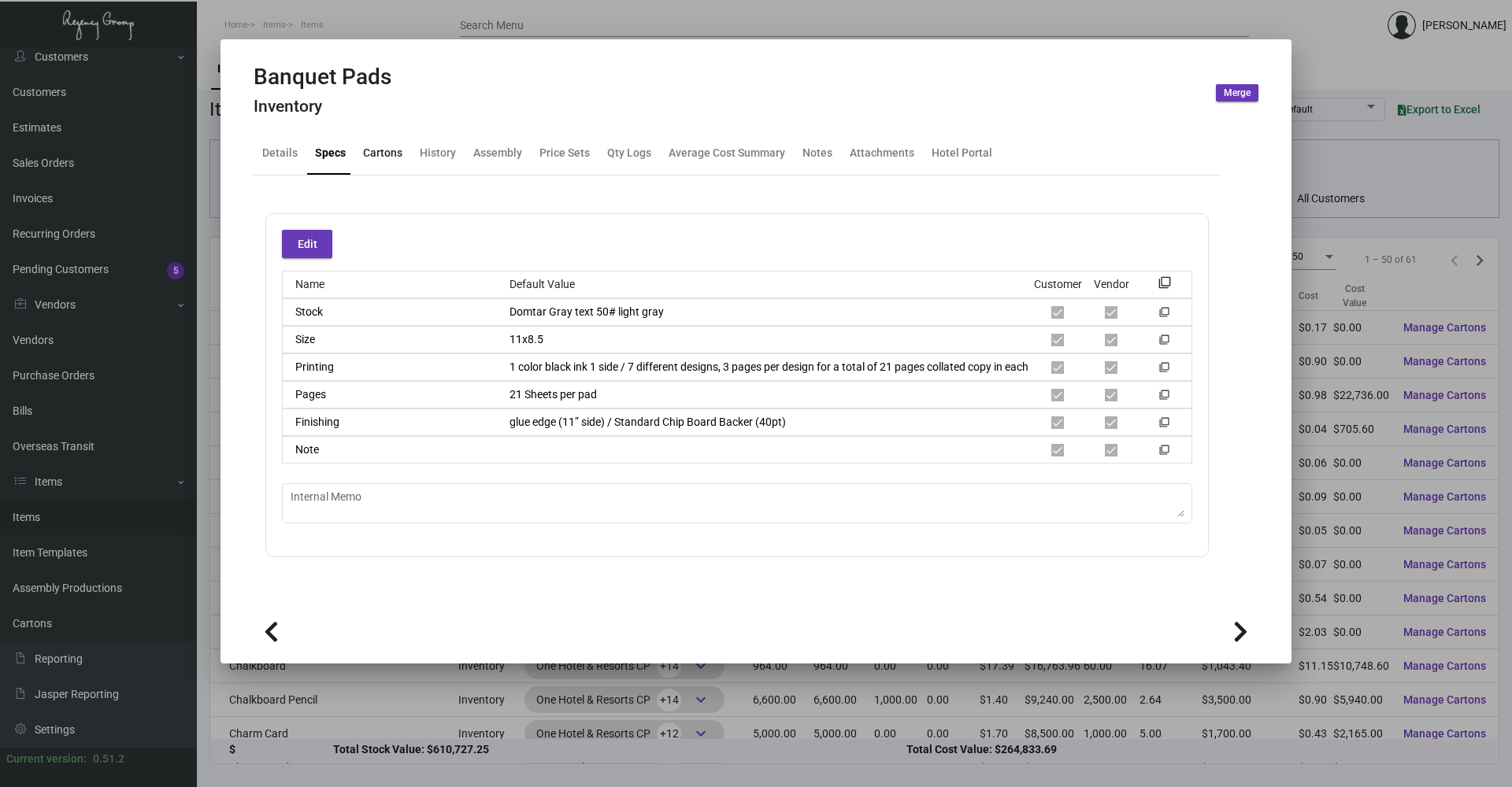
click at [392, 165] on div "Cartons" at bounding box center [383, 154] width 52 height 38
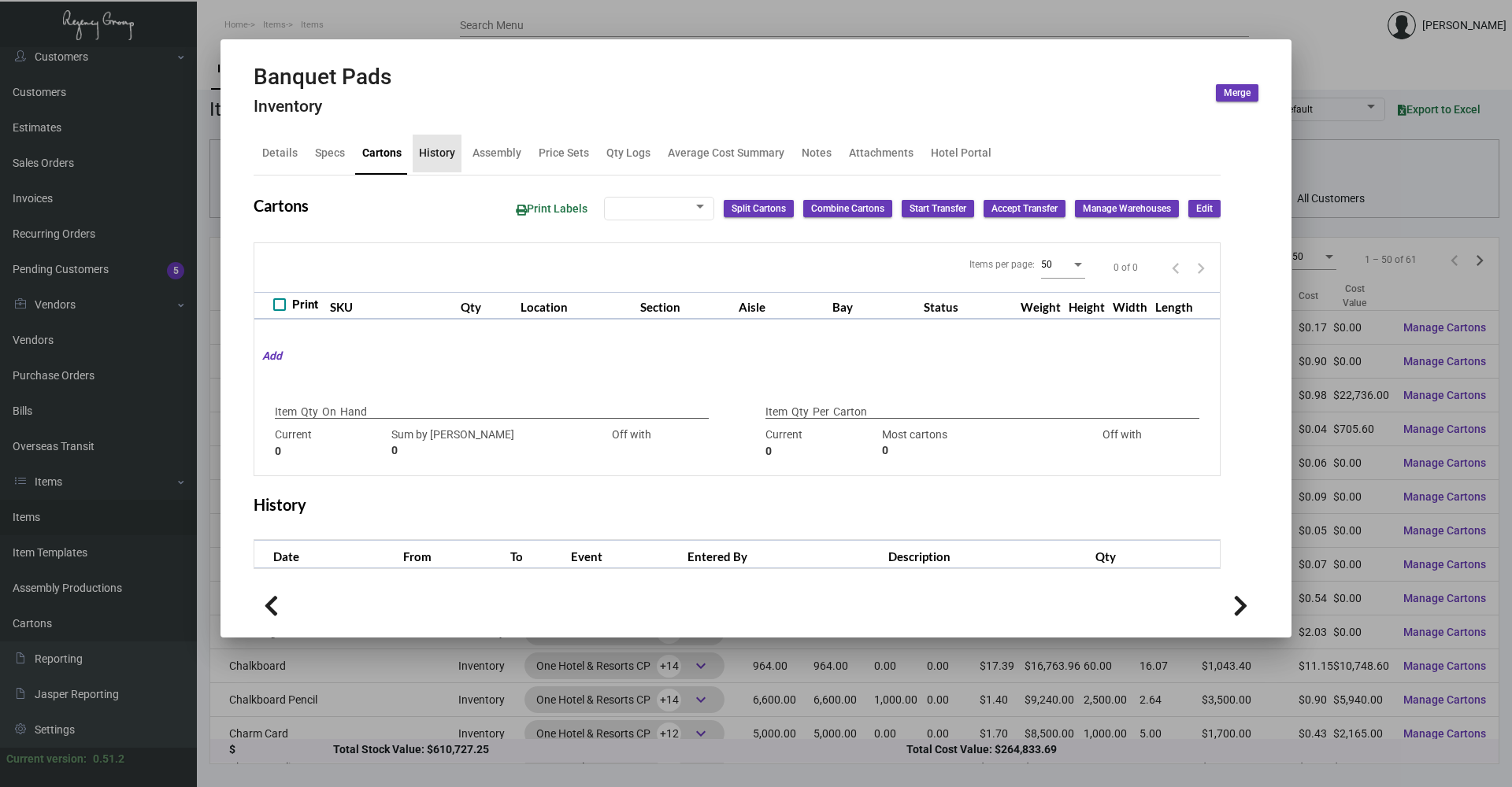
click at [435, 163] on div "History" at bounding box center [437, 154] width 49 height 38
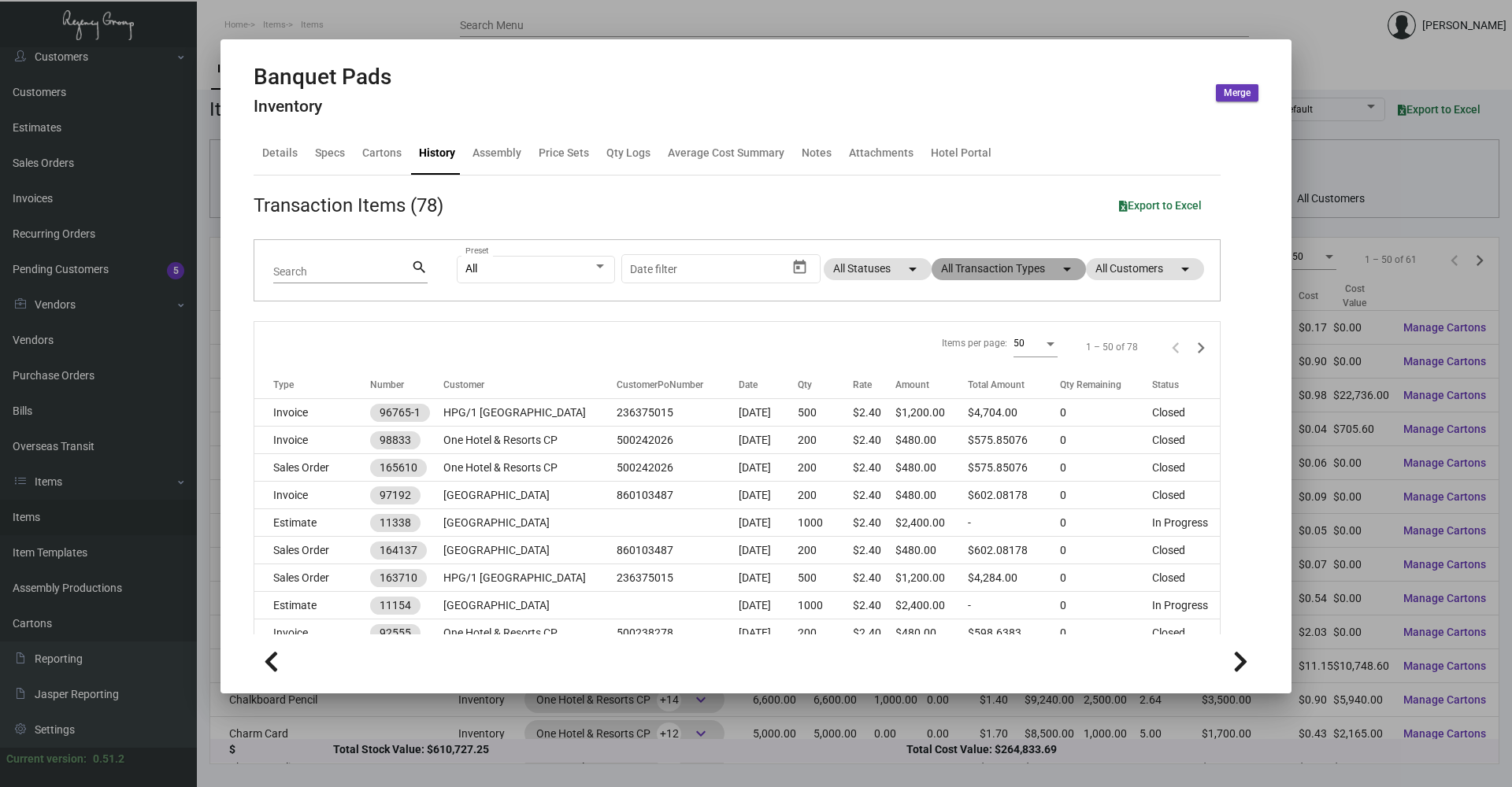
click at [997, 270] on mat-chip "All Transaction Types arrow_drop_down" at bounding box center [1009, 269] width 154 height 22
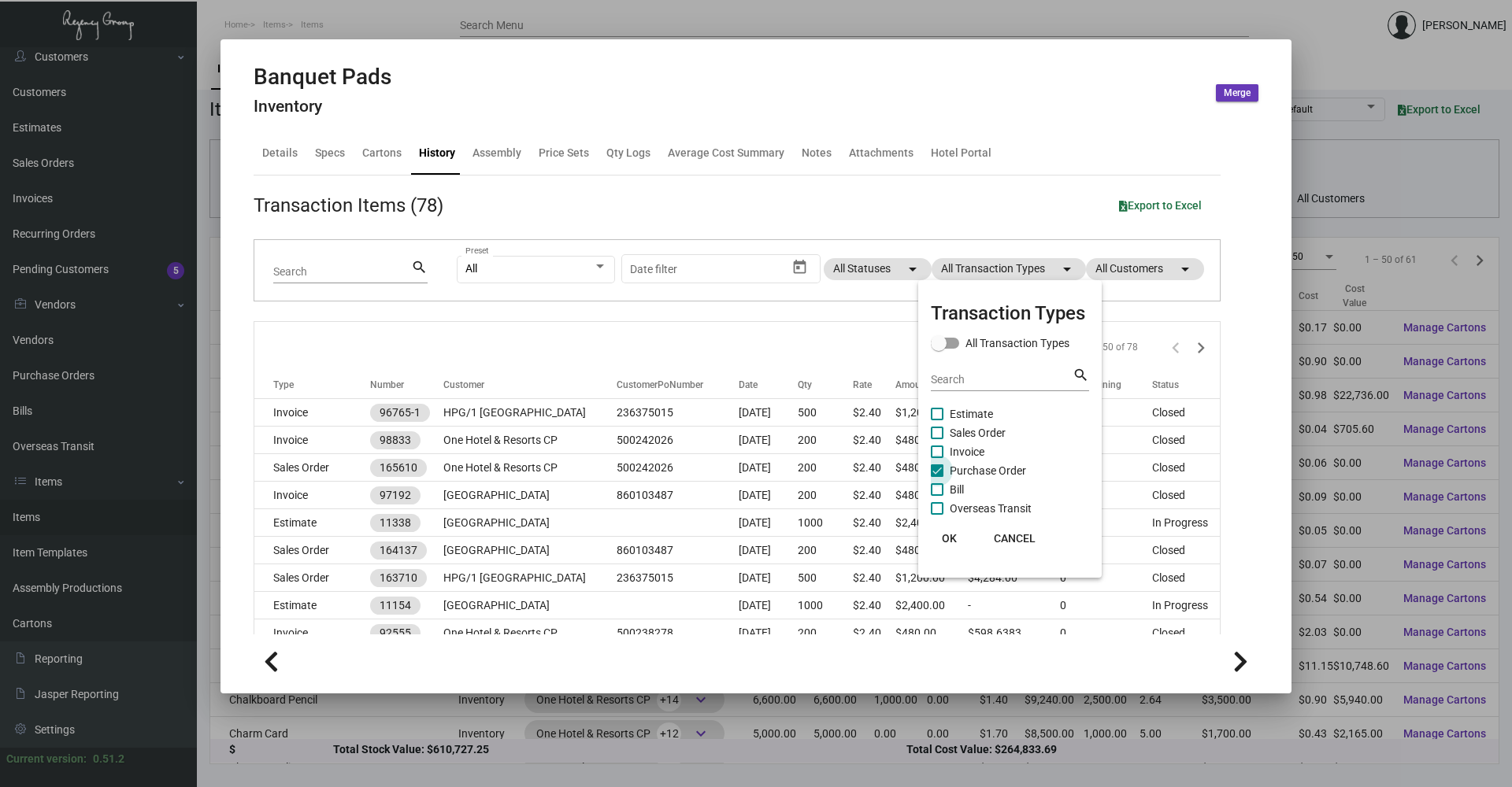
click at [943, 470] on span at bounding box center [937, 470] width 13 height 13
click at [937, 477] on input "Purchase Order" at bounding box center [937, 477] width 1 height 1
click at [943, 470] on span at bounding box center [937, 470] width 13 height 13
click at [937, 477] on input "Purchase Order" at bounding box center [937, 477] width 1 height 1
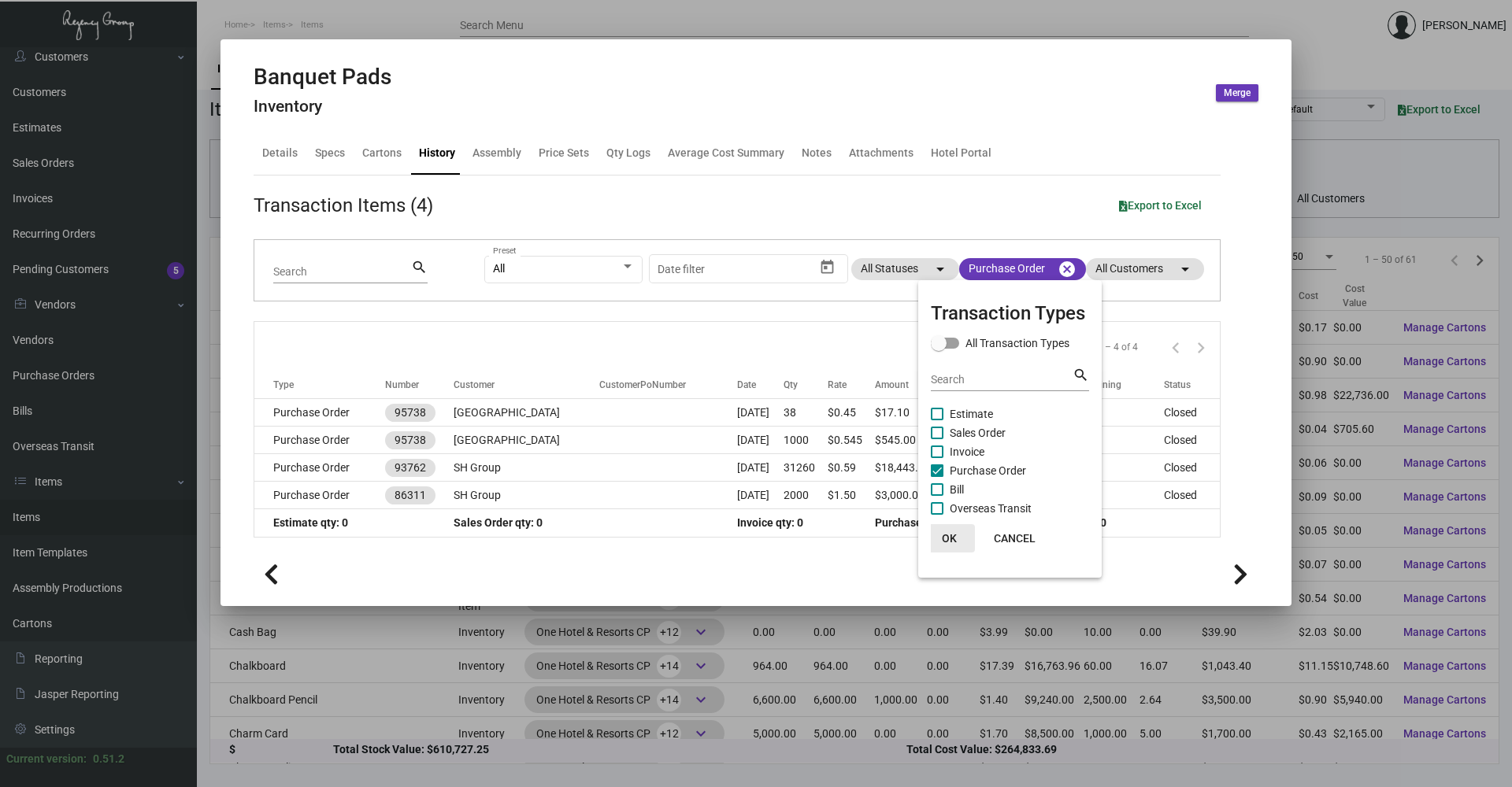
click at [947, 536] on span "OK" at bounding box center [949, 538] width 15 height 13
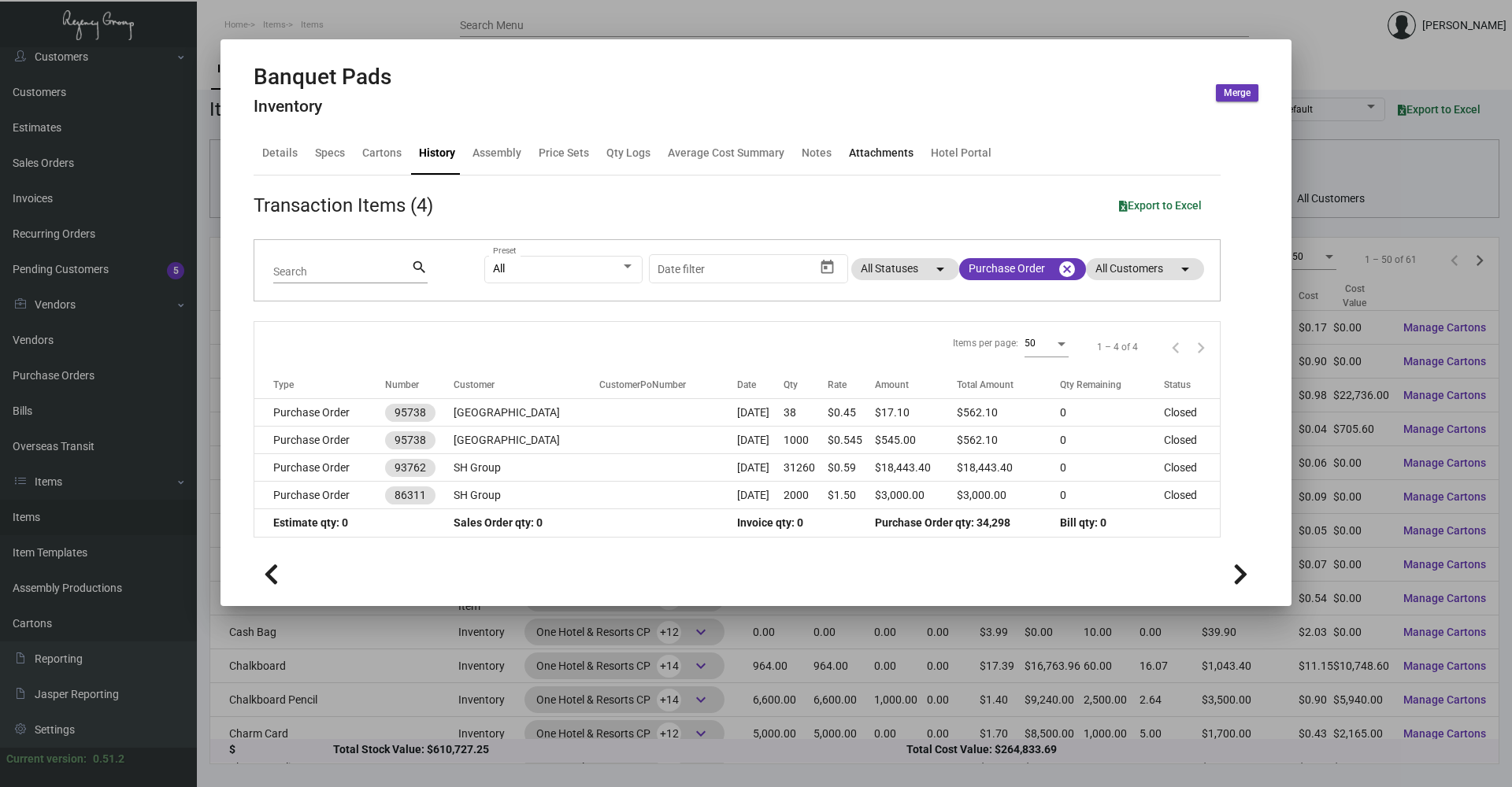
click at [894, 151] on div "Attachments" at bounding box center [881, 153] width 64 height 16
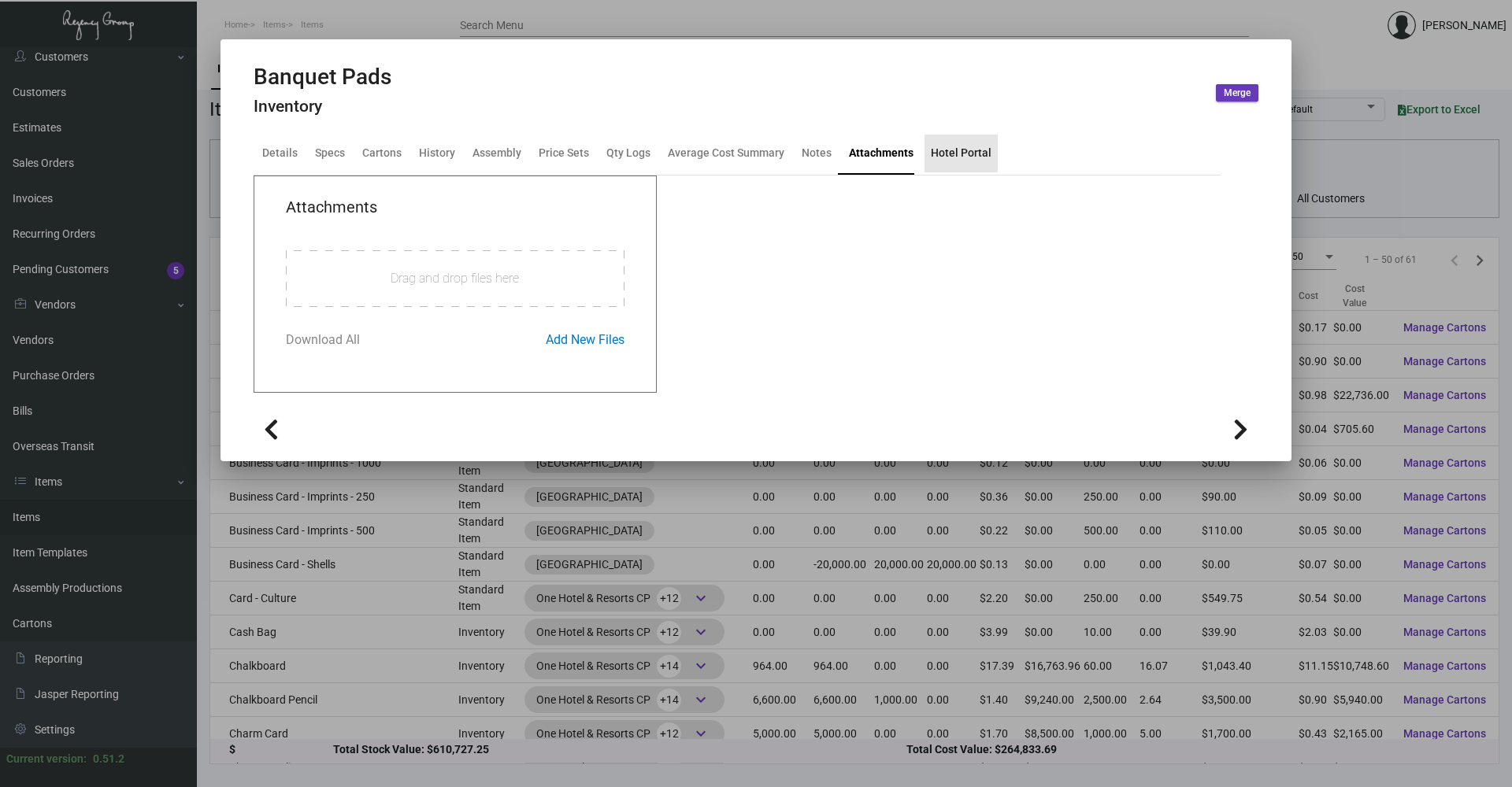
click at [957, 154] on div "Hotel Portal" at bounding box center [961, 153] width 61 height 16
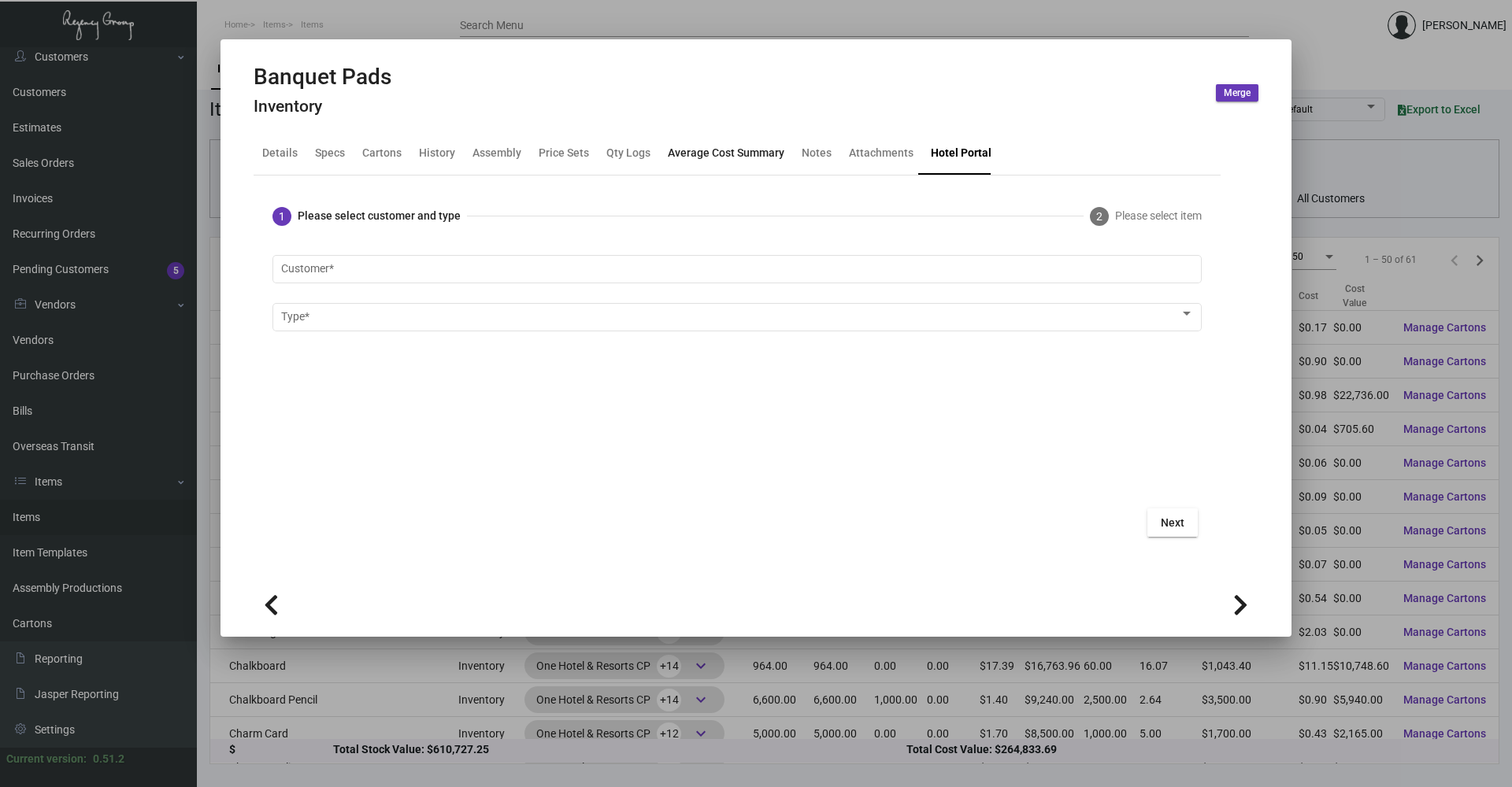
click at [764, 150] on div "Average Cost Summary" at bounding box center [726, 153] width 116 height 16
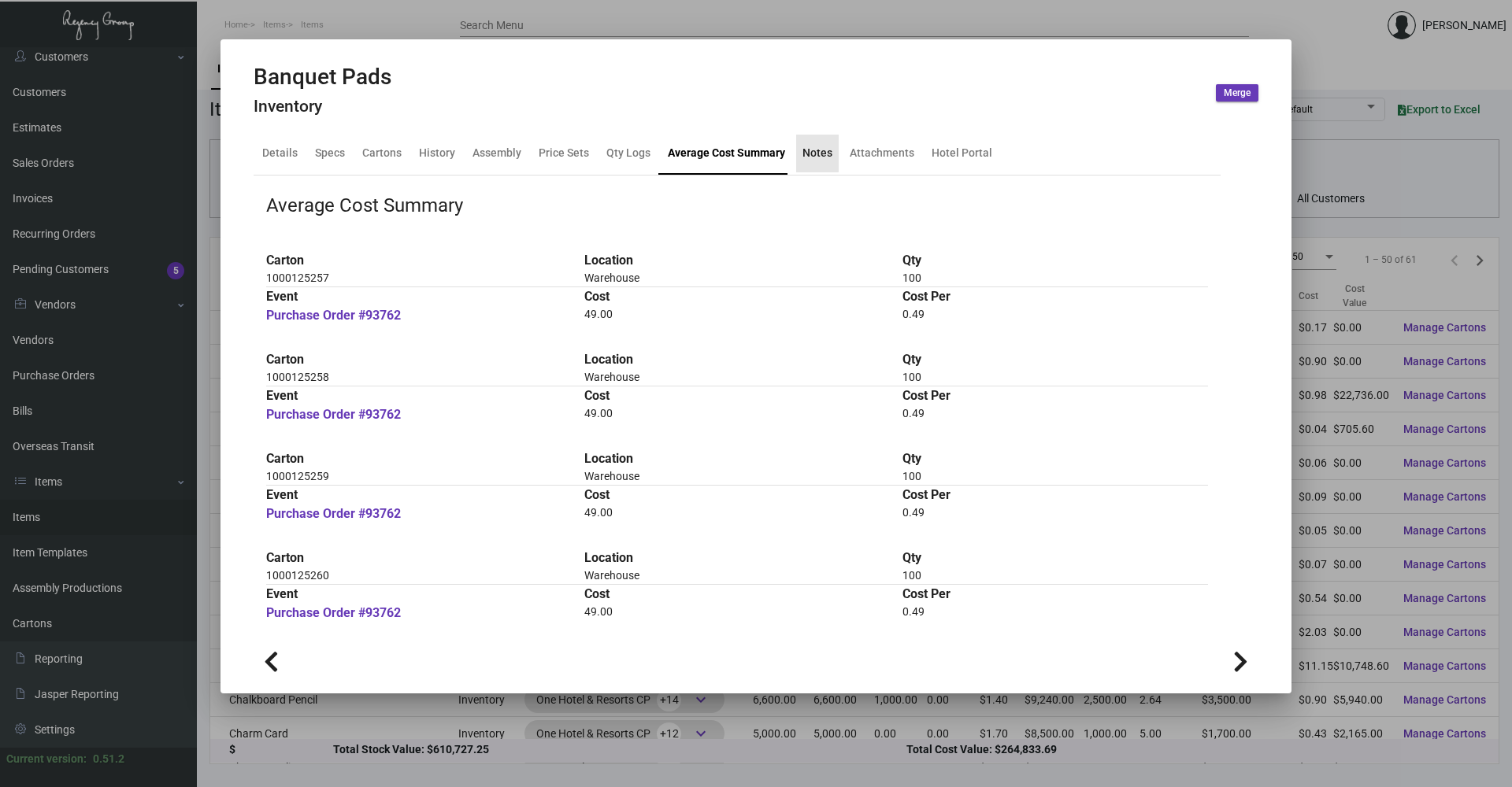
click at [808, 146] on div "Notes" at bounding box center [817, 153] width 30 height 16
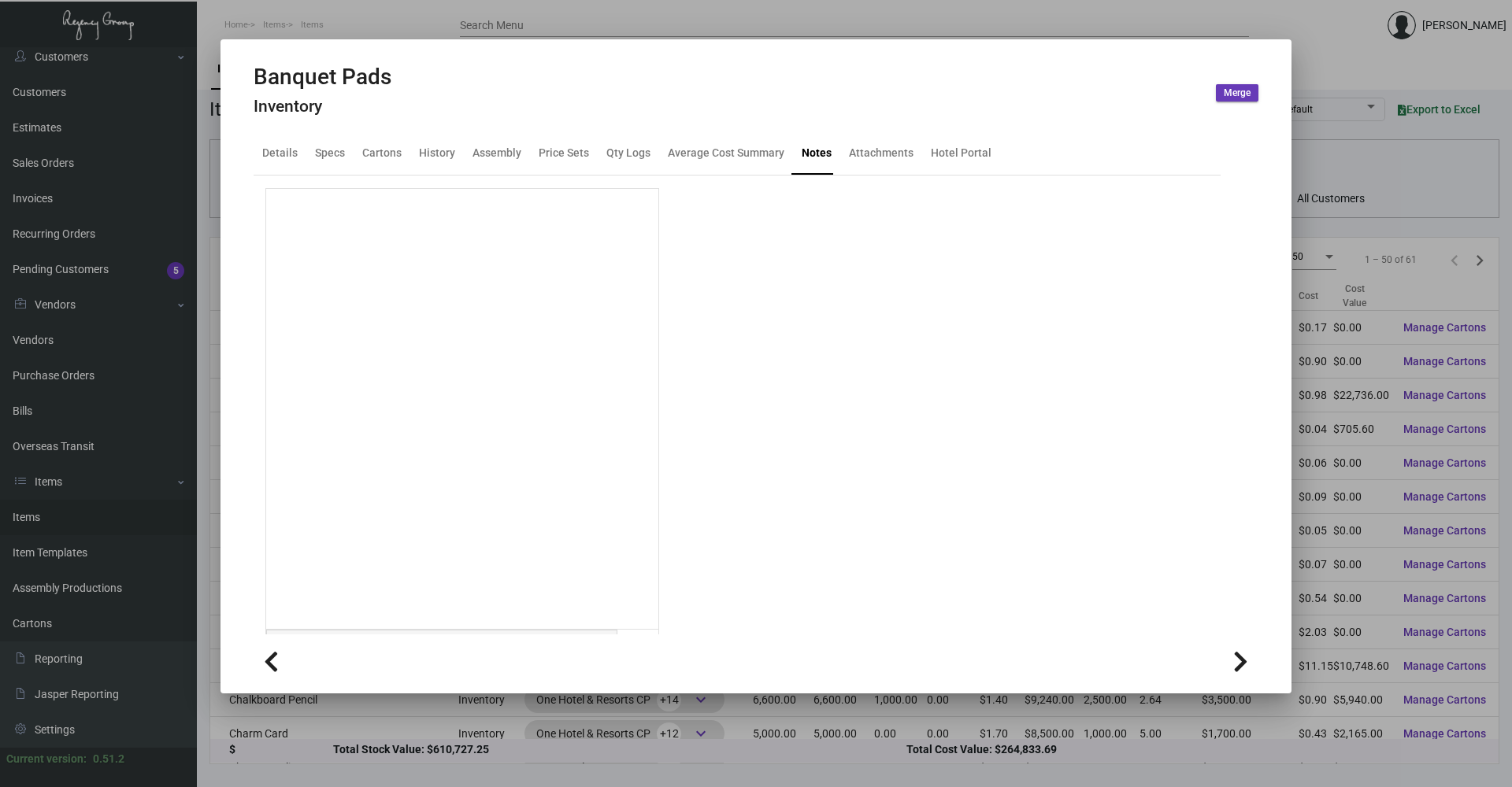
scroll to position [27, 0]
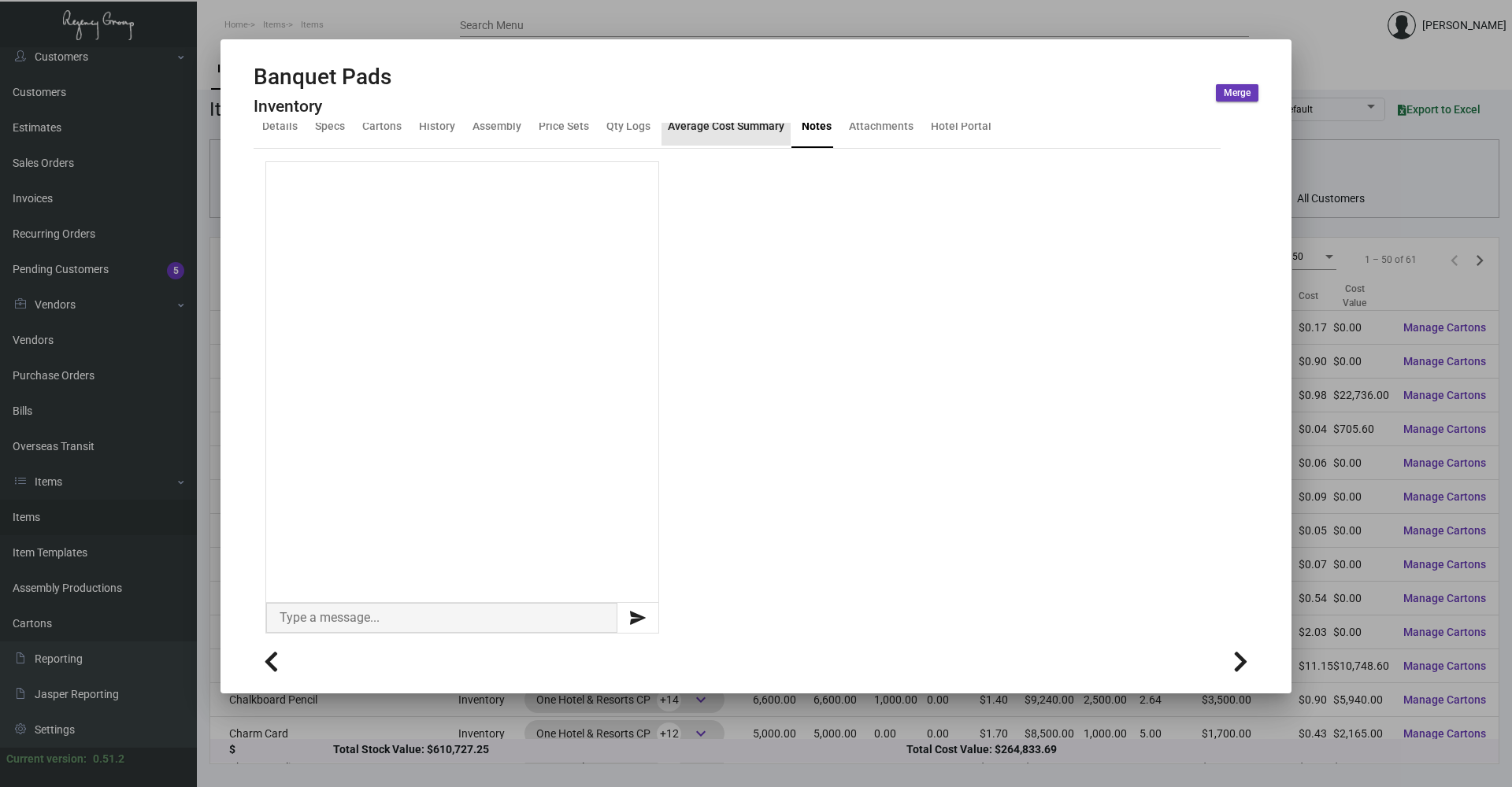
click at [726, 134] on div "Average Cost Summary" at bounding box center [726, 126] width 116 height 16
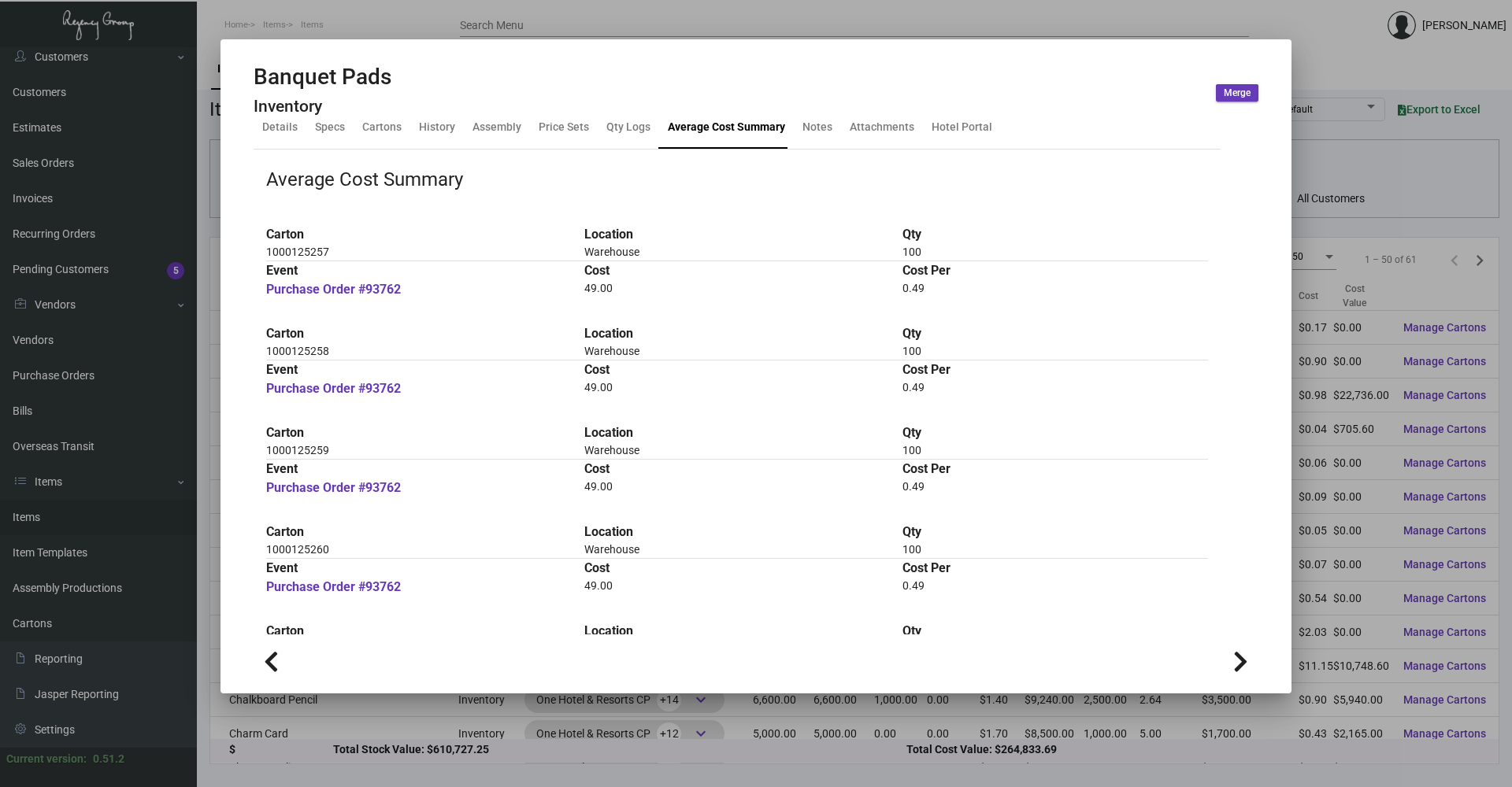
scroll to position [0, 0]
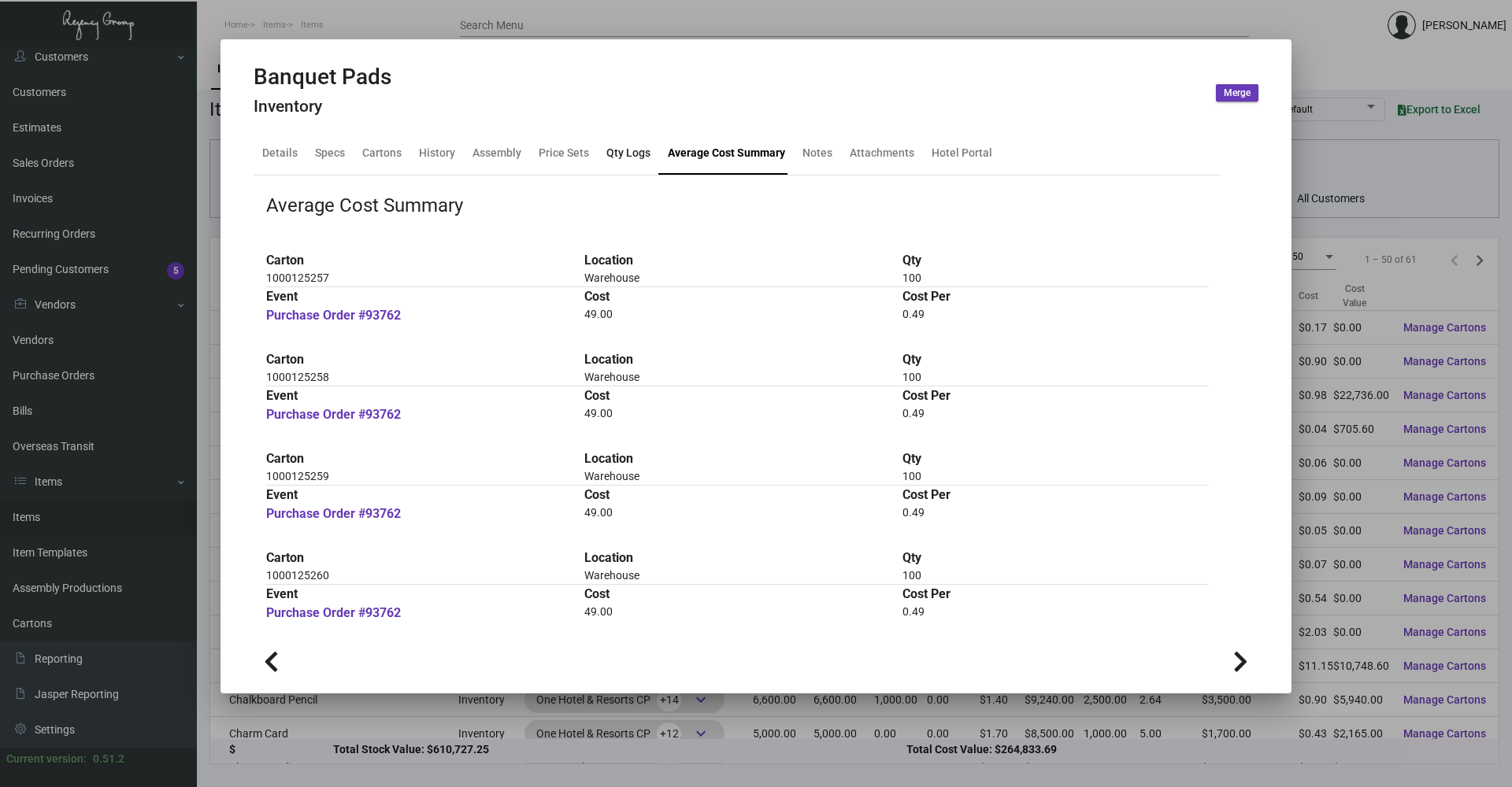
click at [607, 154] on div "Qty Logs" at bounding box center [628, 153] width 44 height 16
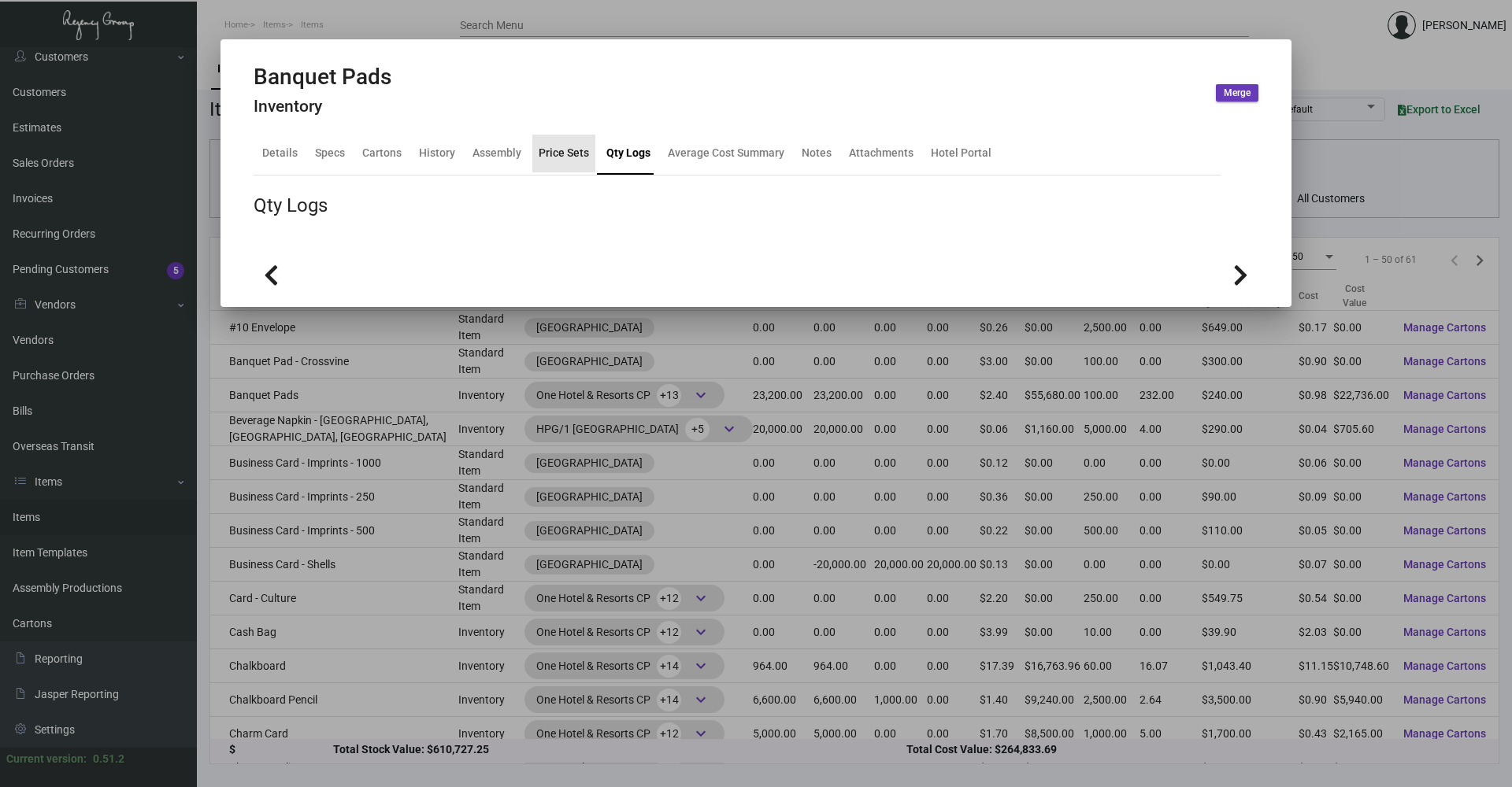
click at [561, 154] on div "Price Sets" at bounding box center [564, 153] width 50 height 16
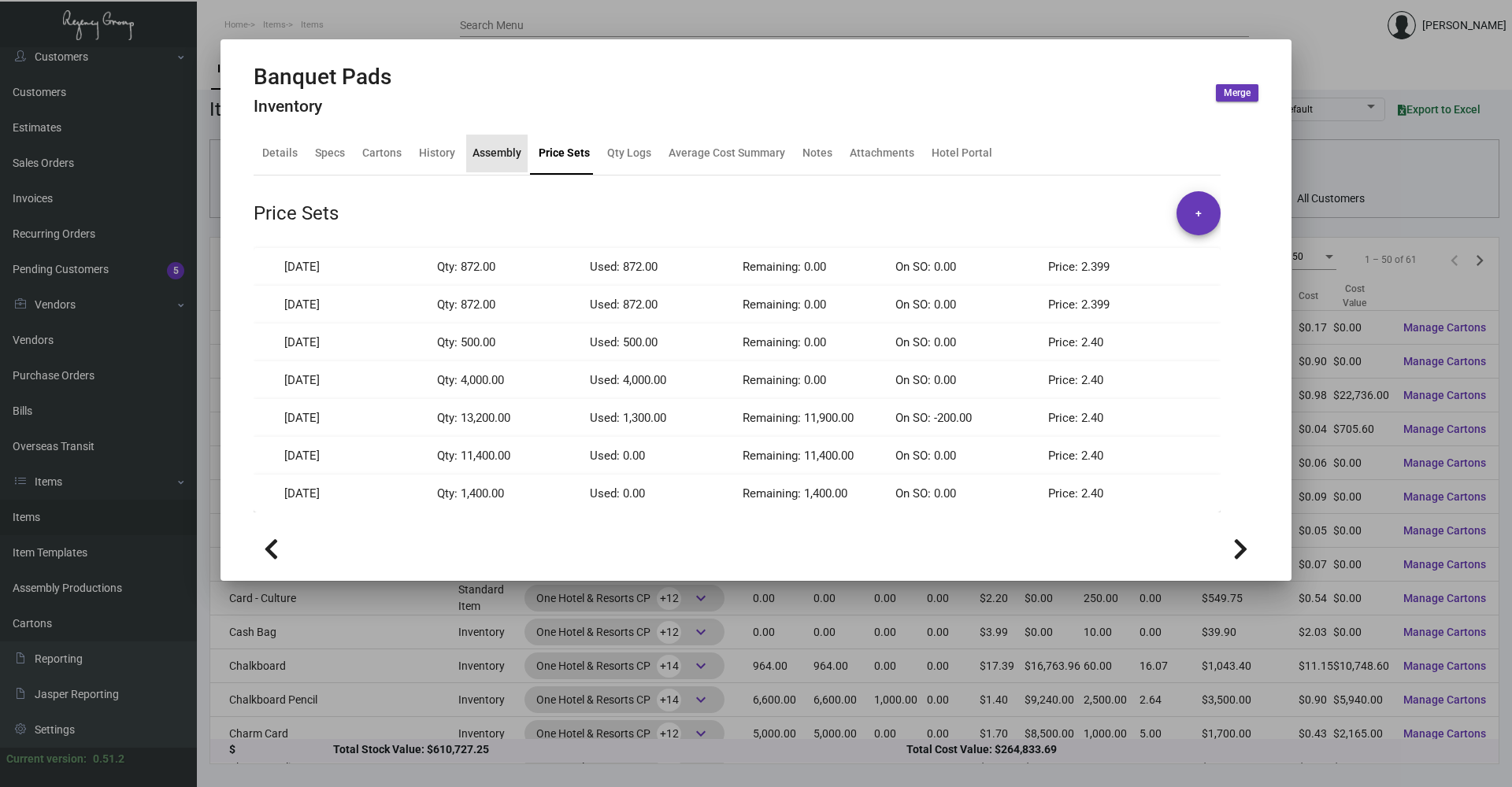
click at [488, 154] on div "Assembly" at bounding box center [496, 153] width 49 height 16
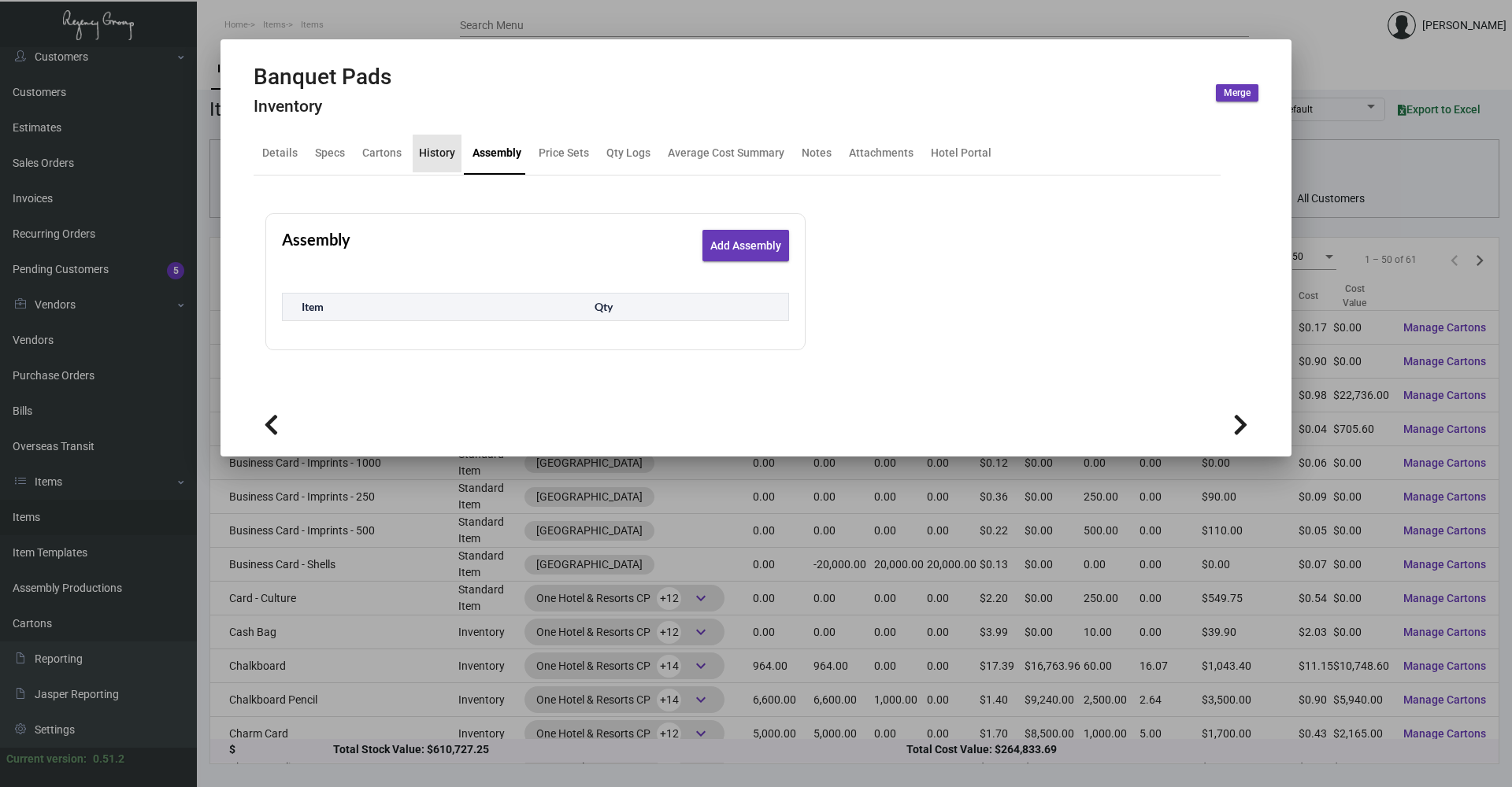
click at [437, 157] on div "History" at bounding box center [437, 153] width 36 height 16
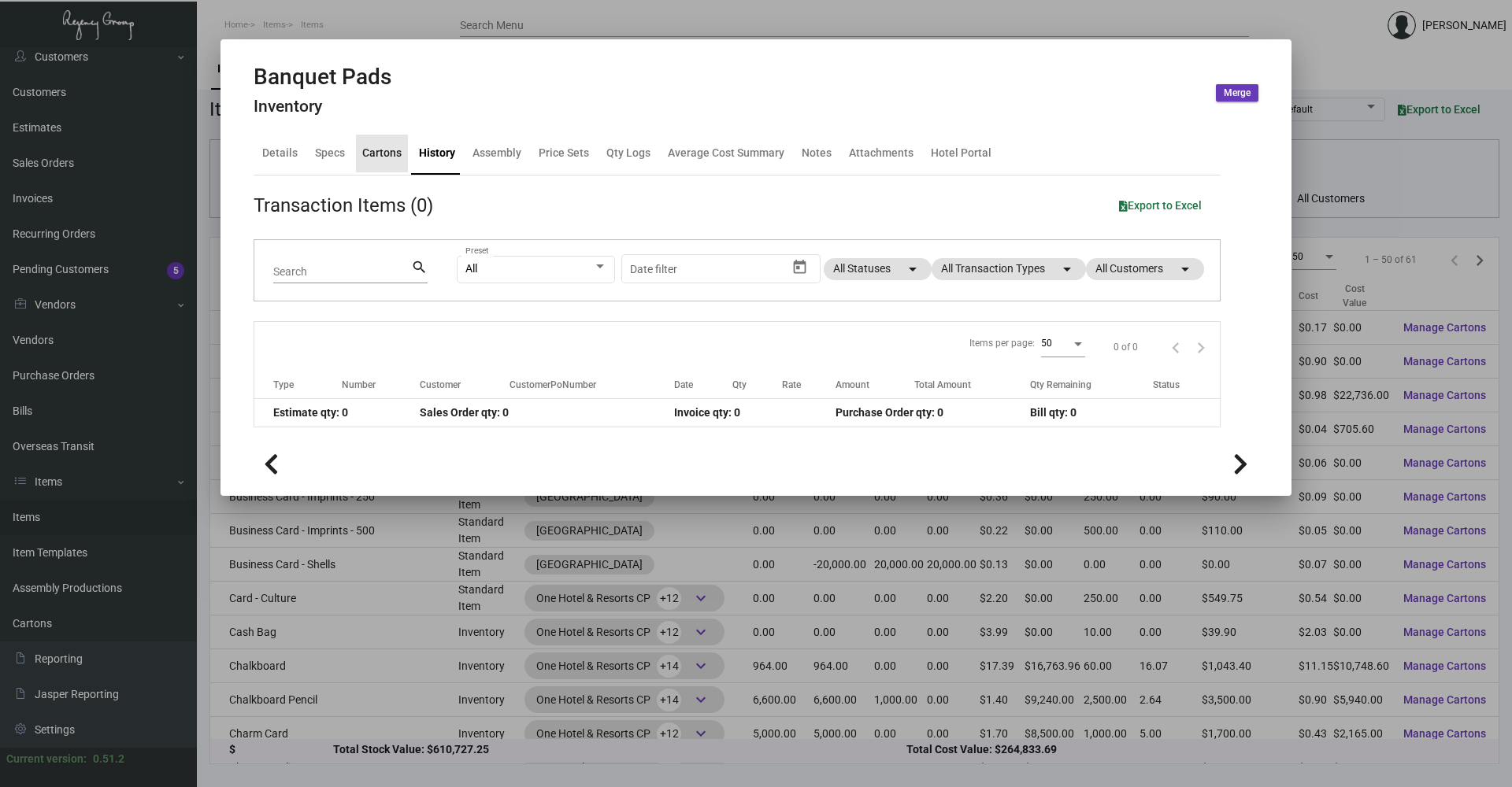
click at [362, 160] on div "Cartons" at bounding box center [381, 153] width 39 height 16
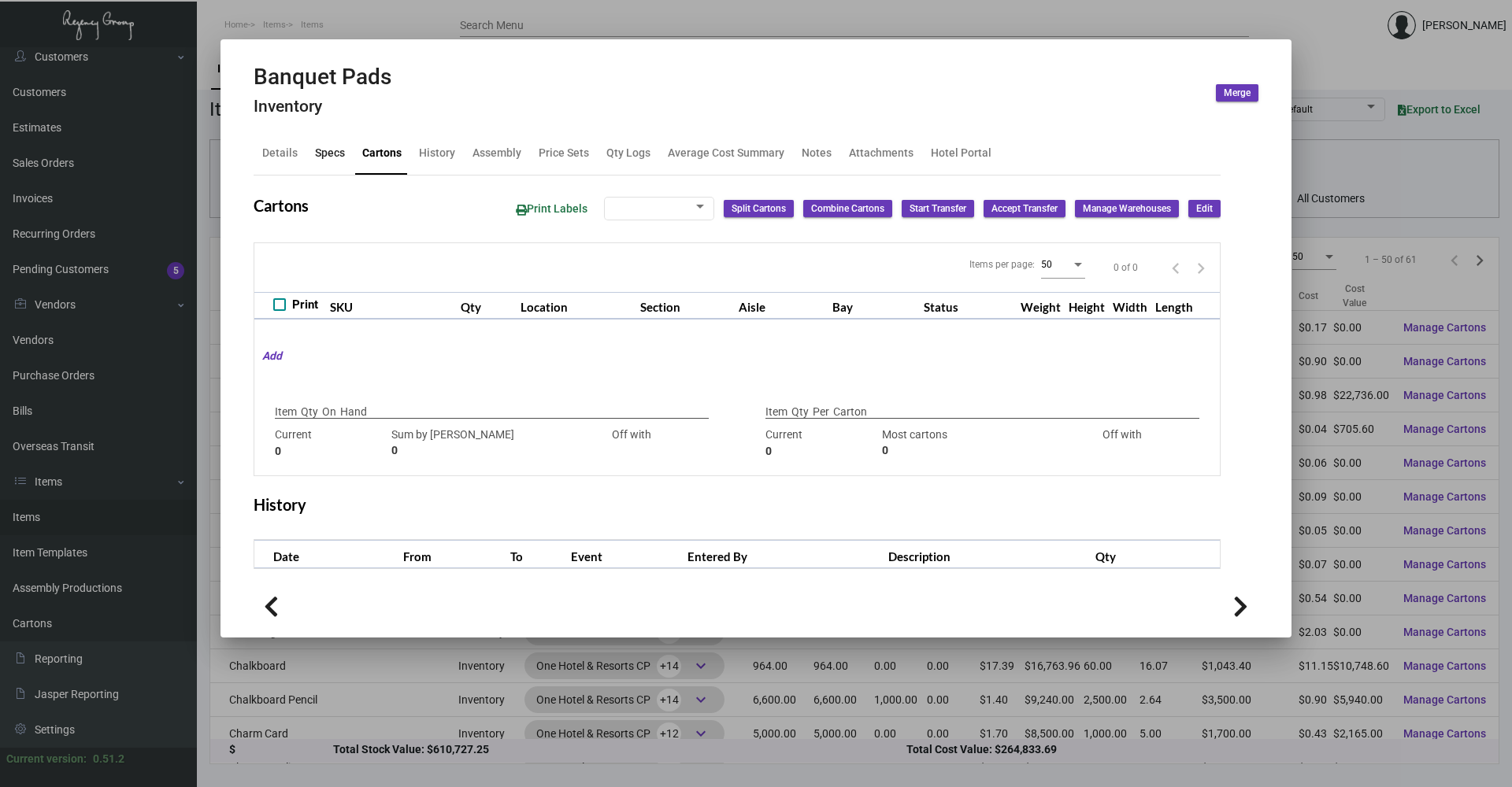
click at [312, 161] on div "Specs" at bounding box center [330, 154] width 43 height 38
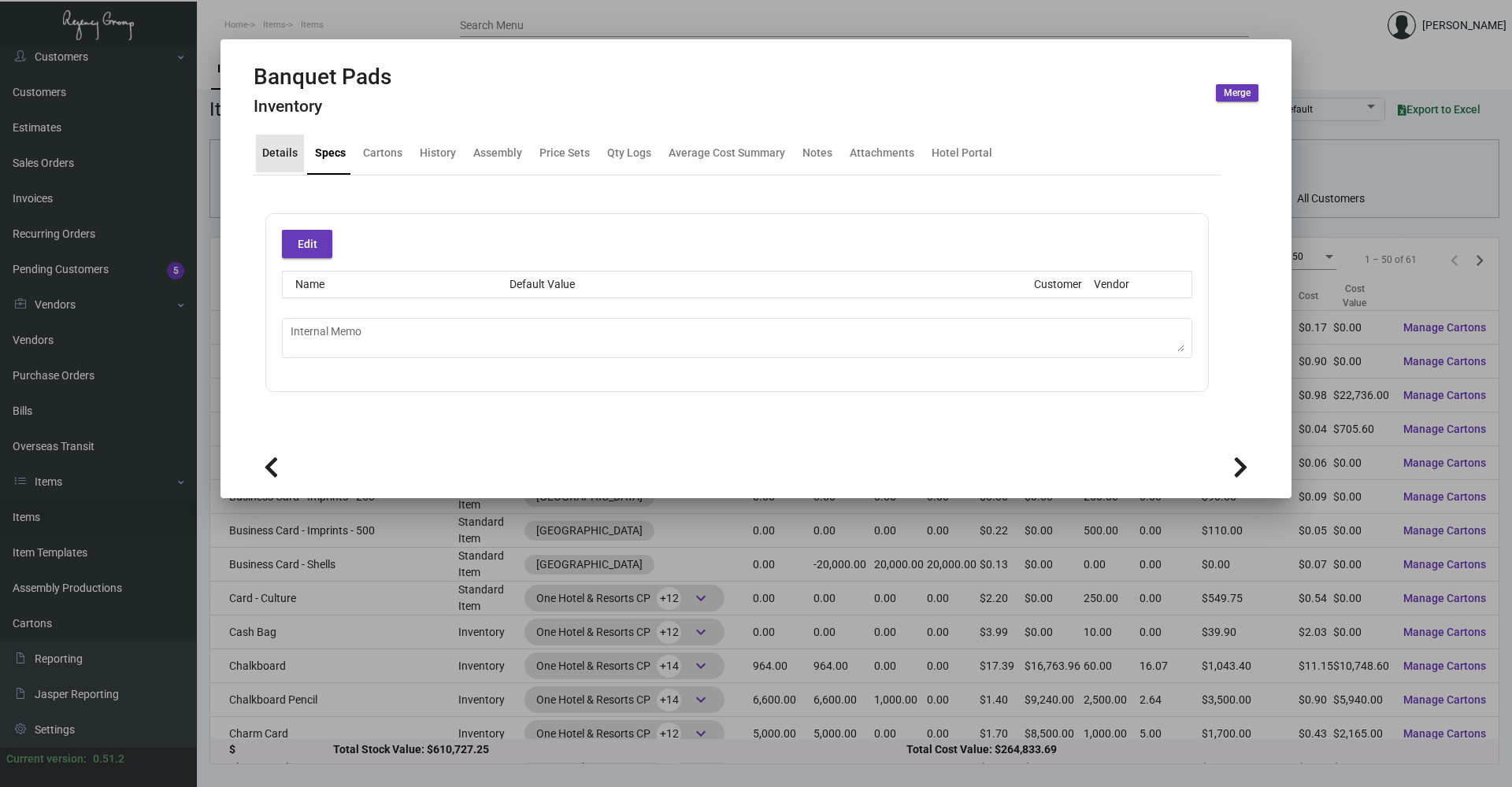
click at [290, 161] on div "Details" at bounding box center [279, 153] width 36 height 16
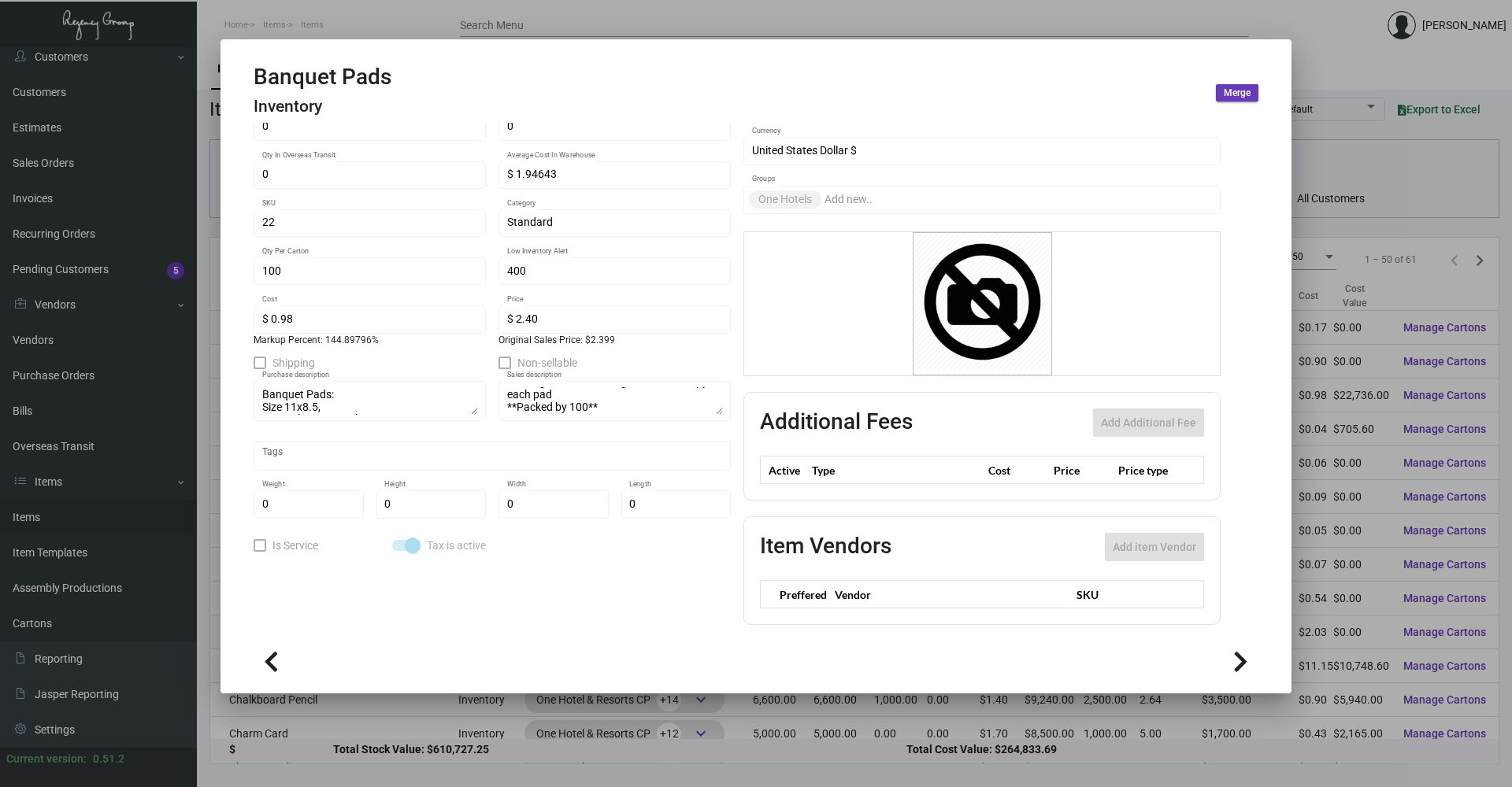
scroll to position [241, 0]
click at [371, 29] on div at bounding box center [756, 393] width 1512 height 787
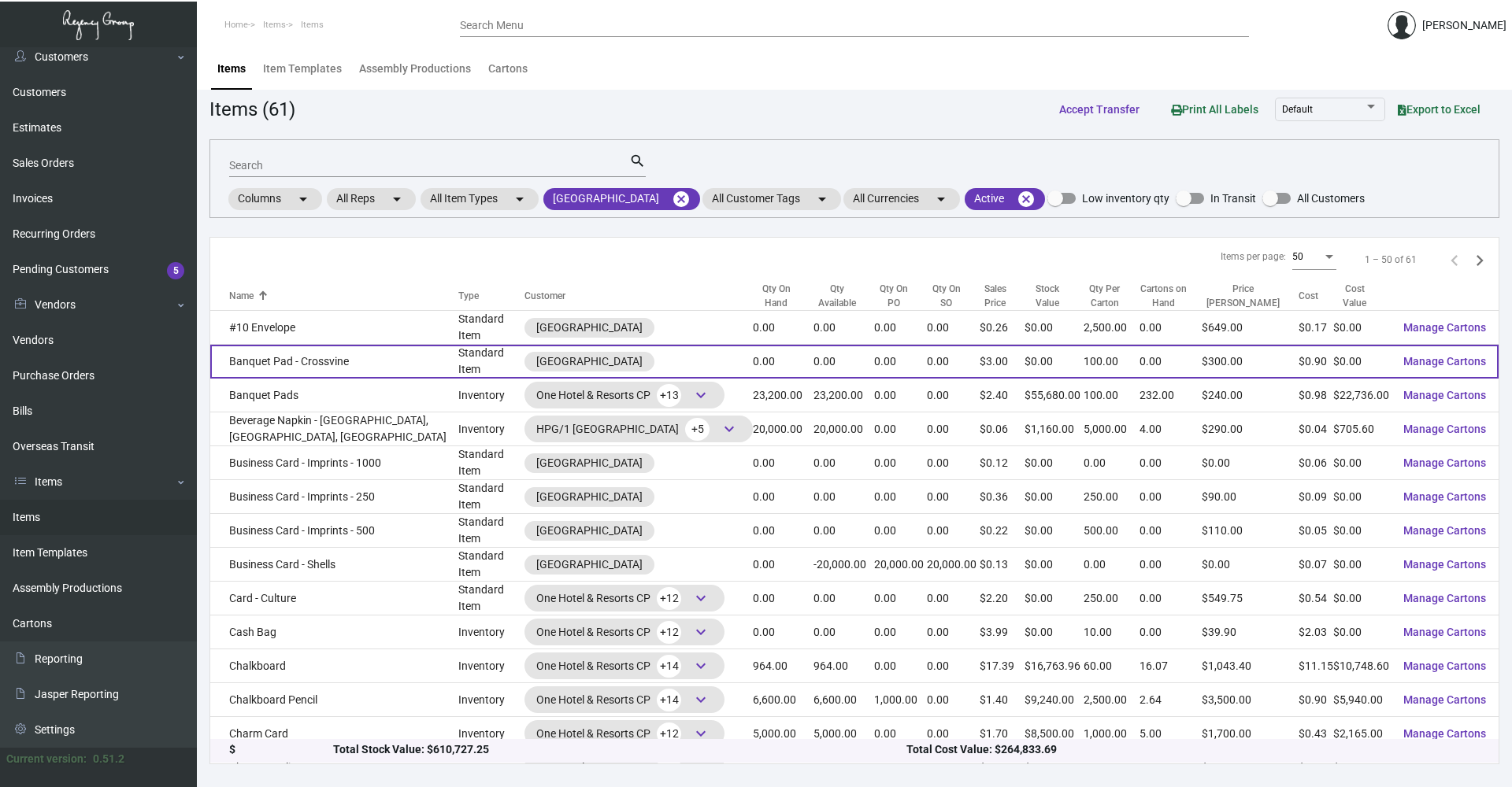
click at [368, 360] on td "Banquet Pad - Crossvine" at bounding box center [334, 361] width 248 height 34
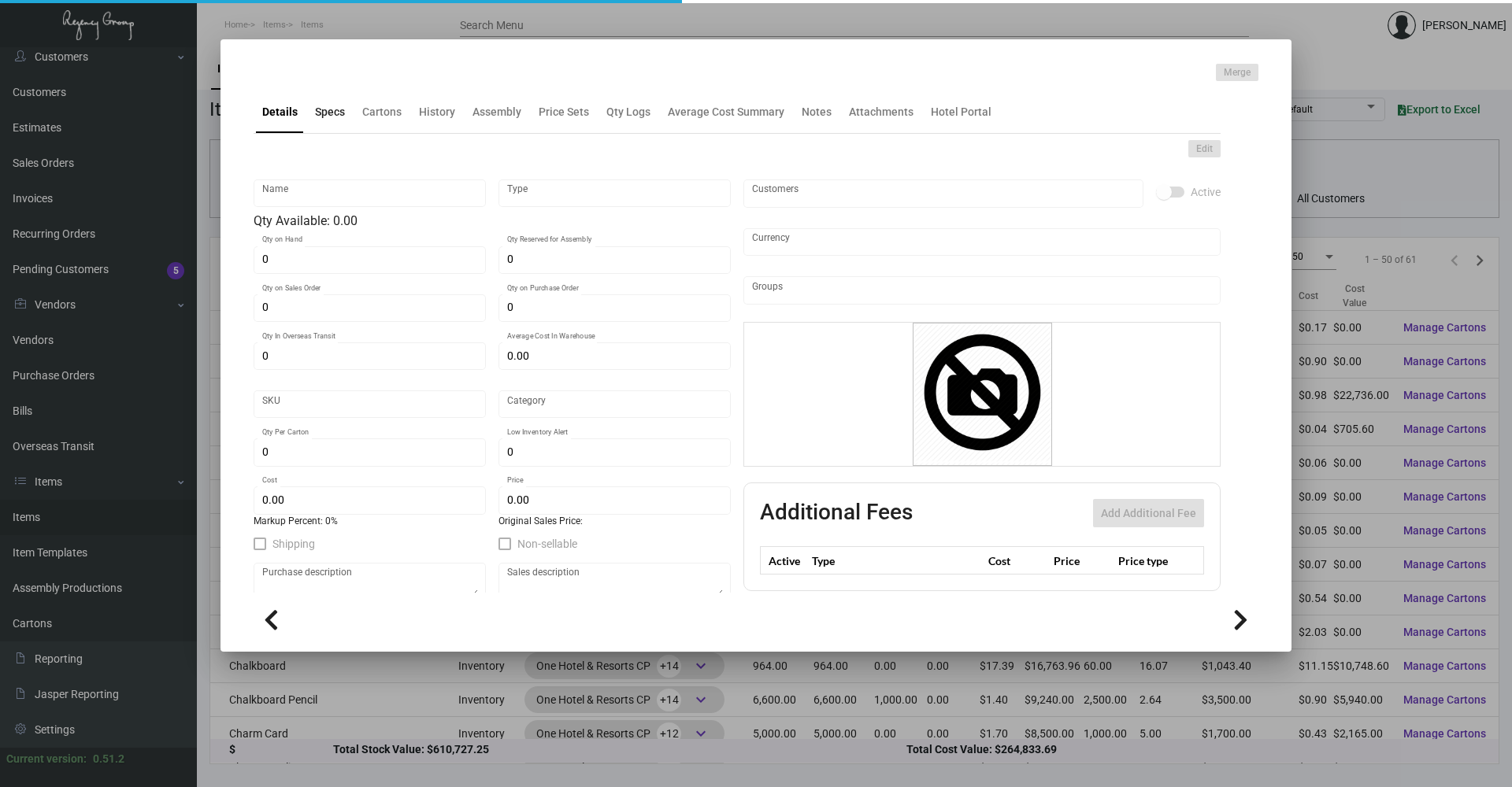
drag, startPoint x: 331, startPoint y: 115, endPoint x: 341, endPoint y: 111, distance: 10.8
click at [332, 113] on div "Specs" at bounding box center [330, 112] width 30 height 16
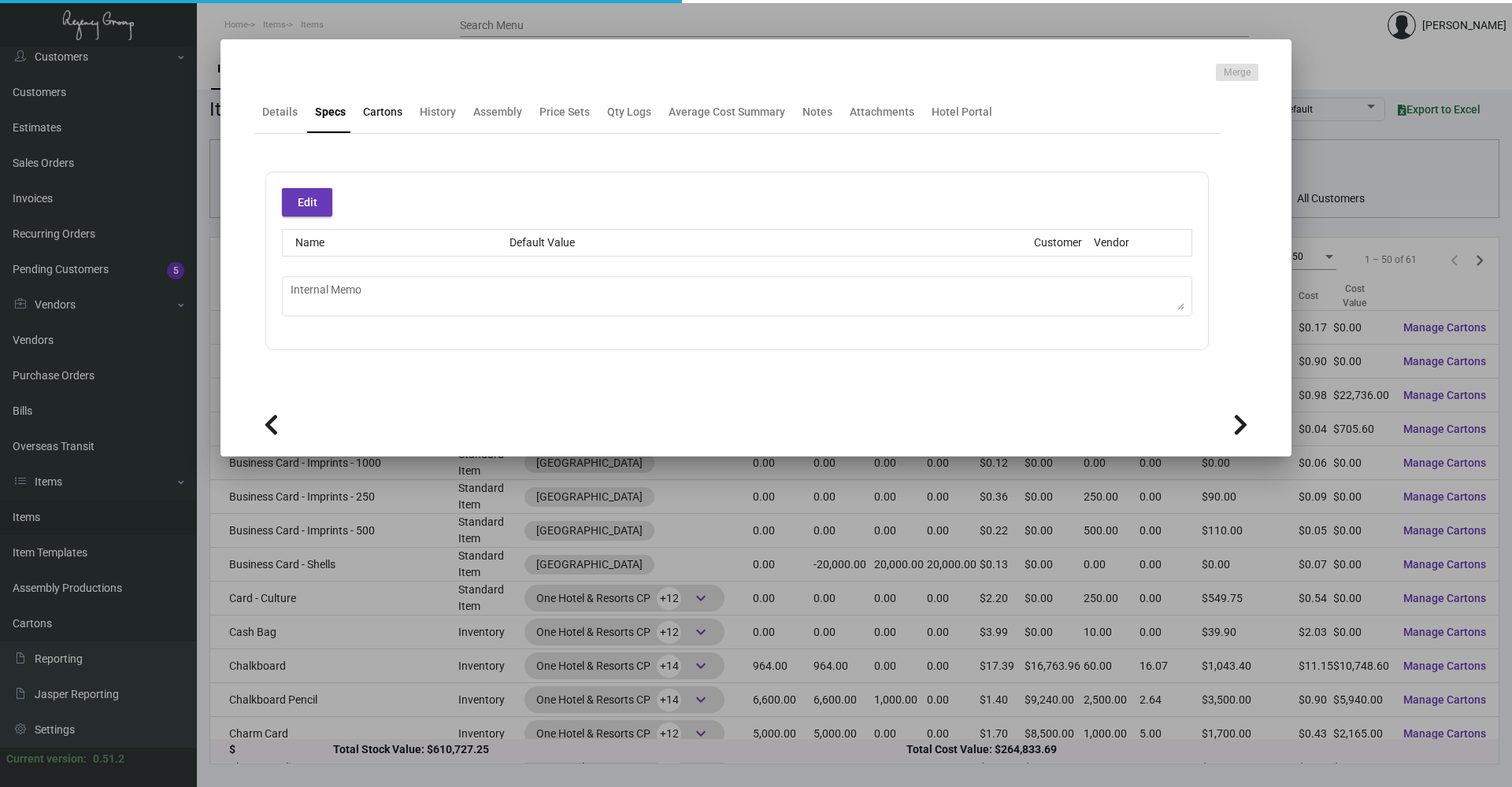
click at [383, 114] on div "Cartons" at bounding box center [382, 112] width 39 height 16
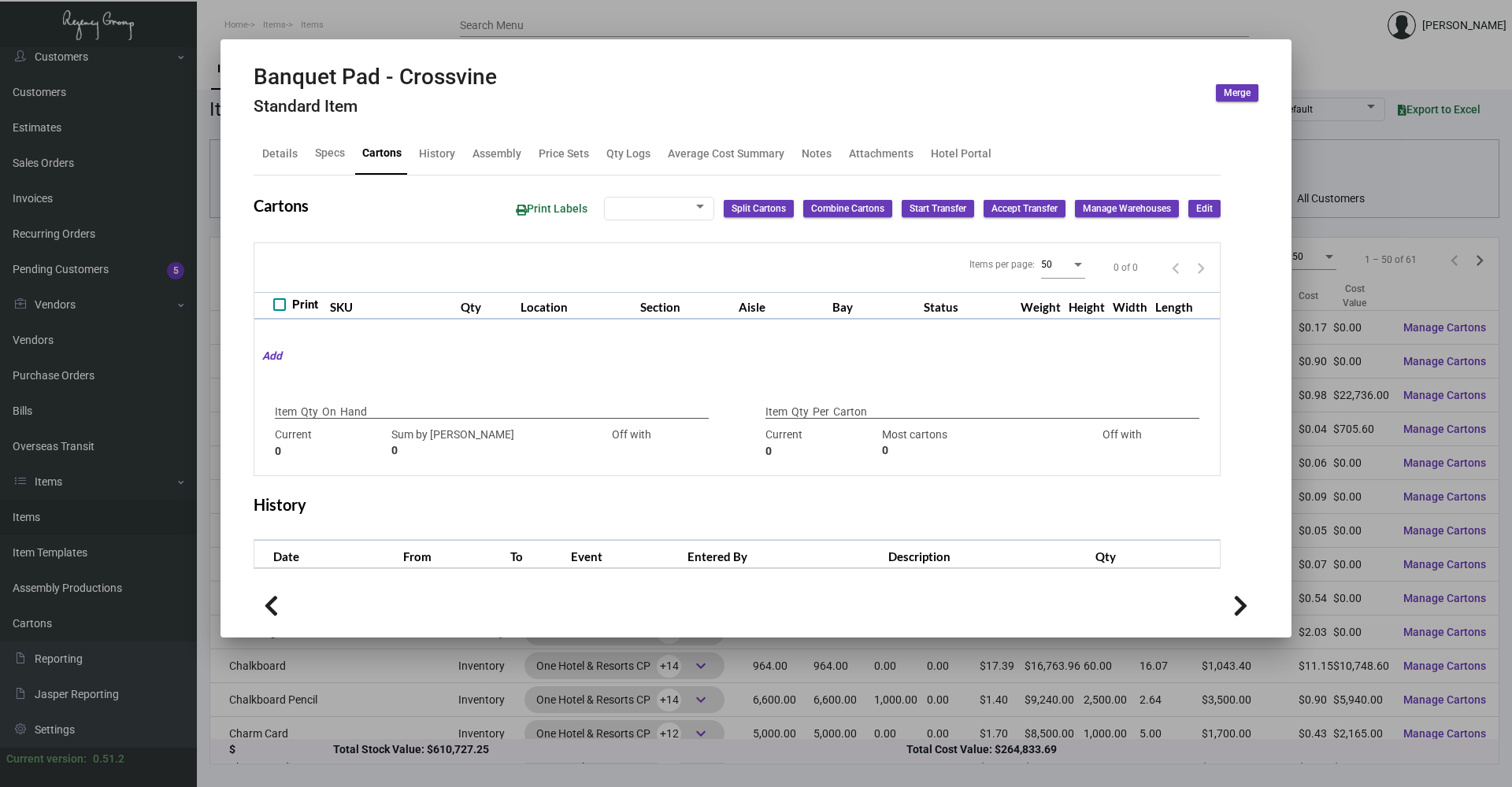
click at [454, 112] on h4 "Standard Item" at bounding box center [375, 107] width 243 height 20
click at [440, 149] on div "History" at bounding box center [437, 153] width 36 height 16
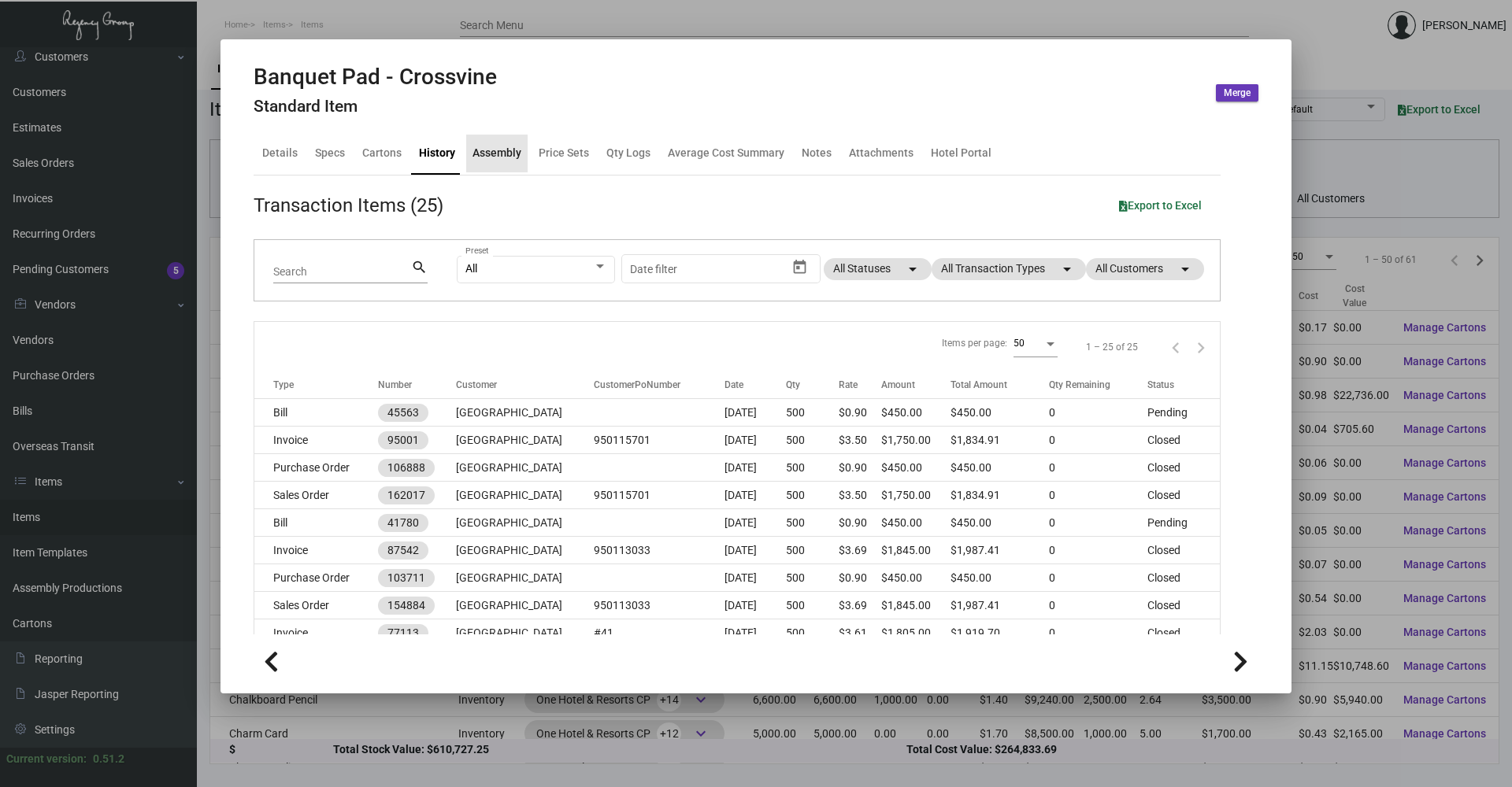
click at [509, 155] on div "Assembly" at bounding box center [496, 153] width 49 height 16
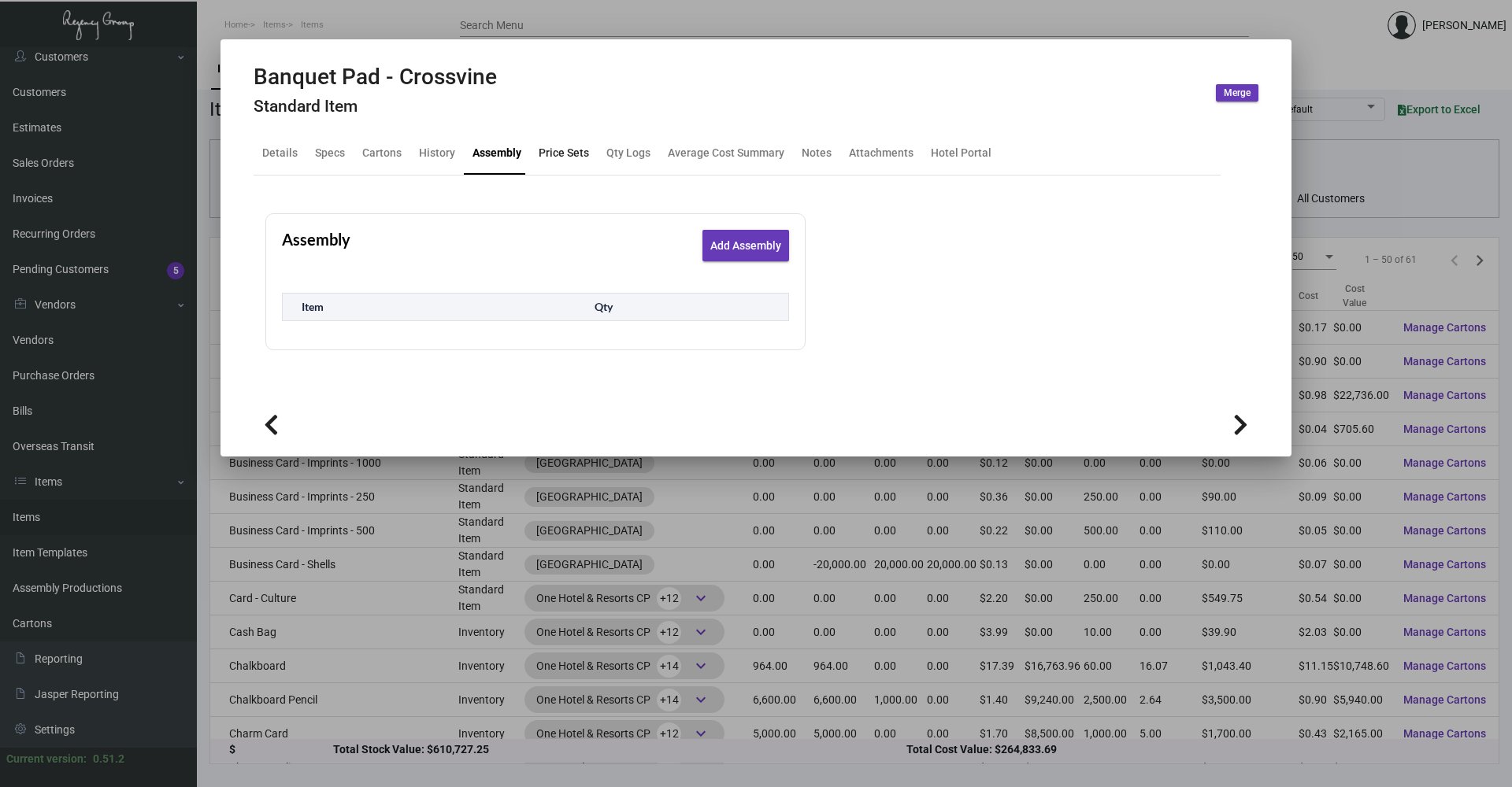
click at [572, 153] on div "Price Sets" at bounding box center [564, 153] width 50 height 16
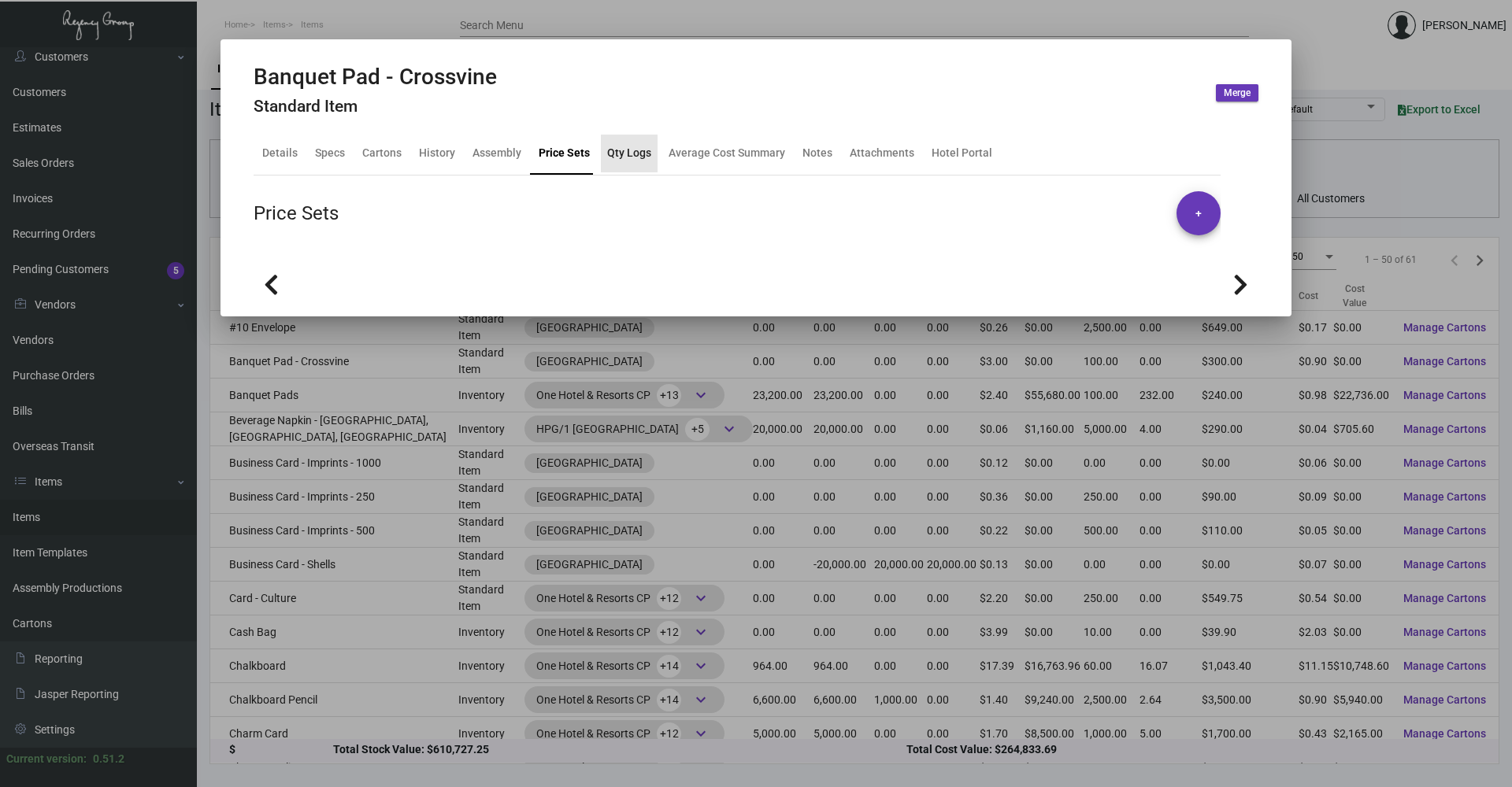
click at [636, 153] on div "Qty Logs" at bounding box center [628, 153] width 44 height 16
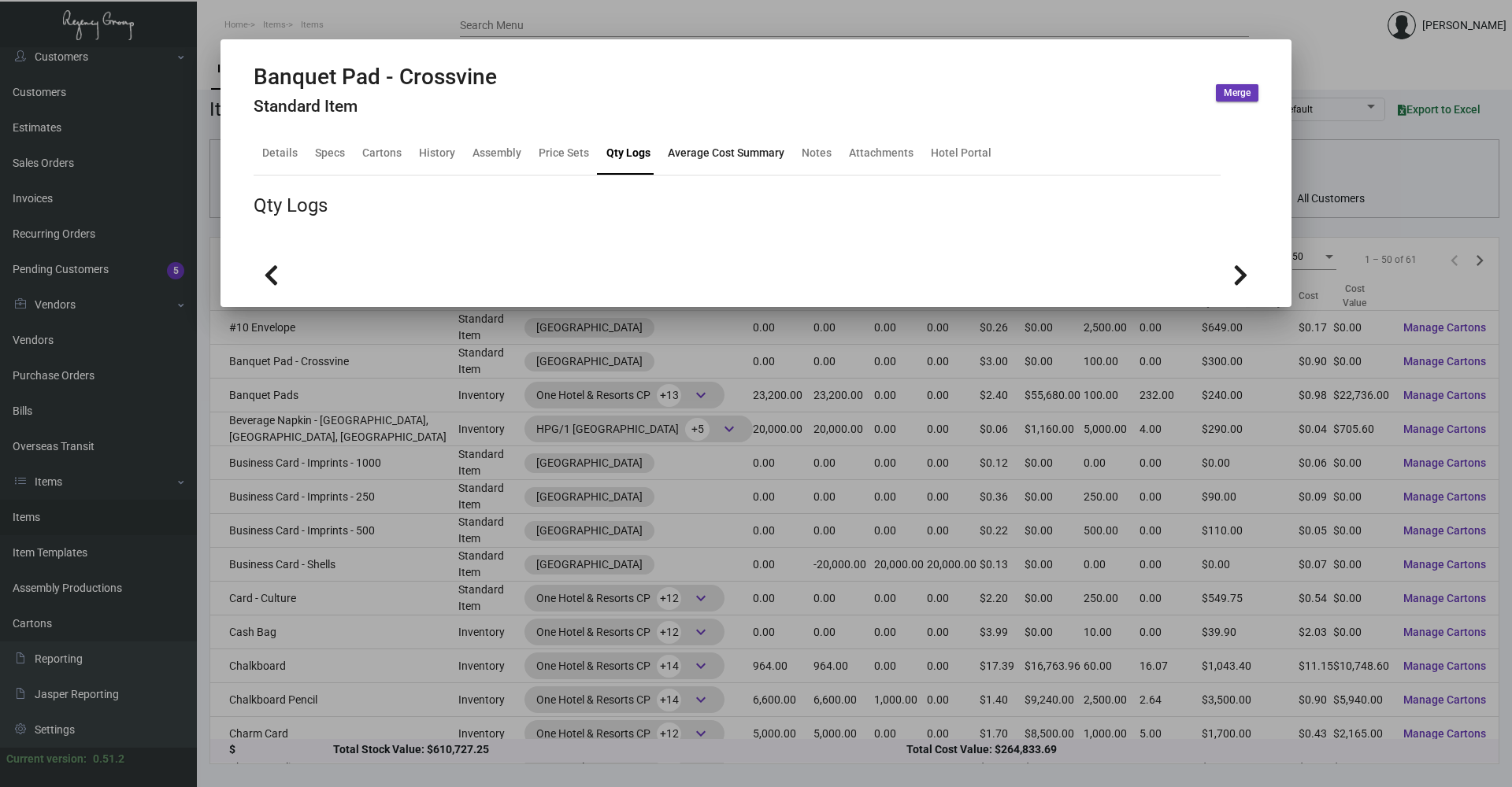
click at [744, 156] on div "Average Cost Summary" at bounding box center [726, 153] width 116 height 16
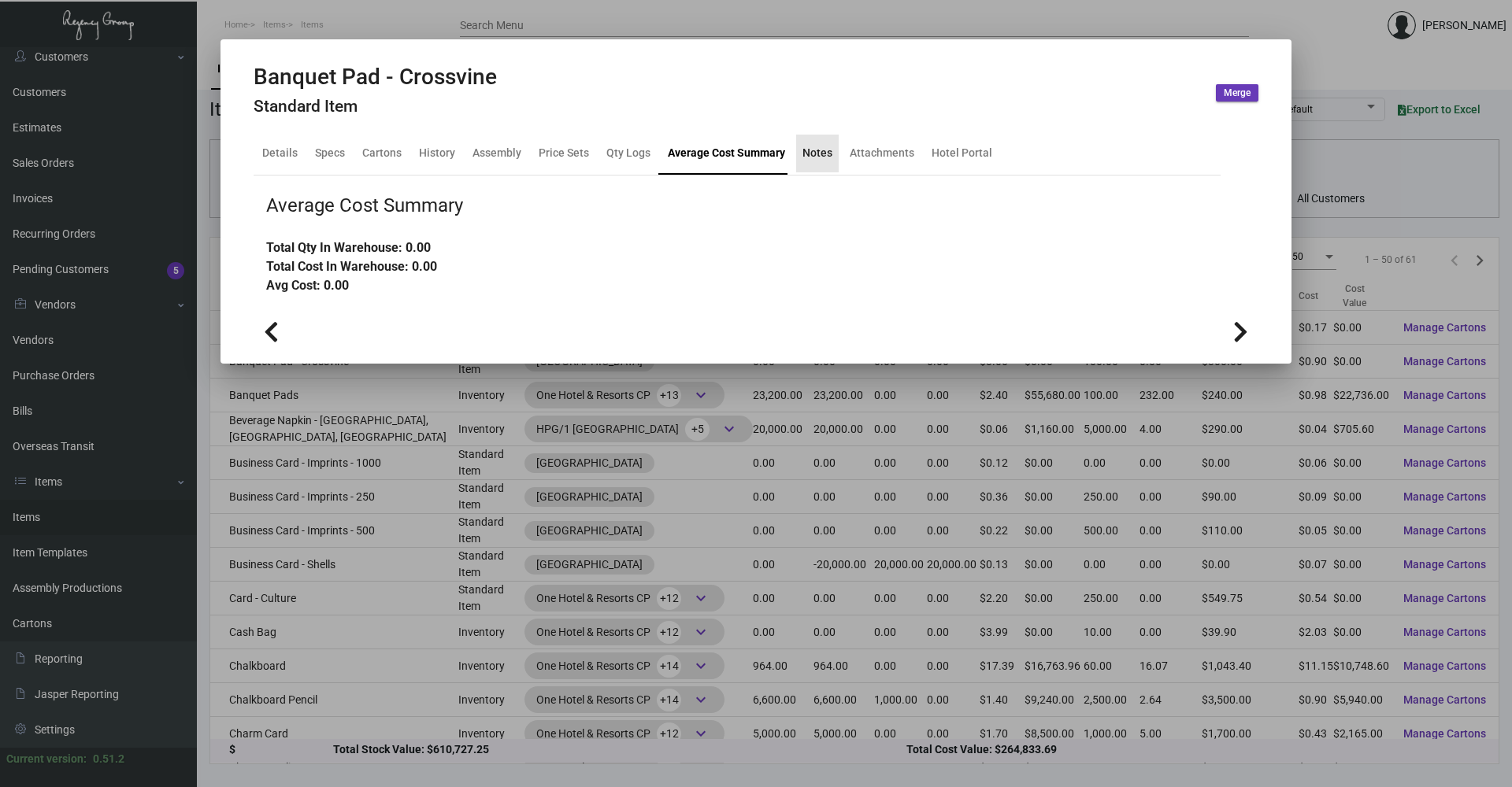
click at [817, 153] on div "Notes" at bounding box center [817, 153] width 30 height 16
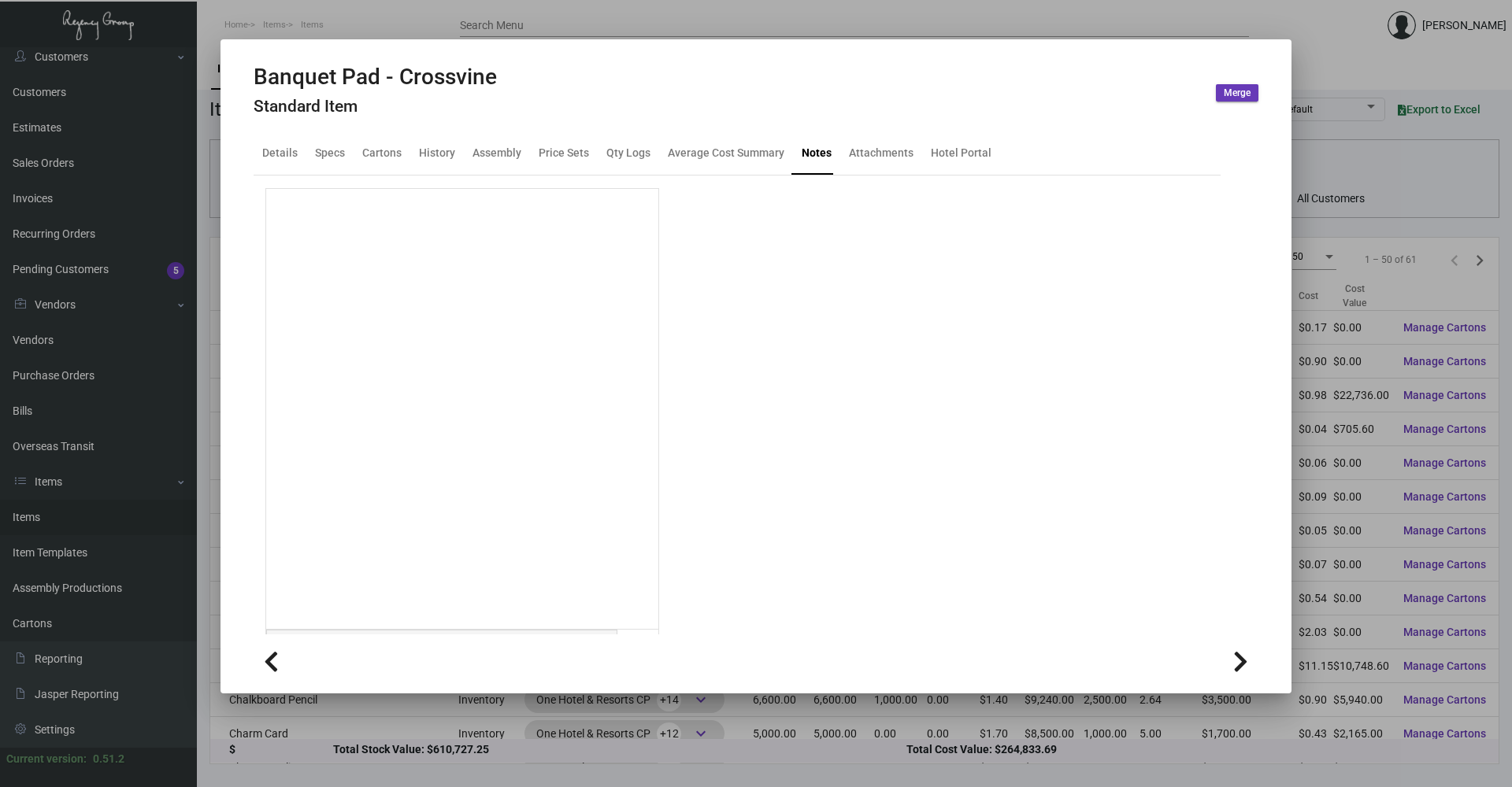
scroll to position [27, 0]
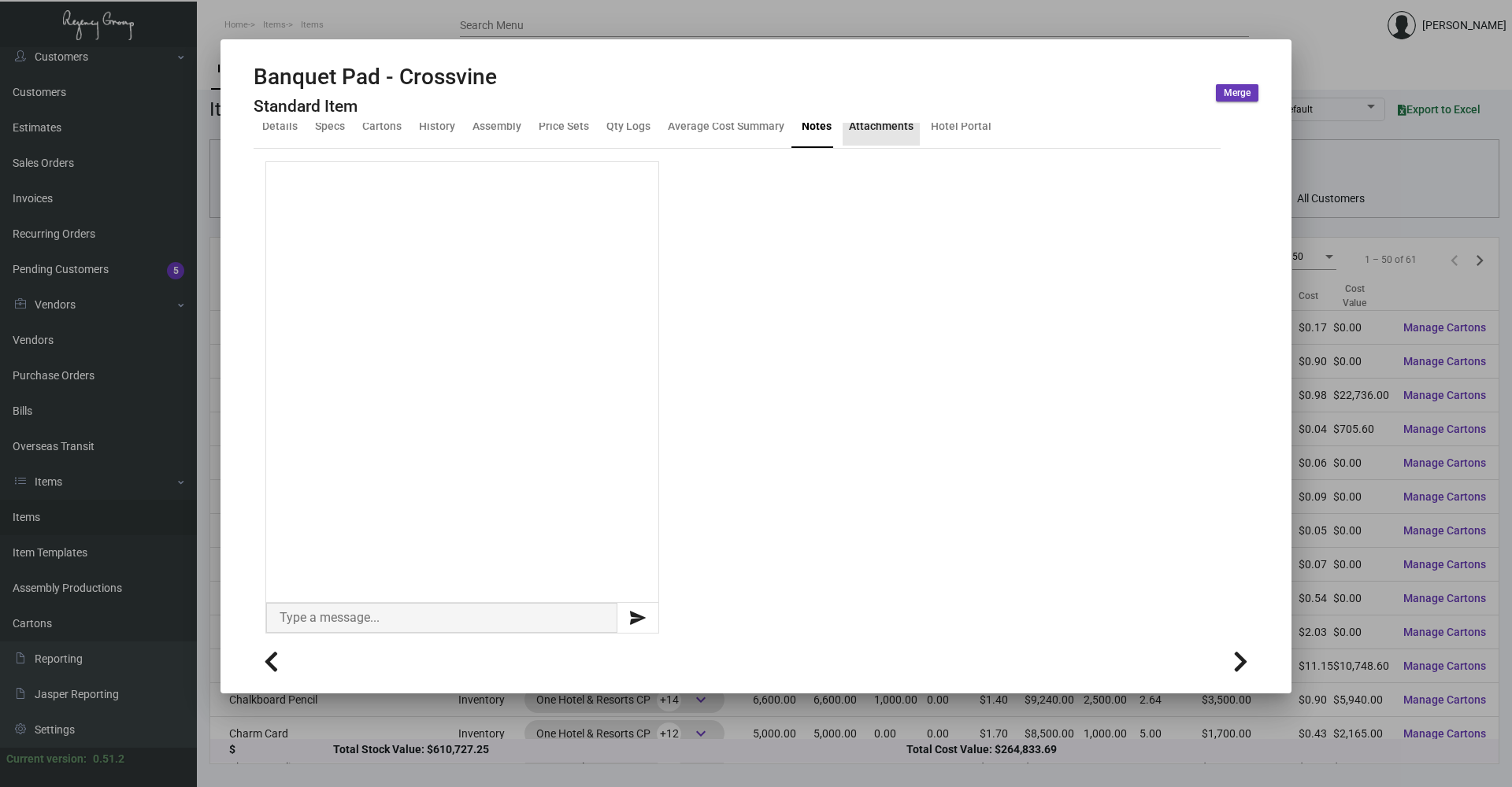
drag, startPoint x: 870, startPoint y: 133, endPoint x: 884, endPoint y: 134, distance: 14.0
click at [870, 132] on div "Attachments" at bounding box center [881, 126] width 64 height 16
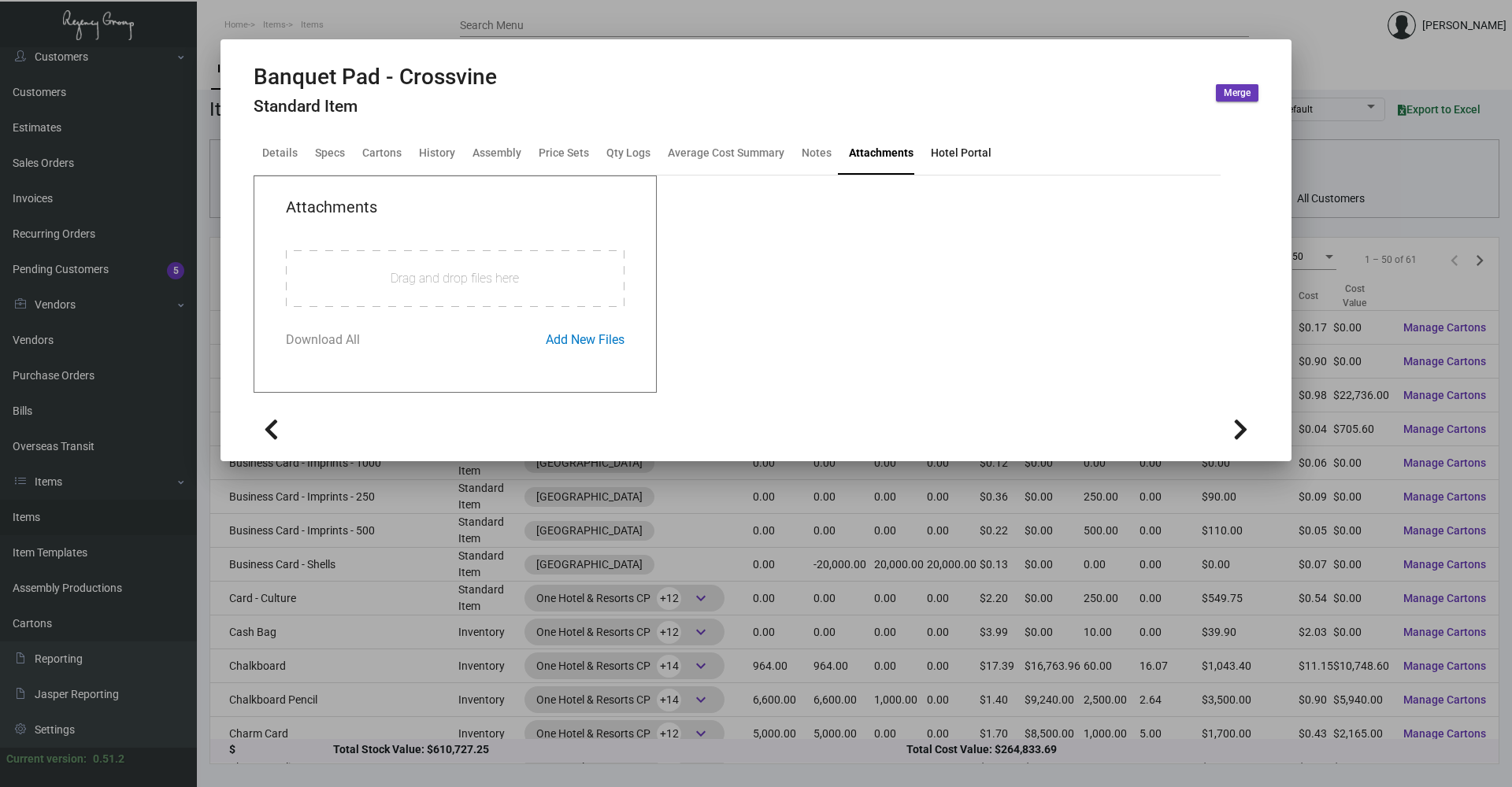
click at [964, 151] on div "Hotel Portal" at bounding box center [961, 153] width 61 height 16
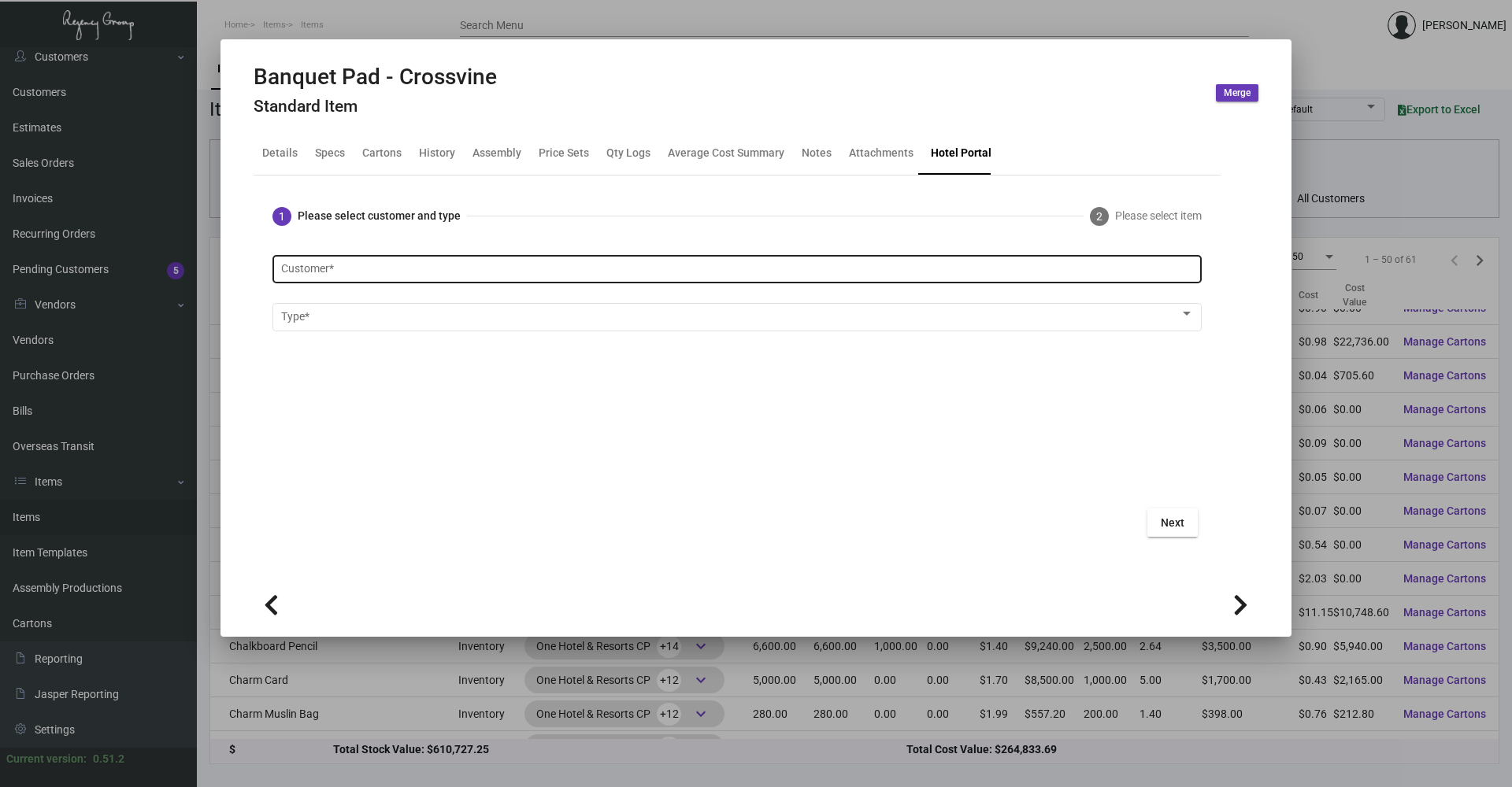
scroll to position [79, 0]
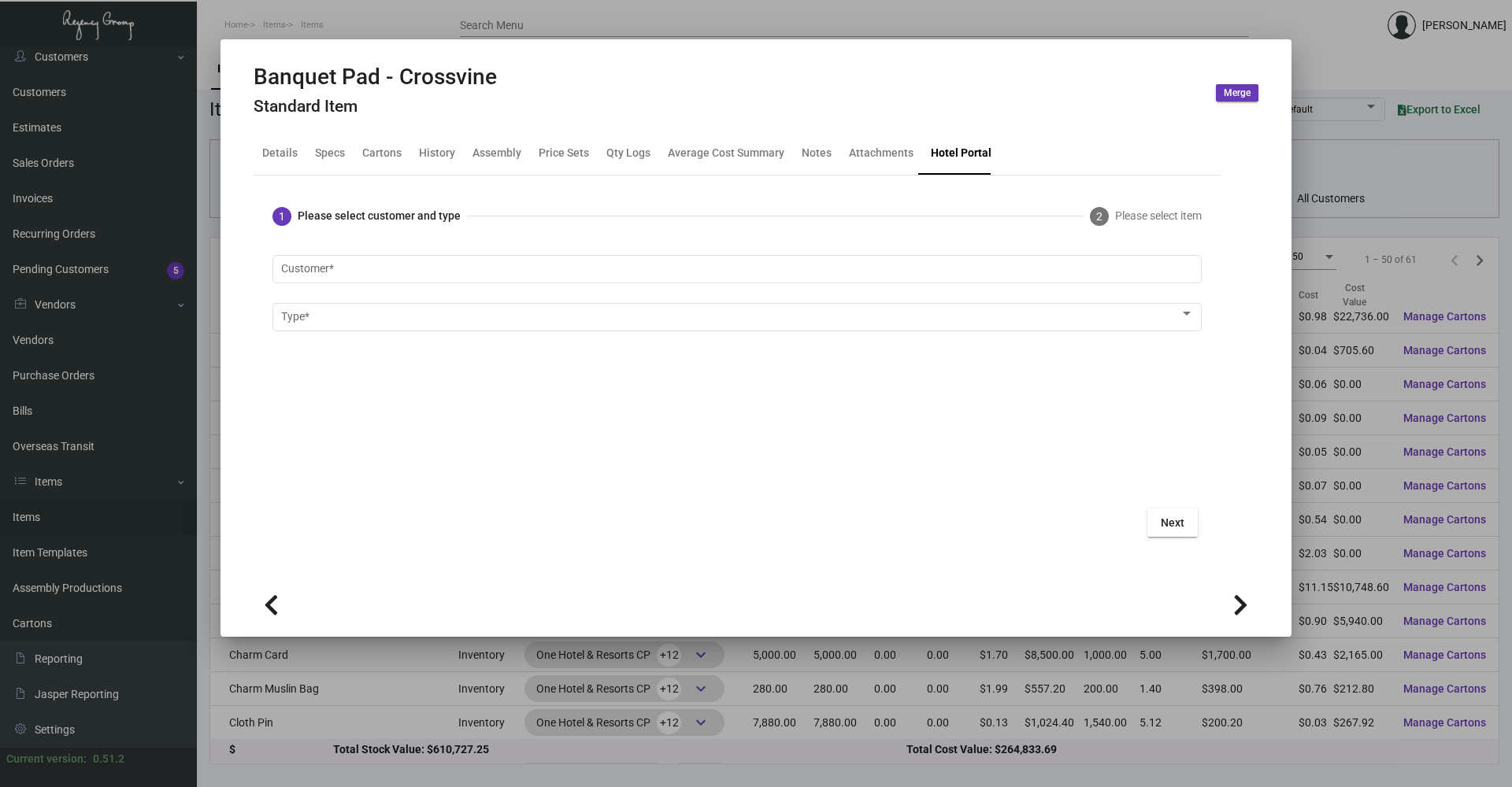
drag, startPoint x: 474, startPoint y: 22, endPoint x: 433, endPoint y: 15, distance: 41.6
click at [469, 22] on div at bounding box center [756, 393] width 1512 height 787
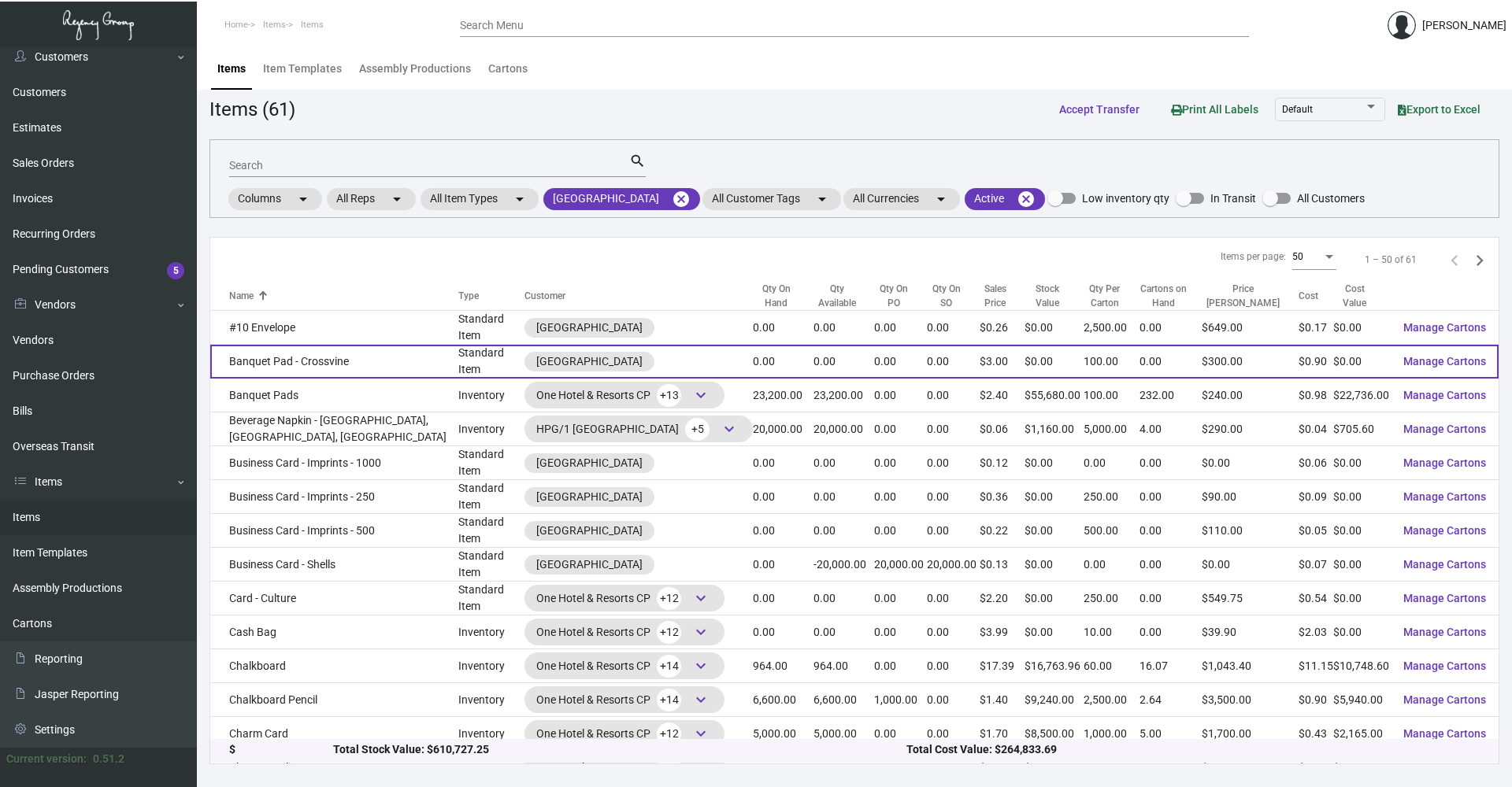
click at [345, 365] on td "Banquet Pad - Crossvine" at bounding box center [334, 361] width 248 height 34
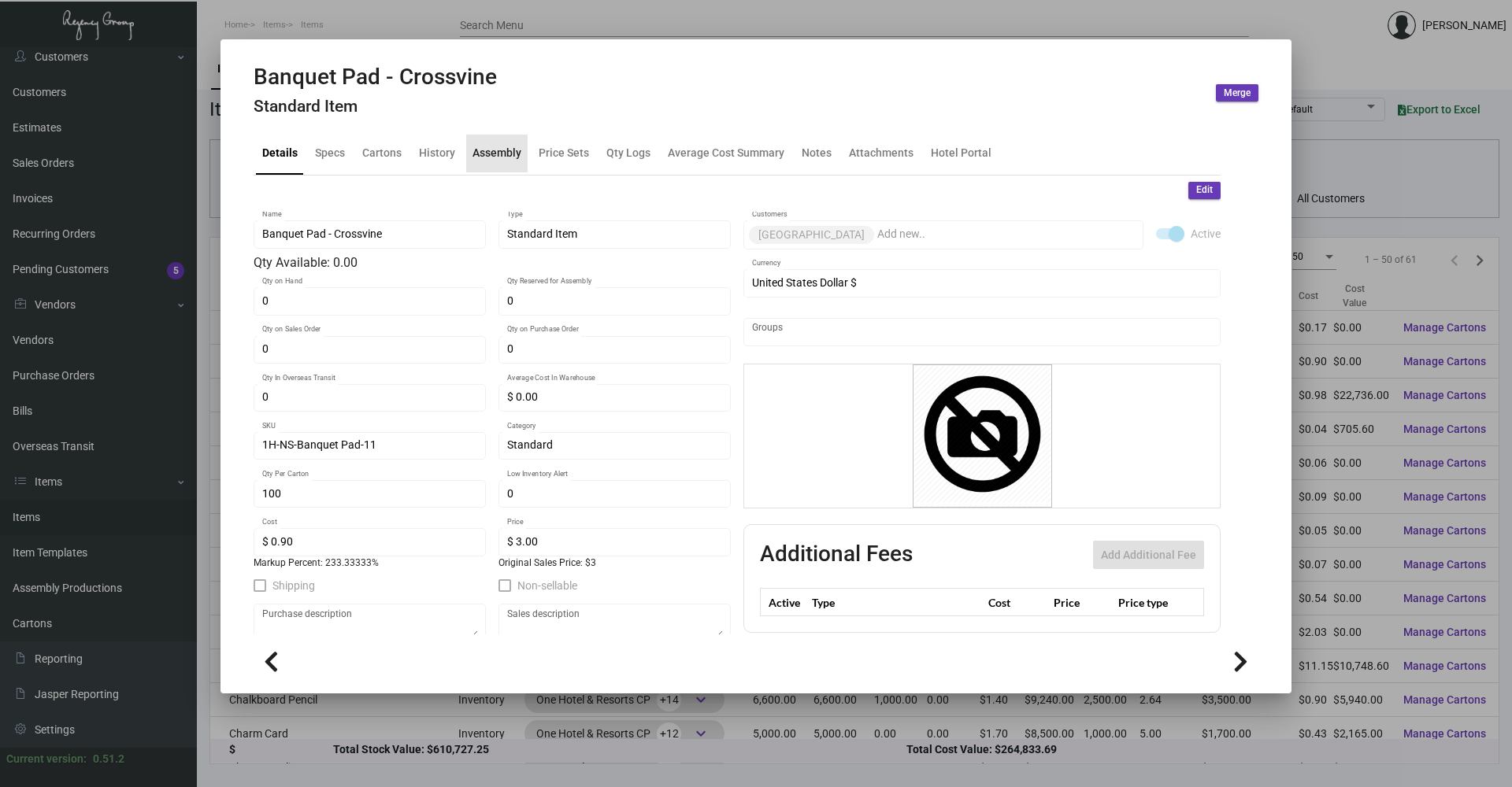
click at [512, 151] on div "Assembly" at bounding box center [496, 153] width 49 height 16
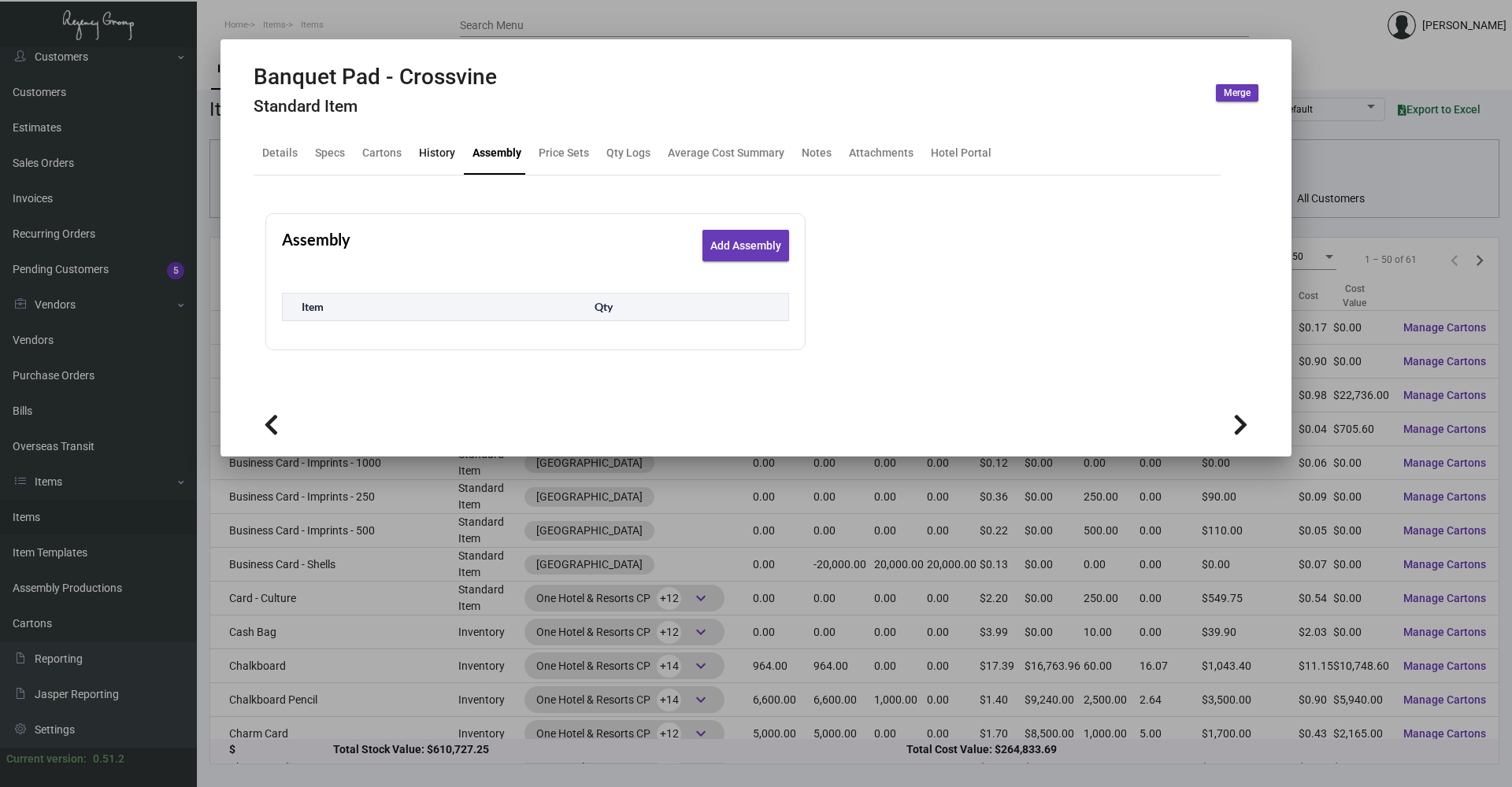
click at [437, 151] on div "History" at bounding box center [437, 153] width 36 height 16
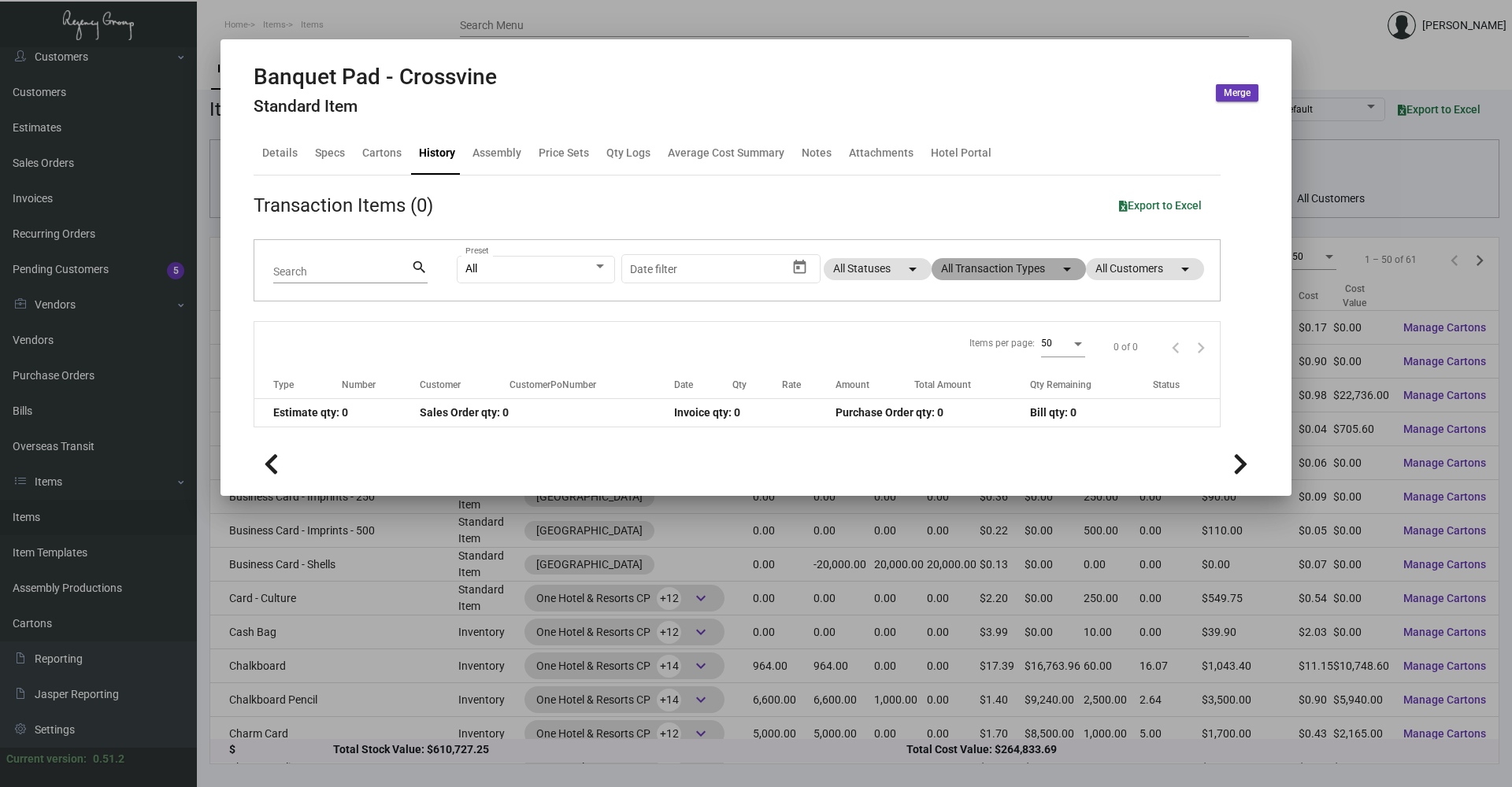
click at [995, 266] on mat-chip "All Transaction Types arrow_drop_down" at bounding box center [1009, 269] width 154 height 22
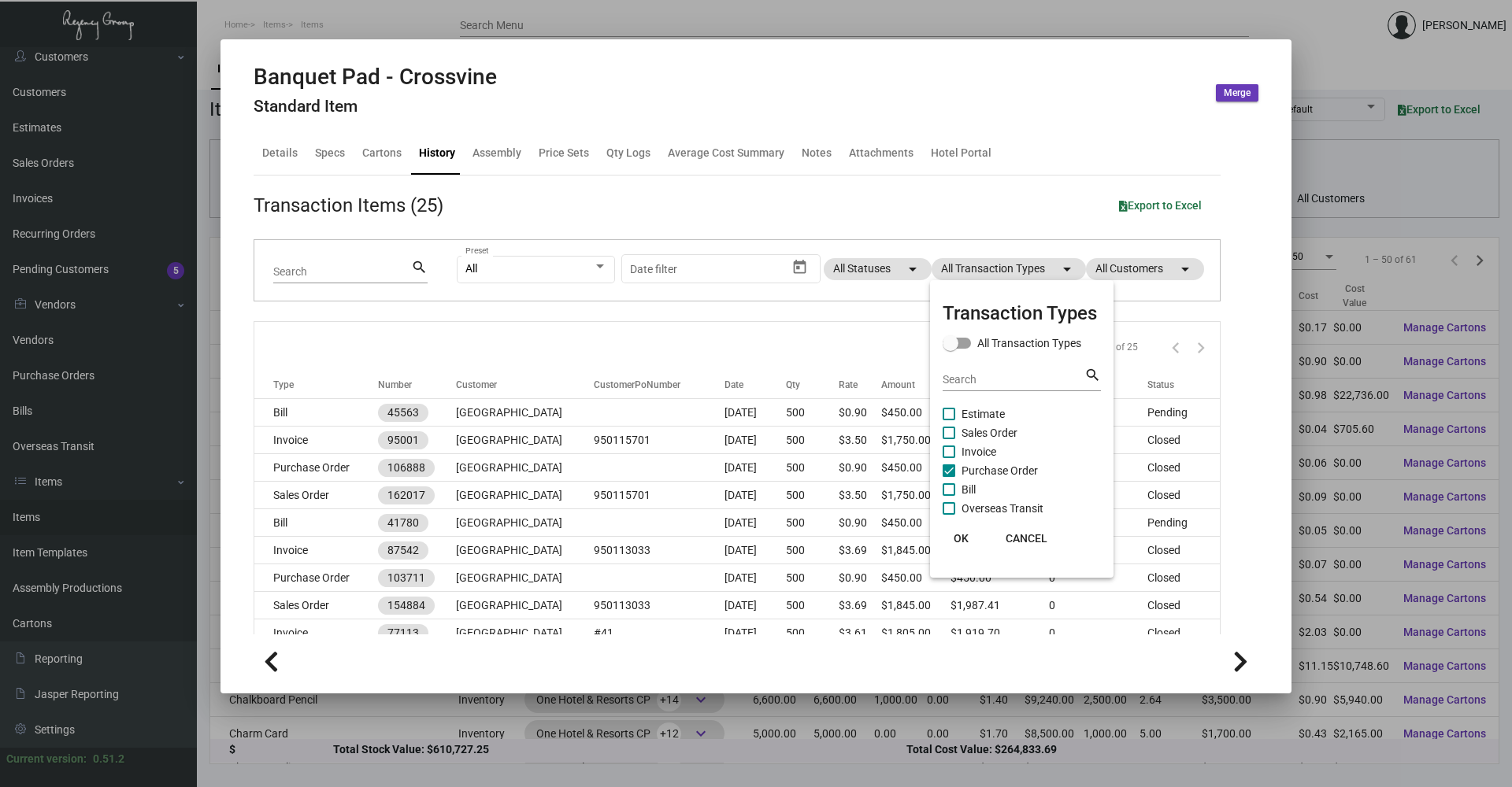
click at [948, 472] on span at bounding box center [949, 470] width 13 height 13
click at [948, 477] on input "Purchase Order" at bounding box center [948, 477] width 1 height 1
click at [950, 475] on span at bounding box center [949, 470] width 13 height 13
click at [949, 477] on input "Purchase Order" at bounding box center [948, 477] width 1 height 1
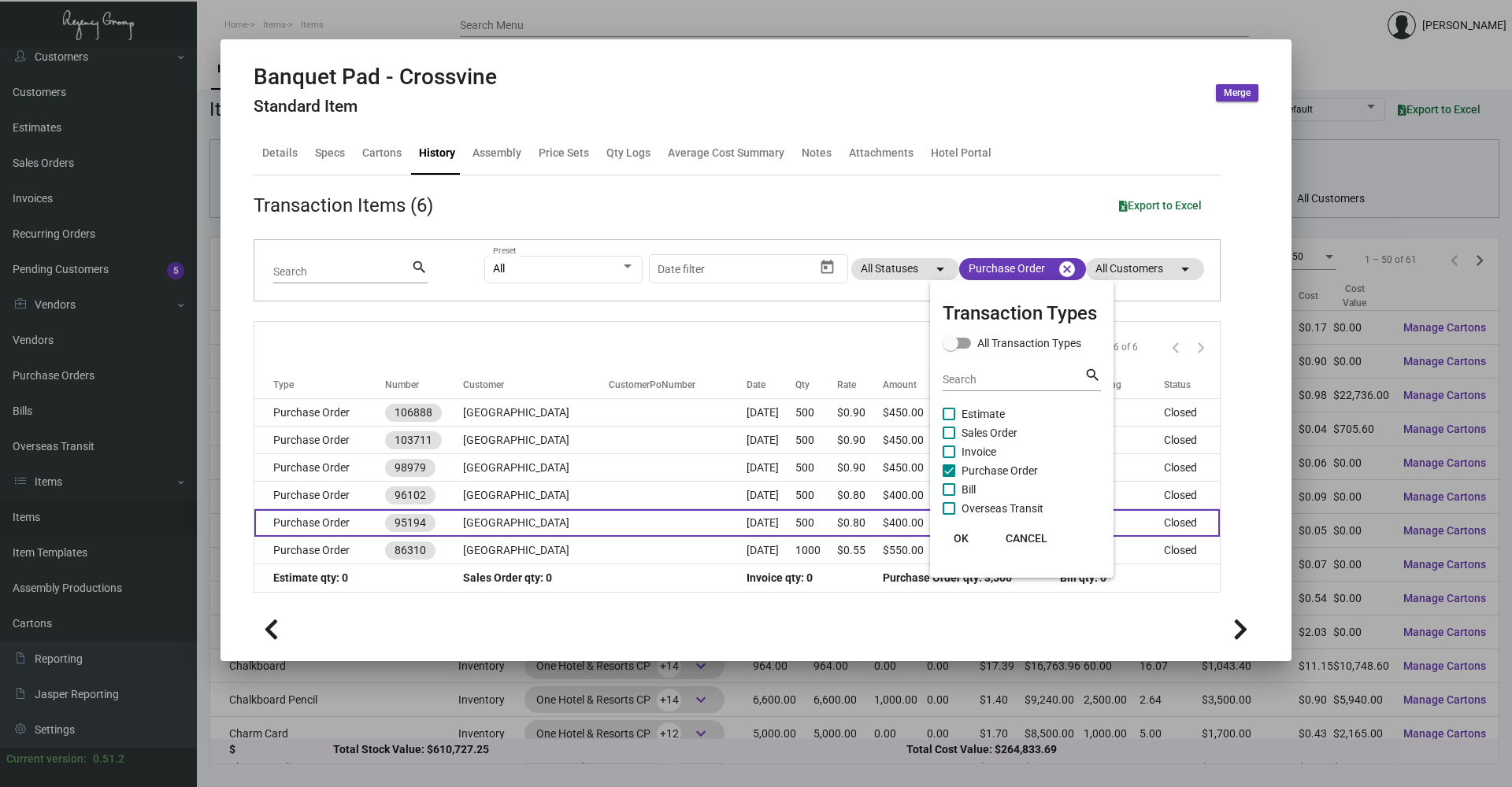
click at [963, 538] on span "OK" at bounding box center [961, 538] width 15 height 13
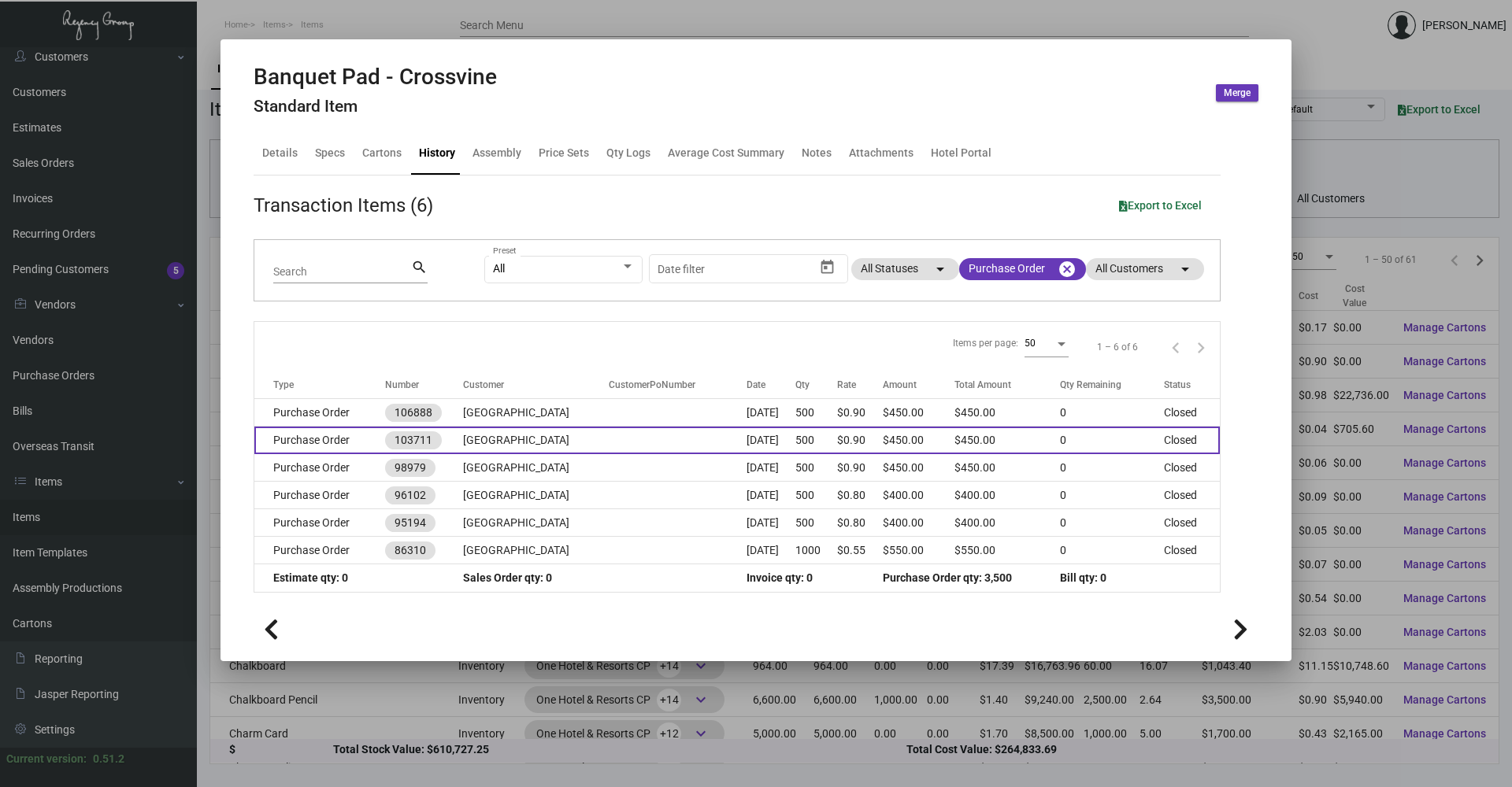
click at [543, 434] on td "[GEOGRAPHIC_DATA]" at bounding box center [536, 441] width 146 height 28
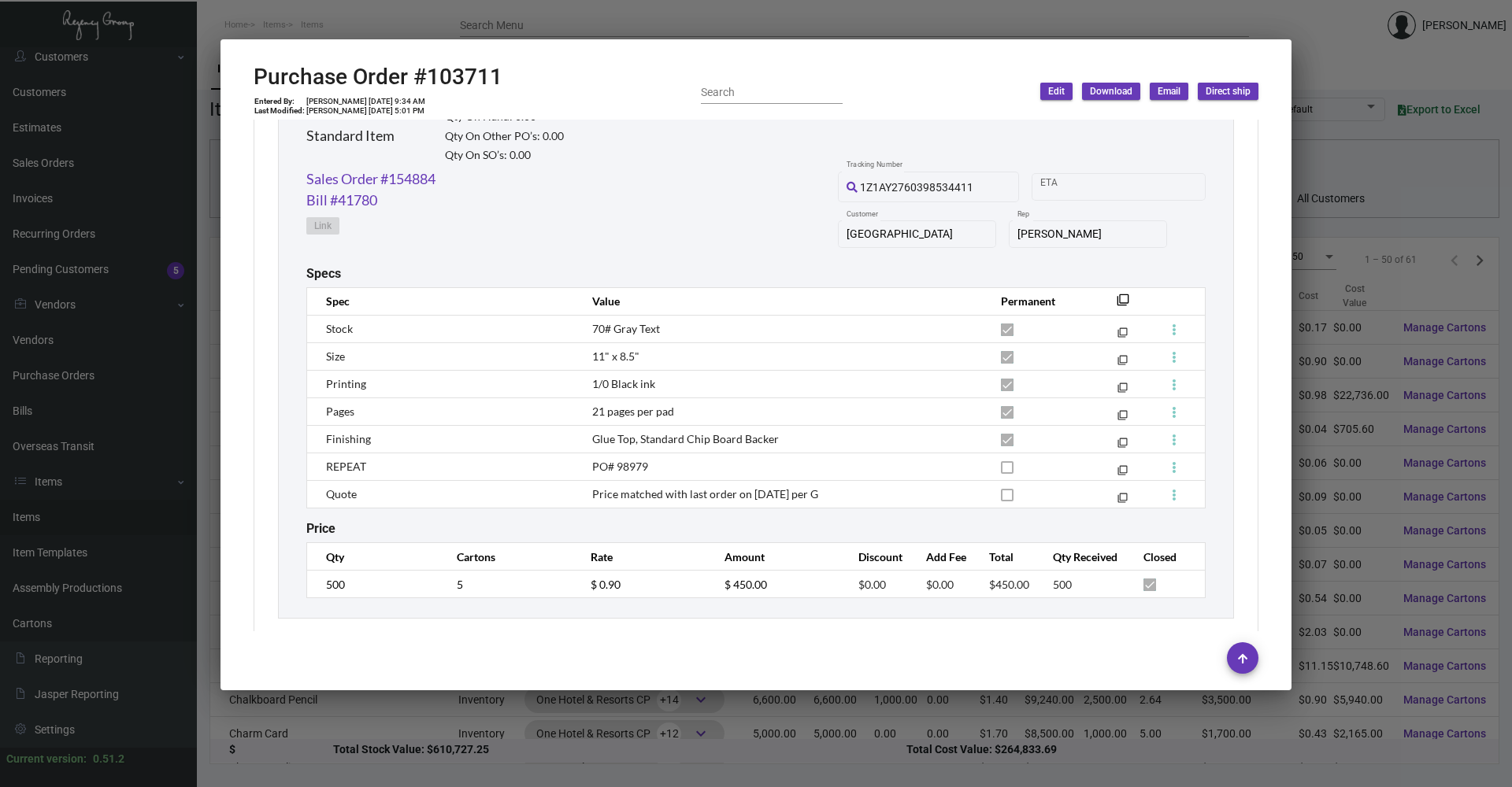
scroll to position [812, 0]
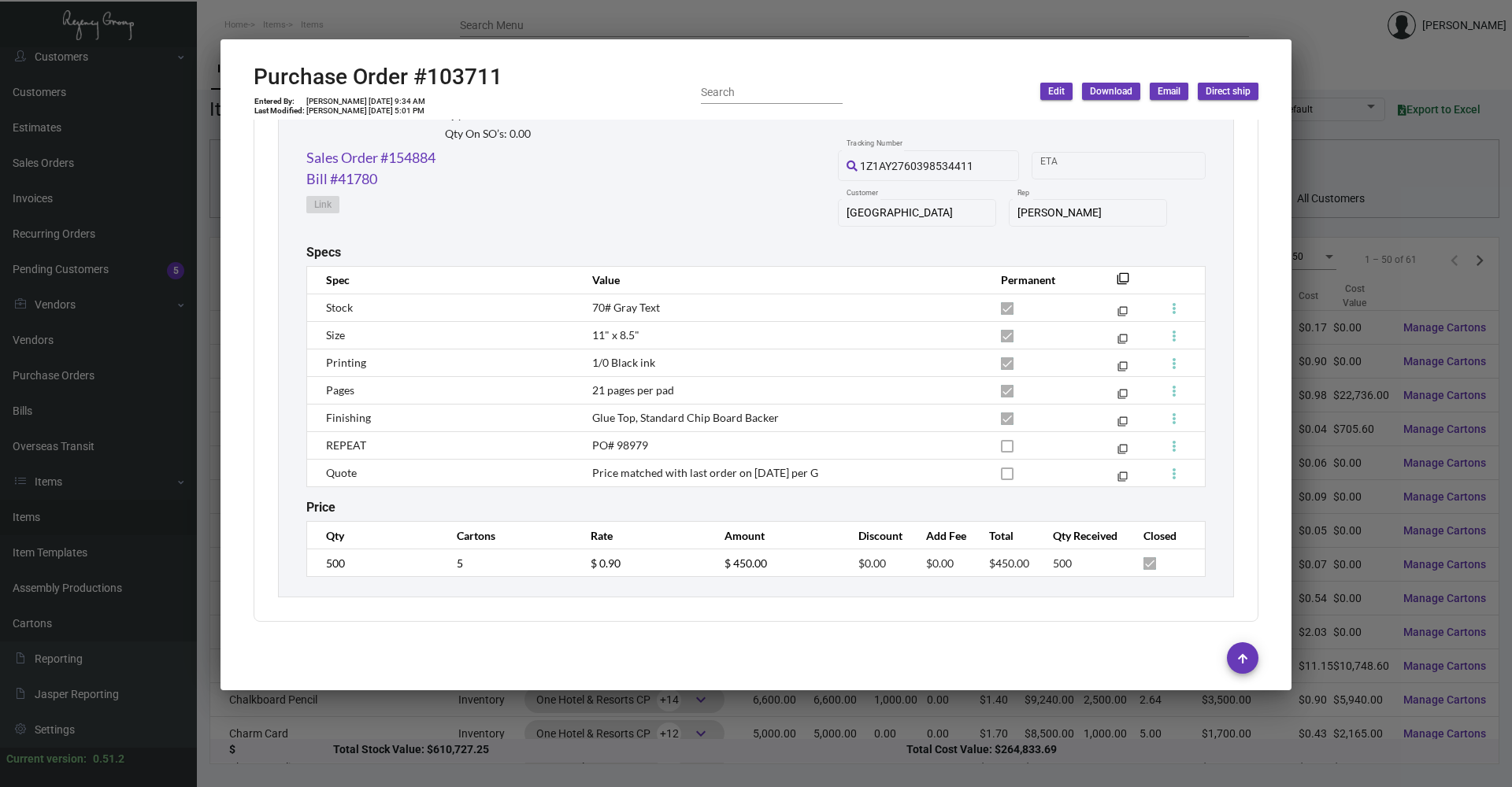
click at [352, 26] on div at bounding box center [756, 393] width 1512 height 787
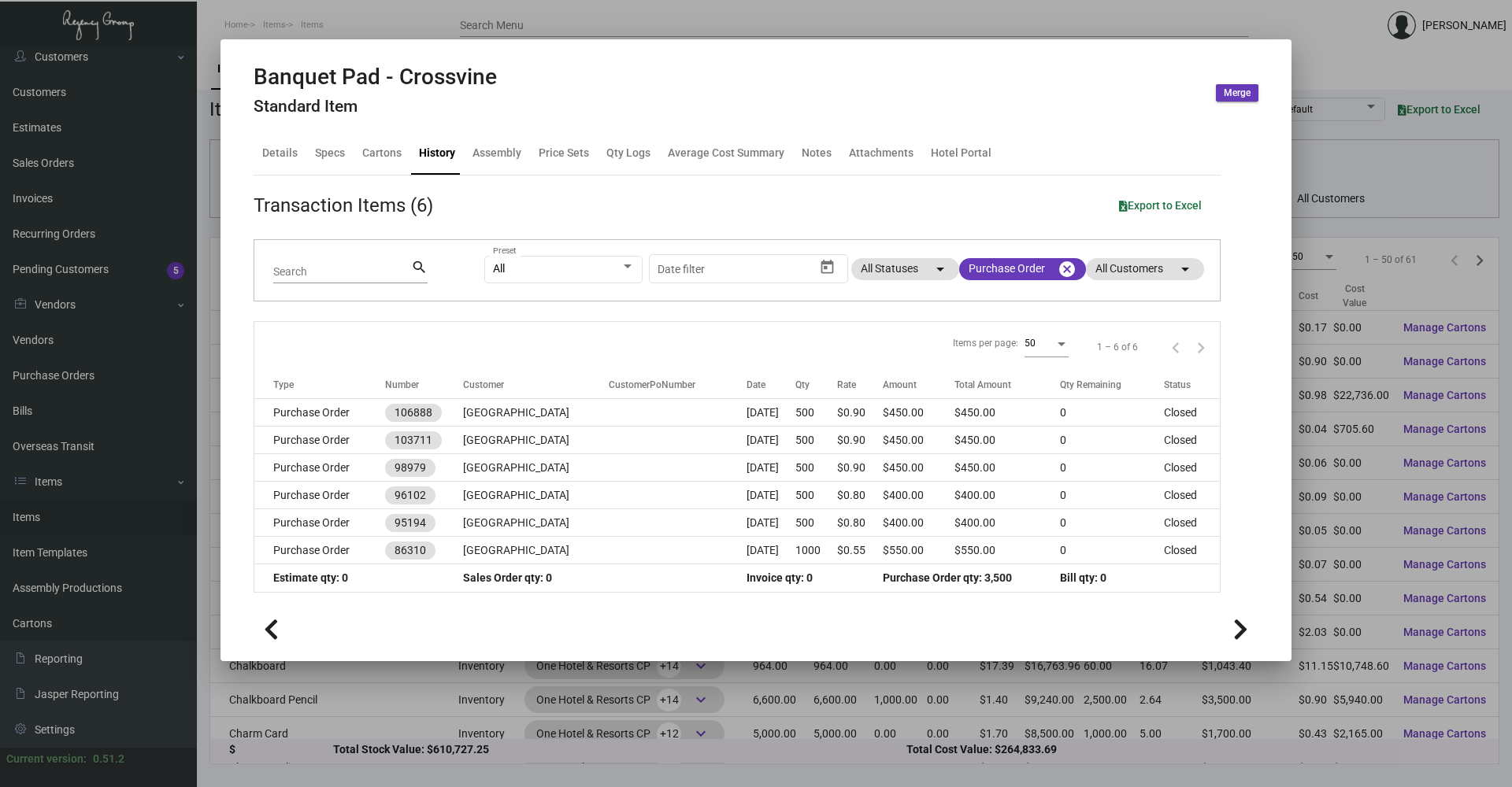
scroll to position [79, 0]
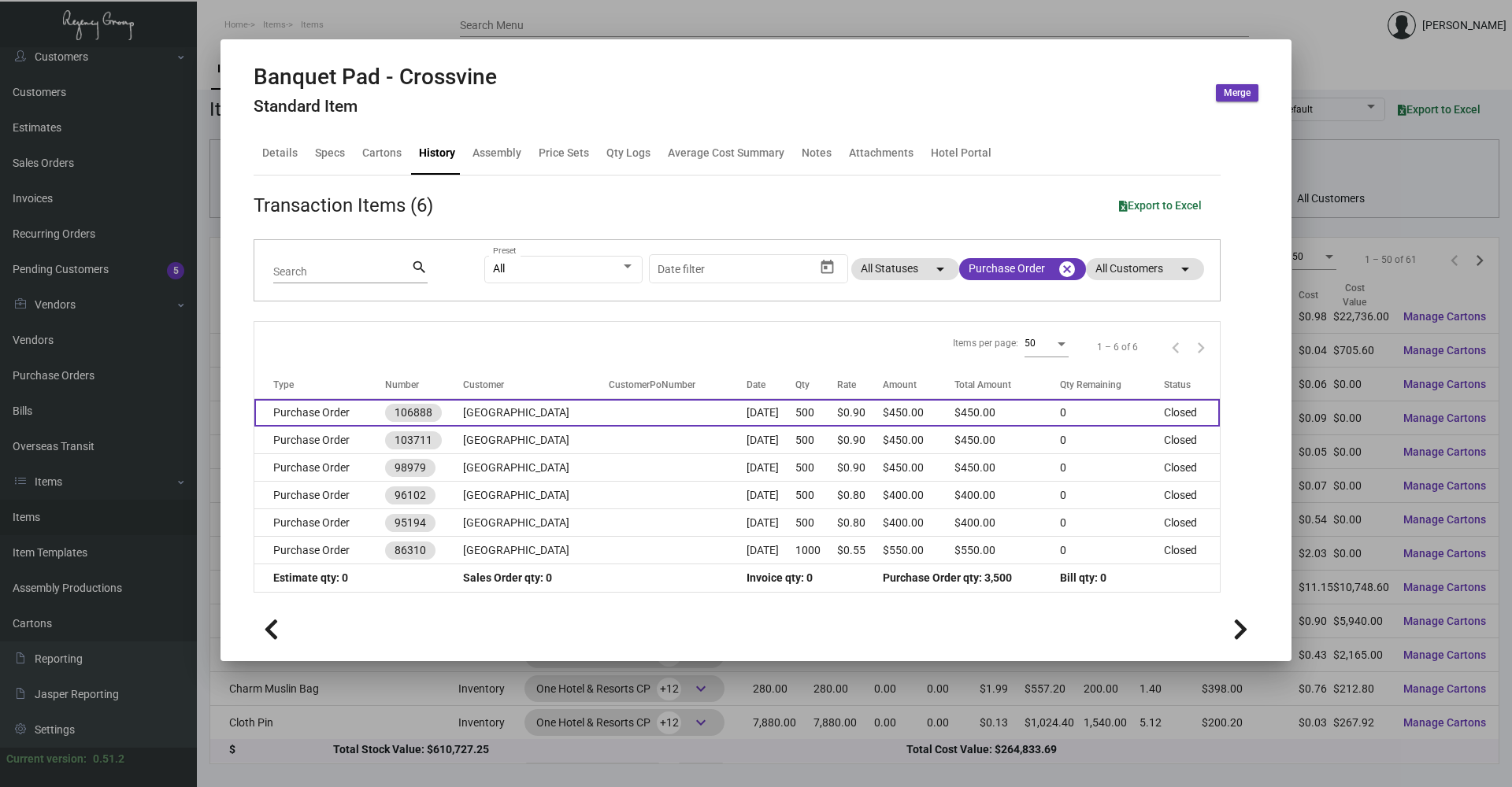
click at [305, 412] on td "Purchase Order" at bounding box center [319, 413] width 131 height 28
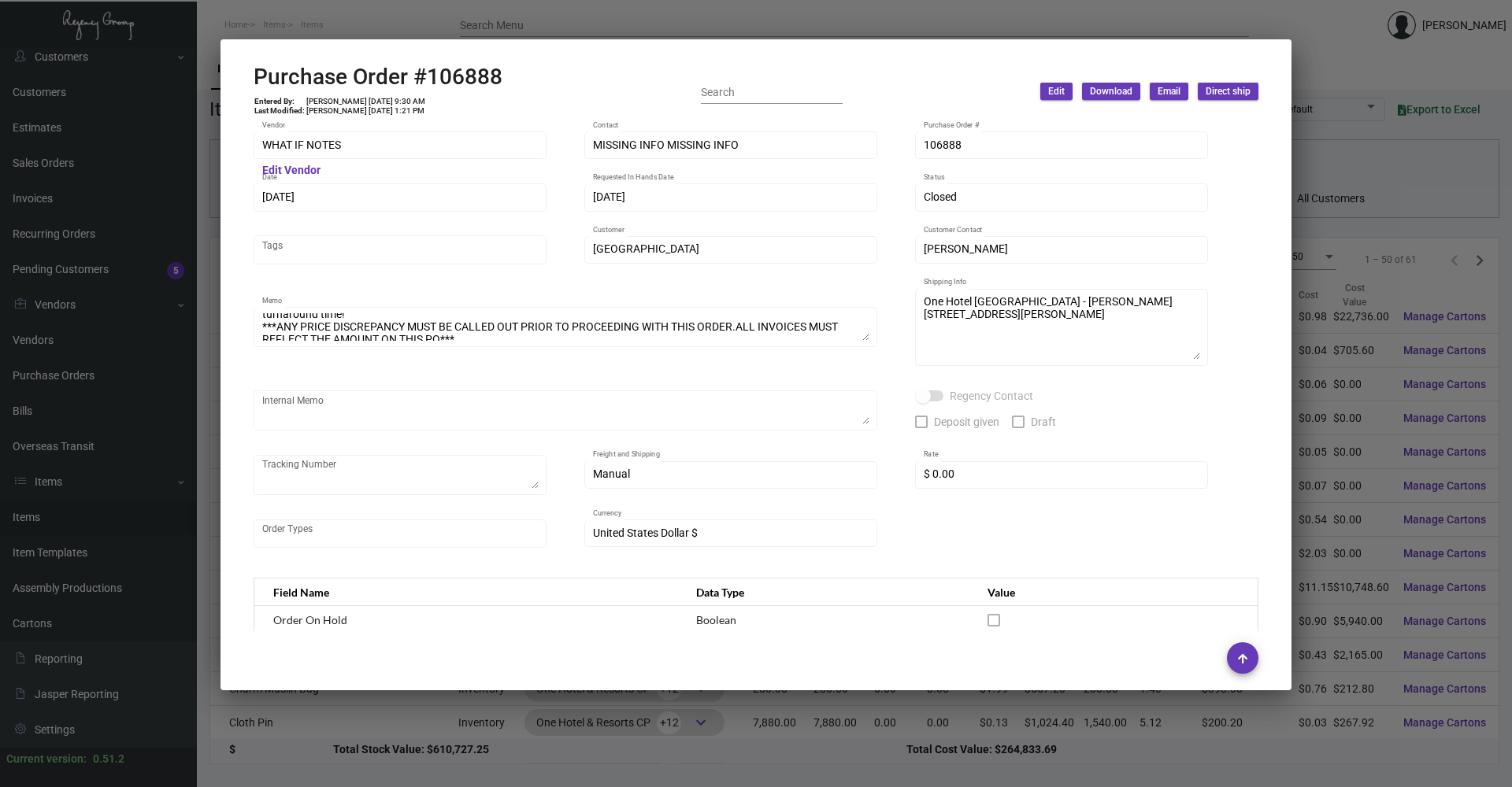
scroll to position [49, 0]
click at [431, 5] on div at bounding box center [756, 393] width 1512 height 787
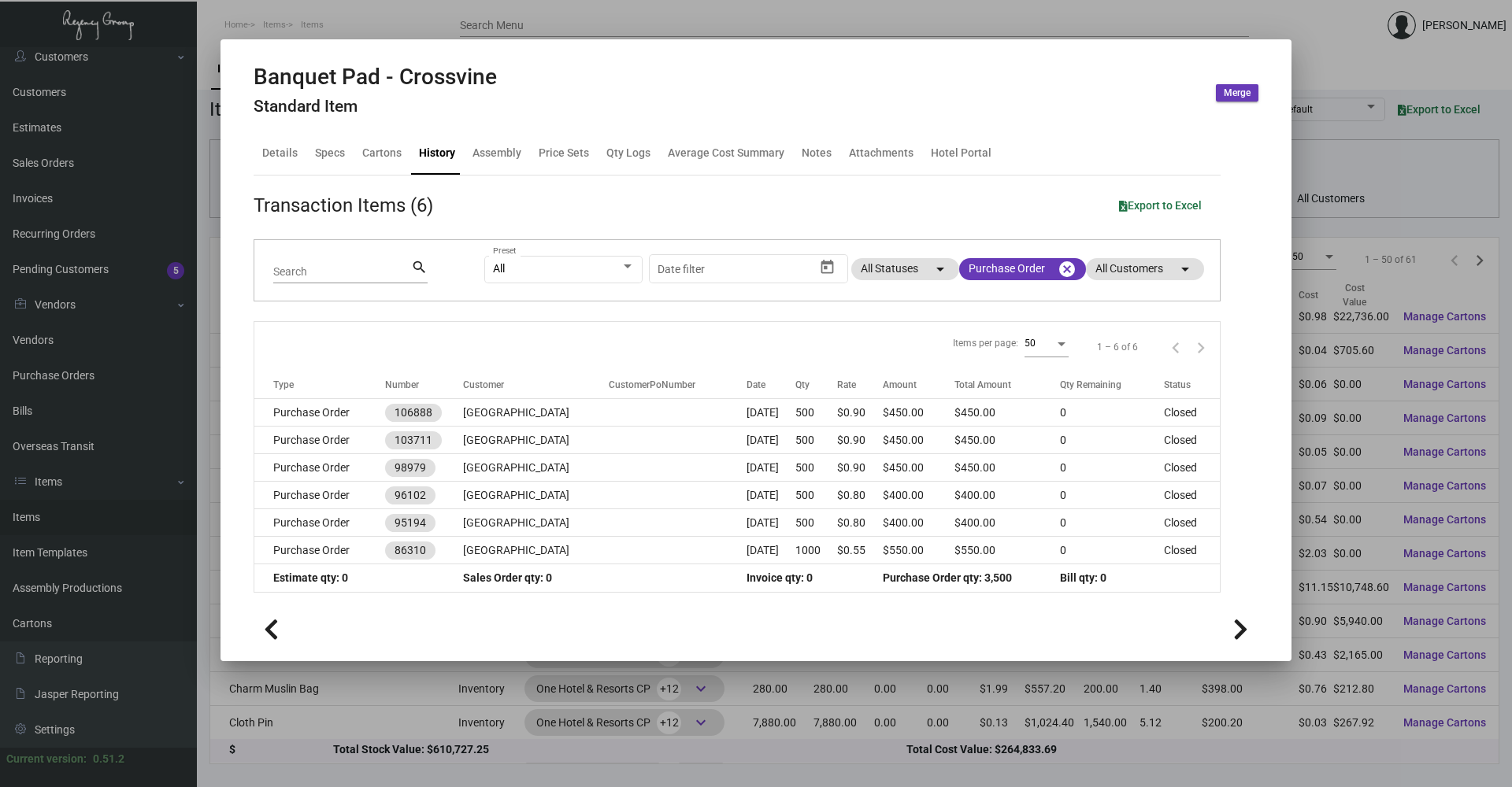
drag, startPoint x: 473, startPoint y: 5, endPoint x: 317, endPoint y: 89, distance: 177.2
click at [472, 6] on div at bounding box center [756, 393] width 1512 height 787
